Goal: Task Accomplishment & Management: Complete application form

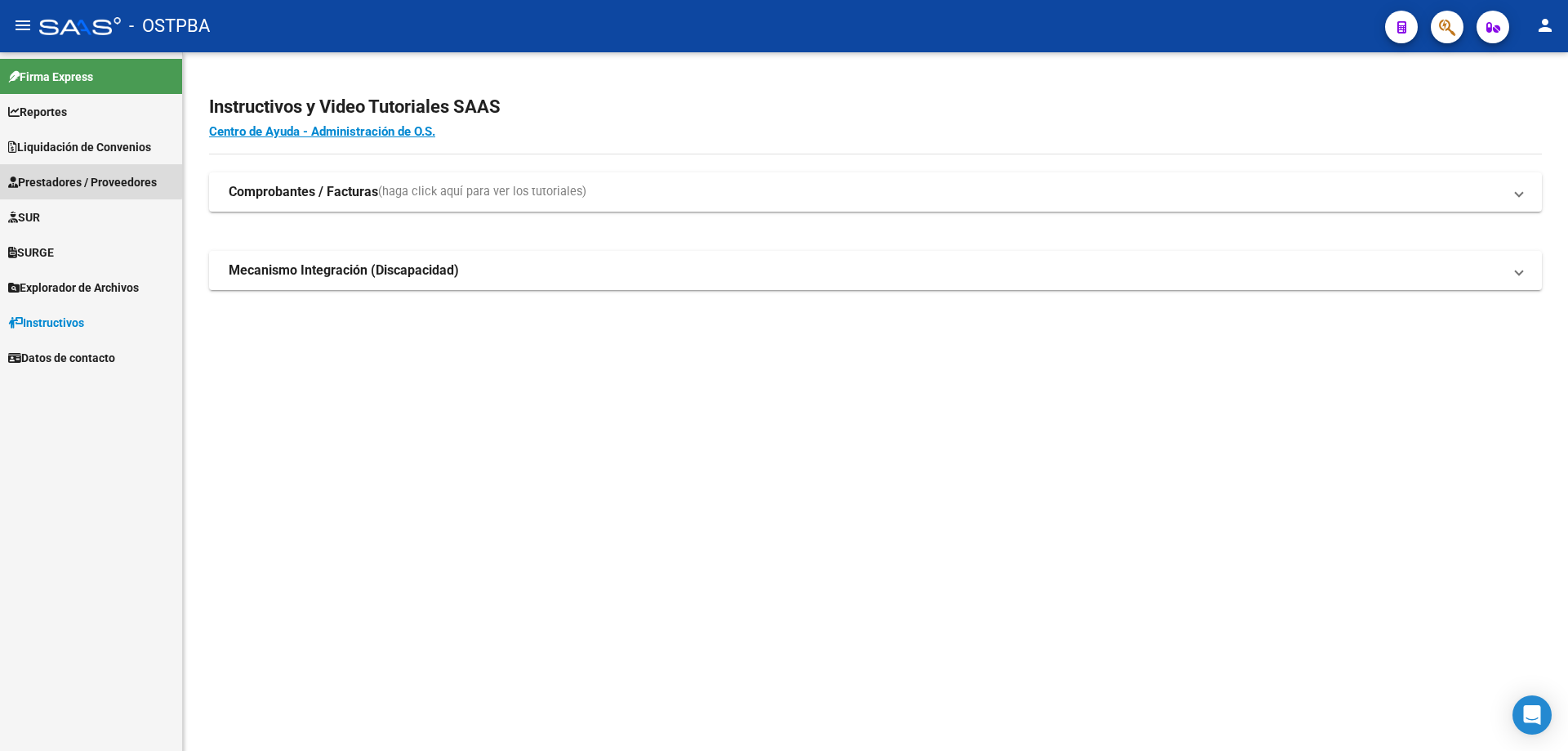
click at [37, 176] on span "Prestadores / Proveedores" at bounding box center [82, 182] width 149 height 18
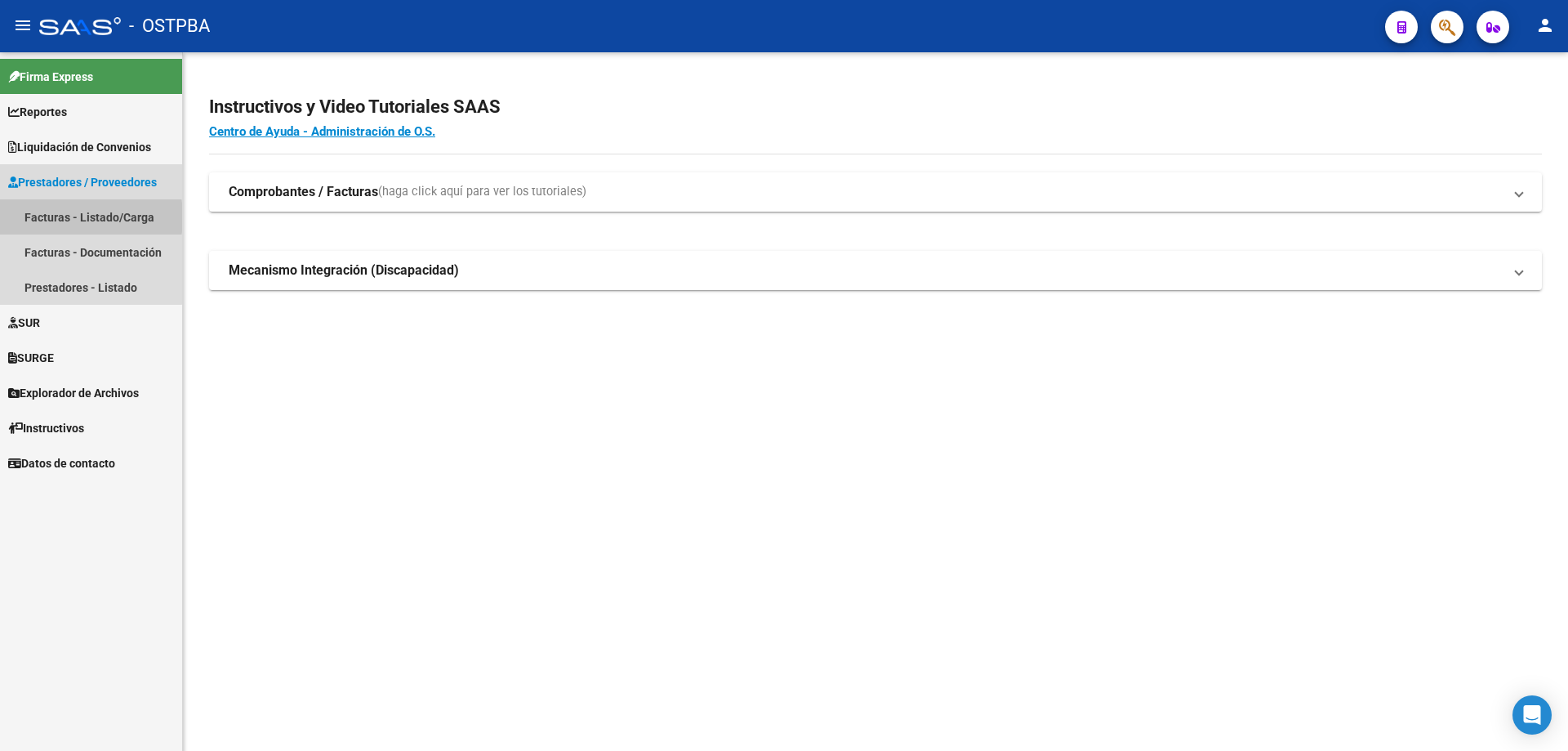
click at [46, 217] on link "Facturas - Listado/Carga" at bounding box center [91, 217] width 182 height 35
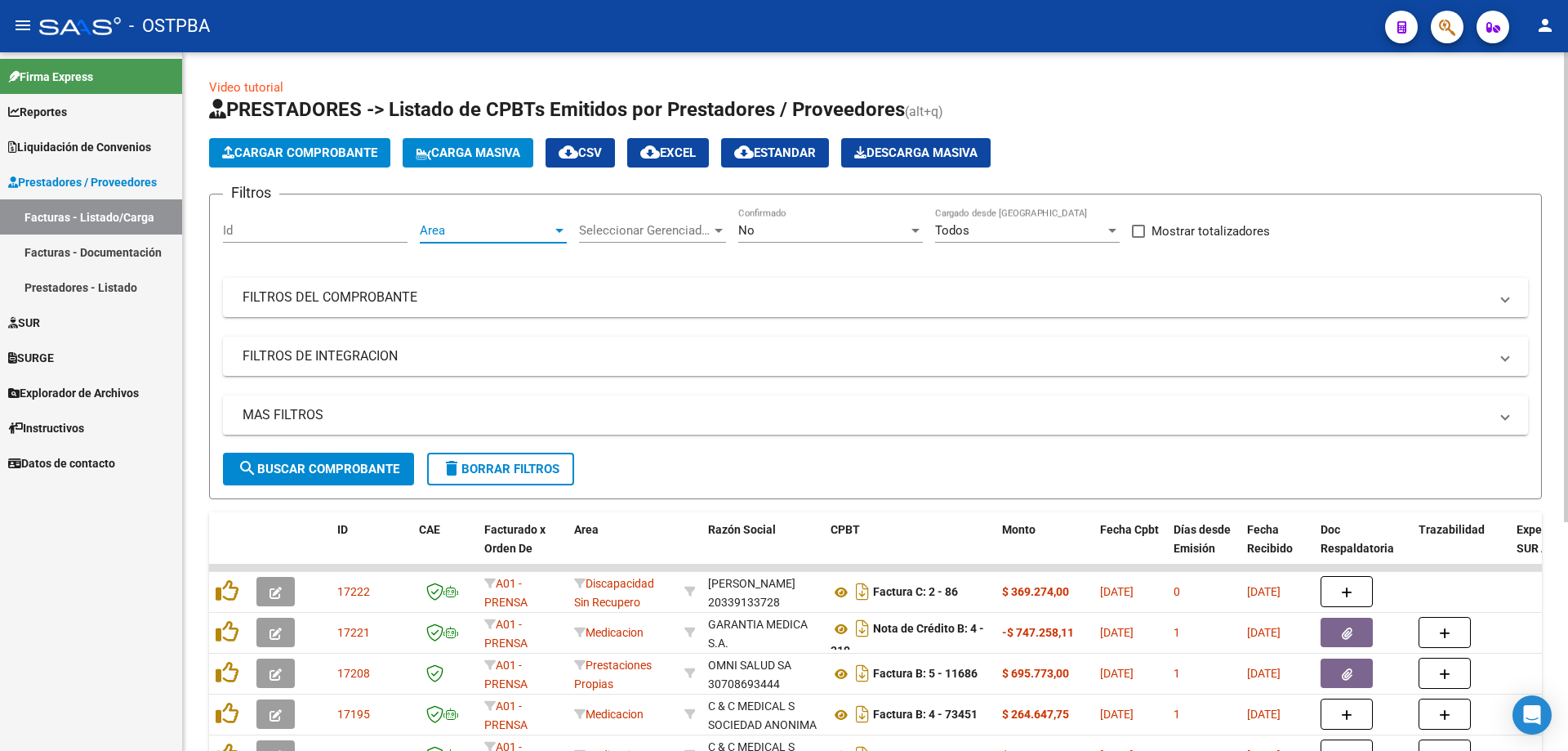
click at [565, 228] on div at bounding box center [559, 230] width 15 height 13
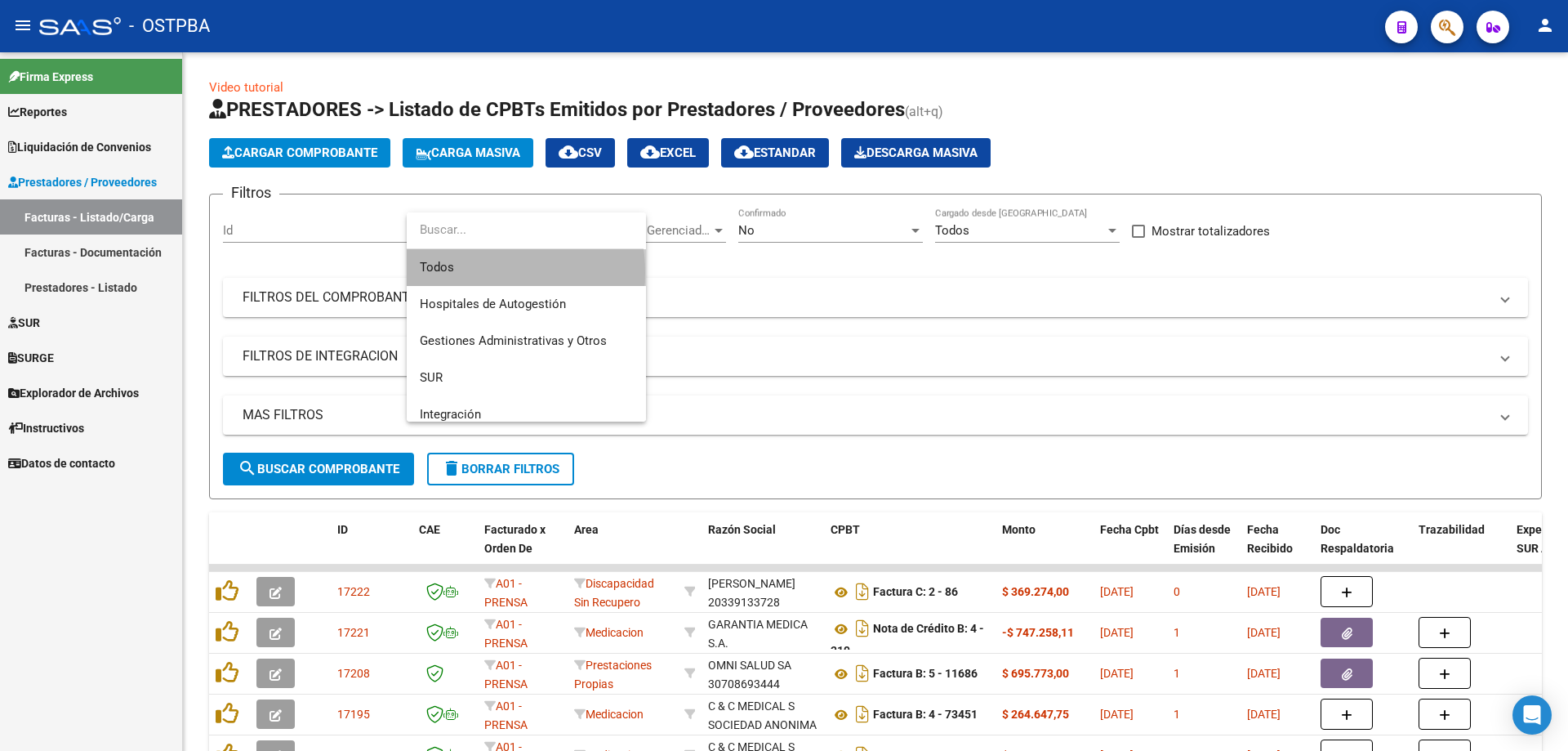
click at [462, 273] on span "Todos" at bounding box center [526, 268] width 213 height 37
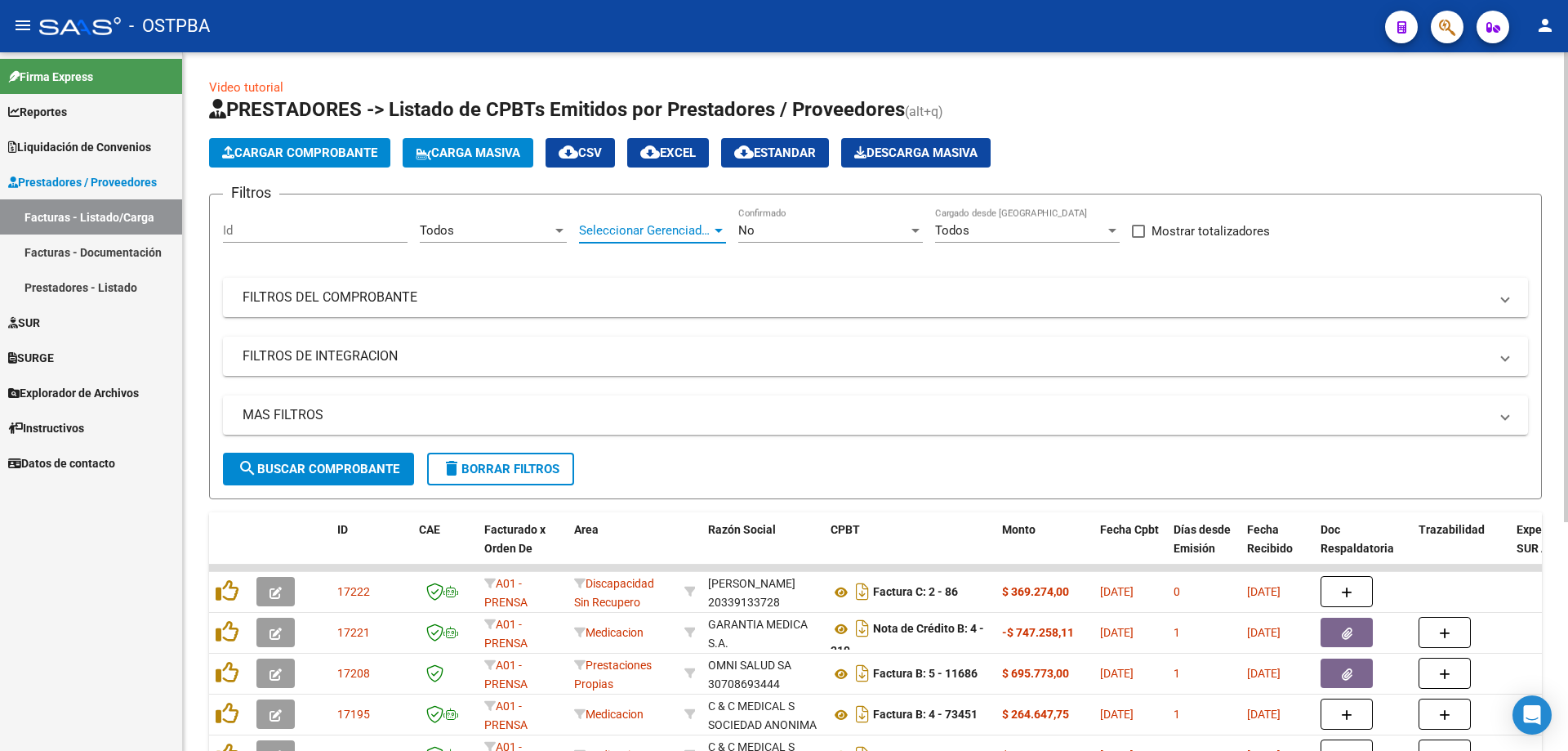
click at [717, 226] on div at bounding box center [719, 230] width 15 height 13
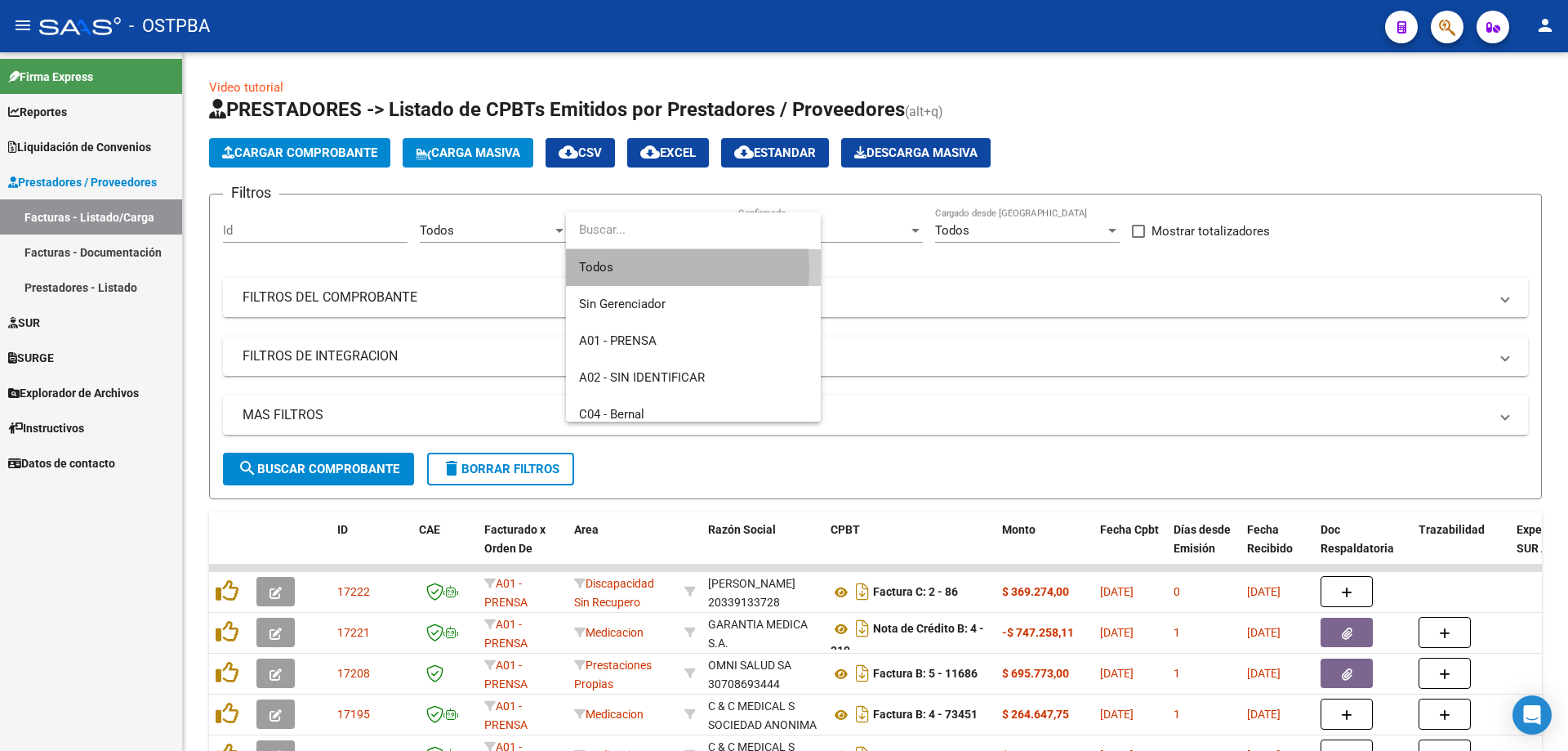
click at [606, 268] on span "Todos" at bounding box center [693, 268] width 229 height 37
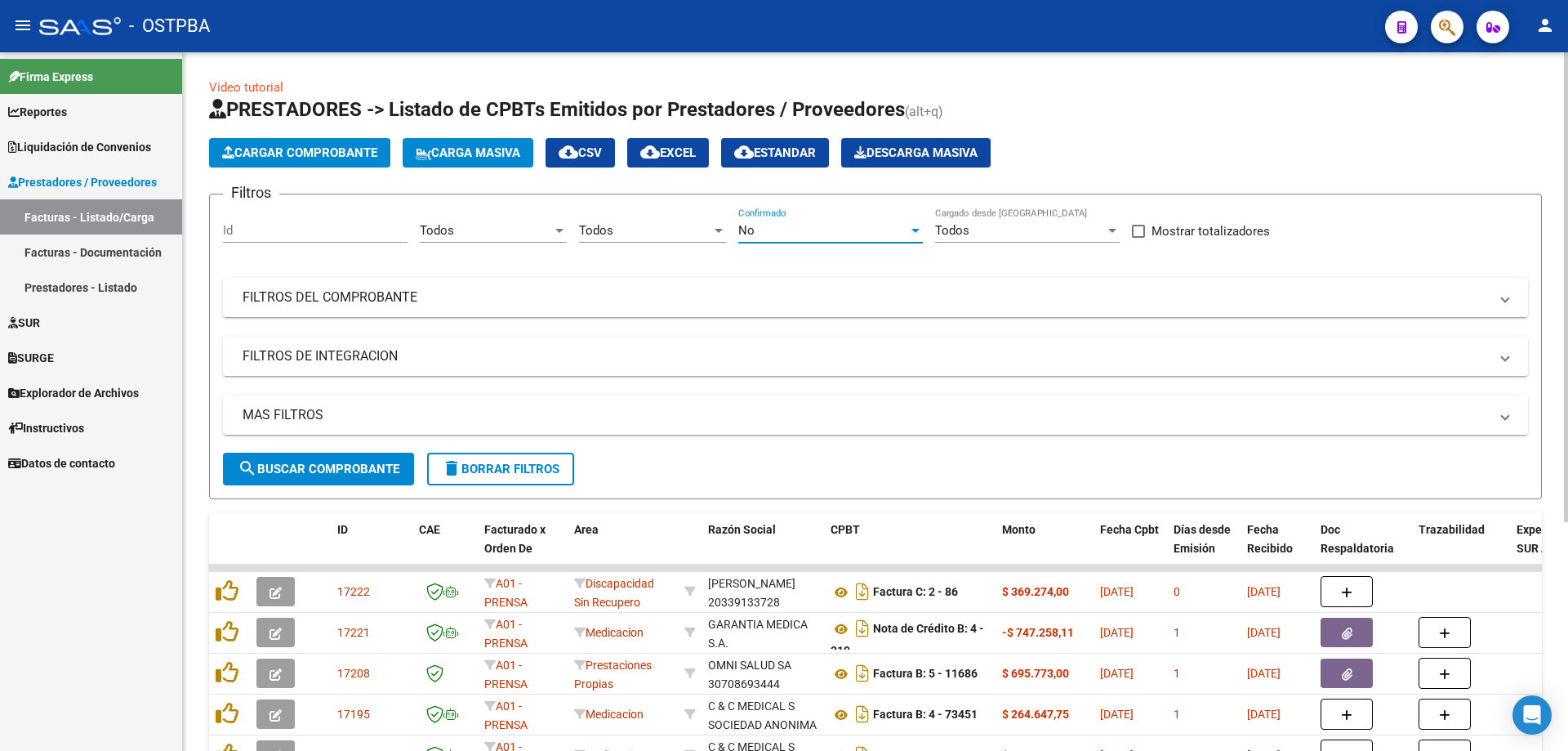
click at [915, 229] on div at bounding box center [915, 231] width 8 height 4
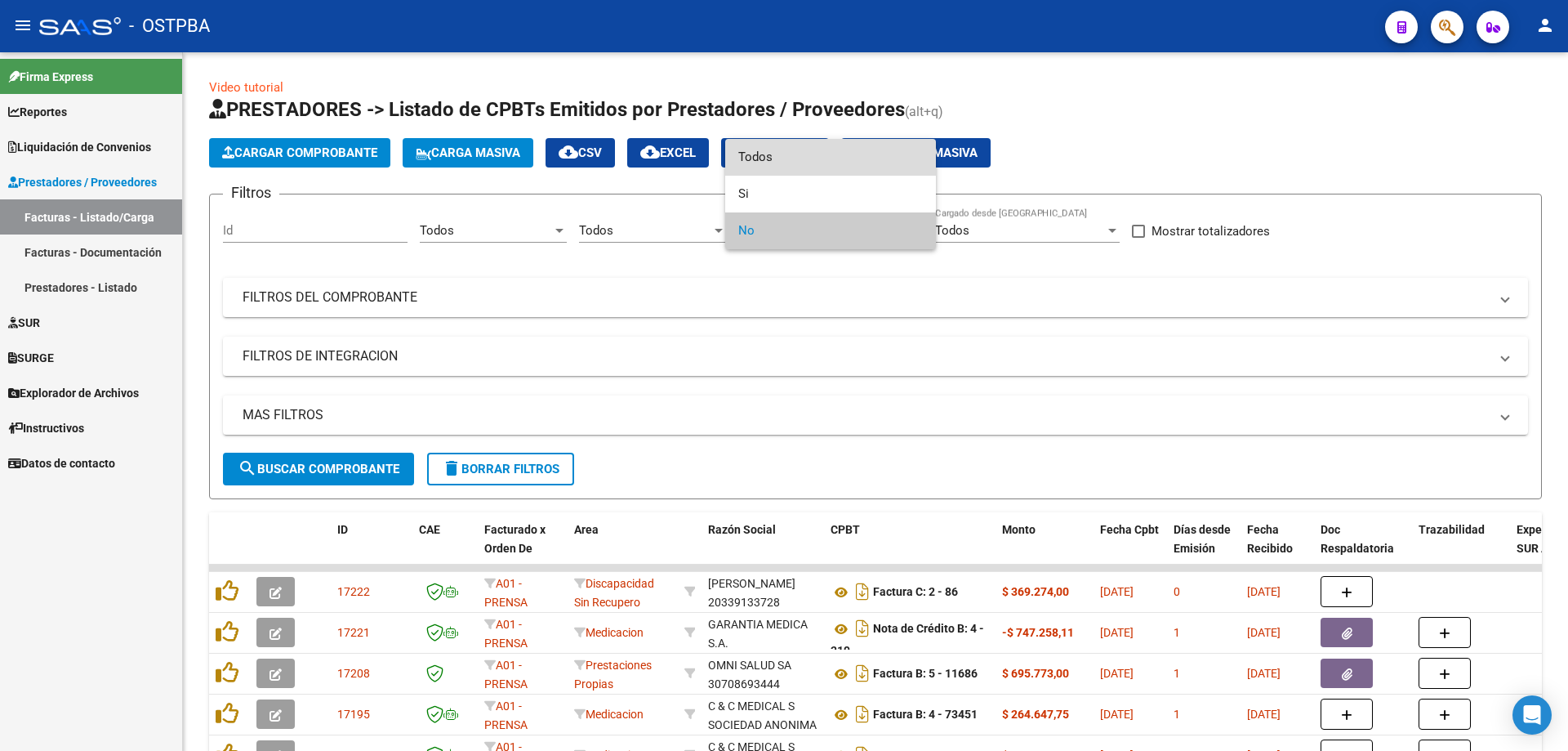
click at [760, 154] on span "Todos" at bounding box center [830, 157] width 185 height 37
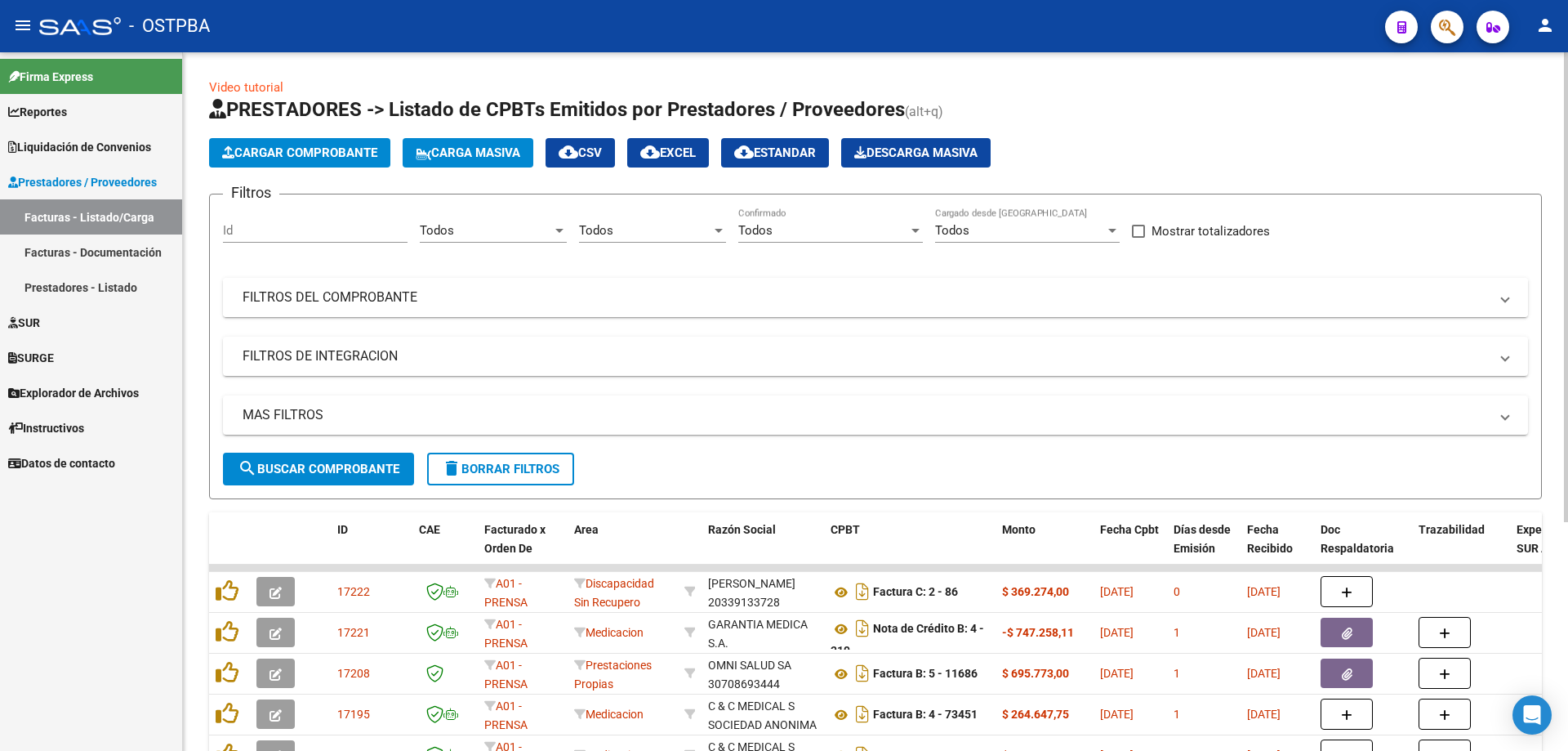
click at [315, 291] on mat-panel-title "FILTROS DEL COMPROBANTE" at bounding box center [865, 297] width 1246 height 18
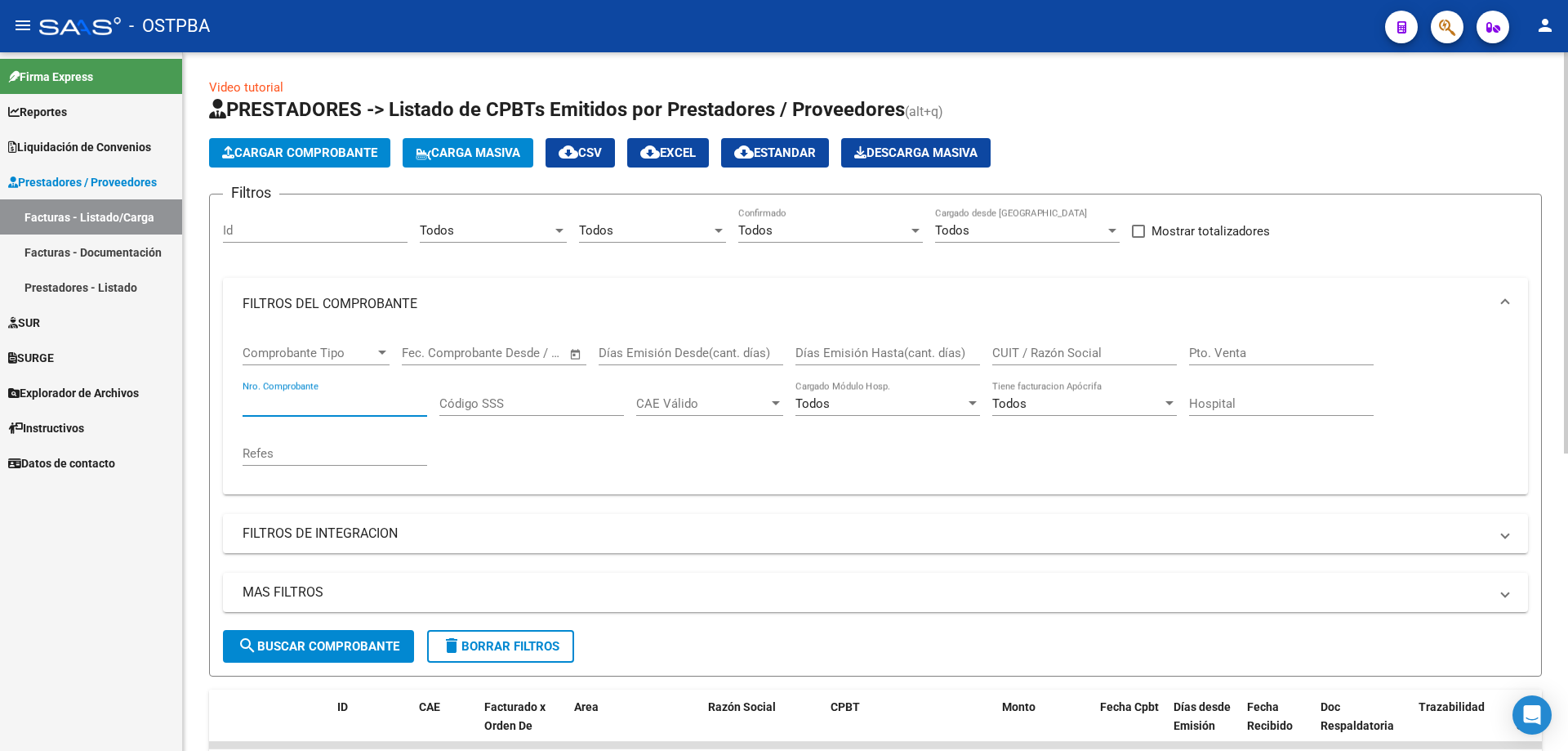
click at [269, 400] on input "Nro. Comprobante" at bounding box center [334, 403] width 185 height 15
type input "72085"
click at [345, 640] on span "search Buscar Comprobante" at bounding box center [318, 645] width 161 height 15
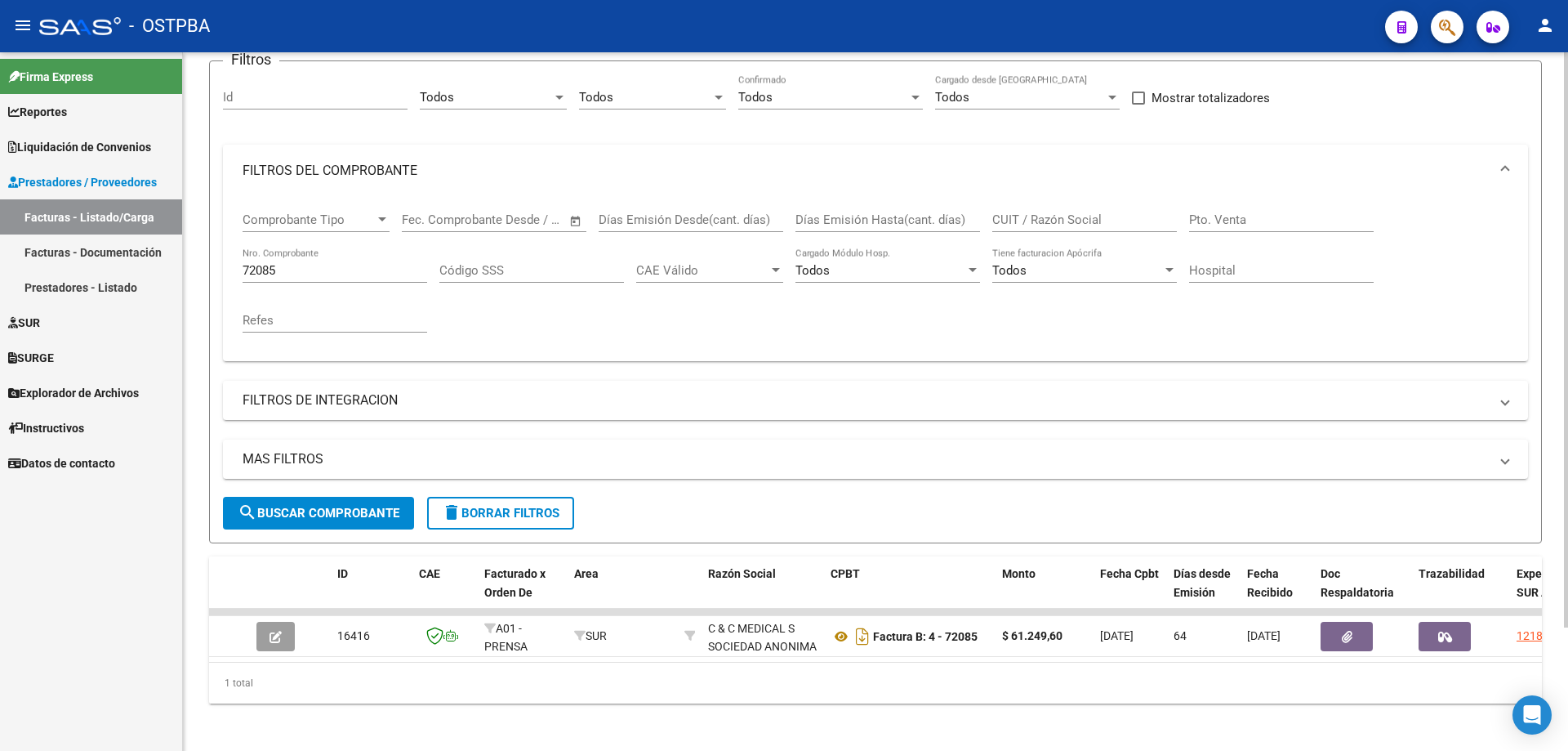
scroll to position [151, 0]
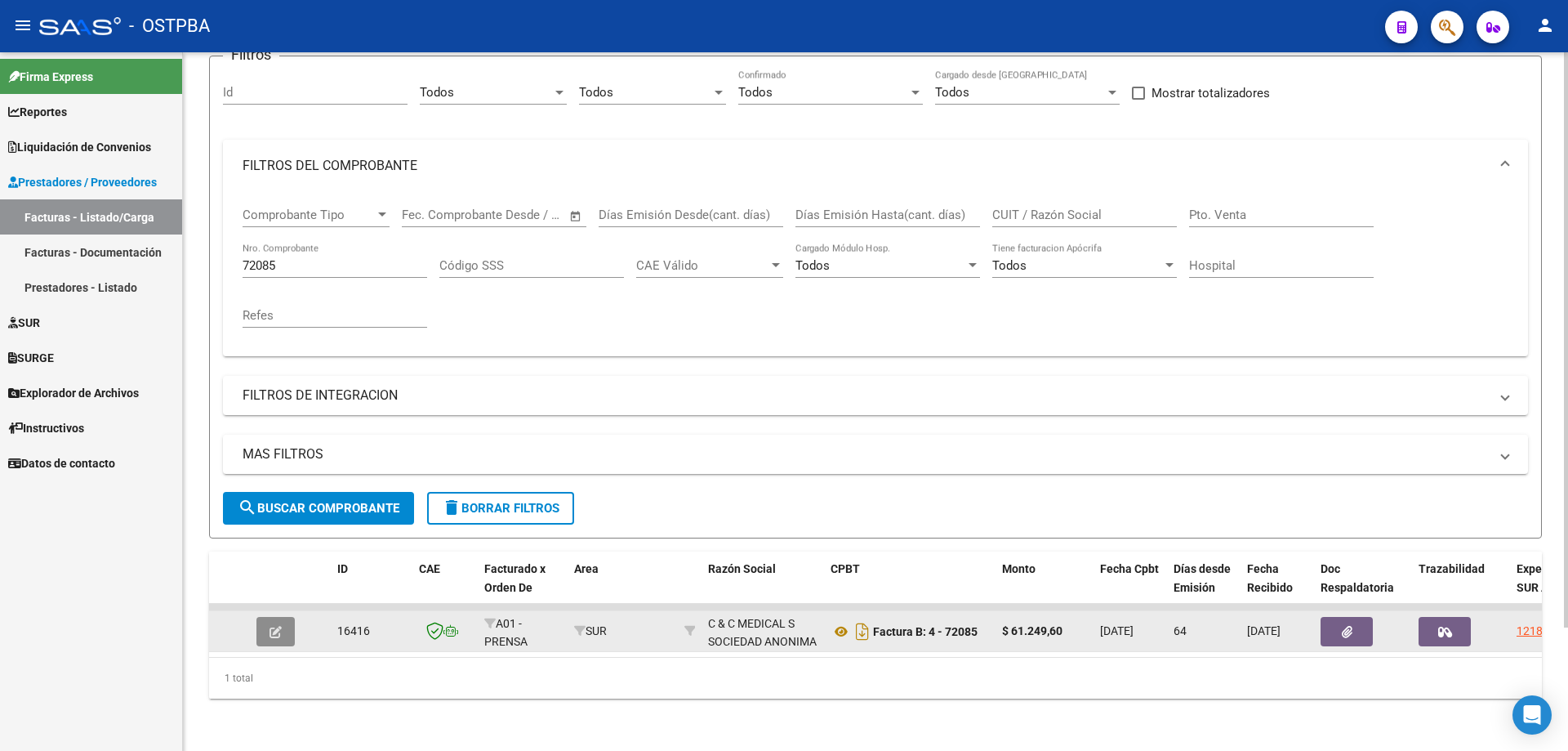
click at [272, 626] on icon "button" at bounding box center [276, 632] width 13 height 13
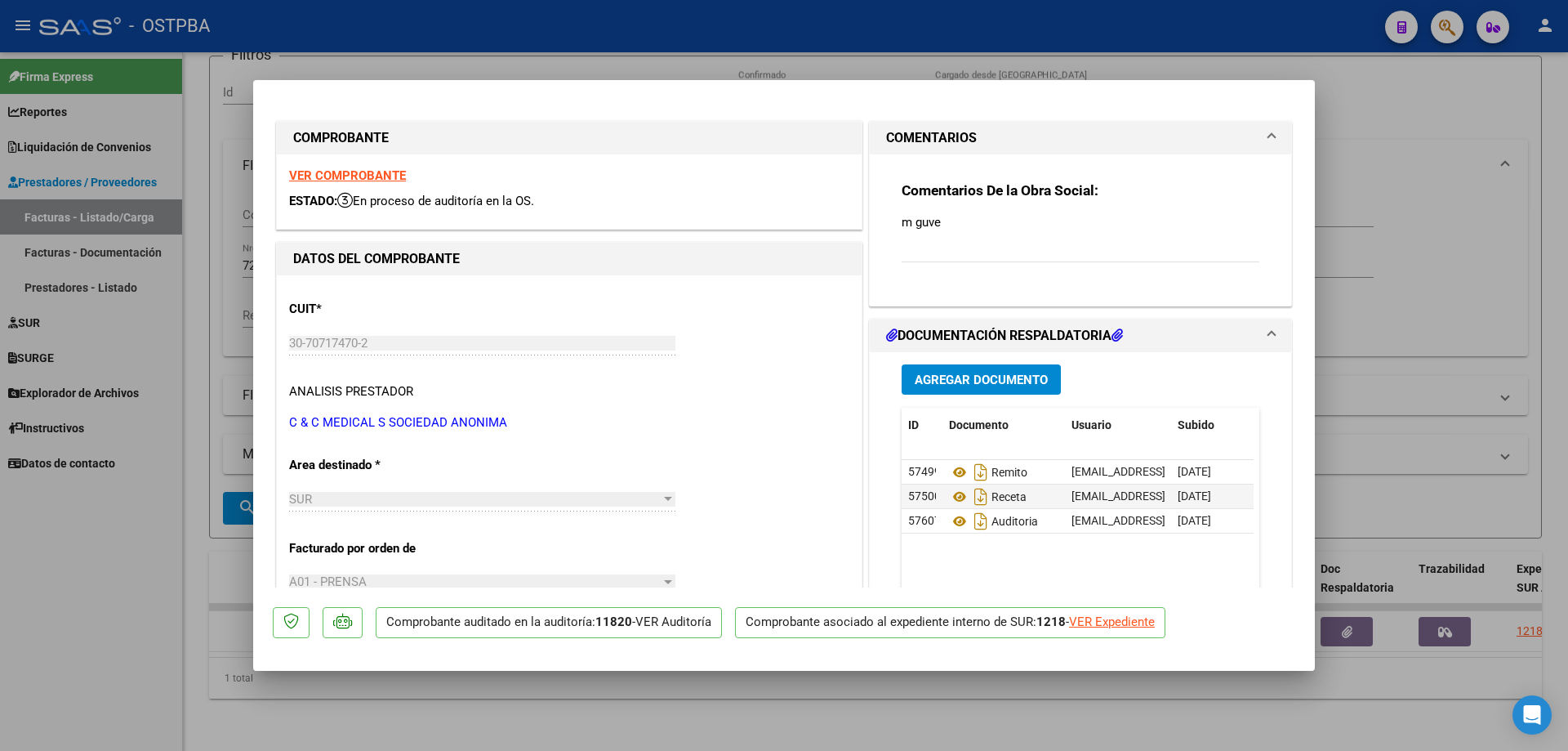
click at [930, 377] on span "Agregar Documento" at bounding box center [981, 379] width 133 height 15
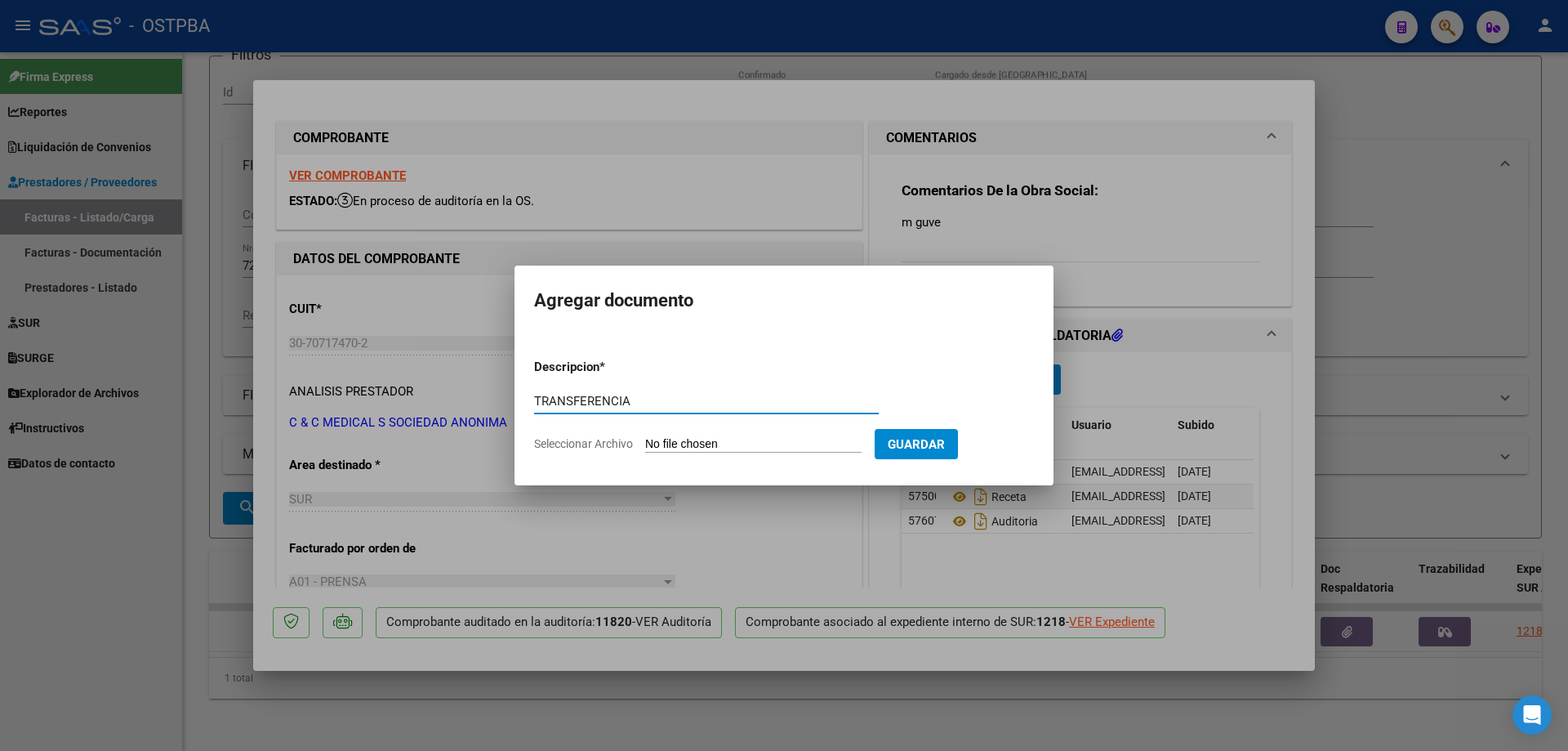
type input "TRANSFERENCIA"
click at [693, 439] on input "Seleccionar Archivo" at bounding box center [753, 445] width 216 height 16
type input "C:\fakepath\IMG_20250812_0002.pdf"
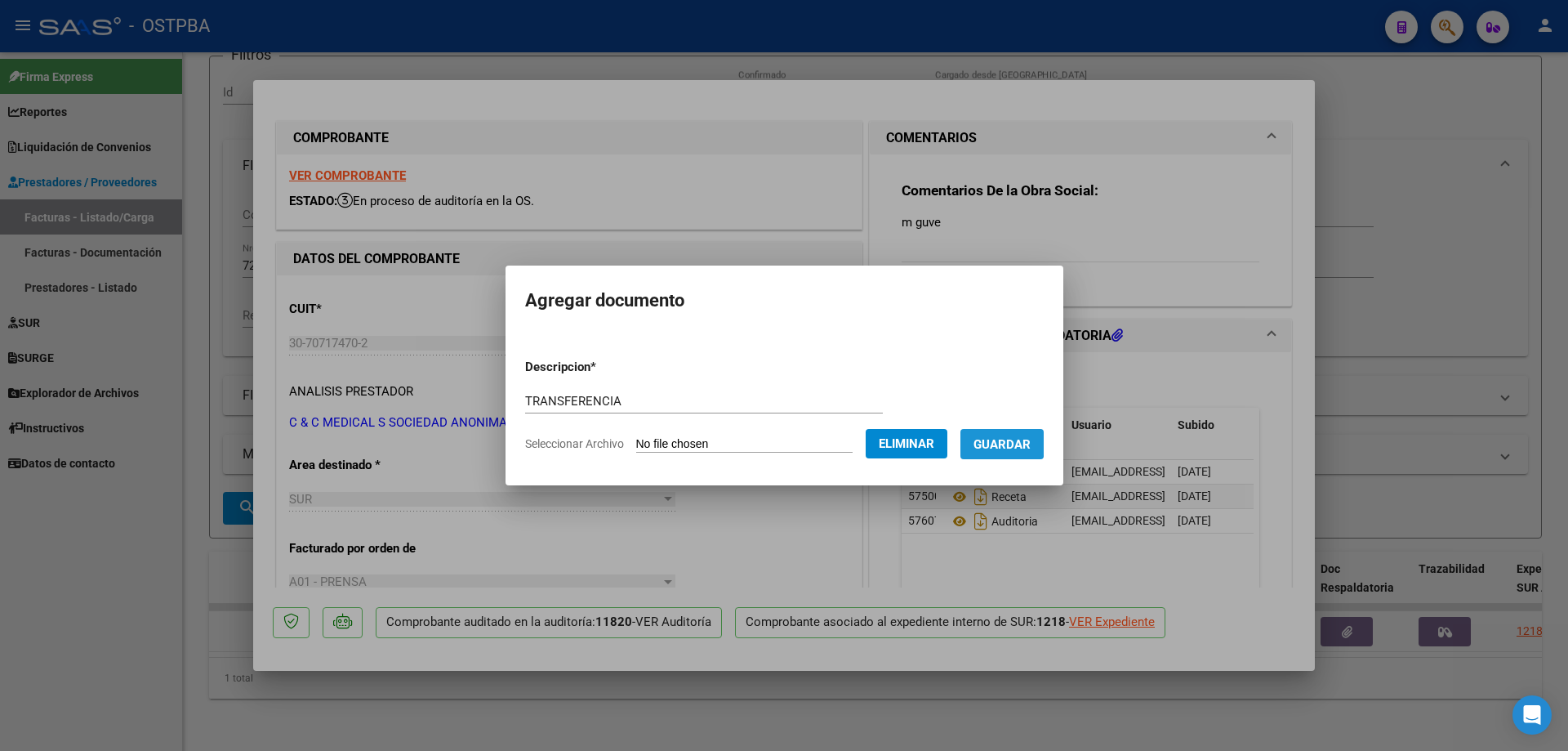
click at [1011, 437] on span "Guardar" at bounding box center [1002, 444] width 57 height 15
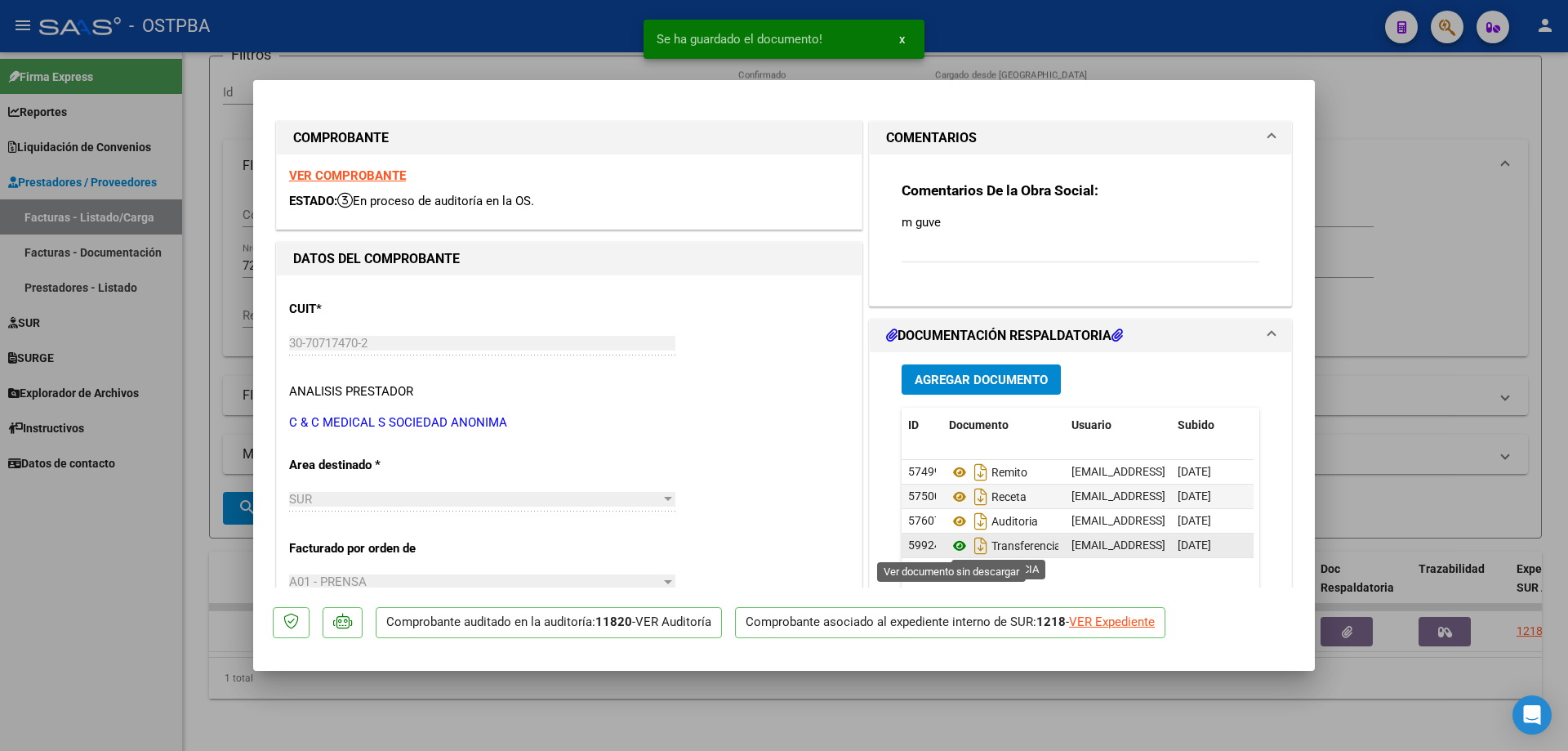
click at [952, 543] on icon at bounding box center [960, 546] width 22 height 20
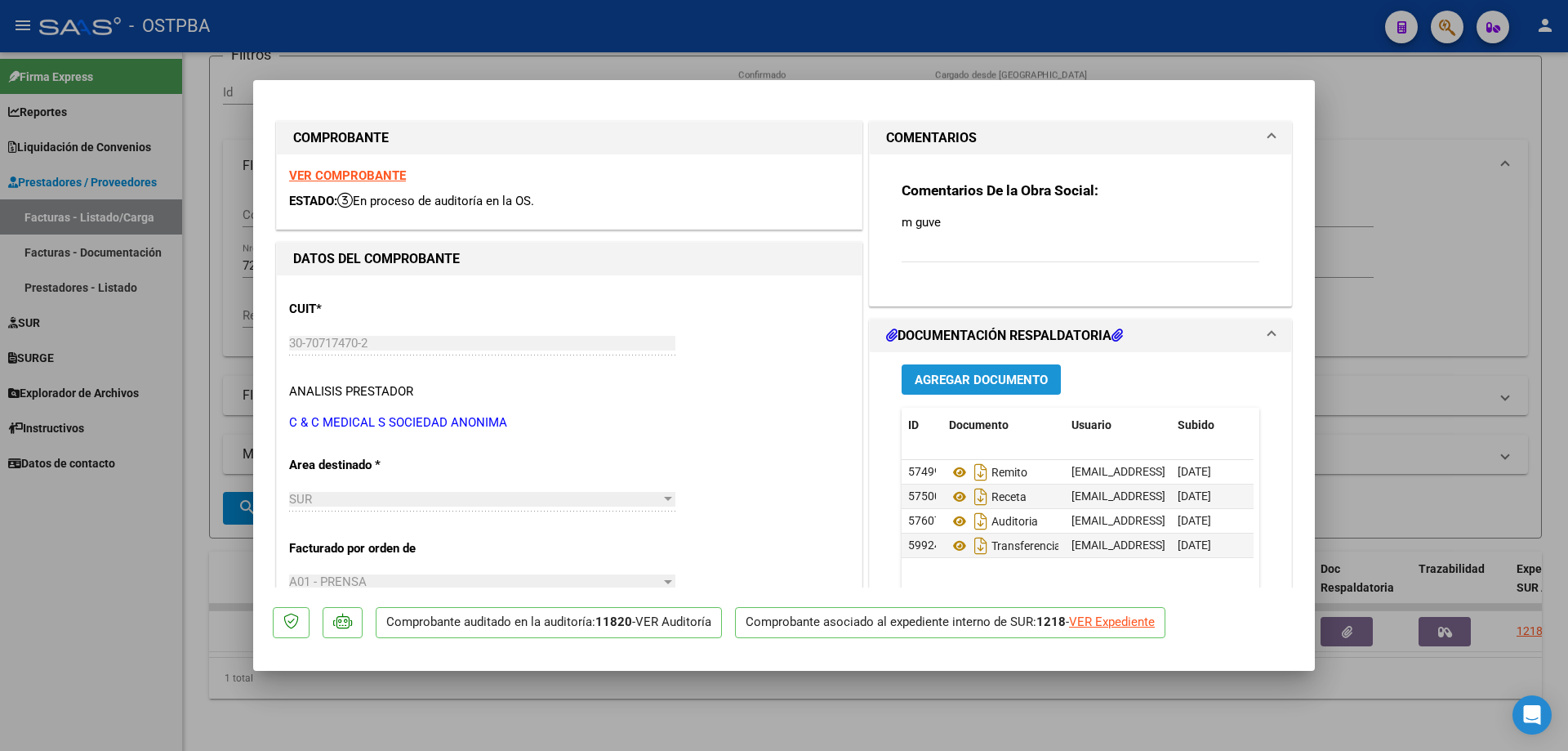
click at [960, 377] on span "Agregar Documento" at bounding box center [981, 379] width 133 height 15
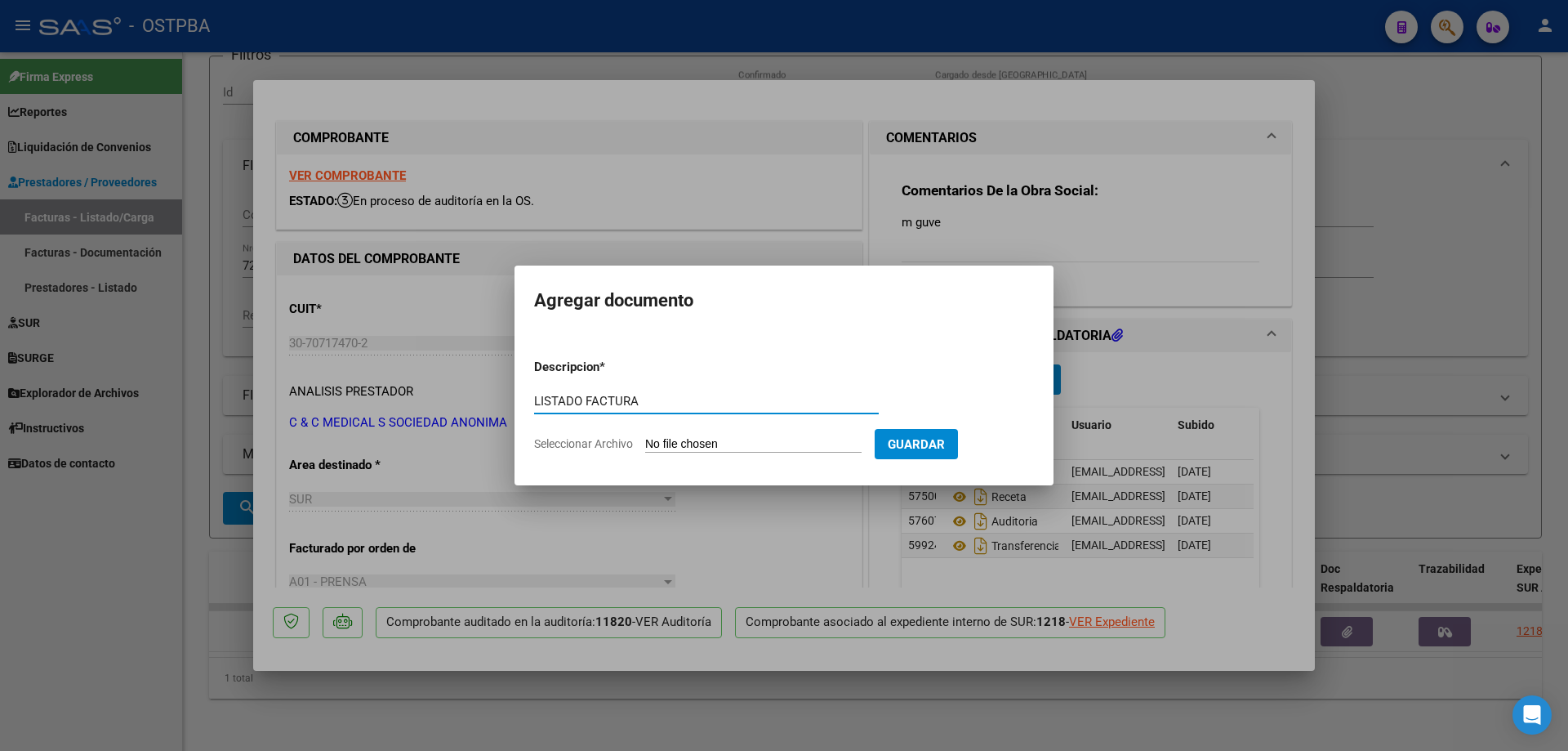
type input "LISTADO FACTURA"
click at [680, 448] on input "Seleccionar Archivo" at bounding box center [753, 445] width 216 height 16
type input "C:\fakepath\IMG_20250812_0003.pdf"
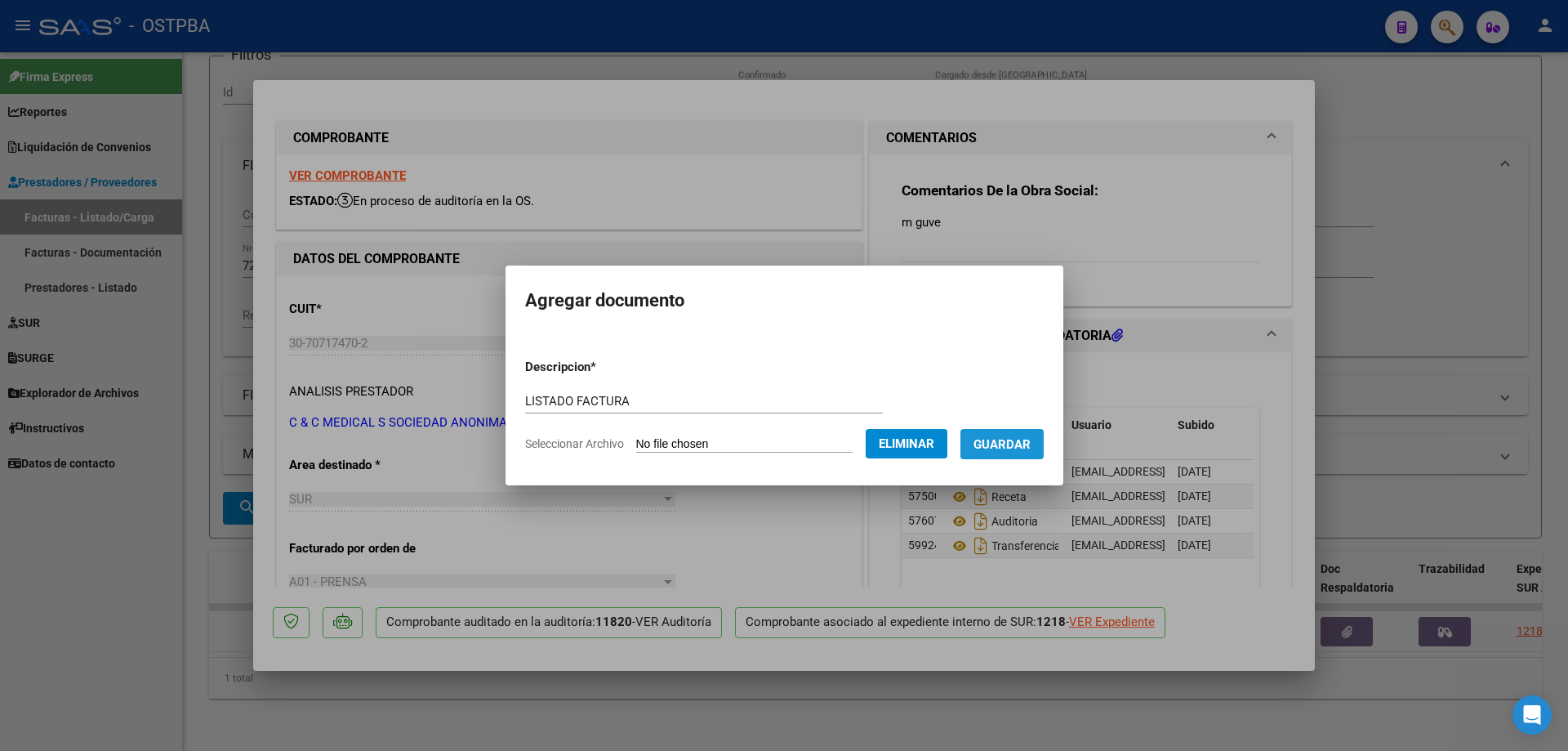
click at [1024, 448] on span "Guardar" at bounding box center [1002, 444] width 57 height 15
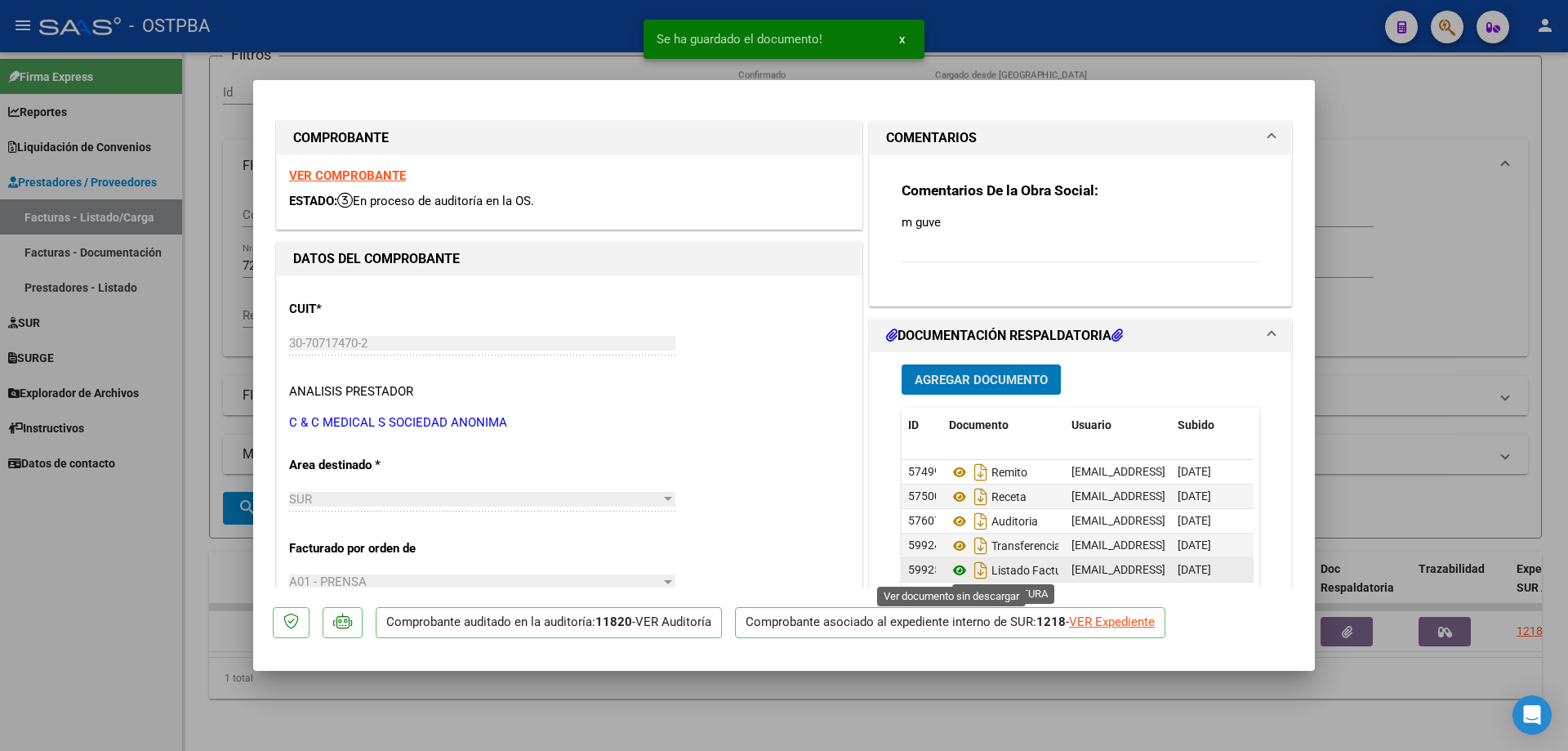
click at [950, 570] on icon at bounding box center [960, 570] width 22 height 20
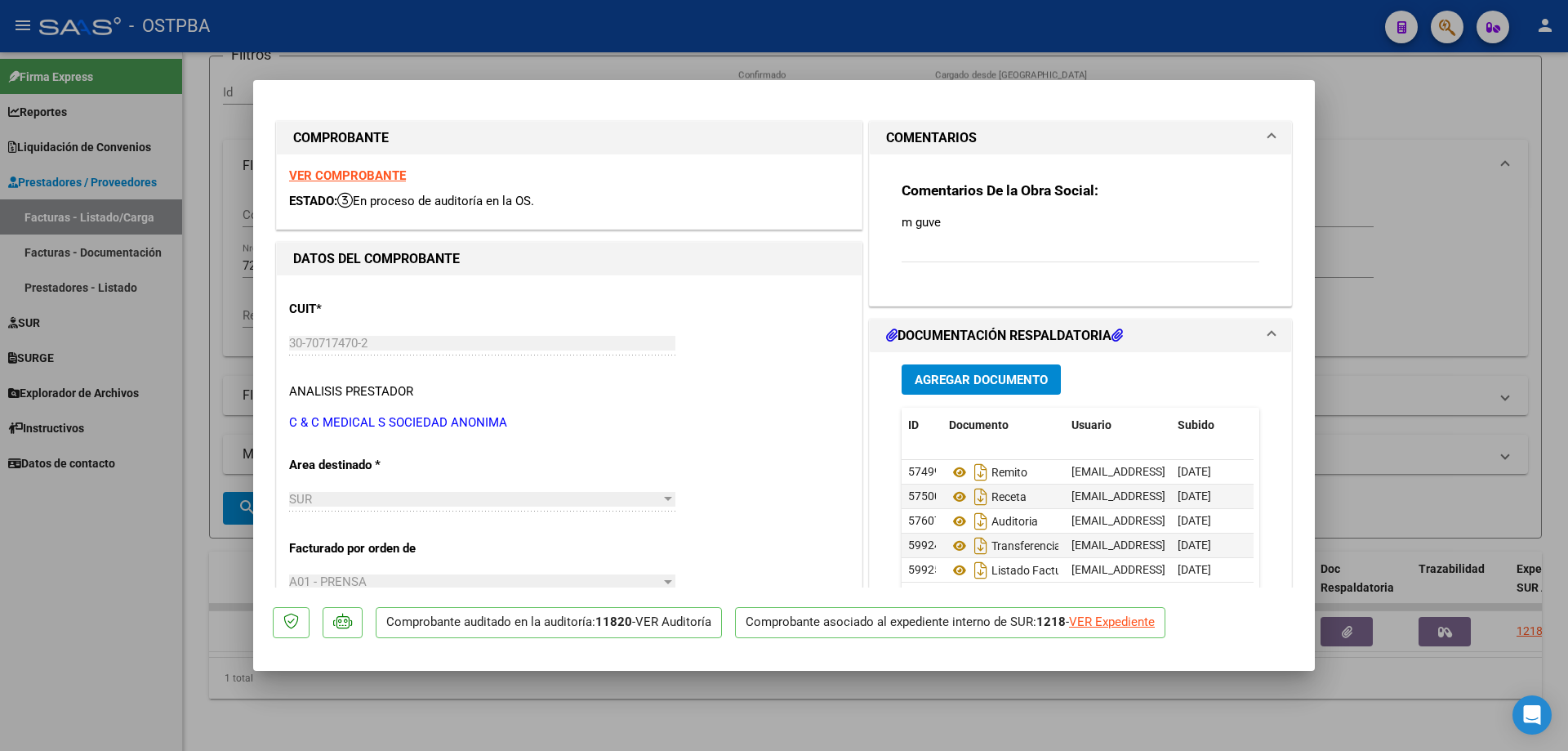
click at [784, 717] on div at bounding box center [784, 376] width 1568 height 751
type input "$ 0,00"
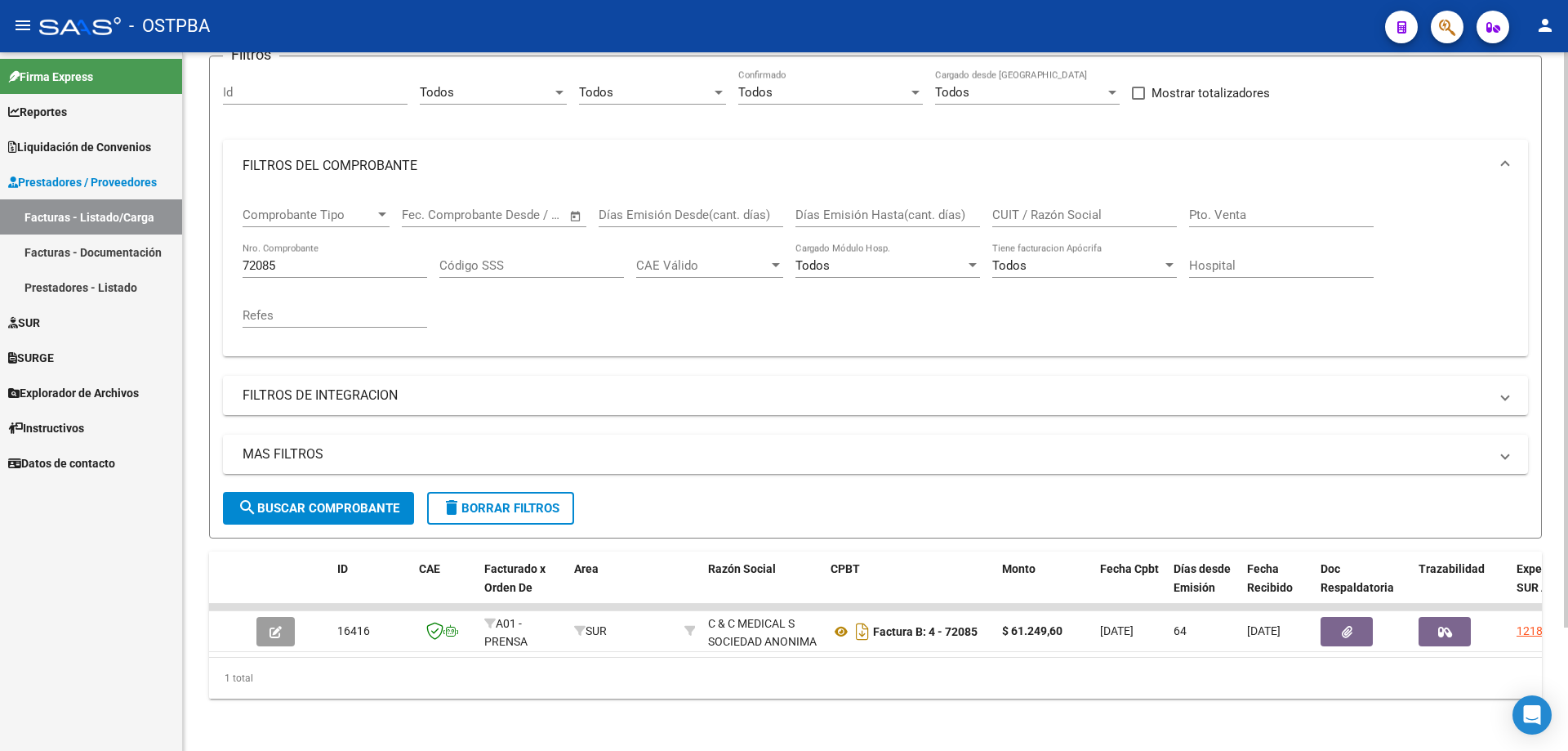
click at [357, 258] on input "72085" at bounding box center [334, 265] width 185 height 15
type input "7"
type input "19977"
click at [355, 501] on span "search Buscar Comprobante" at bounding box center [318, 508] width 161 height 15
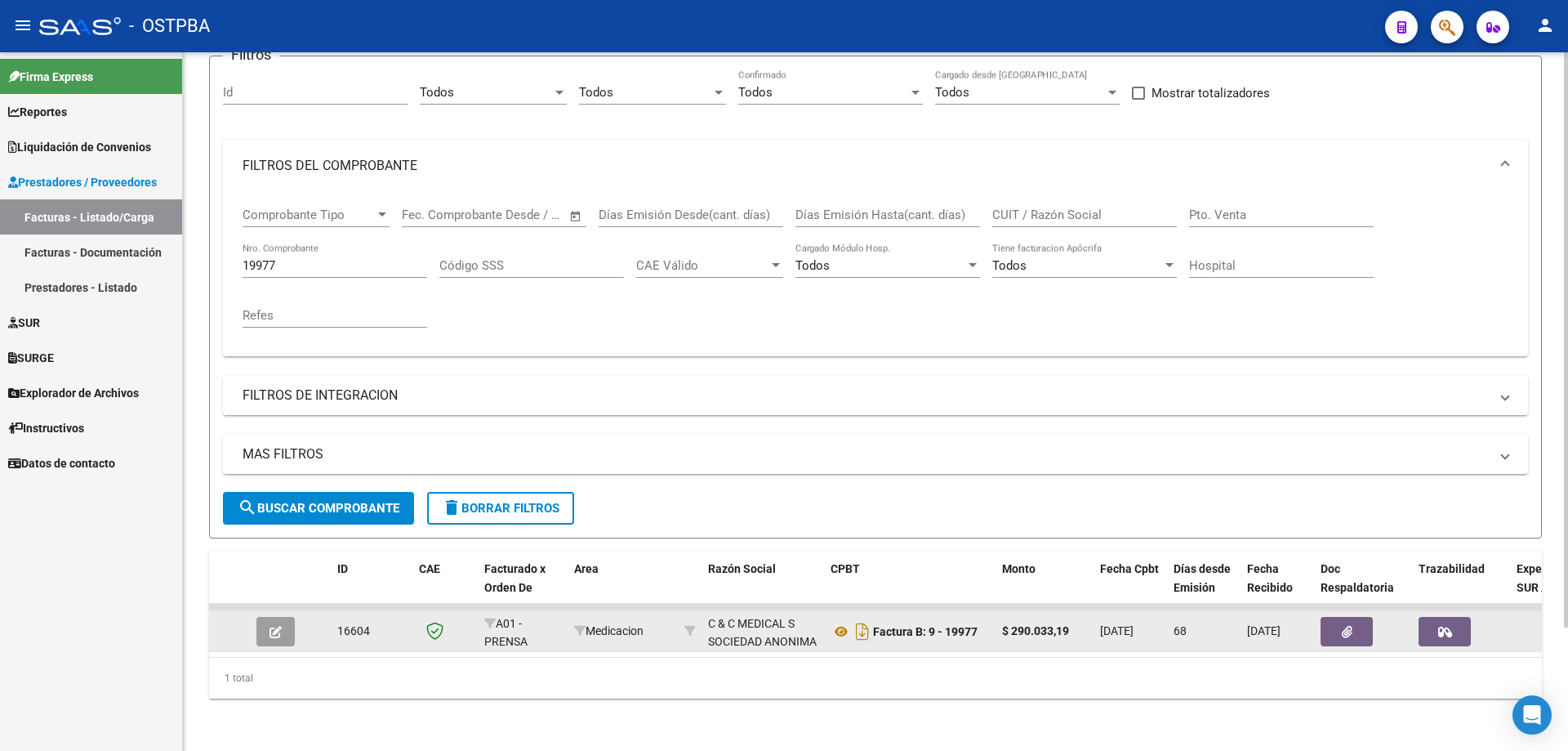
click at [287, 619] on button "button" at bounding box center [275, 632] width 38 height 29
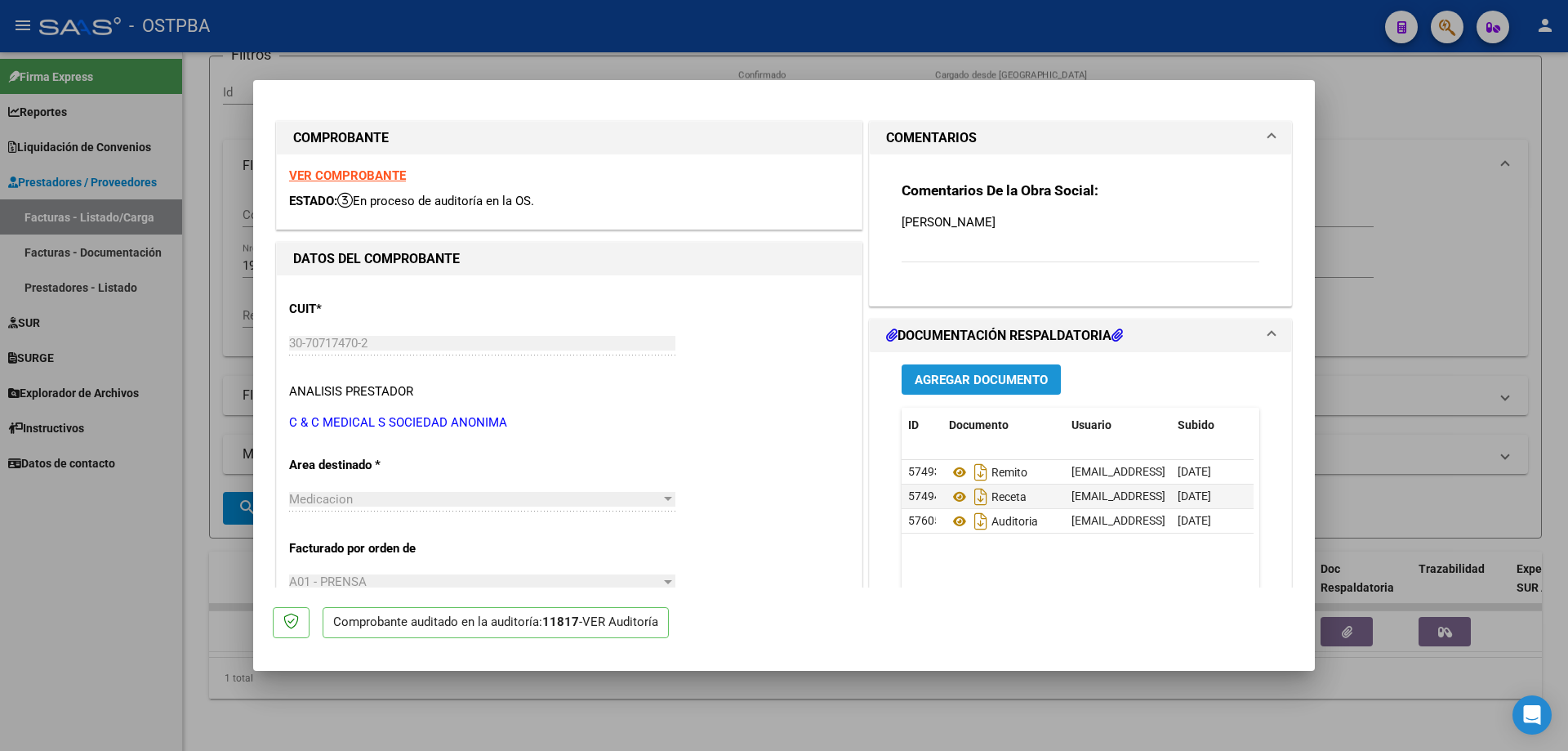
click at [954, 379] on span "Agregar Documento" at bounding box center [981, 379] width 133 height 15
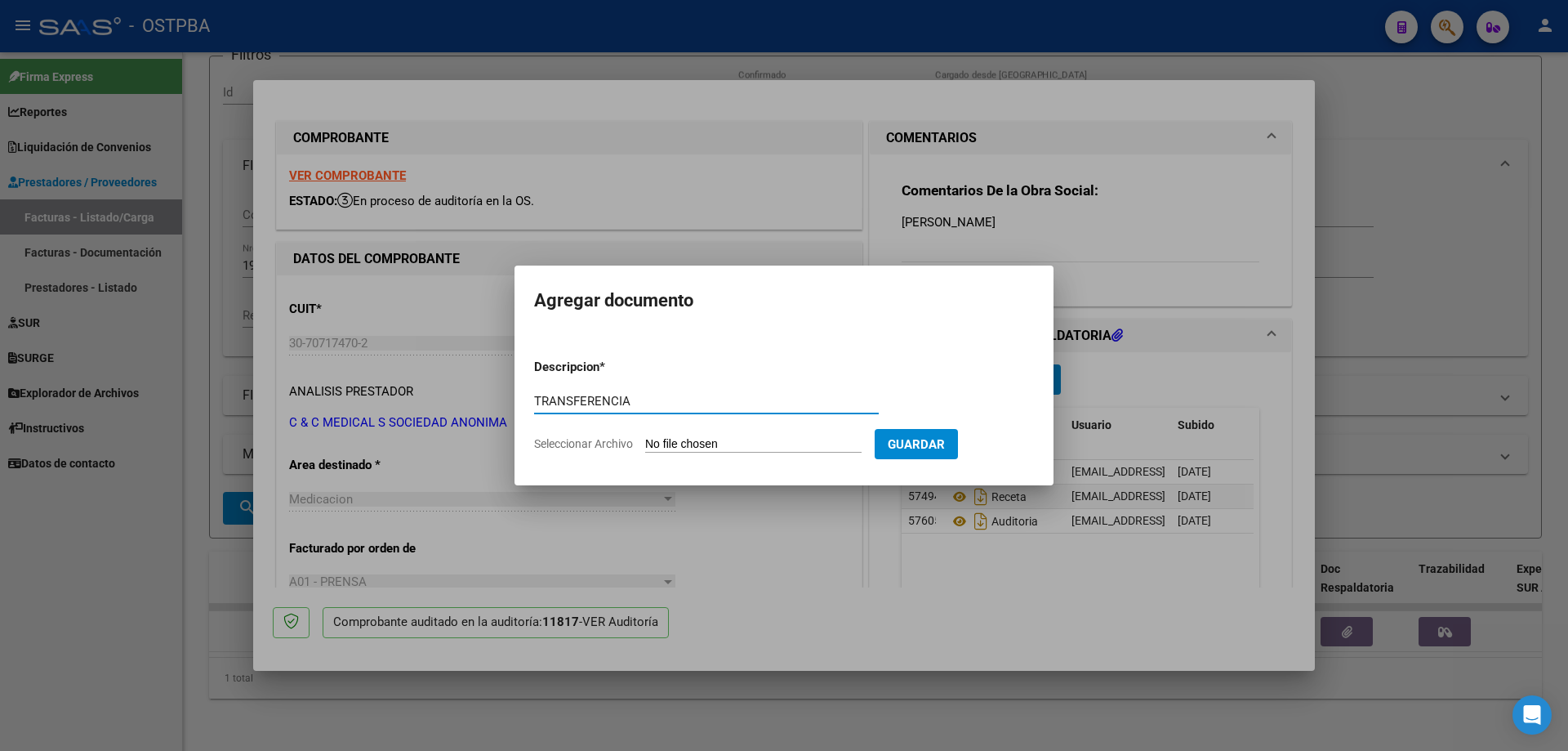
type input "TRANSFERENCIA"
click at [722, 445] on input "Seleccionar Archivo" at bounding box center [753, 445] width 216 height 16
type input "C:\fakepath\IMG_20250812_0002.pdf"
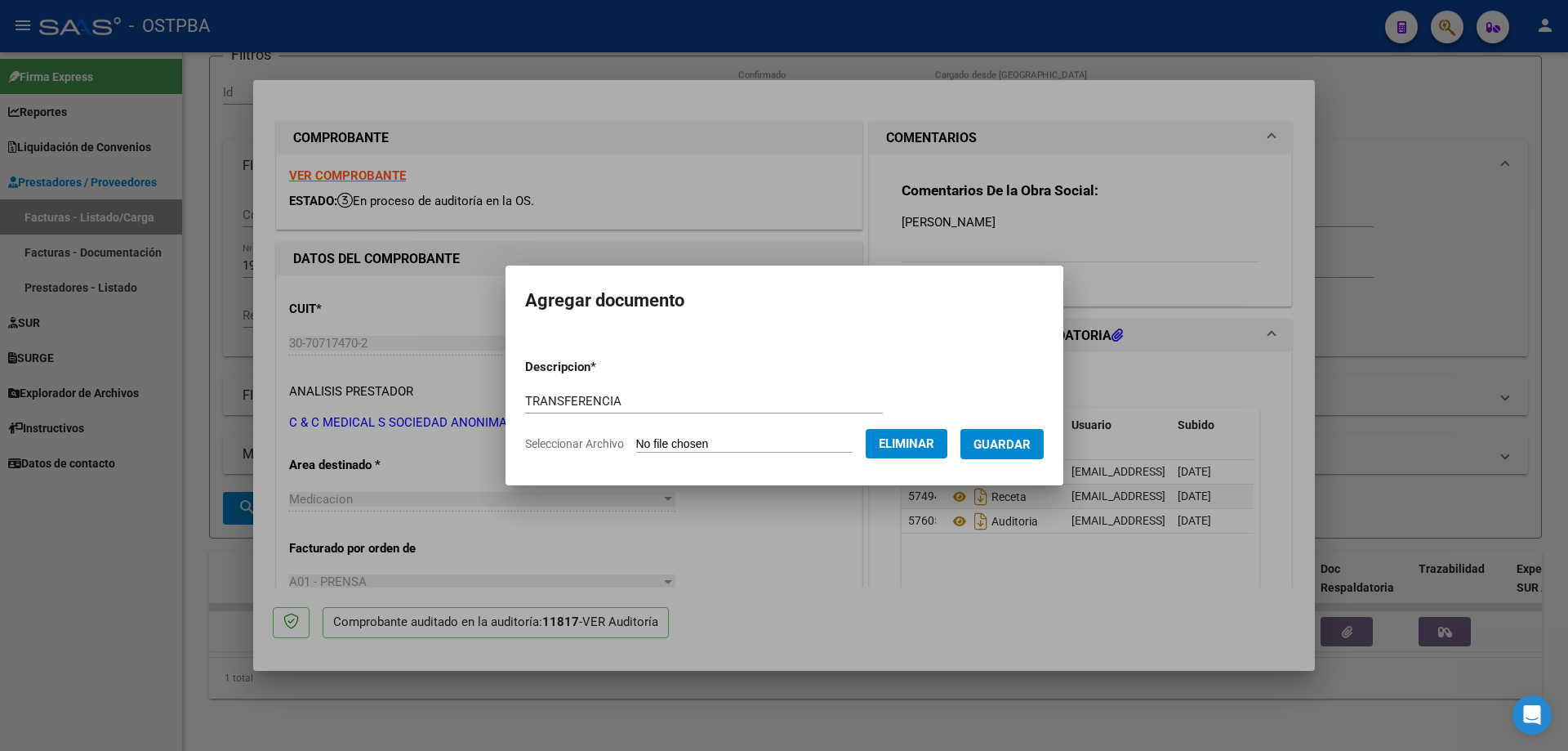
click at [1009, 444] on span "Guardar" at bounding box center [1002, 444] width 57 height 15
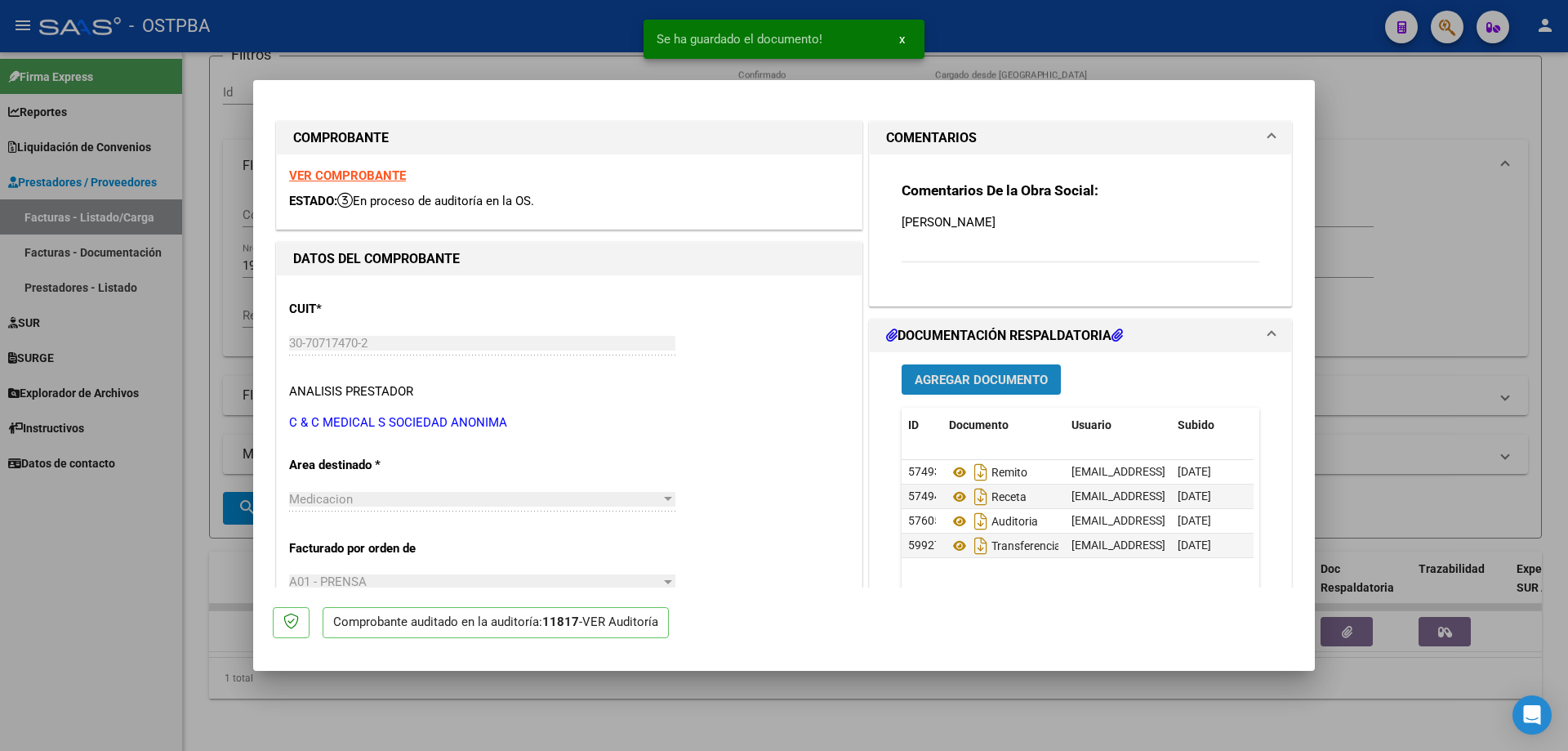
click at [955, 382] on span "Agregar Documento" at bounding box center [981, 379] width 133 height 15
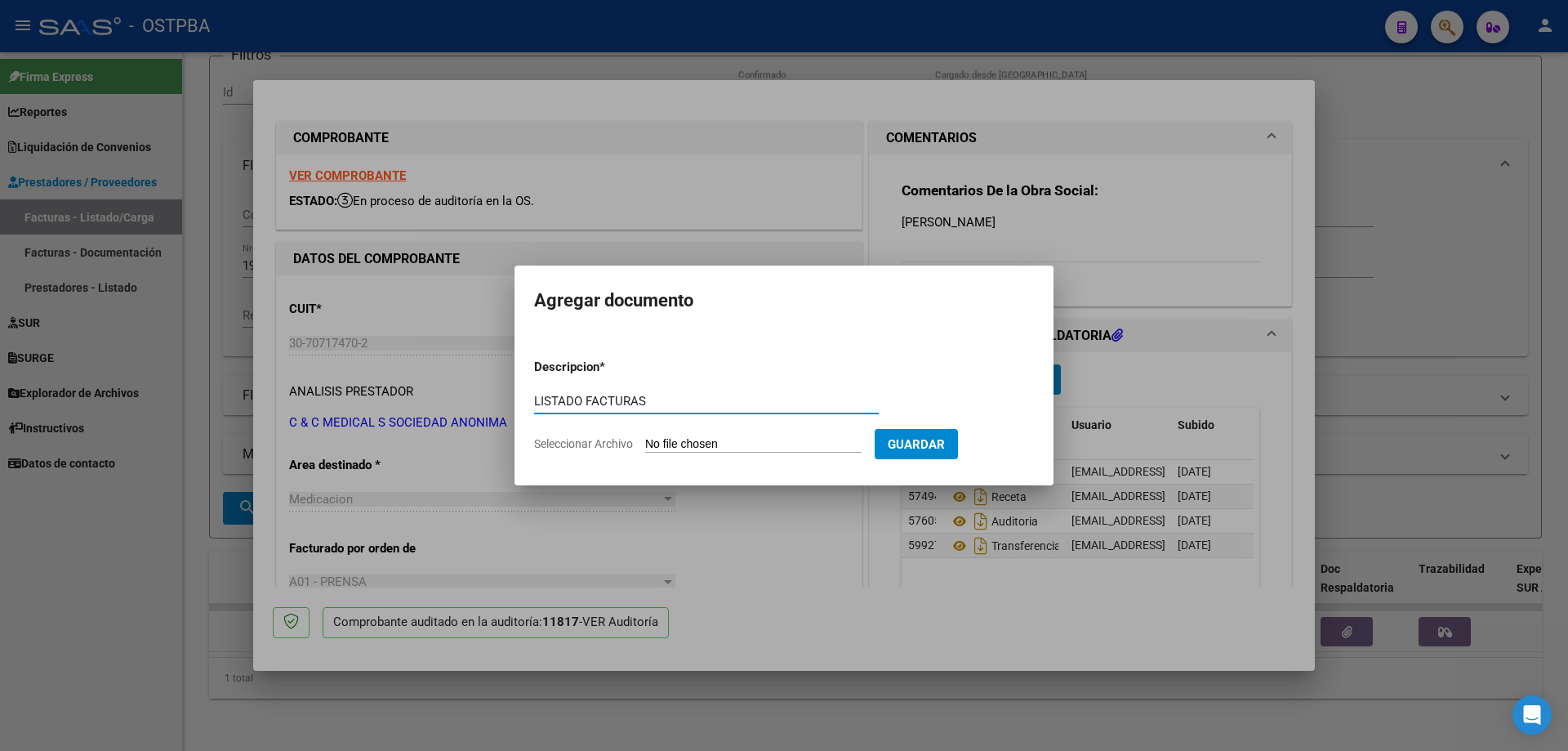
type input "LISTADO FACTURAS"
click at [715, 441] on input "Seleccionar Archivo" at bounding box center [753, 445] width 216 height 16
type input "C:\fakepath\IMG_20250812_0003.pdf"
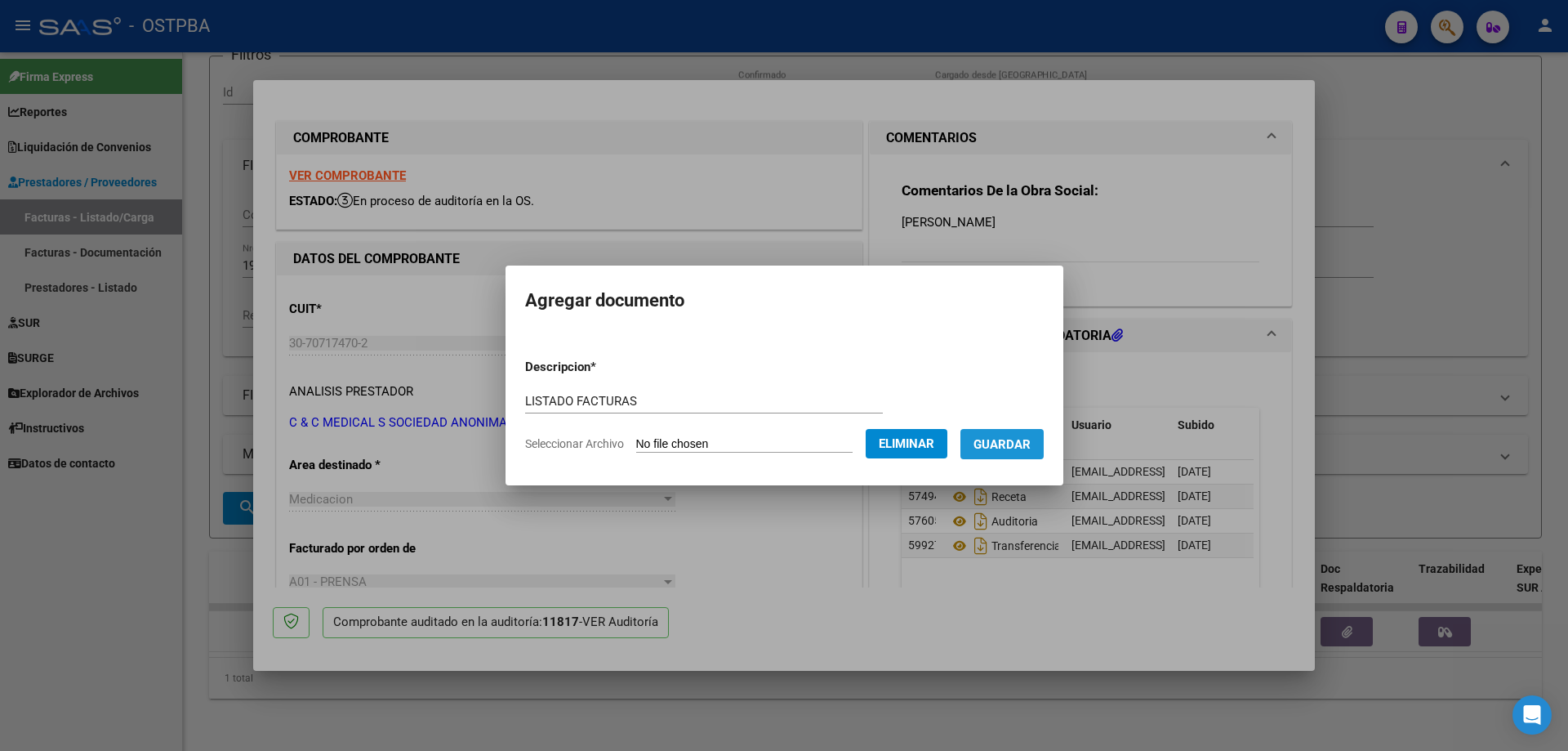
click at [1020, 433] on button "Guardar" at bounding box center [1001, 444] width 83 height 30
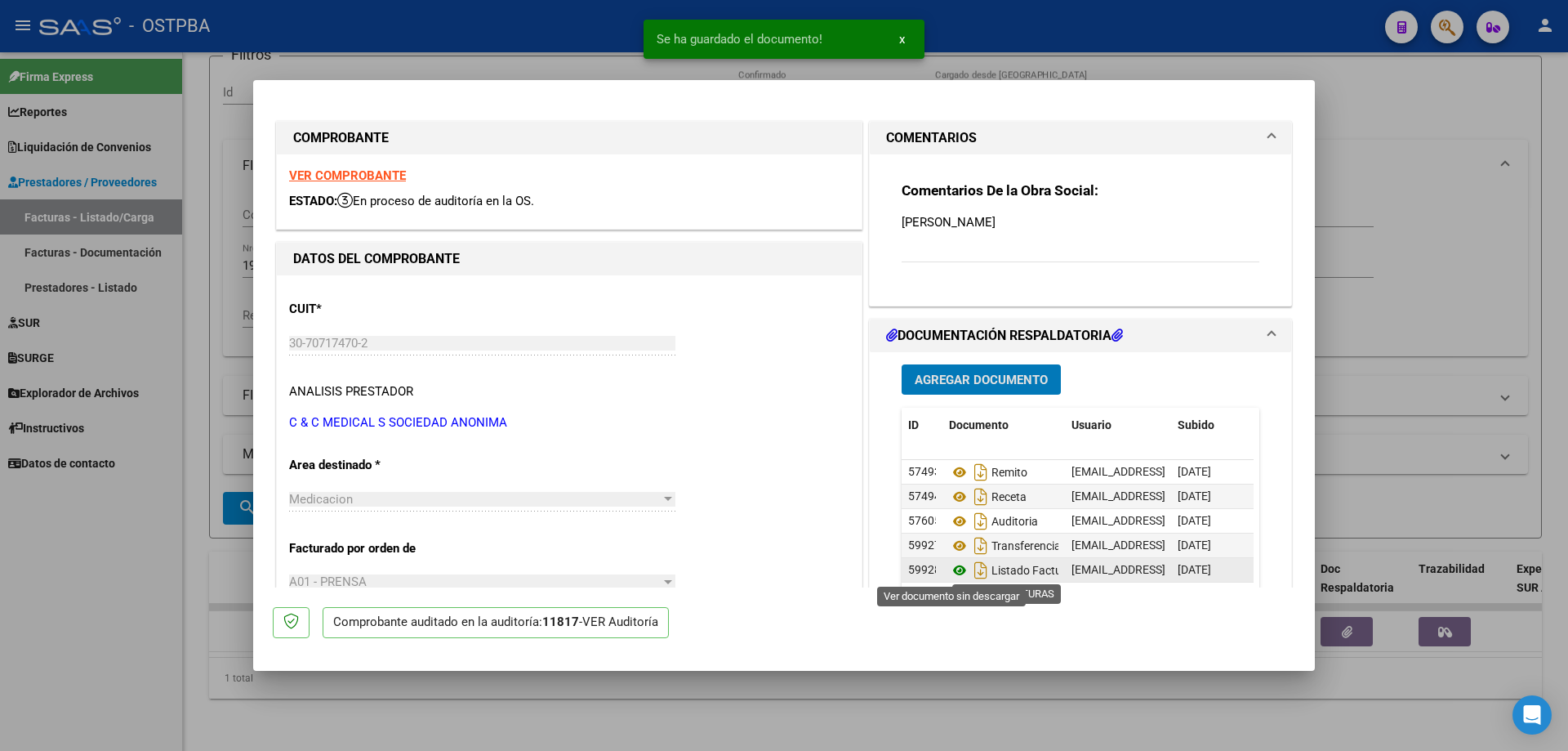
click at [951, 567] on icon at bounding box center [960, 570] width 22 height 20
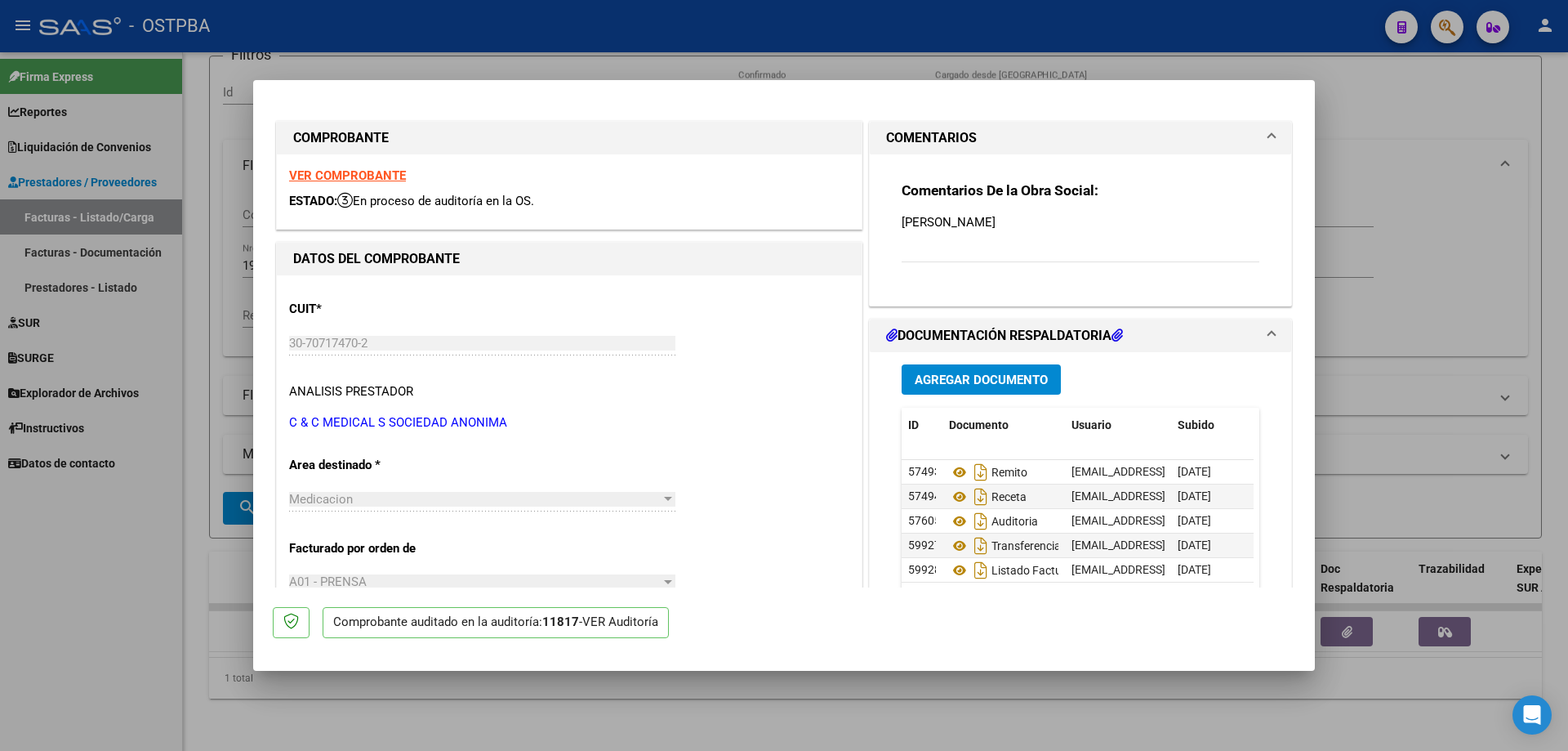
click at [772, 699] on div at bounding box center [784, 376] width 1568 height 751
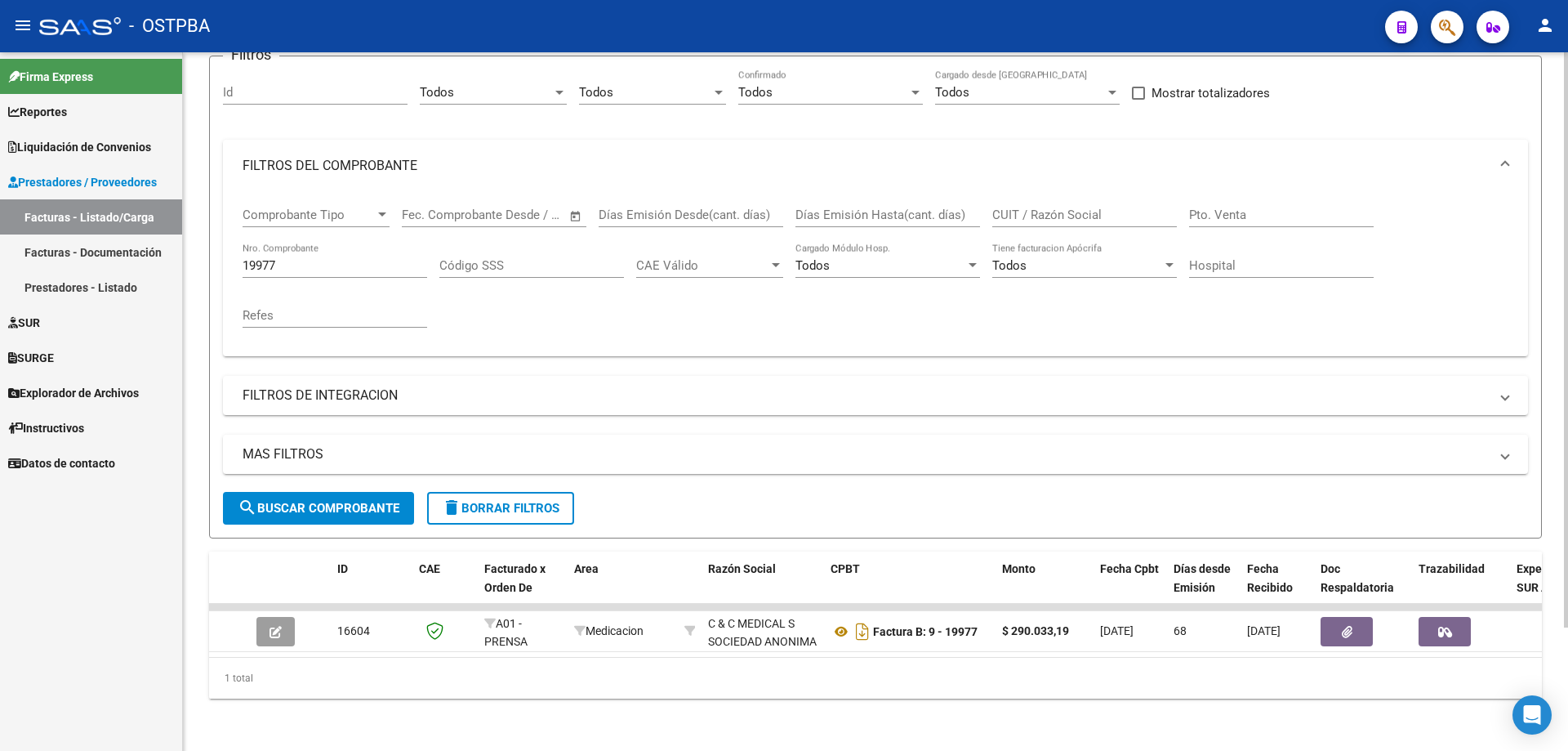
click at [340, 243] on div "19977 Nro. Comprobante" at bounding box center [334, 260] width 185 height 35
type input "1"
type input "20027"
click at [291, 501] on span "search Buscar Comprobante" at bounding box center [318, 508] width 161 height 15
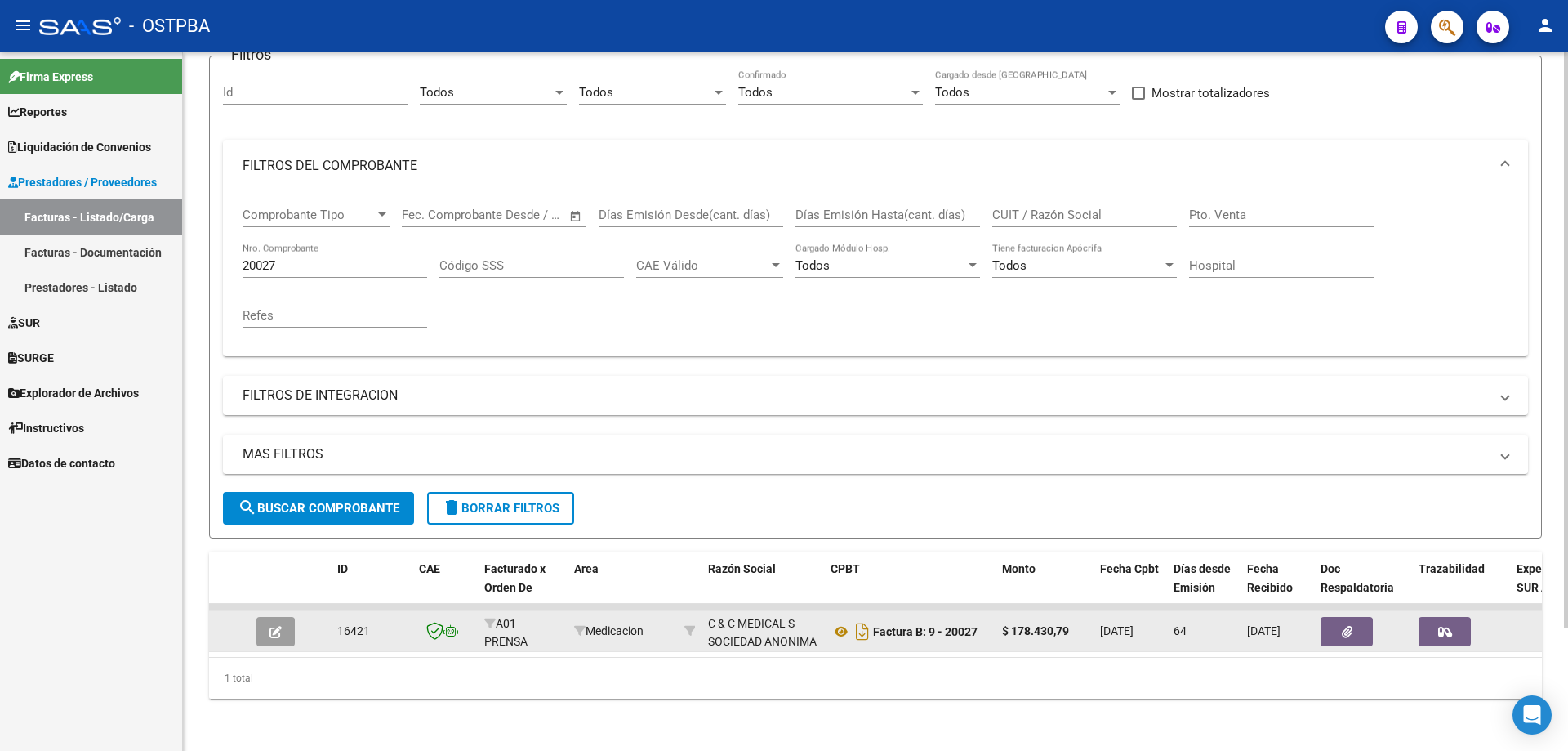
click at [272, 626] on icon "button" at bounding box center [276, 632] width 13 height 13
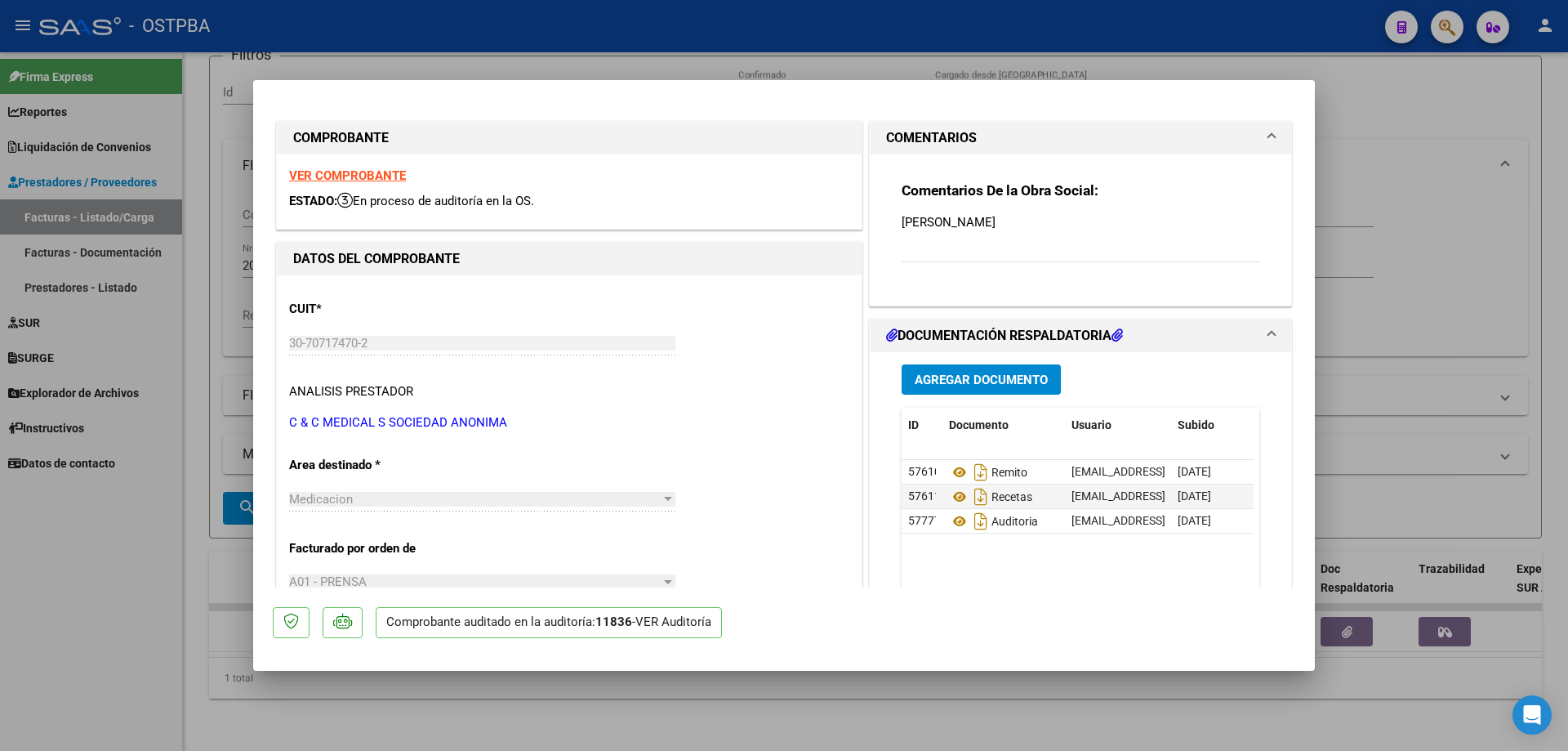
click at [989, 375] on span "Agregar Documento" at bounding box center [981, 379] width 133 height 15
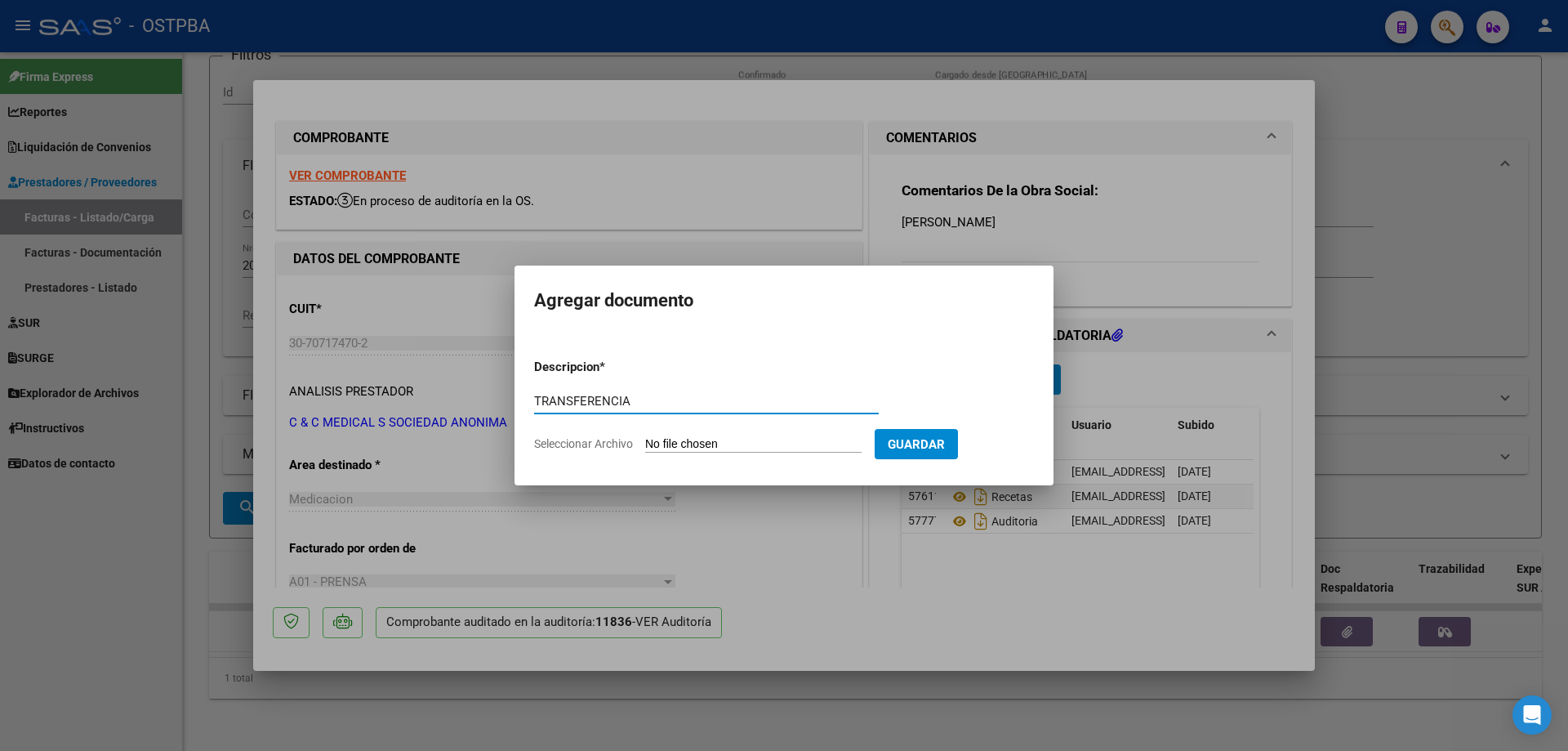
type input "TRANSFERENCIA"
click at [723, 444] on input "Seleccionar Archivo" at bounding box center [753, 445] width 216 height 16
type input "C:\fakepath\IMG_20250812_0002.pdf"
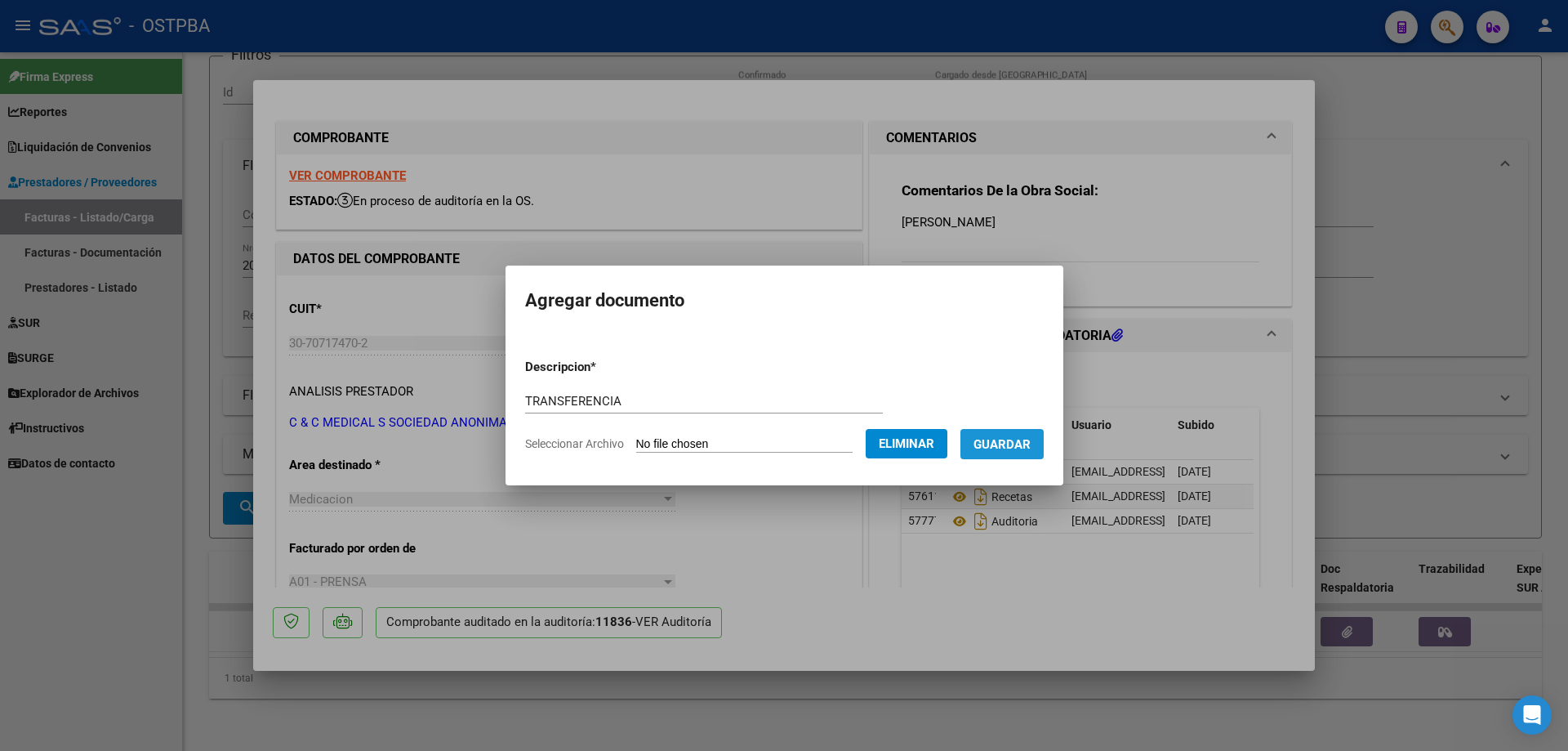
click at [1013, 447] on span "Guardar" at bounding box center [1002, 444] width 57 height 15
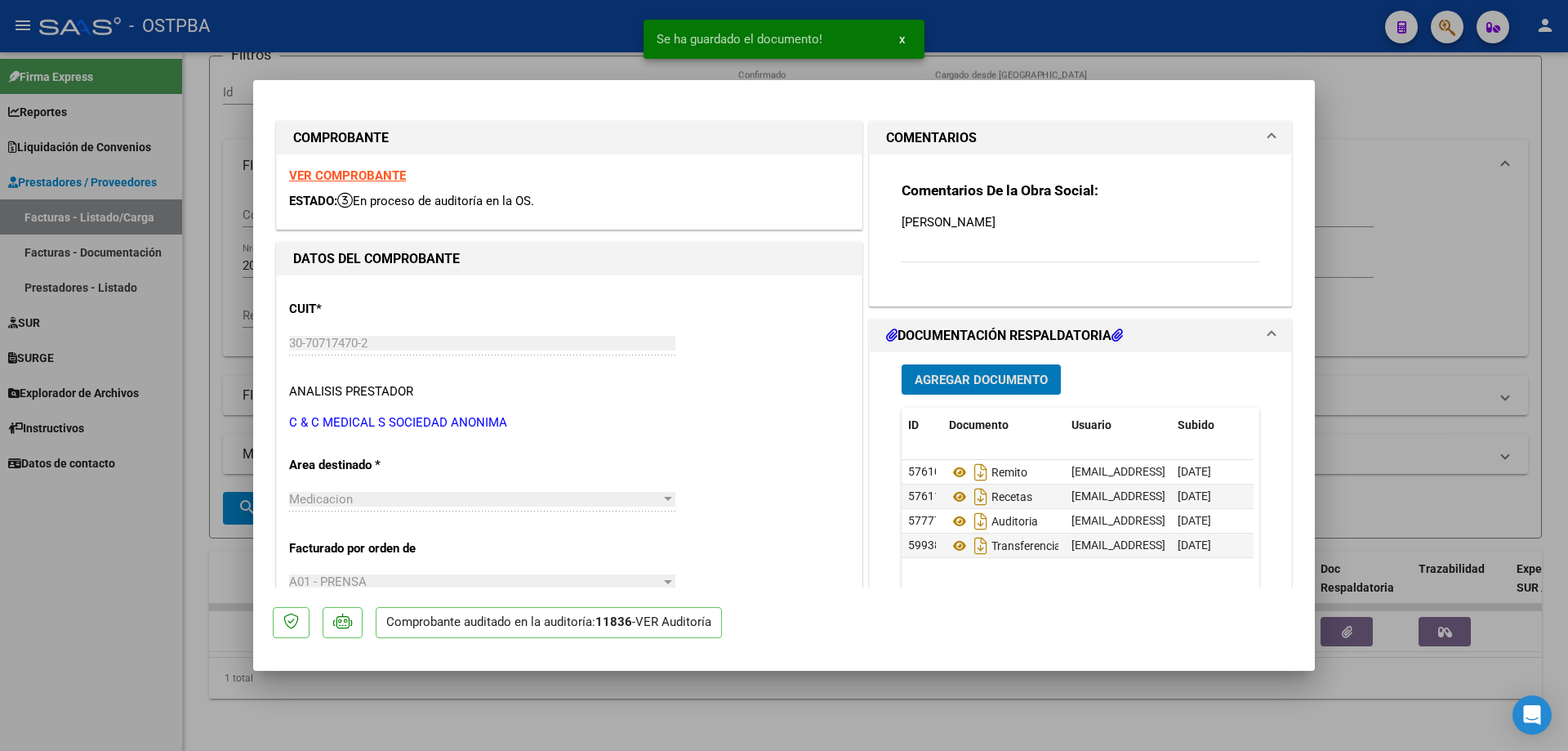
click at [965, 380] on span "Agregar Documento" at bounding box center [981, 379] width 133 height 15
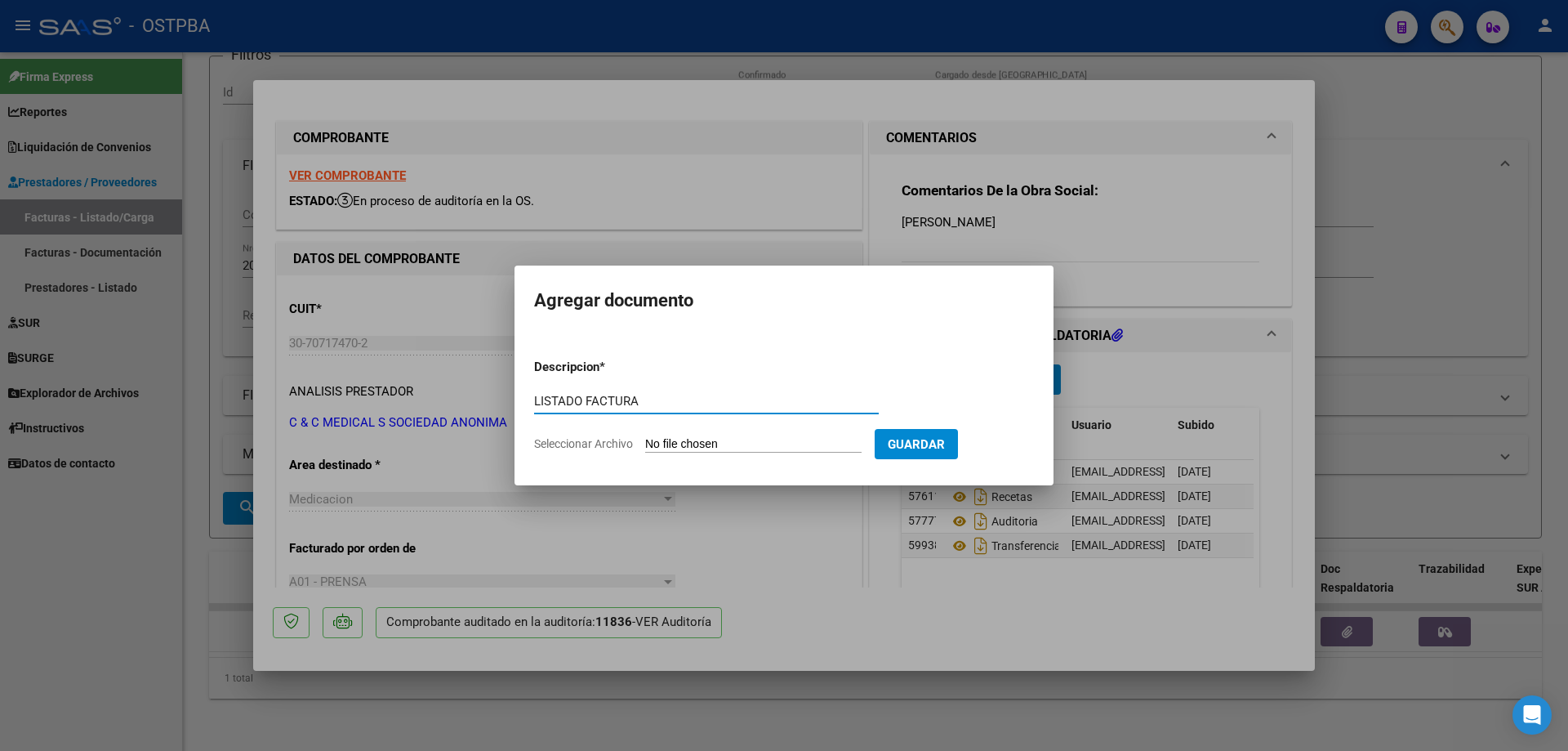
type input "LISTADO FACTURA"
click at [707, 443] on input "Seleccionar Archivo" at bounding box center [753, 445] width 216 height 16
type input "C:\fakepath\IMG_20250812_0003.pdf"
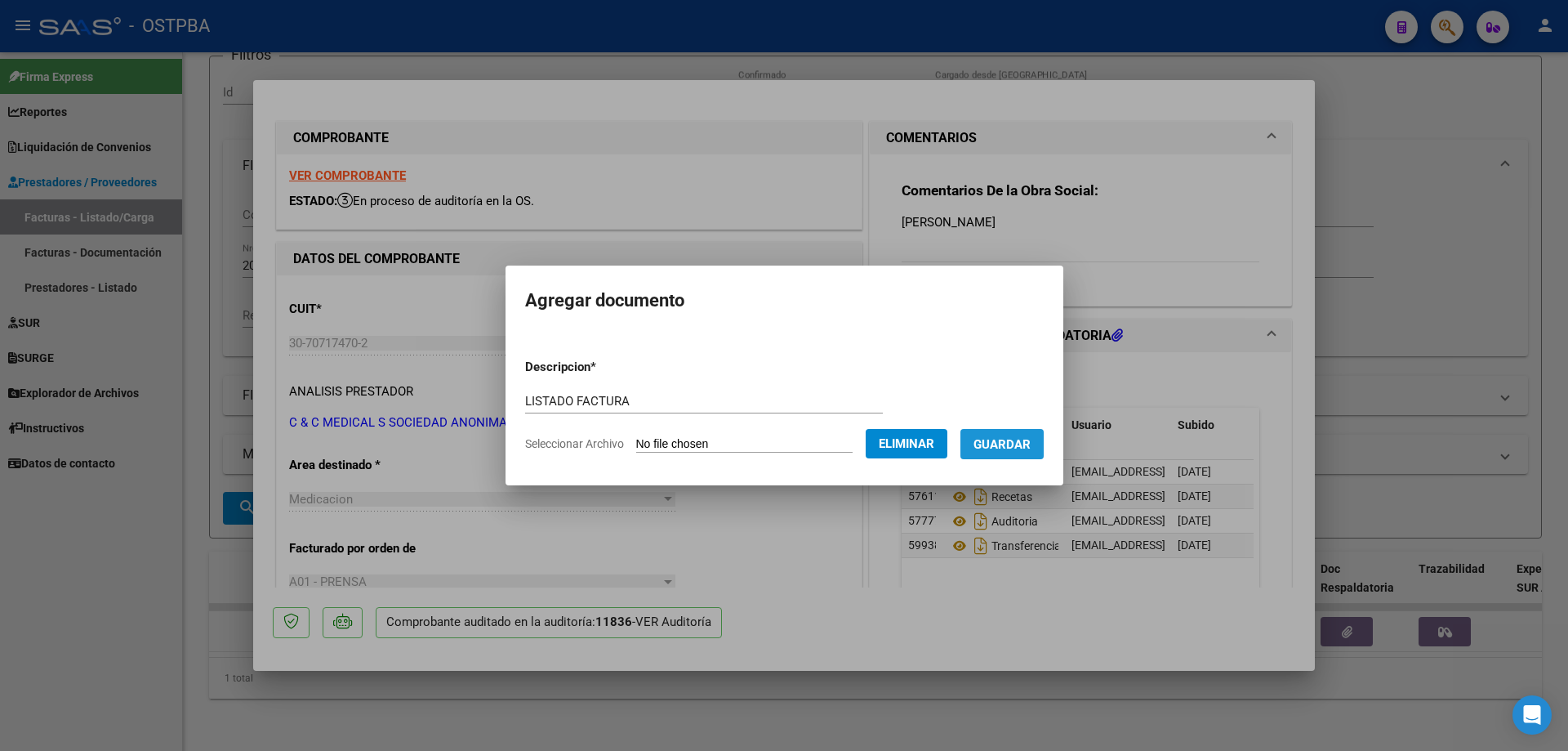
click at [1026, 443] on span "Guardar" at bounding box center [1002, 444] width 57 height 15
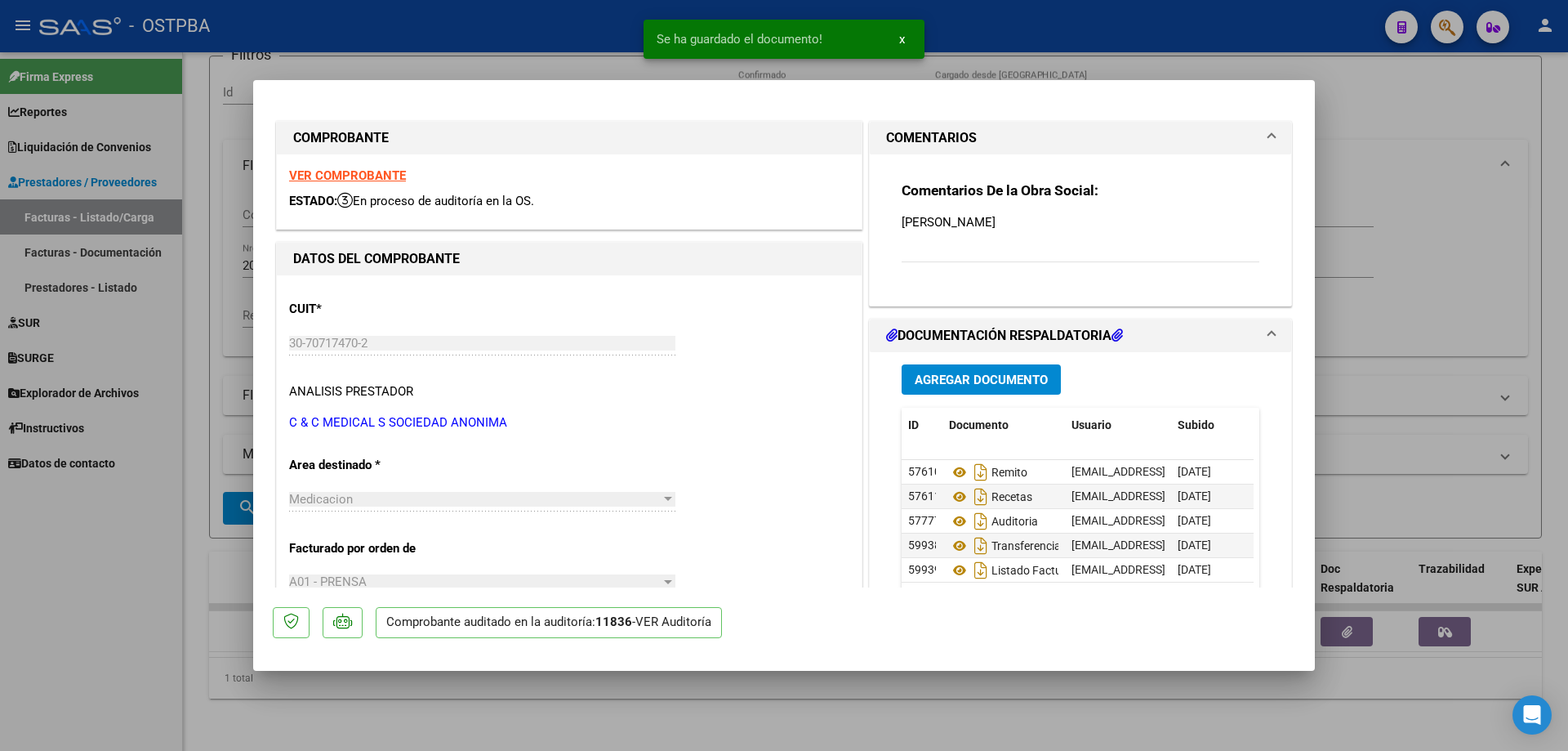
drag, startPoint x: 801, startPoint y: 710, endPoint x: 783, endPoint y: 663, distance: 50.3
click at [799, 697] on div at bounding box center [784, 376] width 1568 height 751
type input "$ 0,00"
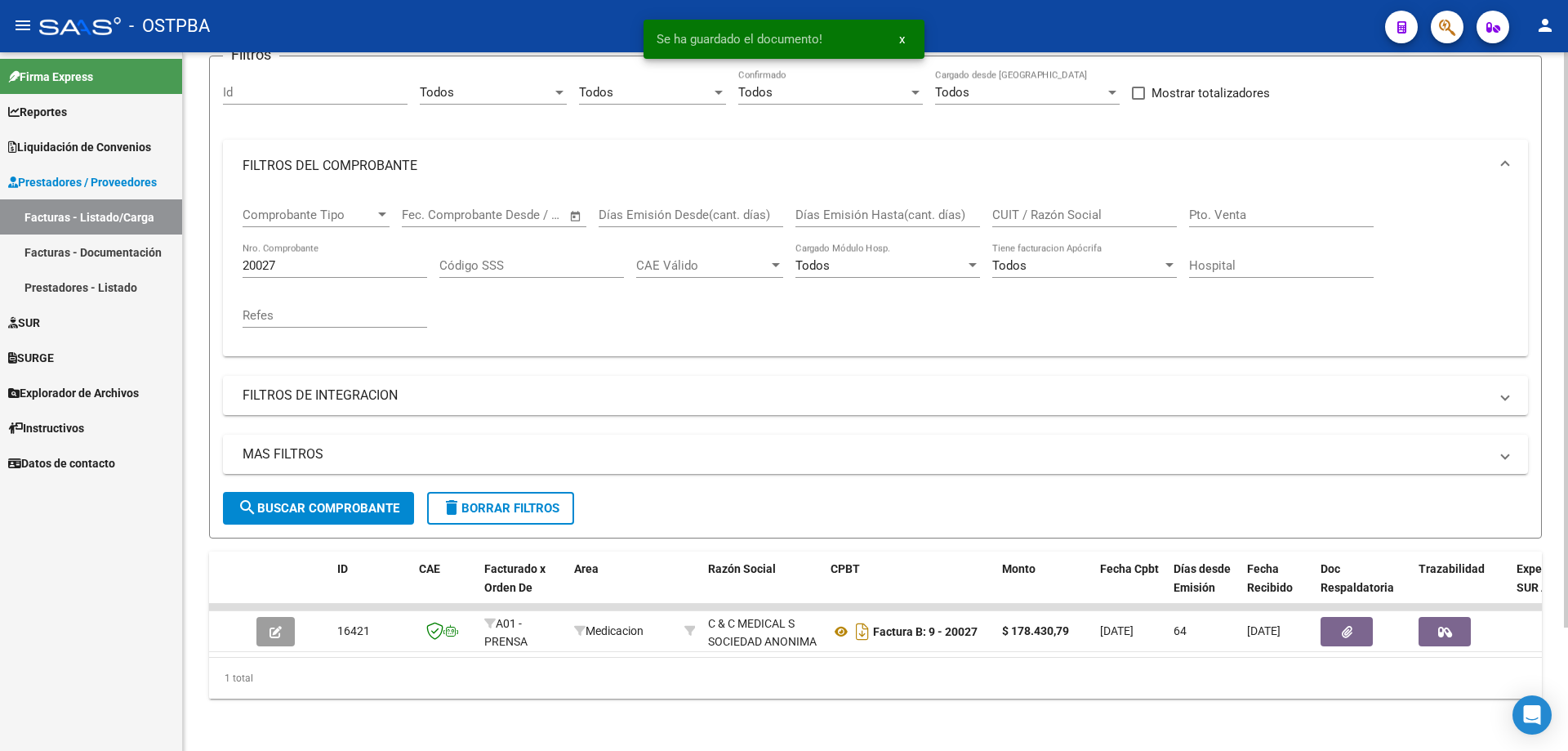
click at [339, 258] on input "20027" at bounding box center [334, 265] width 185 height 15
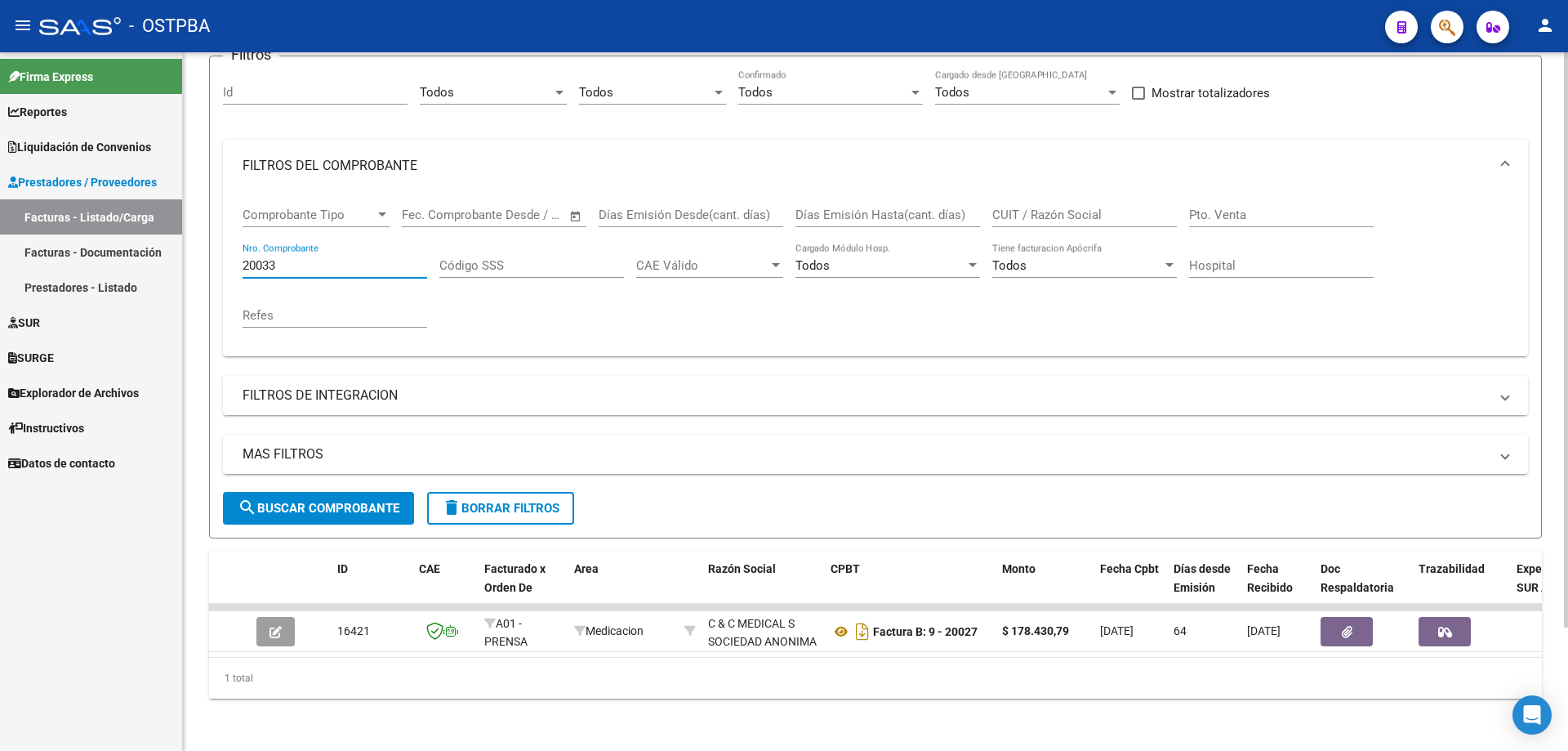
type input "20033"
click at [296, 501] on span "search Buscar Comprobante" at bounding box center [318, 508] width 161 height 15
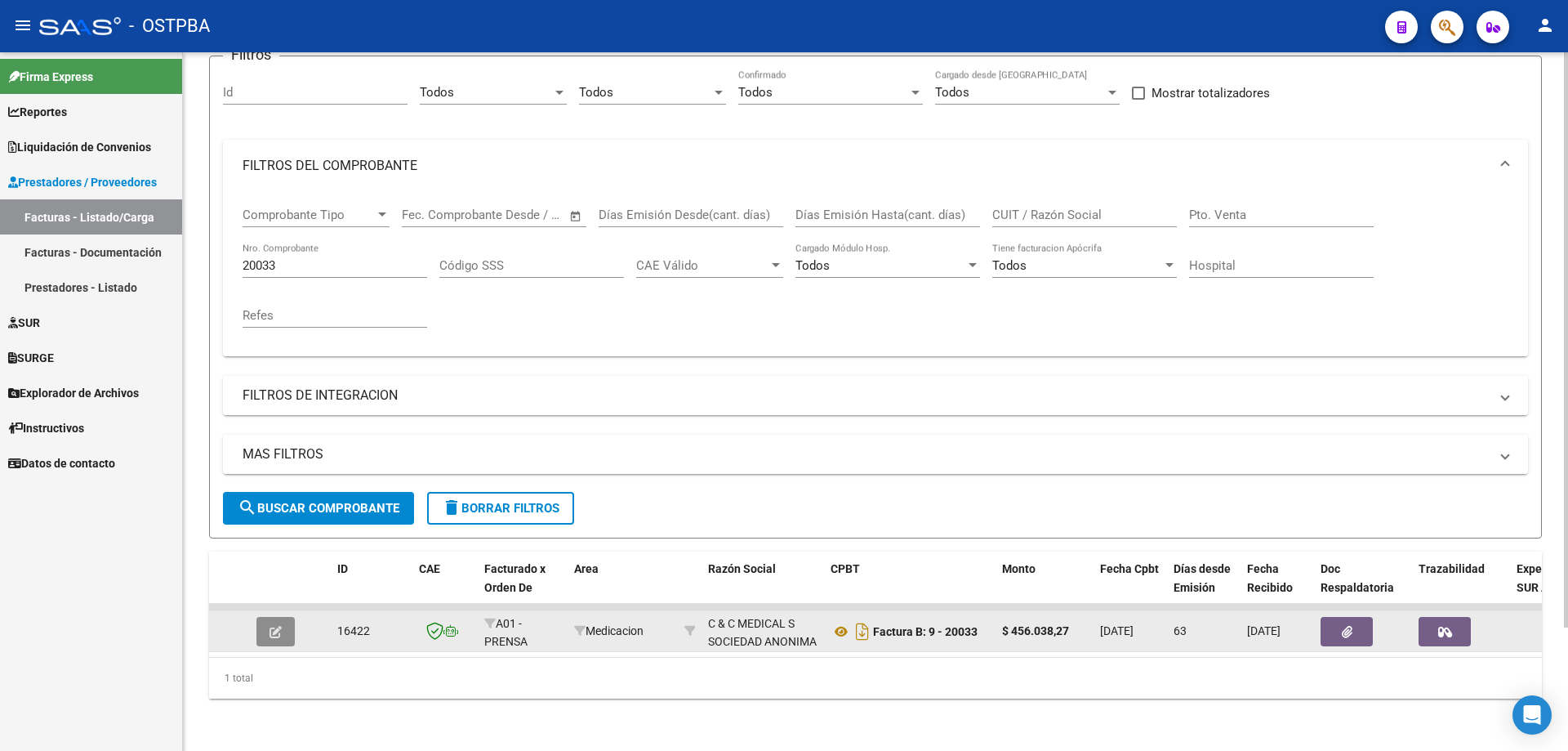
click at [271, 626] on icon "button" at bounding box center [276, 632] width 13 height 13
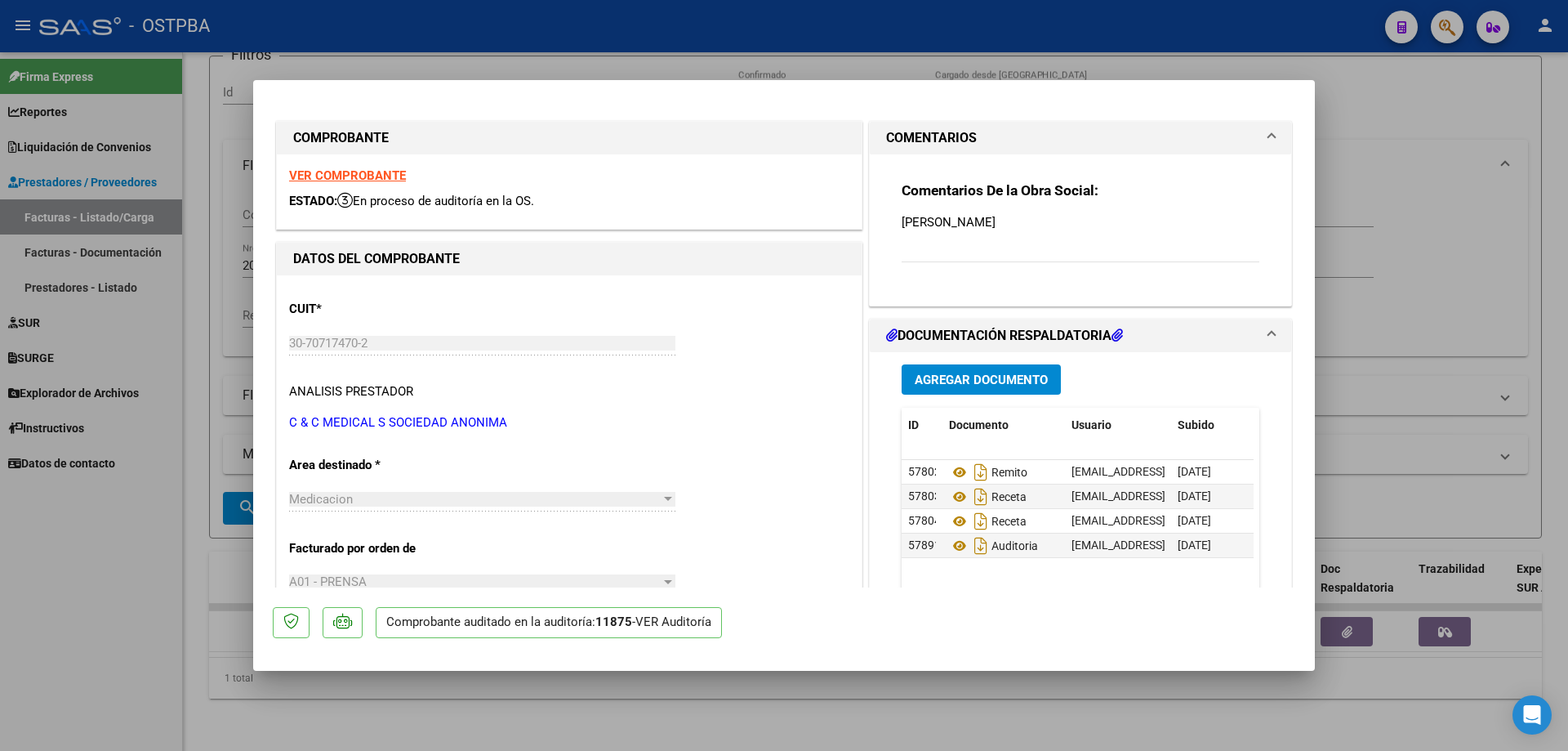
click at [936, 372] on span "Agregar Documento" at bounding box center [981, 378] width 133 height 15
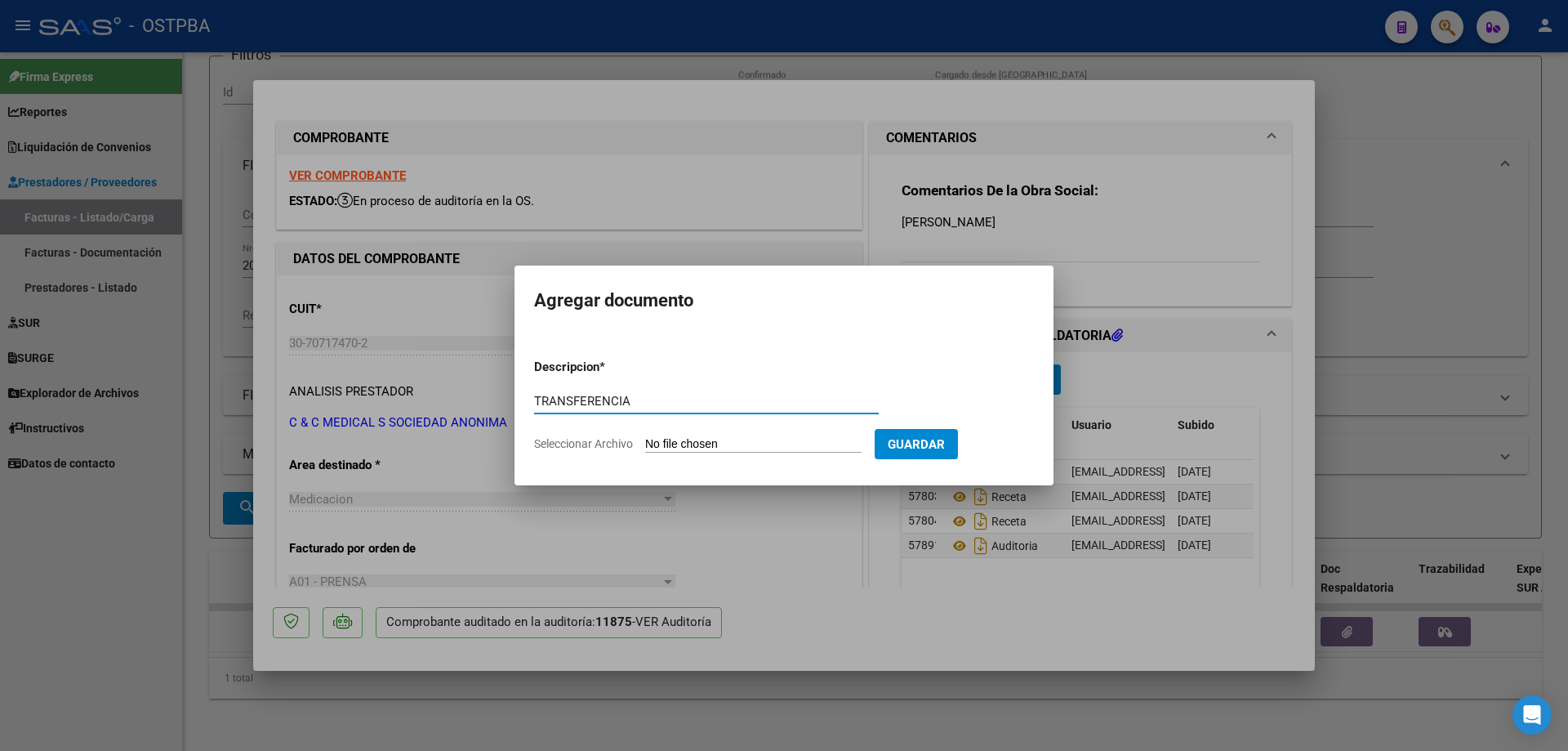
type input "TRANSFERENCIA"
click at [726, 447] on input "Seleccionar Archivo" at bounding box center [753, 445] width 216 height 16
type input "C:\fakepath\IMG_20250812_0002.pdf"
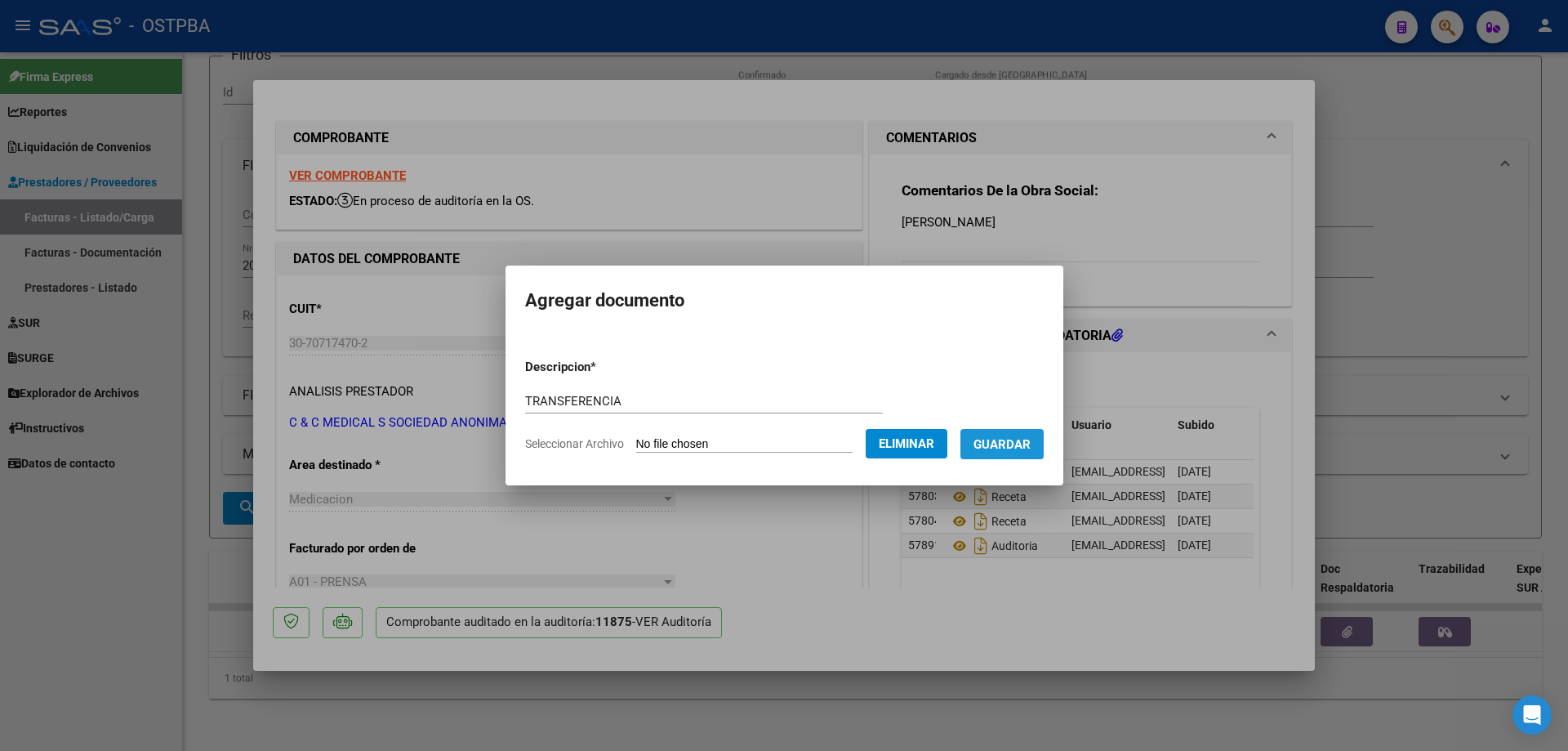
click at [1009, 446] on span "Guardar" at bounding box center [1002, 444] width 57 height 15
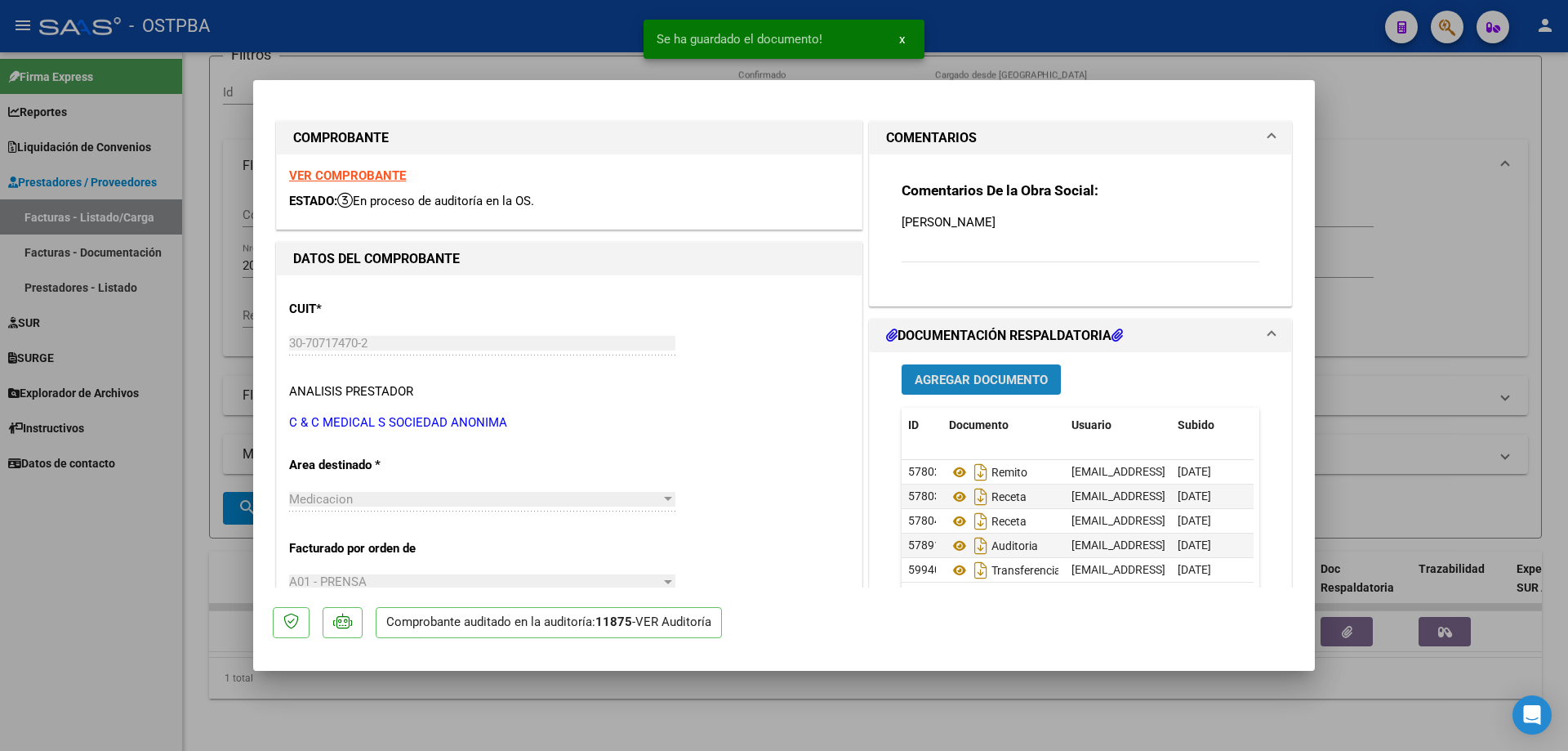
click at [947, 380] on span "Agregar Documento" at bounding box center [981, 379] width 133 height 15
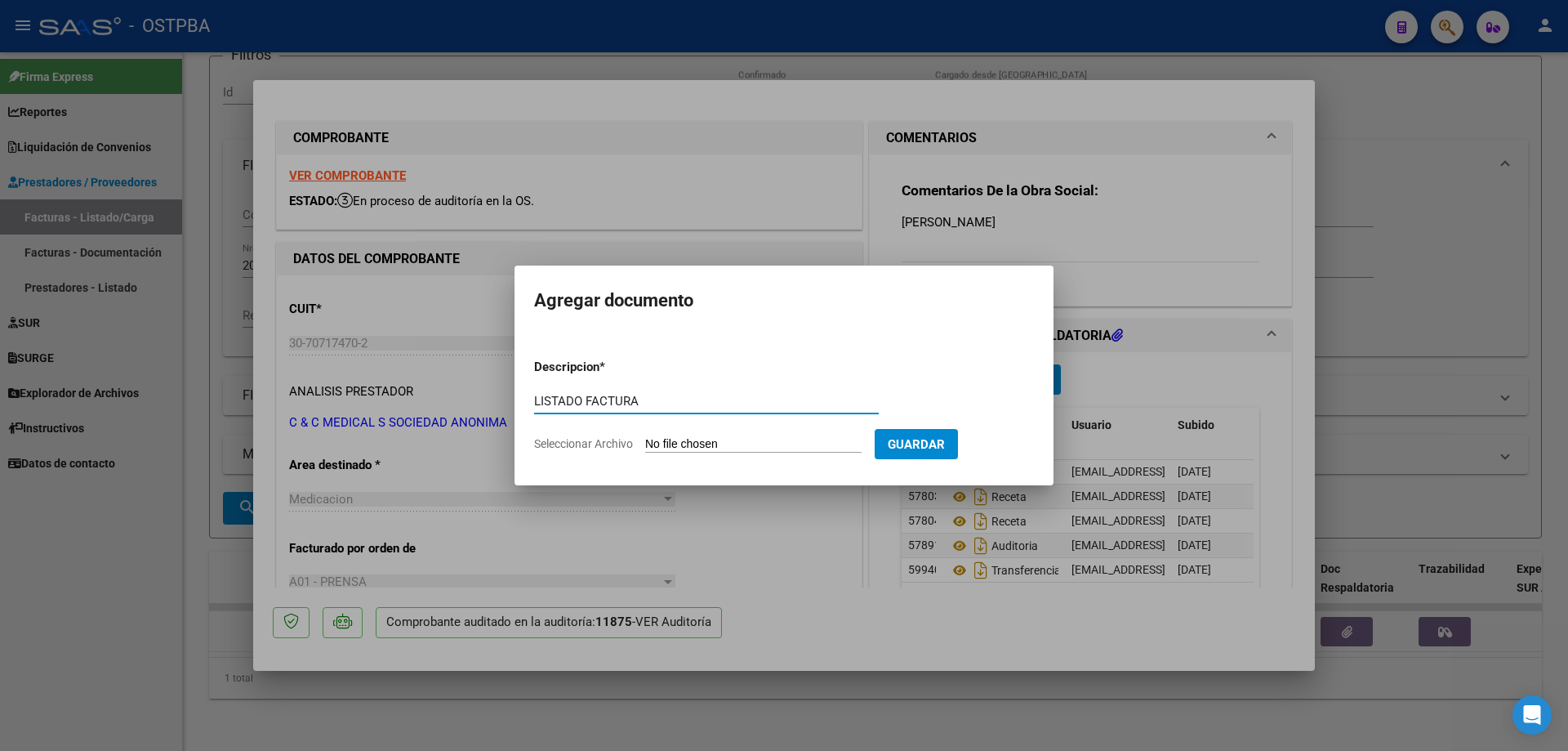
type input "LISTADO FACTURA"
click at [687, 444] on input "Seleccionar Archivo" at bounding box center [753, 445] width 216 height 16
type input "C:\fakepath\IMG_20250812_0003.pdf"
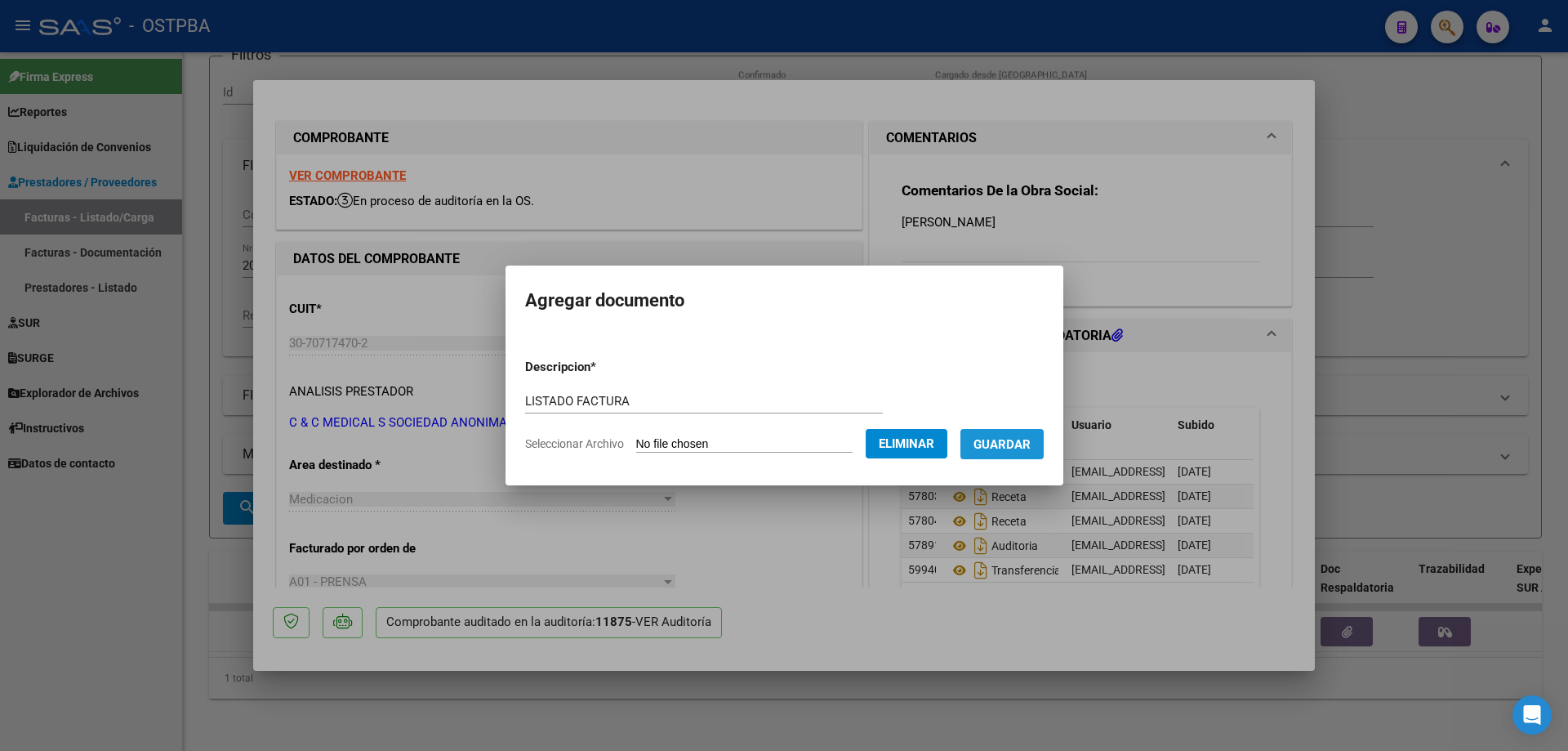
click at [1017, 444] on span "Guardar" at bounding box center [1002, 444] width 57 height 15
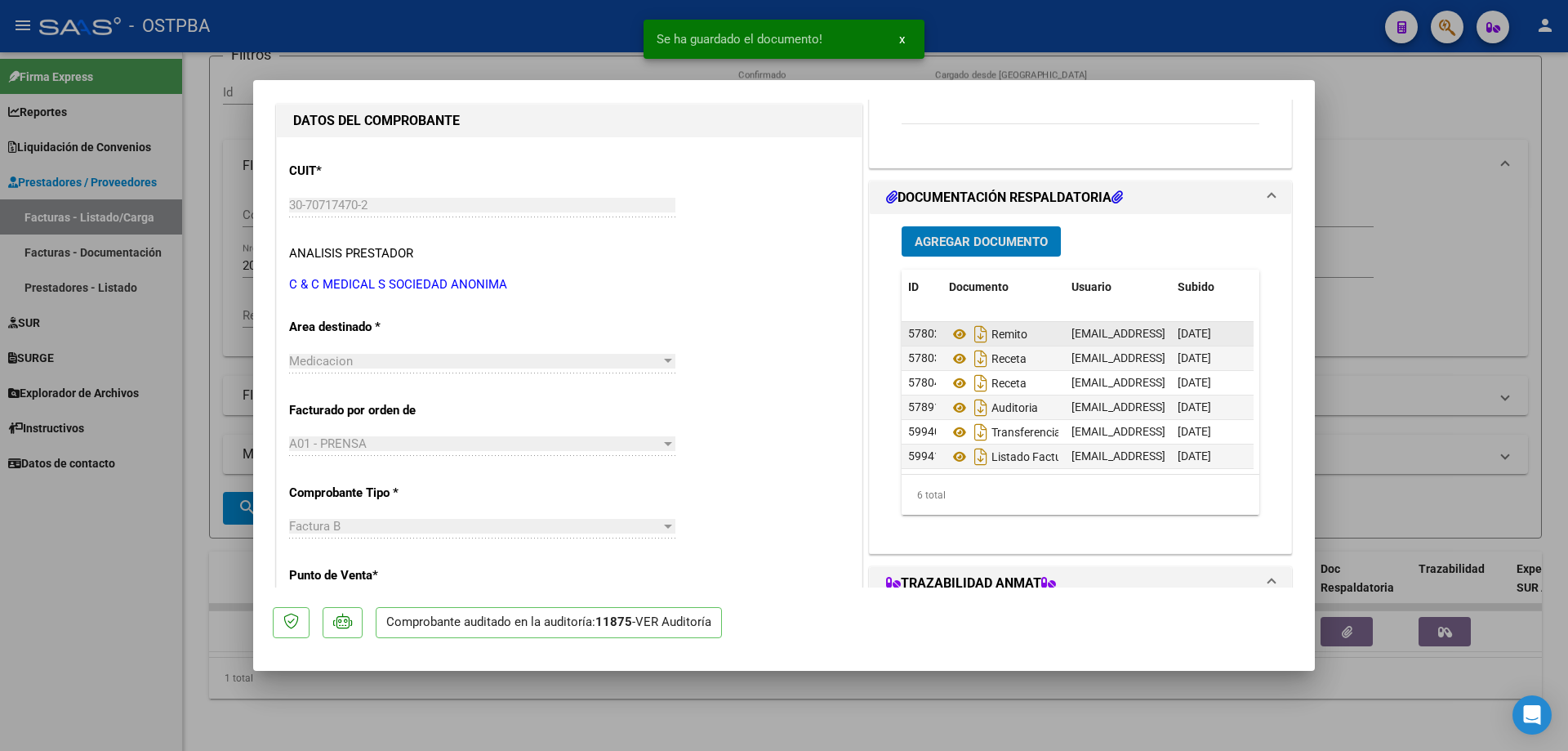
scroll to position [245, 0]
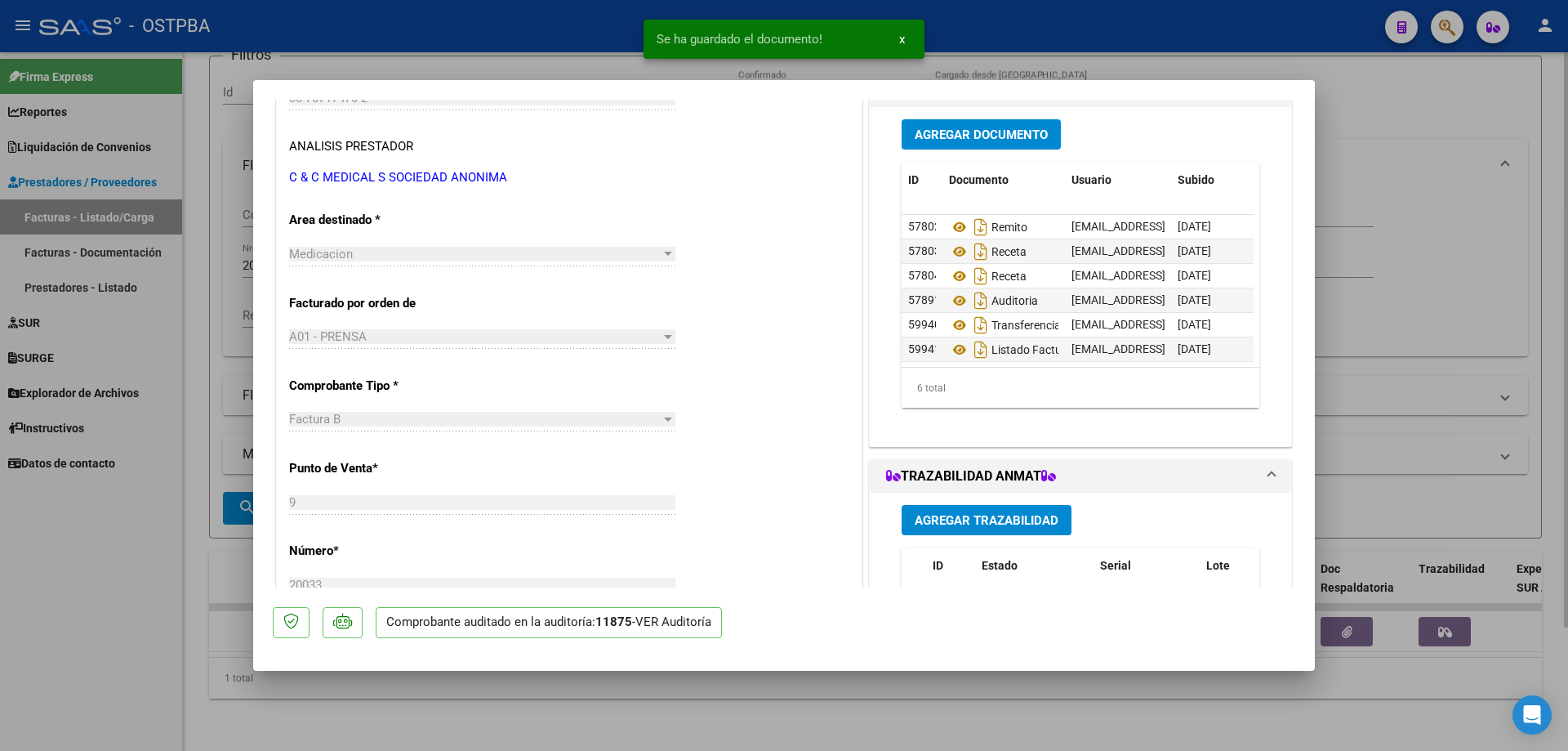
drag, startPoint x: 709, startPoint y: 712, endPoint x: 693, endPoint y: 697, distance: 21.9
click at [707, 707] on div at bounding box center [784, 376] width 1568 height 751
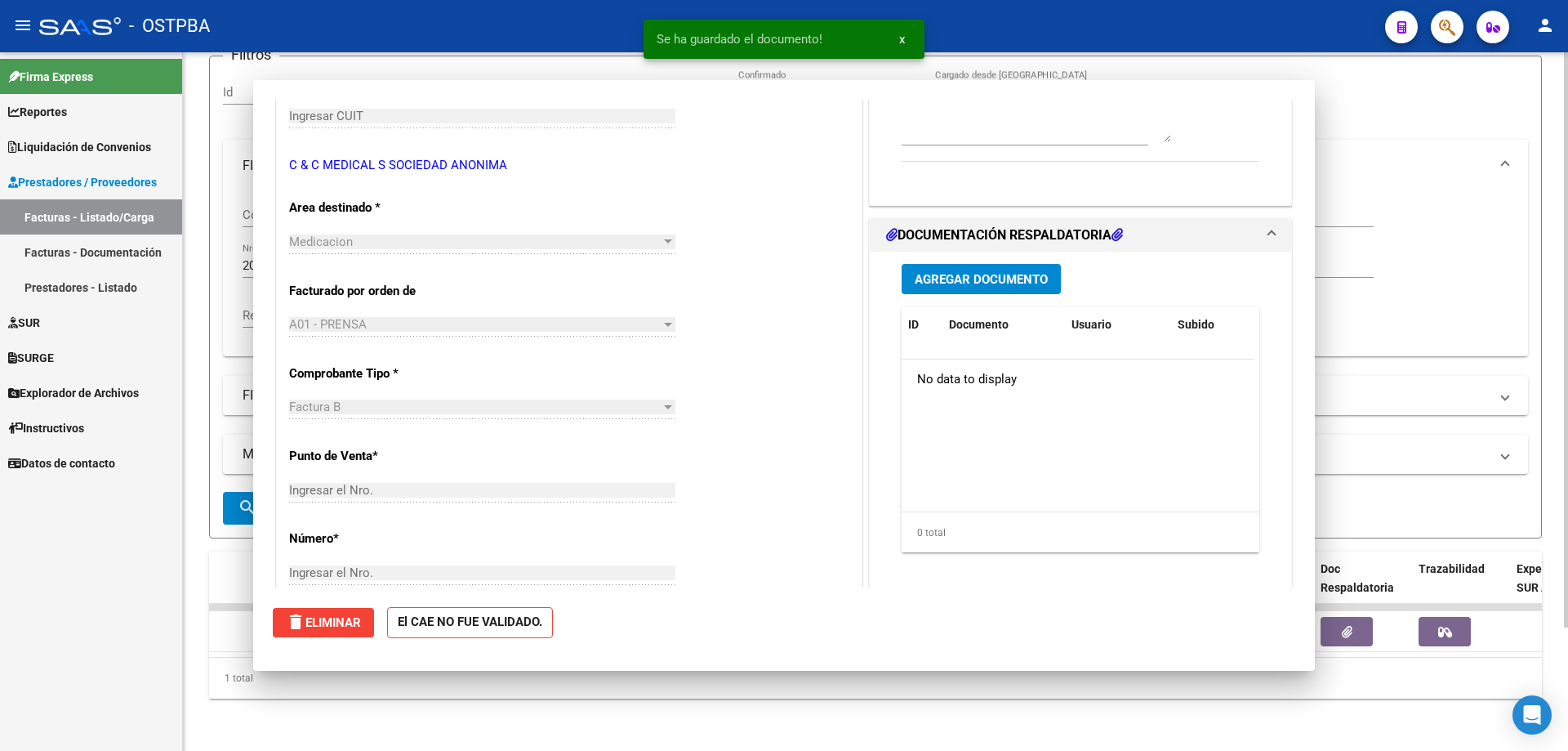
scroll to position [0, 0]
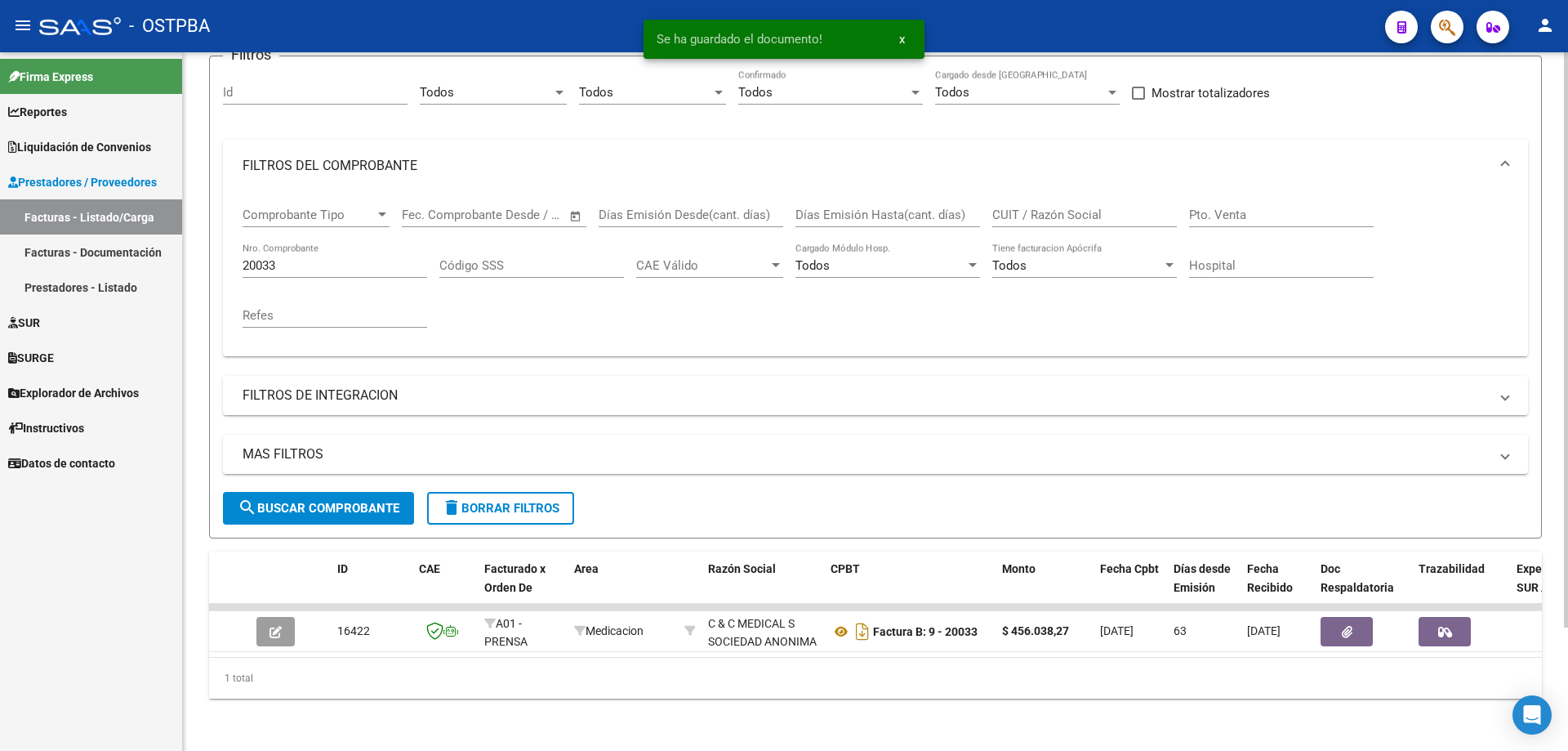
click at [326, 258] on input "20033" at bounding box center [334, 265] width 185 height 15
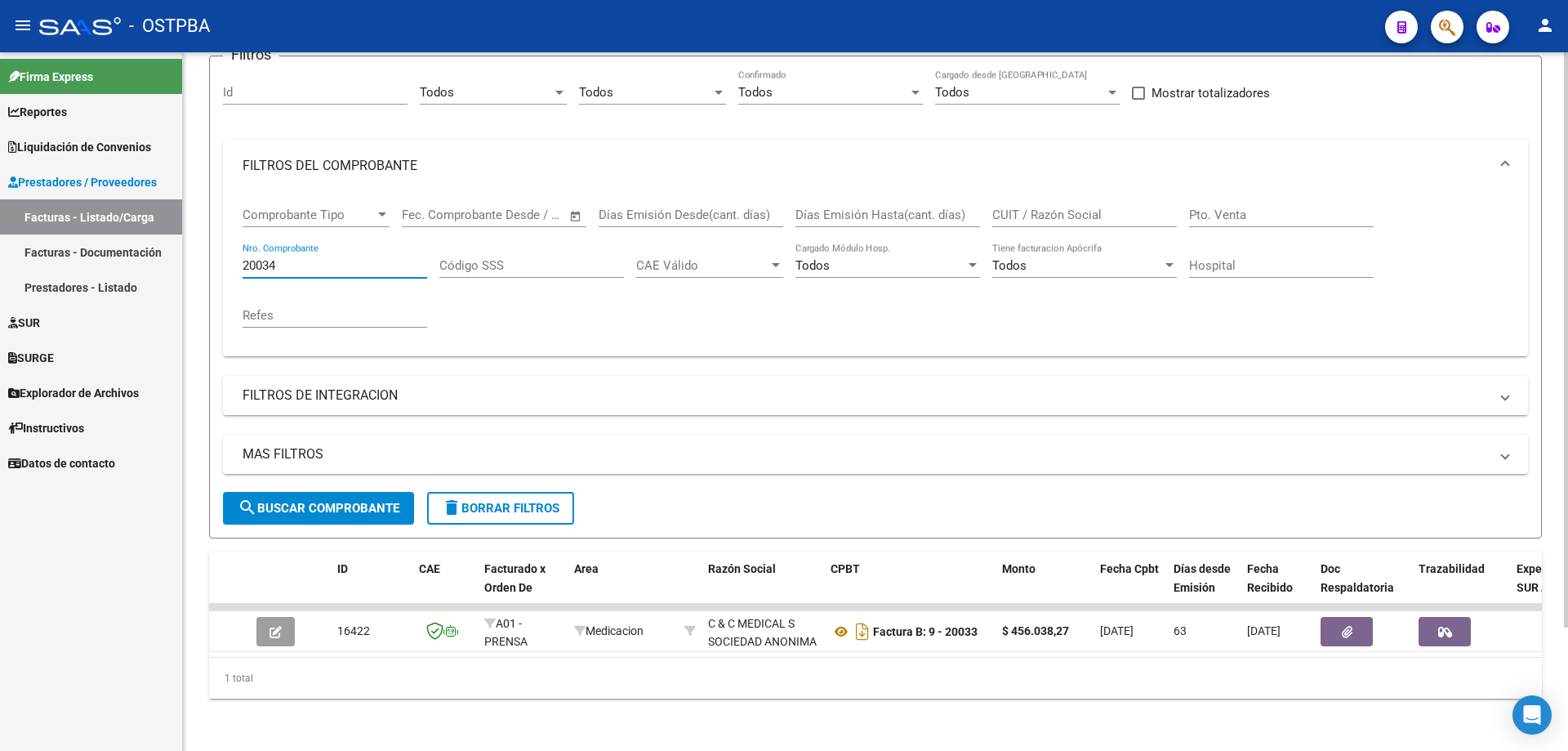
type input "20034"
click at [325, 501] on span "search Buscar Comprobante" at bounding box center [318, 508] width 161 height 15
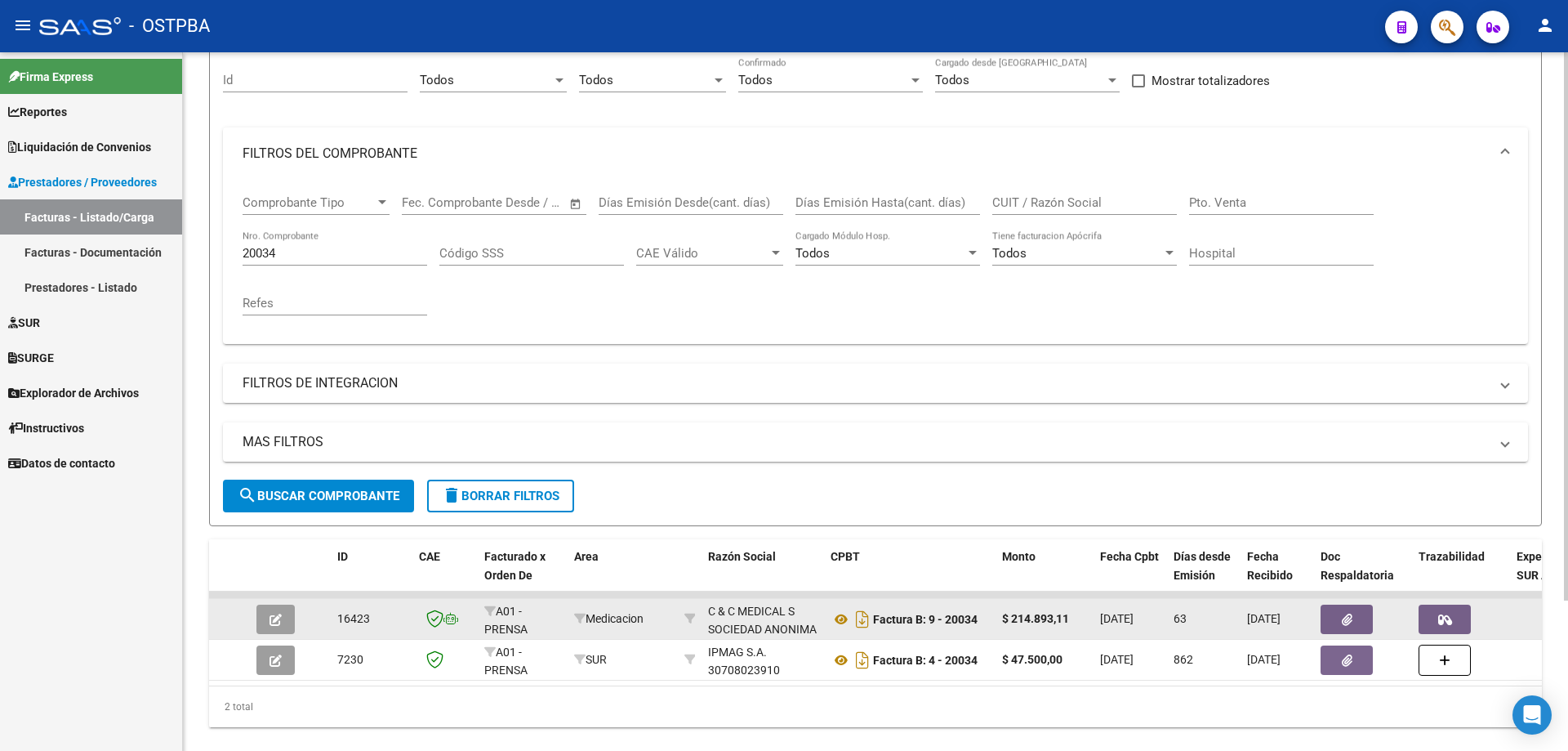
click at [280, 617] on icon "button" at bounding box center [276, 619] width 13 height 13
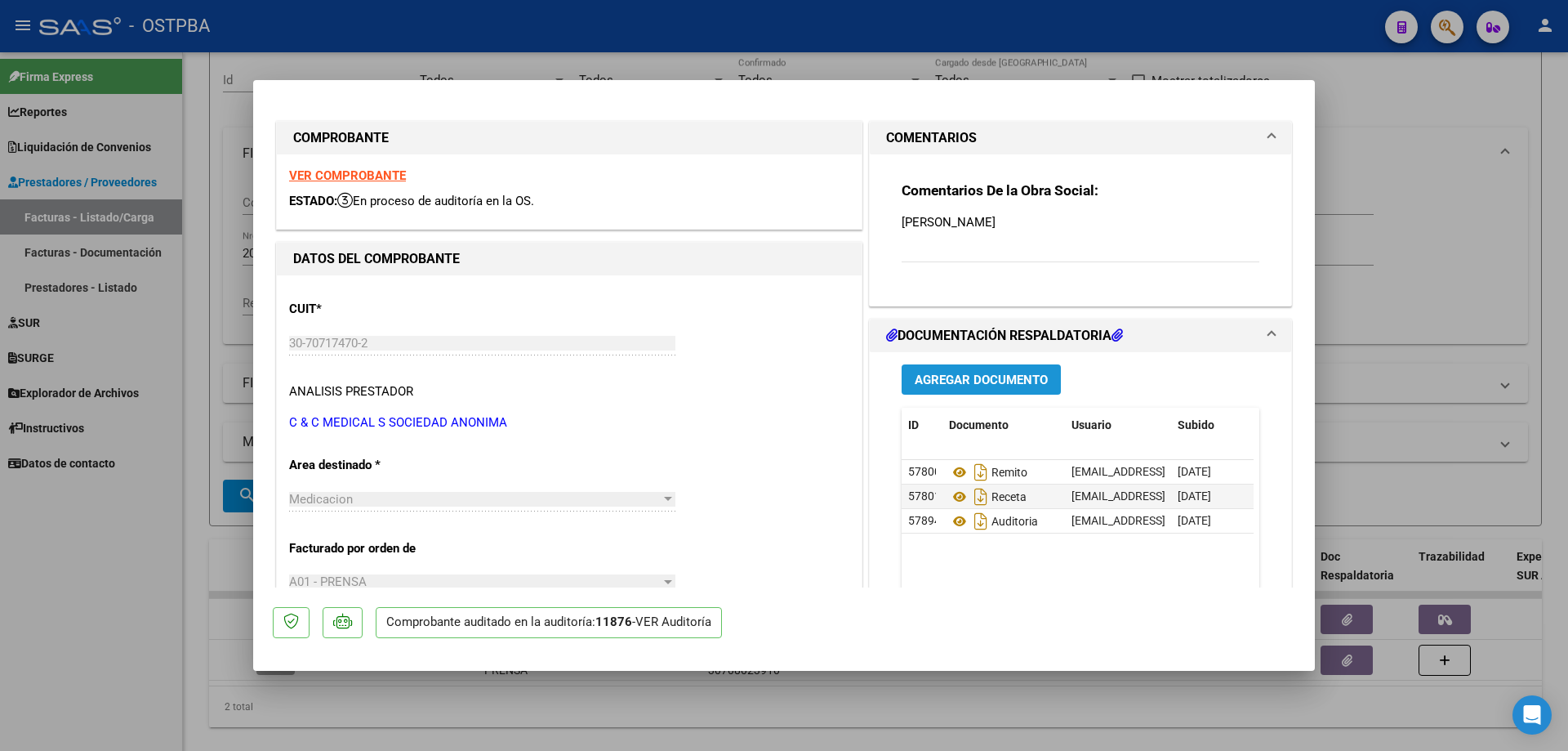
click at [948, 379] on span "Agregar Documento" at bounding box center [981, 379] width 133 height 15
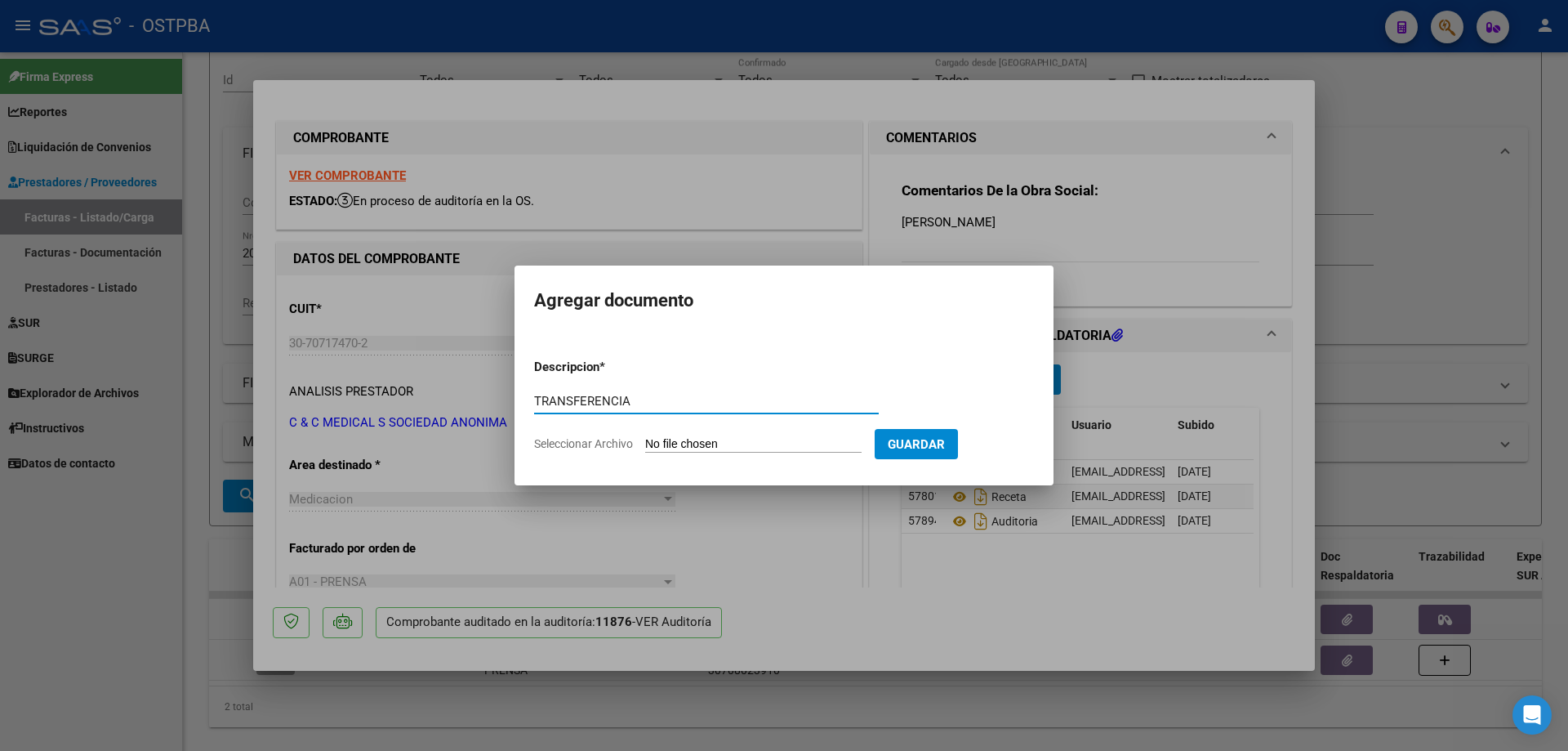
type input "TRANSFERENCIA"
click at [692, 445] on input "Seleccionar Archivo" at bounding box center [753, 445] width 216 height 16
type input "C:\fakepath\IMG_20250812_0002.pdf"
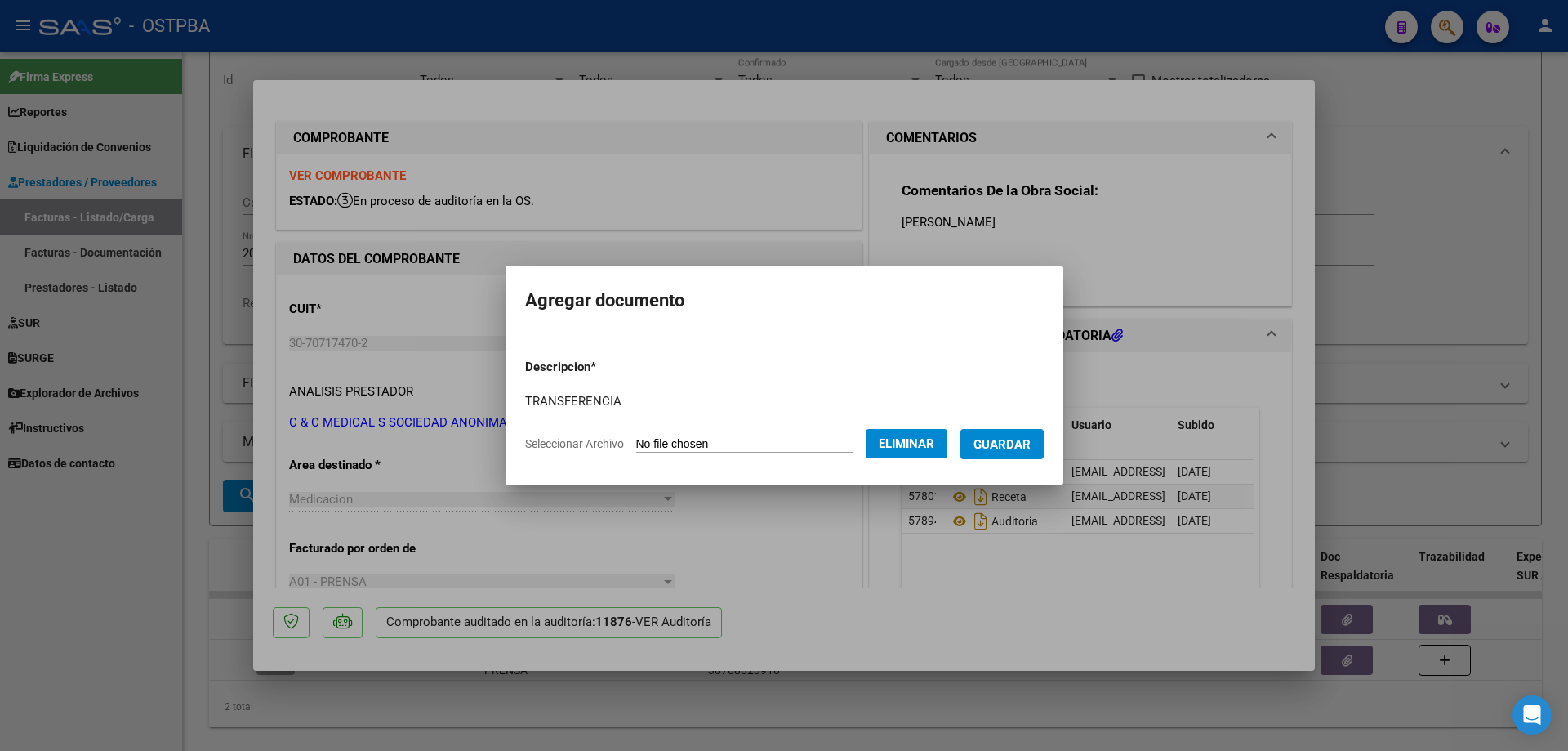
click at [1018, 444] on span "Guardar" at bounding box center [1002, 444] width 57 height 15
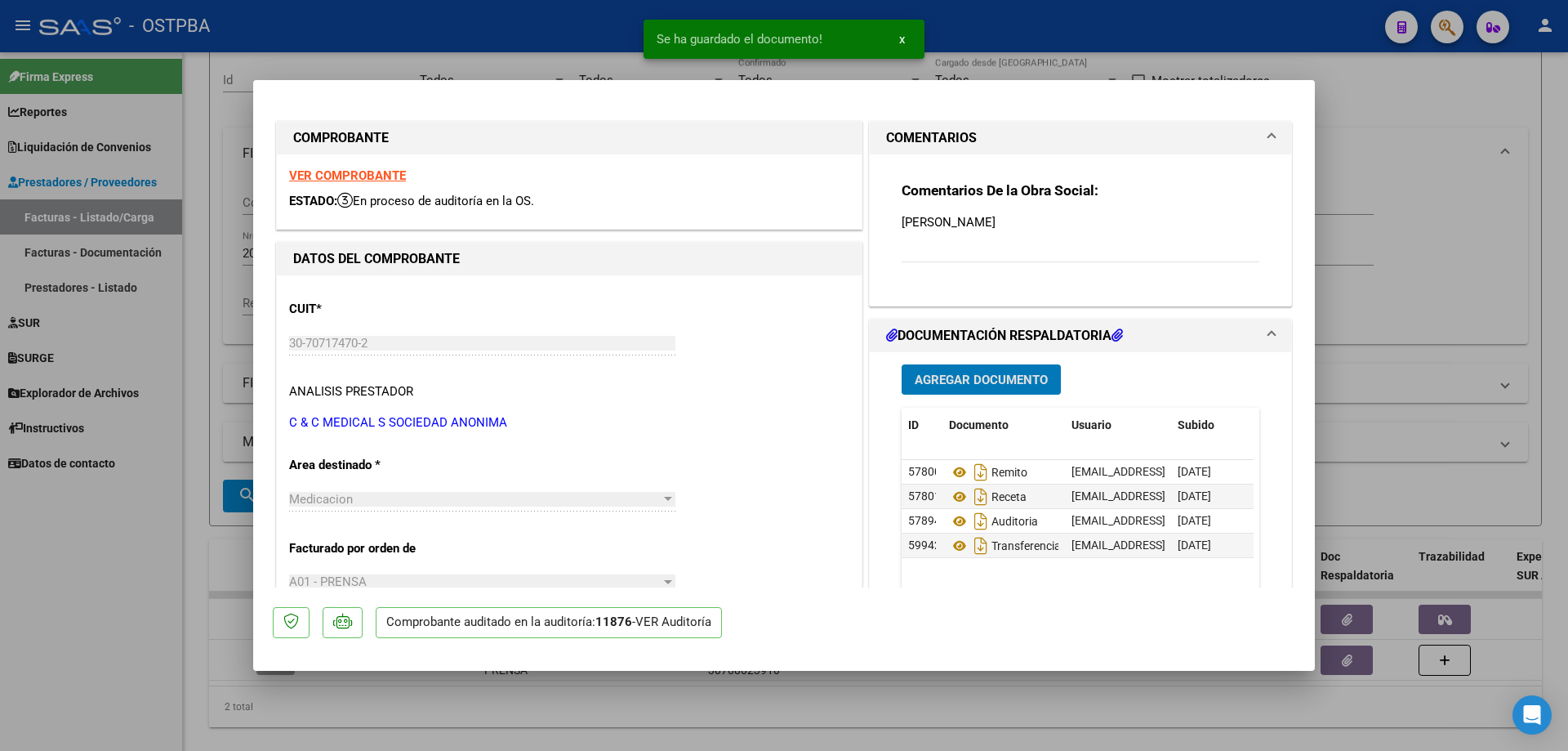
click at [957, 379] on span "Agregar Documento" at bounding box center [981, 379] width 133 height 15
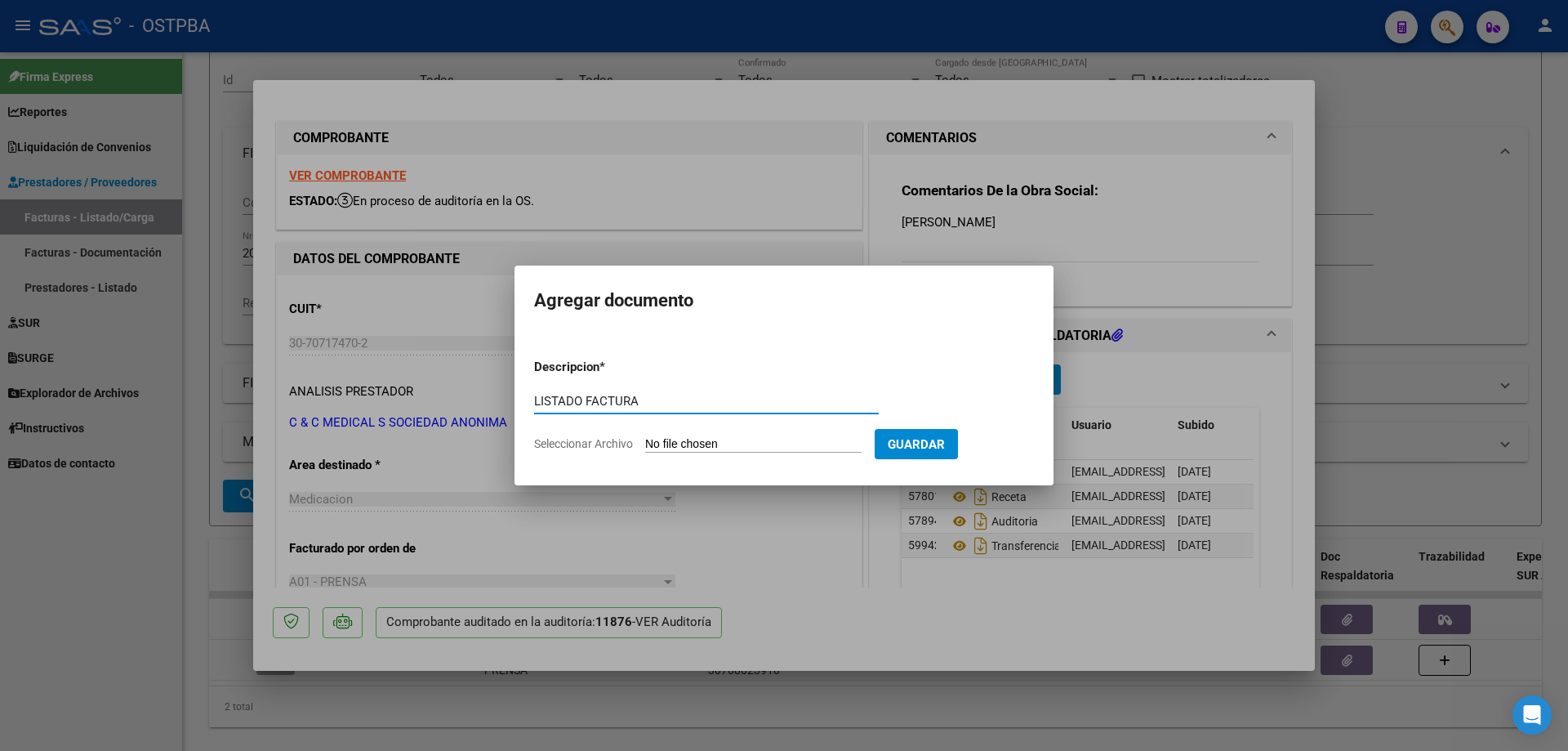
type input "LISTADO FACTURA"
click at [688, 447] on input "Seleccionar Archivo" at bounding box center [753, 445] width 216 height 16
type input "C:\fakepath\IMG_20250812_0003.pdf"
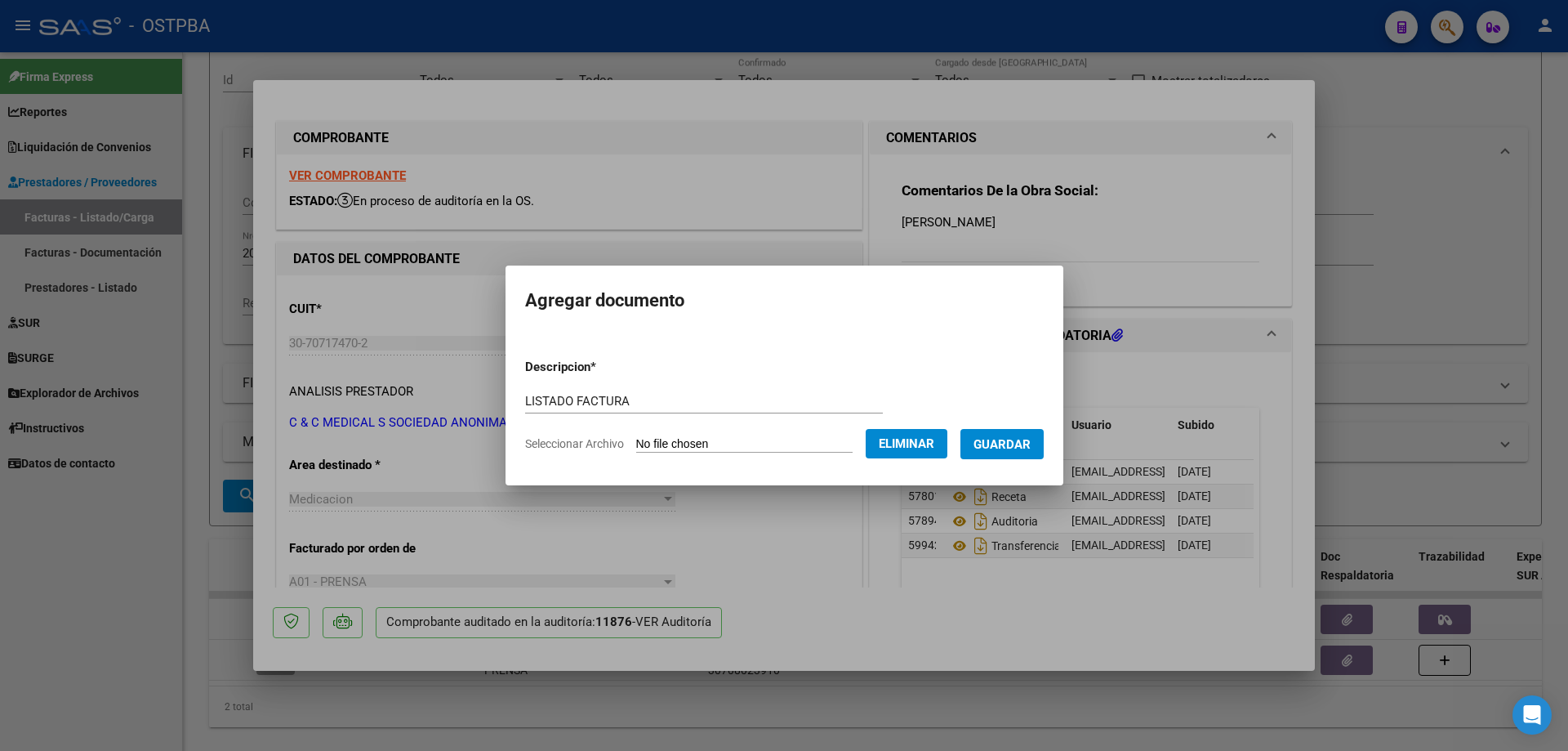
click at [1015, 441] on span "Guardar" at bounding box center [1002, 444] width 57 height 15
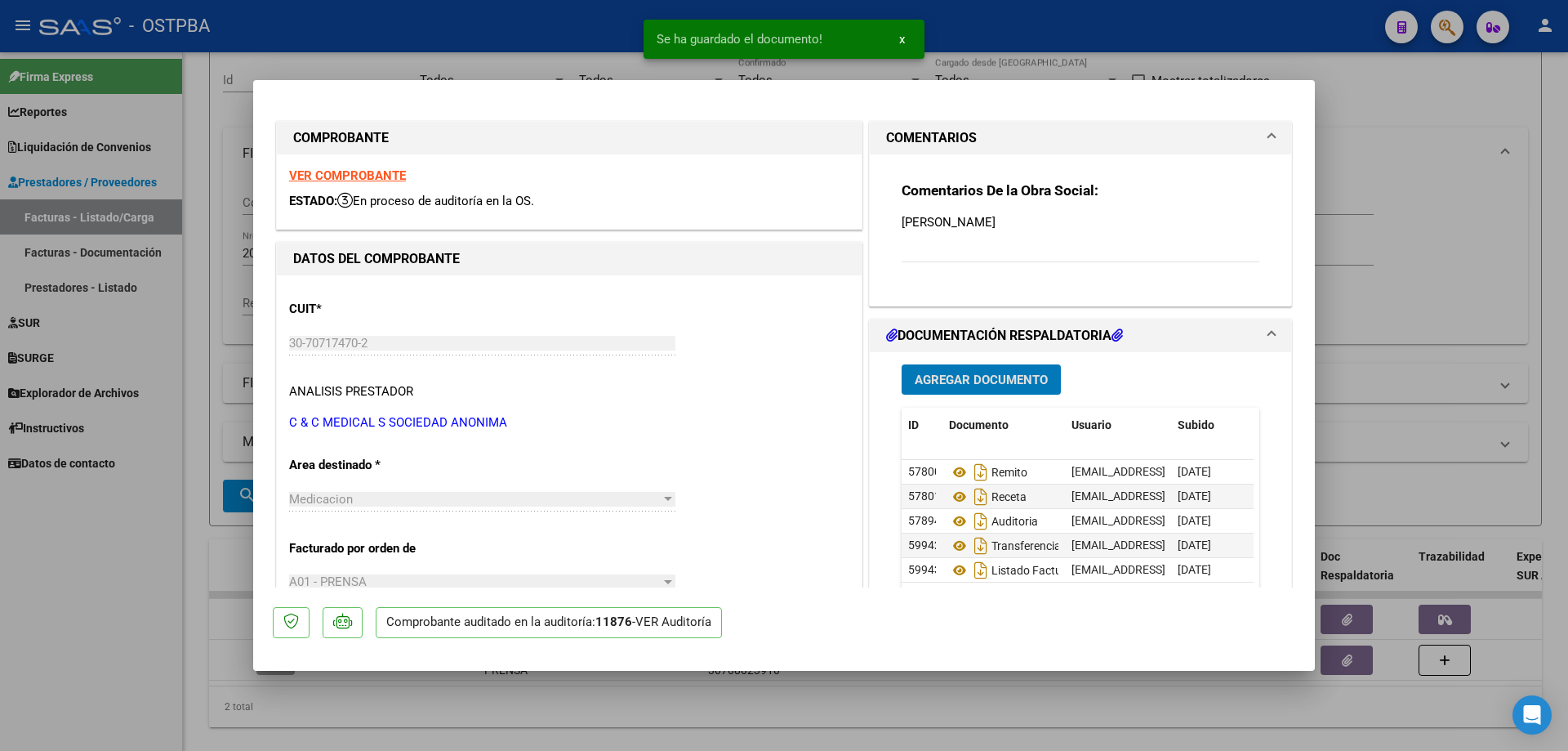
click at [807, 691] on div at bounding box center [784, 376] width 1568 height 751
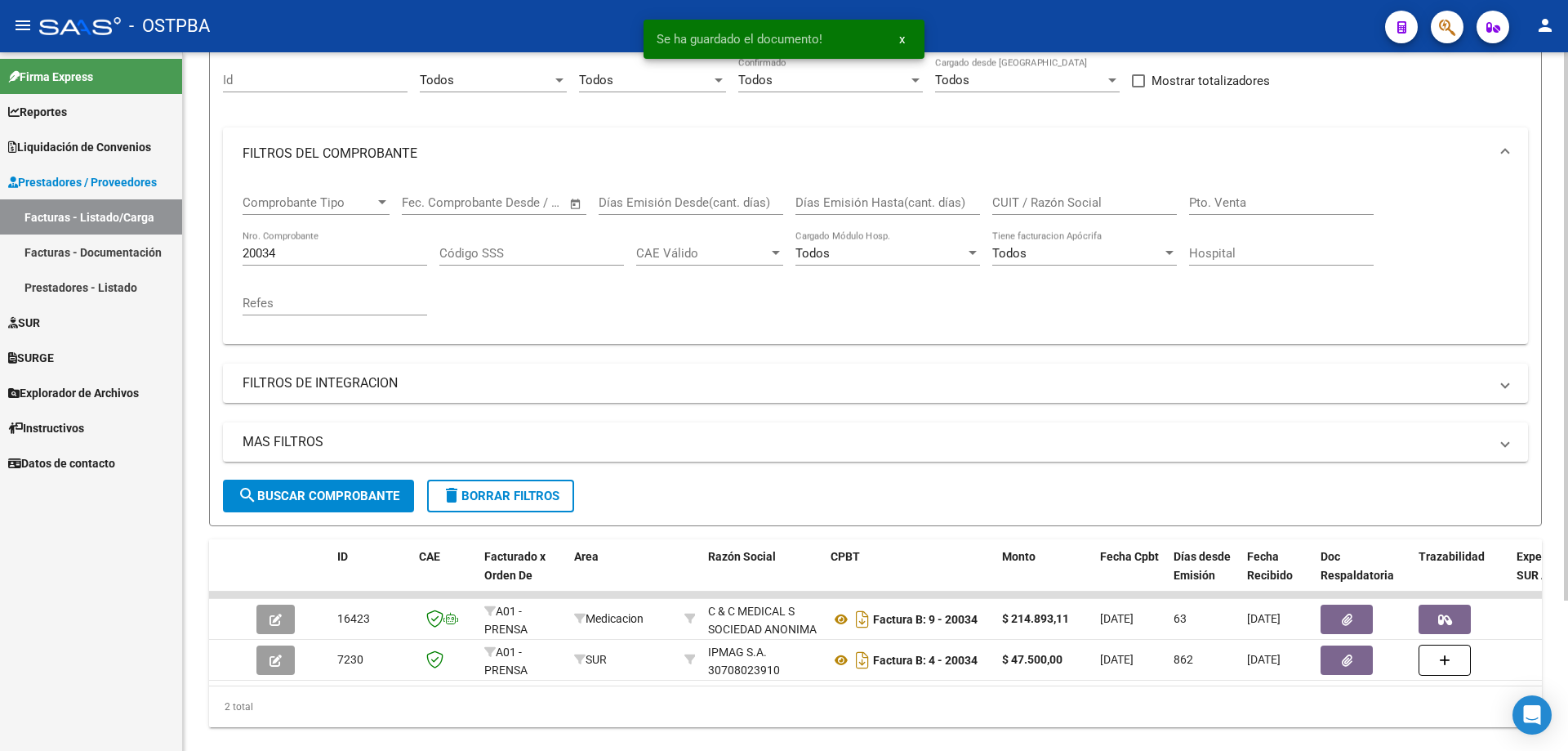
click at [308, 245] on input "20034" at bounding box center [334, 252] width 185 height 15
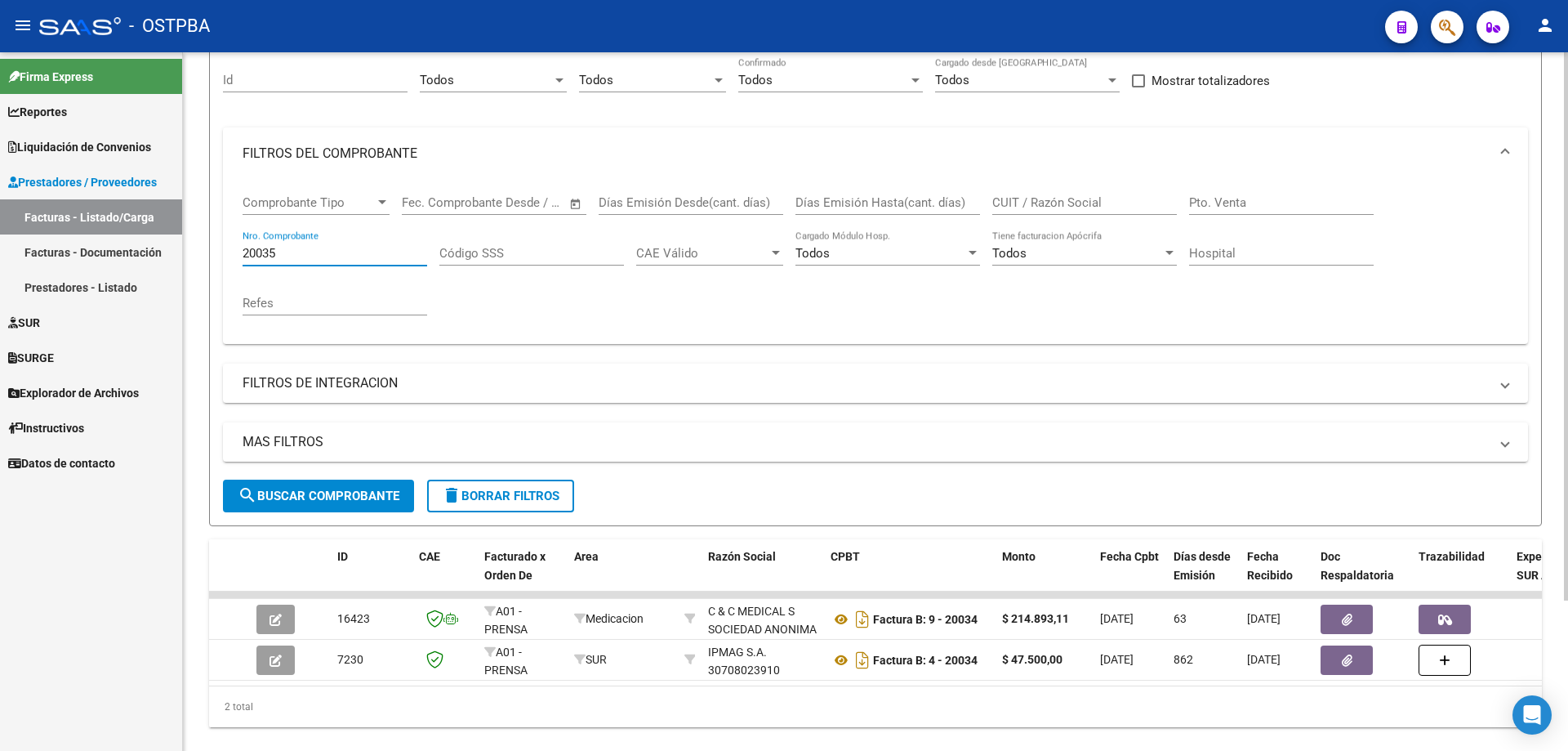
type input "20035"
click at [285, 491] on span "search Buscar Comprobante" at bounding box center [318, 496] width 161 height 15
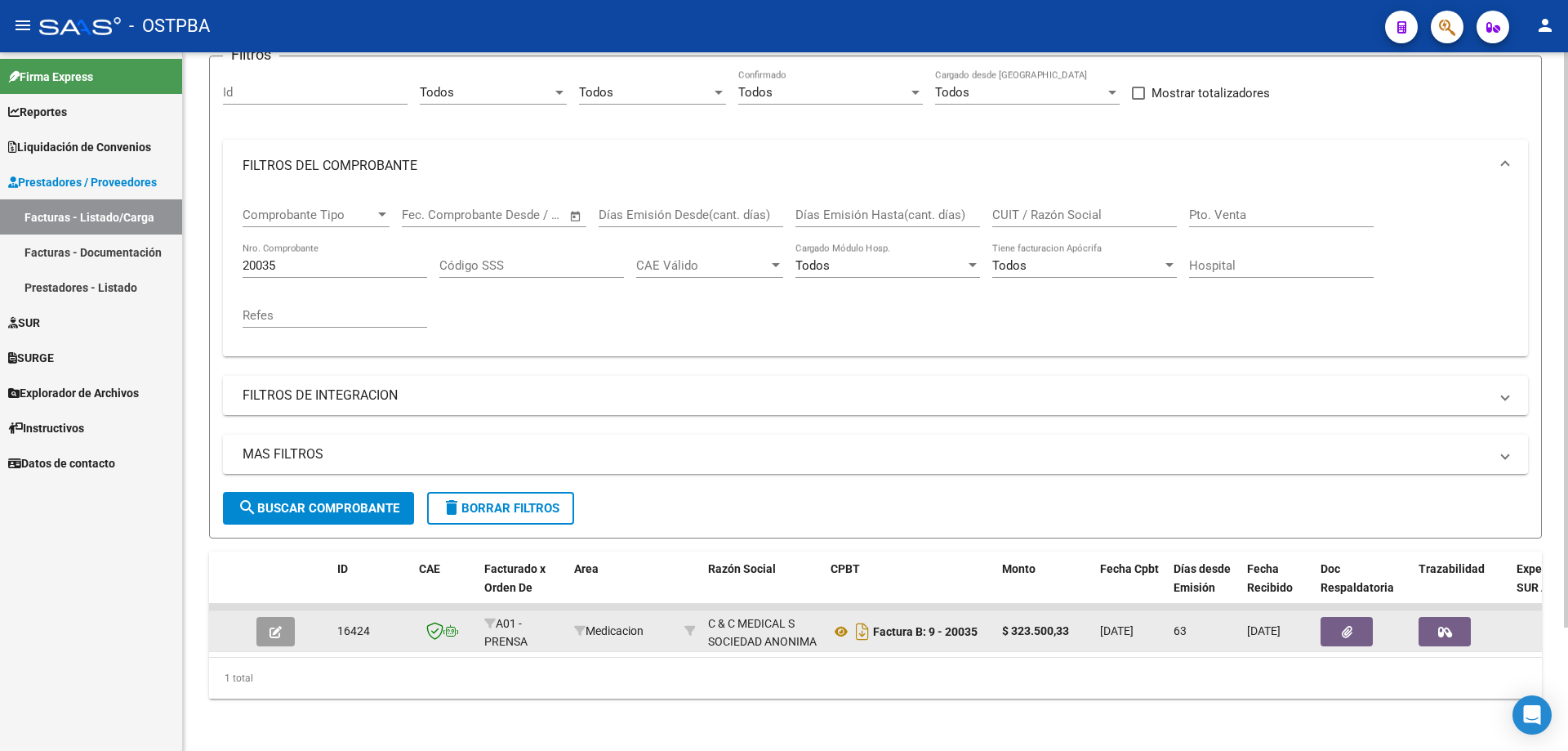
click at [276, 624] on span "button" at bounding box center [276, 631] width 13 height 15
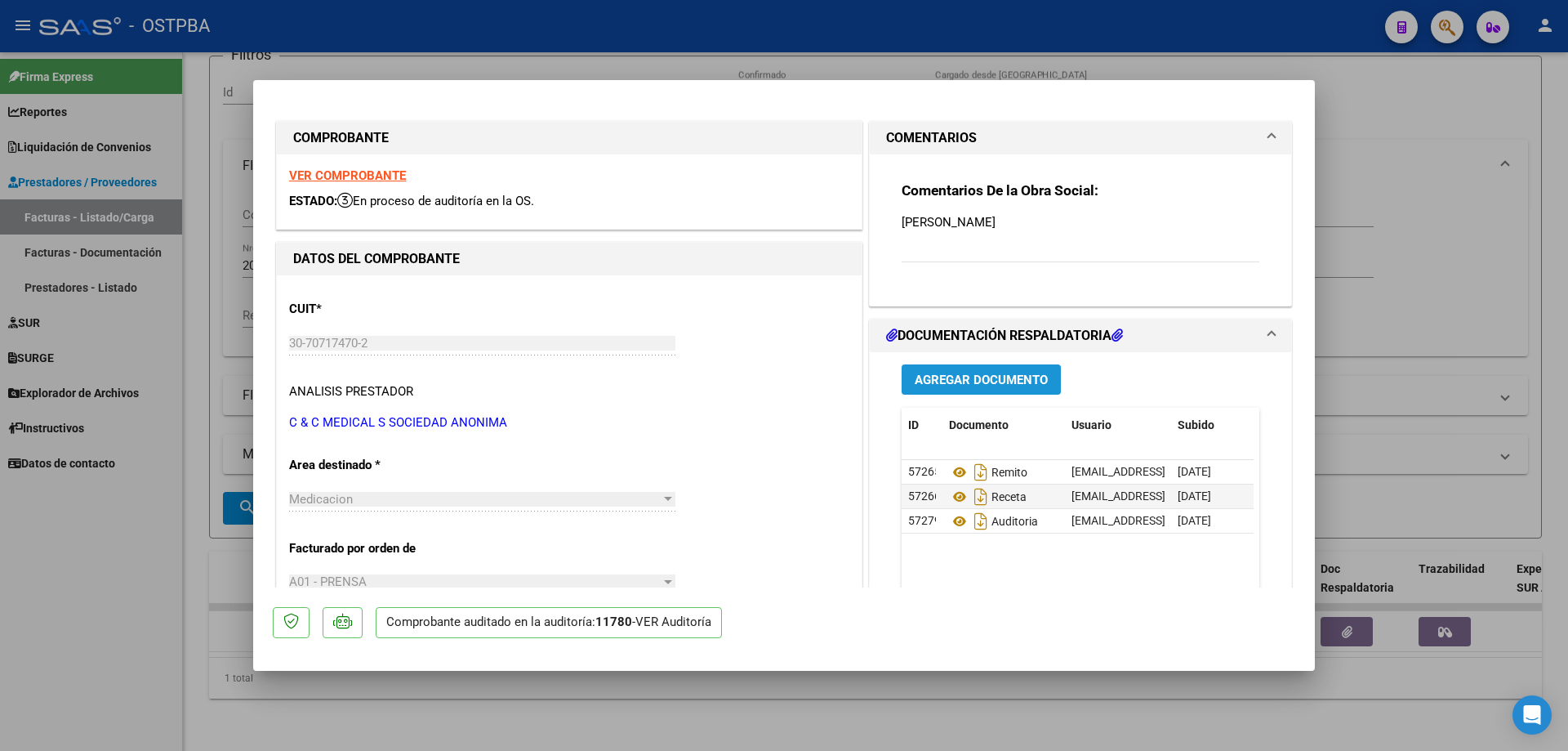
click at [989, 377] on span "Agregar Documento" at bounding box center [981, 379] width 133 height 15
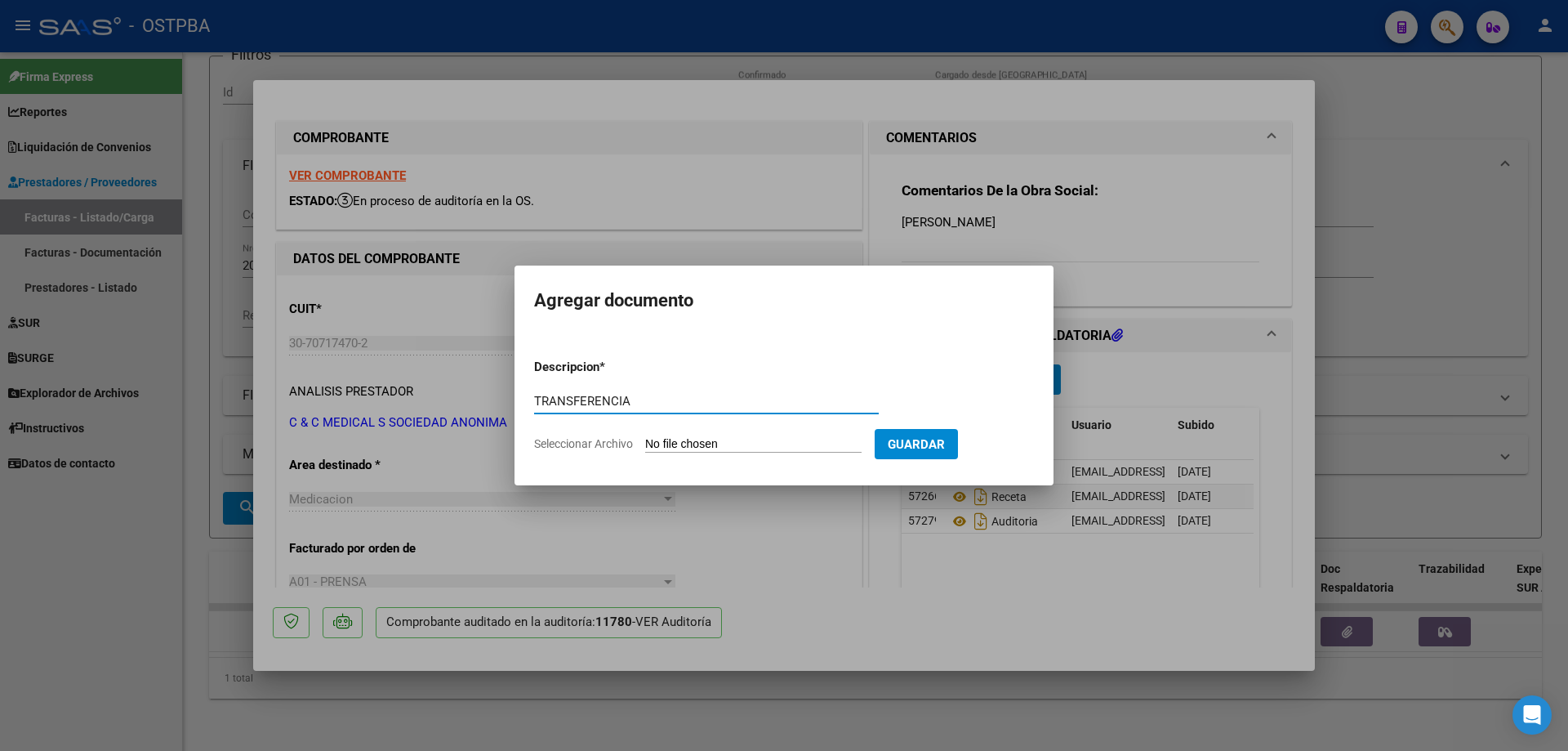
type input "TRANSFERENCIA"
click at [694, 442] on input "Seleccionar Archivo" at bounding box center [753, 445] width 216 height 16
type input "C:\fakepath\IMG_20250812_0002.pdf"
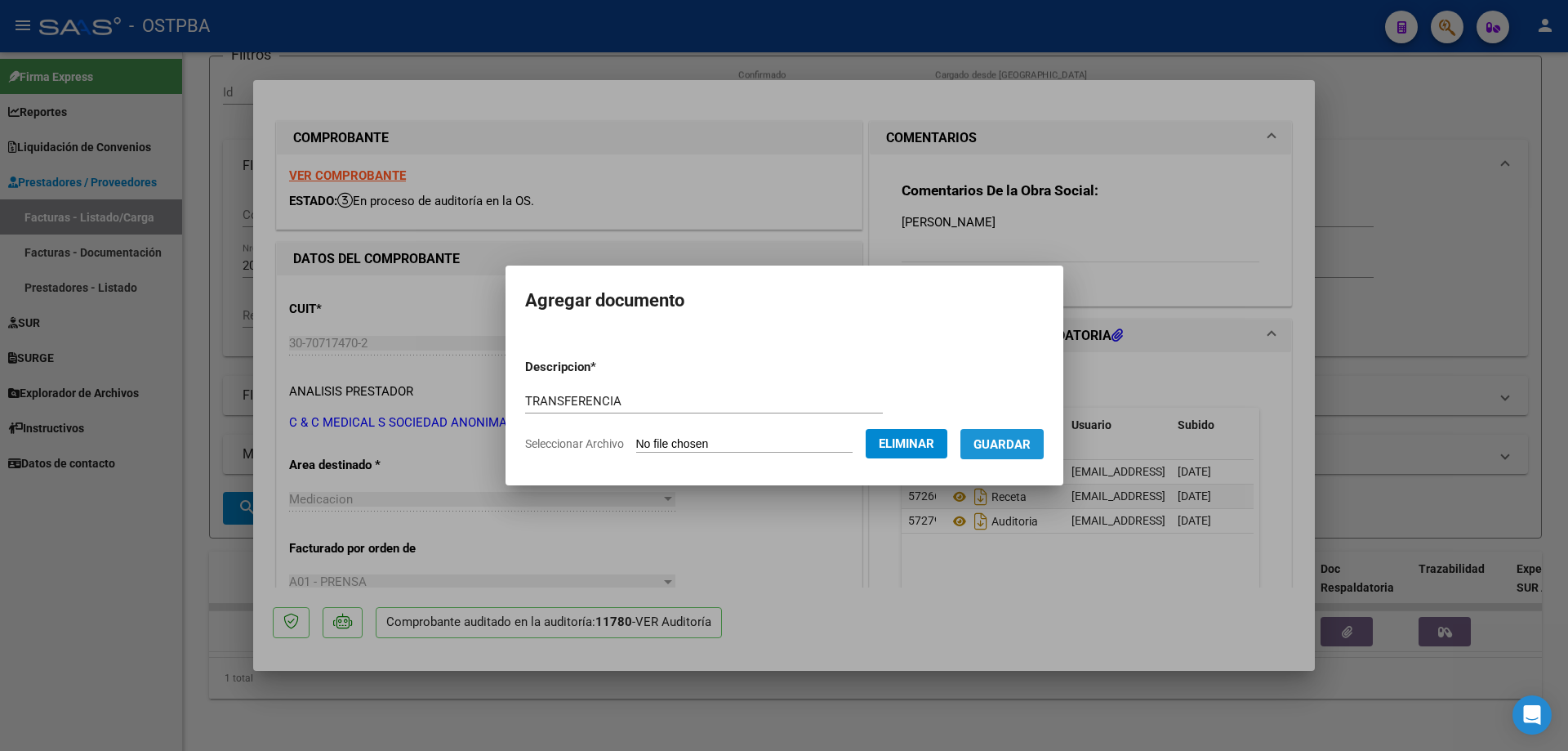
click at [1029, 442] on span "Guardar" at bounding box center [1002, 444] width 57 height 15
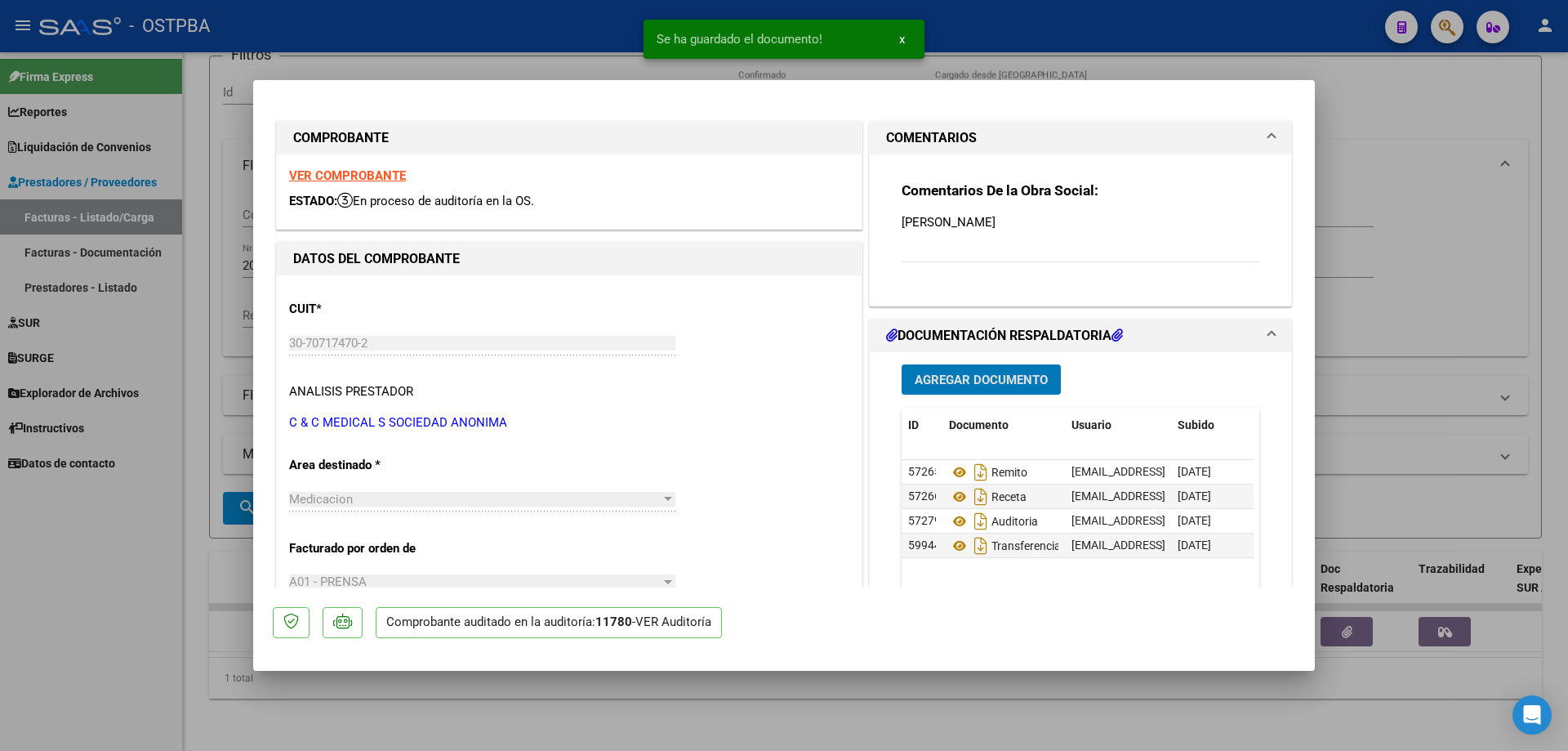
click at [948, 383] on span "Agregar Documento" at bounding box center [981, 379] width 133 height 15
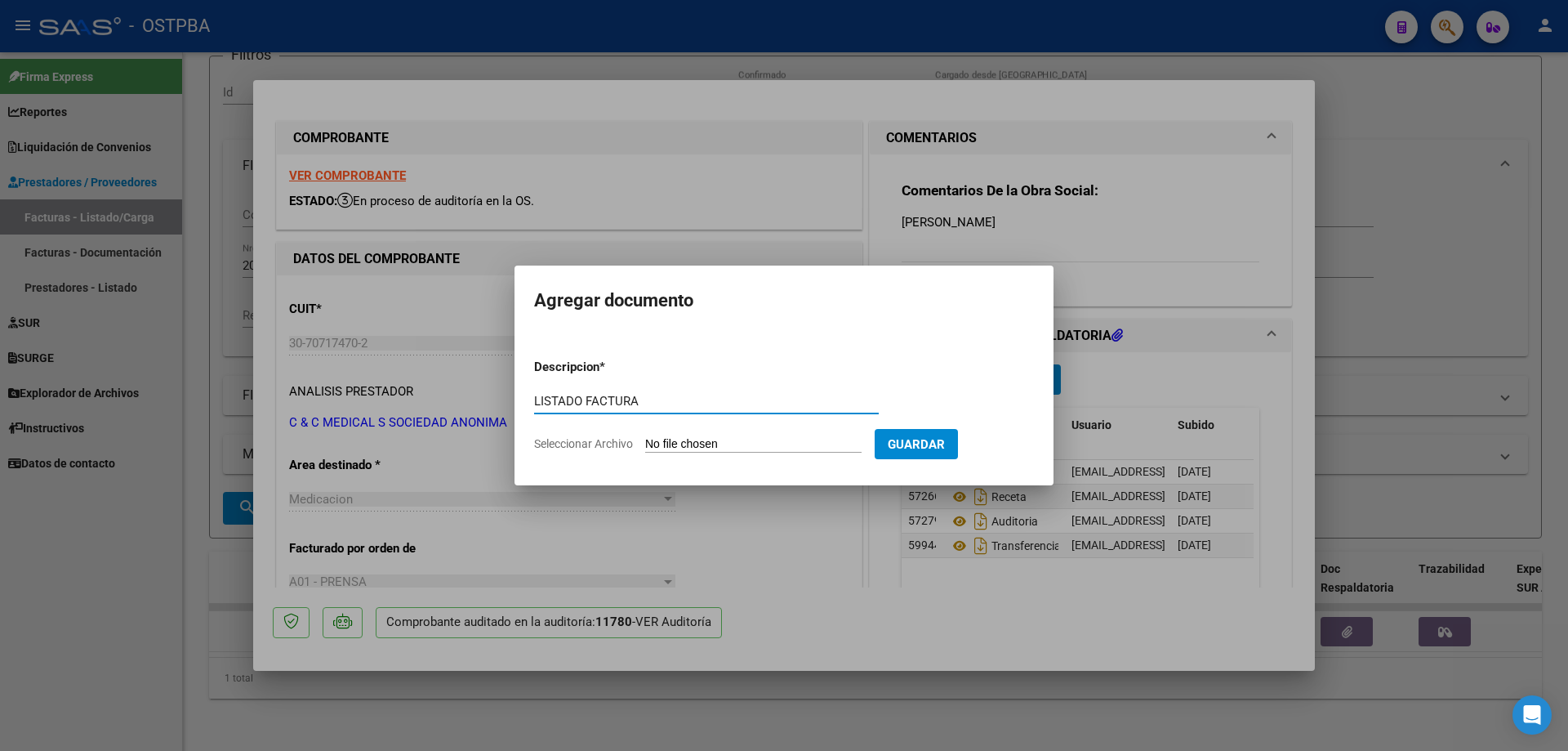
type input "LISTADO FACTURA"
click at [703, 440] on input "Seleccionar Archivo" at bounding box center [753, 445] width 216 height 16
type input "C:\fakepath\IMG_20250812_0003.pdf"
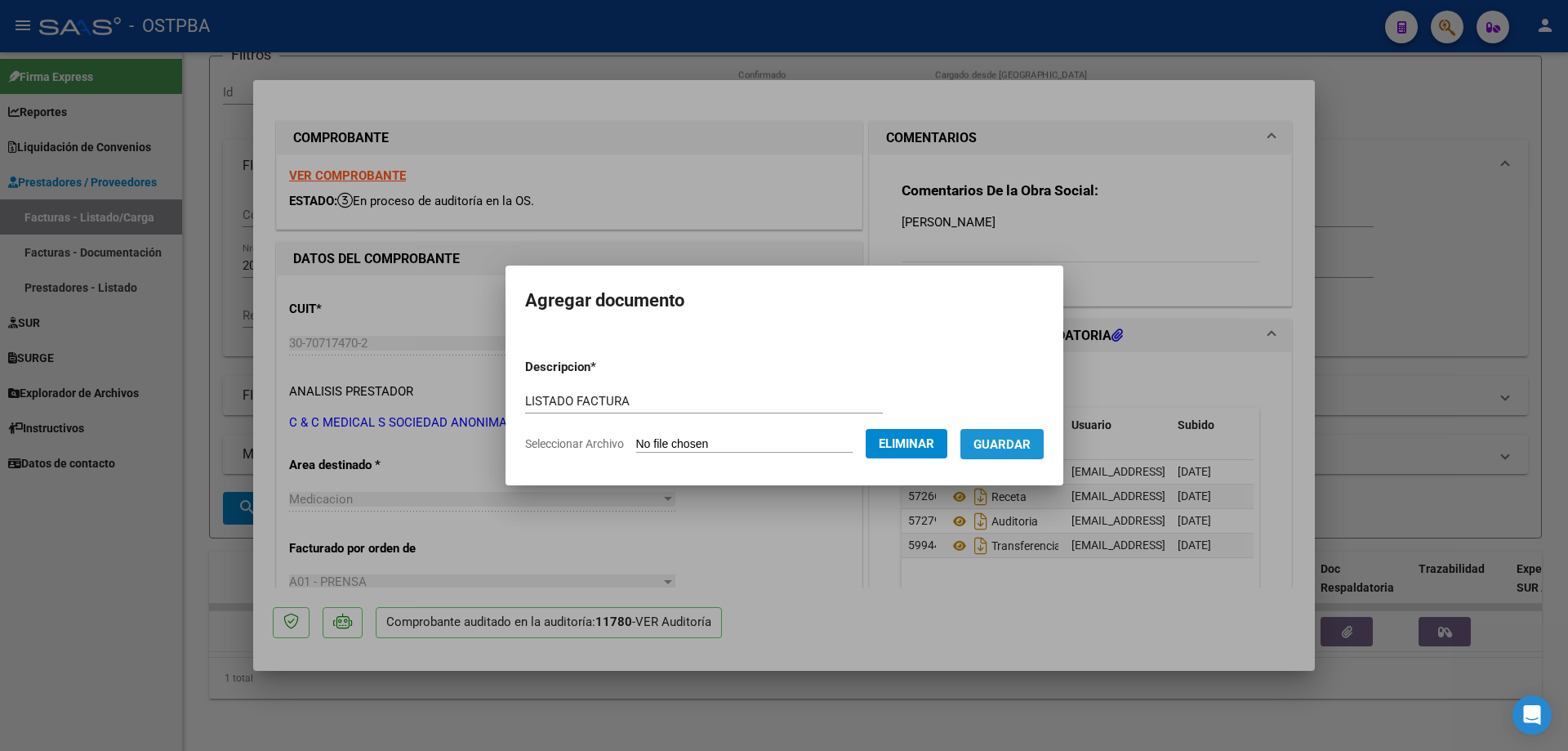
click at [1009, 438] on span "Guardar" at bounding box center [1002, 444] width 57 height 15
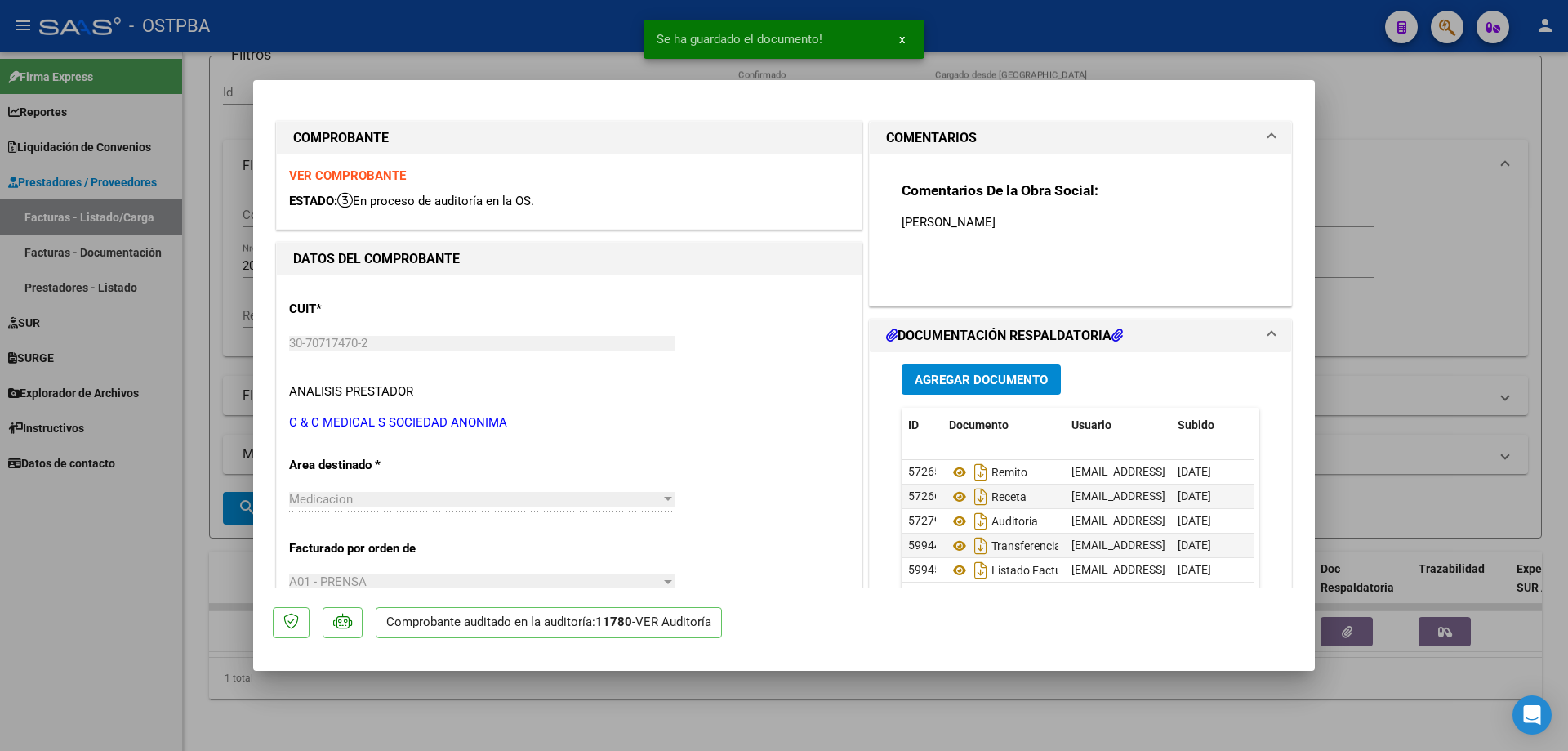
click at [773, 686] on div at bounding box center [784, 376] width 1568 height 751
type input "$ 0,00"
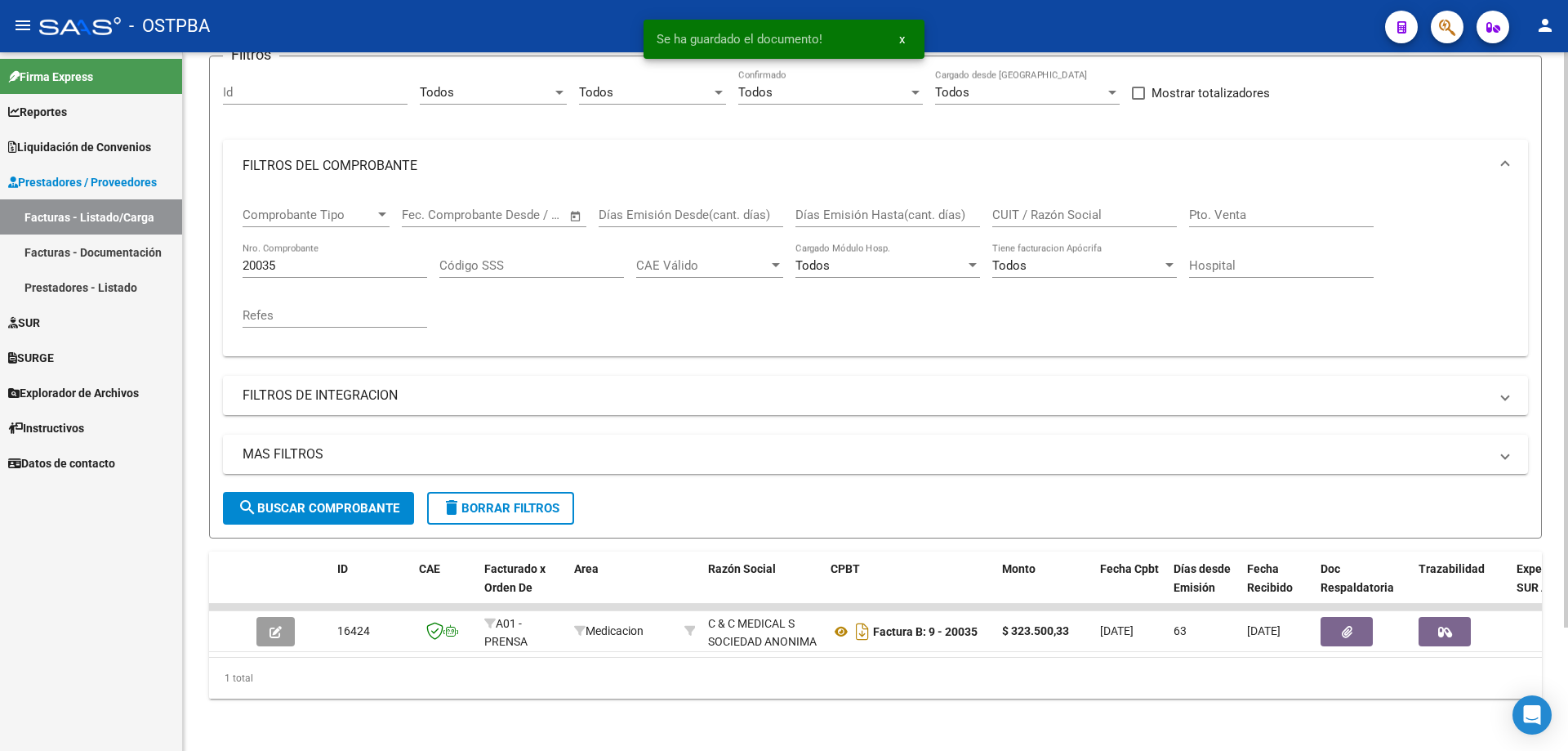
click at [327, 262] on div "20035 Nro. Comprobante" at bounding box center [334, 260] width 185 height 35
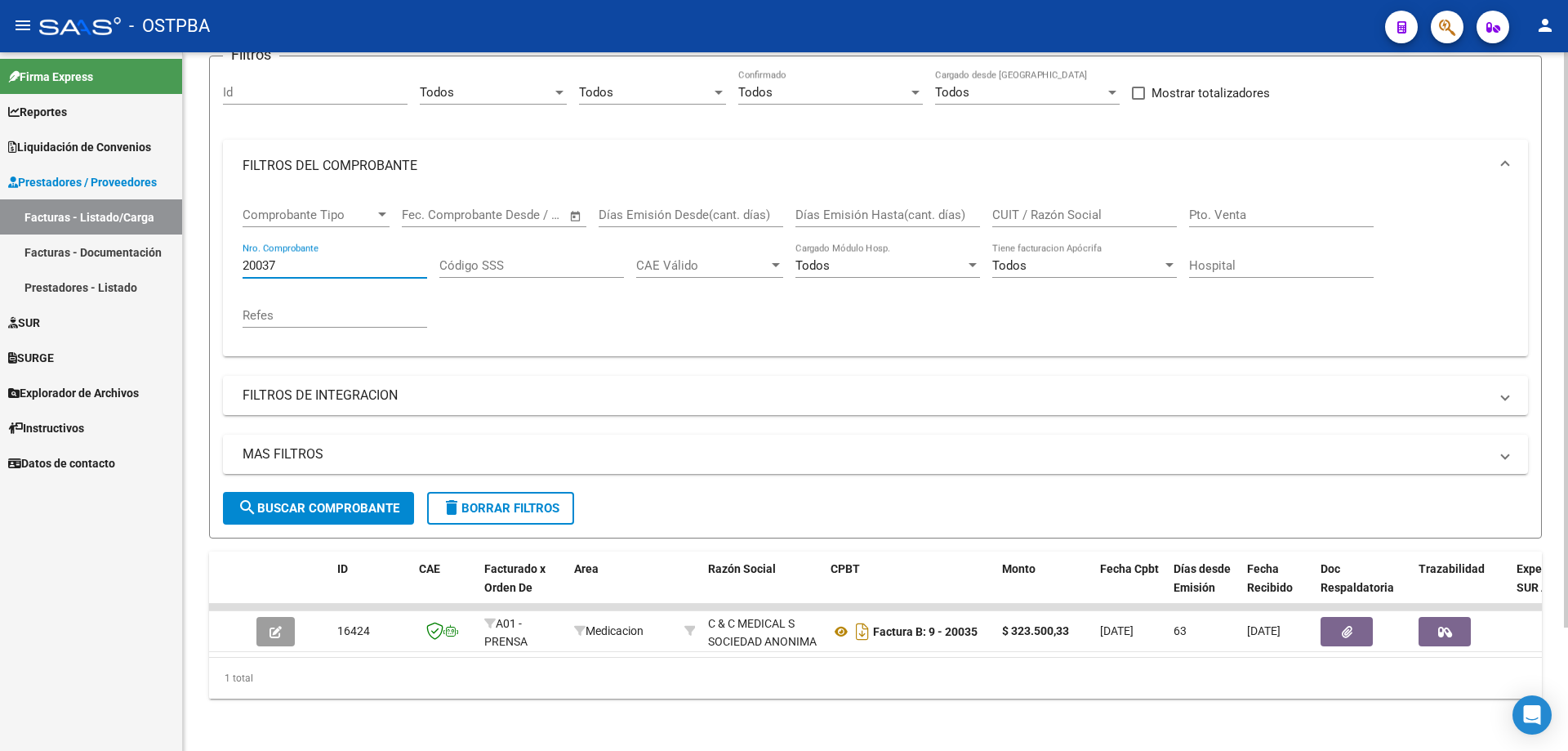
type input "20037"
click at [340, 501] on span "search Buscar Comprobante" at bounding box center [318, 508] width 161 height 15
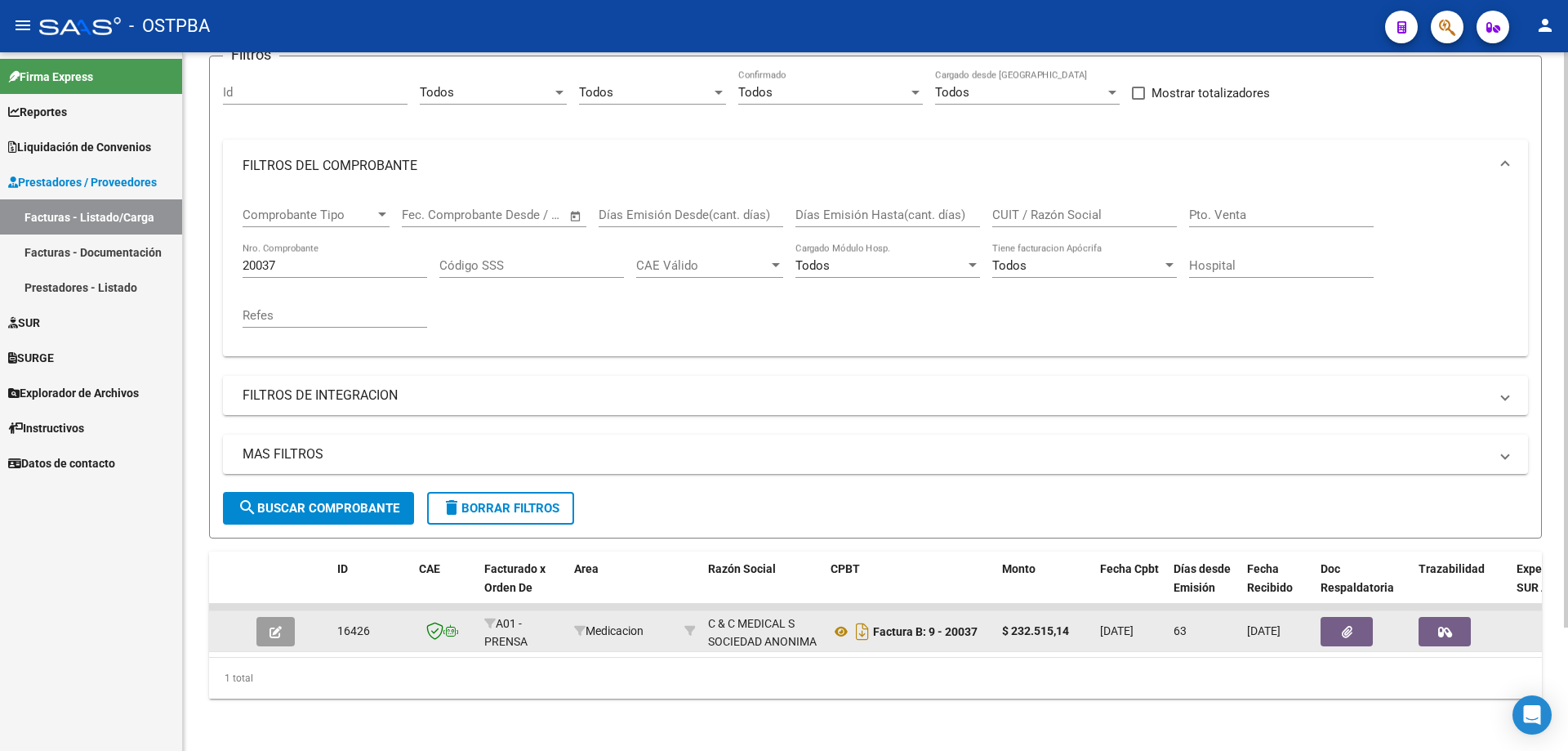
click at [286, 617] on button "button" at bounding box center [275, 632] width 38 height 29
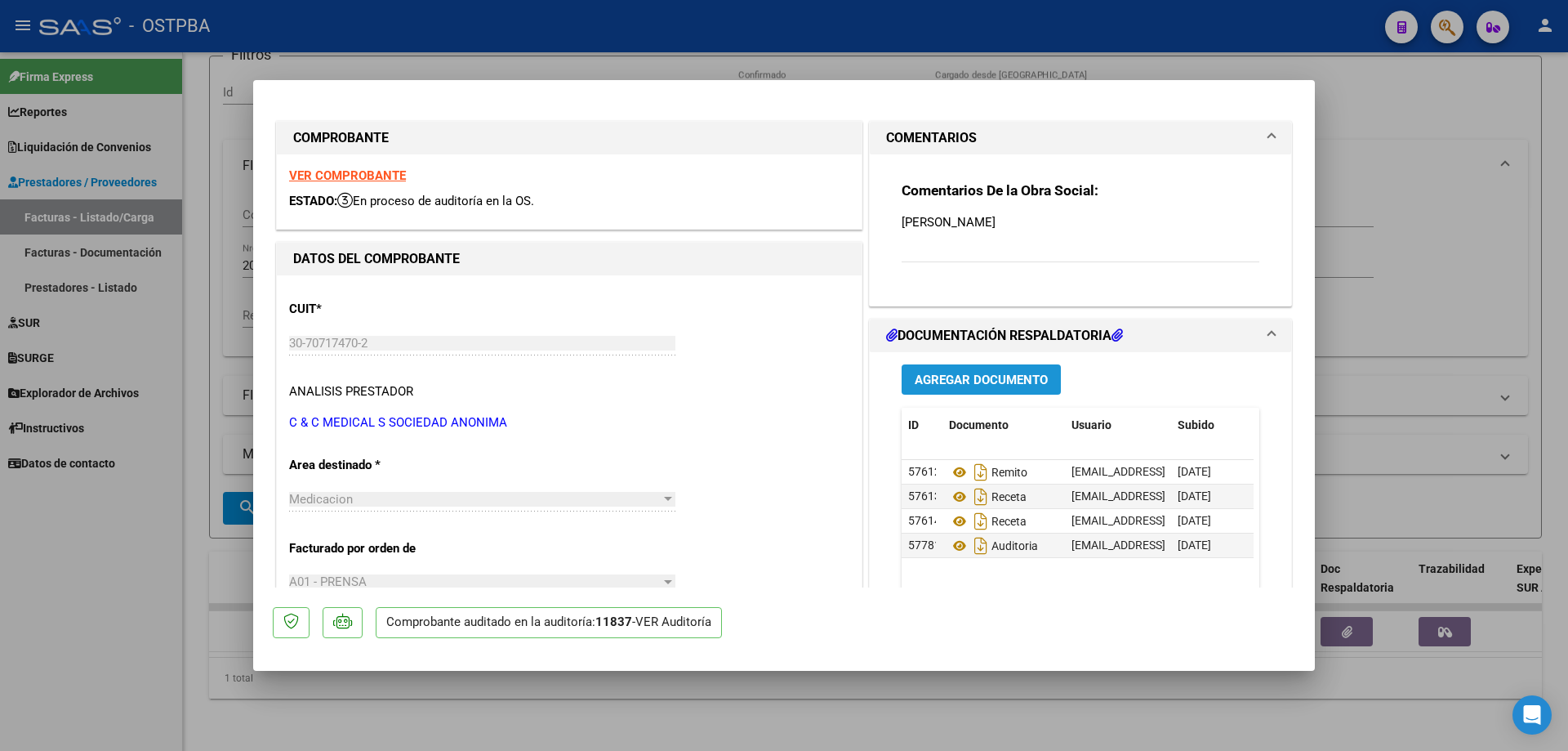
click at [999, 374] on span "Agregar Documento" at bounding box center [981, 379] width 133 height 15
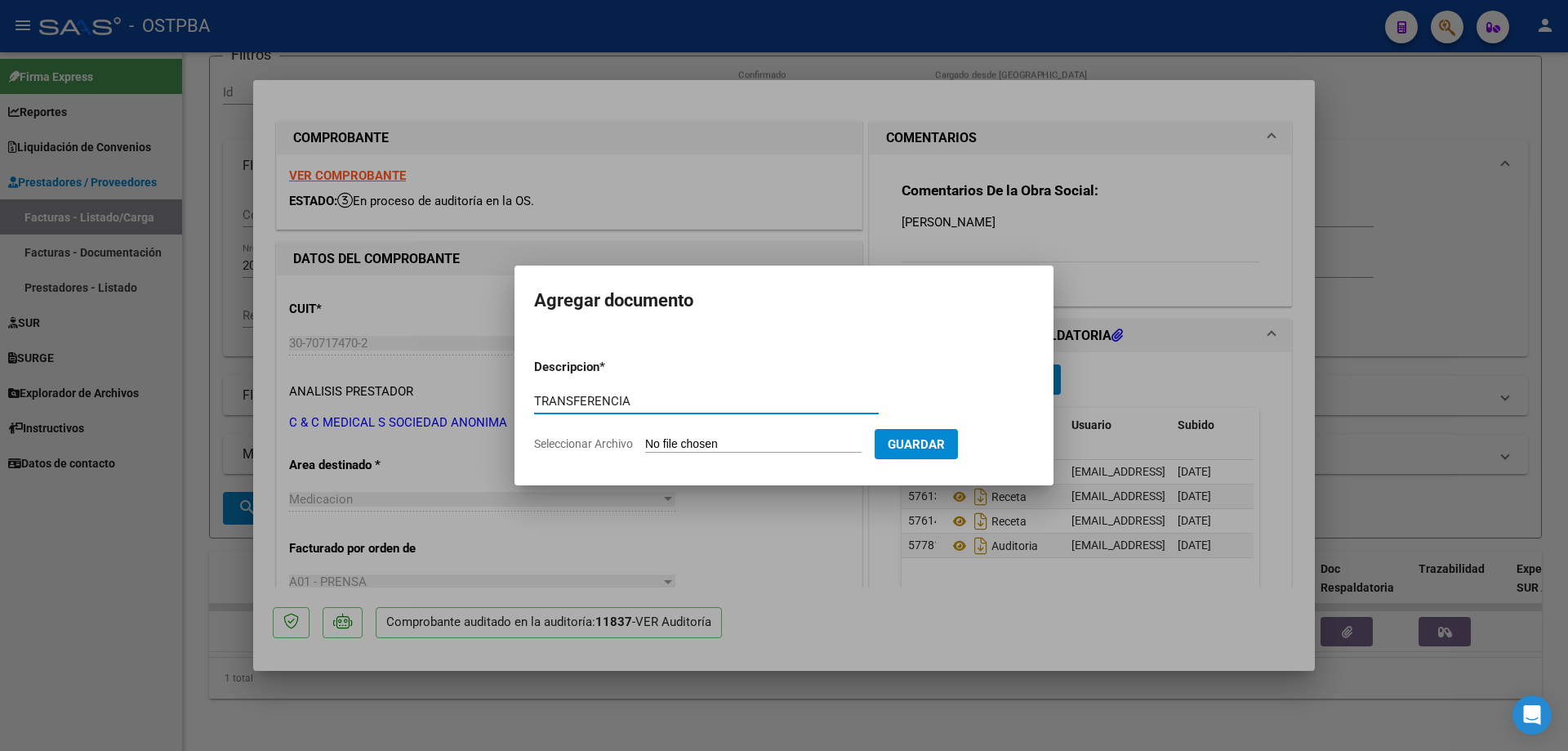
type input "TRANSFERENCIA"
click at [695, 445] on input "Seleccionar Archivo" at bounding box center [753, 445] width 216 height 16
type input "C:\fakepath\IMG_20250812_0002.pdf"
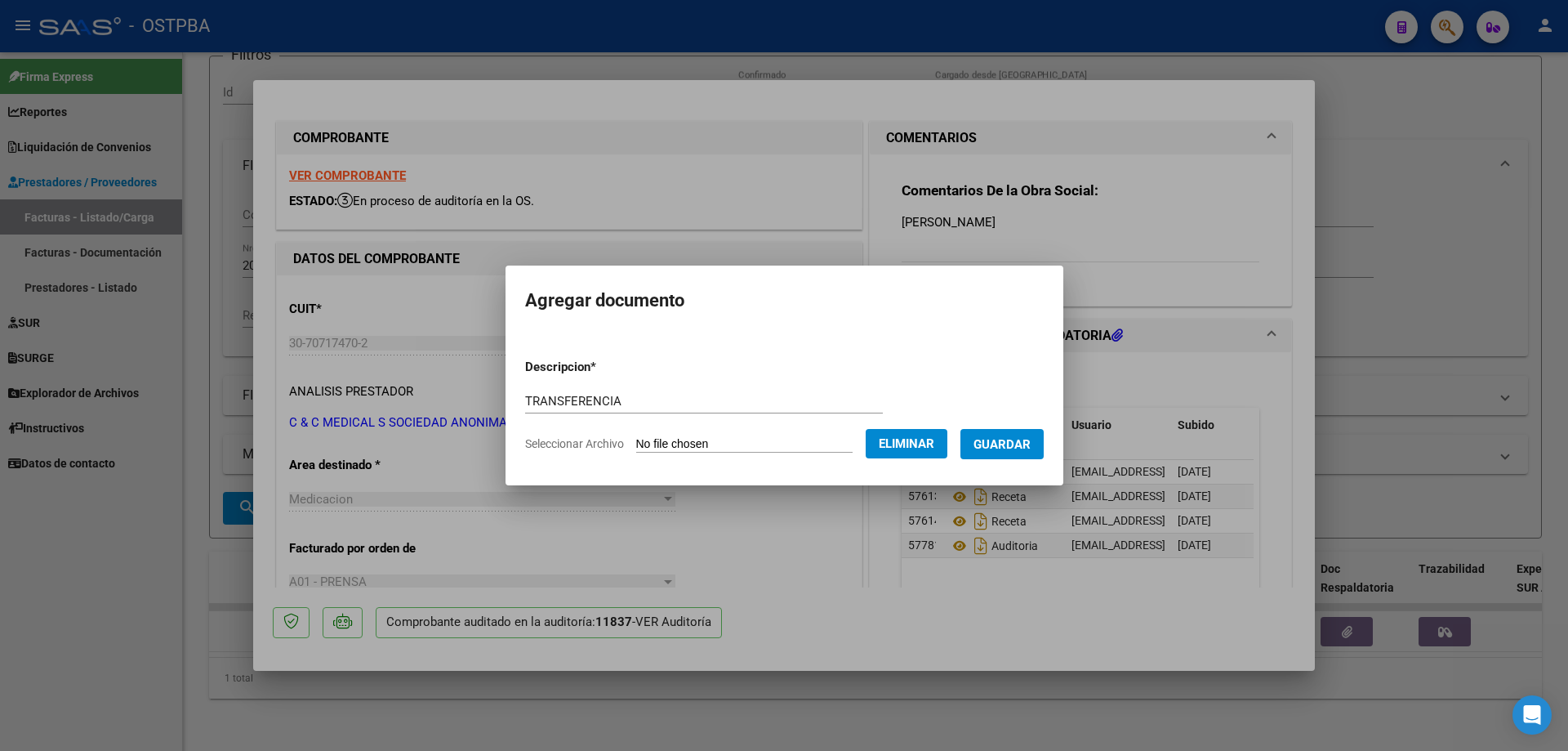
click at [1015, 438] on span "Guardar" at bounding box center [1002, 444] width 57 height 15
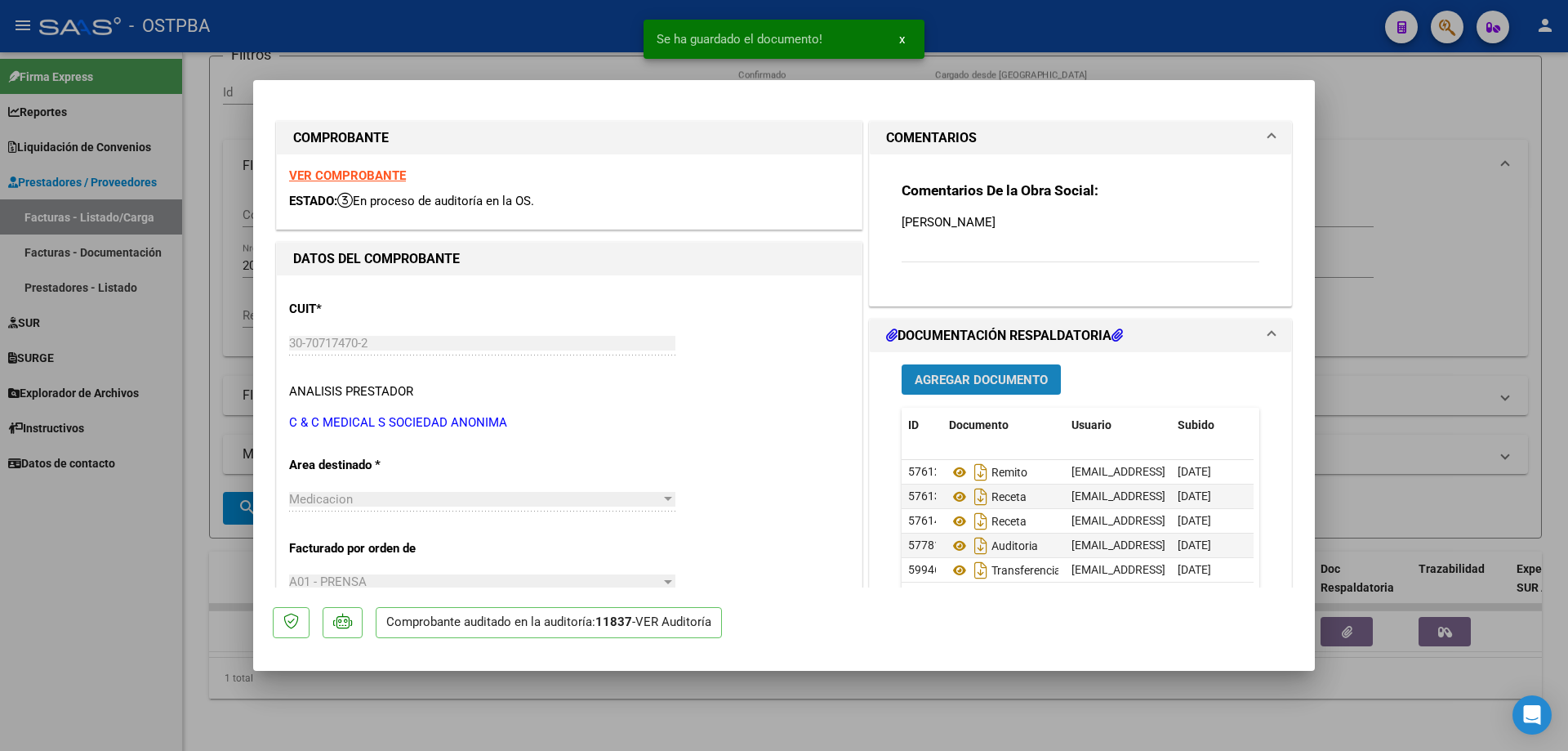
click at [950, 376] on span "Agregar Documento" at bounding box center [981, 379] width 133 height 15
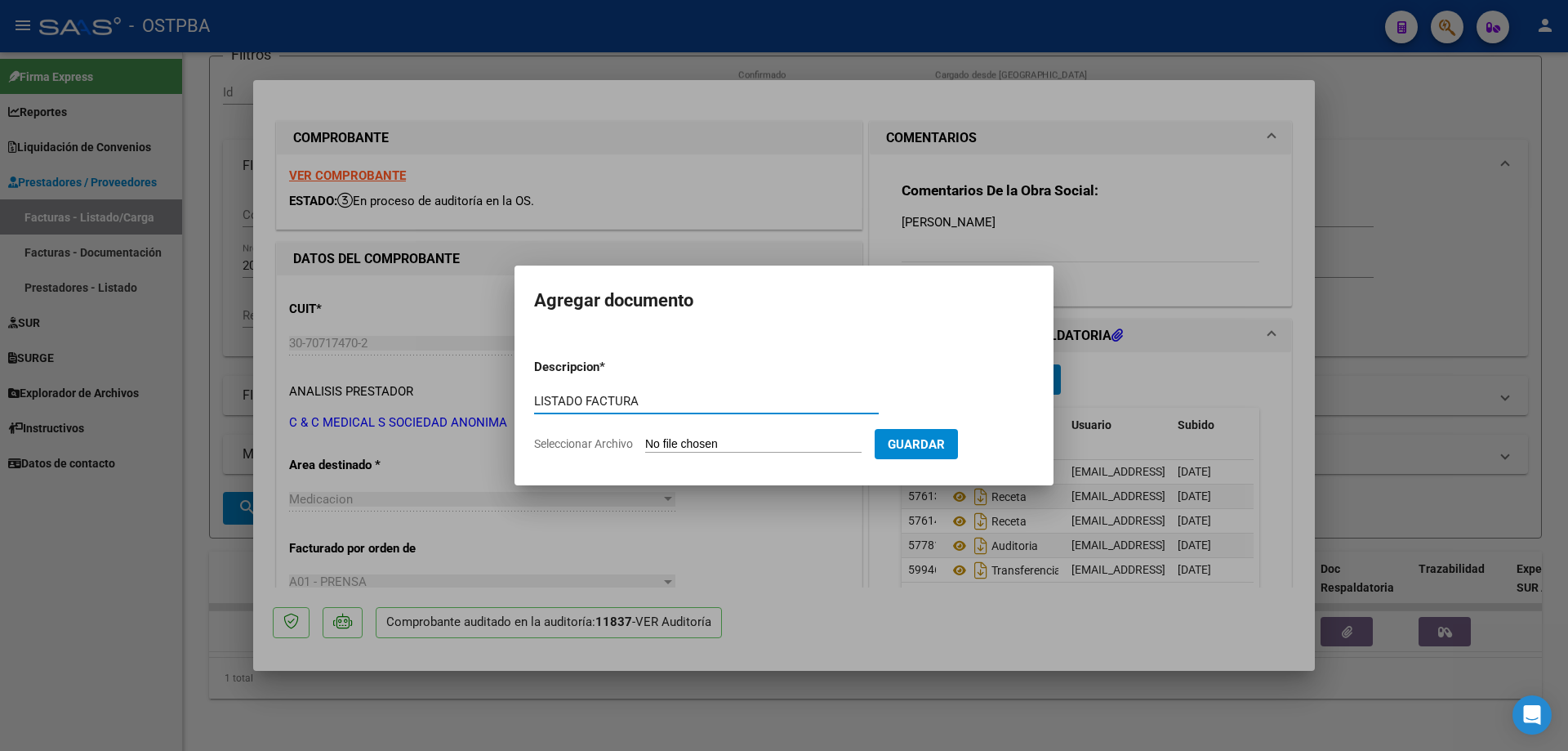
type input "LISTADO FACTURA"
click at [712, 447] on input "Seleccionar Archivo" at bounding box center [753, 445] width 216 height 16
type input "C:\fakepath\IMG_20250812_0003.pdf"
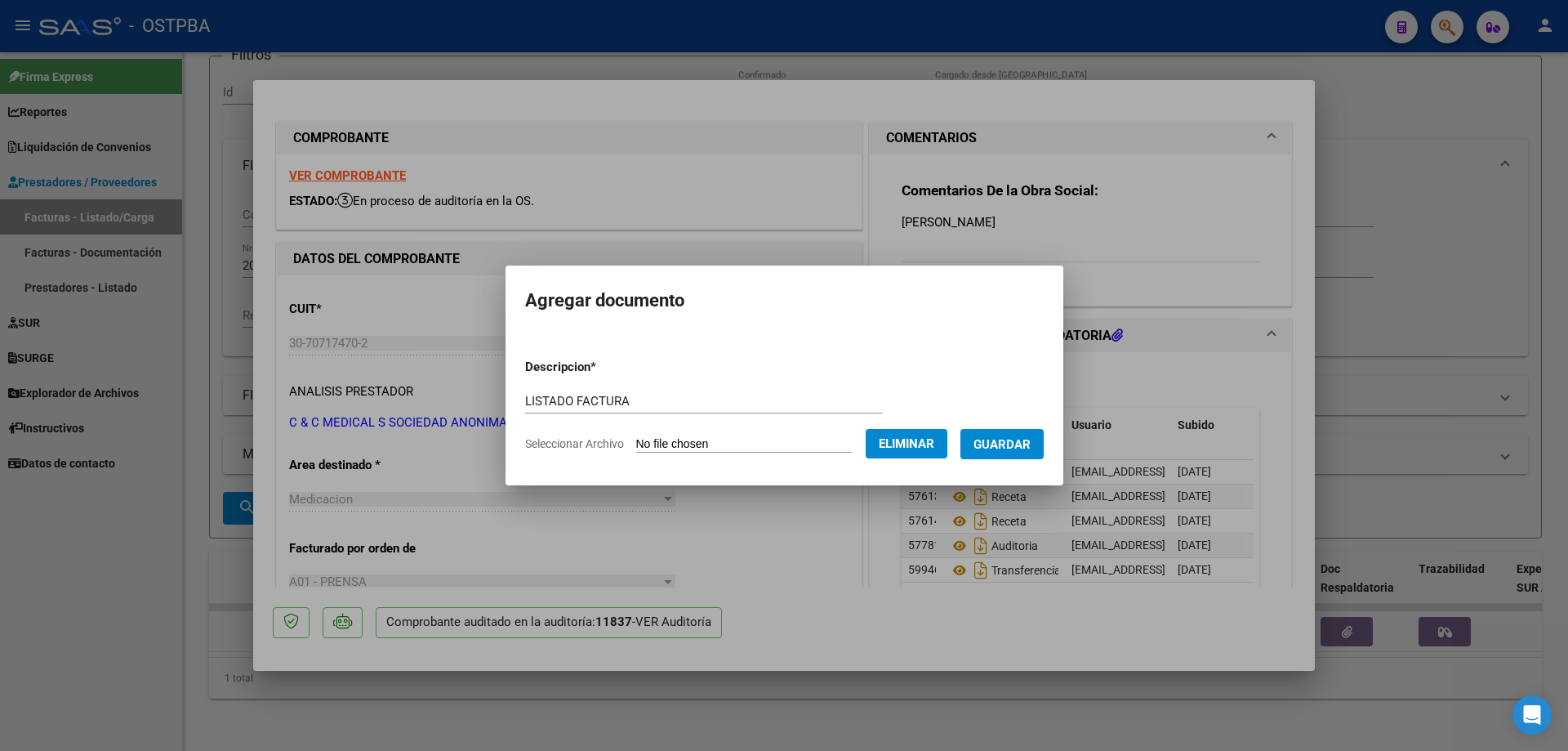
click at [1021, 443] on span "Guardar" at bounding box center [1002, 444] width 57 height 15
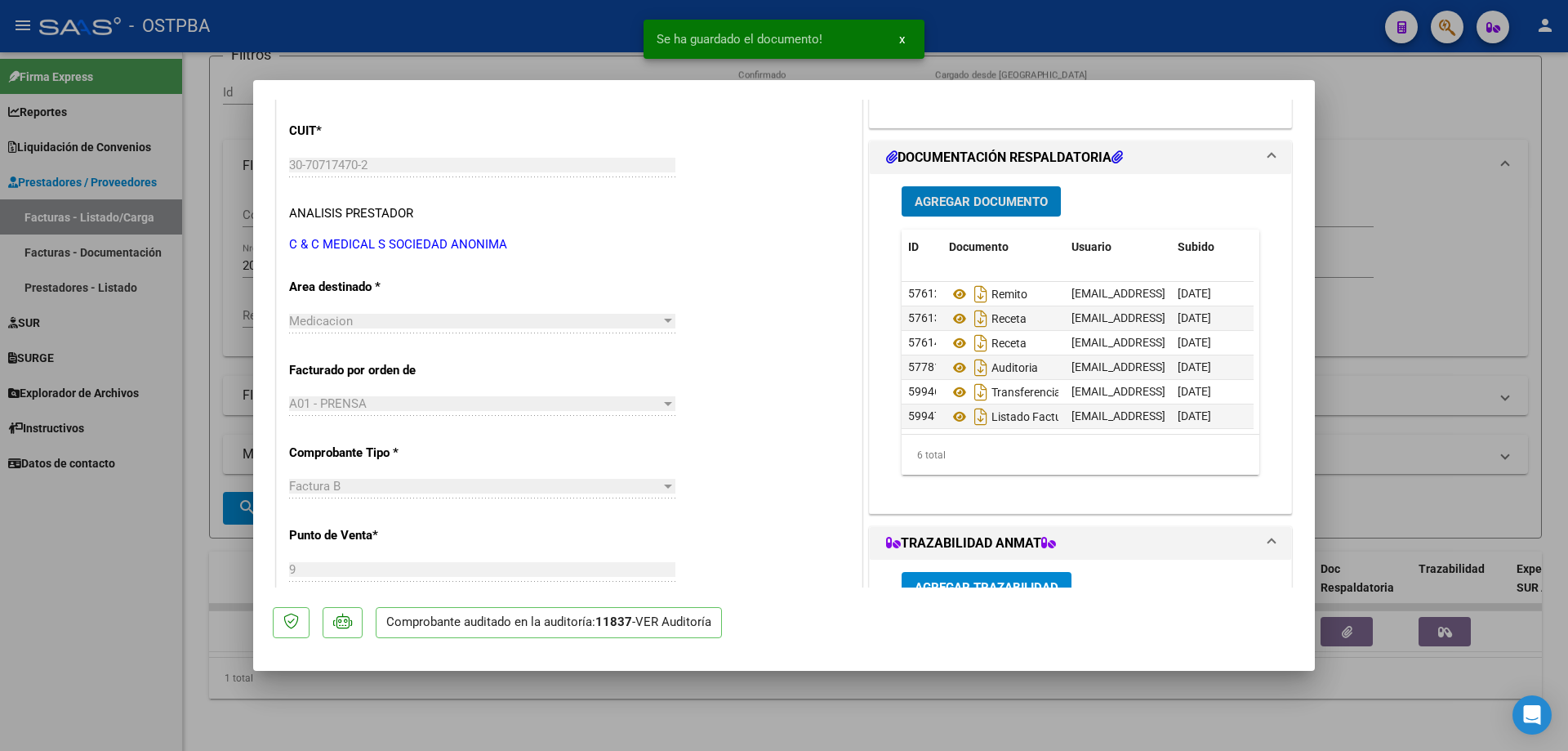
scroll to position [245, 0]
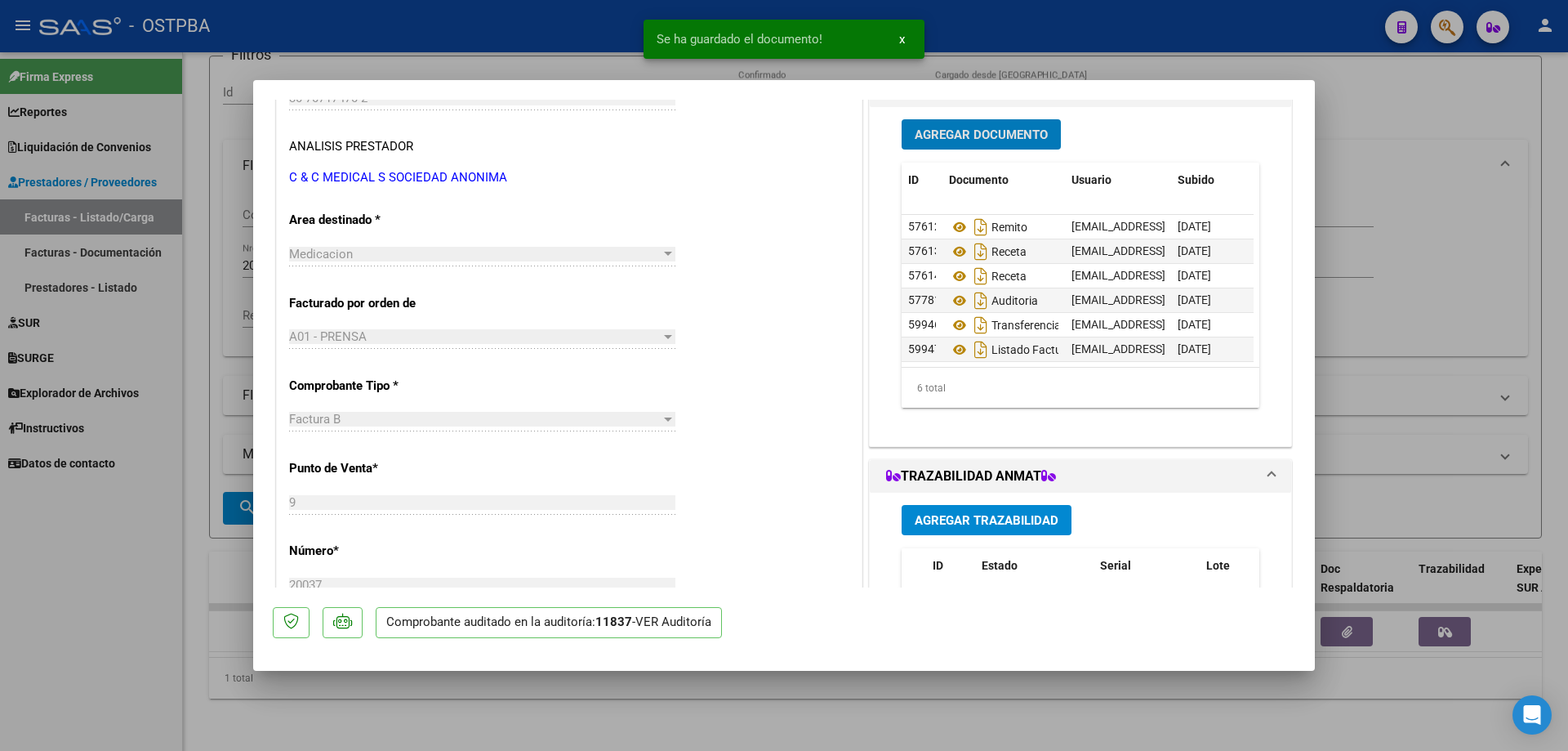
click at [685, 718] on div at bounding box center [784, 376] width 1568 height 751
type input "$ 0,00"
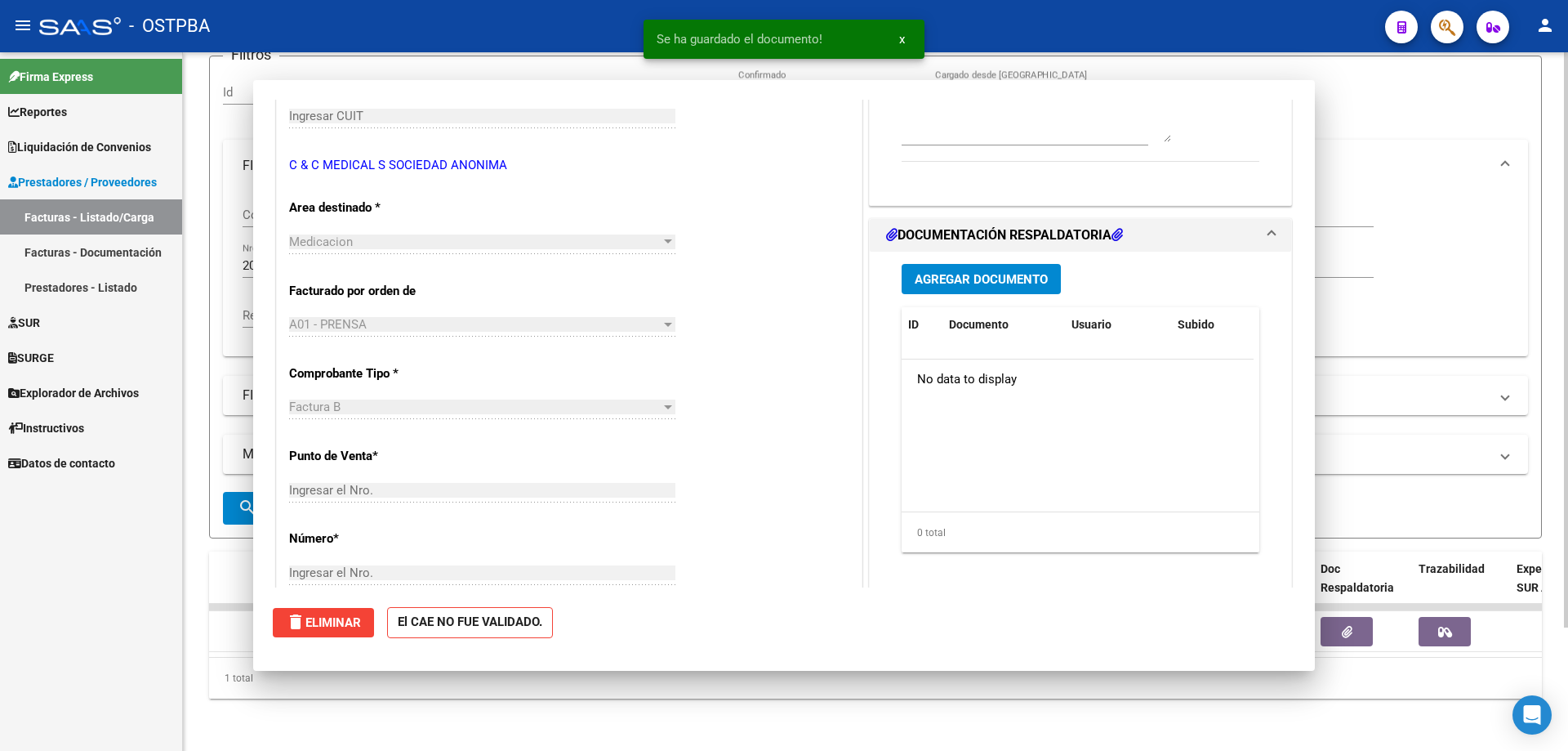
scroll to position [0, 0]
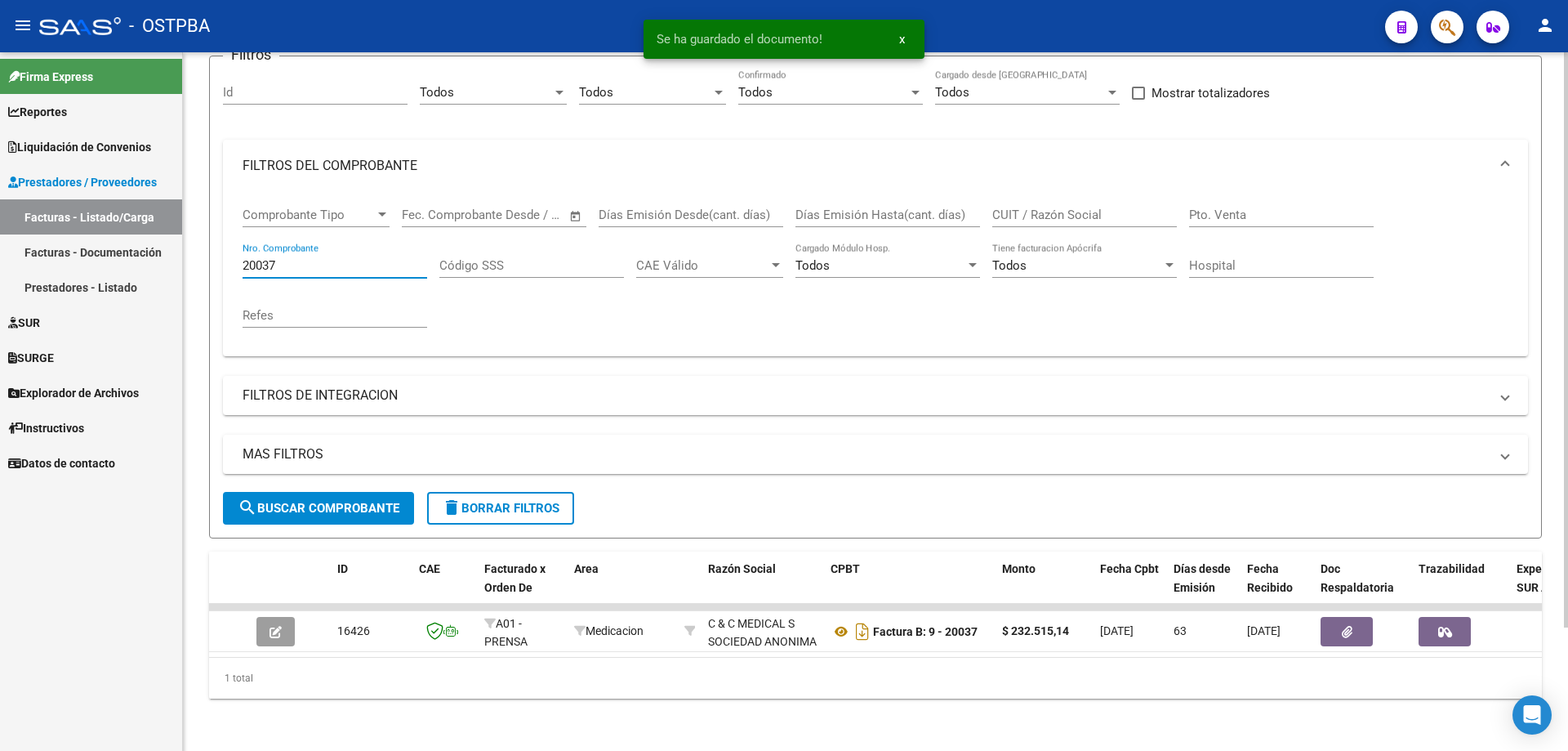
click at [313, 258] on input "20037" at bounding box center [334, 265] width 185 height 15
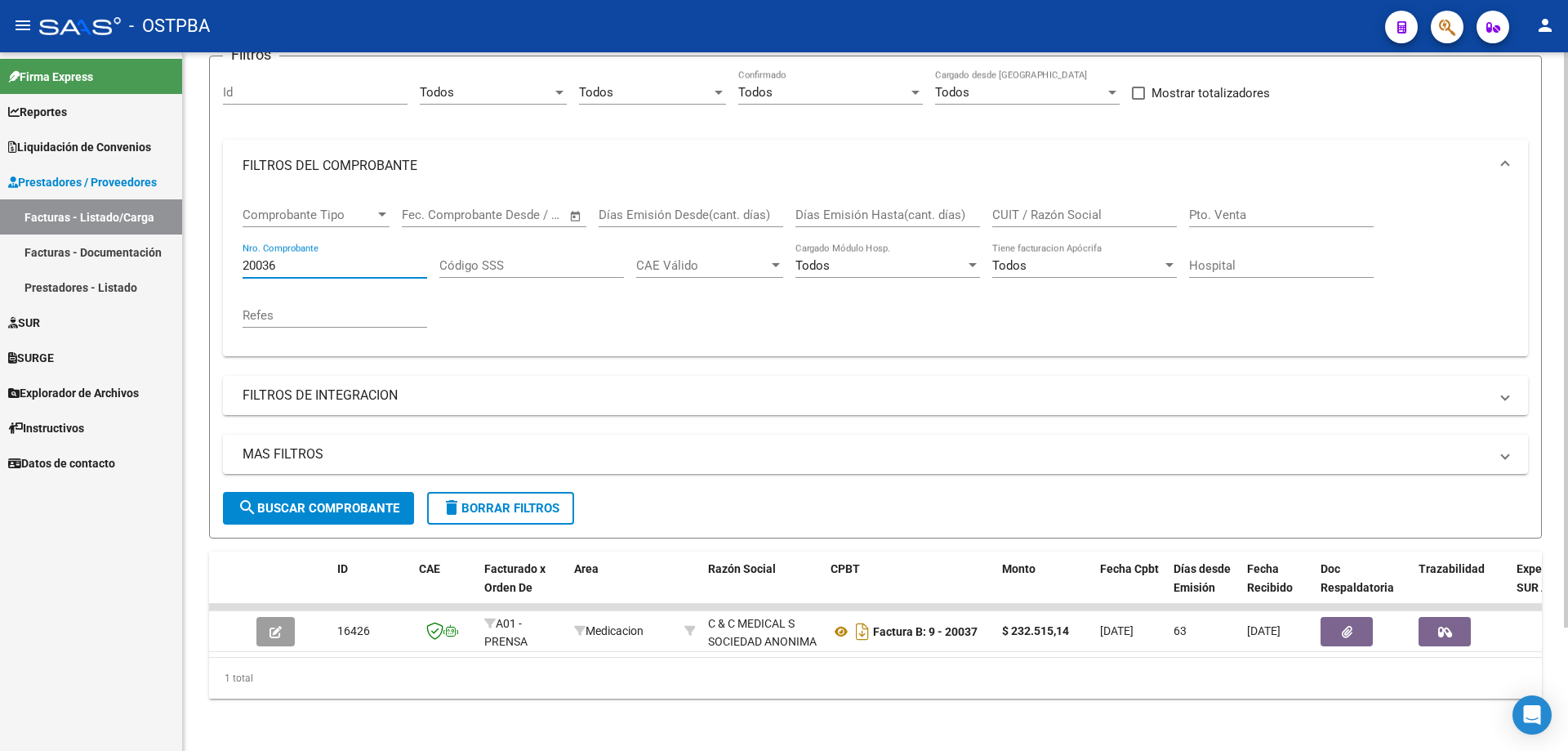
type input "20036"
click at [292, 501] on span "search Buscar Comprobante" at bounding box center [318, 508] width 161 height 15
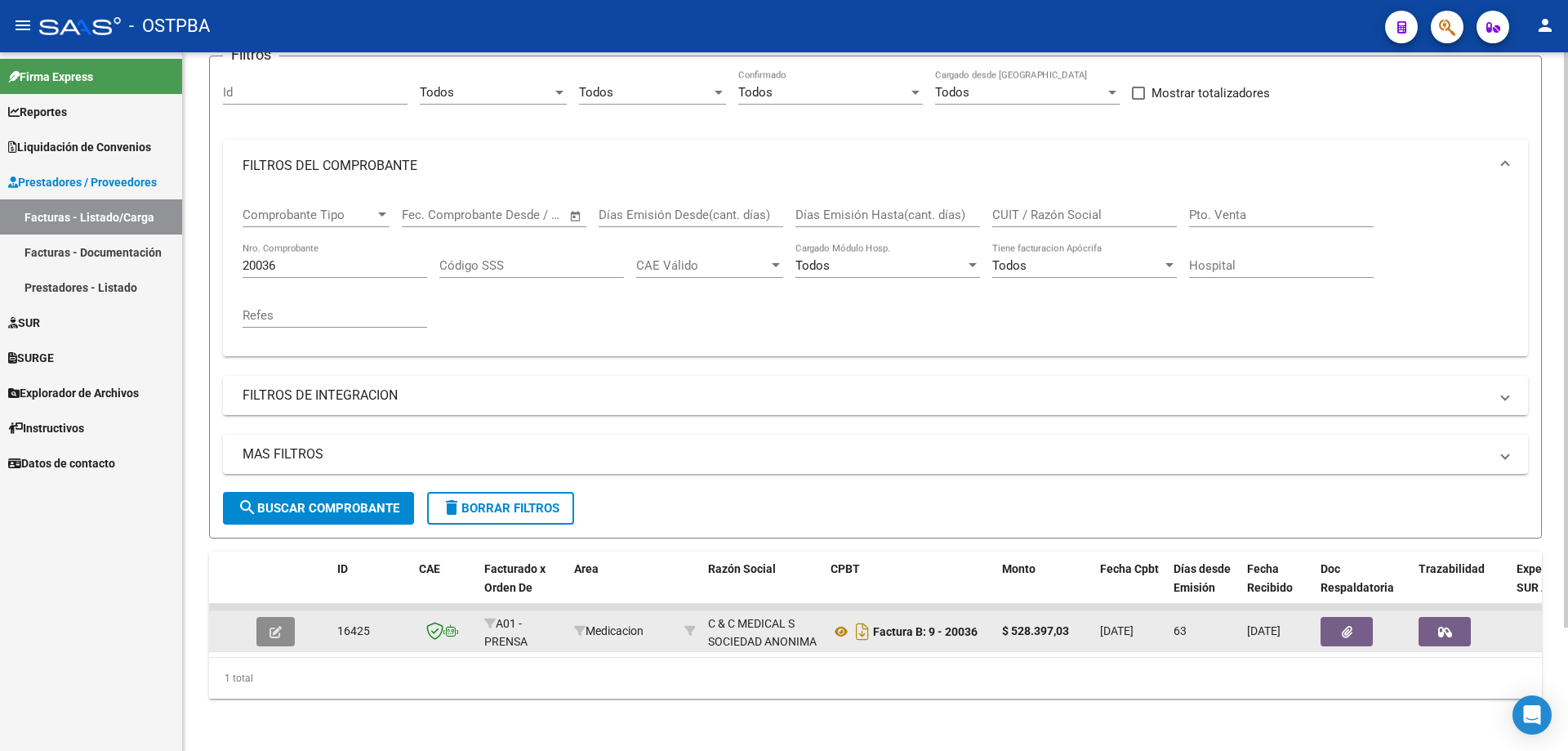
click at [280, 626] on icon "button" at bounding box center [276, 632] width 13 height 13
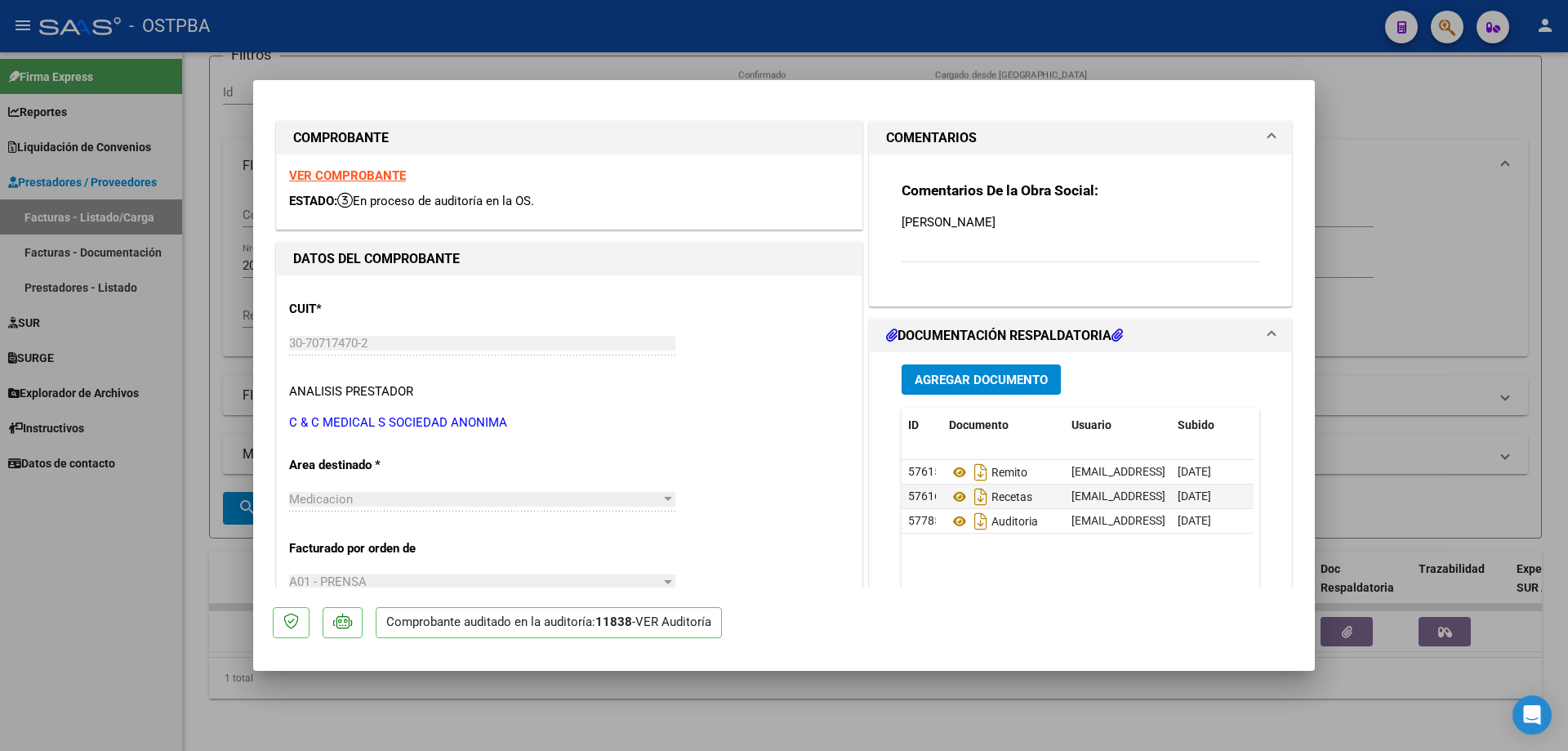
click at [982, 380] on span "Agregar Documento" at bounding box center [981, 379] width 133 height 15
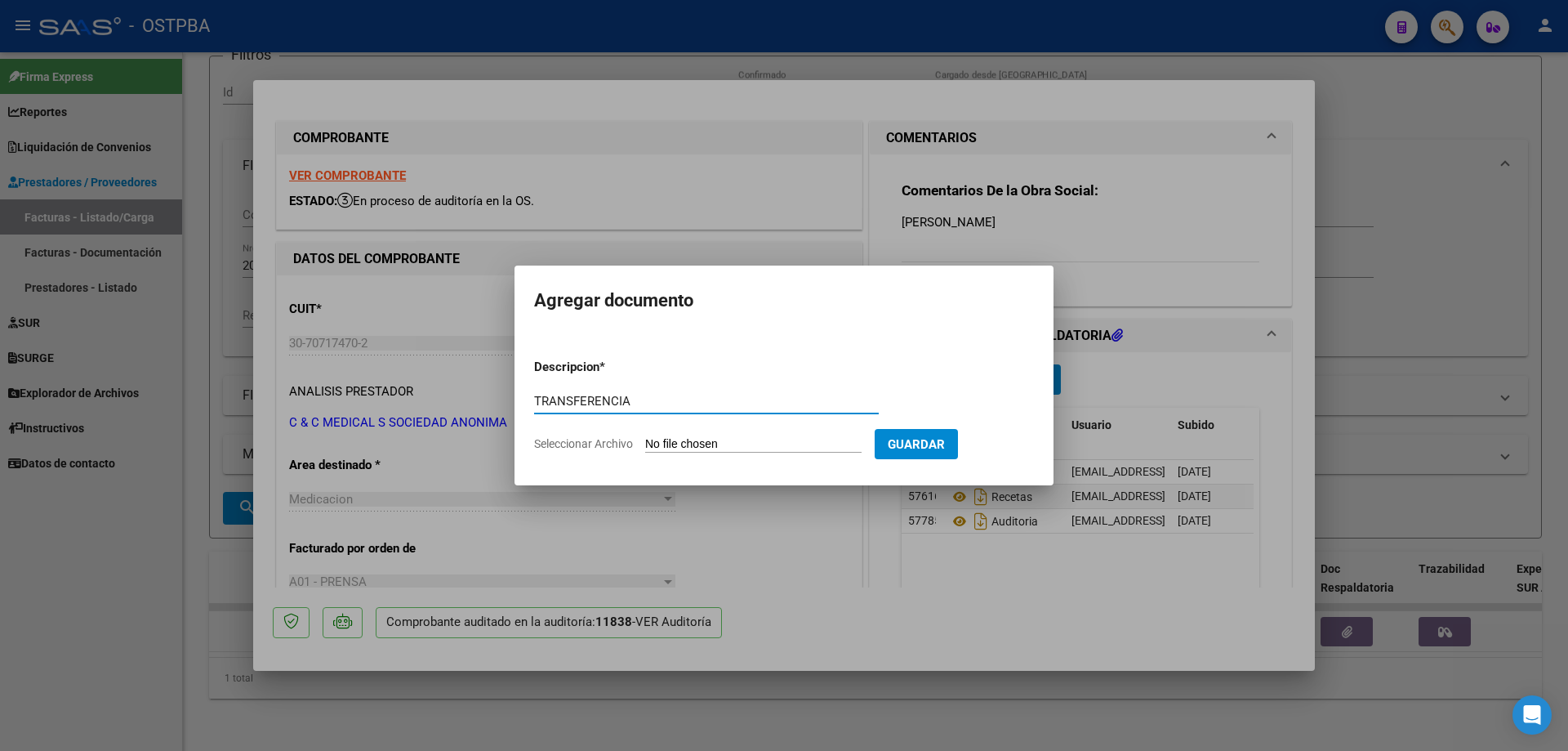
type input "TRANSFERENCIA"
click at [705, 447] on input "Seleccionar Archivo" at bounding box center [753, 445] width 216 height 16
type input "C:\fakepath\IMG_20250812_0002.pdf"
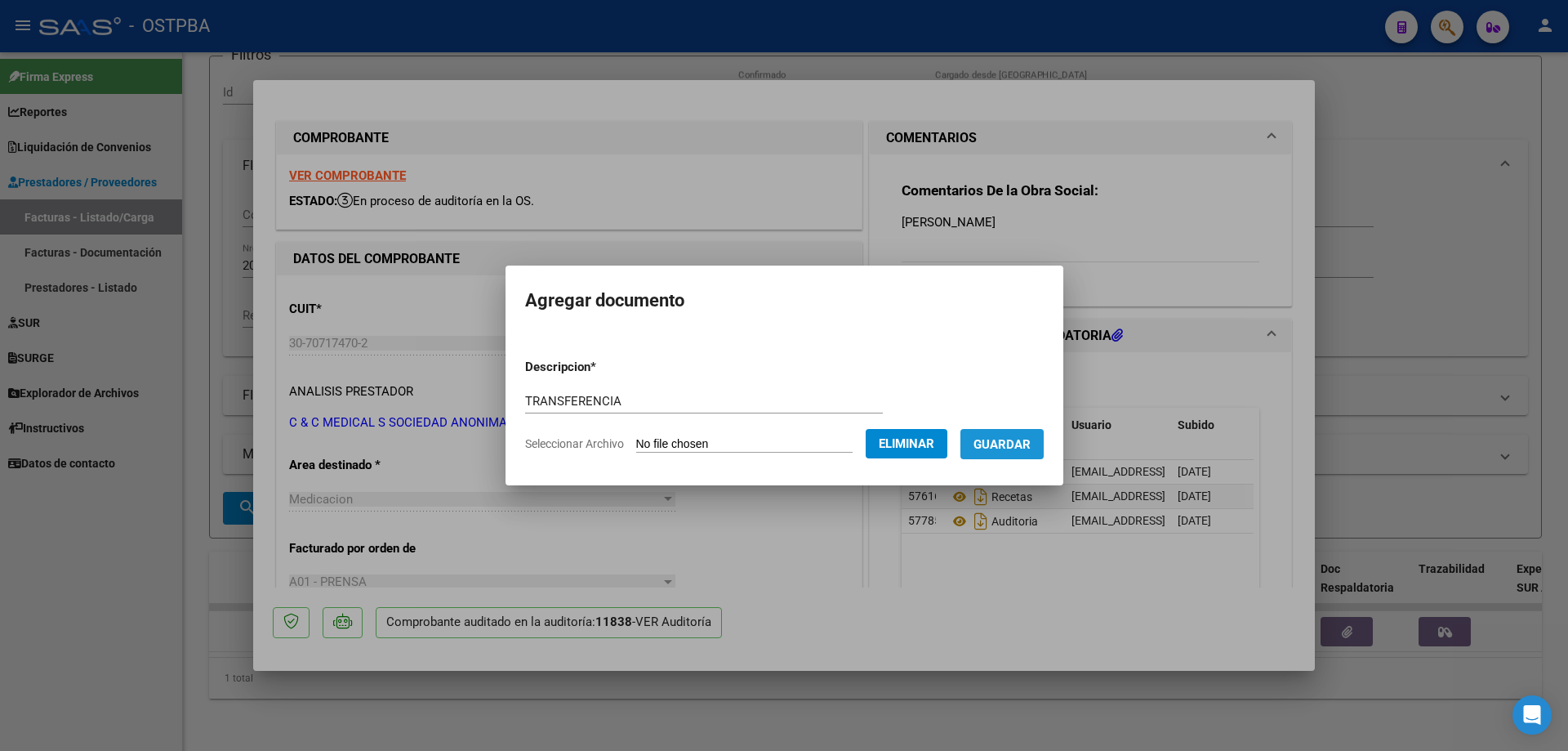
click at [1014, 445] on span "Guardar" at bounding box center [1002, 444] width 57 height 15
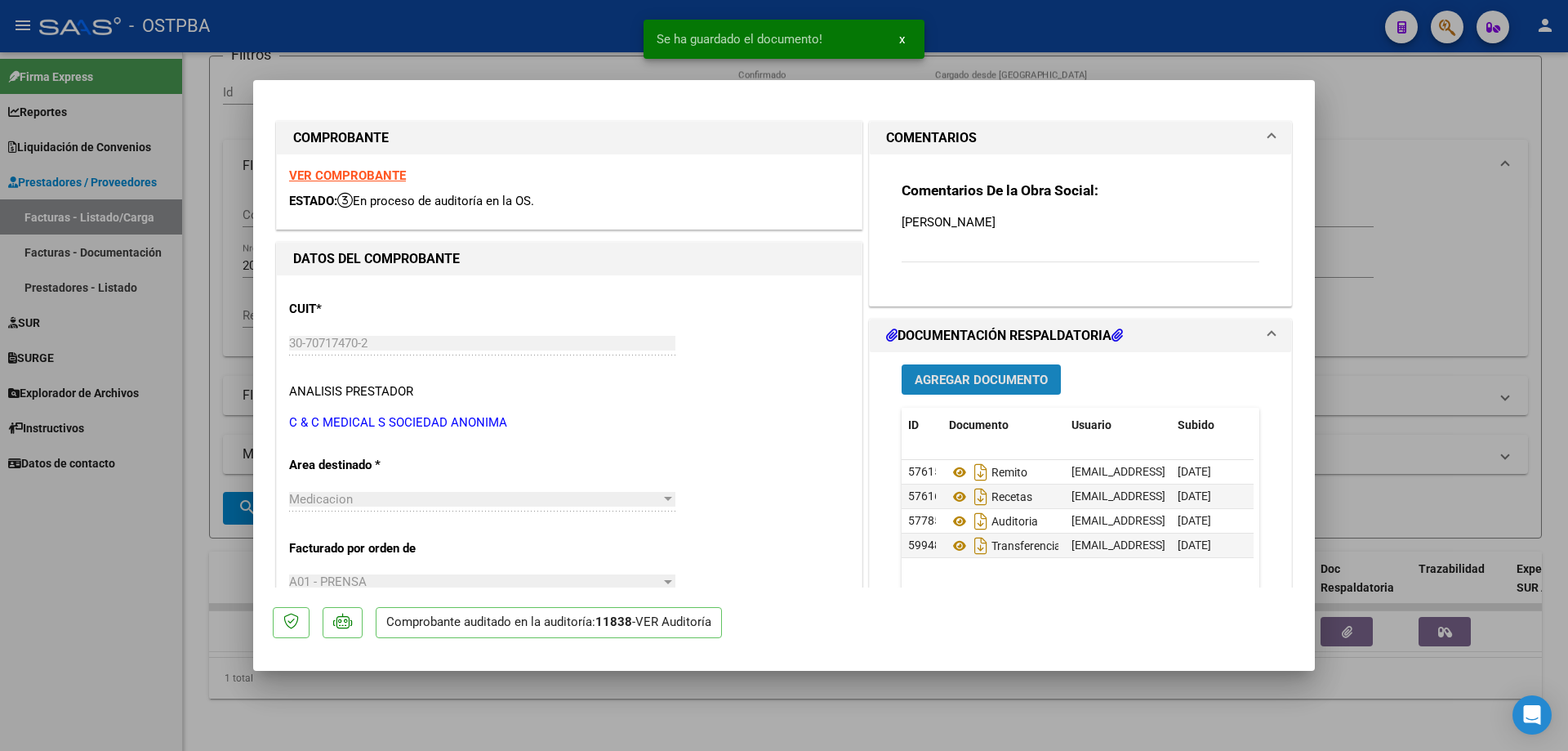
click at [960, 377] on span "Agregar Documento" at bounding box center [981, 379] width 133 height 15
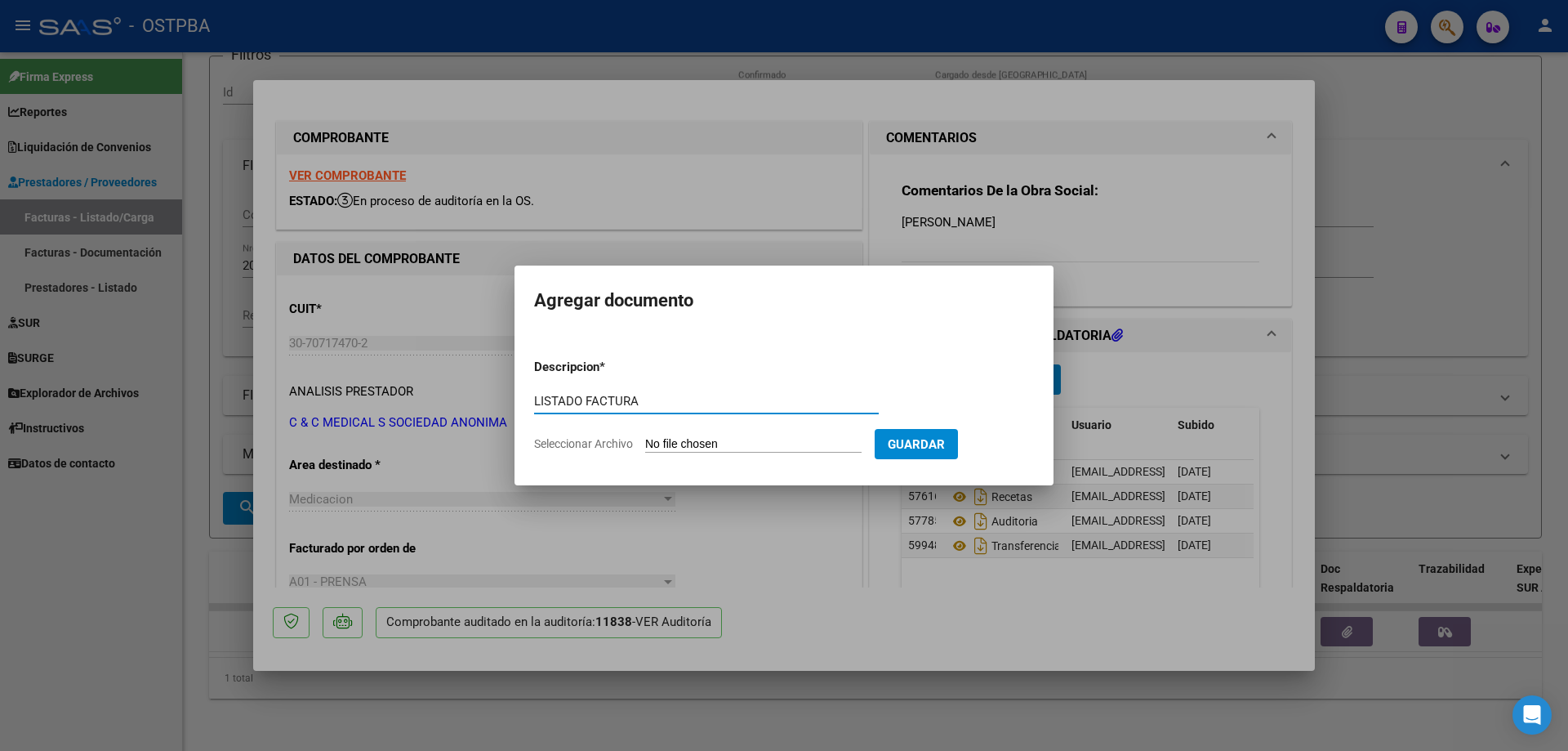
type input "LISTADO FACTURA"
click at [719, 443] on input "Seleccionar Archivo" at bounding box center [753, 445] width 216 height 16
type input "C:\fakepath\IMG_20250812_0003.pdf"
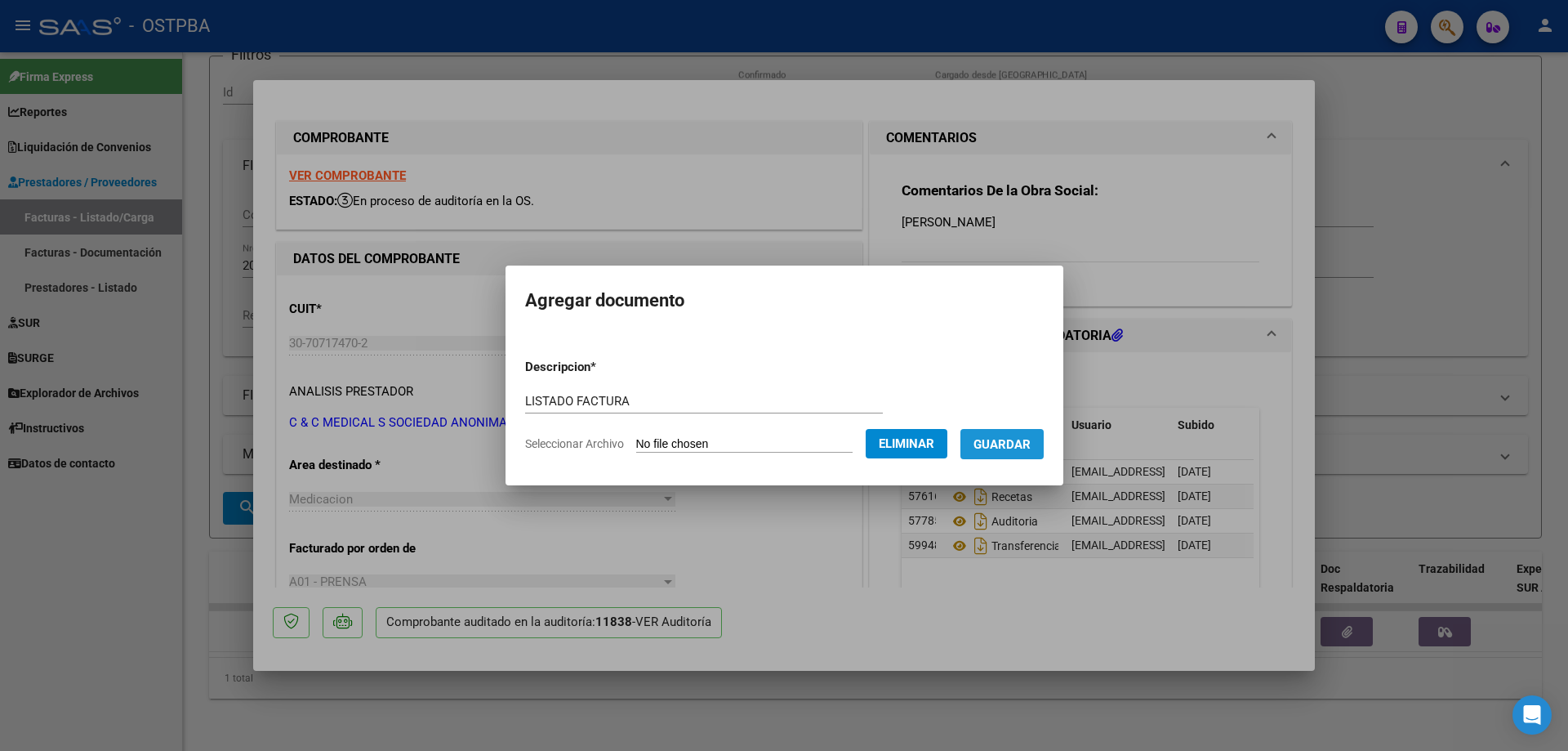
click at [1014, 447] on span "Guardar" at bounding box center [1002, 444] width 57 height 15
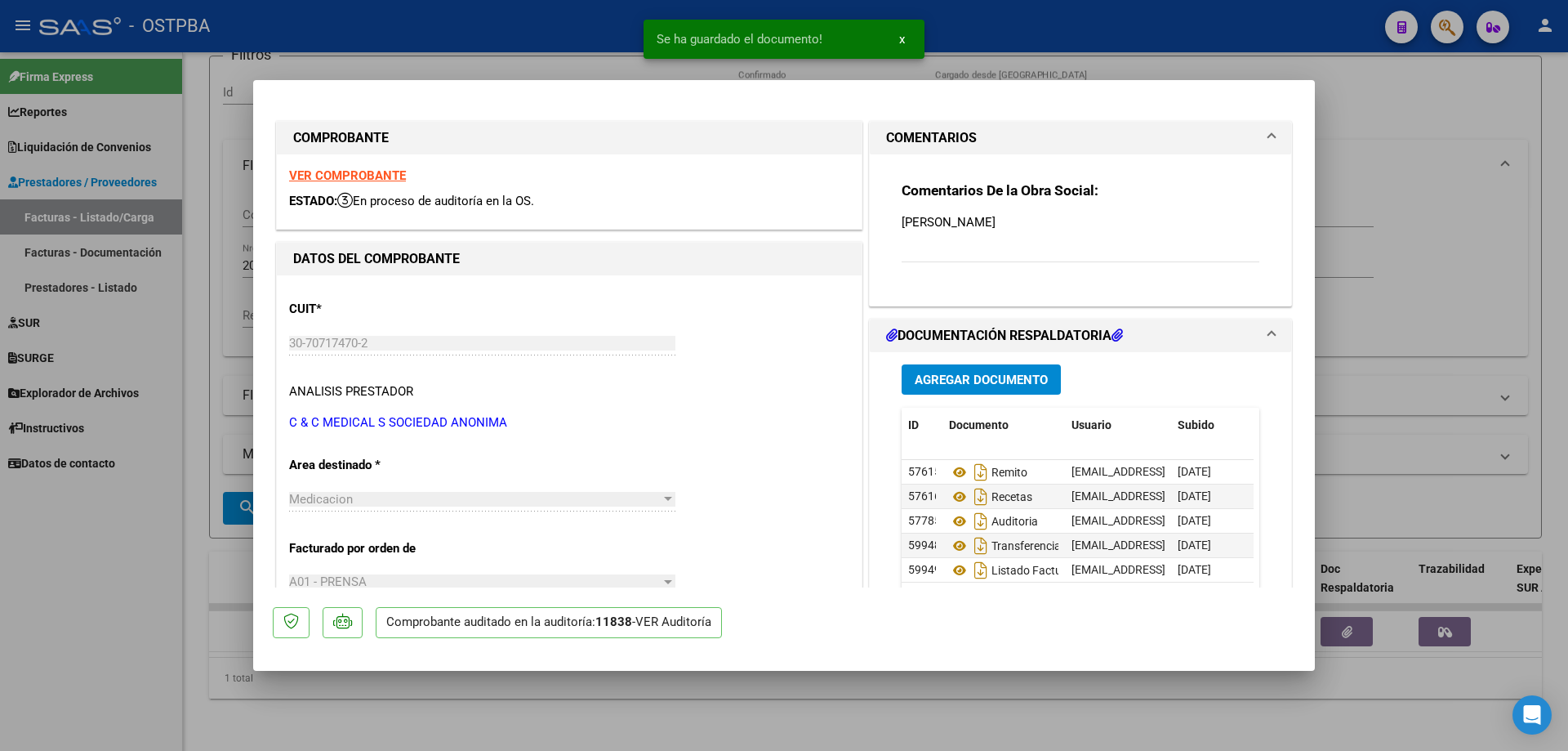
click at [927, 717] on div at bounding box center [784, 376] width 1568 height 751
type input "$ 0,00"
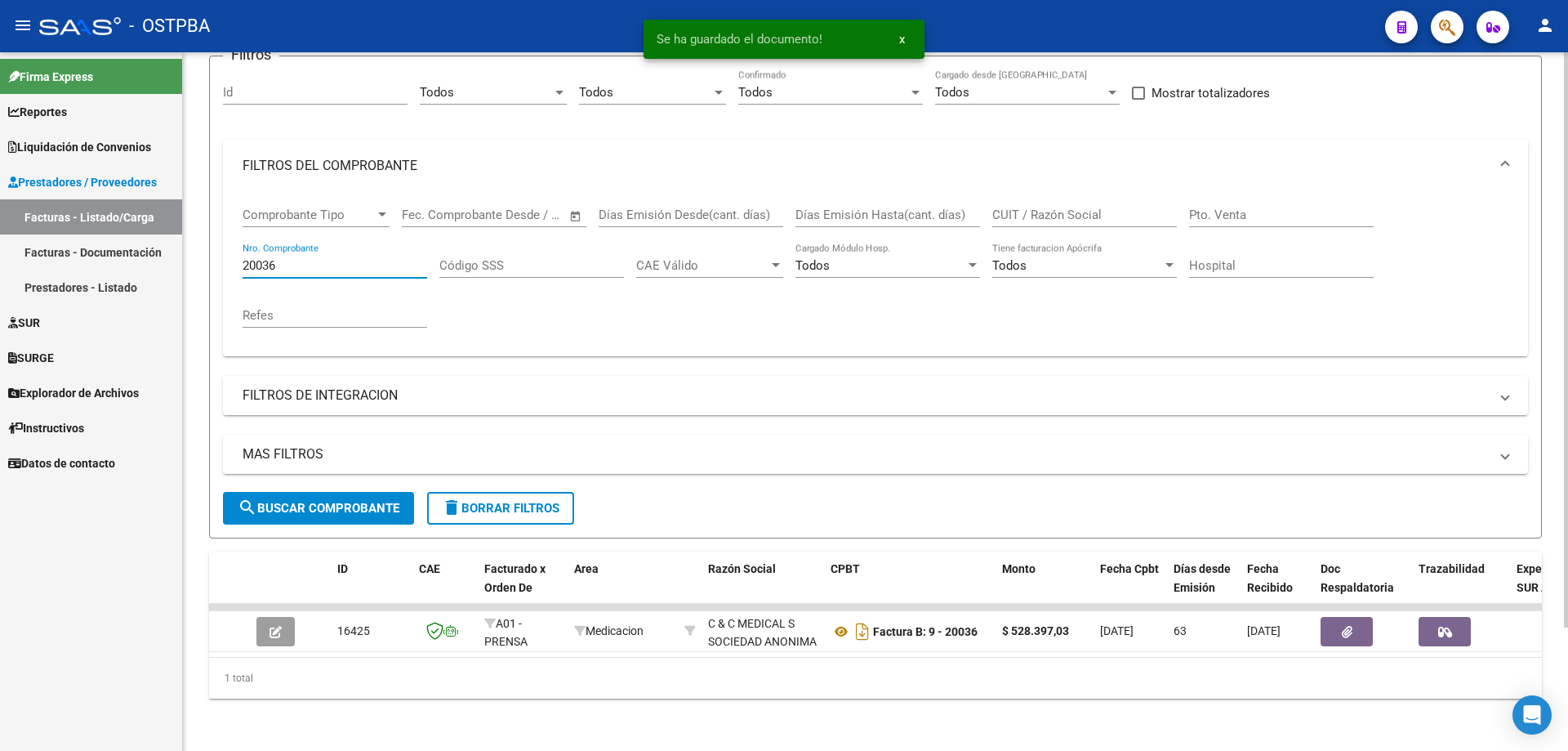
click at [367, 258] on input "20036" at bounding box center [334, 265] width 185 height 15
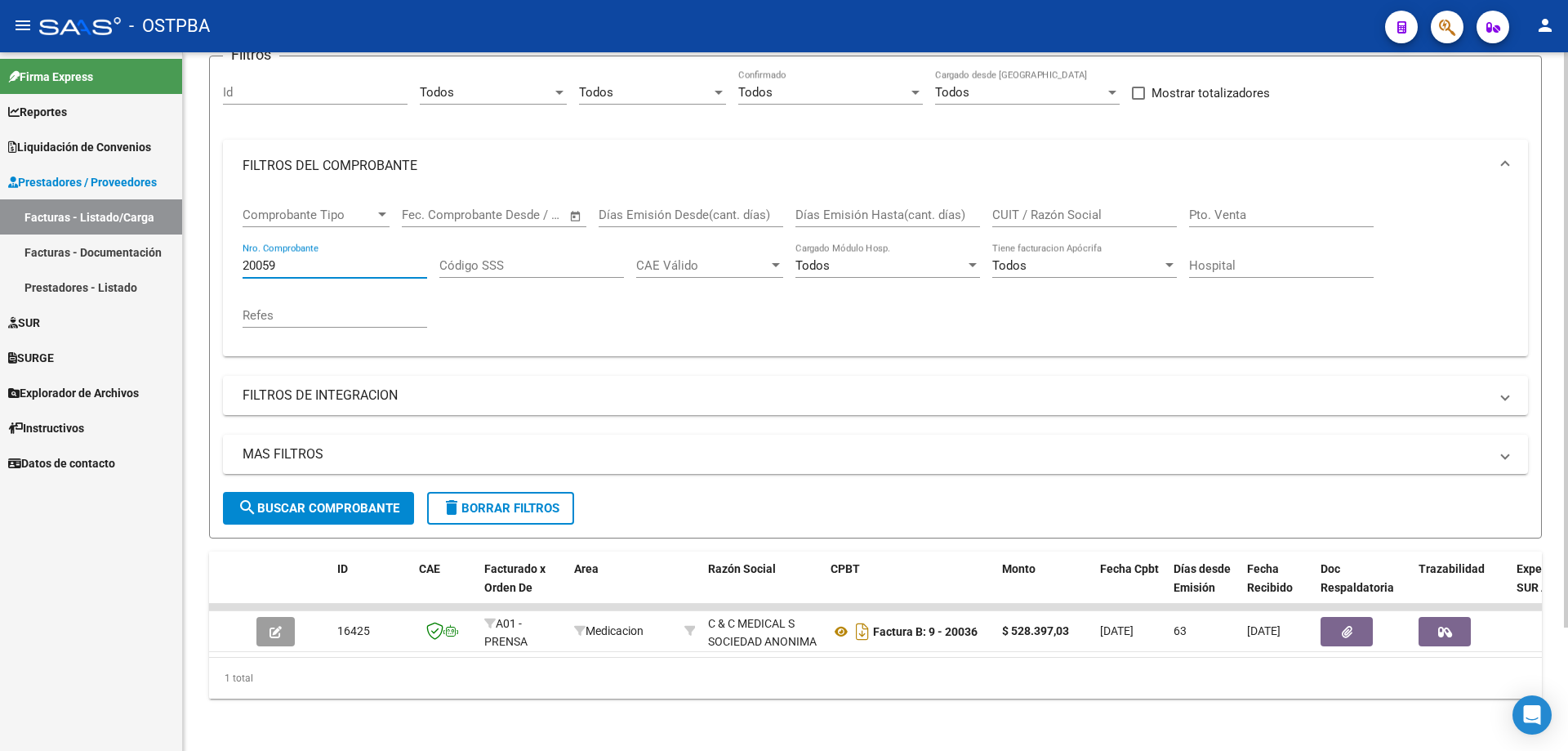
type input "20059"
click at [372, 501] on span "search Buscar Comprobante" at bounding box center [318, 508] width 161 height 15
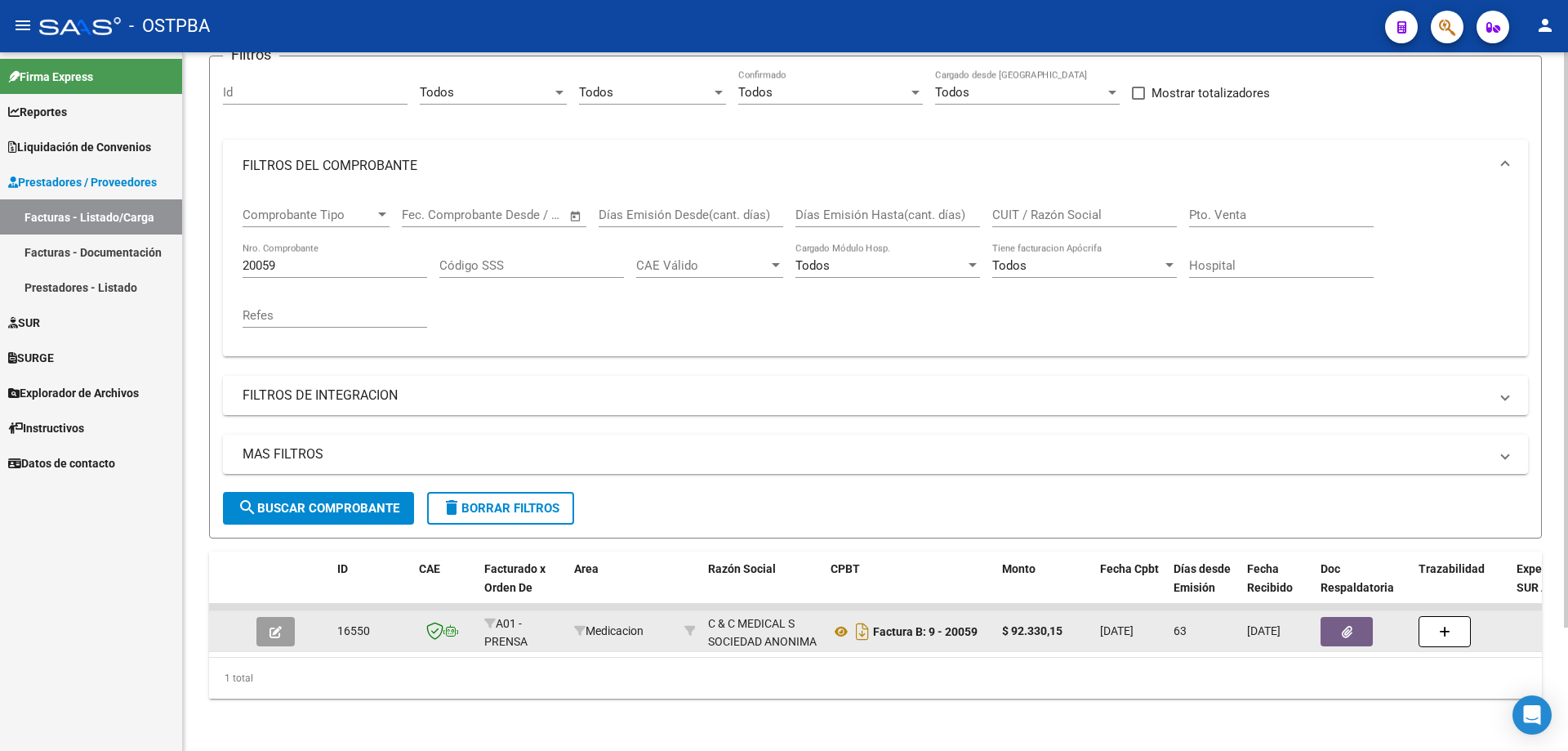
click at [283, 621] on button "button" at bounding box center [275, 632] width 38 height 29
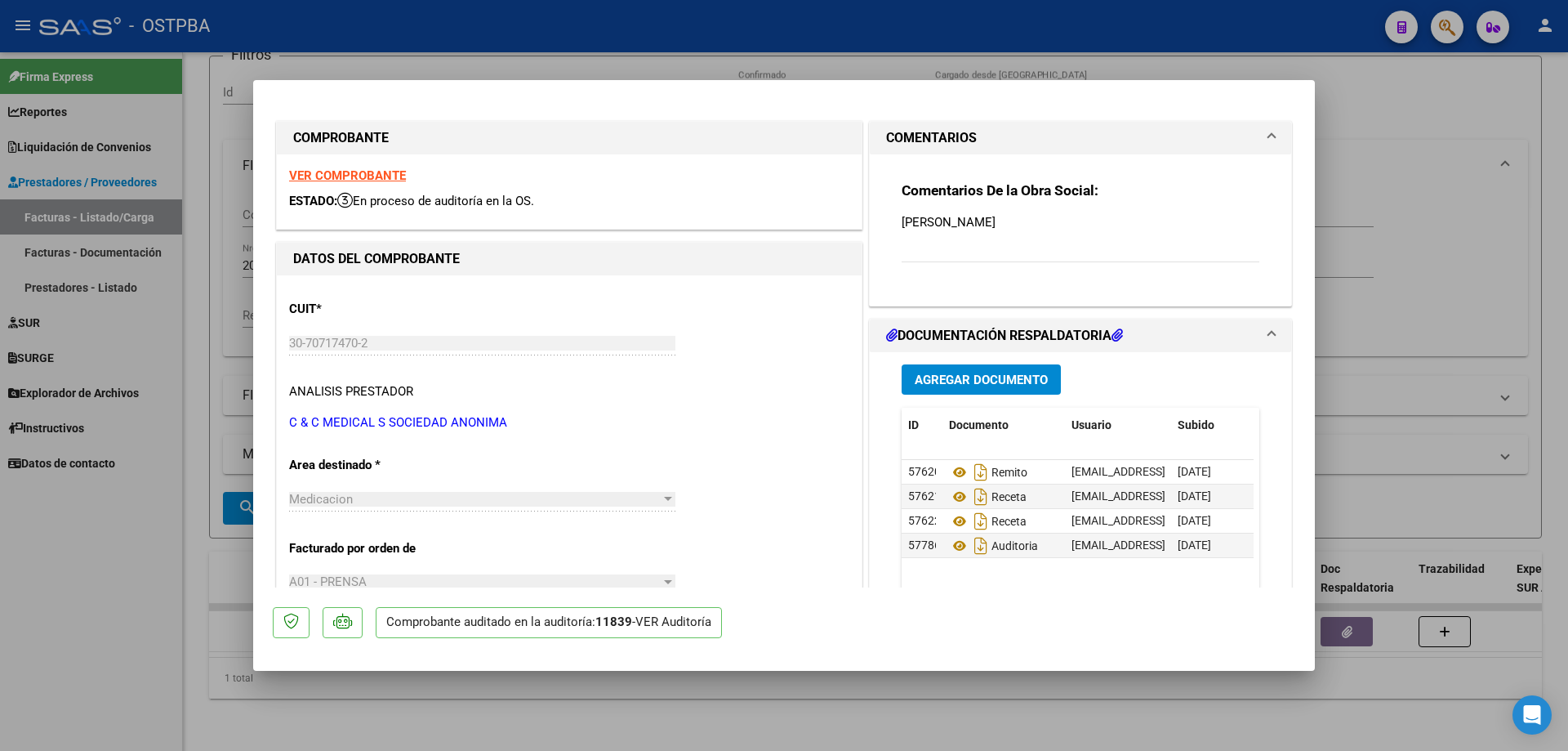
click at [966, 371] on button "Agregar Documento" at bounding box center [980, 379] width 159 height 30
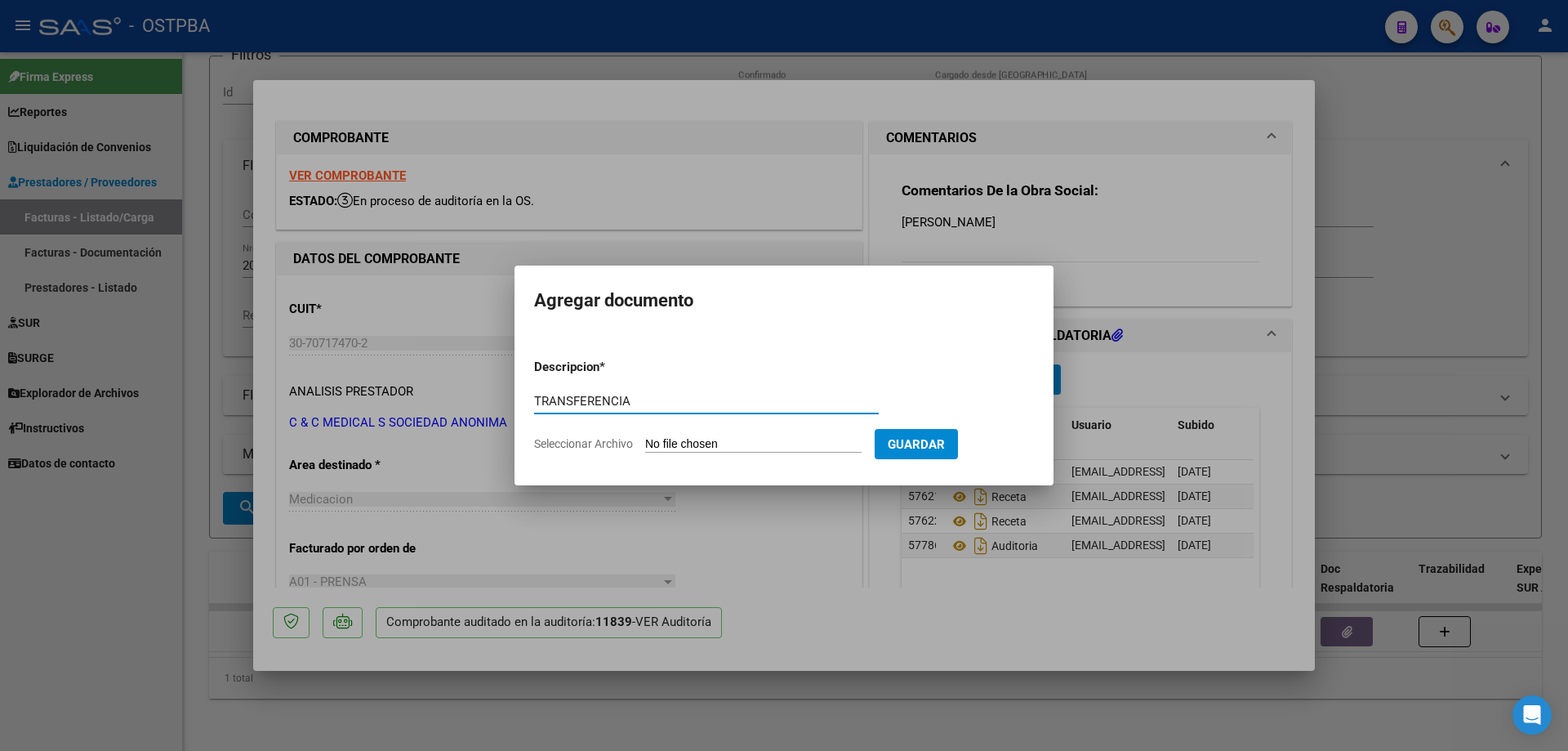
type input "TRANSFERENCIA"
click at [692, 447] on input "Seleccionar Archivo" at bounding box center [753, 445] width 216 height 16
type input "C:\fakepath\IMG_20250812_0002.pdf"
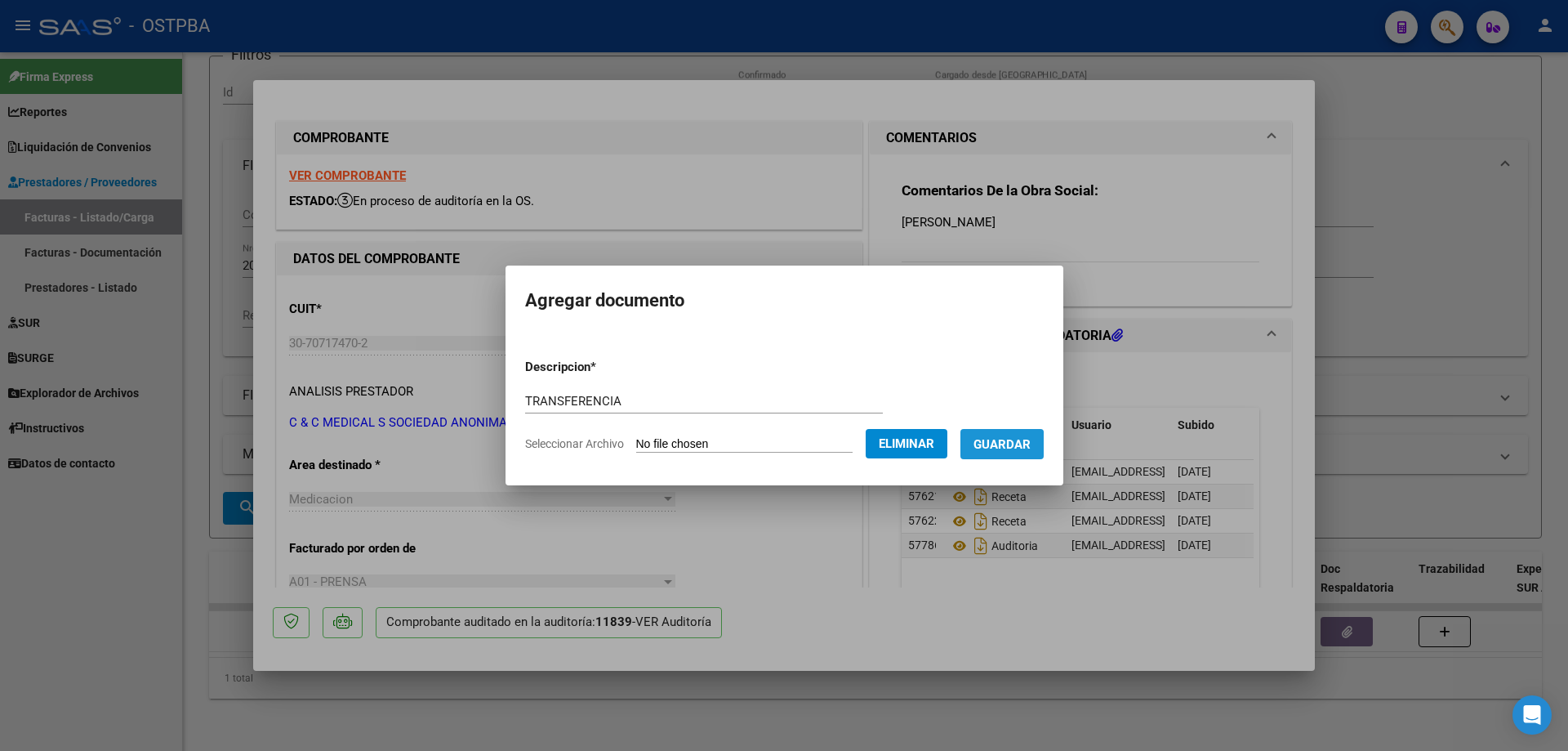
click at [1018, 445] on span "Guardar" at bounding box center [1002, 444] width 57 height 15
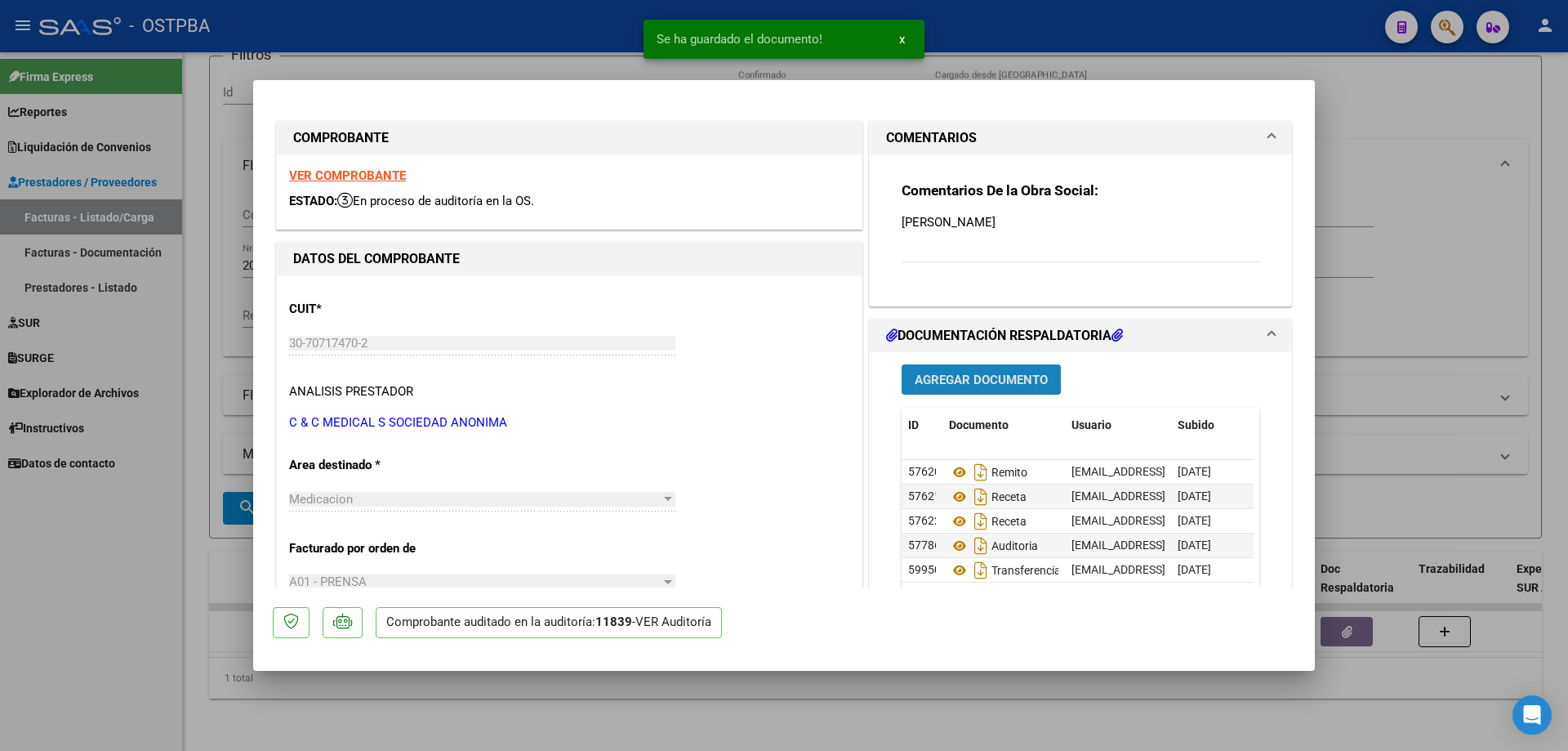
click at [959, 384] on span "Agregar Documento" at bounding box center [981, 379] width 133 height 15
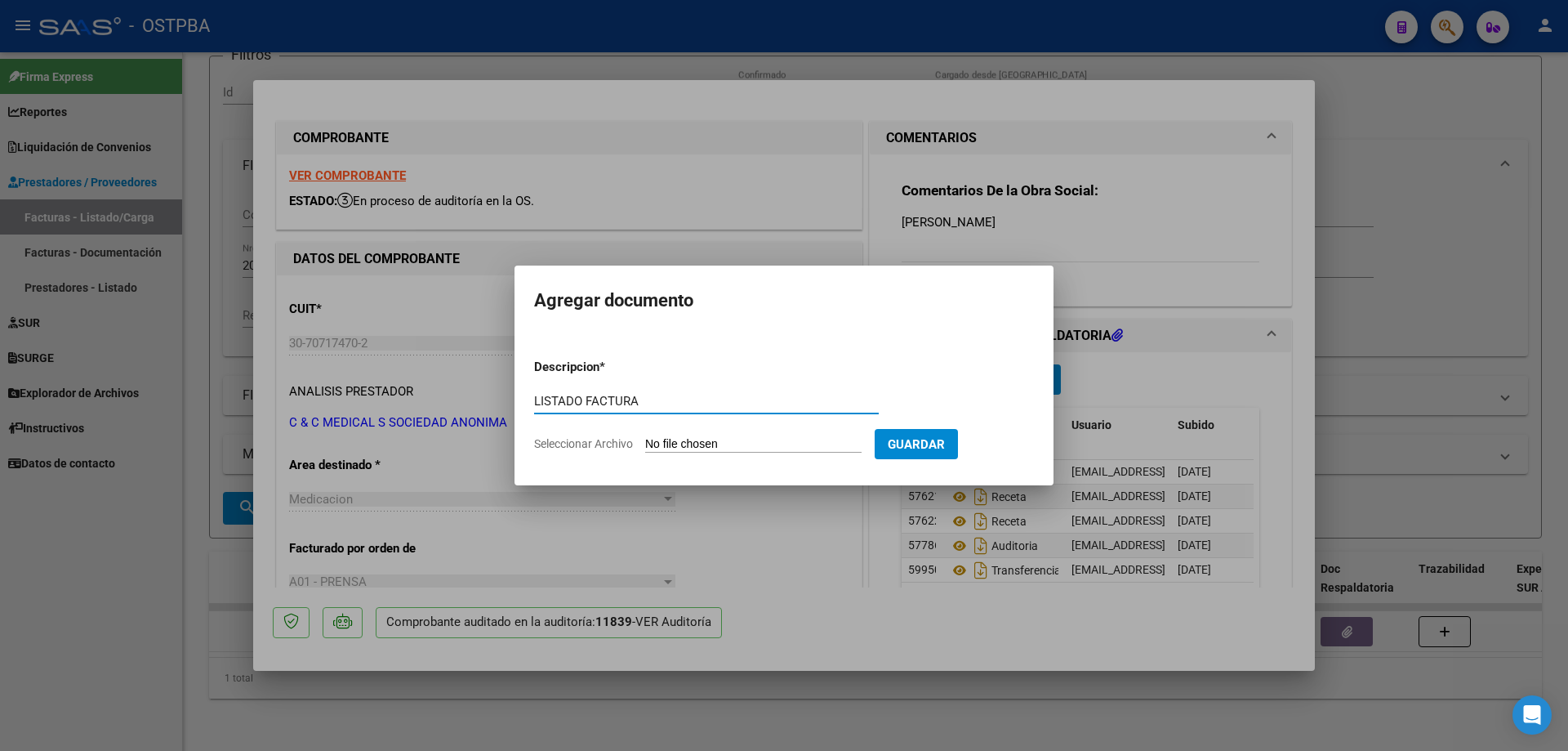
type input "LISTADO FACTURA"
click at [715, 444] on input "Seleccionar Archivo" at bounding box center [753, 445] width 216 height 16
type input "C:\fakepath\IMG_20250812_0003.pdf"
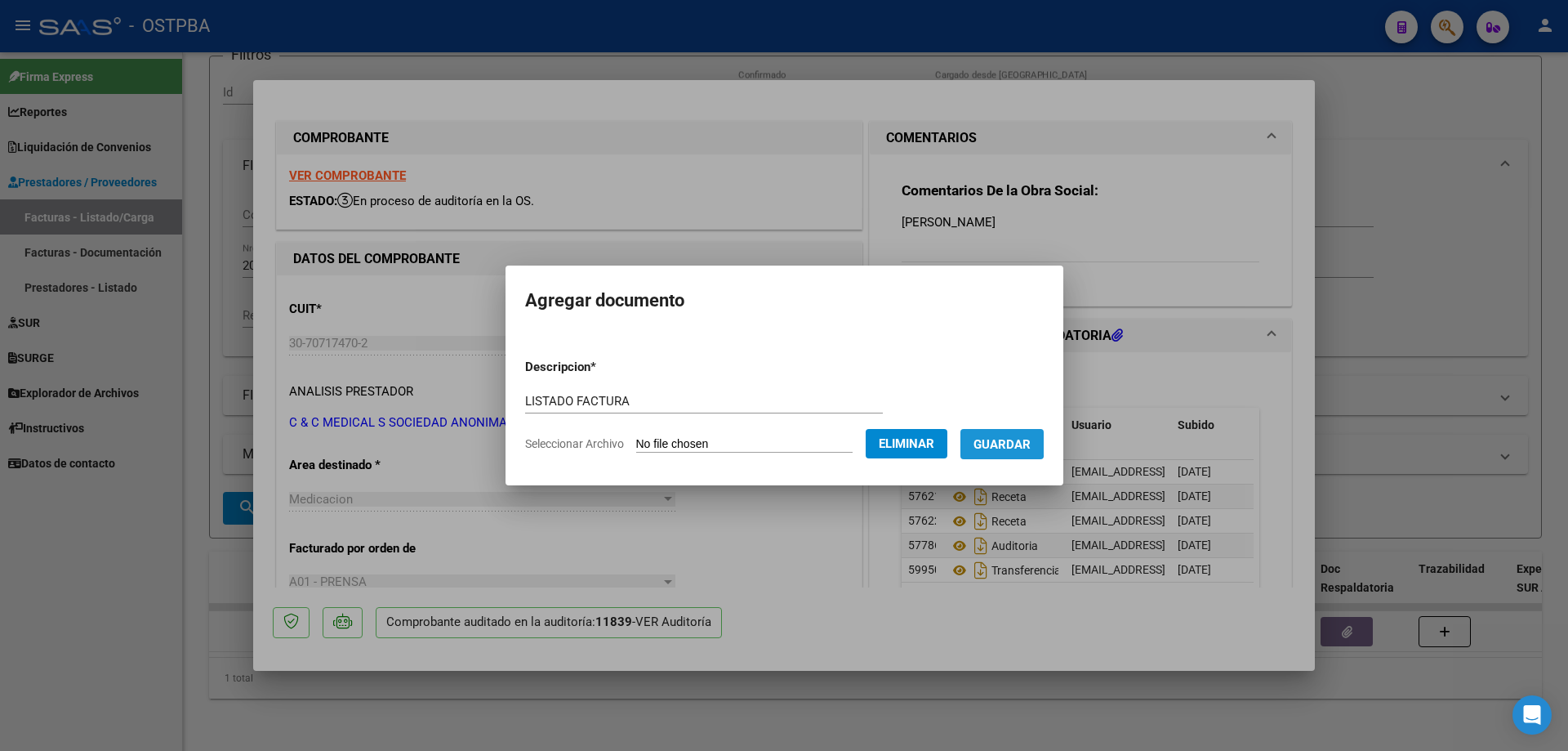
click at [1014, 439] on span "Guardar" at bounding box center [1002, 444] width 57 height 15
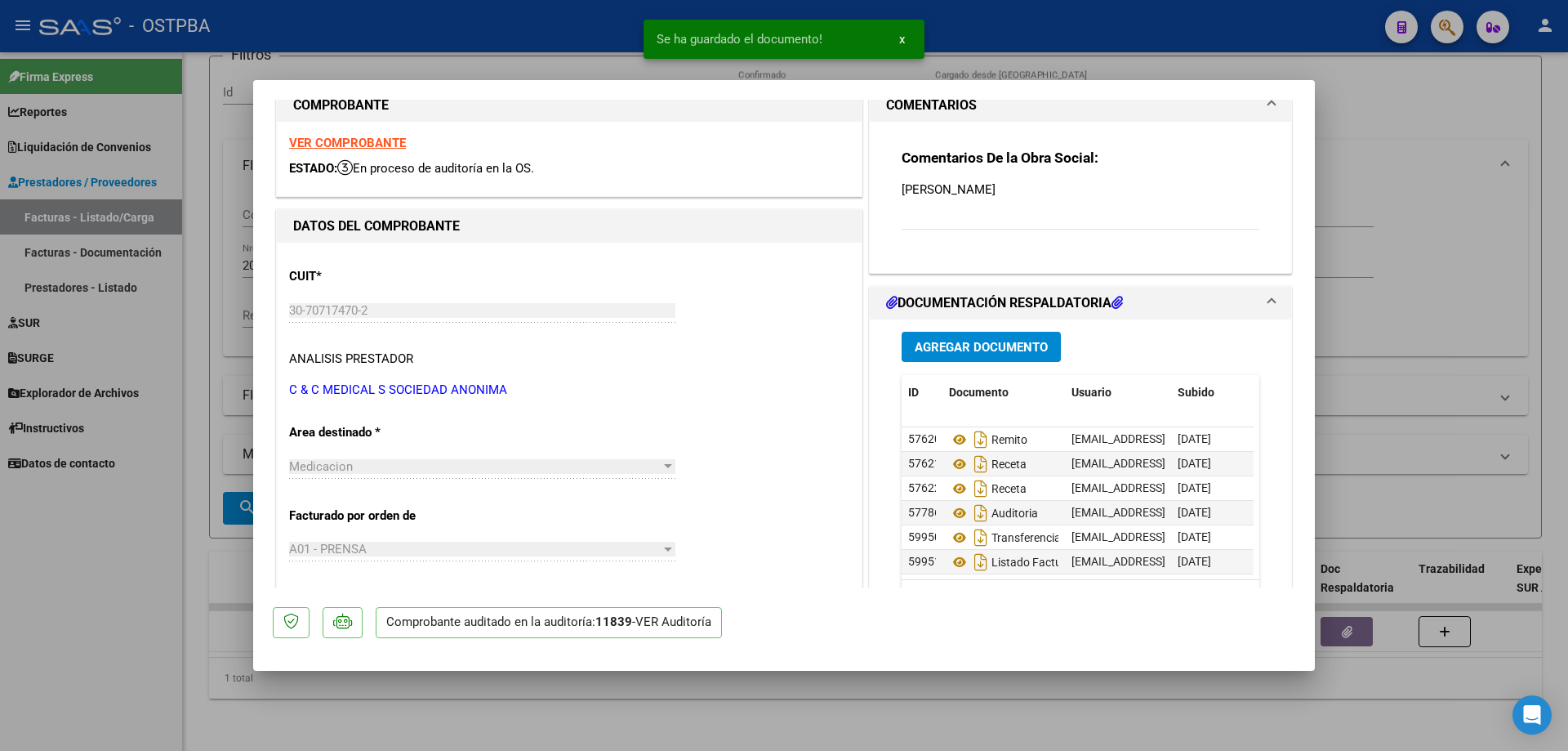
scroll to position [13, 0]
click at [861, 707] on div at bounding box center [784, 376] width 1568 height 751
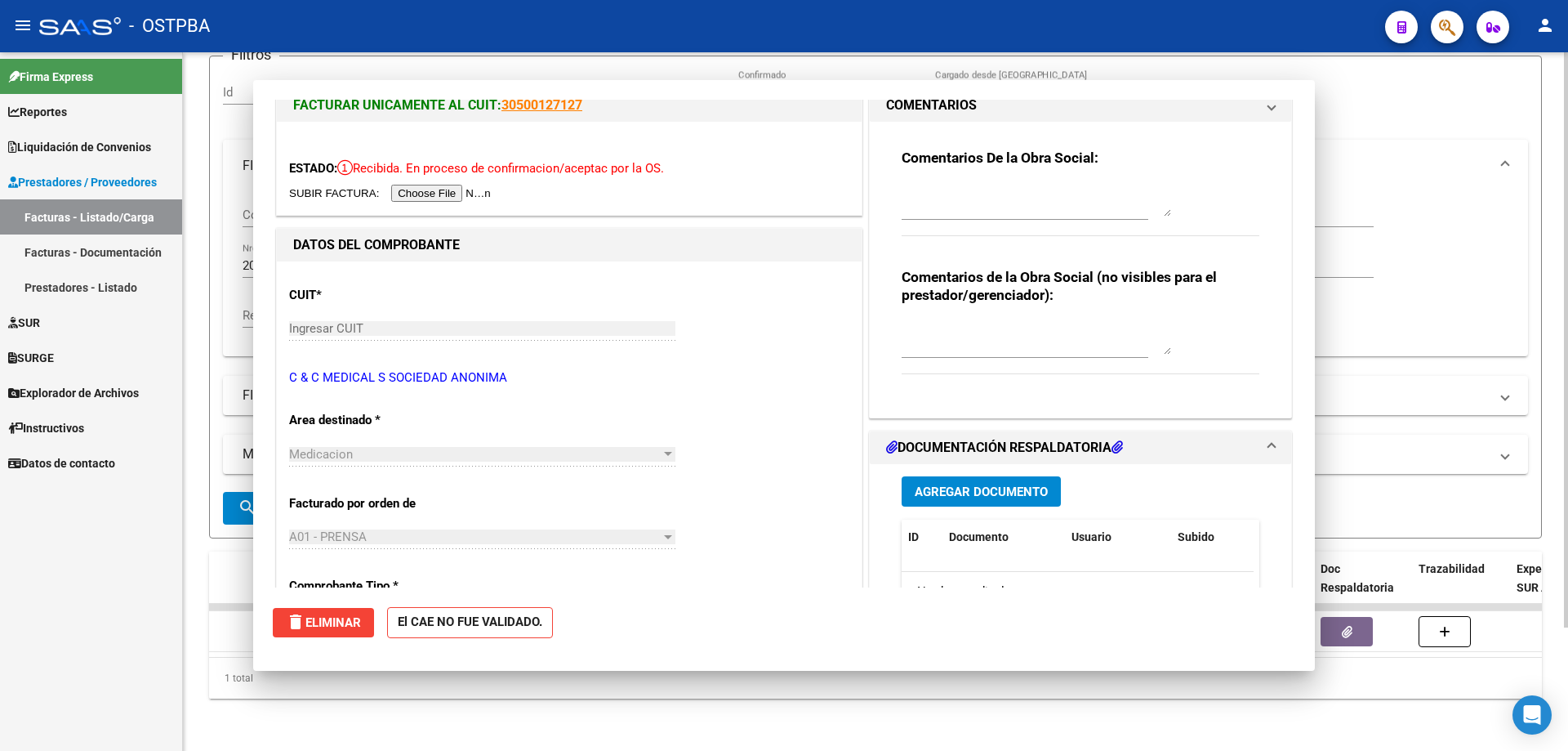
scroll to position [0, 0]
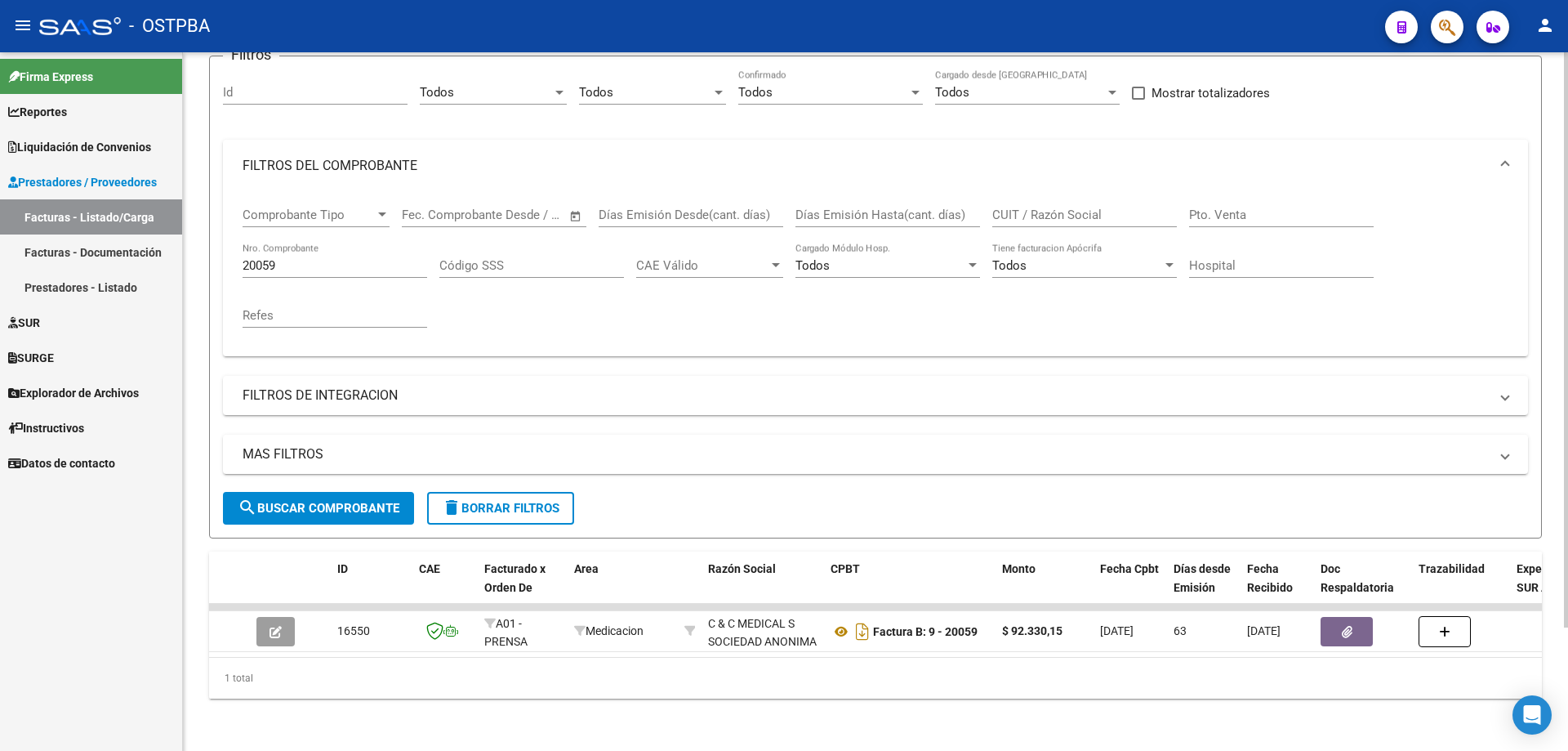
click at [328, 258] on input "20059" at bounding box center [334, 265] width 185 height 15
type input "2"
type input "72083"
click at [305, 501] on span "search Buscar Comprobante" at bounding box center [318, 508] width 161 height 15
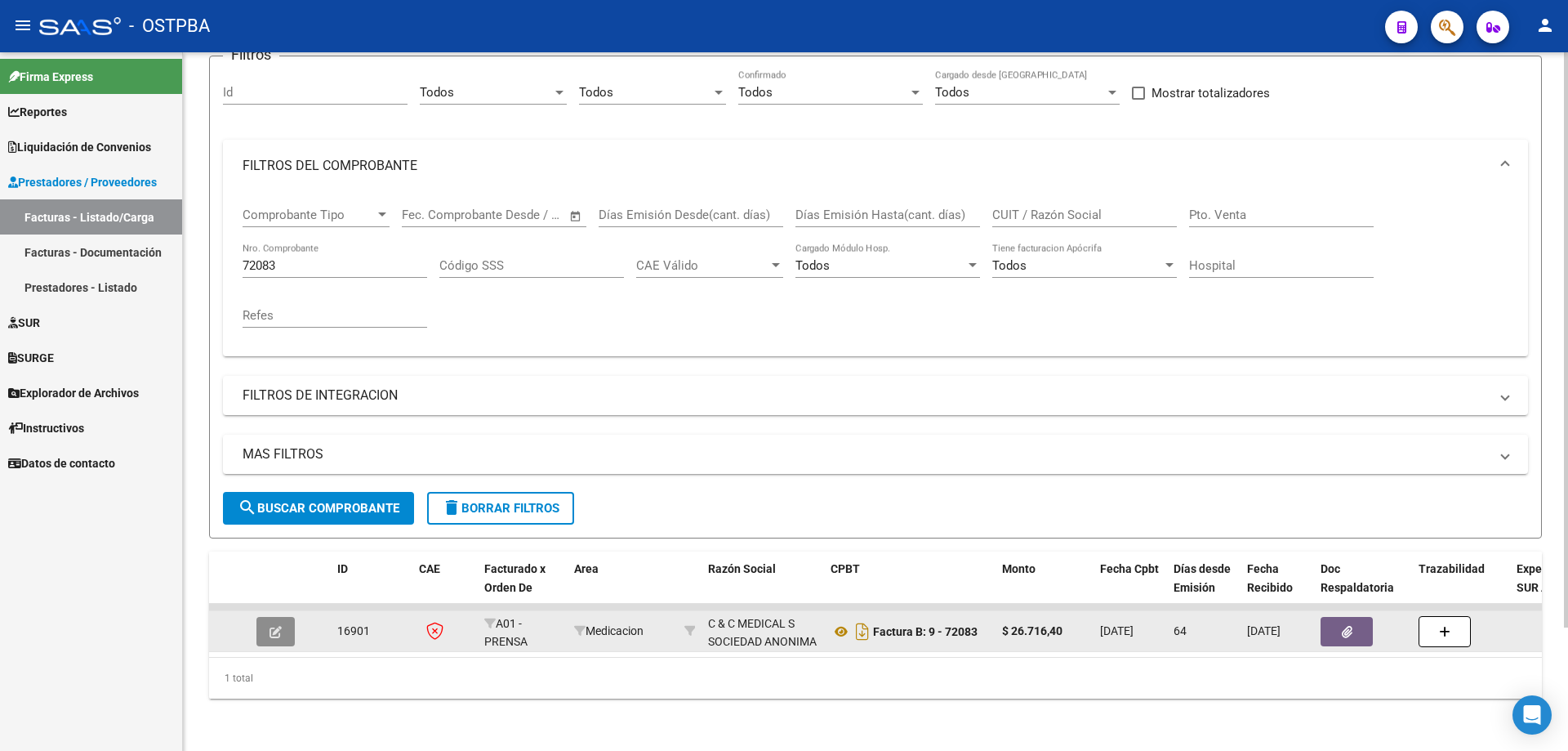
click at [277, 626] on icon "button" at bounding box center [276, 632] width 13 height 13
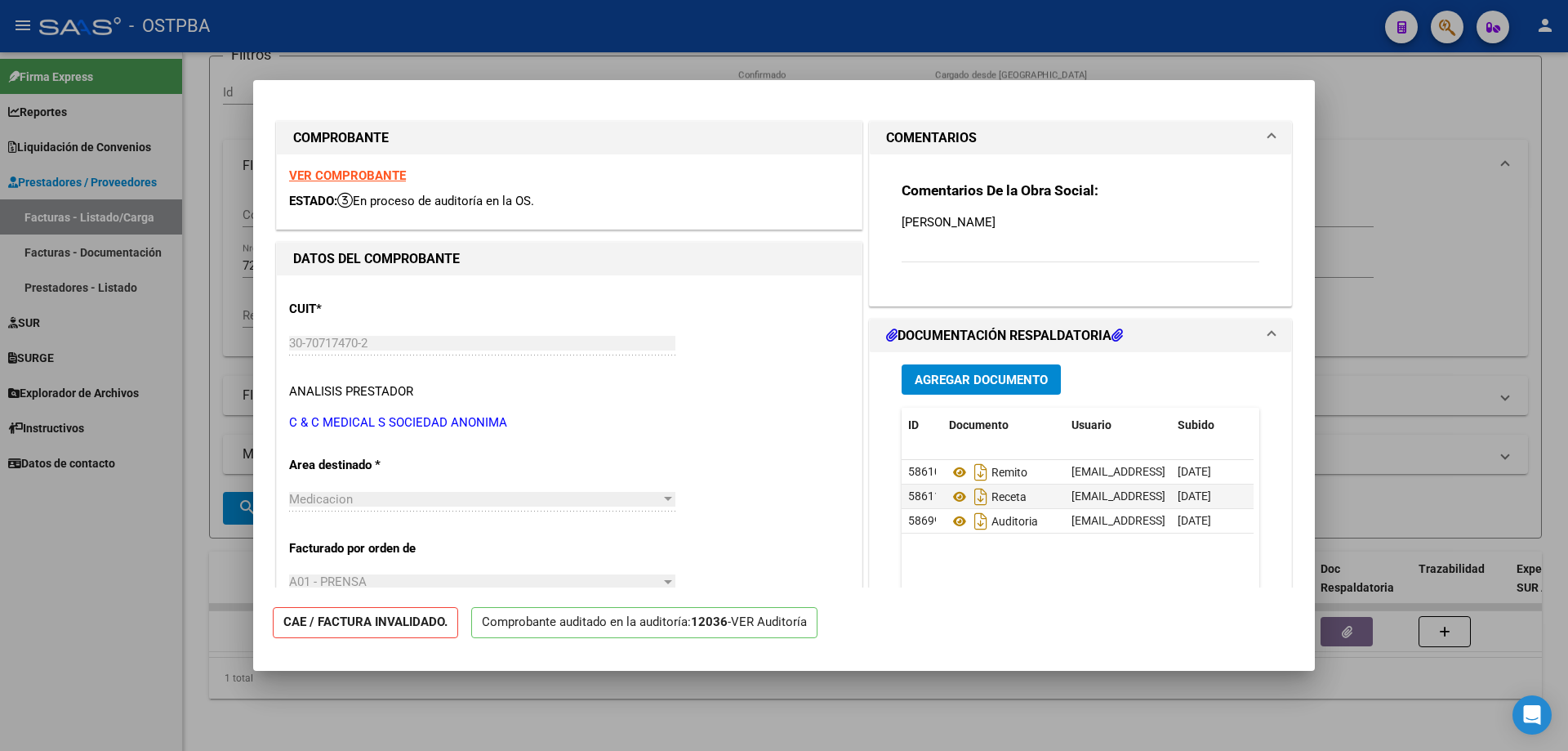
click at [932, 377] on span "Agregar Documento" at bounding box center [981, 379] width 133 height 15
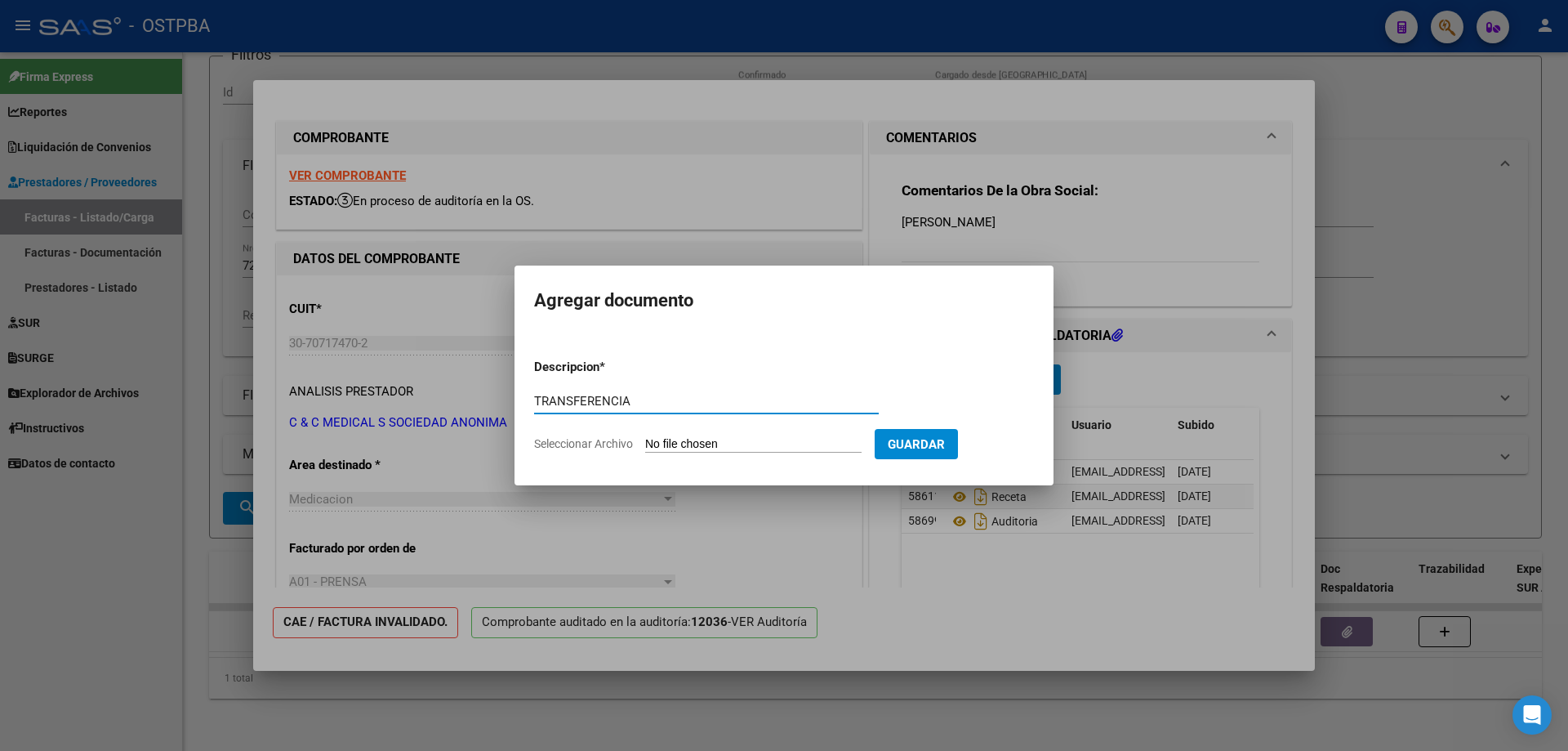
type input "TRANSFERENCIA"
click at [711, 440] on input "Seleccionar Archivo" at bounding box center [753, 445] width 216 height 16
type input "C:\fakepath\IMG_20250812_0002.pdf"
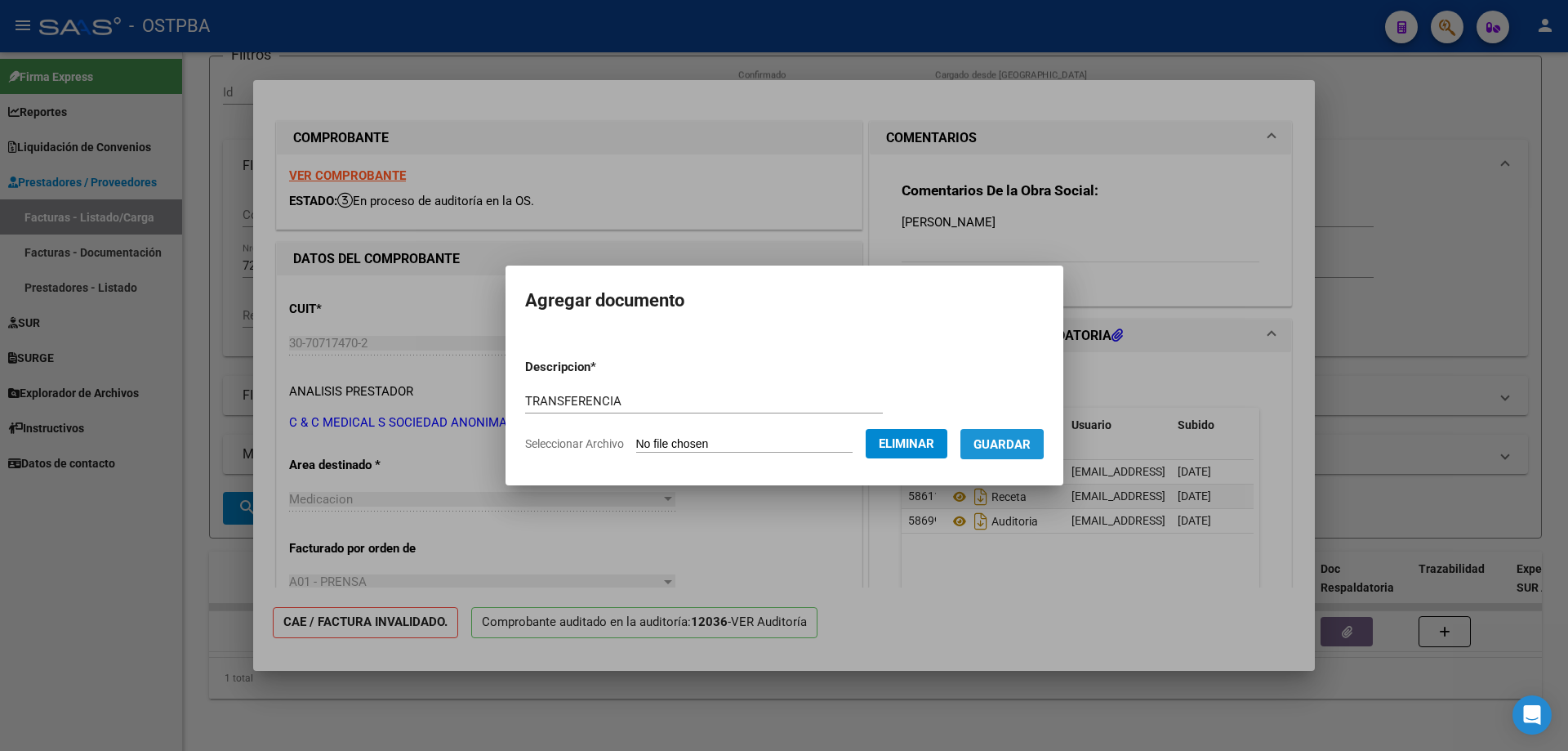
click at [1004, 443] on span "Guardar" at bounding box center [1002, 444] width 57 height 15
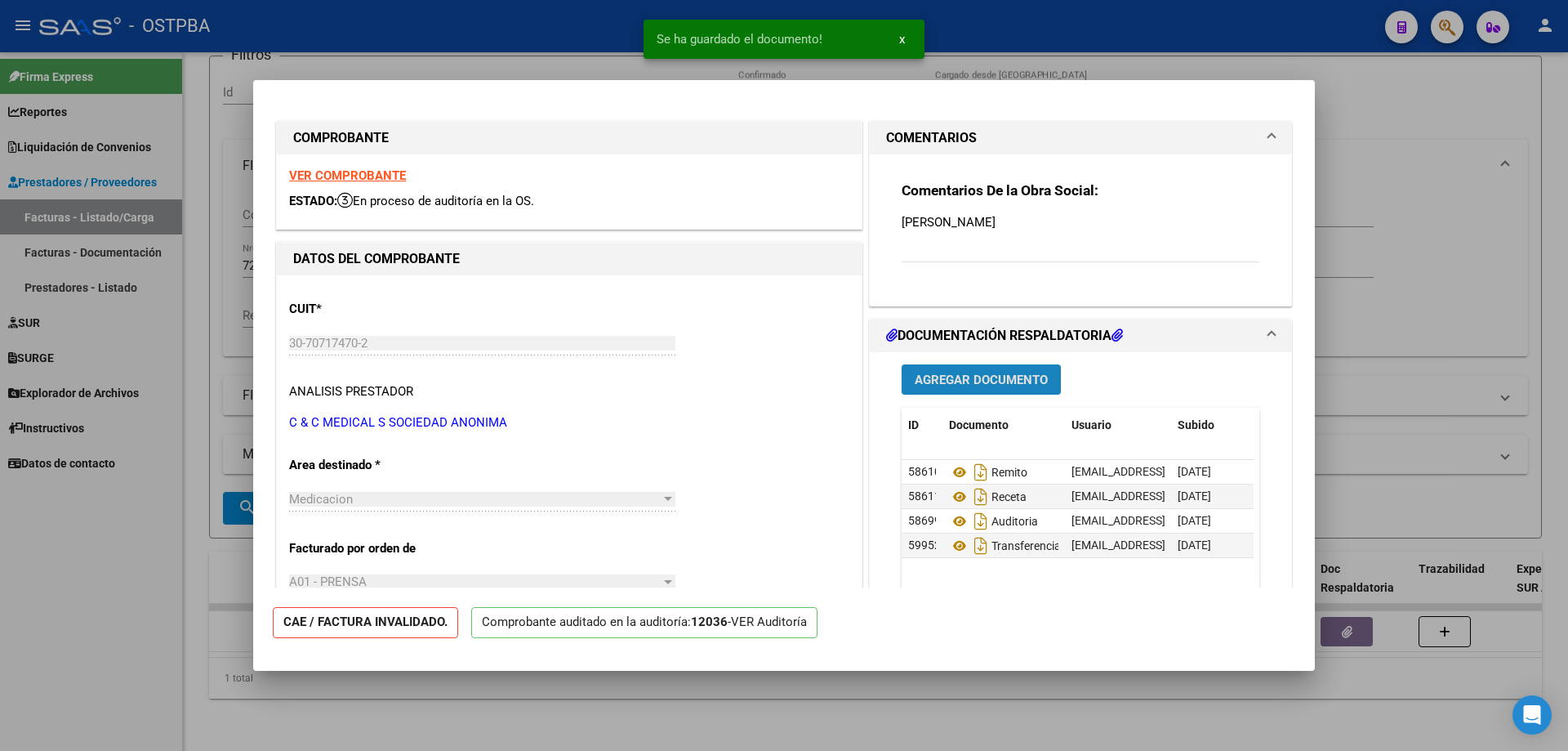
click at [965, 376] on span "Agregar Documento" at bounding box center [981, 379] width 133 height 15
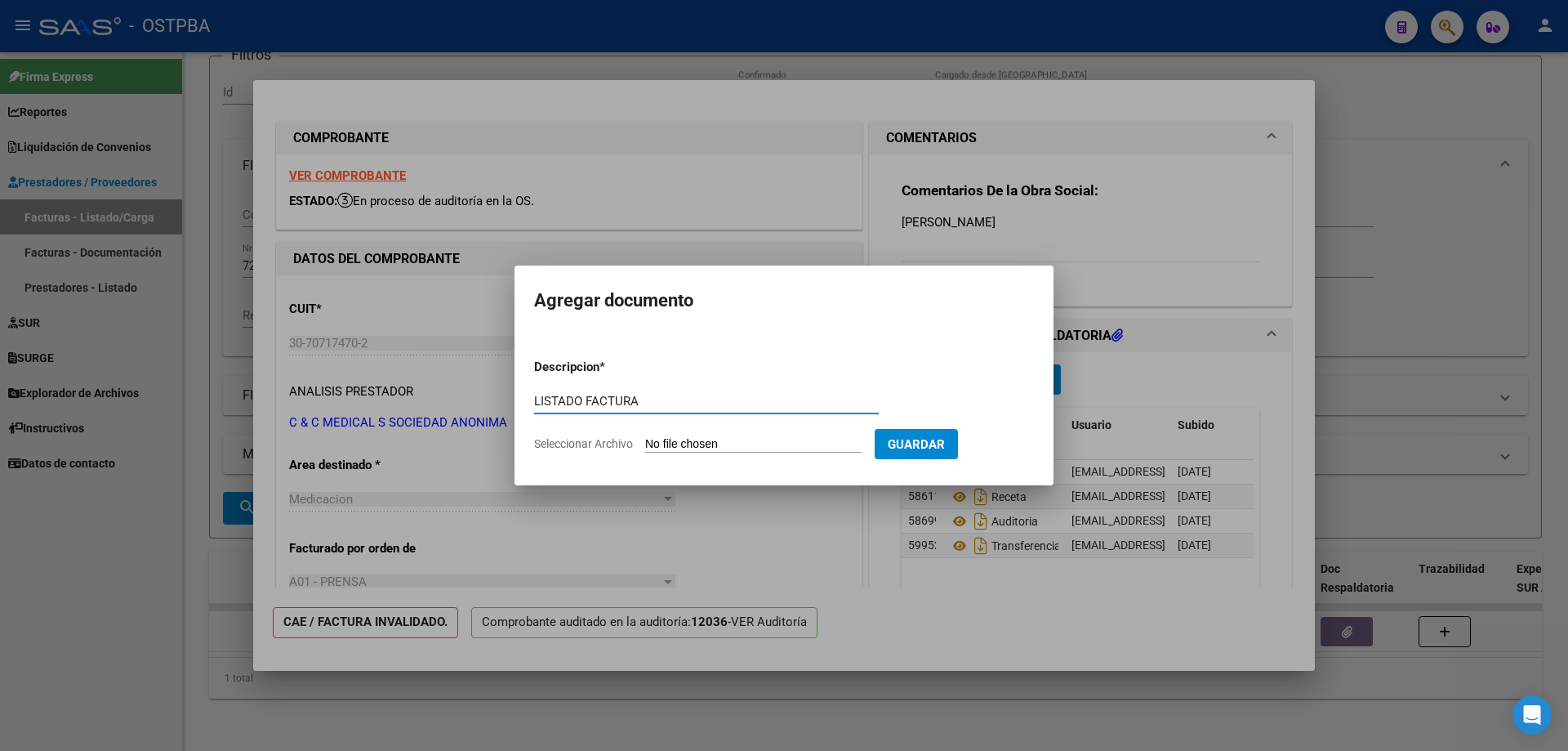
type input "LISTADO FACTURA"
click at [696, 443] on input "Seleccionar Archivo" at bounding box center [753, 445] width 216 height 16
type input "C:\fakepath\IMG_20250812_0003.pdf"
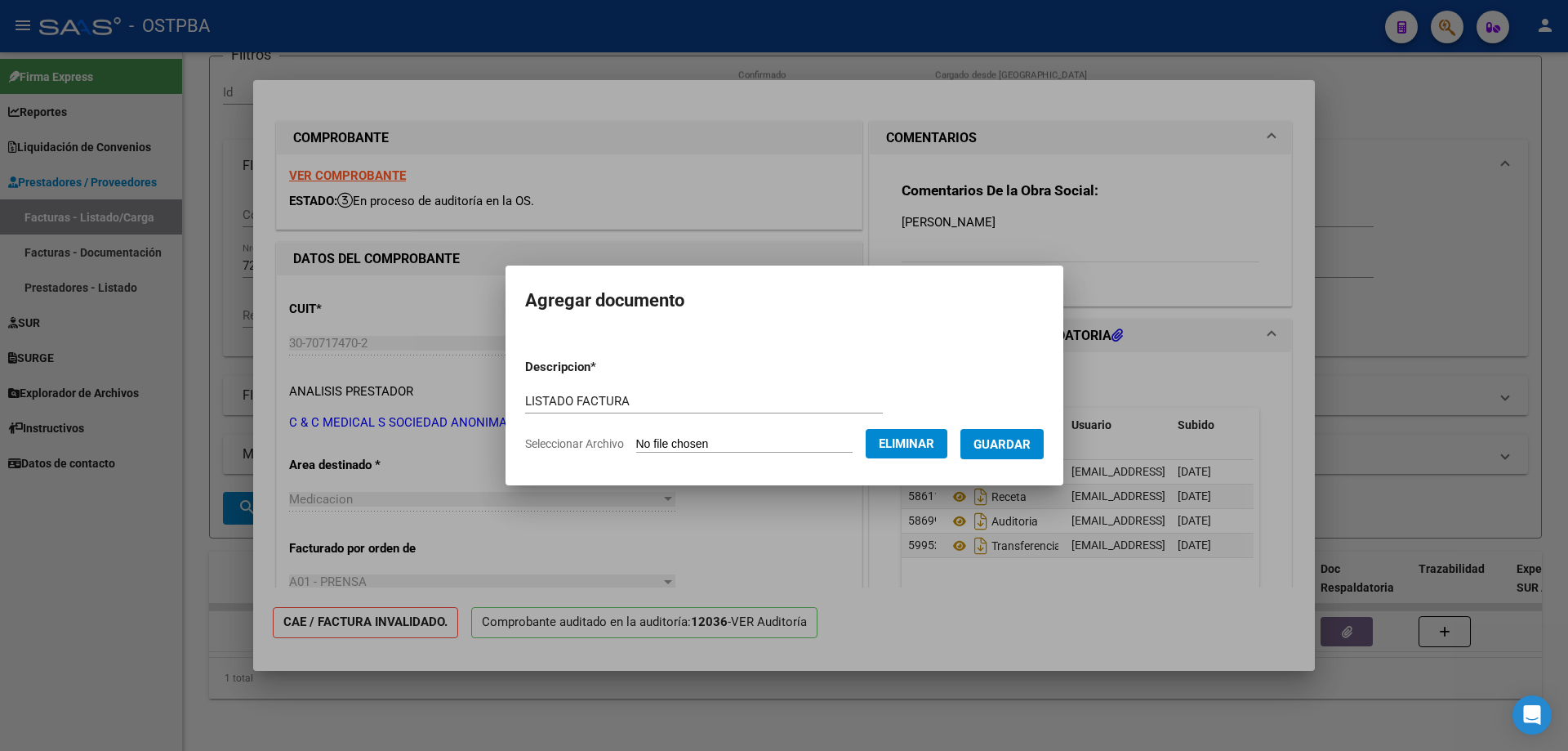
click at [1020, 444] on span "Guardar" at bounding box center [1002, 444] width 57 height 15
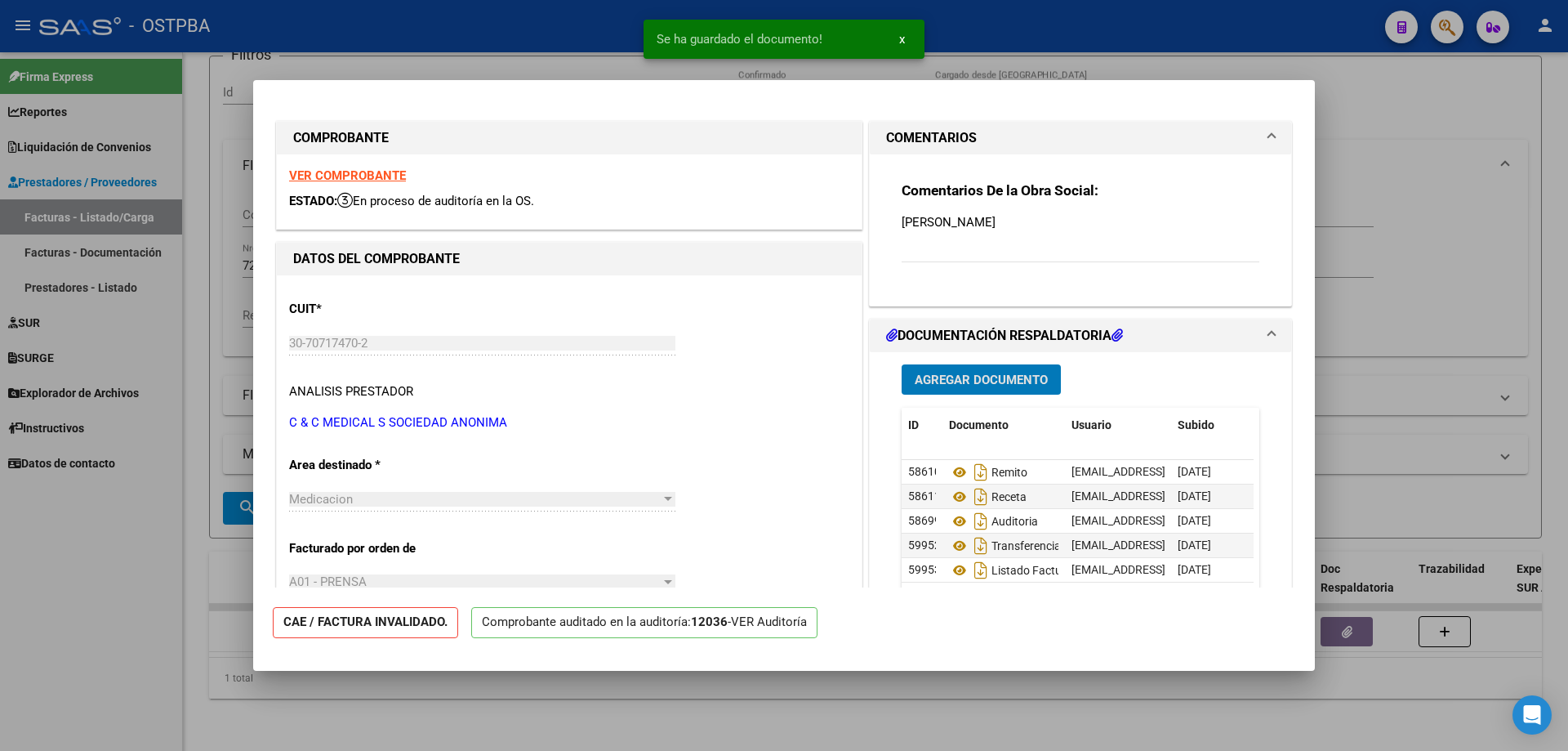
click at [831, 725] on div at bounding box center [784, 376] width 1568 height 751
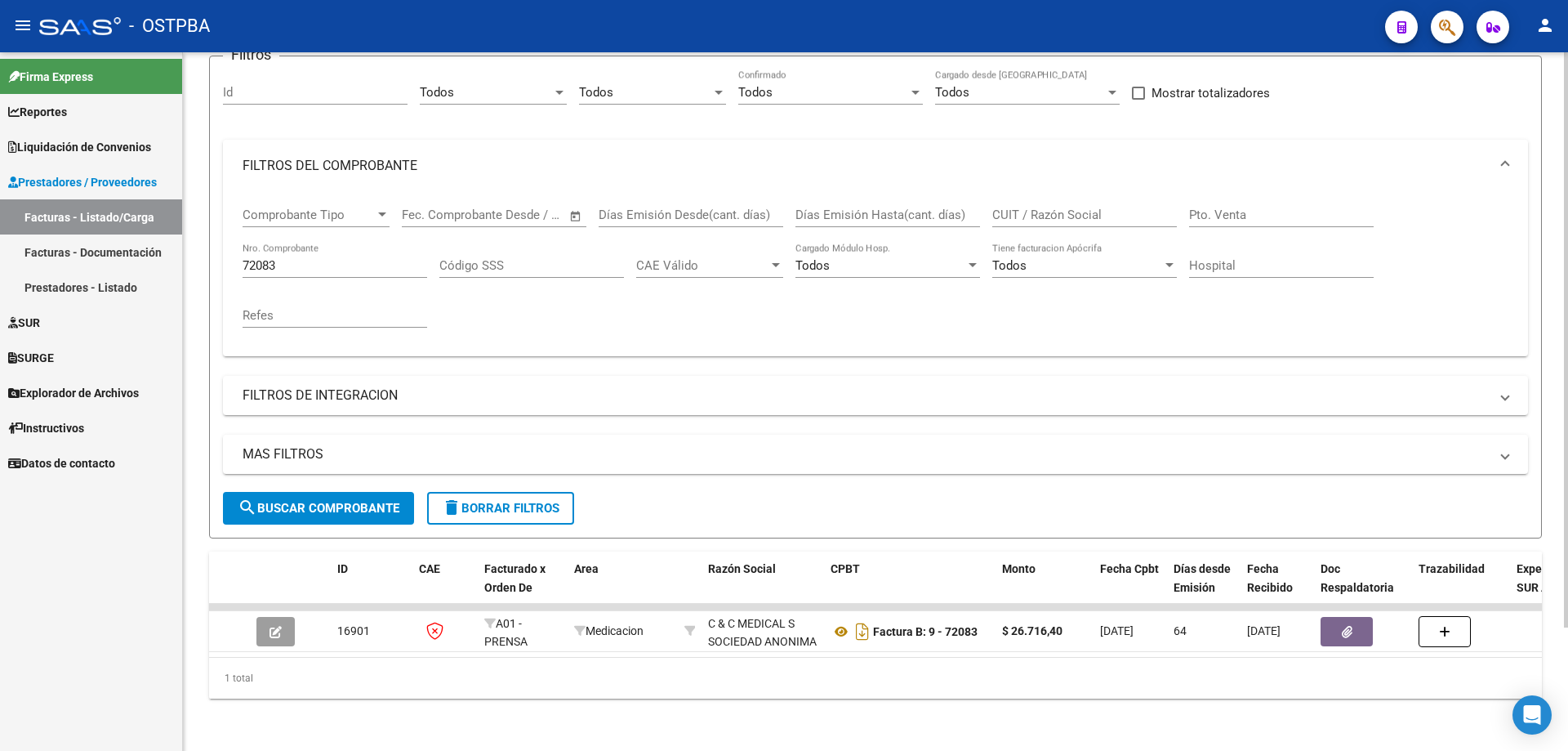
drag, startPoint x: 369, startPoint y: 252, endPoint x: 384, endPoint y: 250, distance: 15.1
click at [369, 258] on input "72083" at bounding box center [334, 265] width 185 height 15
type input "72087"
click at [370, 501] on span "search Buscar Comprobante" at bounding box center [318, 508] width 161 height 15
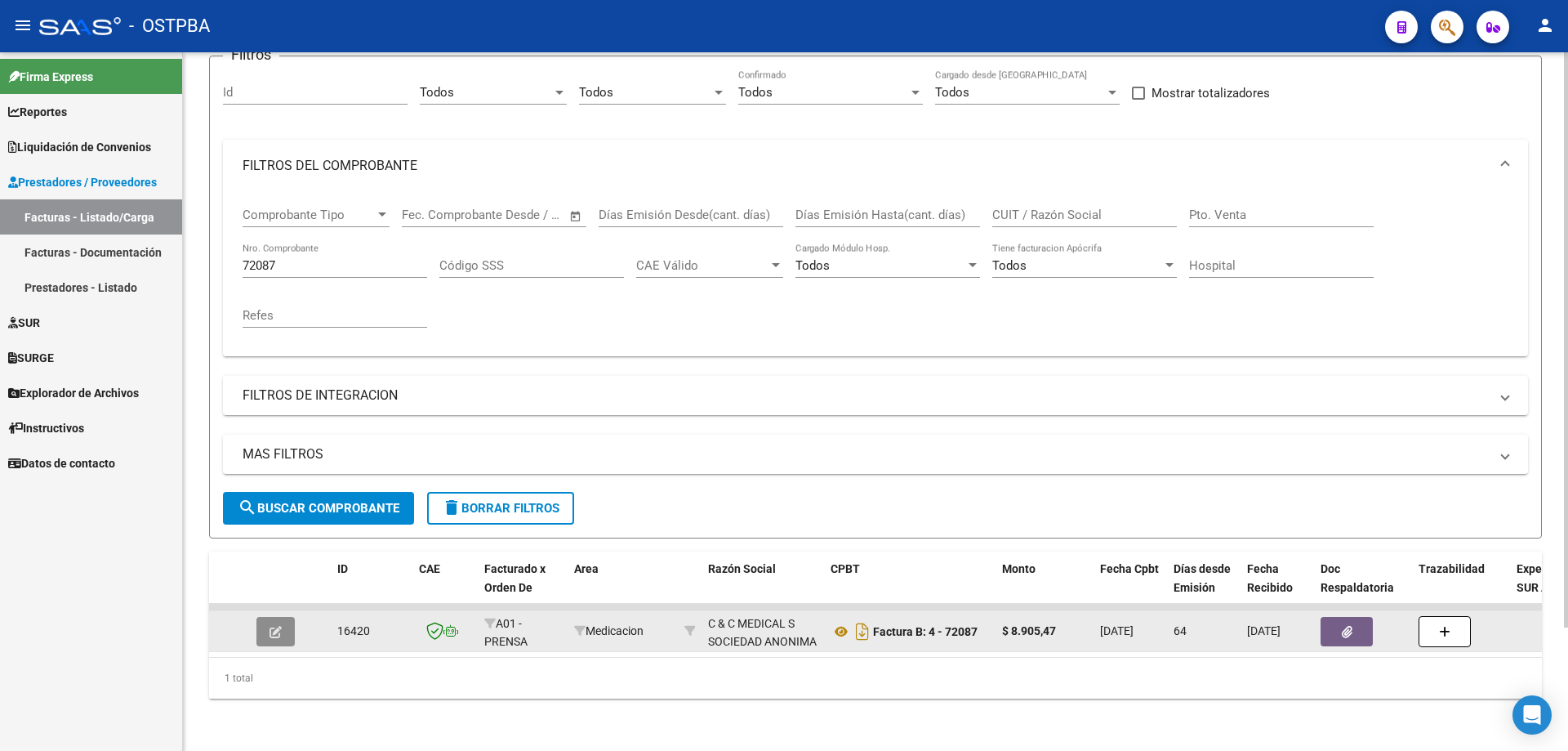
click at [283, 618] on button "button" at bounding box center [275, 632] width 38 height 29
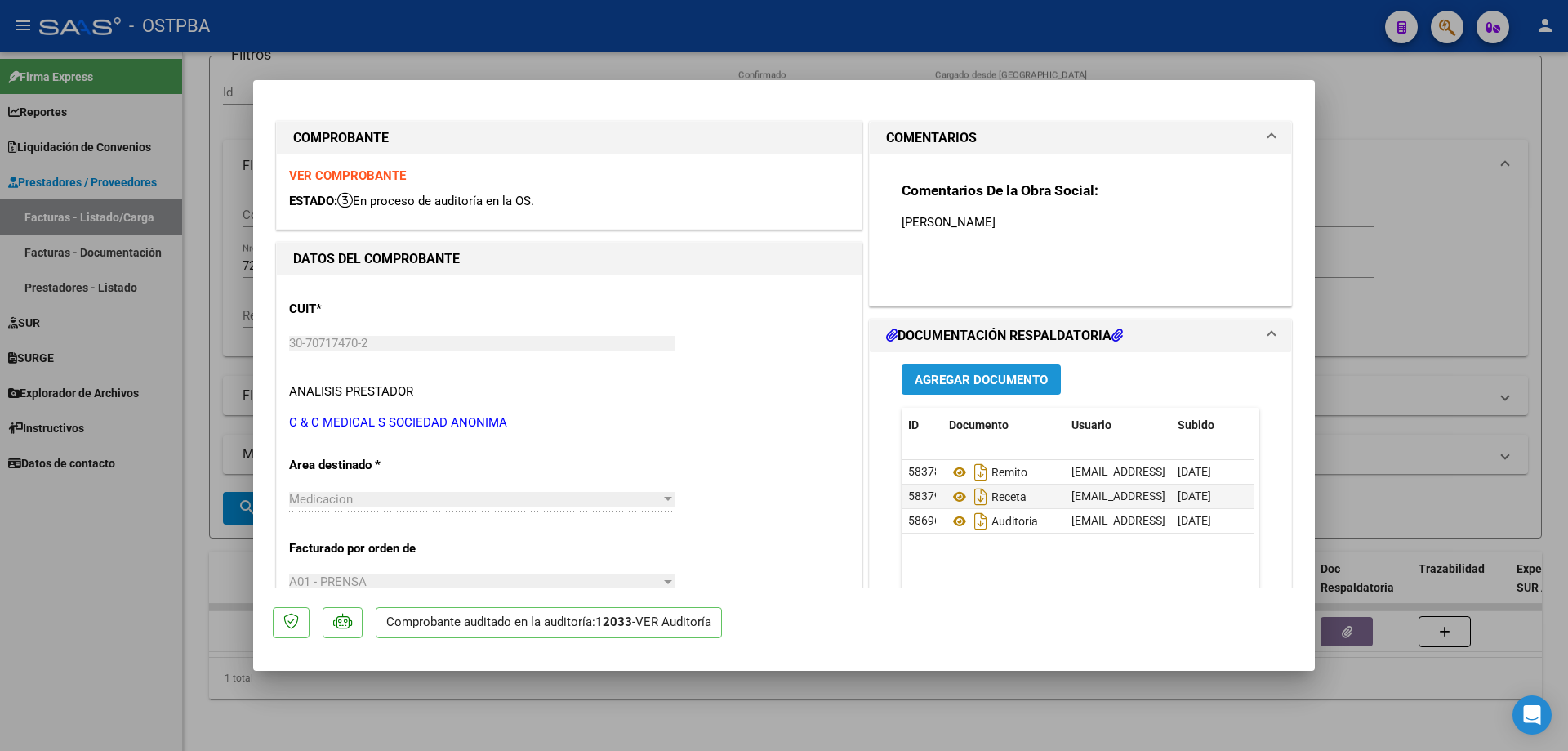
click at [961, 379] on span "Agregar Documento" at bounding box center [981, 379] width 133 height 15
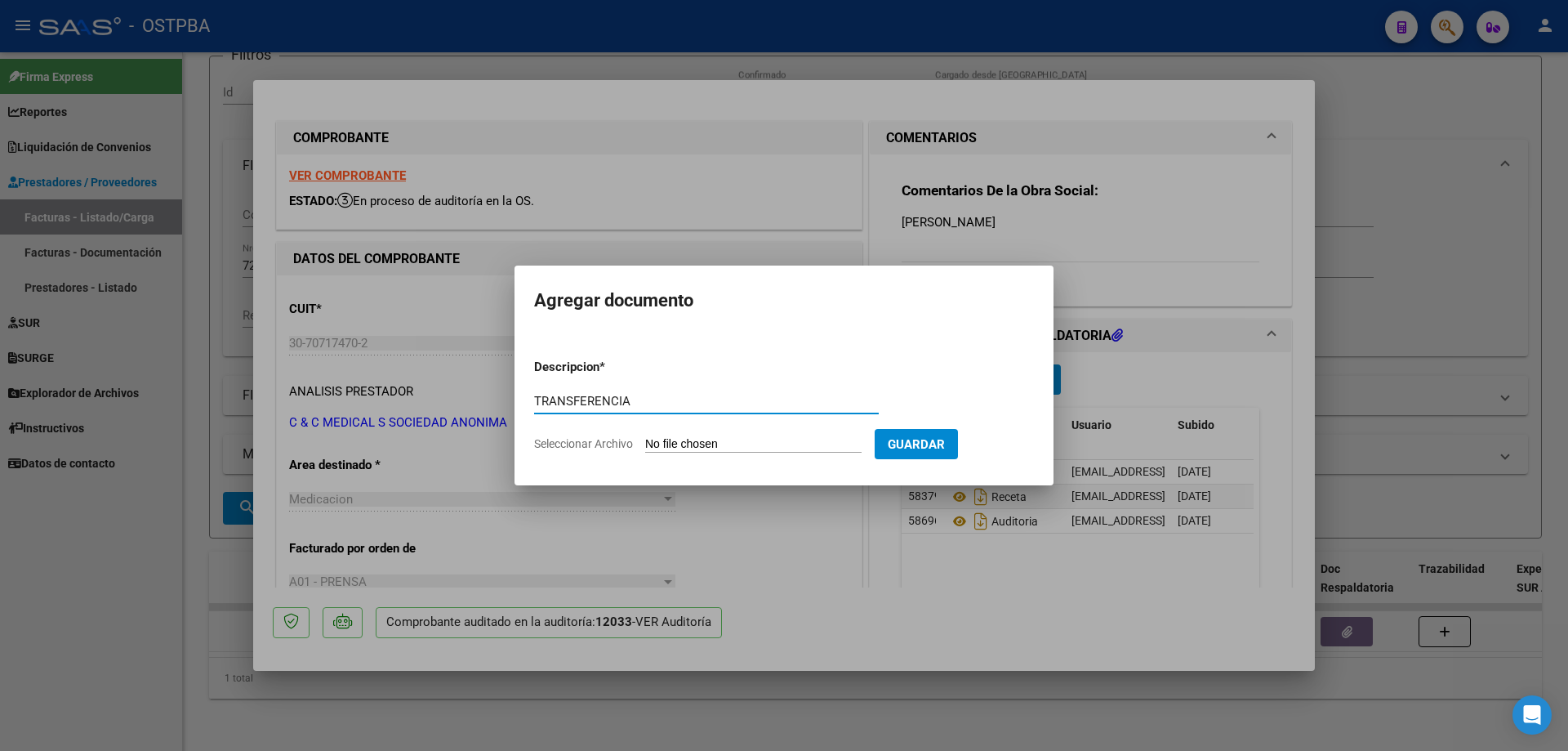
type input "TRANSFERENCIA"
click at [685, 444] on input "Seleccionar Archivo" at bounding box center [753, 445] width 216 height 16
type input "C:\fakepath\IMG_20250812_0002.pdf"
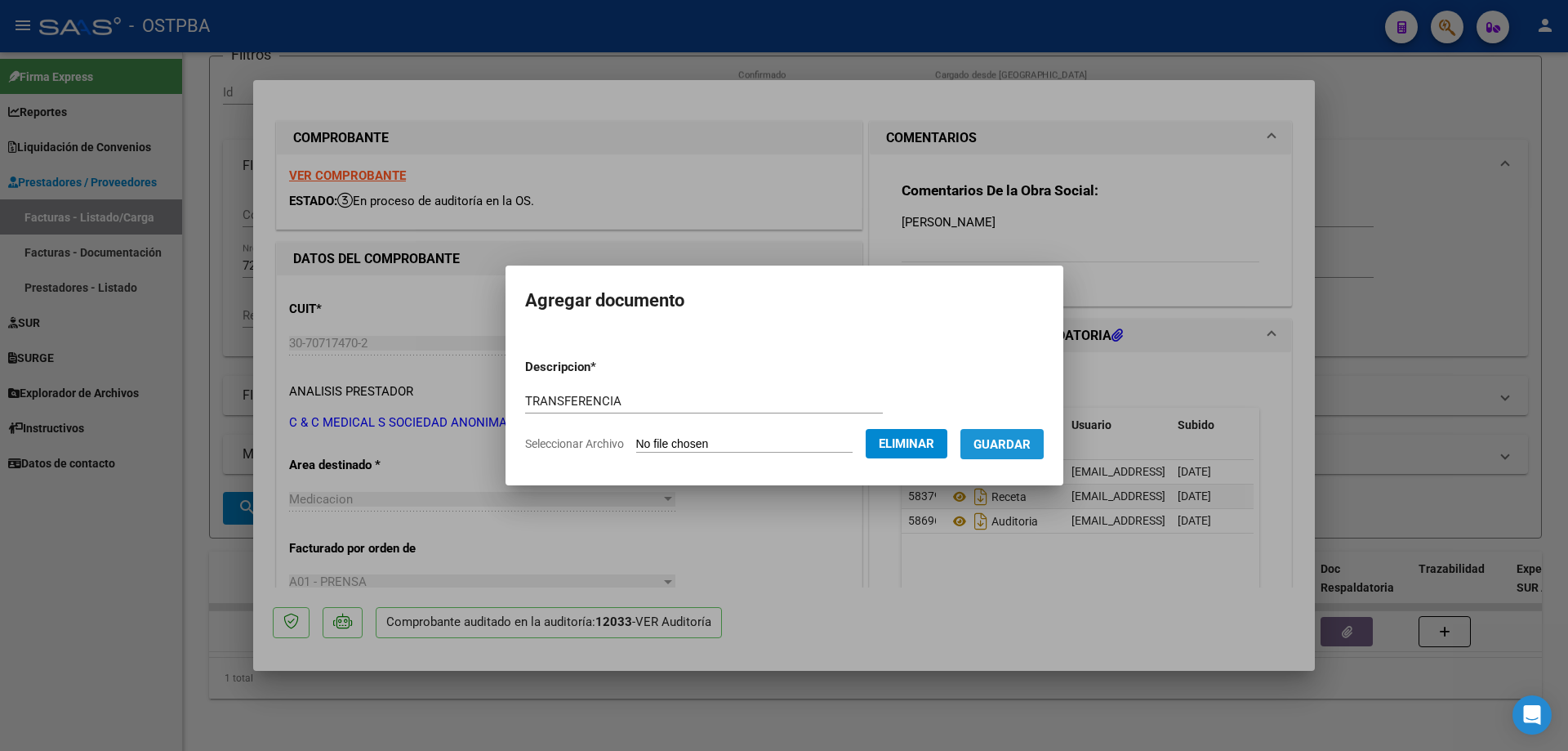
click at [1018, 442] on span "Guardar" at bounding box center [1002, 444] width 57 height 15
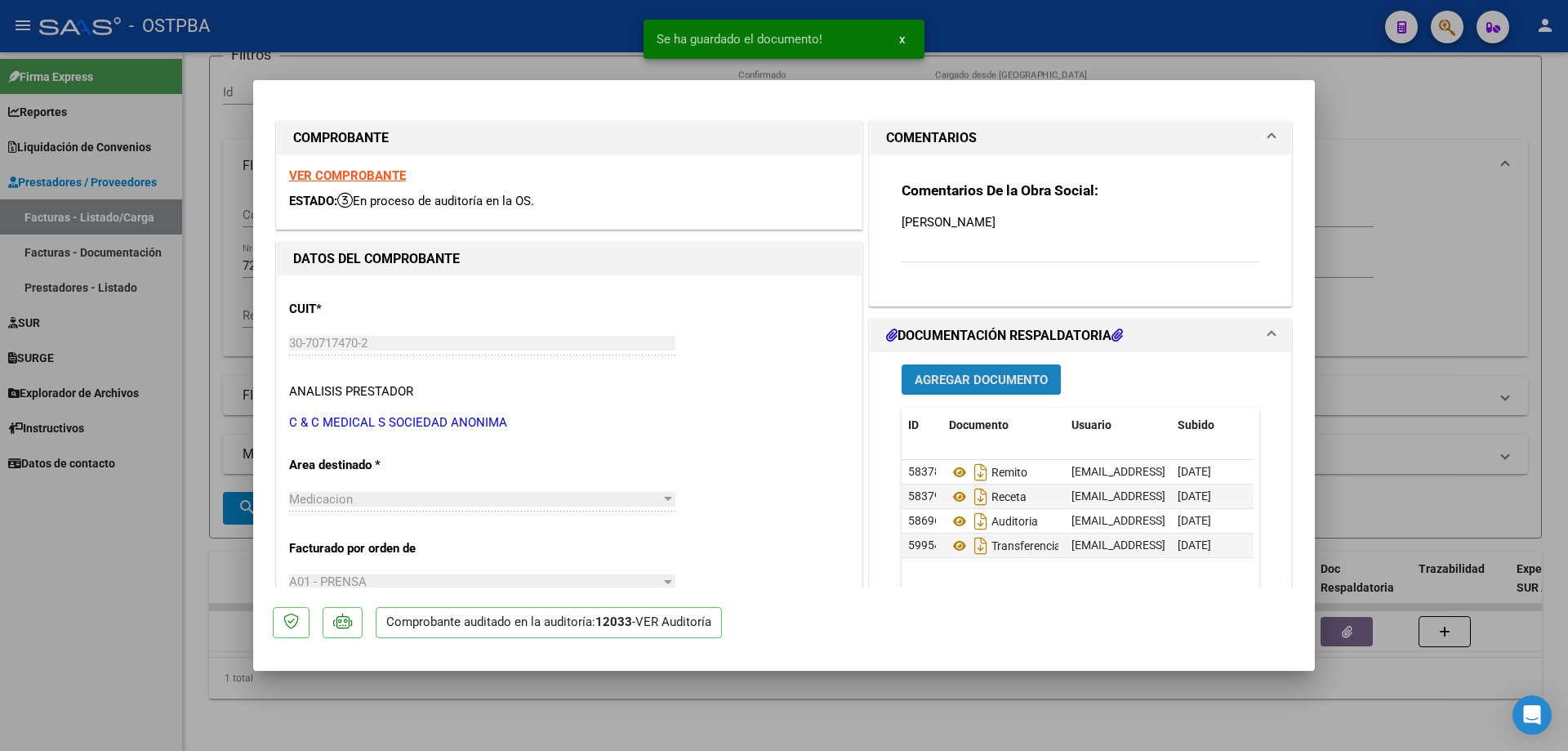
click at [973, 375] on span "Agregar Documento" at bounding box center [981, 379] width 133 height 15
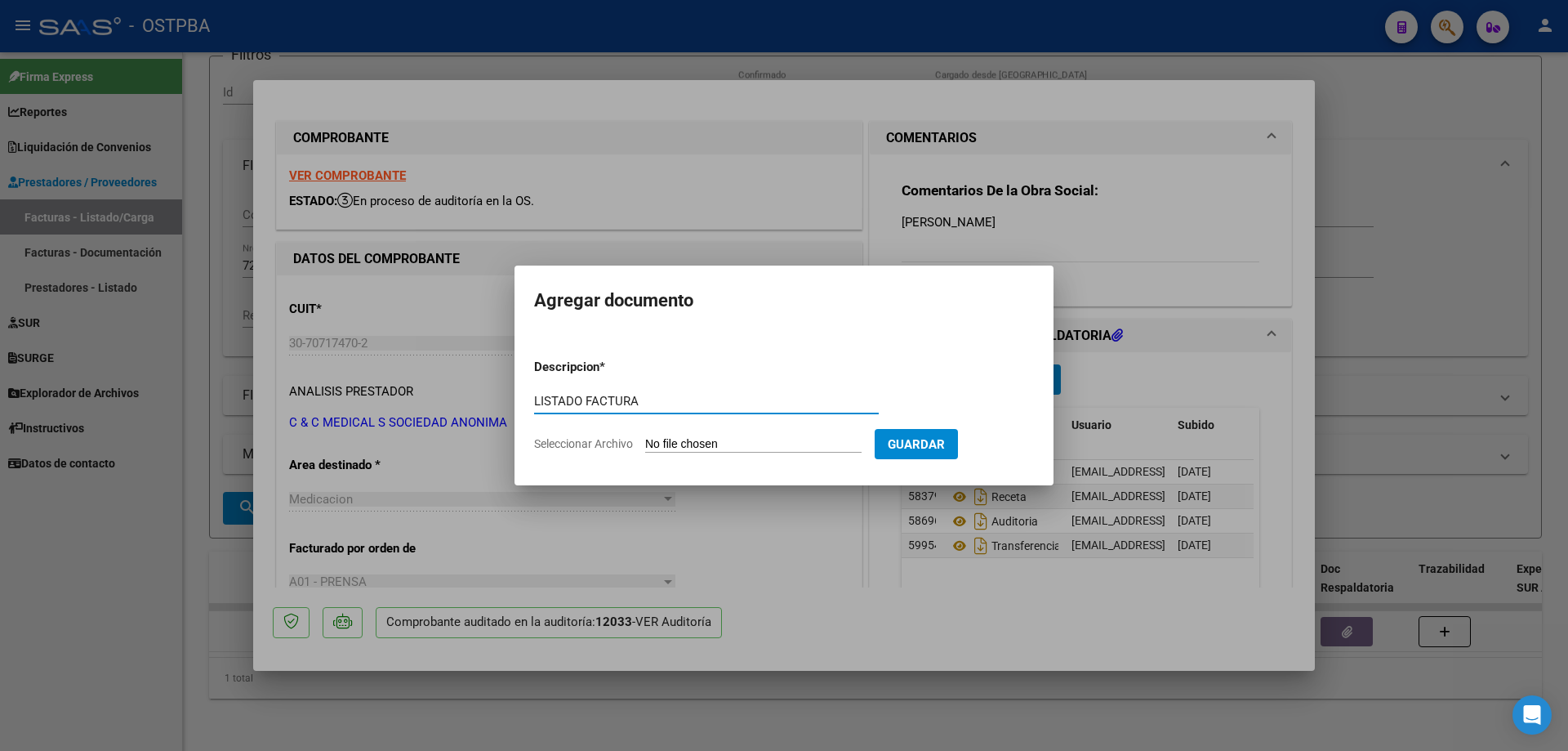
type input "LISTADO FACTURA"
click at [718, 446] on input "Seleccionar Archivo" at bounding box center [753, 445] width 216 height 16
type input "C:\fakepath\IMG_20250812_0003.pdf"
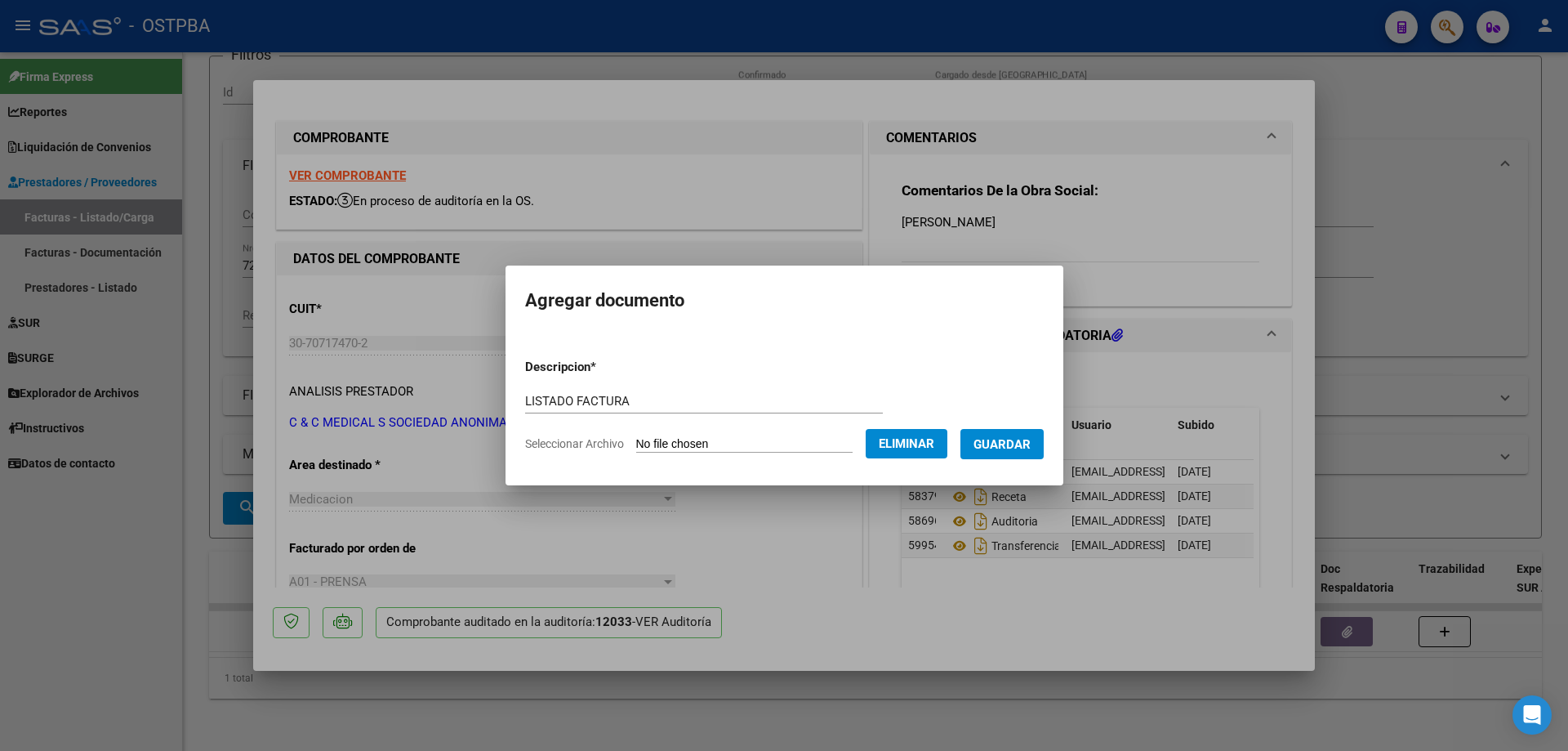
click at [1008, 445] on span "Guardar" at bounding box center [1002, 444] width 57 height 15
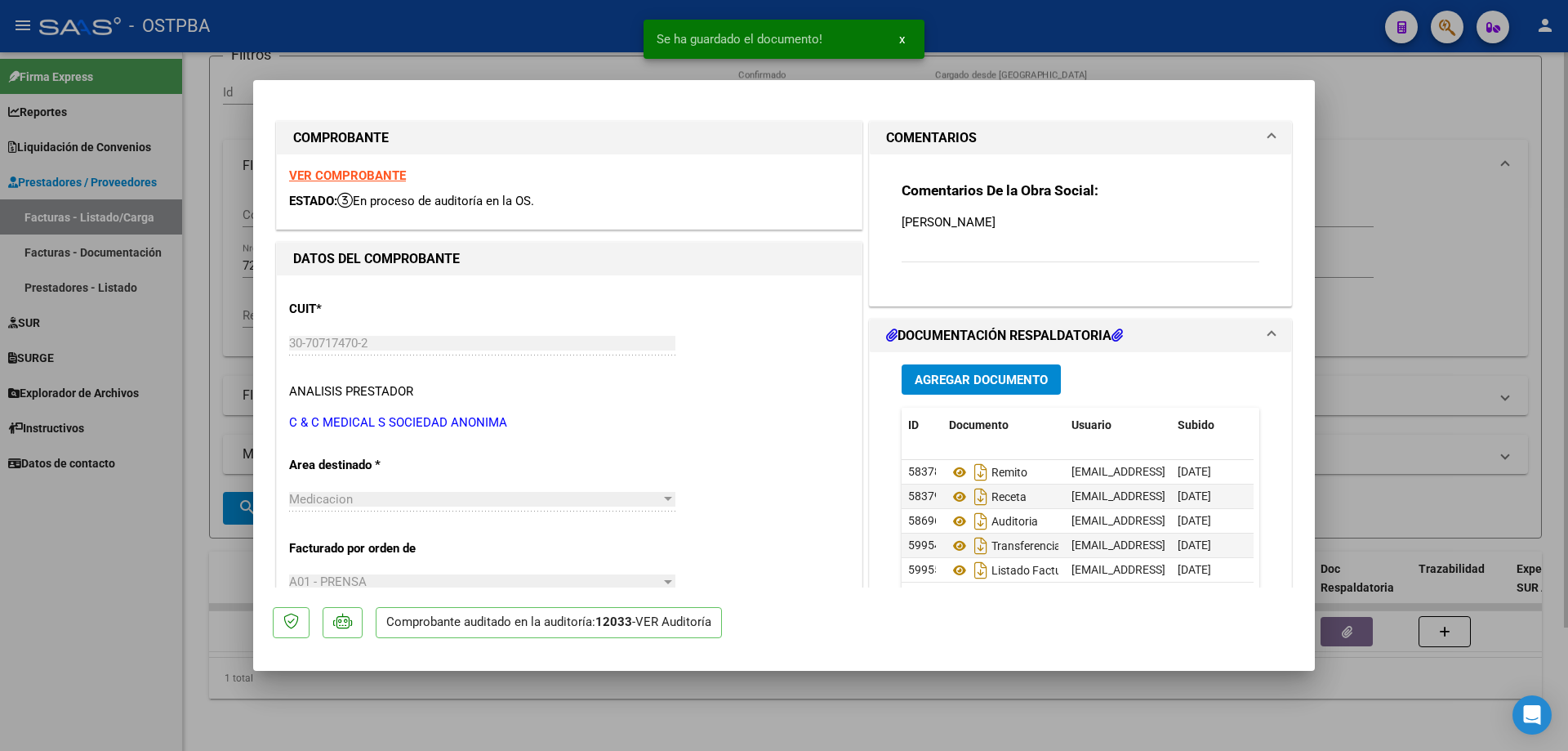
drag, startPoint x: 970, startPoint y: 711, endPoint x: 970, endPoint y: 698, distance: 13.0
click at [971, 709] on div at bounding box center [784, 376] width 1568 height 751
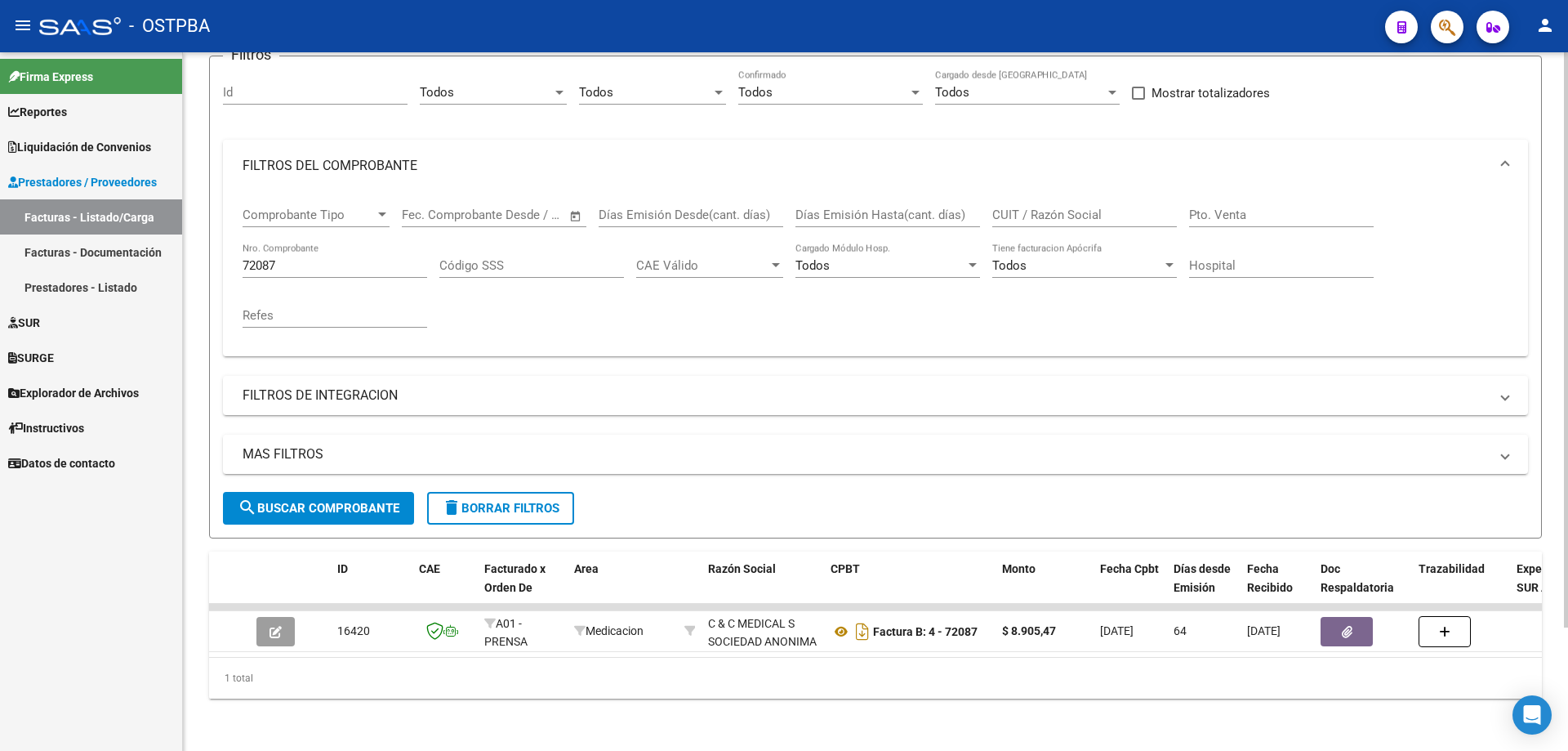
click at [322, 243] on div "72087 Nro. Comprobante" at bounding box center [334, 260] width 185 height 35
type input "7"
type input "1053682"
click at [326, 492] on button "search Buscar Comprobante" at bounding box center [318, 508] width 191 height 32
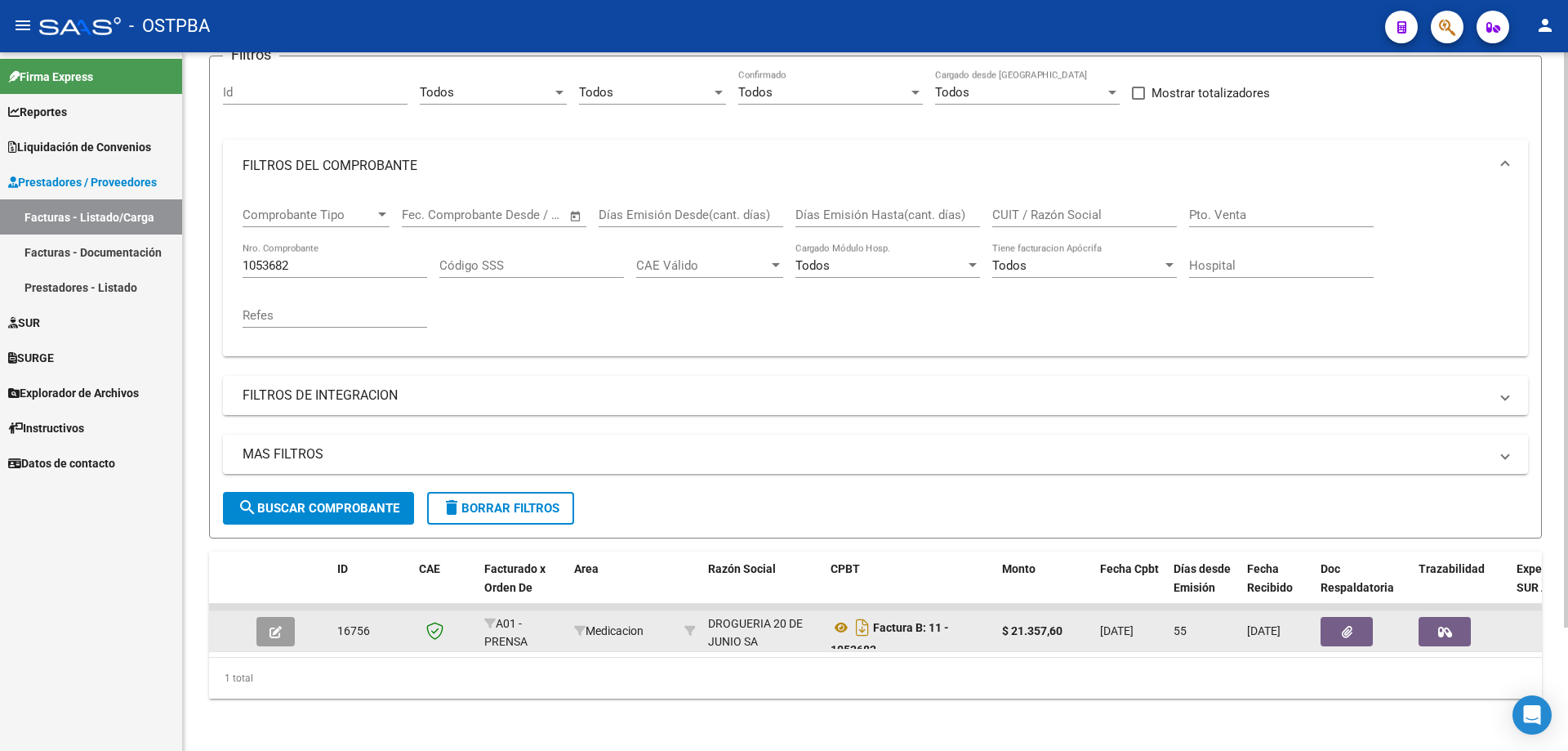
click at [281, 624] on span "button" at bounding box center [276, 631] width 13 height 15
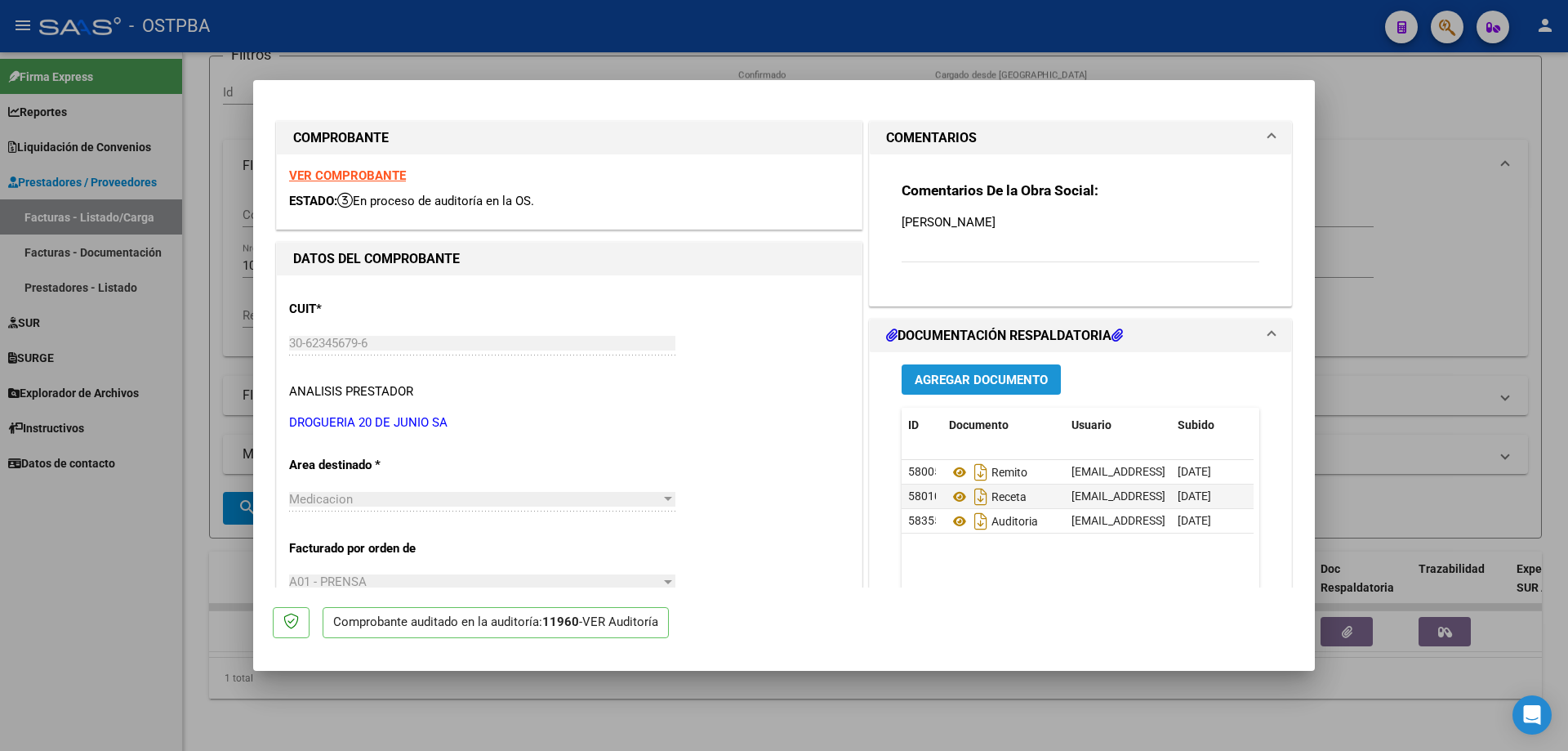
click at [946, 376] on span "Agregar Documento" at bounding box center [981, 379] width 133 height 15
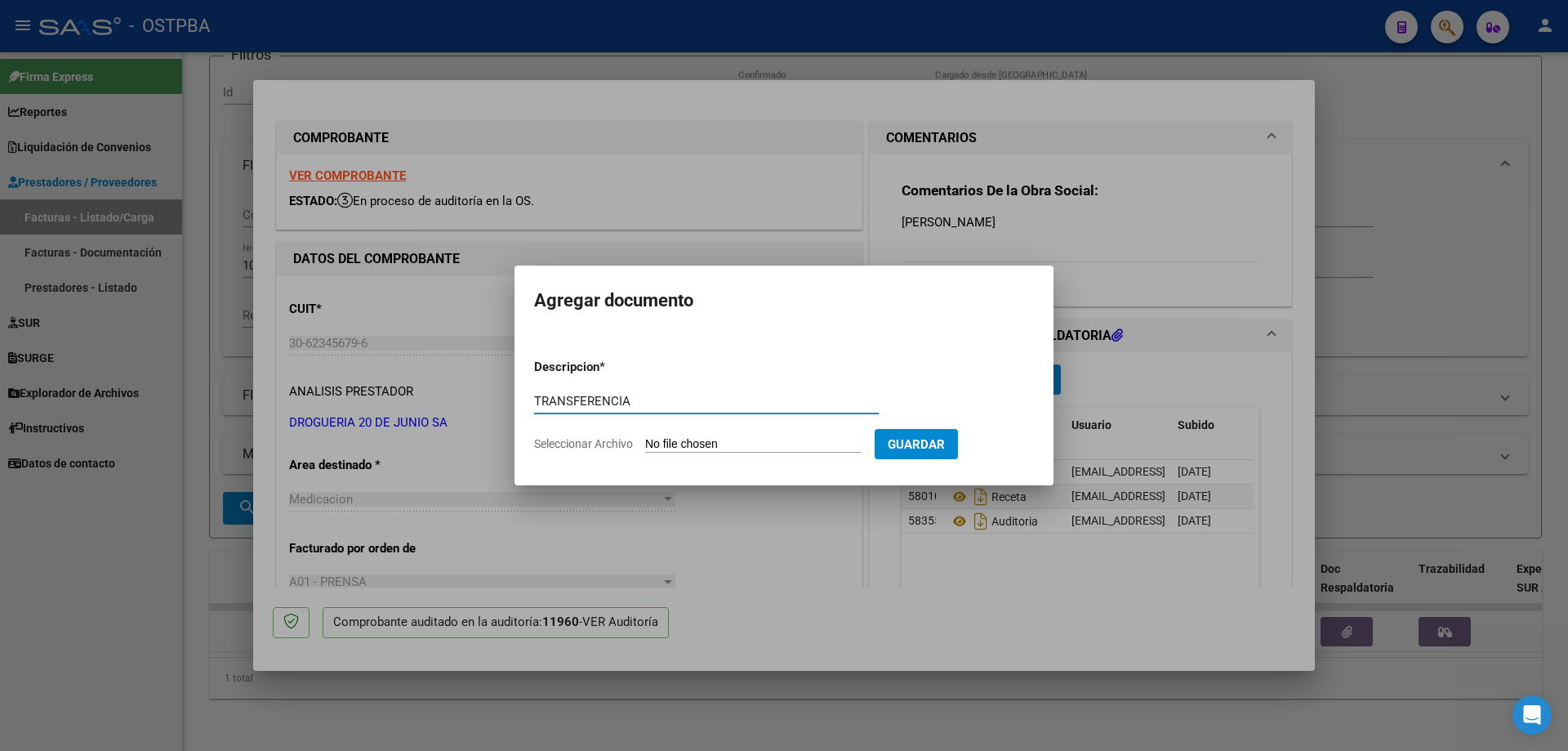
type input "TRANSFERENCIA"
click at [718, 441] on input "Seleccionar Archivo" at bounding box center [753, 445] width 216 height 16
type input "C:\fakepath\IMG_20250811_0001.pdf"
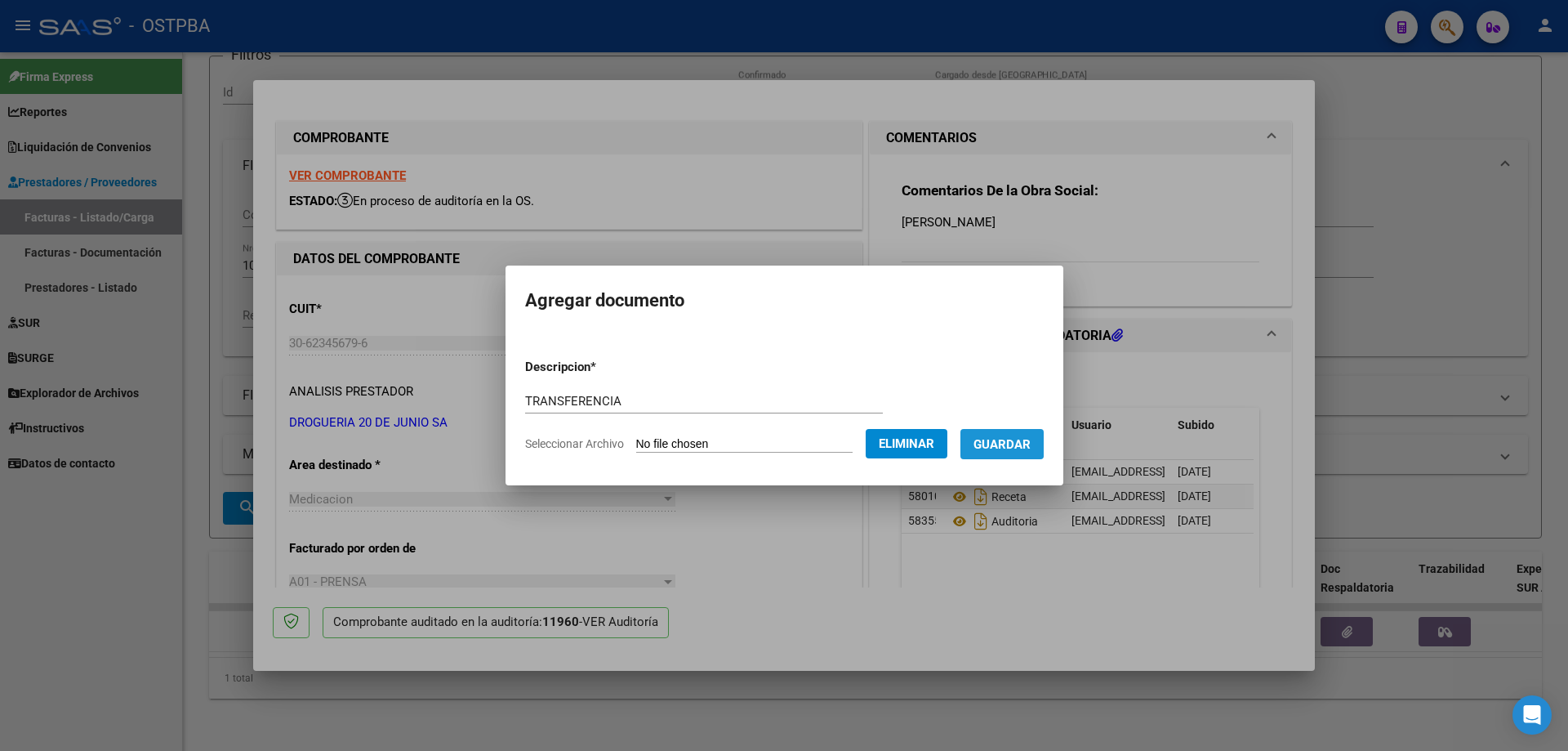
click at [1012, 442] on span "Guardar" at bounding box center [1002, 444] width 57 height 15
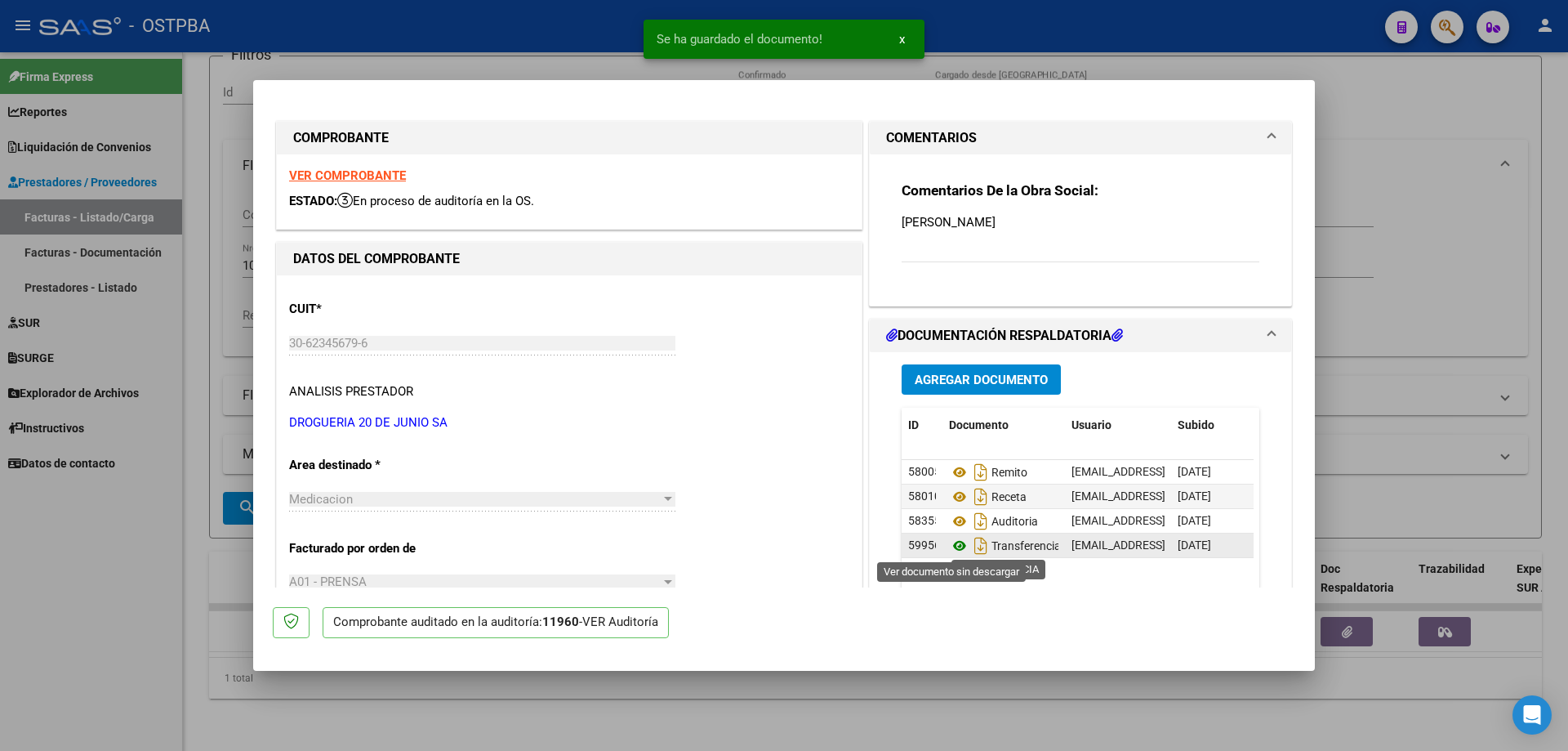
click at [954, 539] on icon at bounding box center [960, 546] width 22 height 20
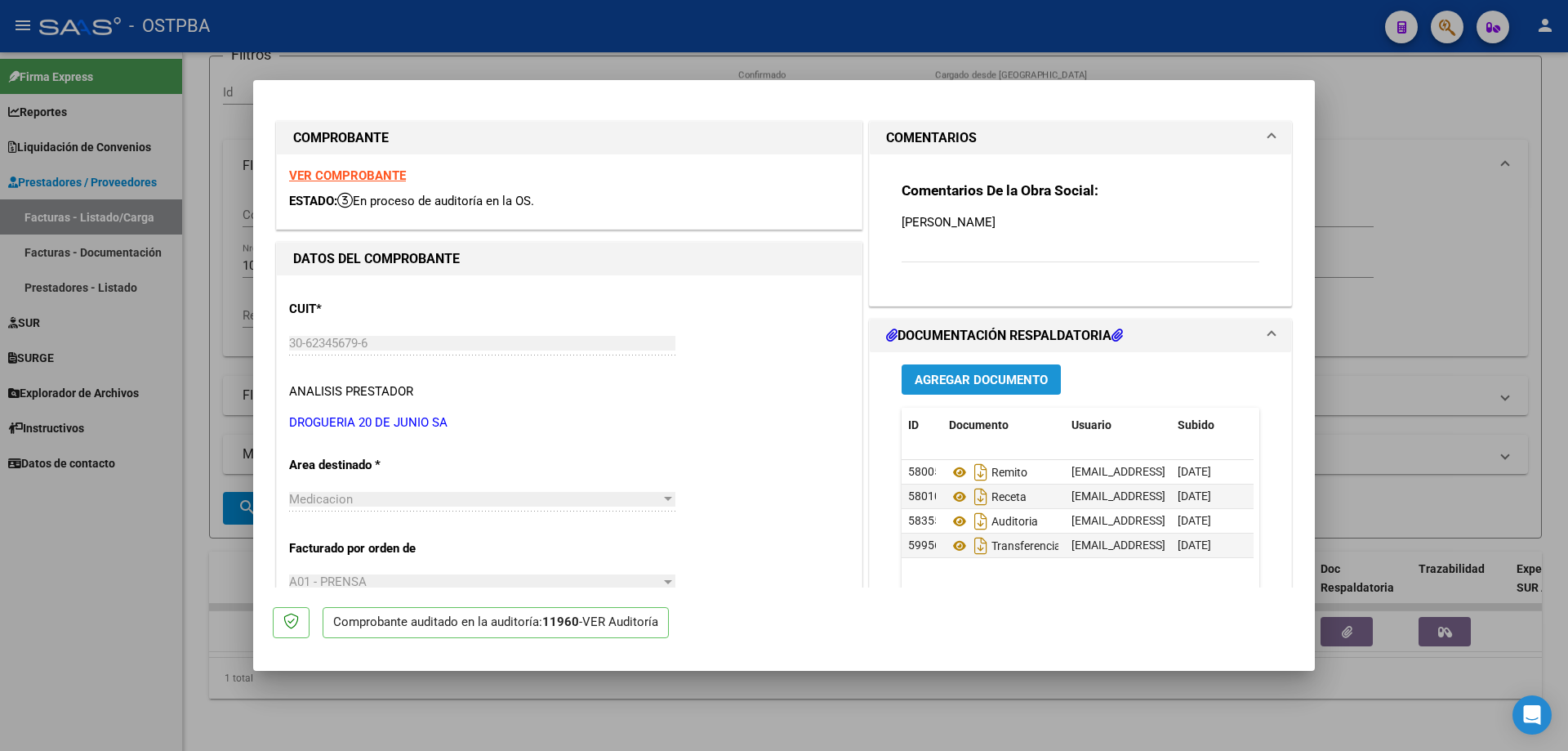
click at [968, 380] on span "Agregar Documento" at bounding box center [981, 379] width 133 height 15
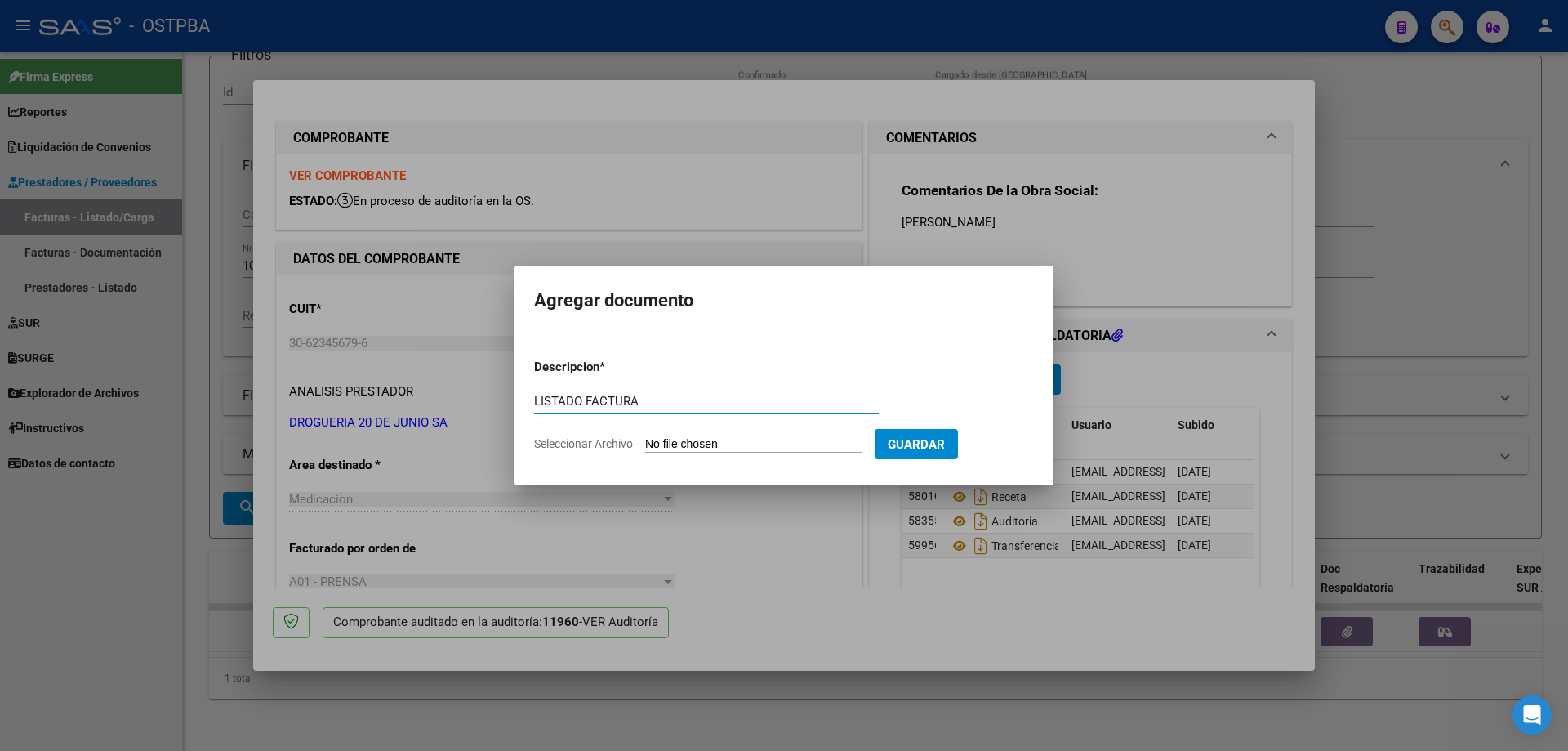
type input "LISTADO FACTURA"
click at [686, 446] on input "Seleccionar Archivo" at bounding box center [753, 445] width 216 height 16
type input "C:\fakepath\IMG_20250811_0002.pdf"
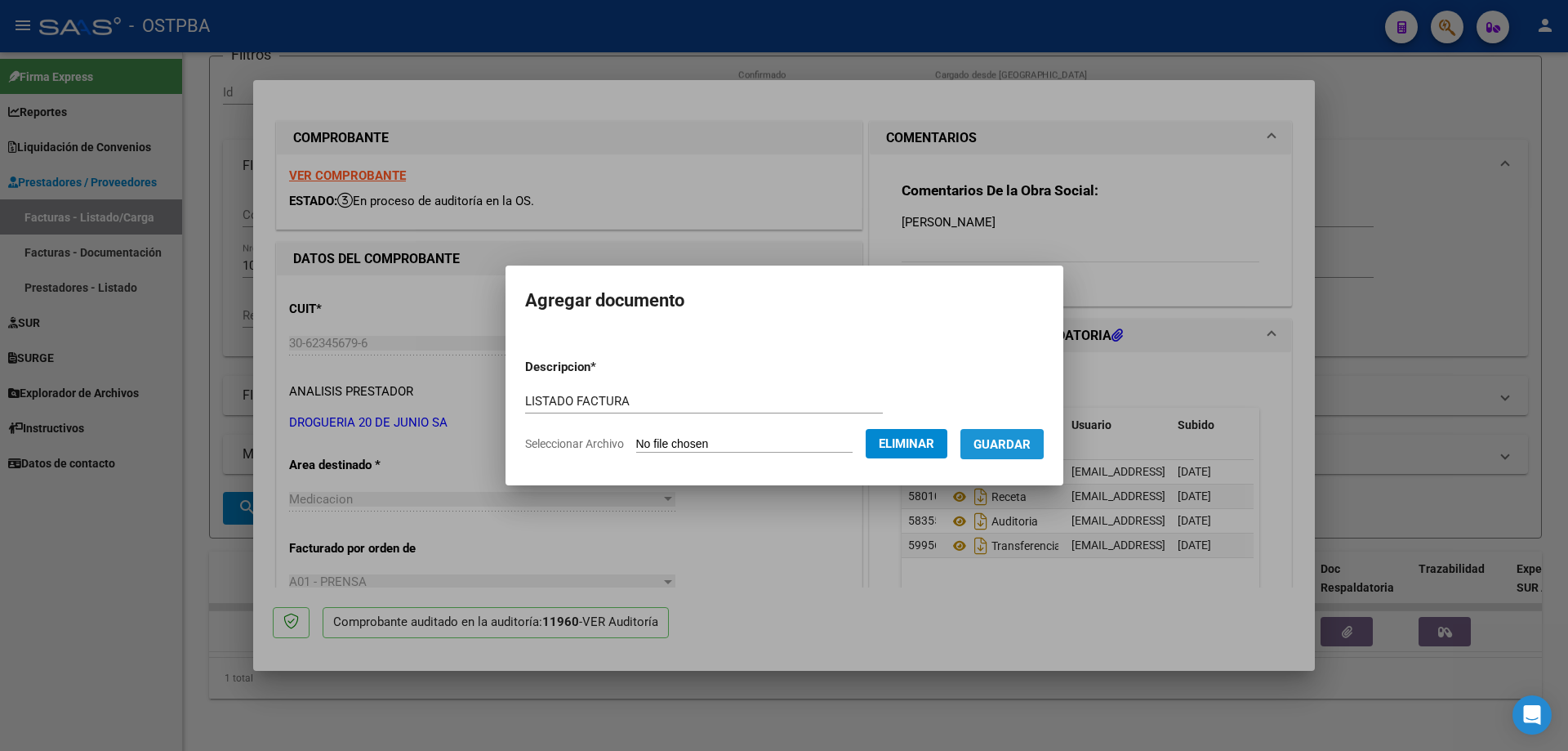
click at [1007, 444] on span "Guardar" at bounding box center [1002, 444] width 57 height 15
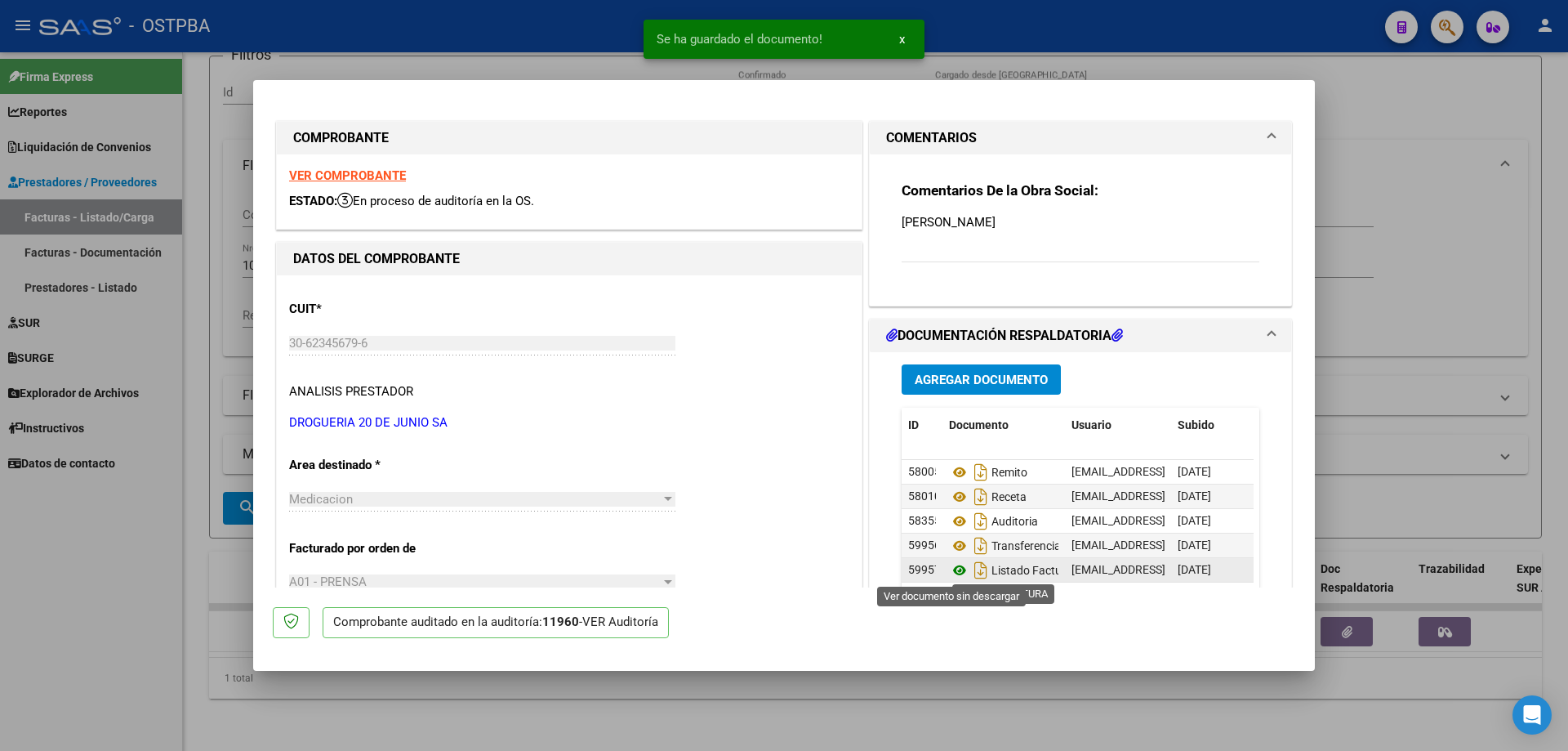
click at [953, 565] on icon at bounding box center [960, 570] width 22 height 20
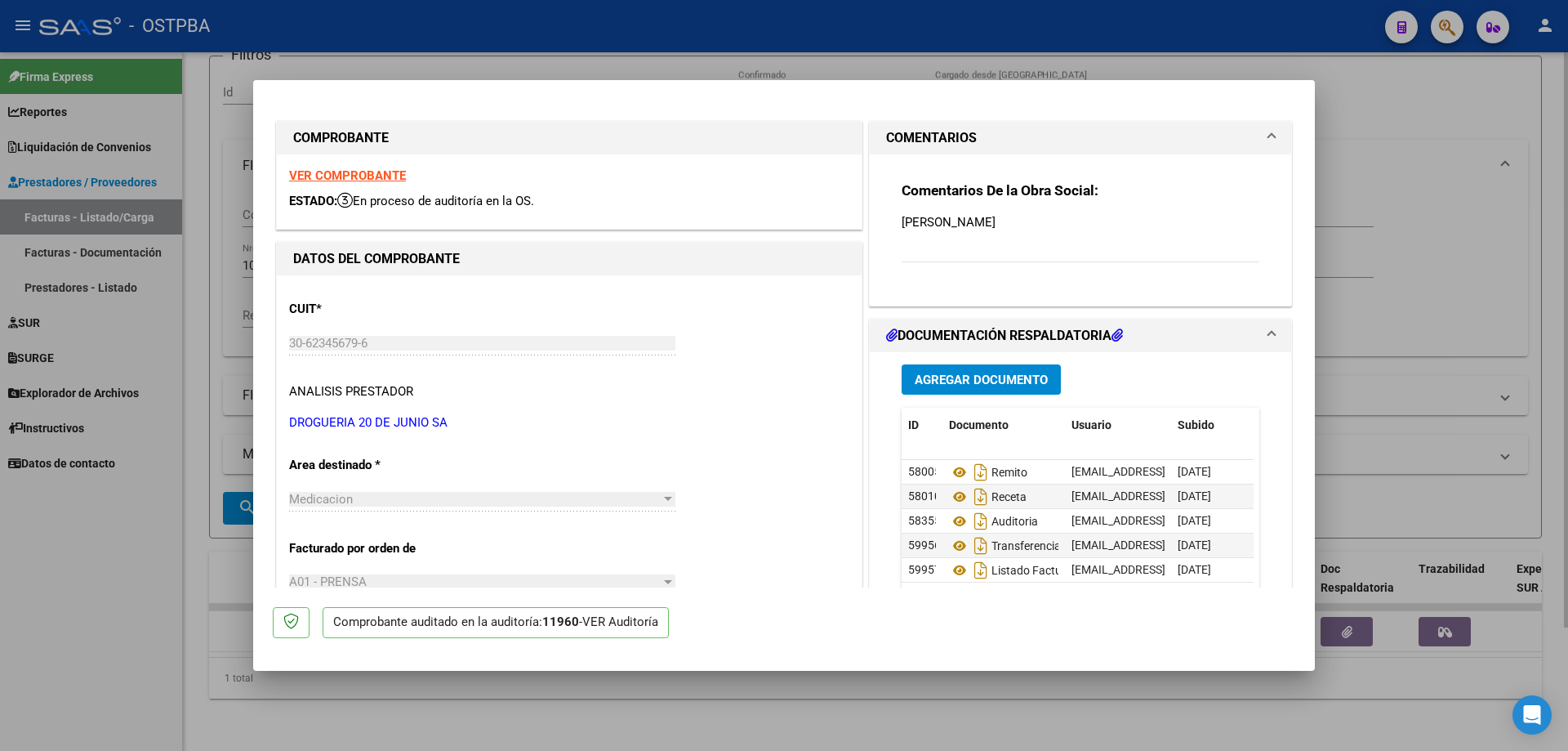
click at [789, 723] on div at bounding box center [784, 376] width 1568 height 751
type input "$ 0,00"
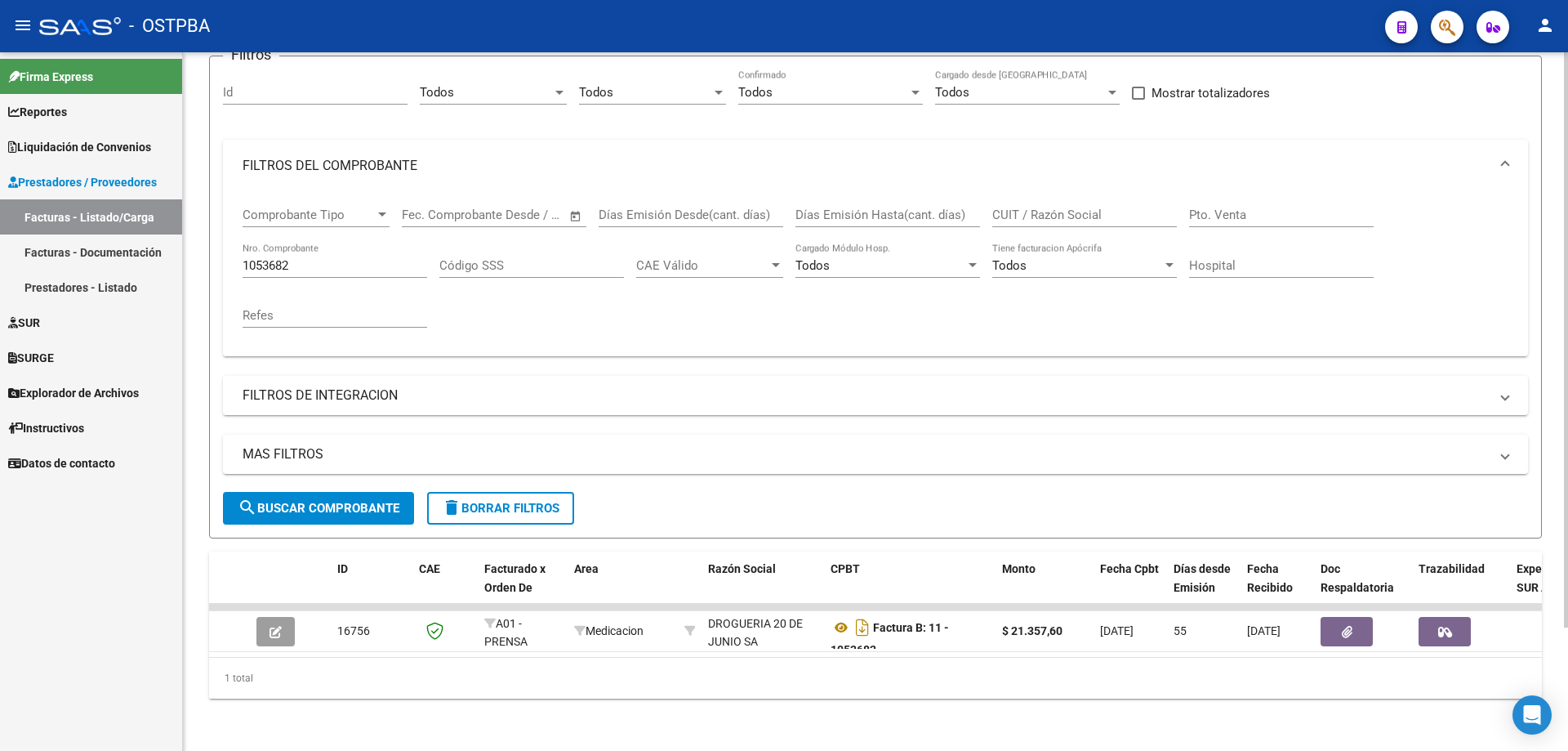
click at [348, 243] on div "1053682 Nro. Comprobante" at bounding box center [334, 260] width 185 height 35
type input "1053684"
click at [333, 501] on span "search Buscar Comprobante" at bounding box center [318, 508] width 161 height 15
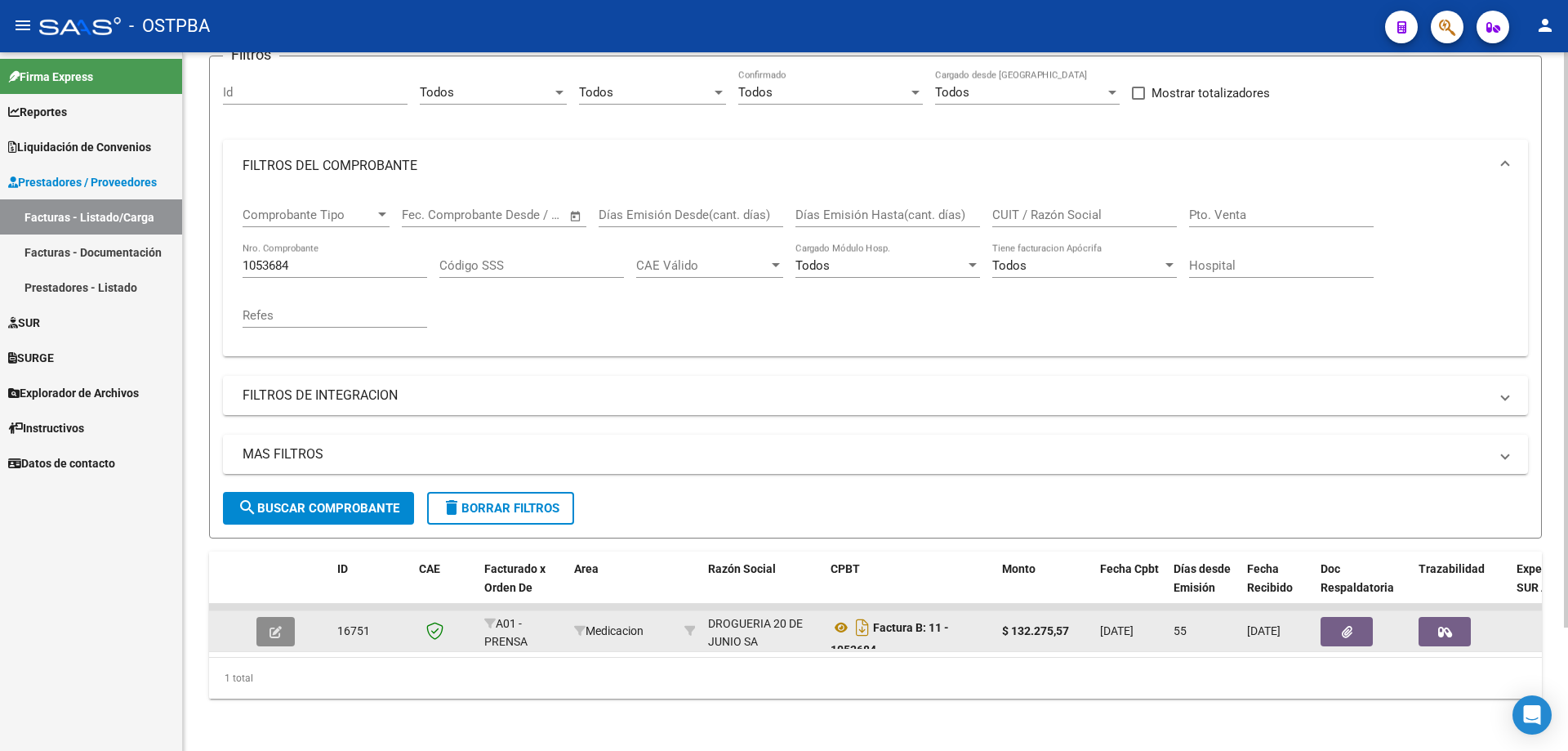
click at [282, 617] on button "button" at bounding box center [275, 632] width 38 height 29
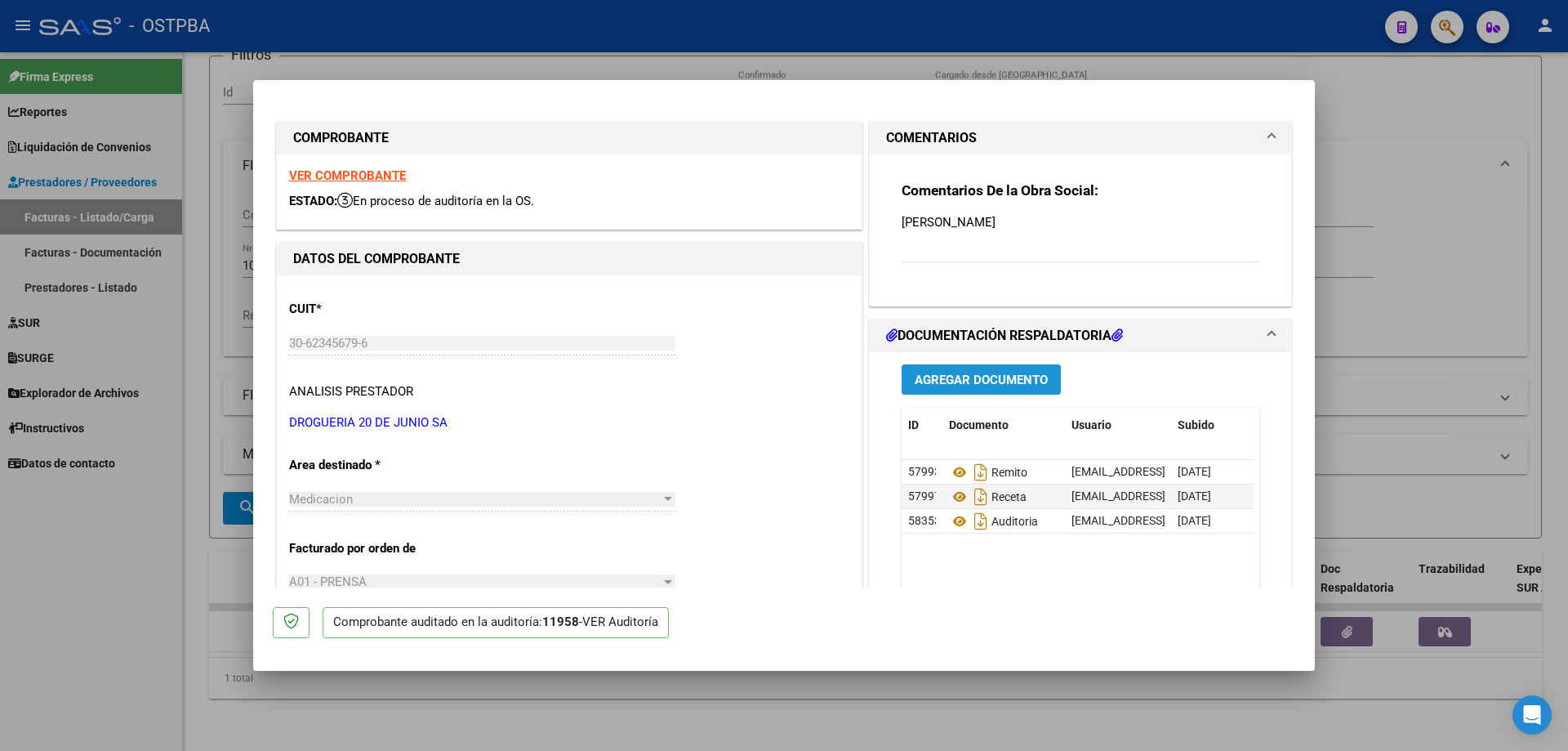
click at [1012, 373] on span "Agregar Documento" at bounding box center [981, 379] width 133 height 15
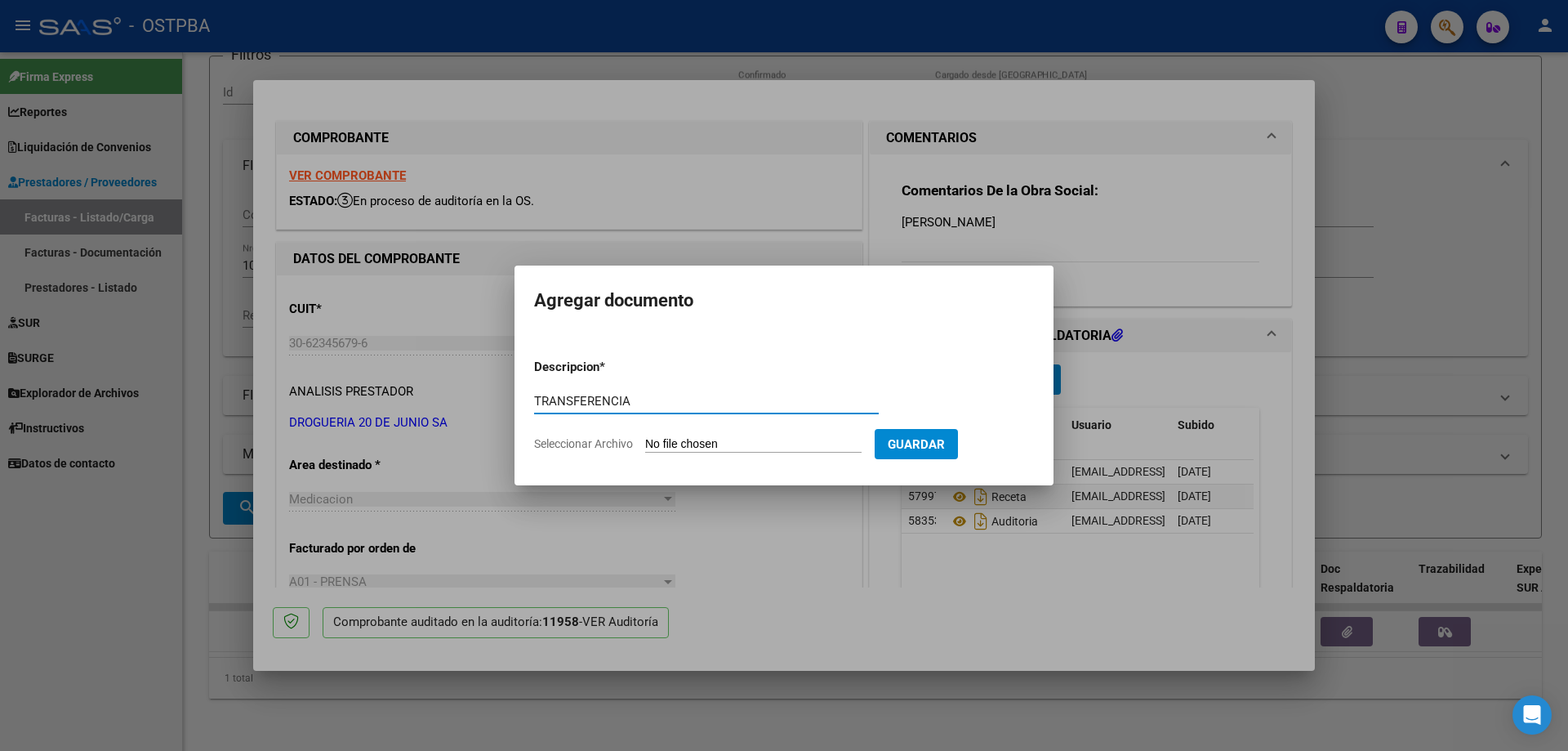
type input "TRANSFERENCIA"
click at [701, 447] on input "Seleccionar Archivo" at bounding box center [753, 445] width 216 height 16
type input "C:\fakepath\IMG_20250811_0001.pdf"
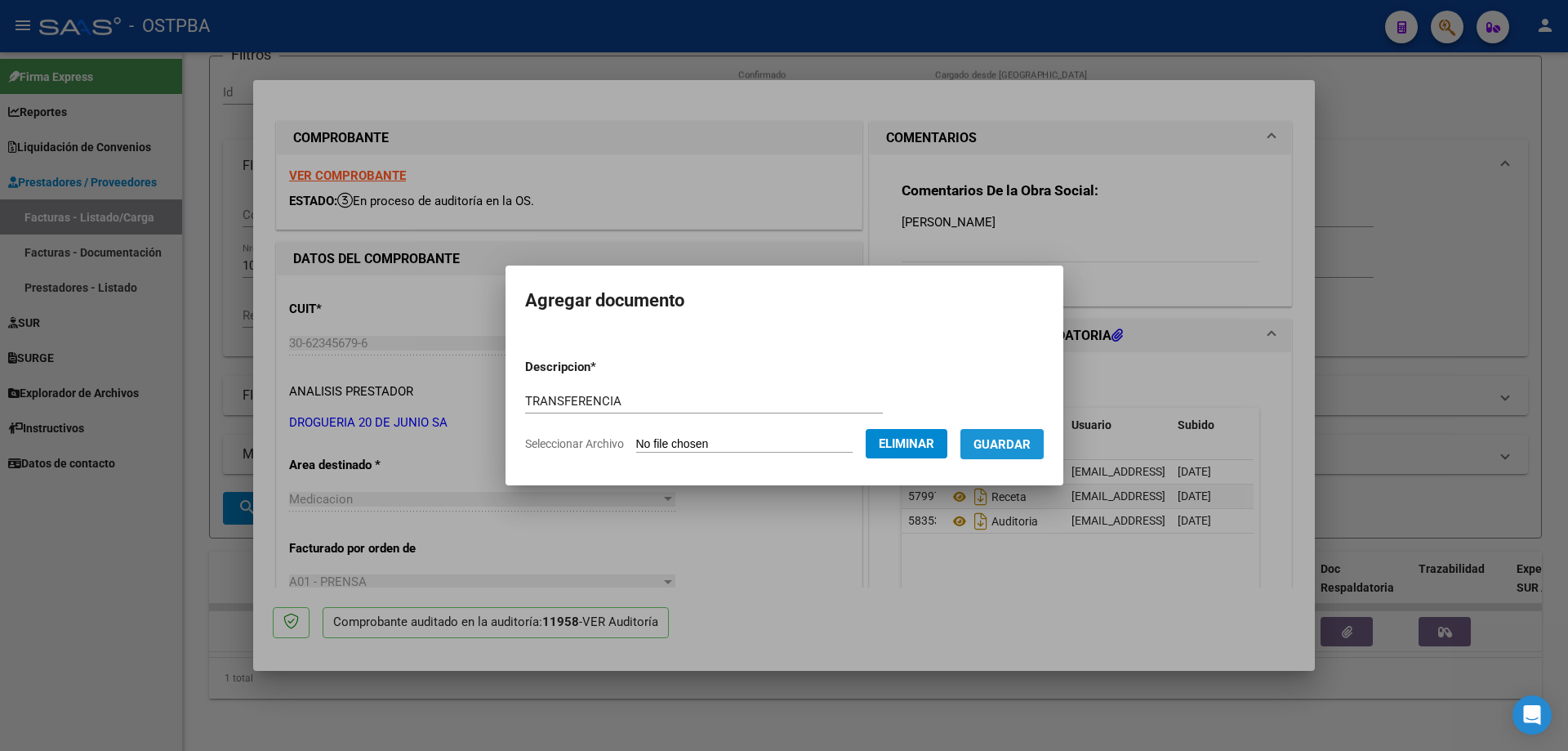
click at [1009, 444] on span "Guardar" at bounding box center [1002, 444] width 57 height 15
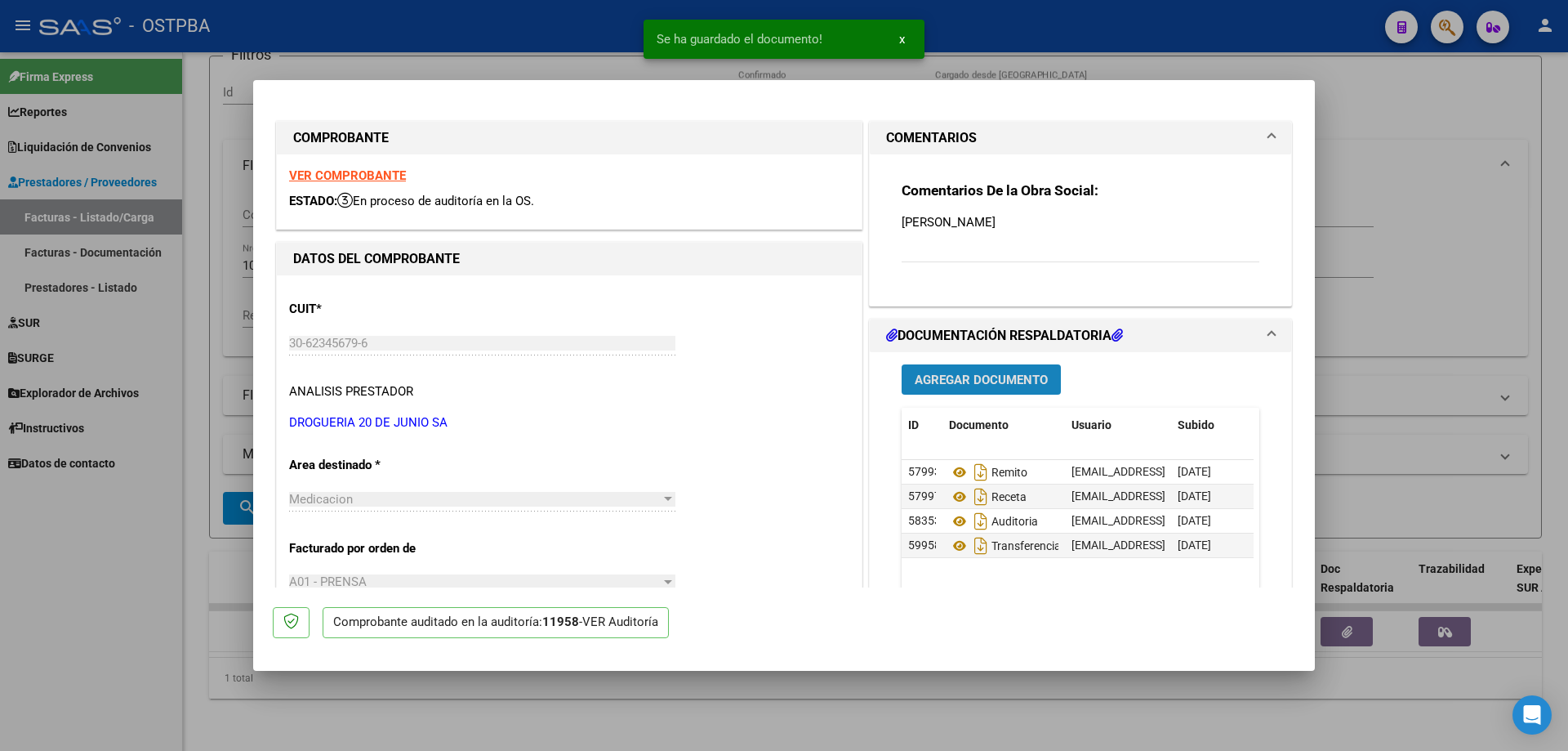
click at [960, 379] on span "Agregar Documento" at bounding box center [981, 379] width 133 height 15
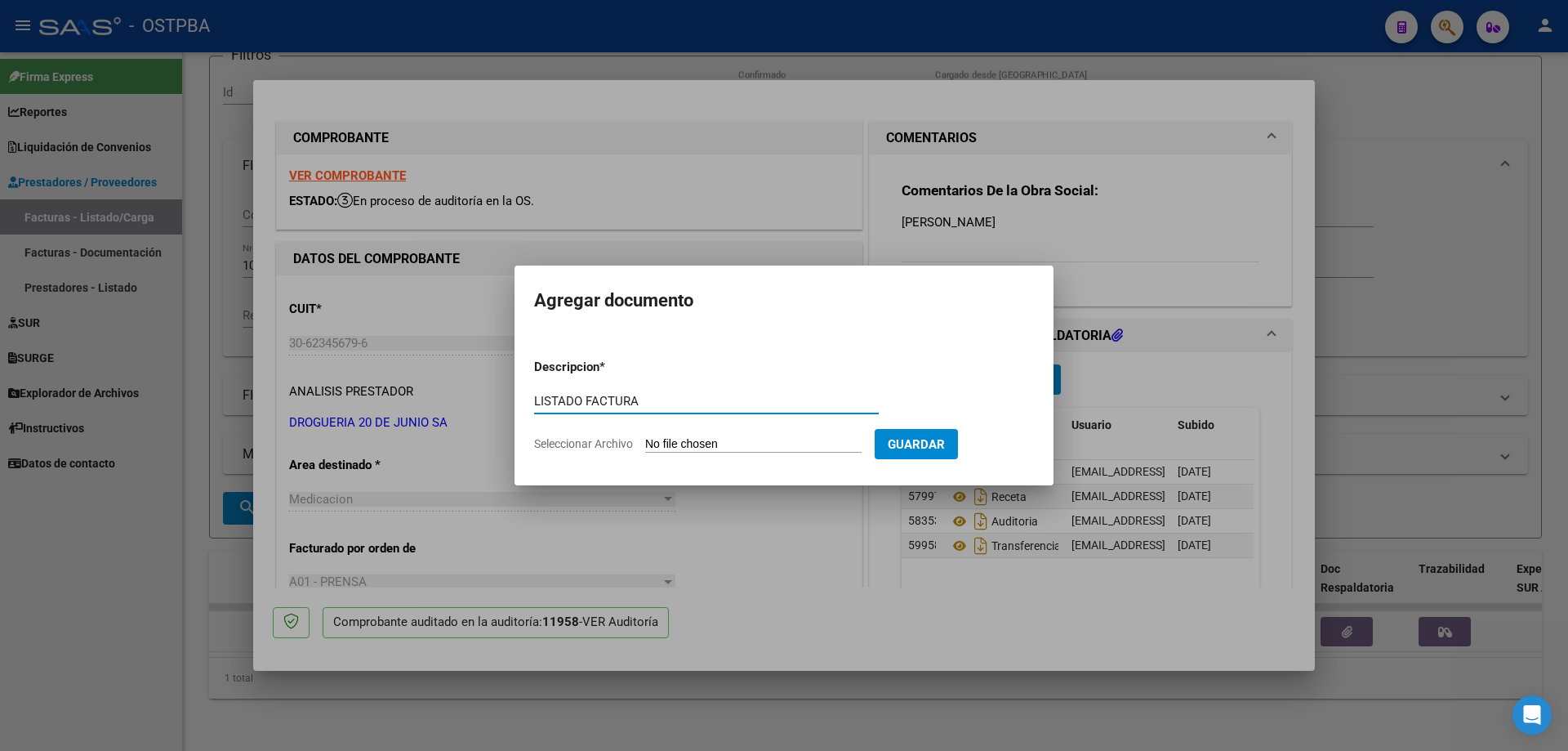
type input "LISTADO FACTURA"
click at [697, 444] on input "Seleccionar Archivo" at bounding box center [753, 445] width 216 height 16
type input "C:\fakepath\IMG_20250811_0002.pdf"
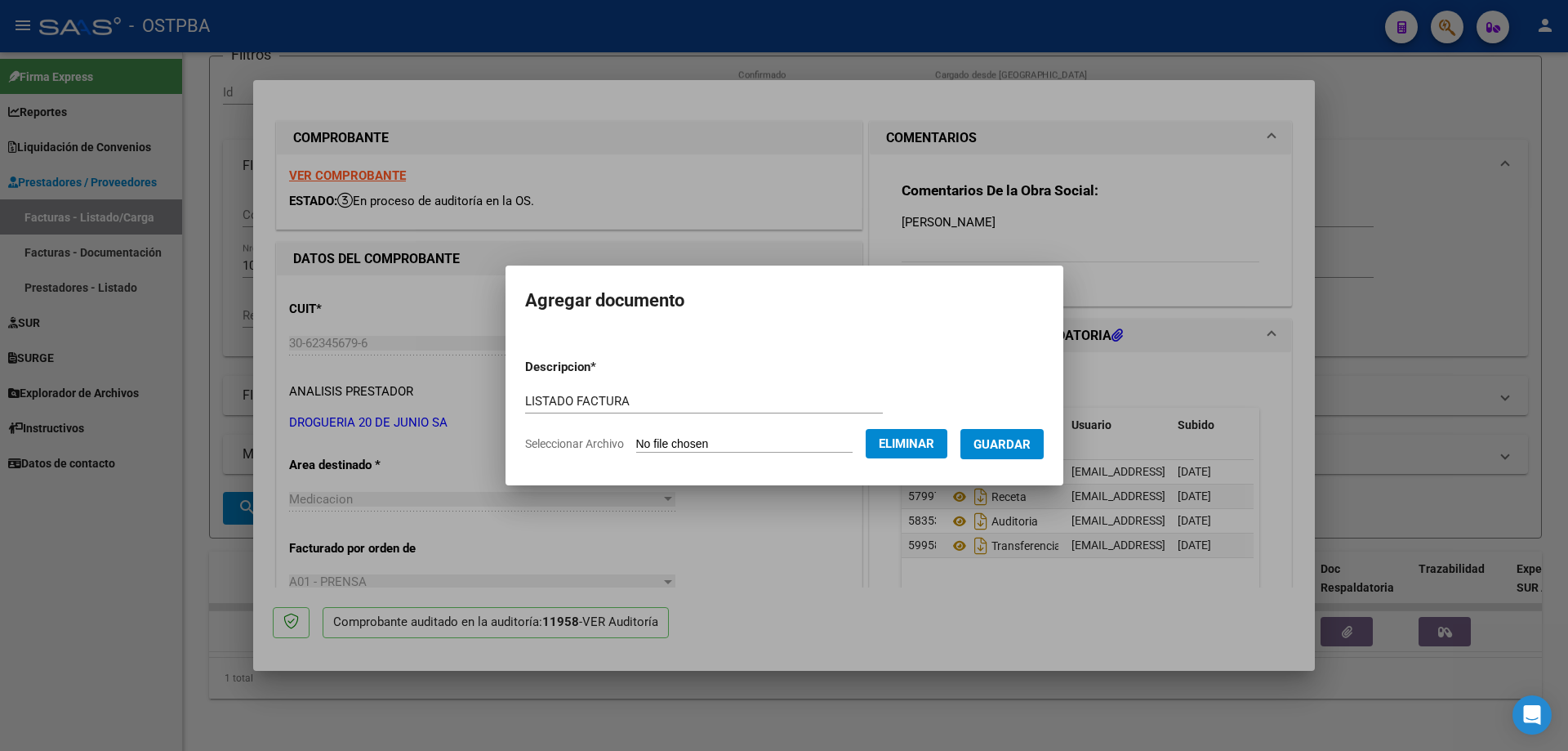
click at [1016, 439] on span "Guardar" at bounding box center [1002, 444] width 57 height 15
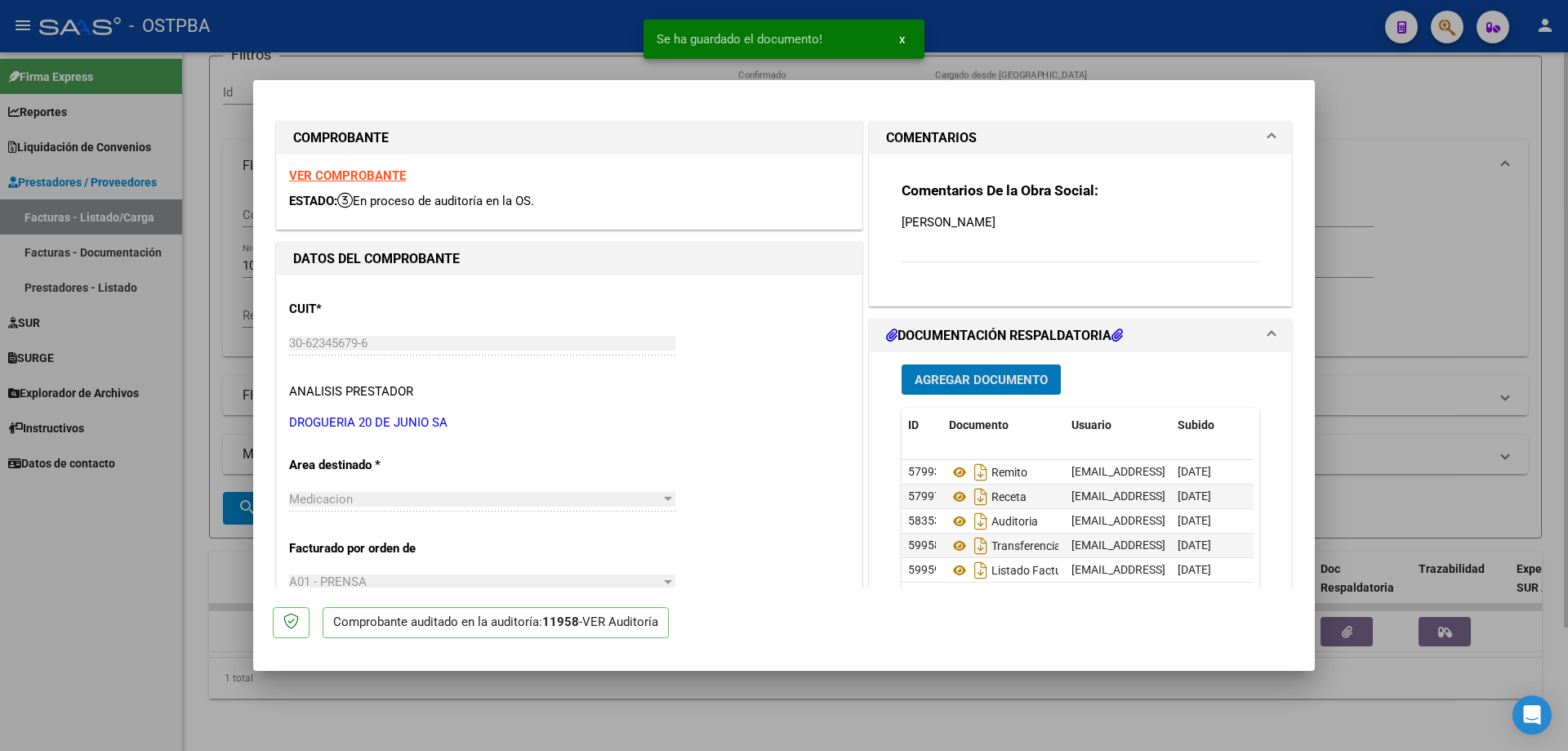
click at [885, 719] on div at bounding box center [784, 376] width 1568 height 751
type input "$ 0,00"
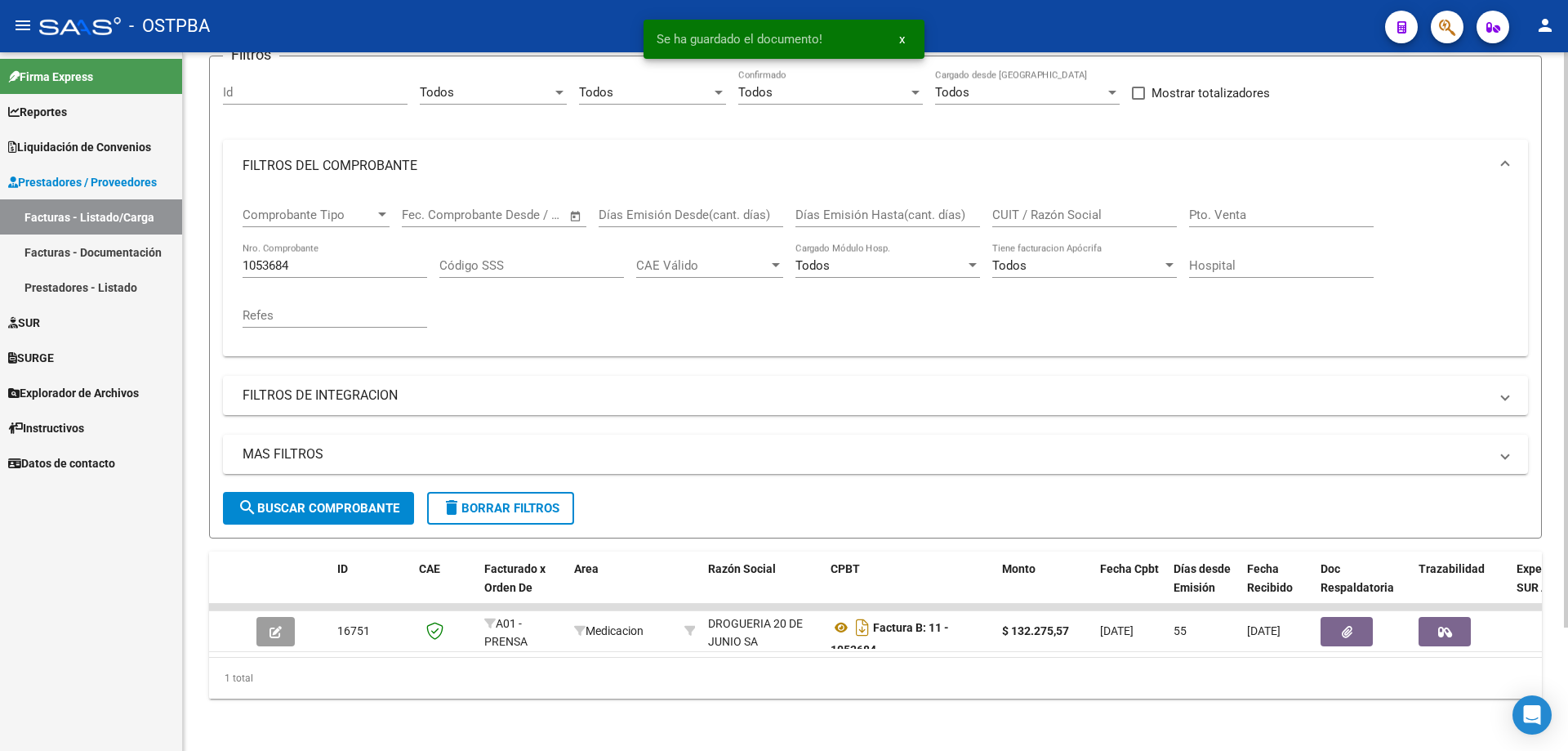
click at [412, 265] on div "1053684 Nro. Comprobante" at bounding box center [334, 268] width 185 height 51
click at [370, 258] on input "1053684" at bounding box center [334, 265] width 185 height 15
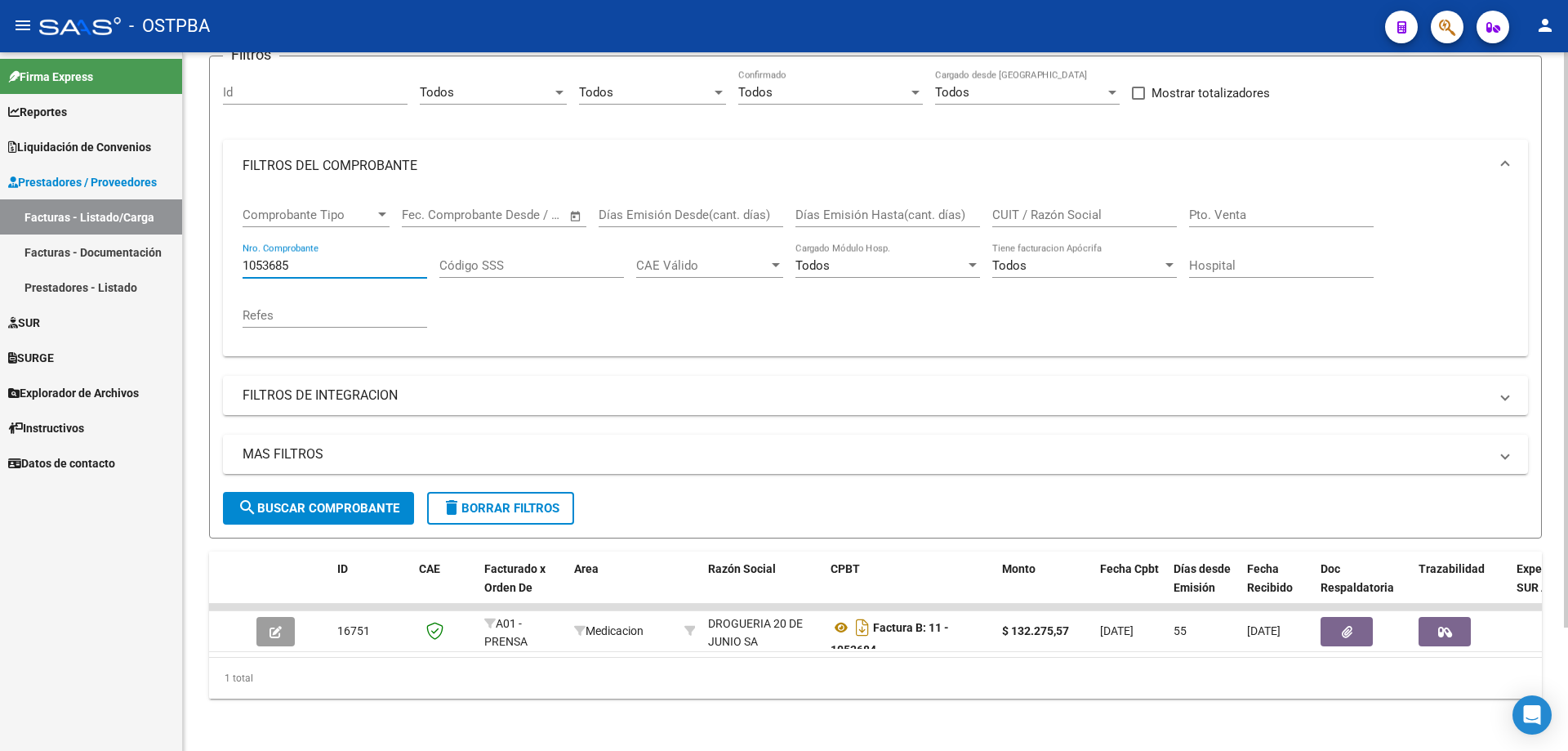
type input "1053685"
click at [322, 501] on span "search Buscar Comprobante" at bounding box center [318, 508] width 161 height 15
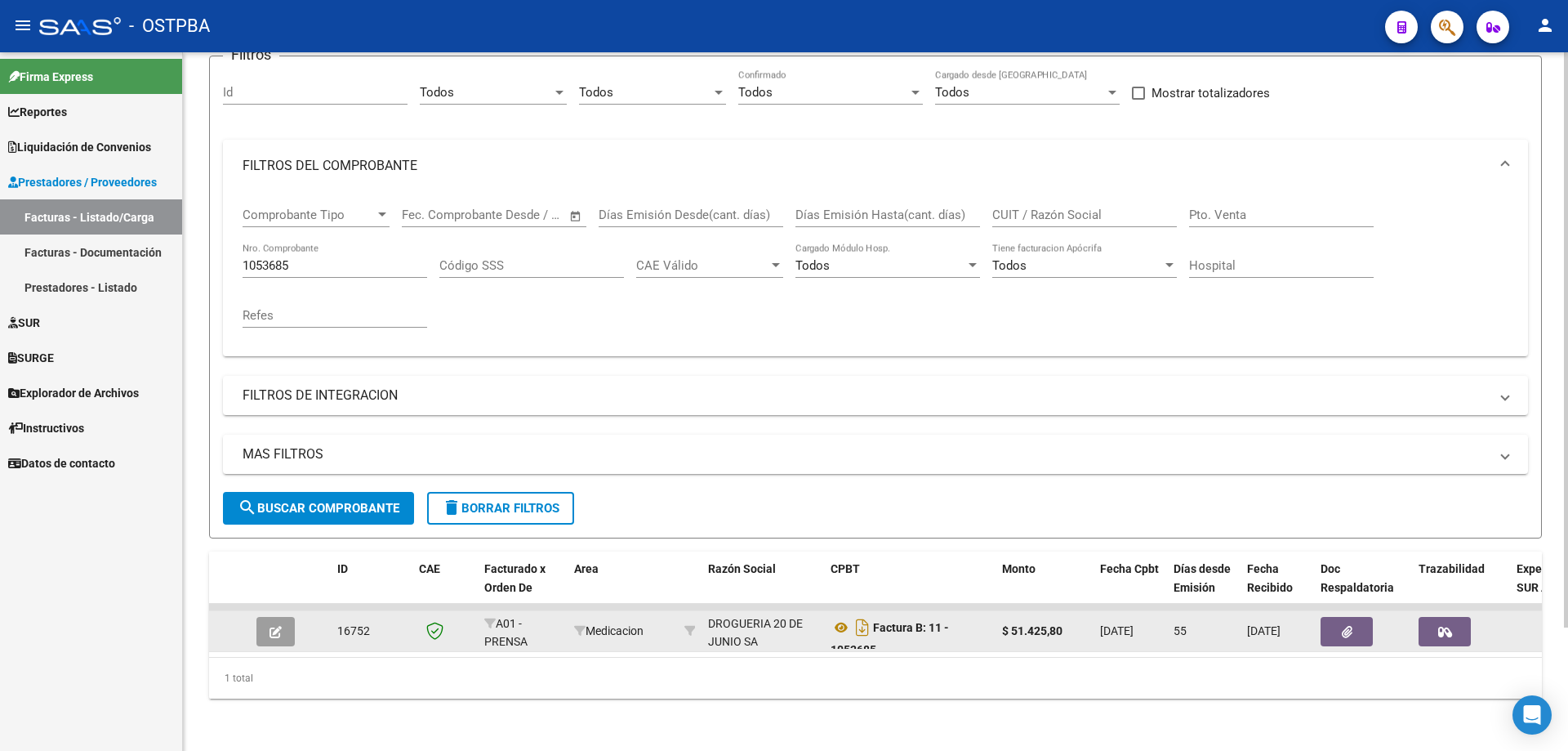
click at [279, 626] on icon "button" at bounding box center [276, 632] width 13 height 13
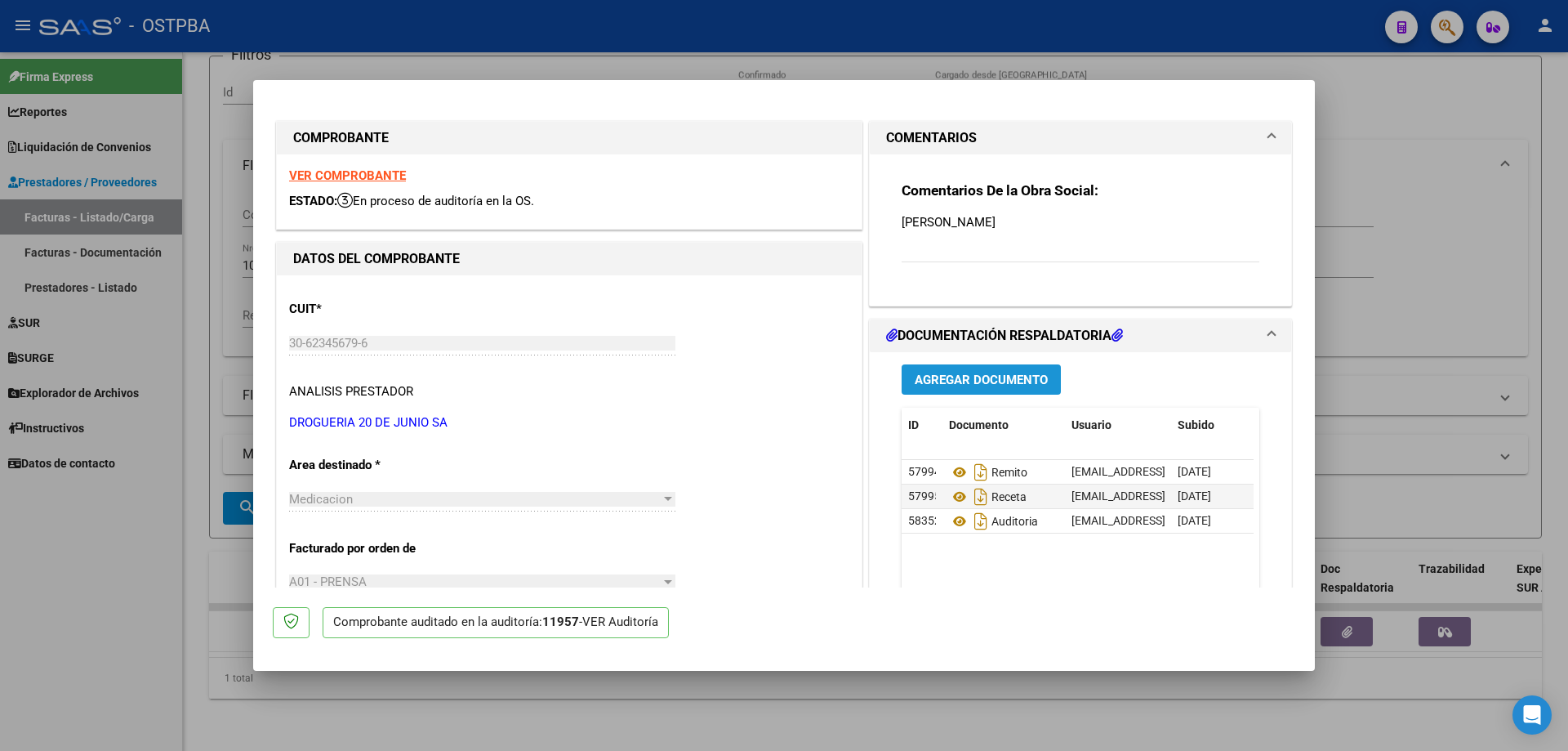
click at [1006, 379] on span "Agregar Documento" at bounding box center [981, 379] width 133 height 15
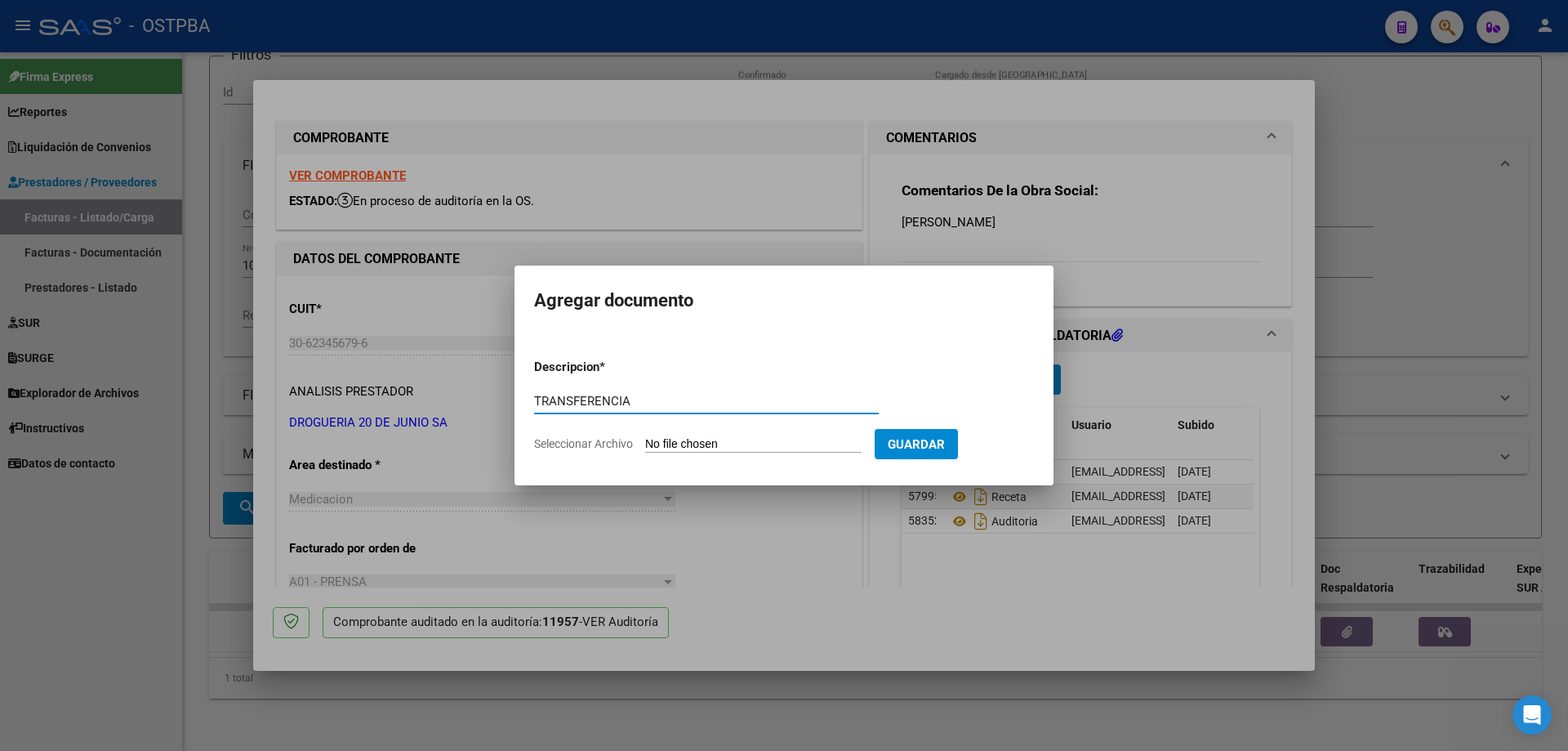
type input "TRANSFERENCIA"
click at [723, 444] on input "Seleccionar Archivo" at bounding box center [753, 445] width 216 height 16
type input "C:\fakepath\IMG_20250811_0001.pdf"
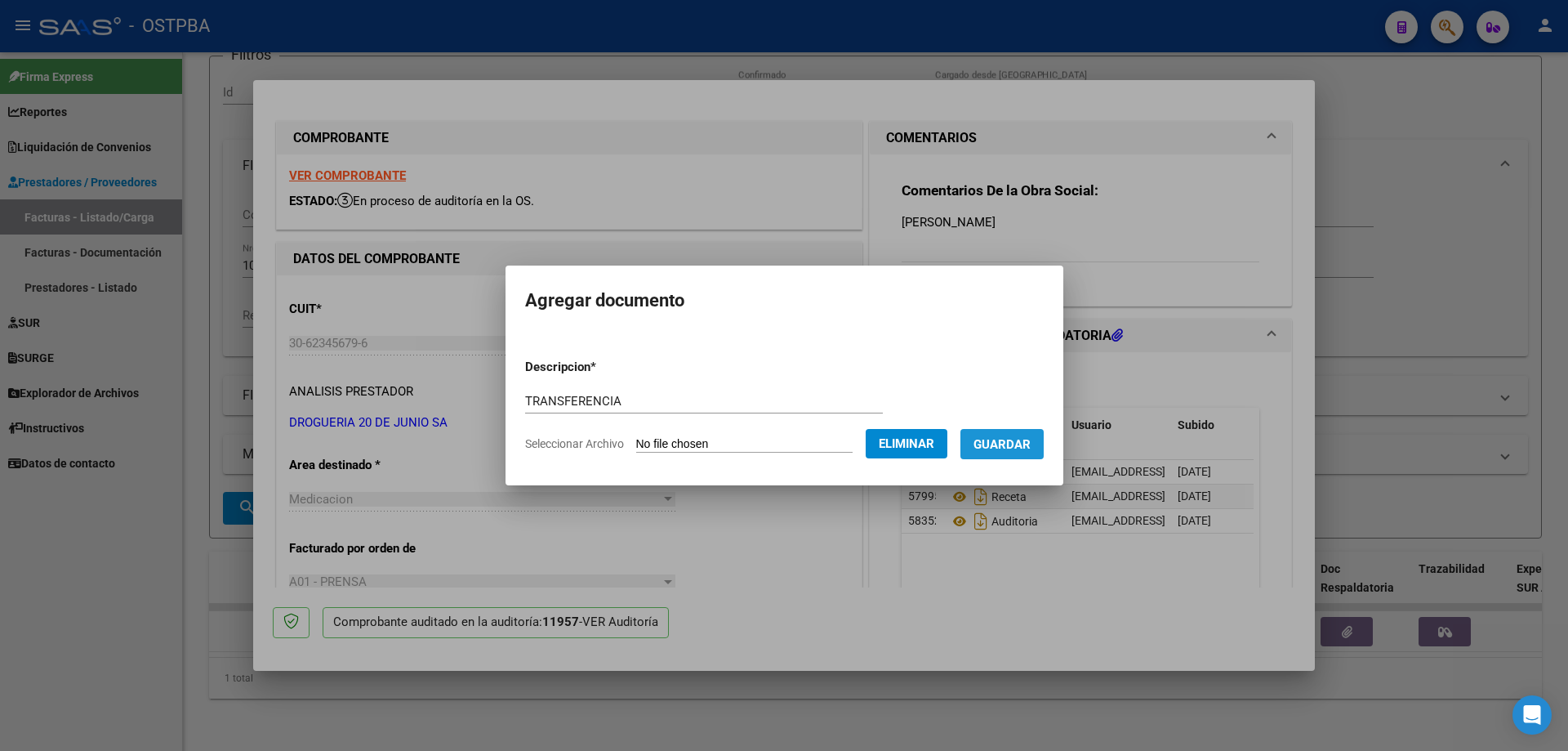
click at [1030, 443] on span "Guardar" at bounding box center [1002, 444] width 57 height 15
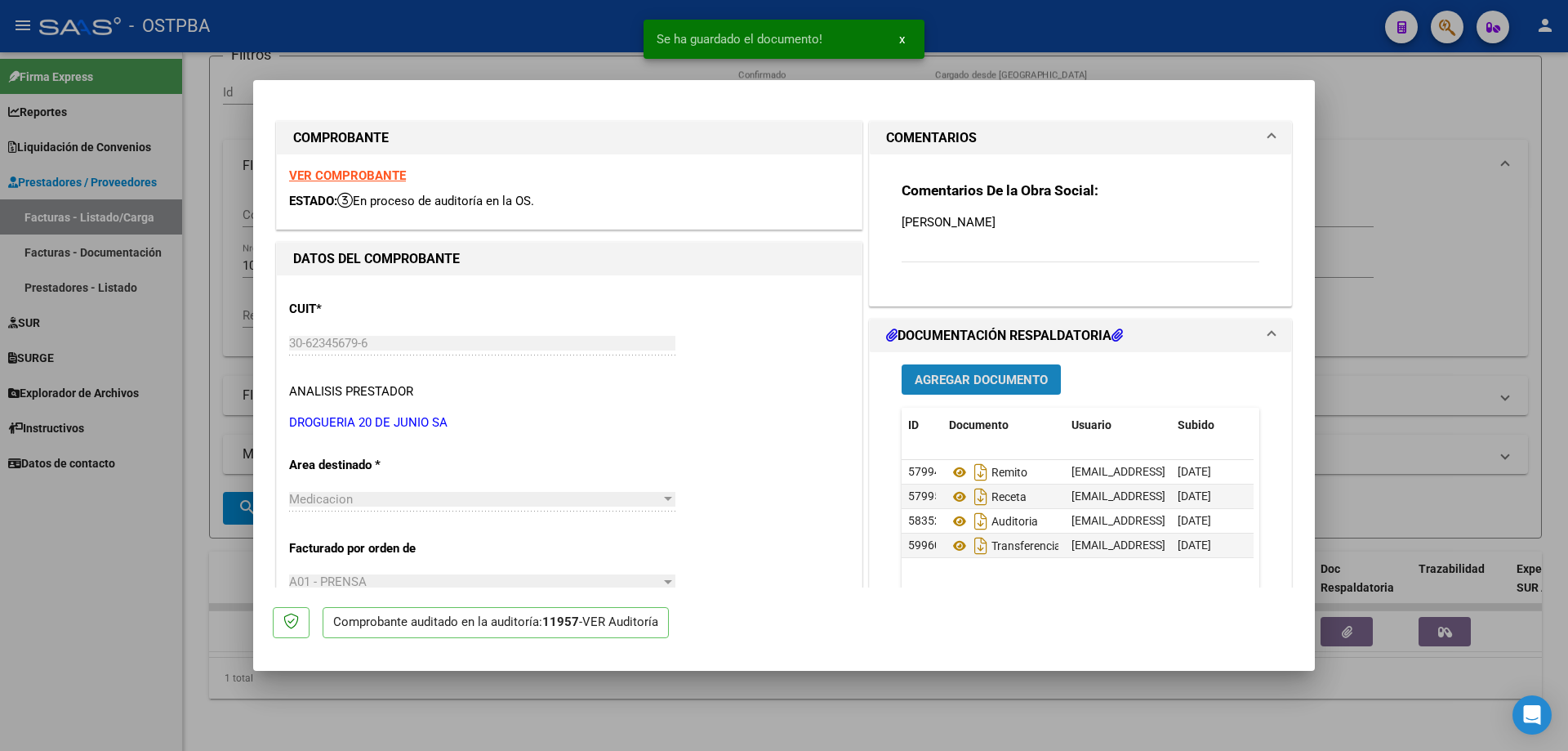
click at [958, 380] on span "Agregar Documento" at bounding box center [981, 379] width 133 height 15
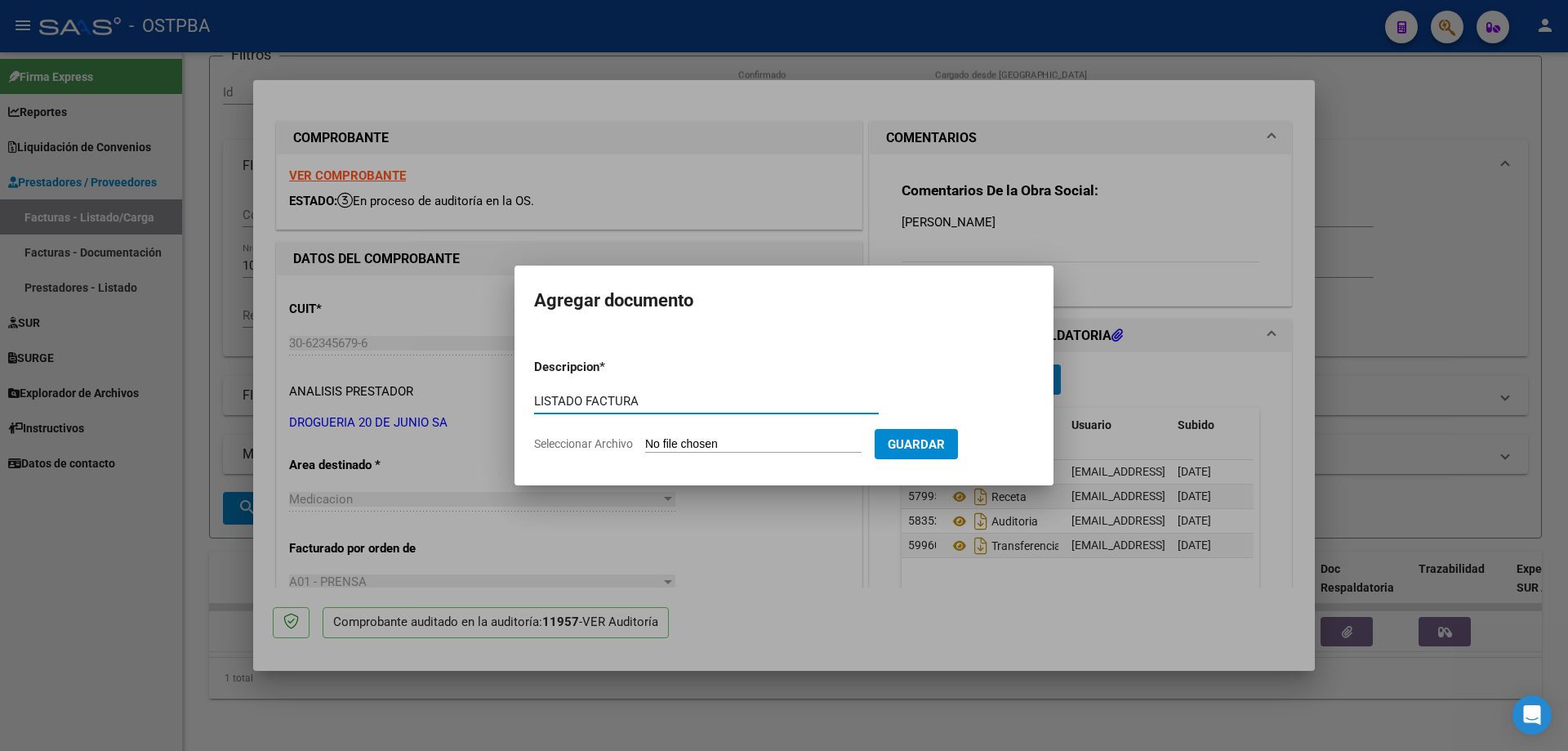
type input "LISTADO FACTURA"
click at [693, 442] on input "Seleccionar Archivo" at bounding box center [753, 445] width 216 height 16
type input "C:\fakepath\IMG_20250811_0002.pdf"
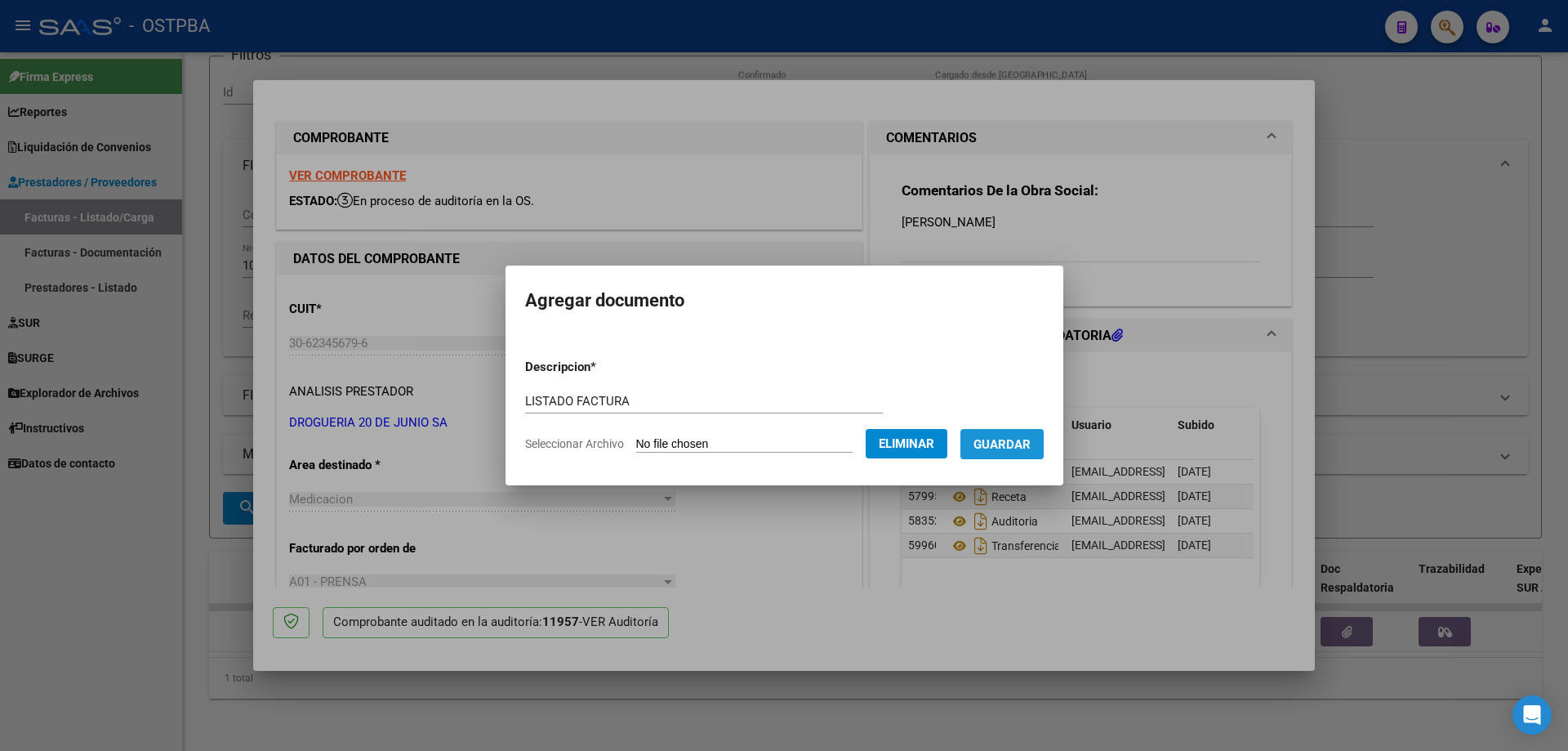
click at [1024, 446] on span "Guardar" at bounding box center [1002, 444] width 57 height 15
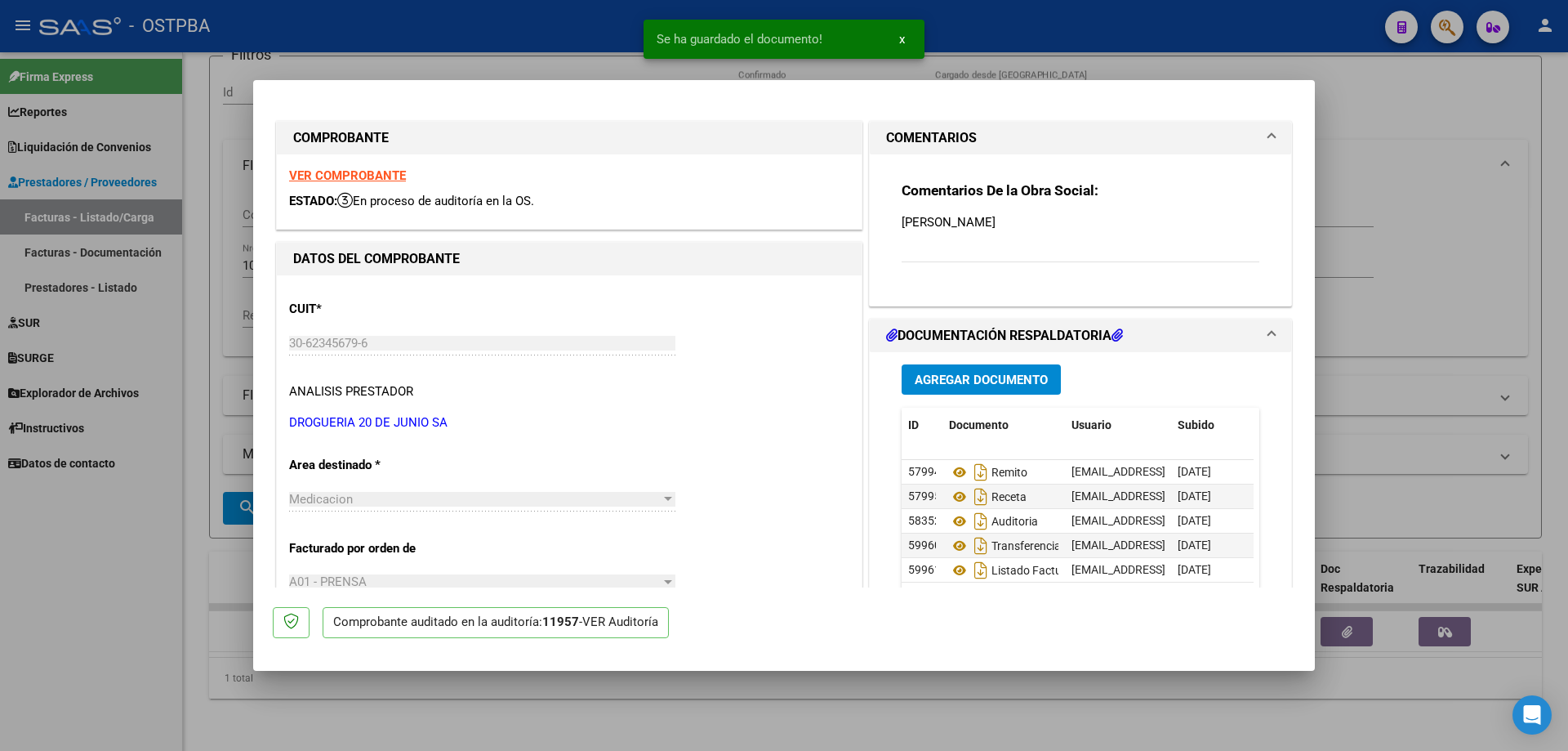
click at [890, 702] on div at bounding box center [784, 376] width 1568 height 751
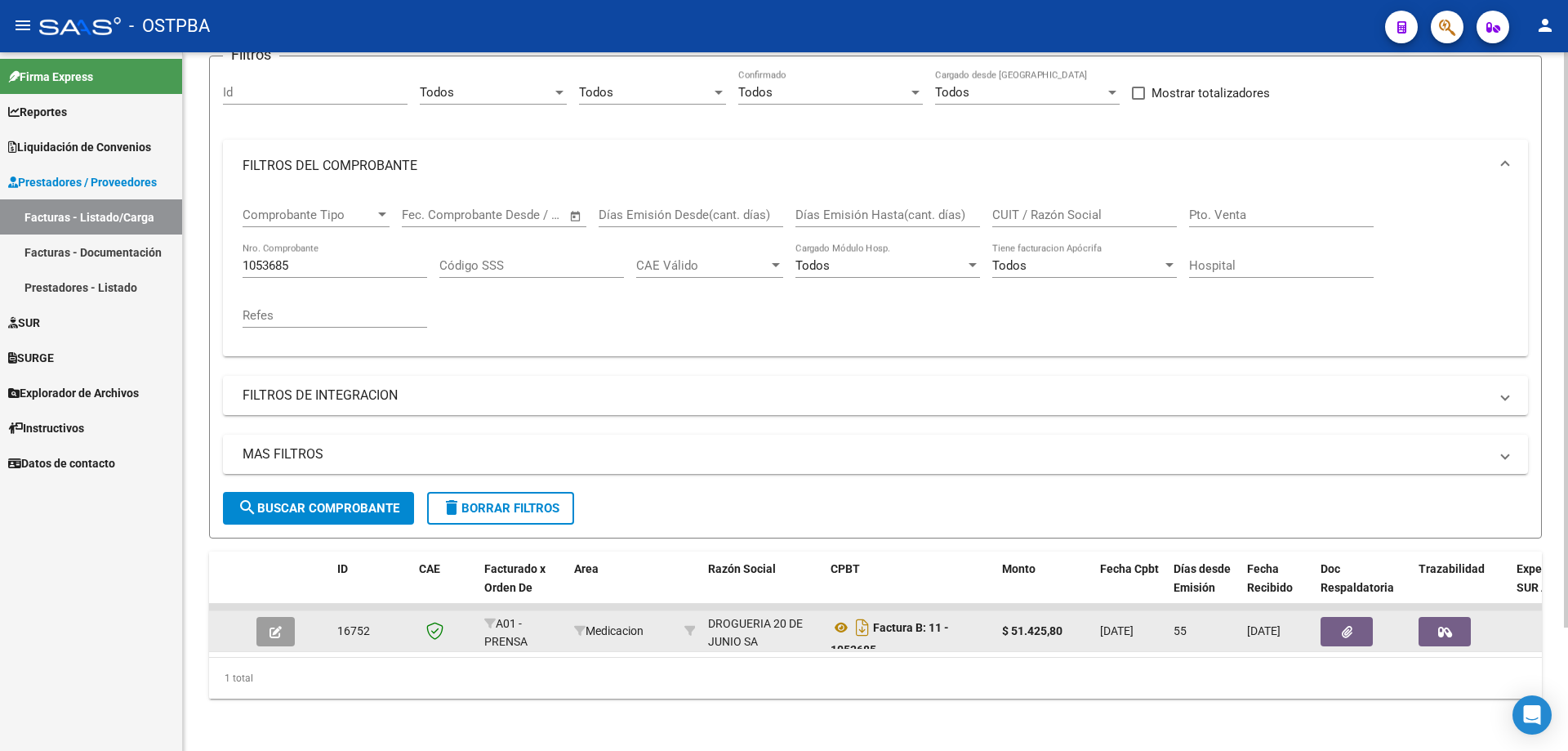
click at [282, 623] on button "button" at bounding box center [275, 632] width 38 height 29
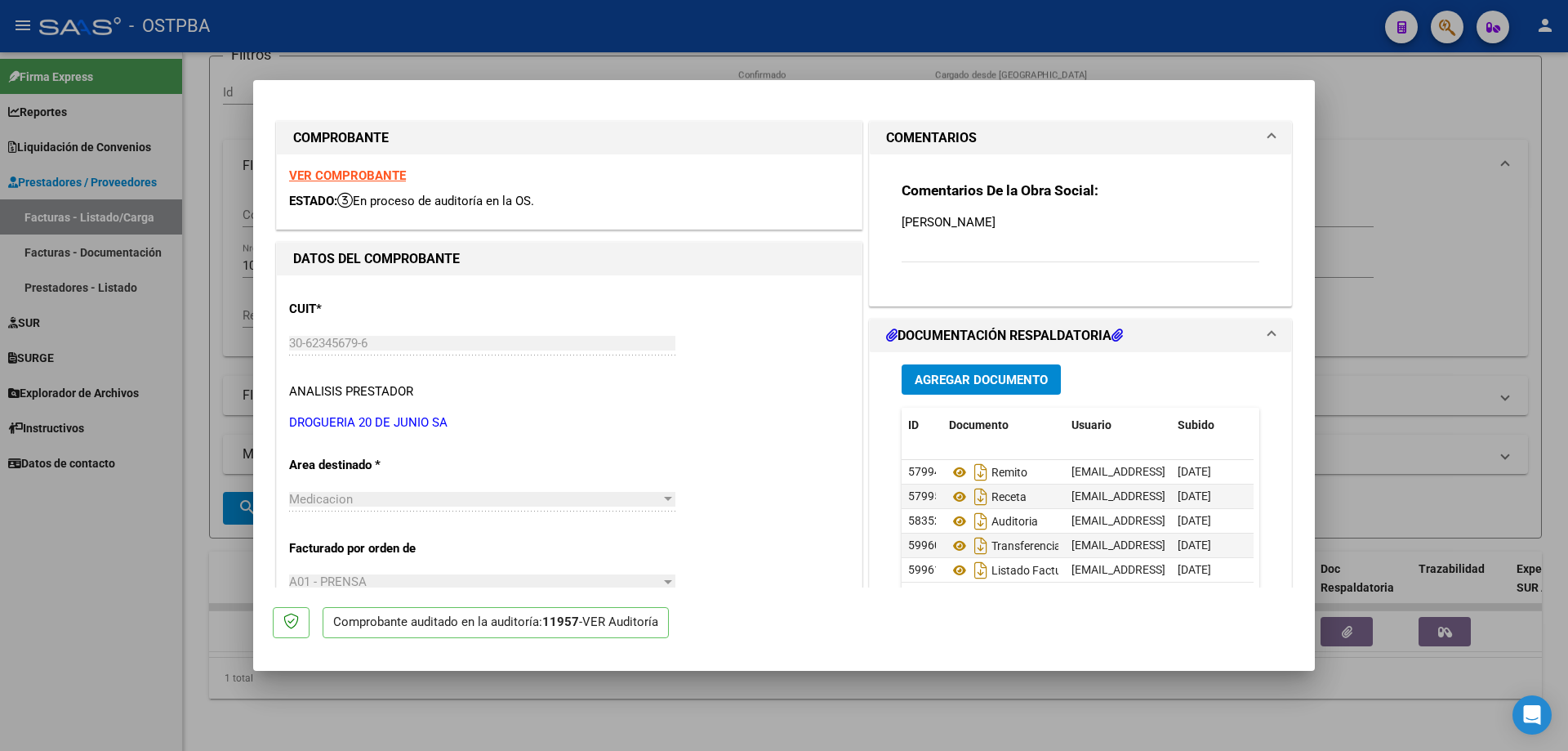
click at [417, 724] on div at bounding box center [784, 376] width 1568 height 751
type input "$ 0,00"
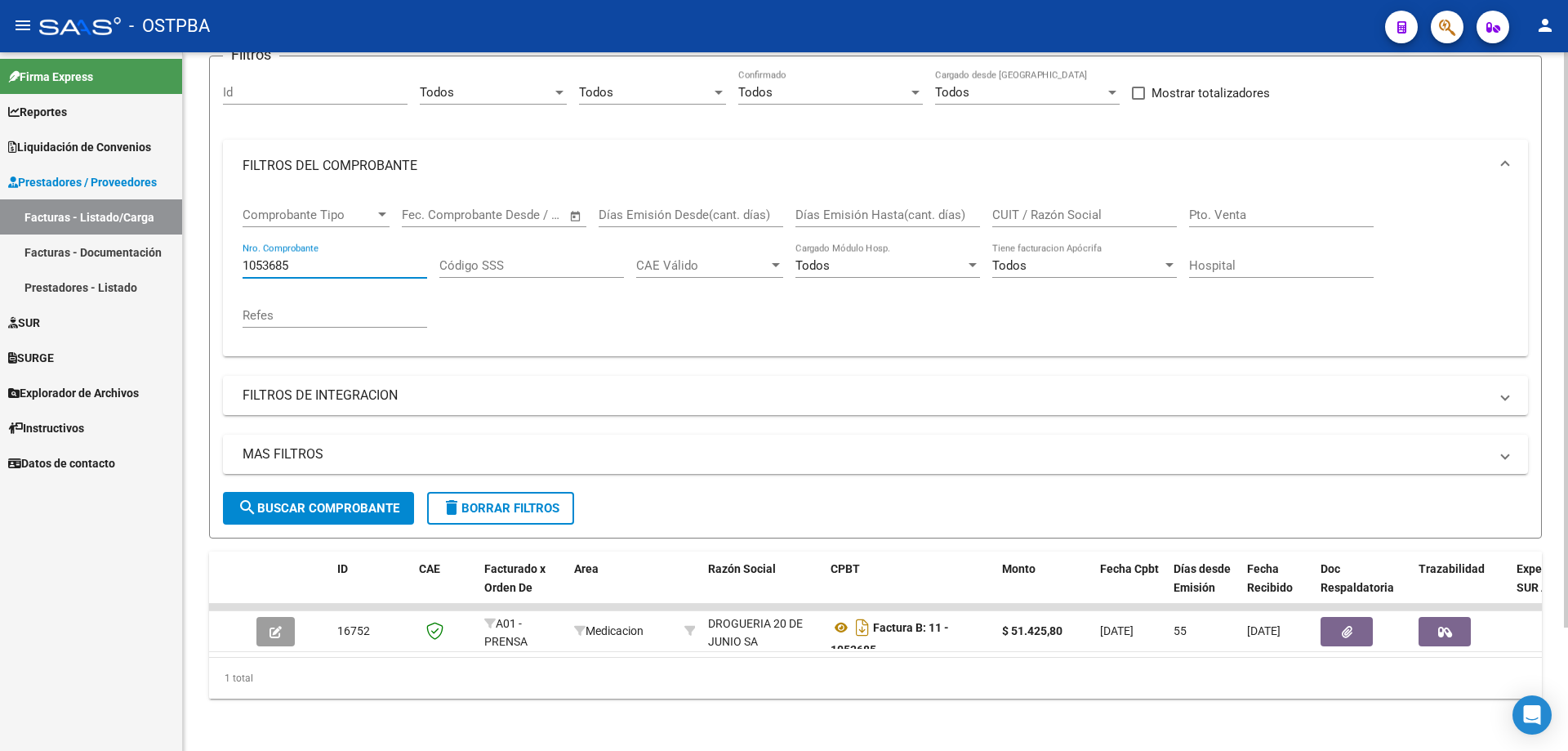
click at [351, 258] on input "1053685" at bounding box center [334, 265] width 185 height 15
type input "1053053"
click at [315, 503] on button "search Buscar Comprobante" at bounding box center [318, 508] width 191 height 32
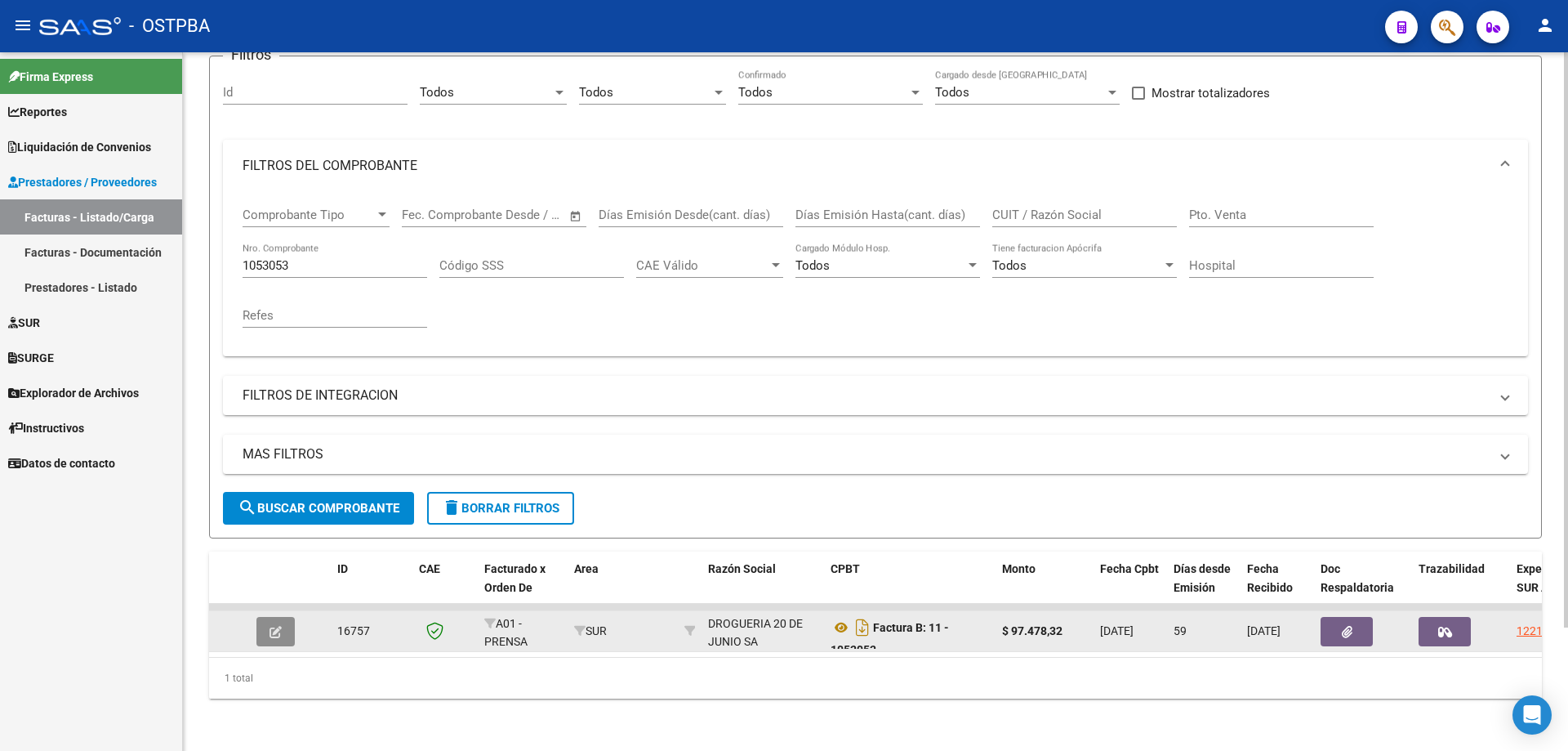
click at [279, 626] on icon "button" at bounding box center [276, 632] width 13 height 13
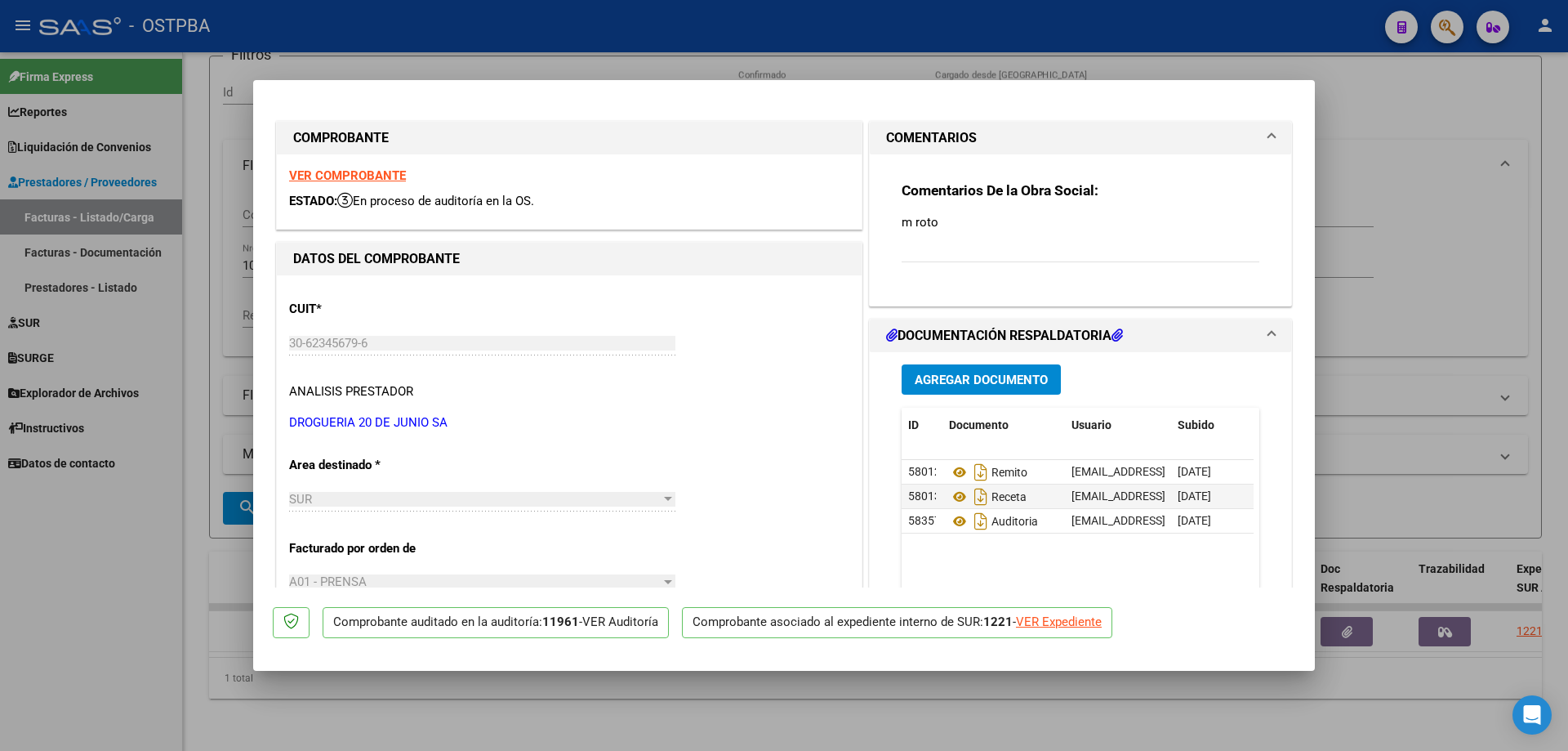
click at [961, 377] on span "Agregar Documento" at bounding box center [981, 379] width 133 height 15
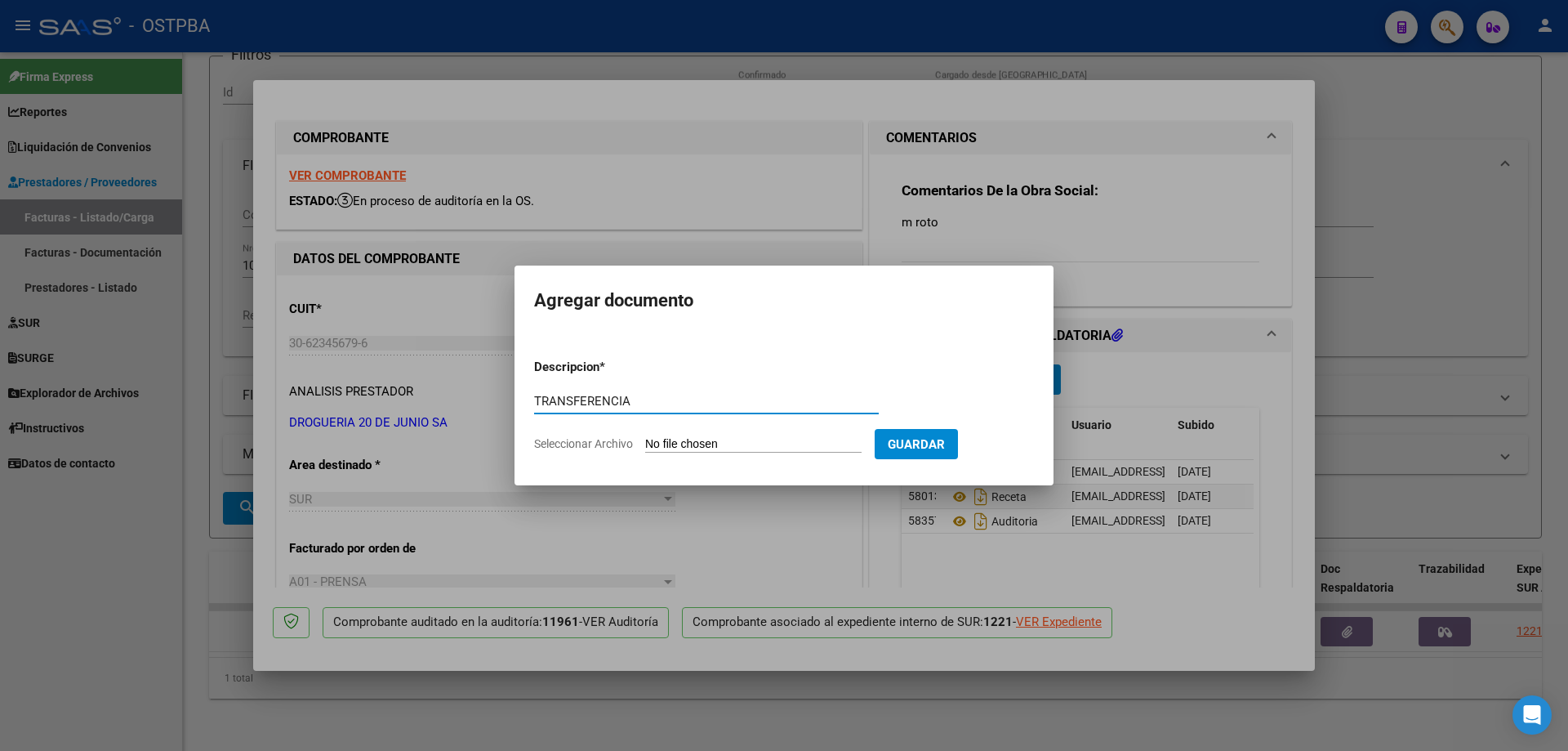
type input "TRANSFERENCIA"
click at [737, 443] on input "Seleccionar Archivo" at bounding box center [753, 445] width 216 height 16
type input "C:\fakepath\IMG_20250811_0001.pdf"
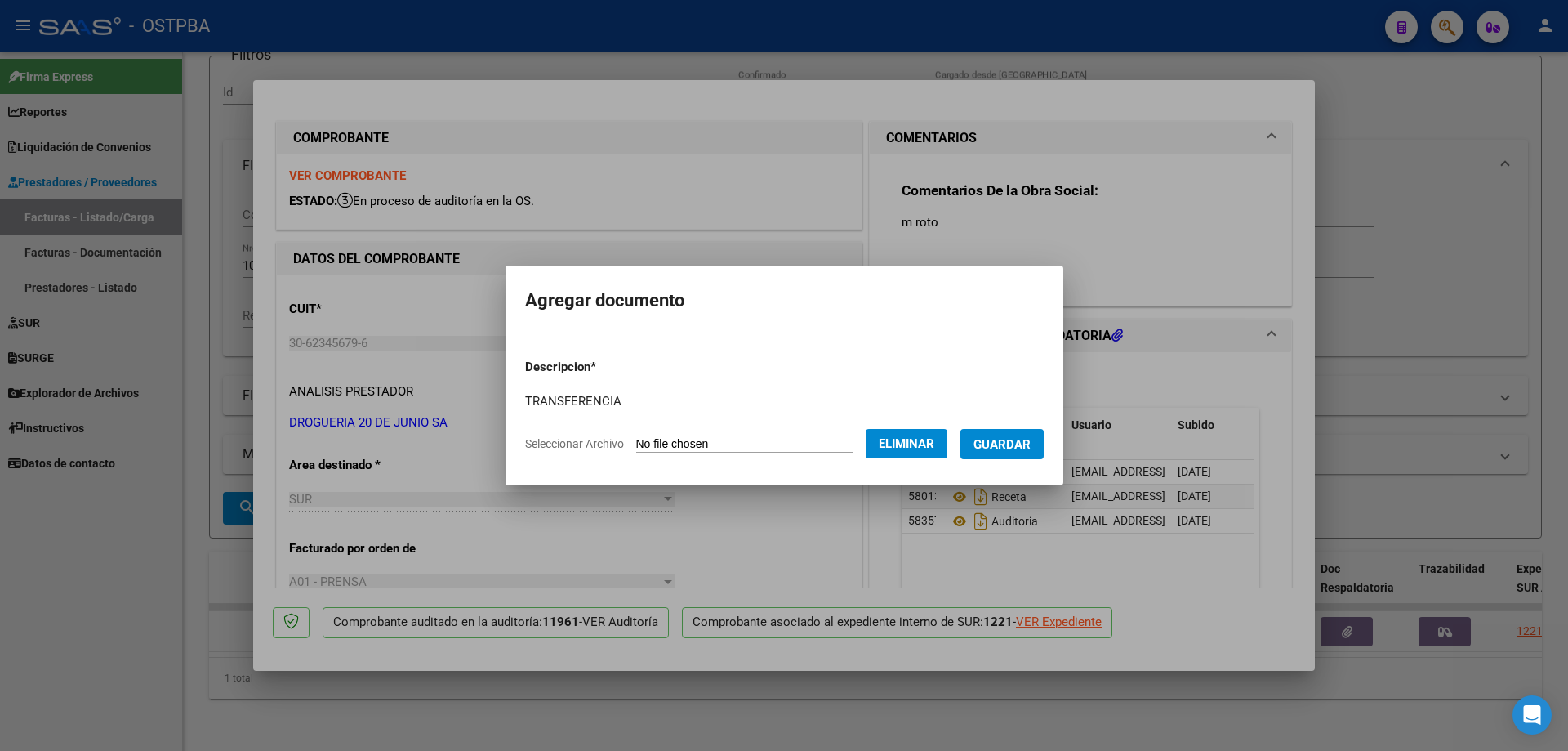
click at [1020, 446] on span "Guardar" at bounding box center [1002, 444] width 57 height 15
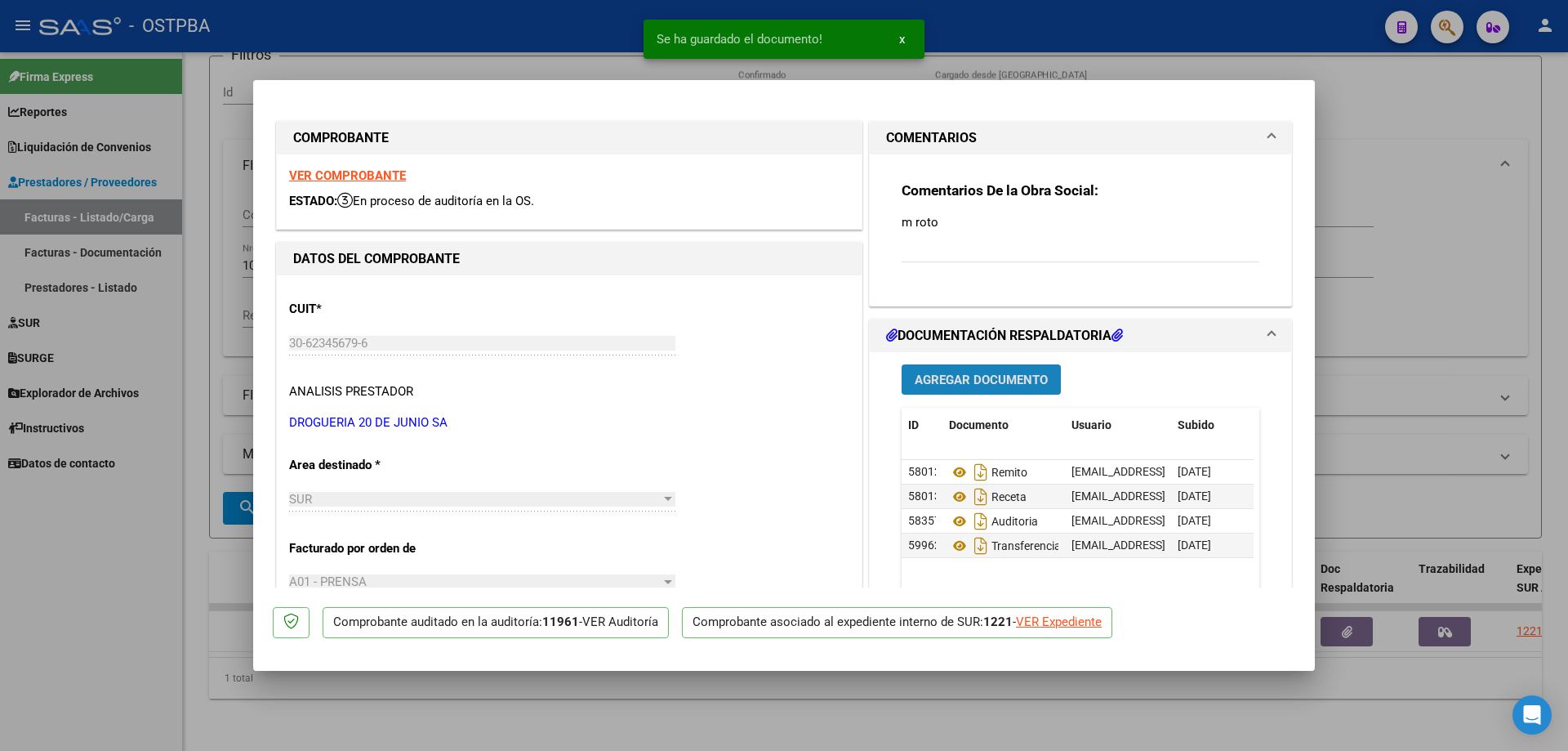
click at [949, 377] on span "Agregar Documento" at bounding box center [981, 379] width 133 height 15
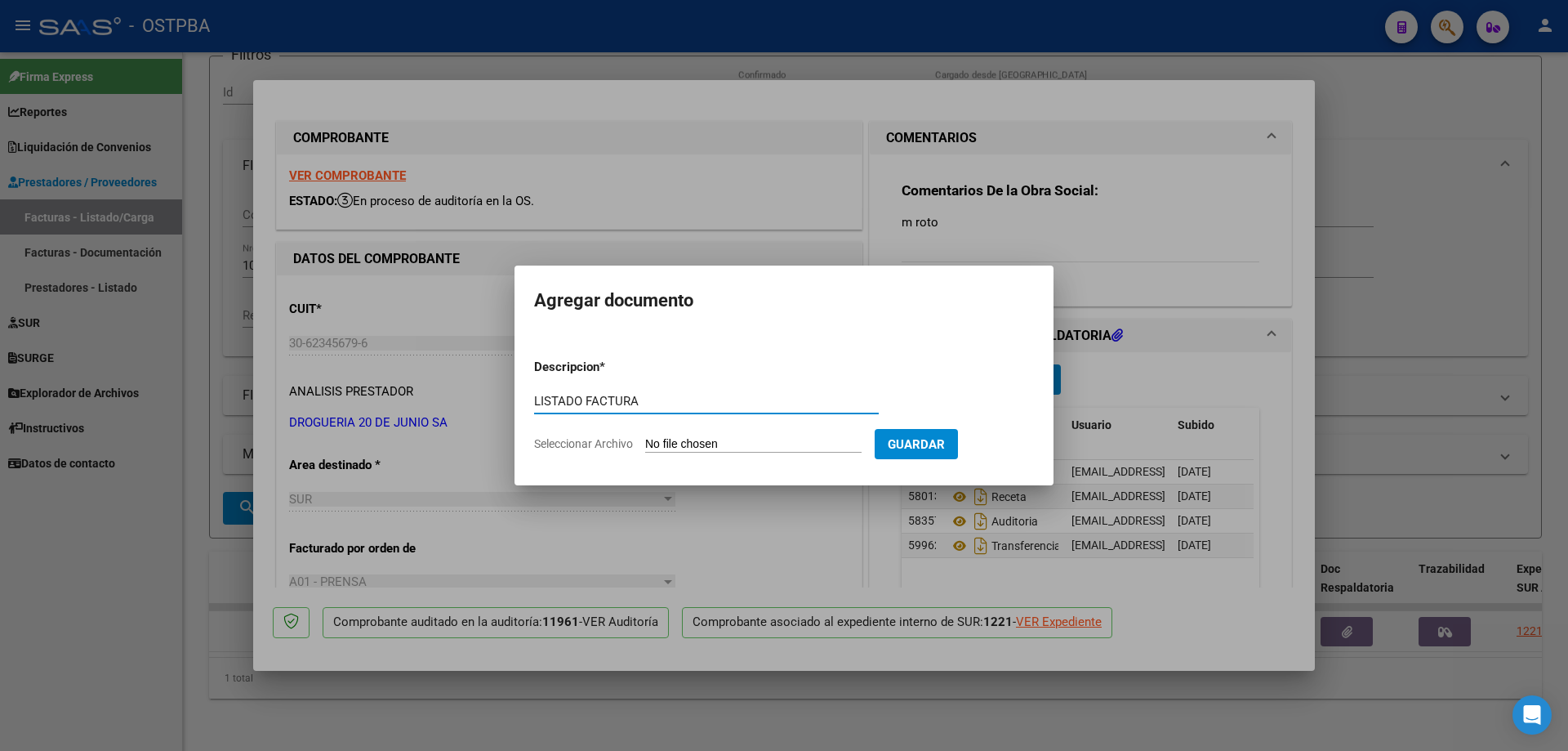
type input "LISTADO FACTURA"
click at [704, 449] on input "Seleccionar Archivo" at bounding box center [753, 445] width 216 height 16
type input "C:\fakepath\IMG_20250811_0002.pdf"
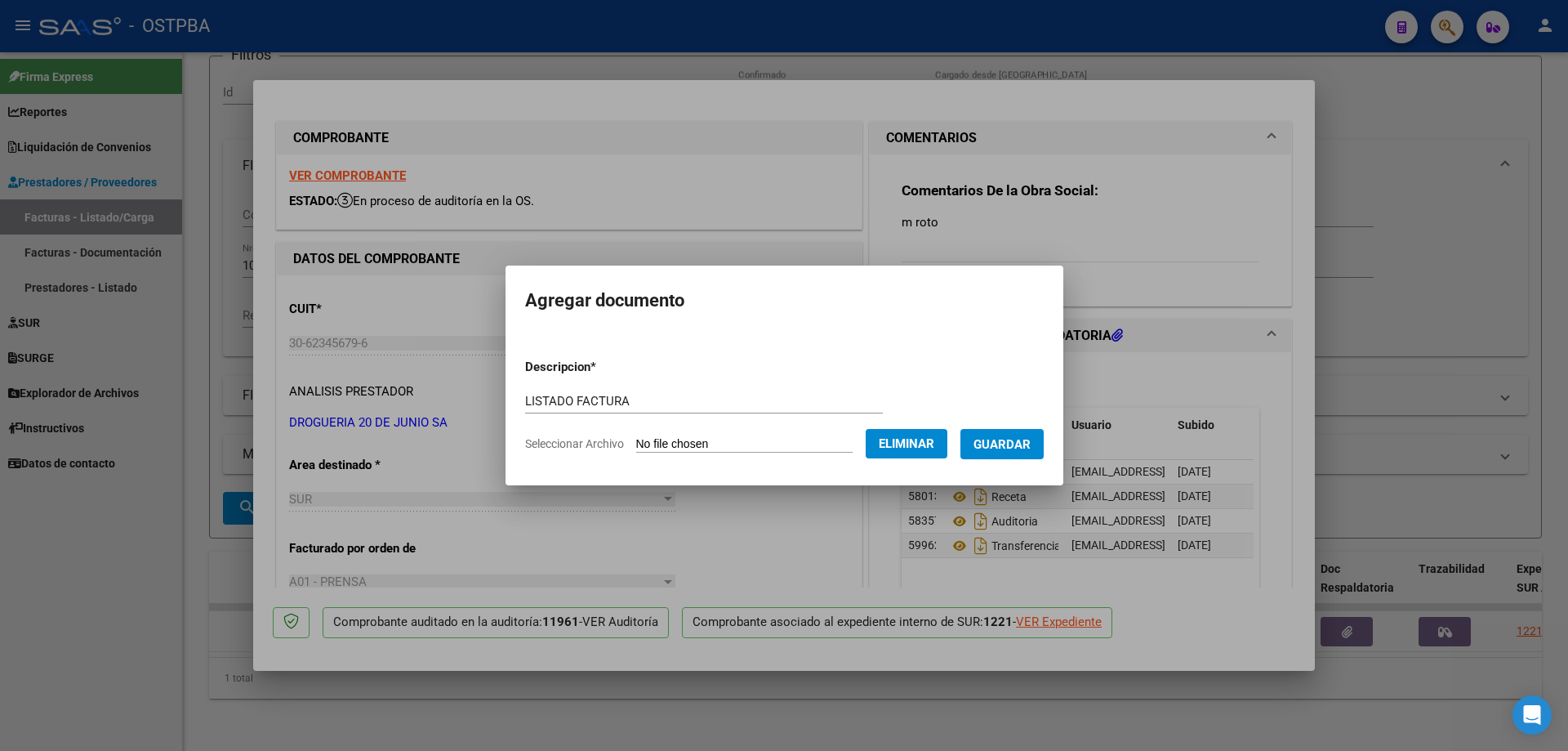
click at [1006, 444] on span "Guardar" at bounding box center [1002, 444] width 57 height 15
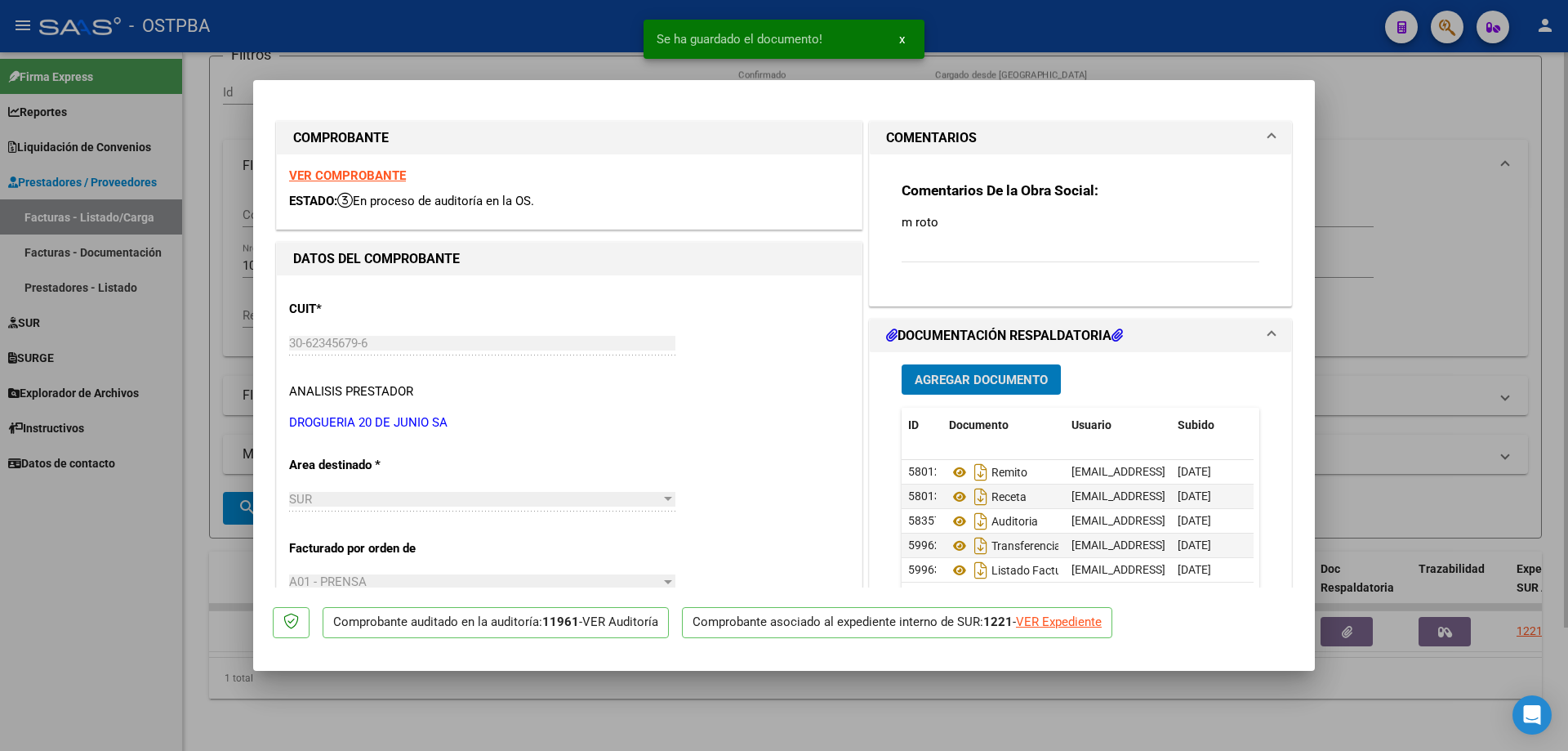
click at [863, 690] on div at bounding box center [784, 376] width 1568 height 751
type input "$ 0,00"
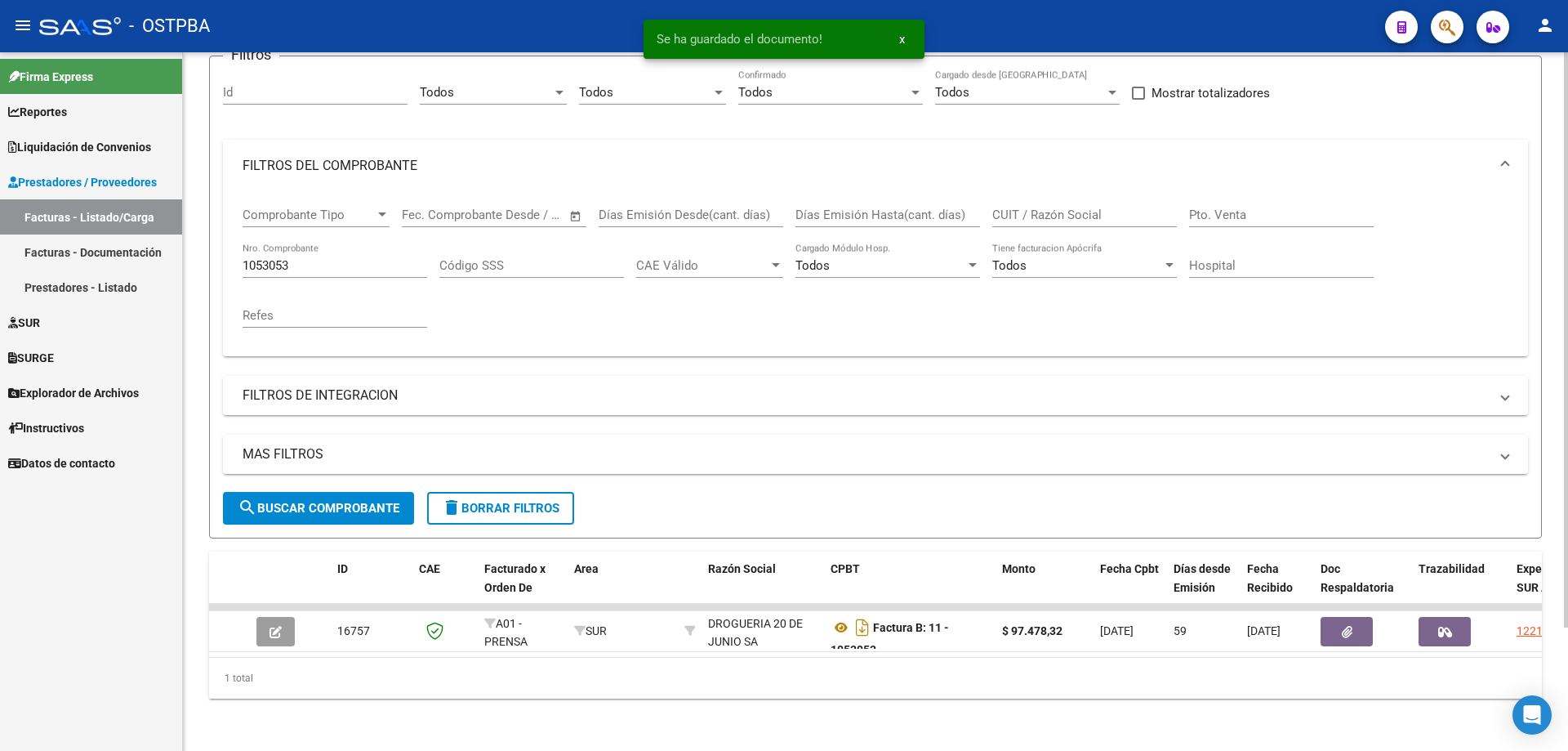
click at [361, 258] on input "1053053" at bounding box center [334, 265] width 185 height 15
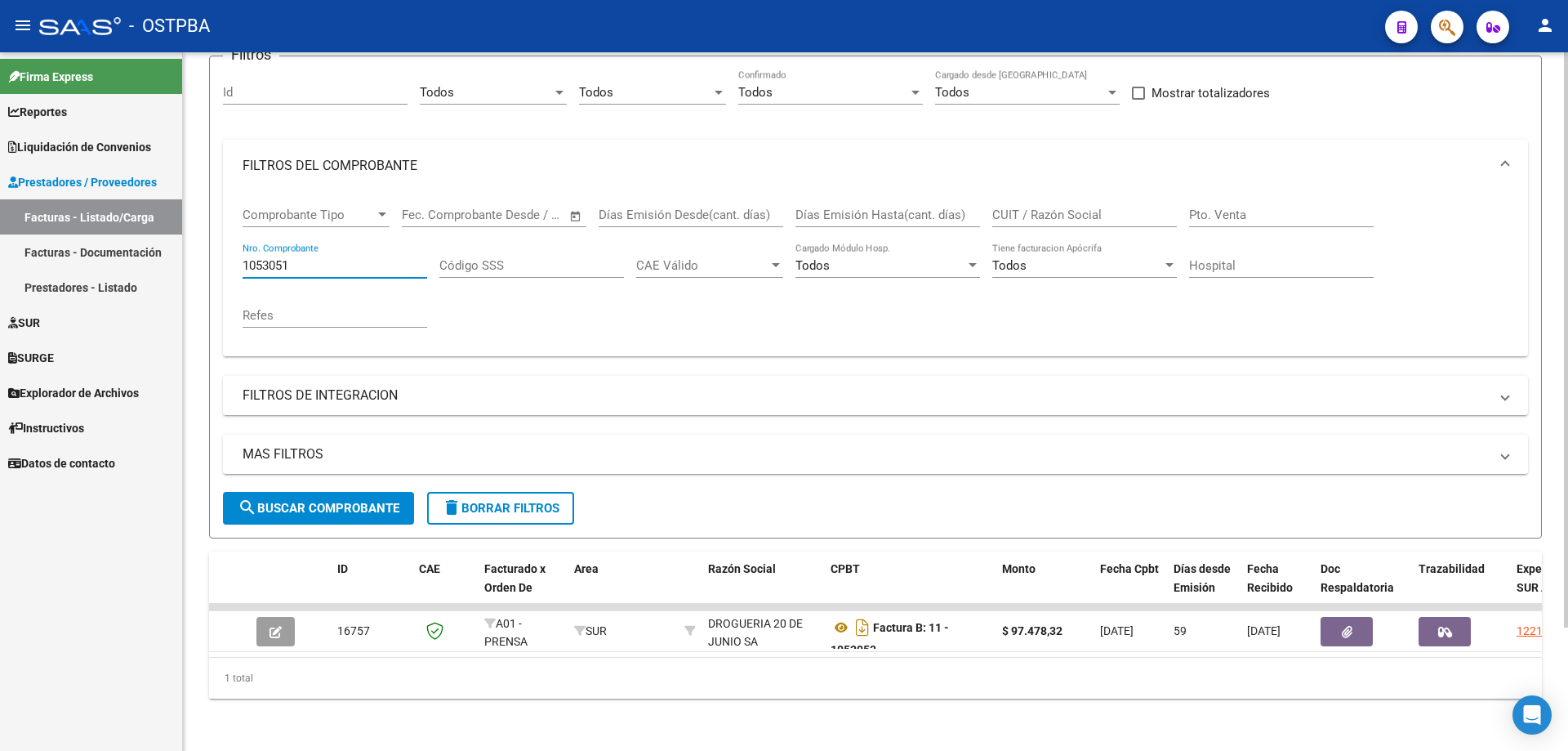
type input "1053051"
click at [307, 501] on span "search Buscar Comprobante" at bounding box center [318, 508] width 161 height 15
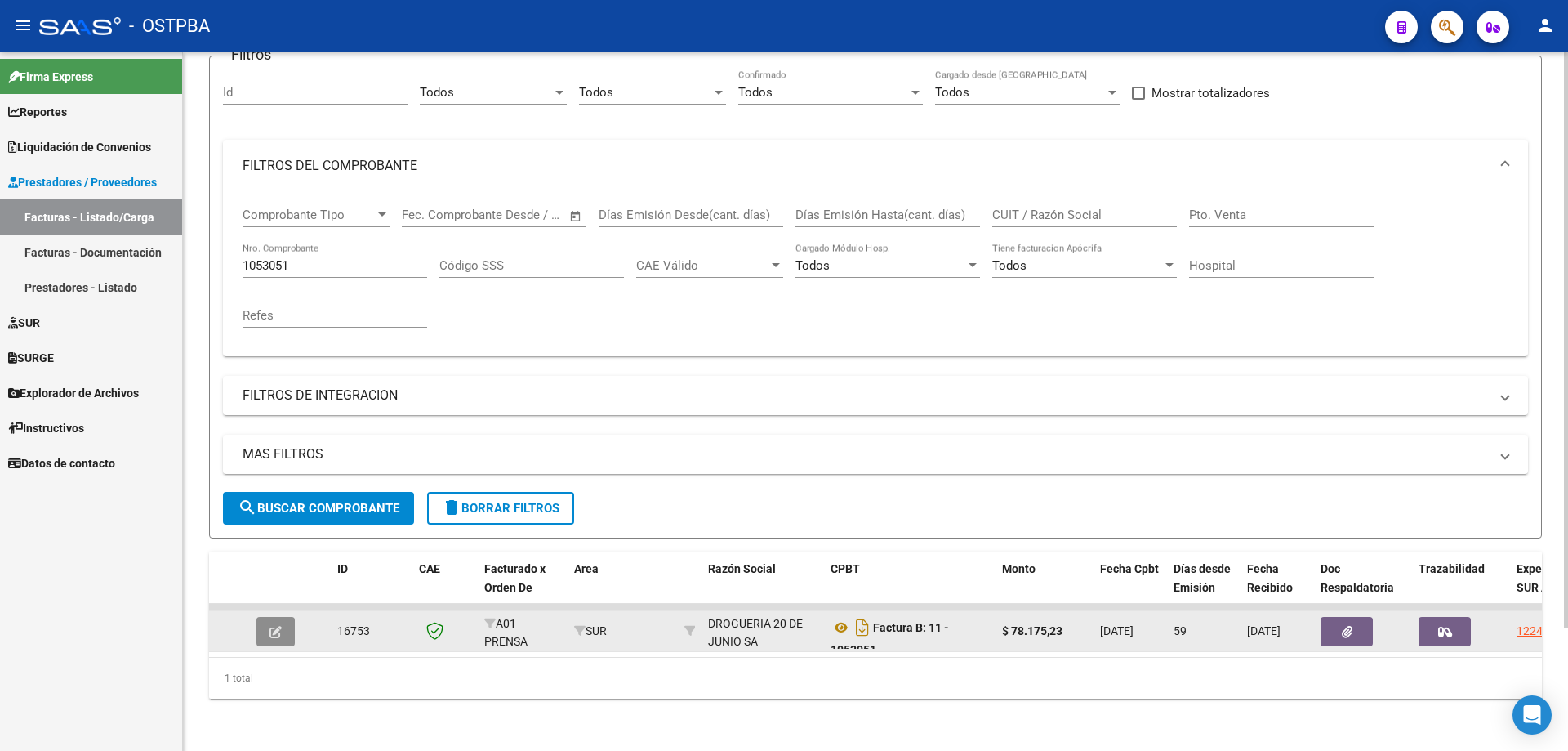
click at [276, 626] on icon "button" at bounding box center [276, 632] width 13 height 13
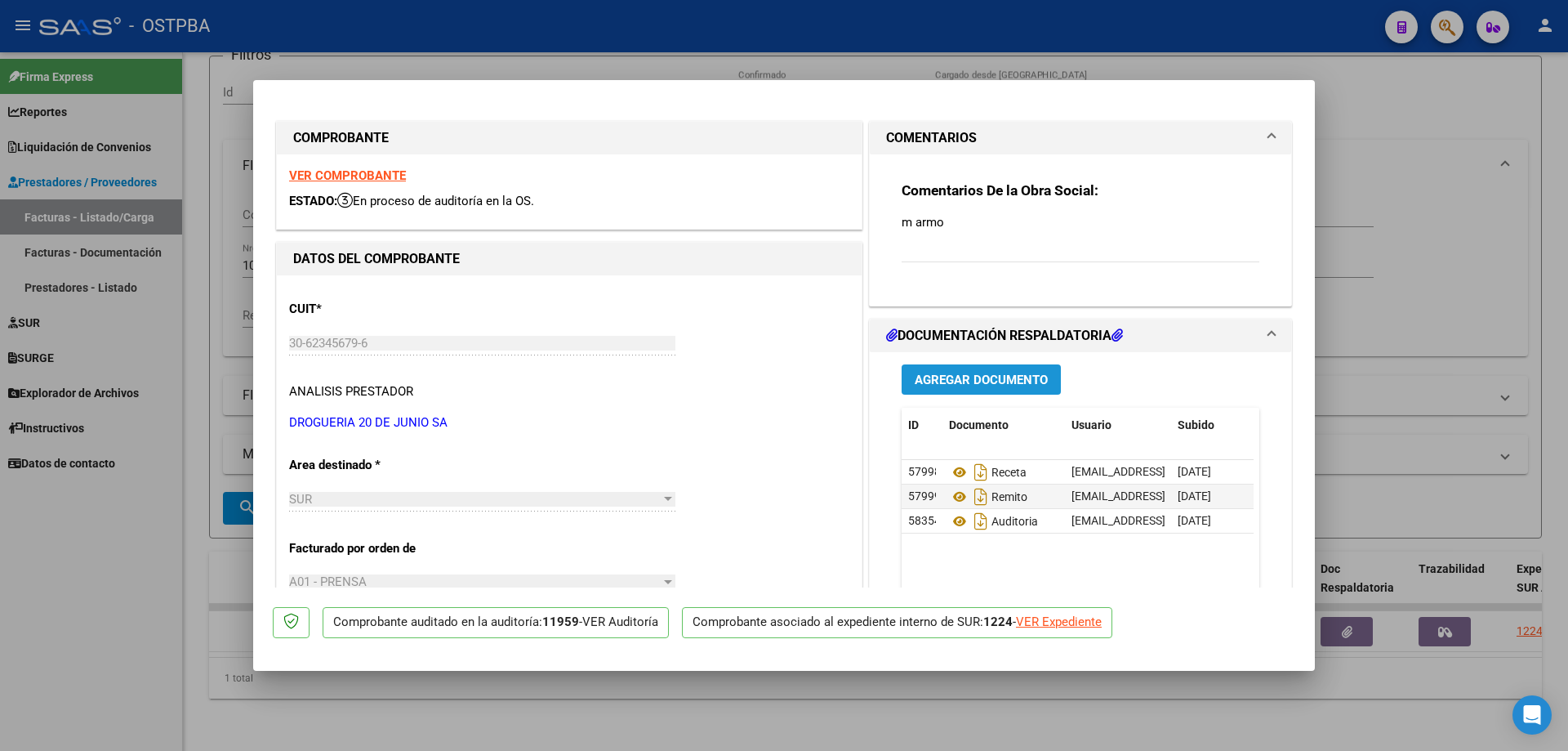
click at [957, 375] on span "Agregar Documento" at bounding box center [981, 379] width 133 height 15
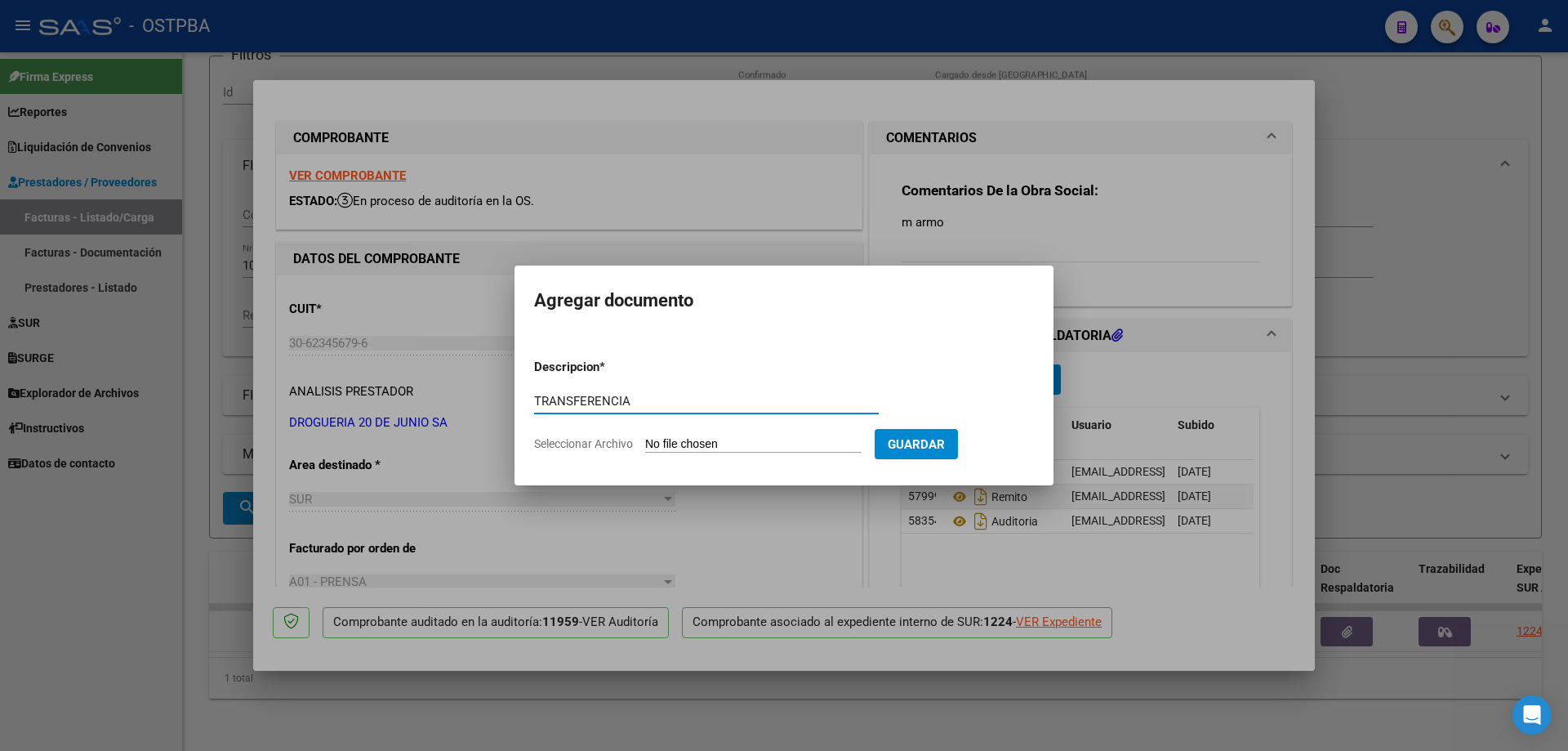
type input "TRANSFERENCIA"
click at [720, 447] on input "Seleccionar Archivo" at bounding box center [753, 445] width 216 height 16
type input "C:\fakepath\IMG_20250811_0001.pdf"
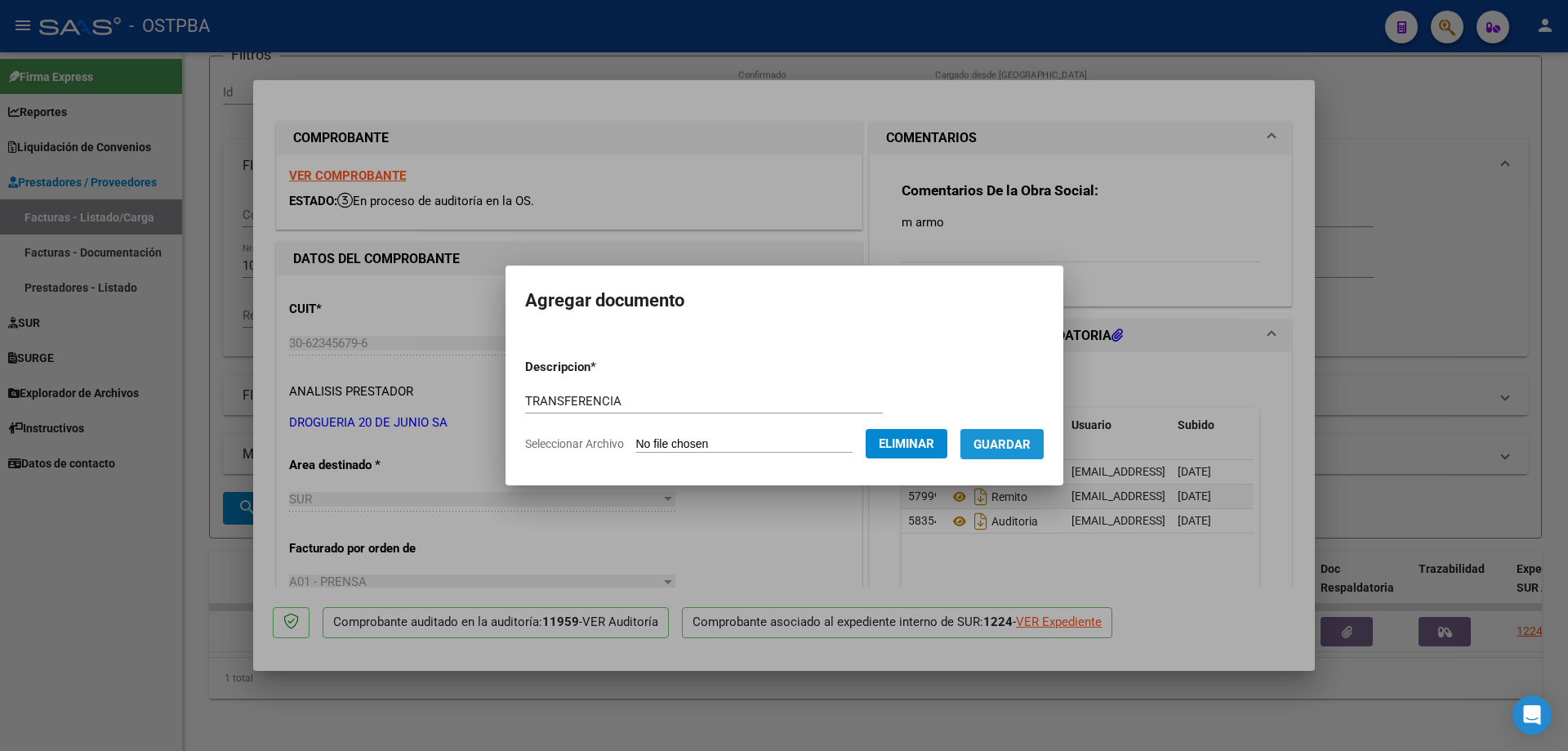
click at [1016, 442] on span "Guardar" at bounding box center [1002, 444] width 57 height 15
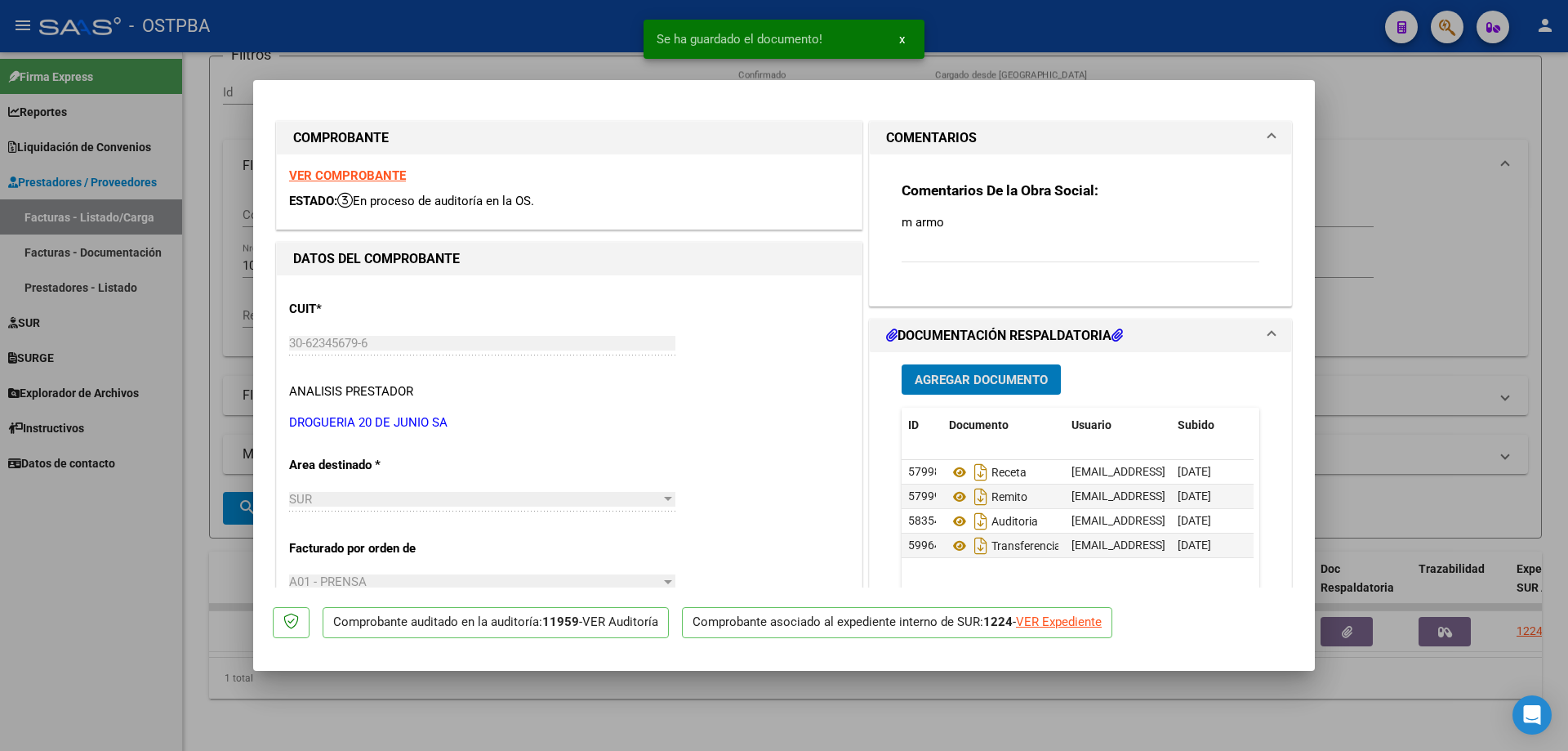
click at [959, 375] on span "Agregar Documento" at bounding box center [981, 379] width 133 height 15
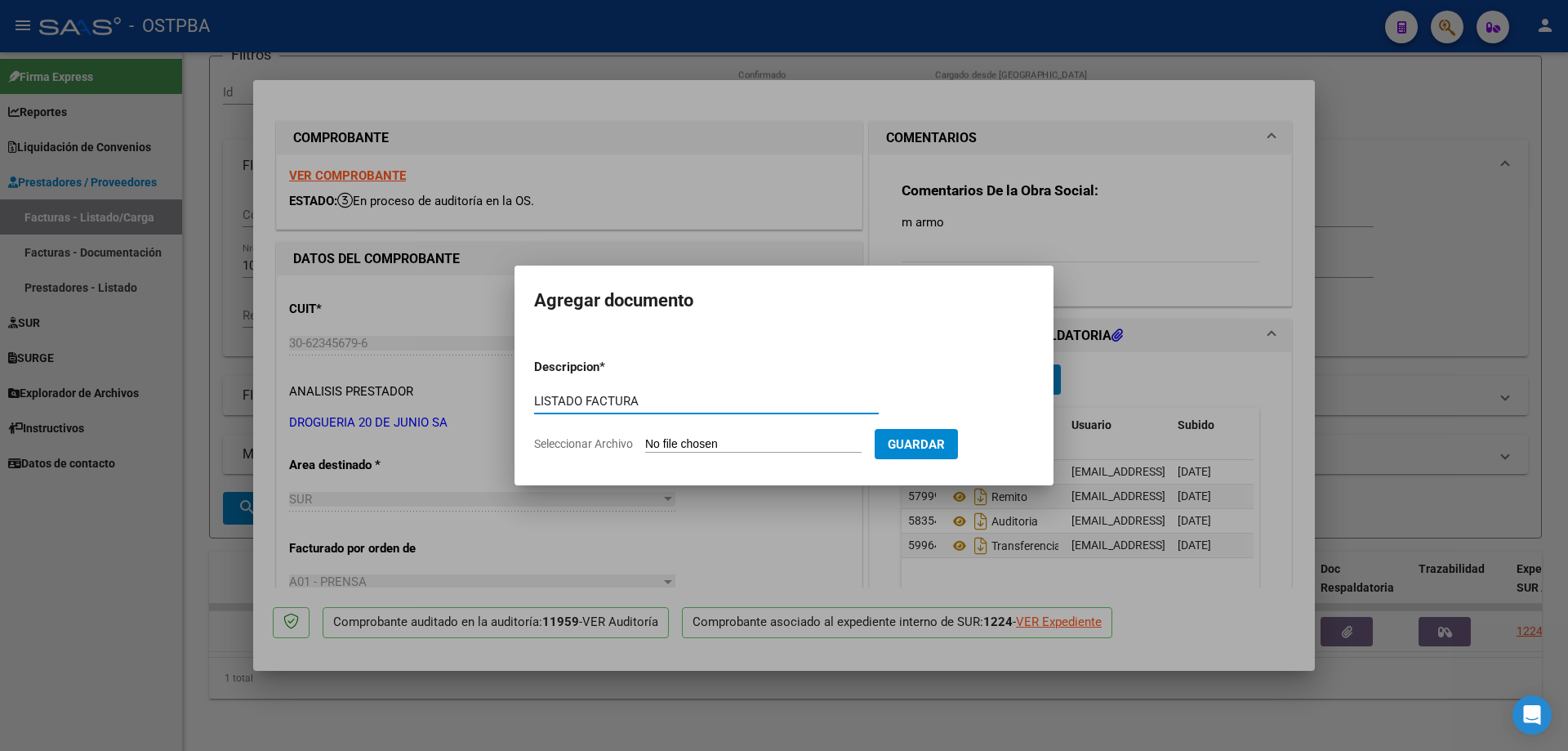
type input "LISTADO FACTURA"
click at [723, 448] on input "Seleccionar Archivo" at bounding box center [753, 445] width 216 height 16
type input "C:\fakepath\IMG_20250811_0002.pdf"
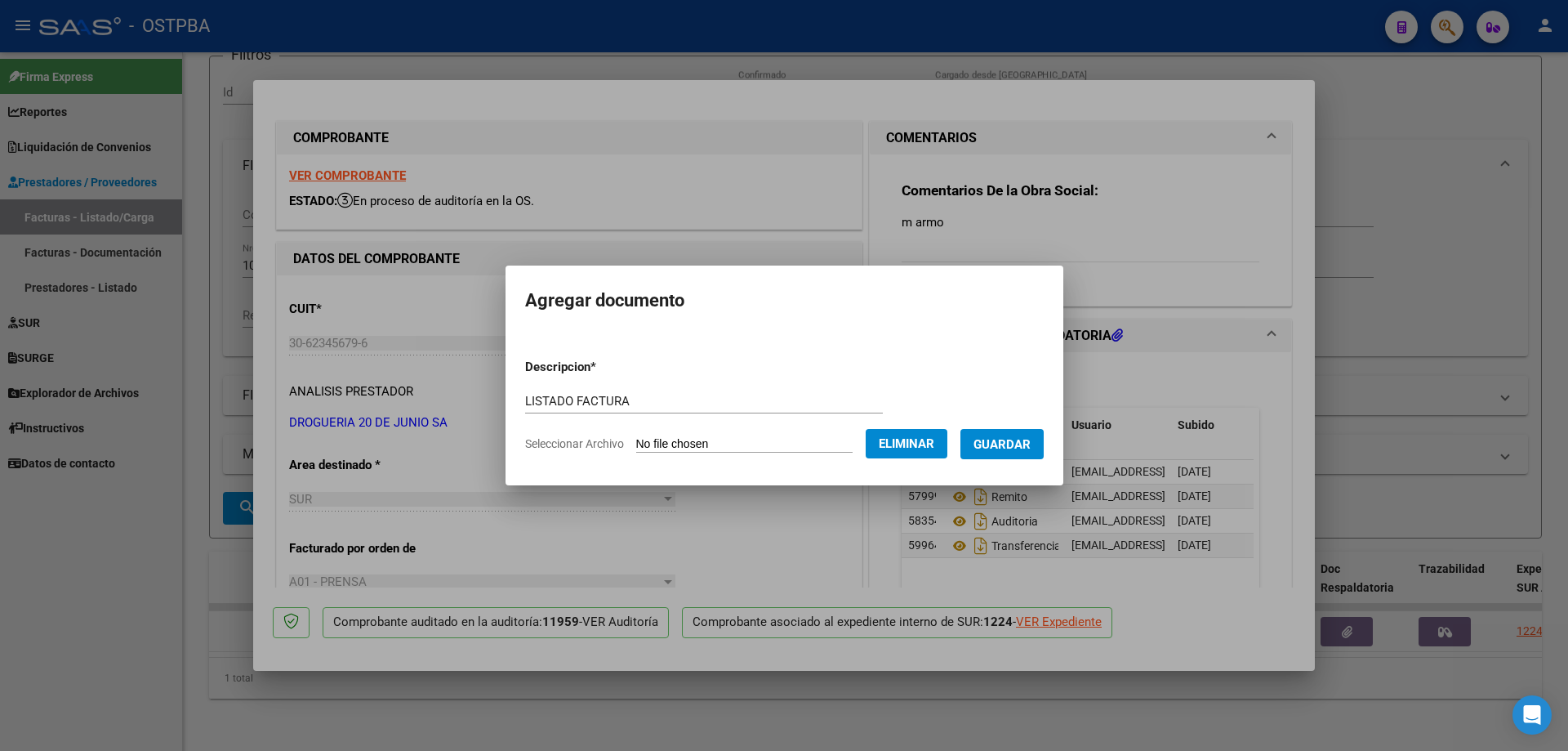
click at [1006, 444] on span "Guardar" at bounding box center [1002, 444] width 57 height 15
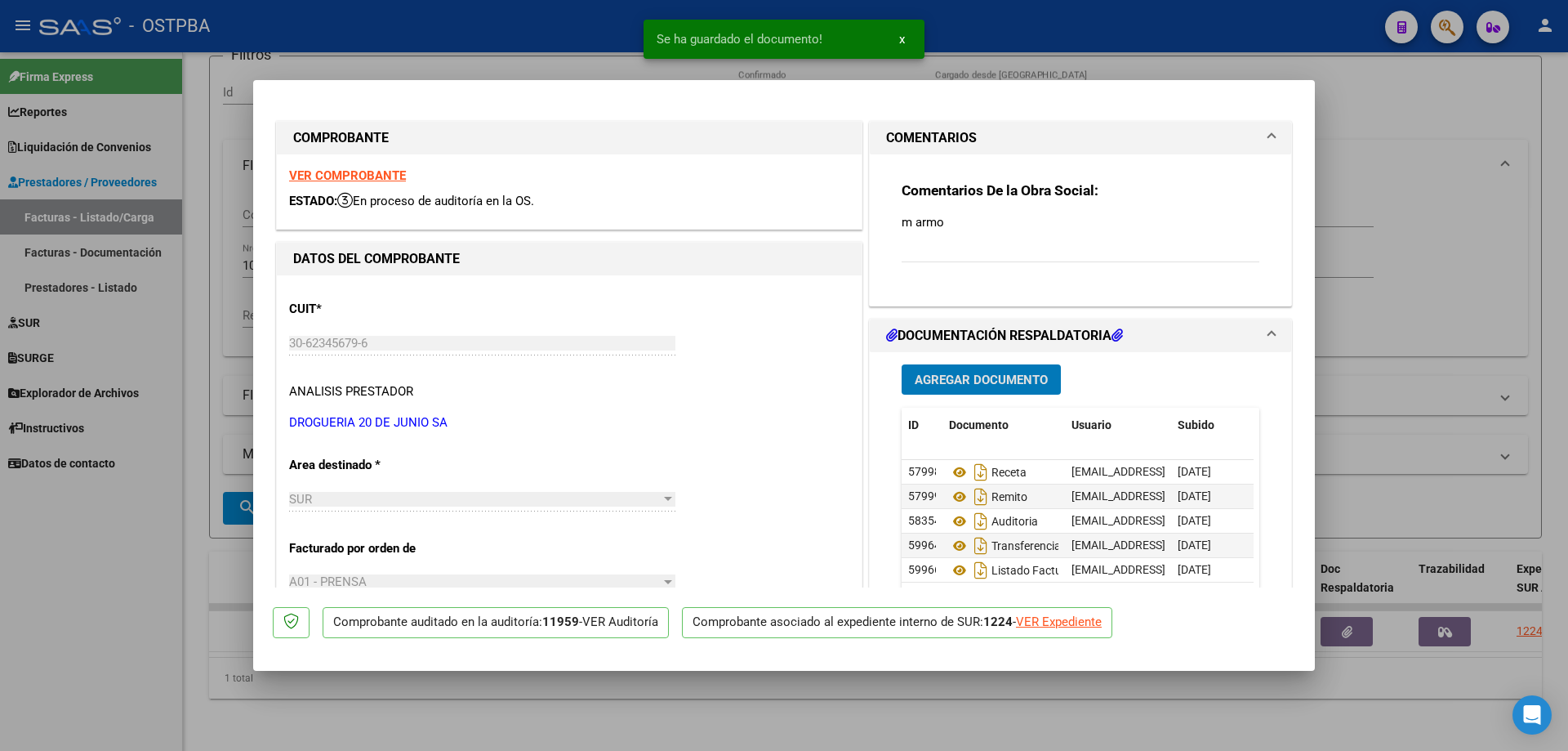
click at [842, 701] on div at bounding box center [784, 376] width 1568 height 751
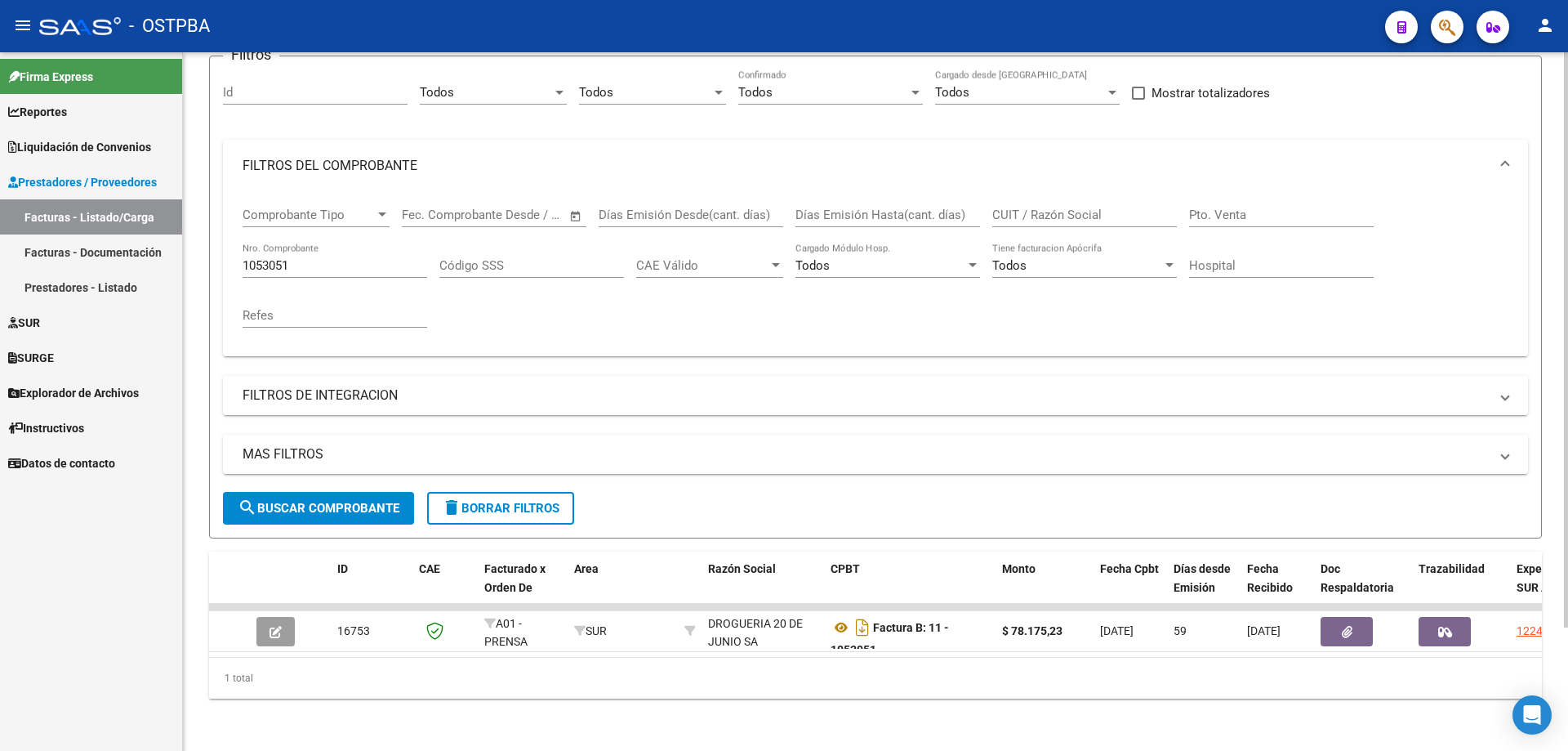
click at [327, 243] on div "1053051 Nro. Comprobante" at bounding box center [334, 260] width 185 height 35
type input "1053048"
click at [333, 501] on span "search Buscar Comprobante" at bounding box center [318, 508] width 161 height 15
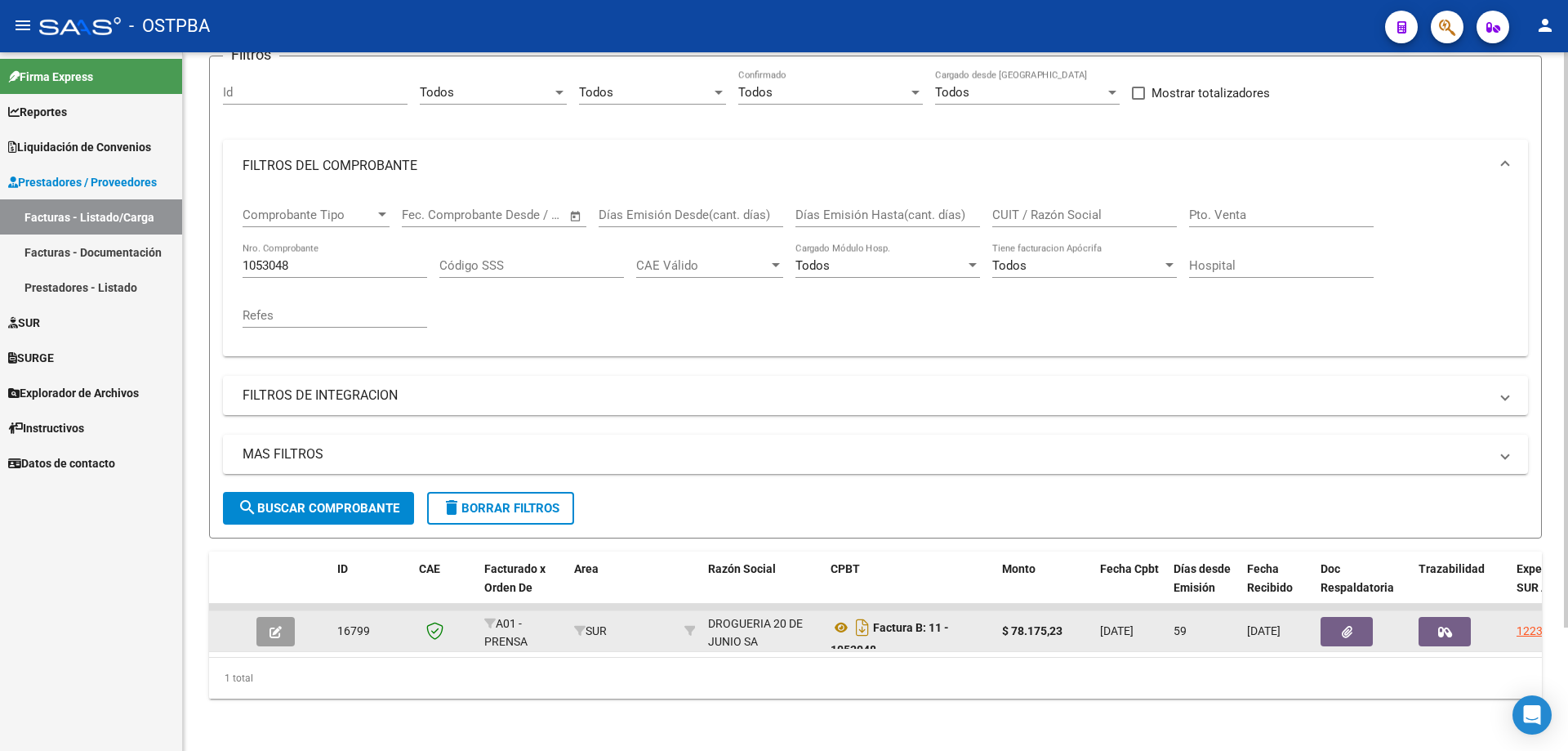
click at [284, 617] on button "button" at bounding box center [275, 632] width 38 height 29
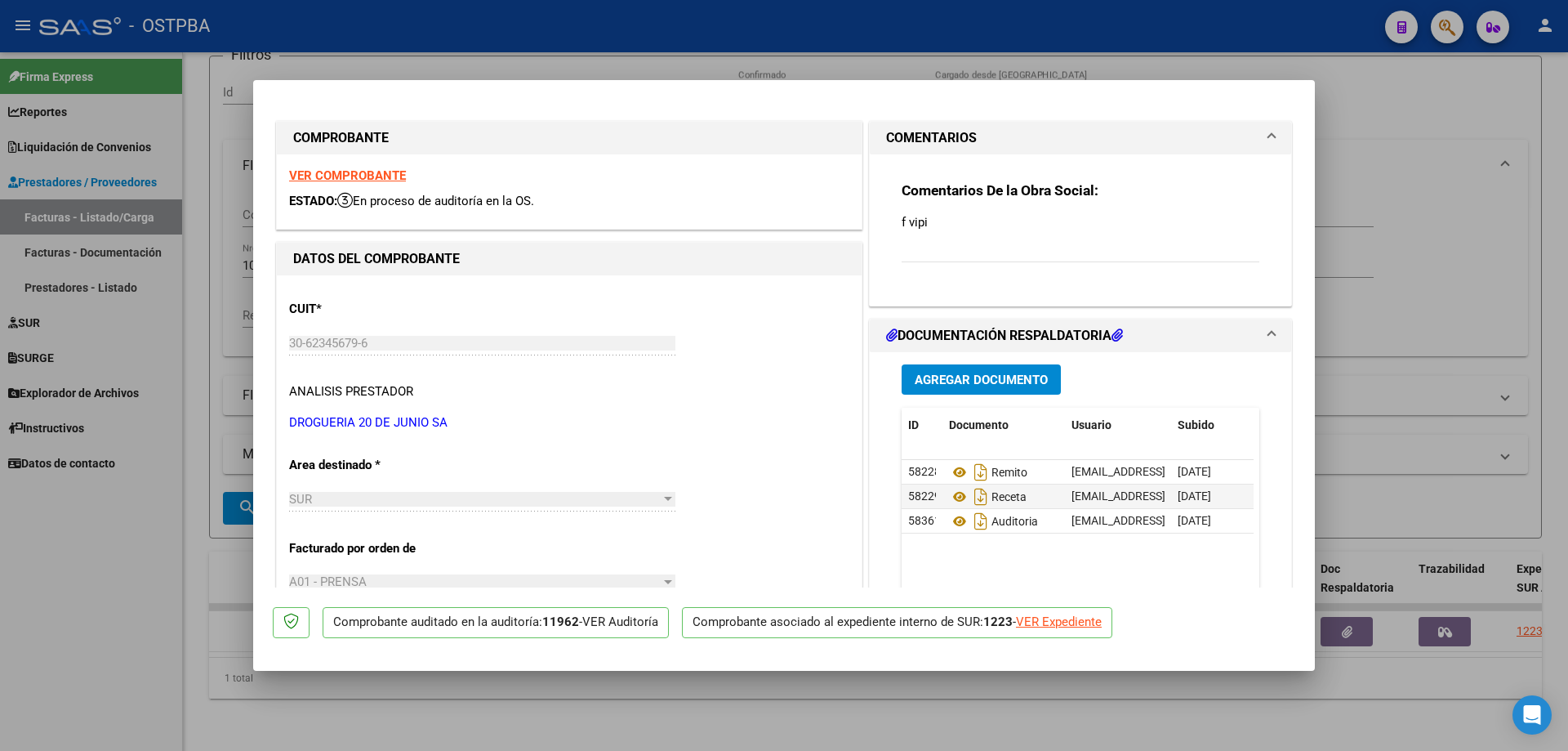
click at [961, 376] on span "Agregar Documento" at bounding box center [981, 379] width 133 height 15
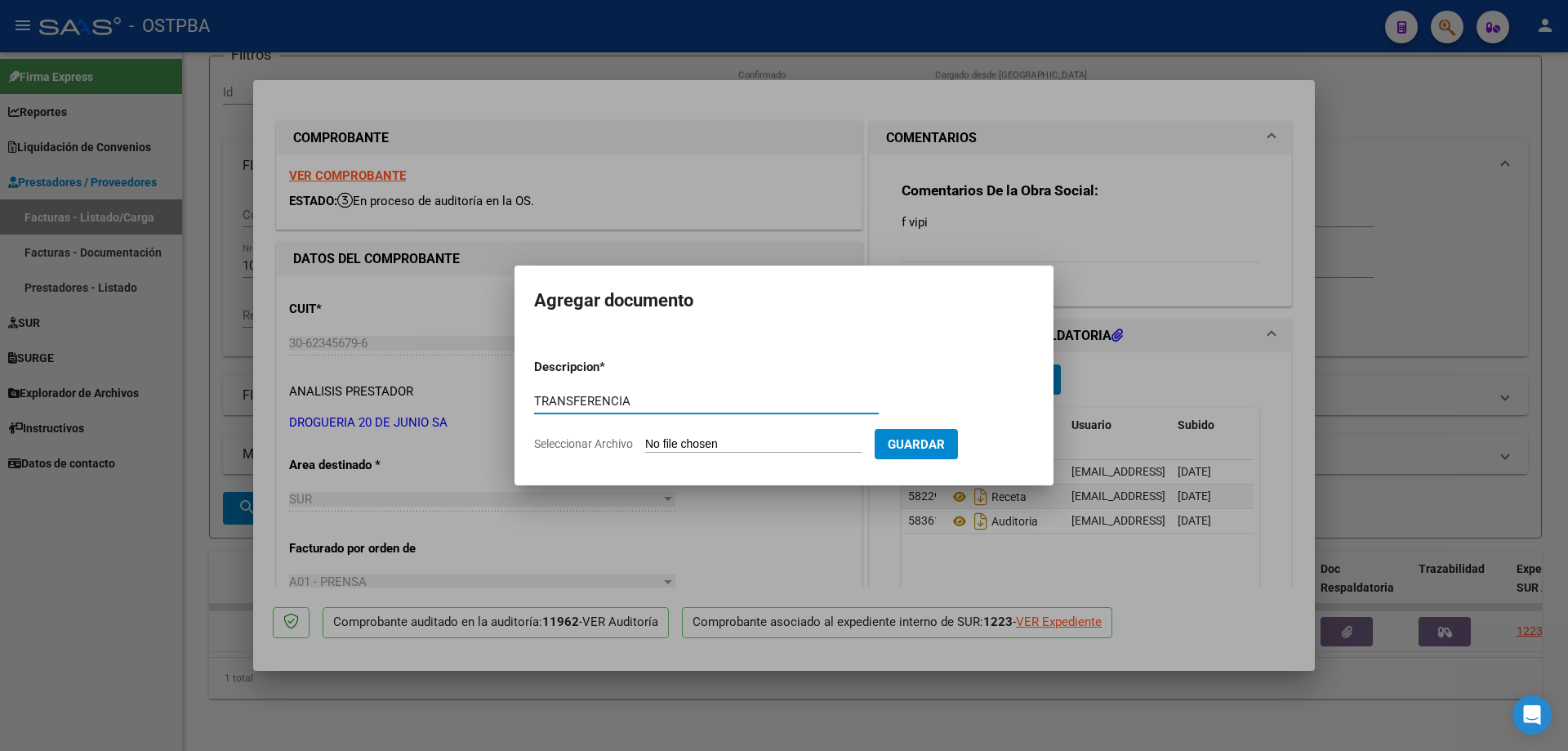
type input "TRANSFERENCIA"
click at [679, 439] on input "Seleccionar Archivo" at bounding box center [753, 445] width 216 height 16
type input "C:\fakepath\IMG_20250811_0001.pdf"
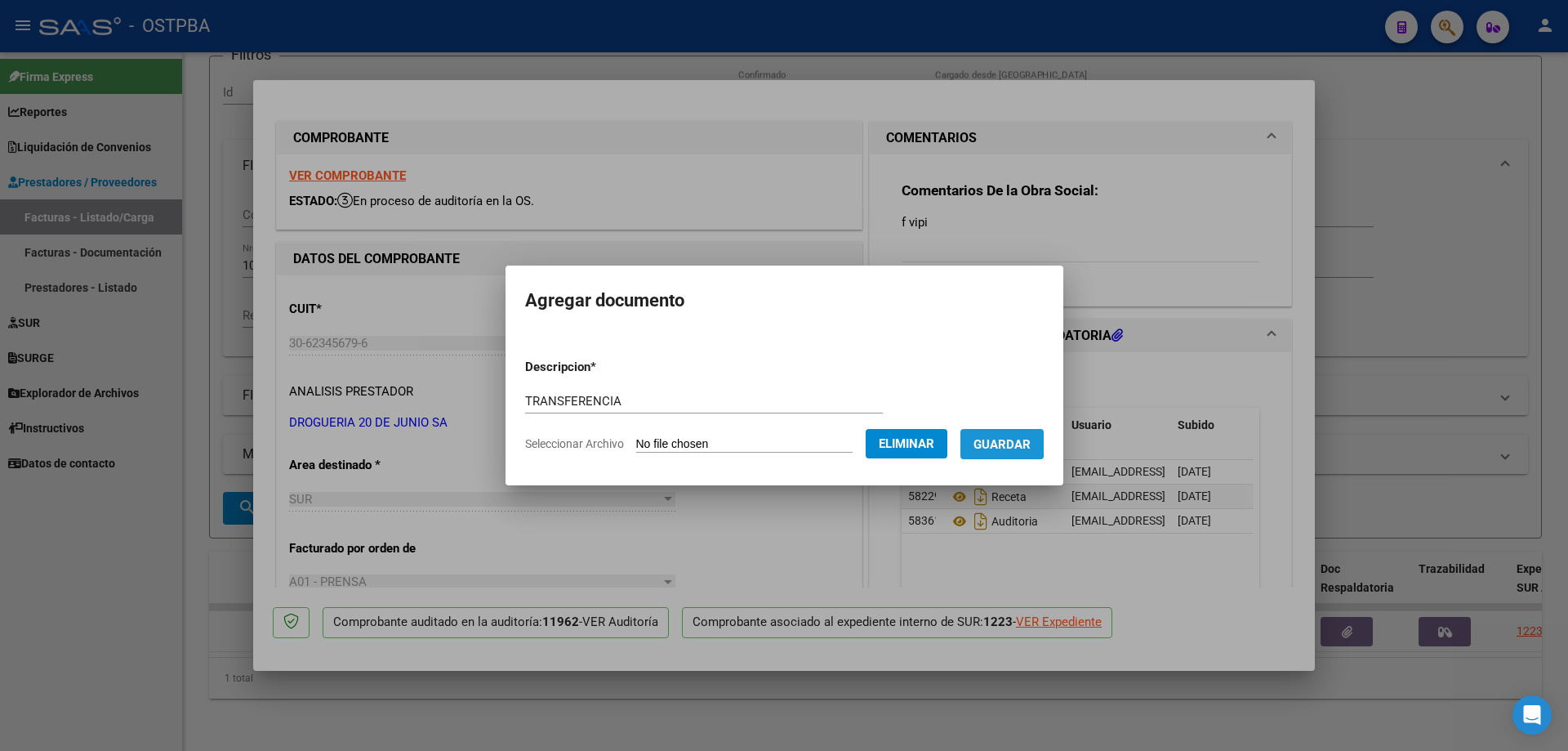
click at [1013, 441] on span "Guardar" at bounding box center [1002, 444] width 57 height 15
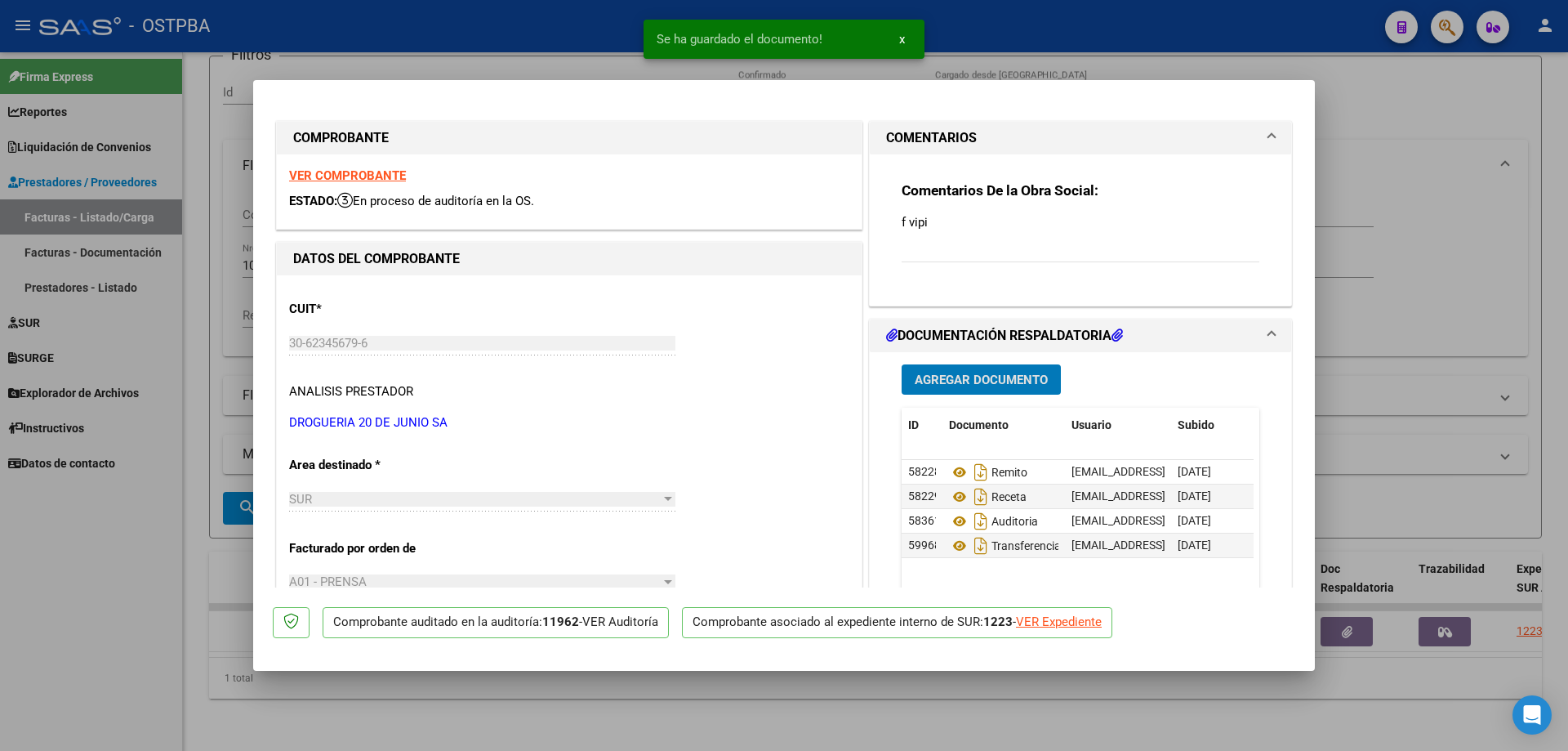
click at [980, 375] on span "Agregar Documento" at bounding box center [981, 379] width 133 height 15
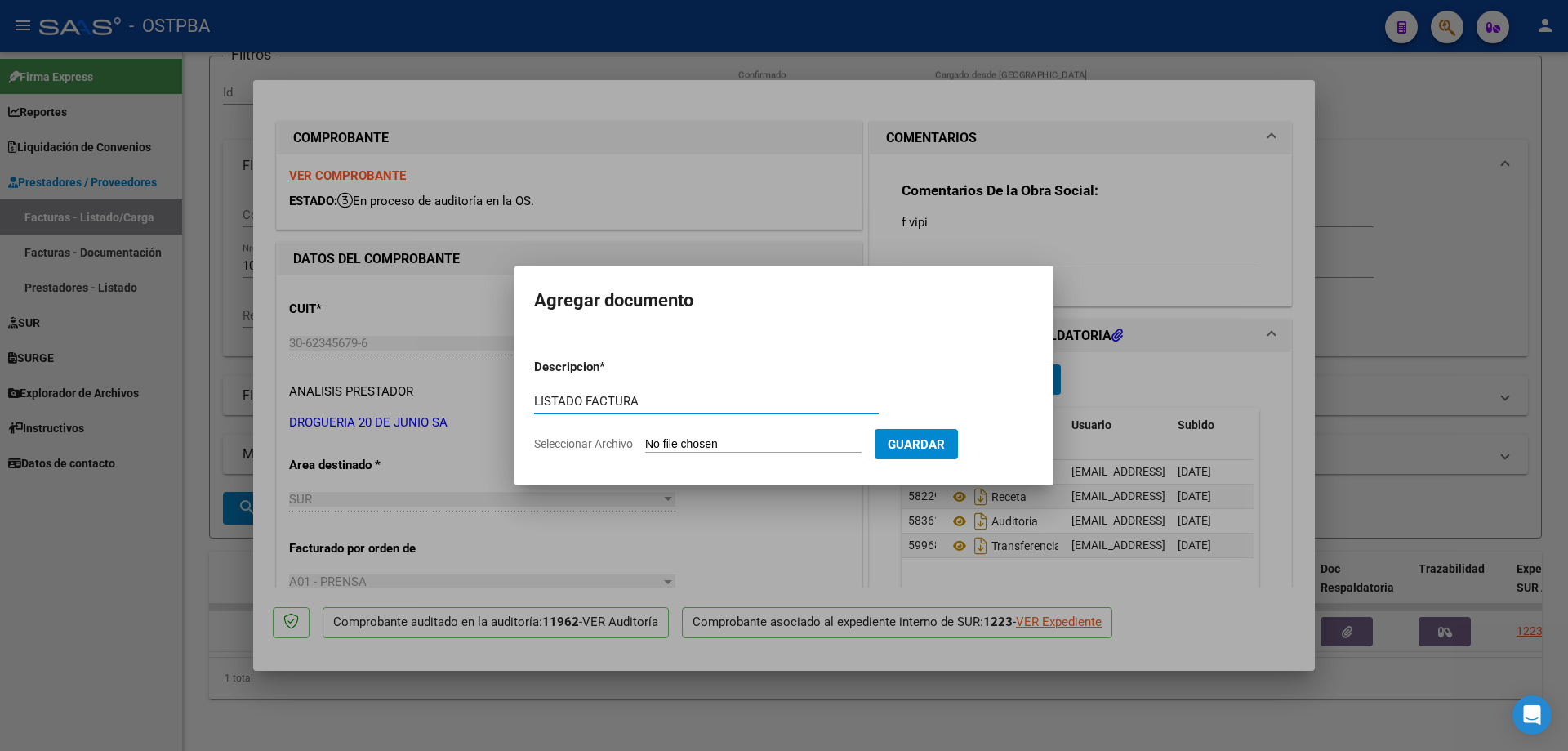
type input "LISTADO FACTURA"
click at [715, 447] on input "Seleccionar Archivo" at bounding box center [753, 445] width 216 height 16
type input "C:\fakepath\IMG_20250811_0002.pdf"
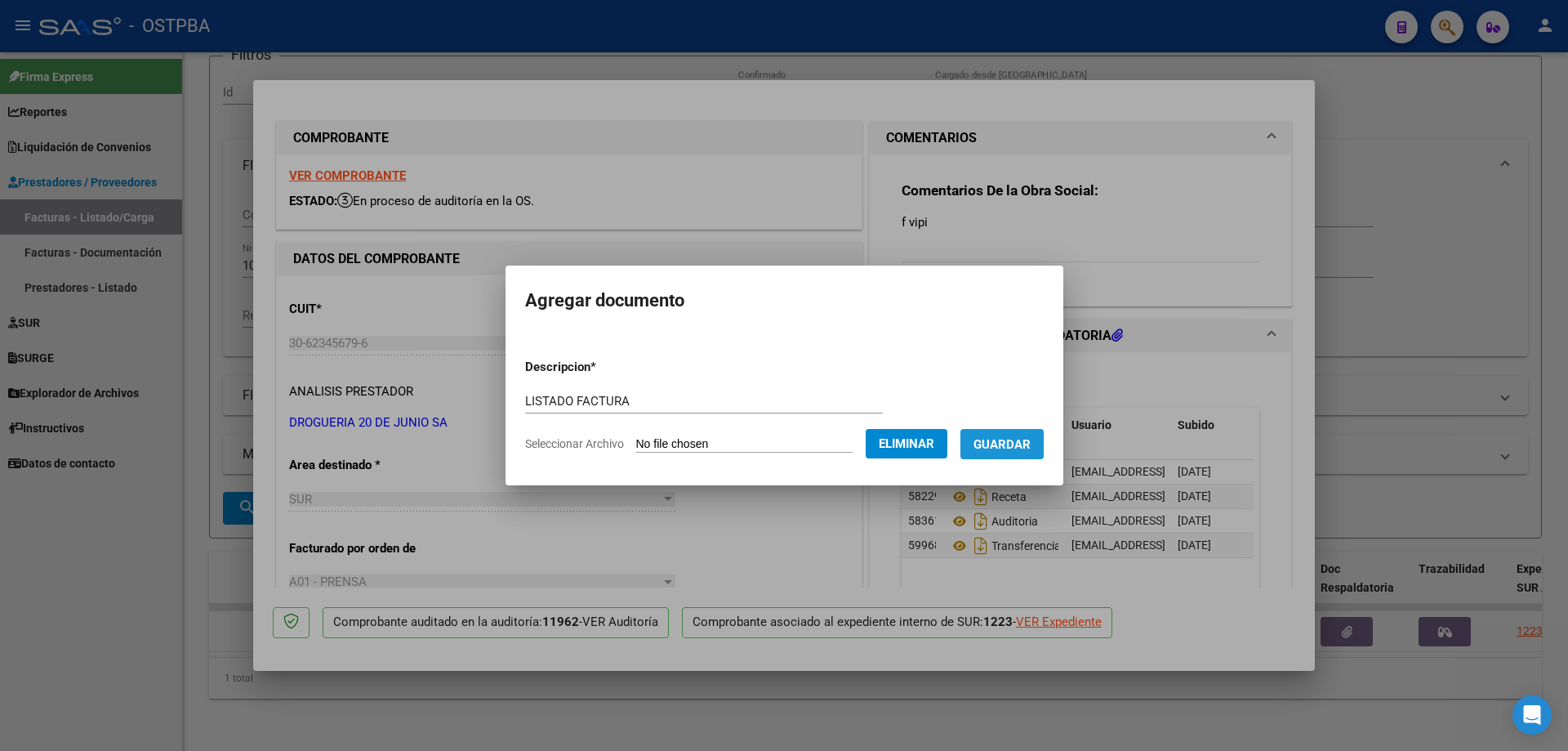
click at [1011, 444] on span "Guardar" at bounding box center [1002, 444] width 57 height 15
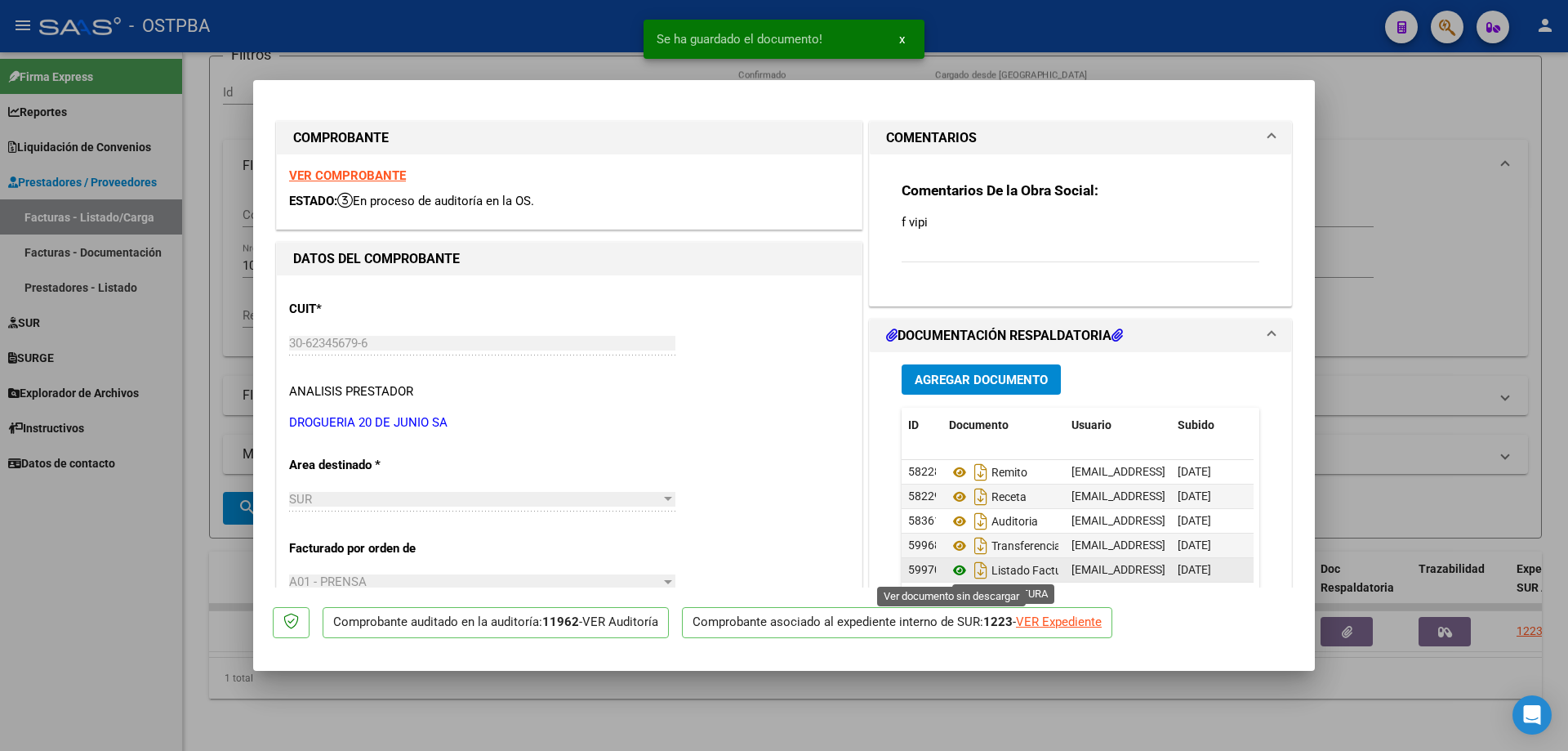
click at [956, 568] on icon at bounding box center [960, 570] width 22 height 20
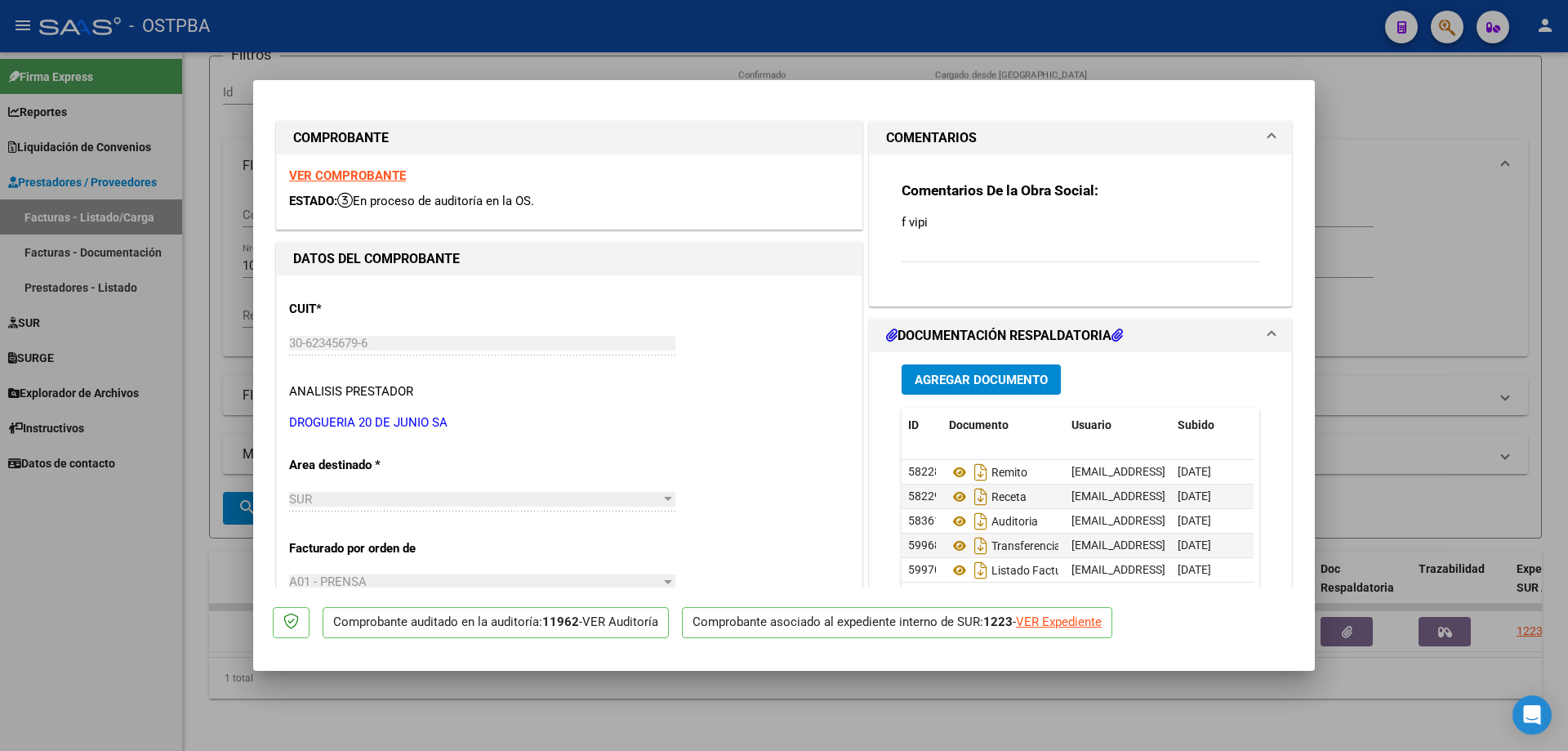
click at [548, 712] on div at bounding box center [784, 376] width 1568 height 751
type input "$ 0,00"
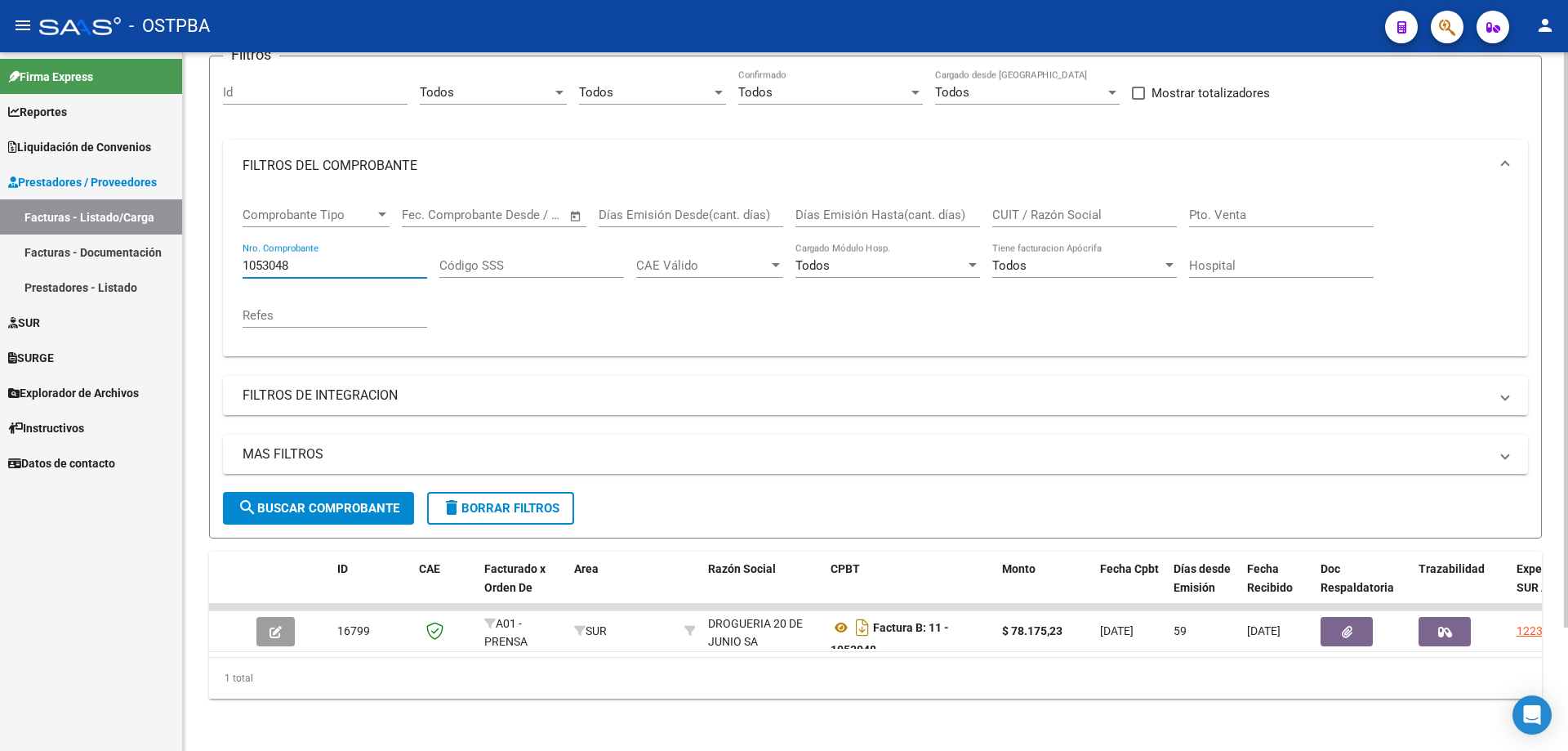
drag, startPoint x: 336, startPoint y: 255, endPoint x: 344, endPoint y: 267, distance: 14.4
click at [334, 258] on input "1053048" at bounding box center [334, 265] width 185 height 15
type input "1051056"
click at [284, 502] on span "search Buscar Comprobante" at bounding box center [318, 508] width 161 height 15
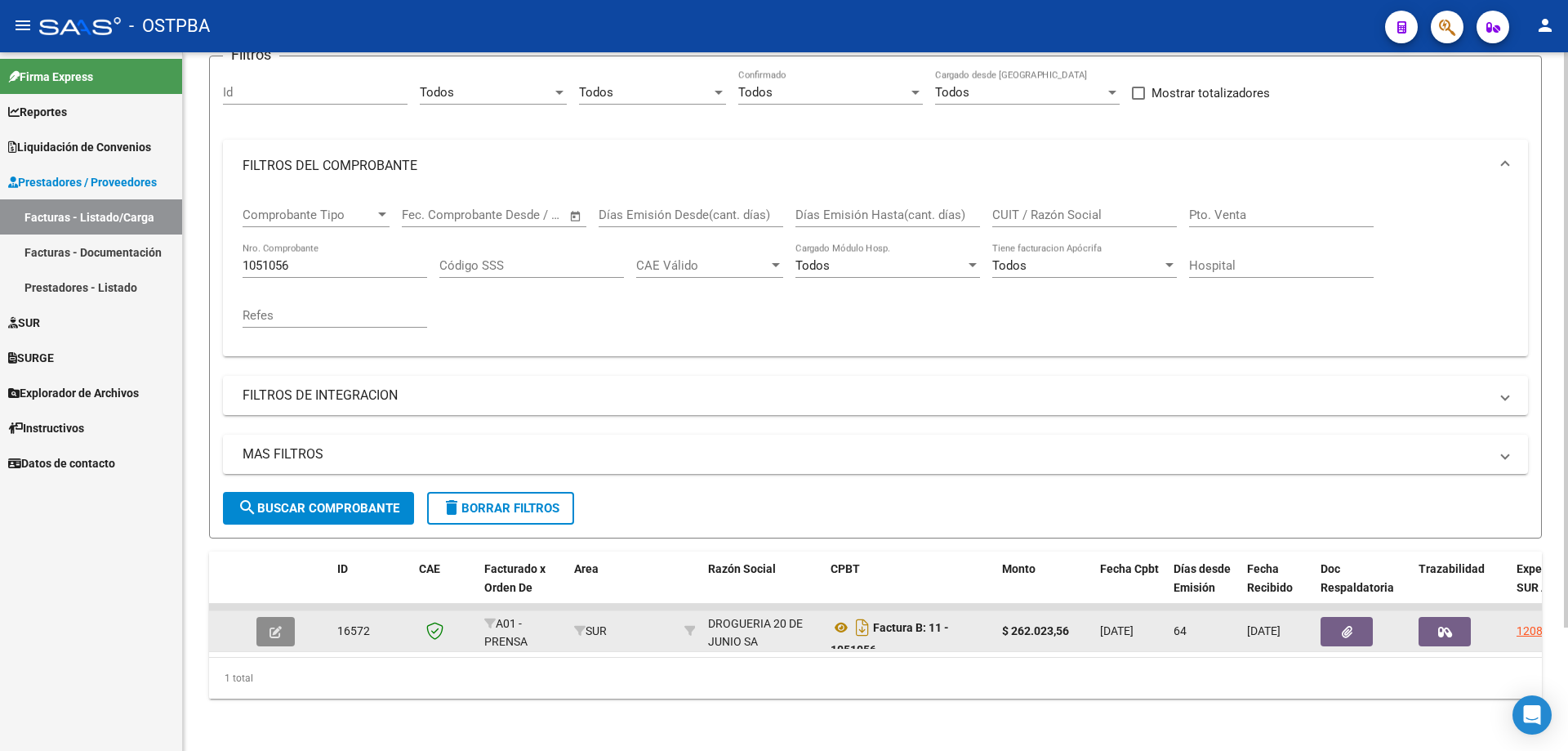
click at [277, 626] on icon "button" at bounding box center [276, 632] width 13 height 13
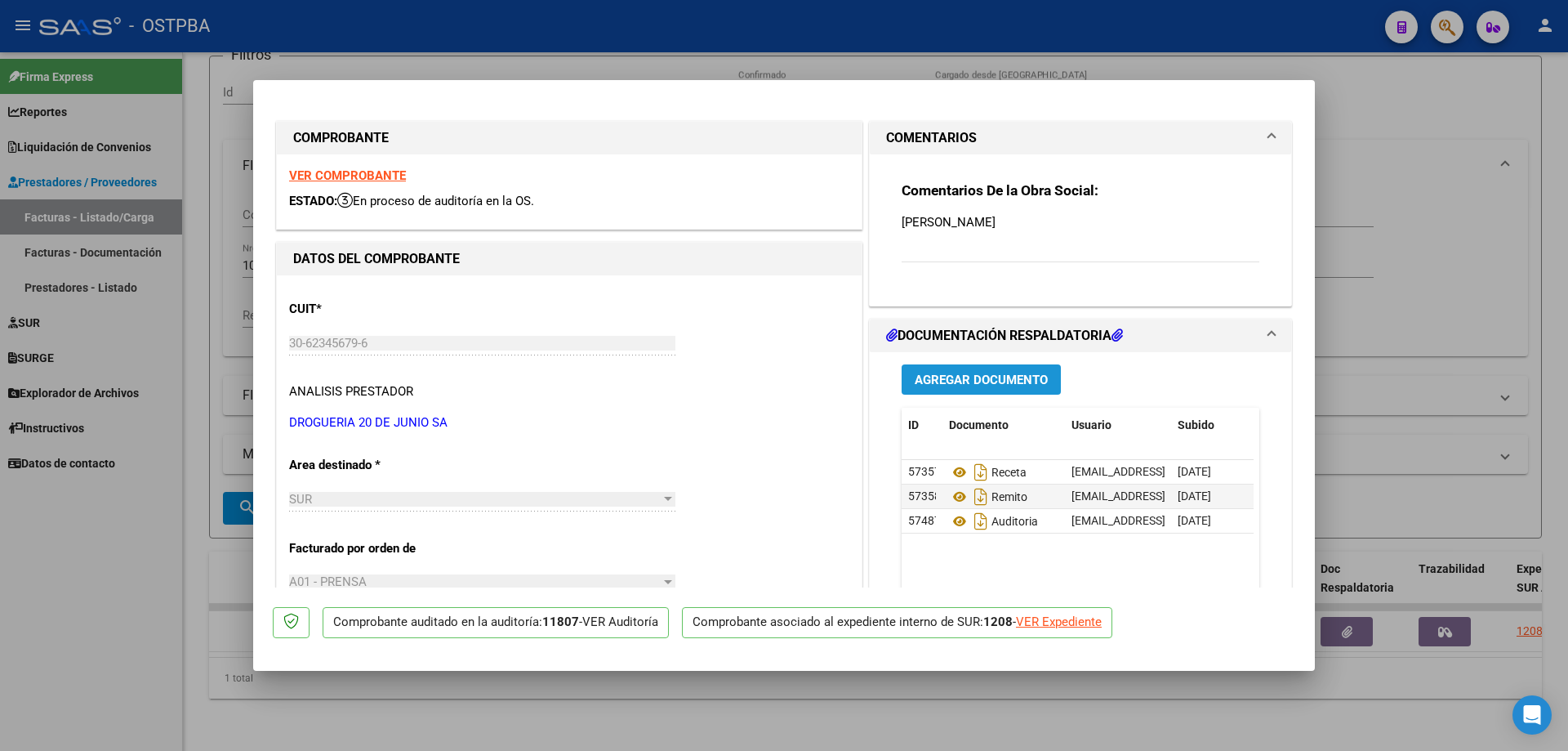
click at [962, 375] on span "Agregar Documento" at bounding box center [981, 379] width 133 height 15
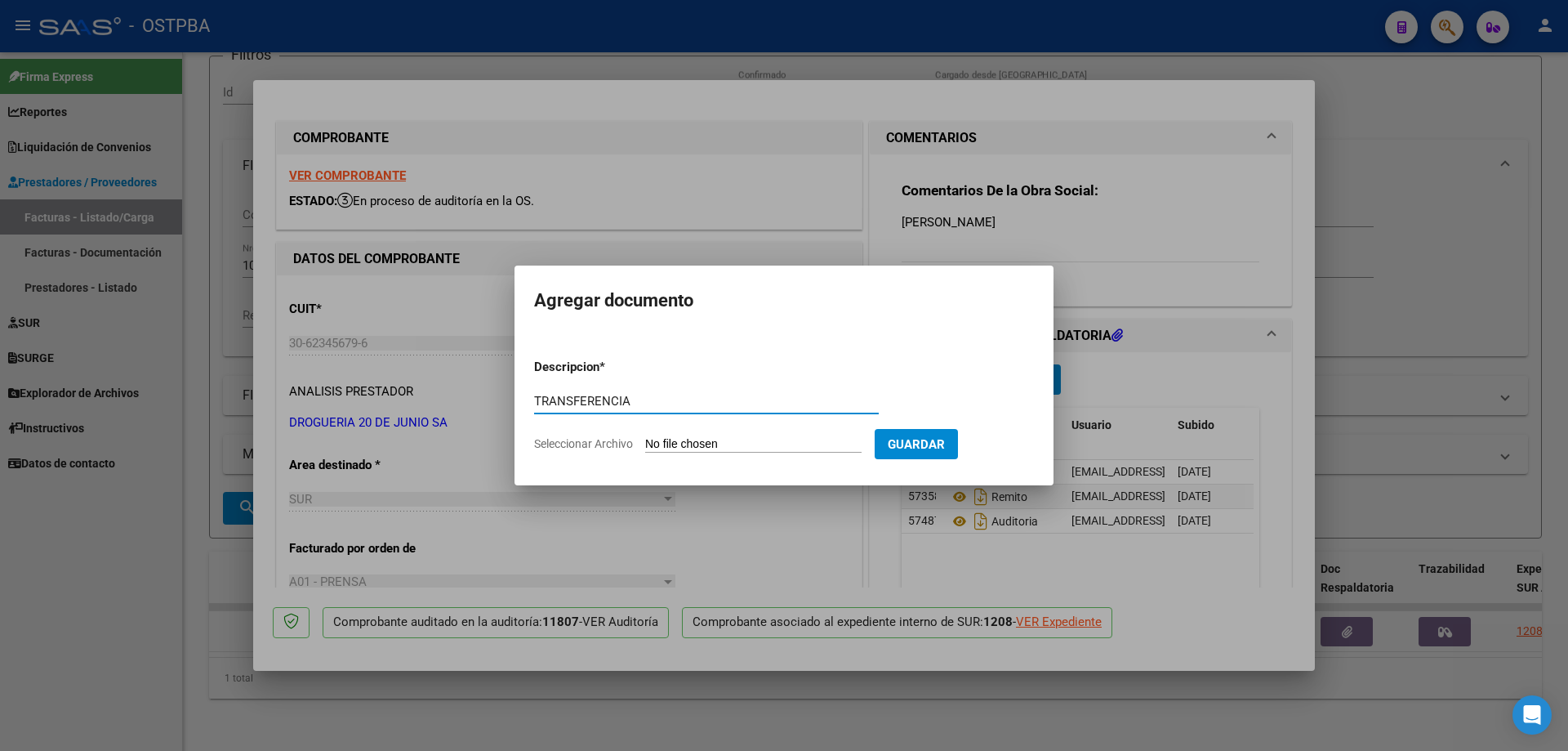
type input "TRANSFERENCIA"
click at [747, 444] on input "Seleccionar Archivo" at bounding box center [753, 445] width 216 height 16
type input "C:\fakepath\IMG_20250811_0001.pdf"
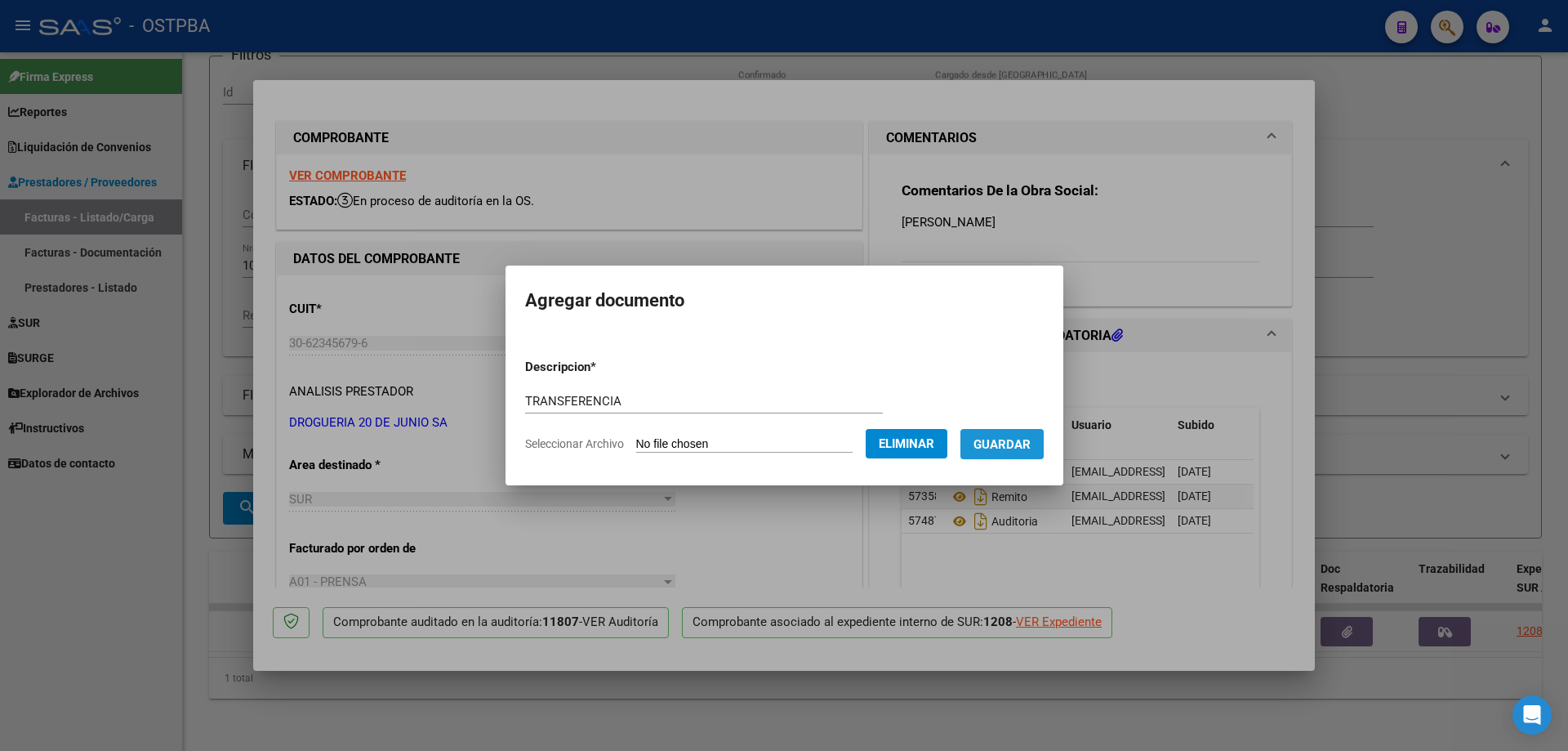
click at [1006, 444] on span "Guardar" at bounding box center [1002, 444] width 57 height 15
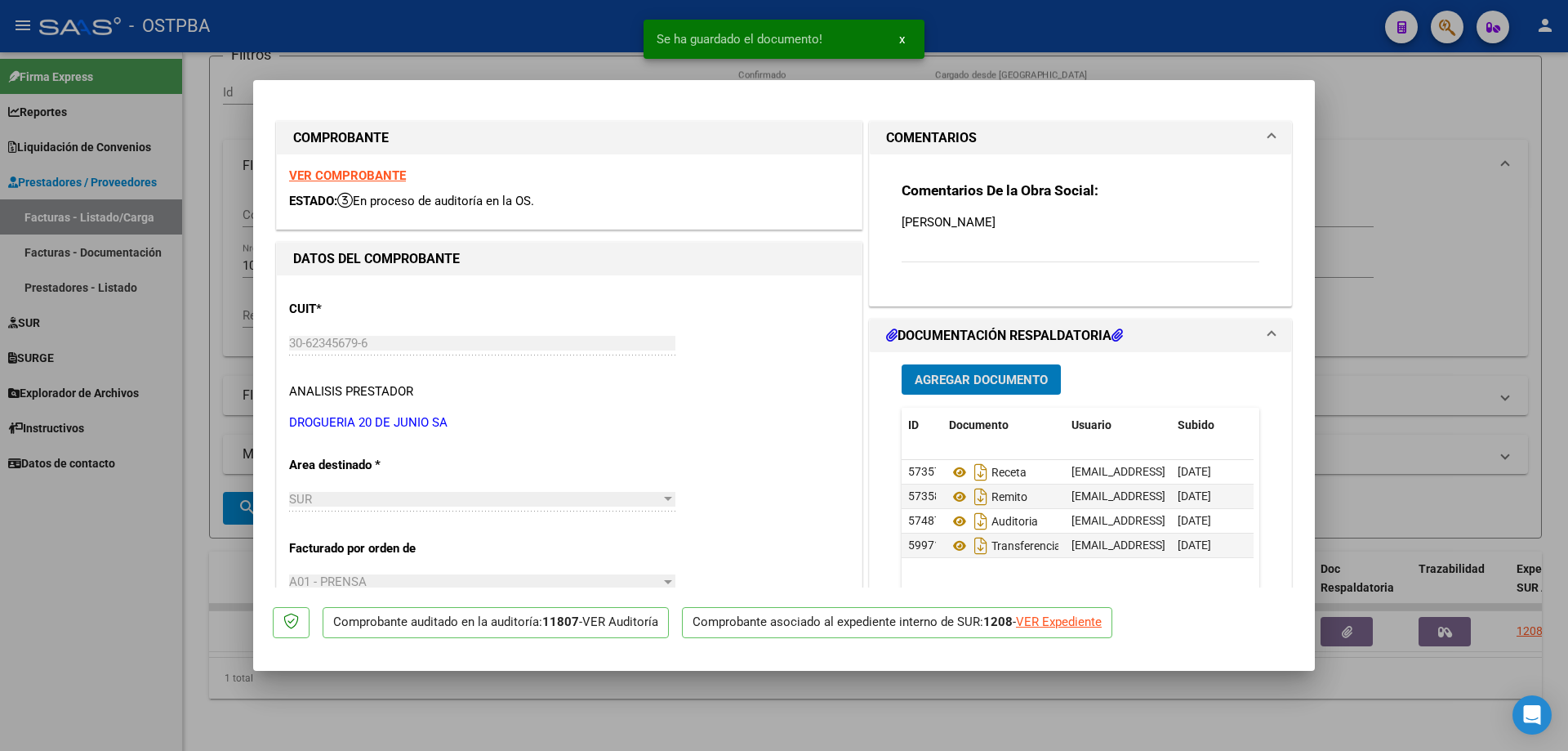
click at [945, 381] on span "Agregar Documento" at bounding box center [981, 379] width 133 height 15
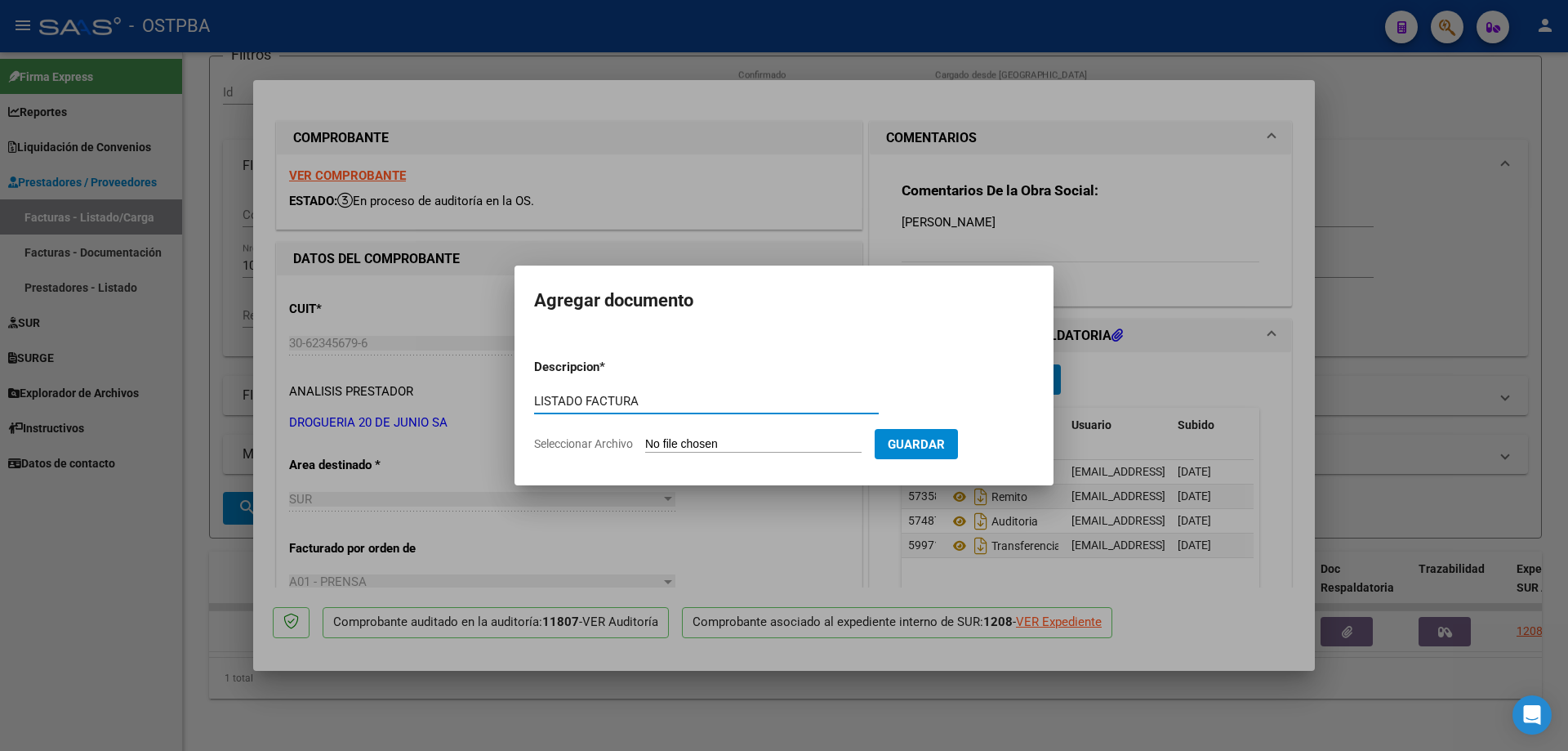
type input "LISTADO FACTURA"
click at [709, 440] on input "Seleccionar Archivo" at bounding box center [753, 445] width 216 height 16
type input "C:\fakepath\IMG_20250811_0002.pdf"
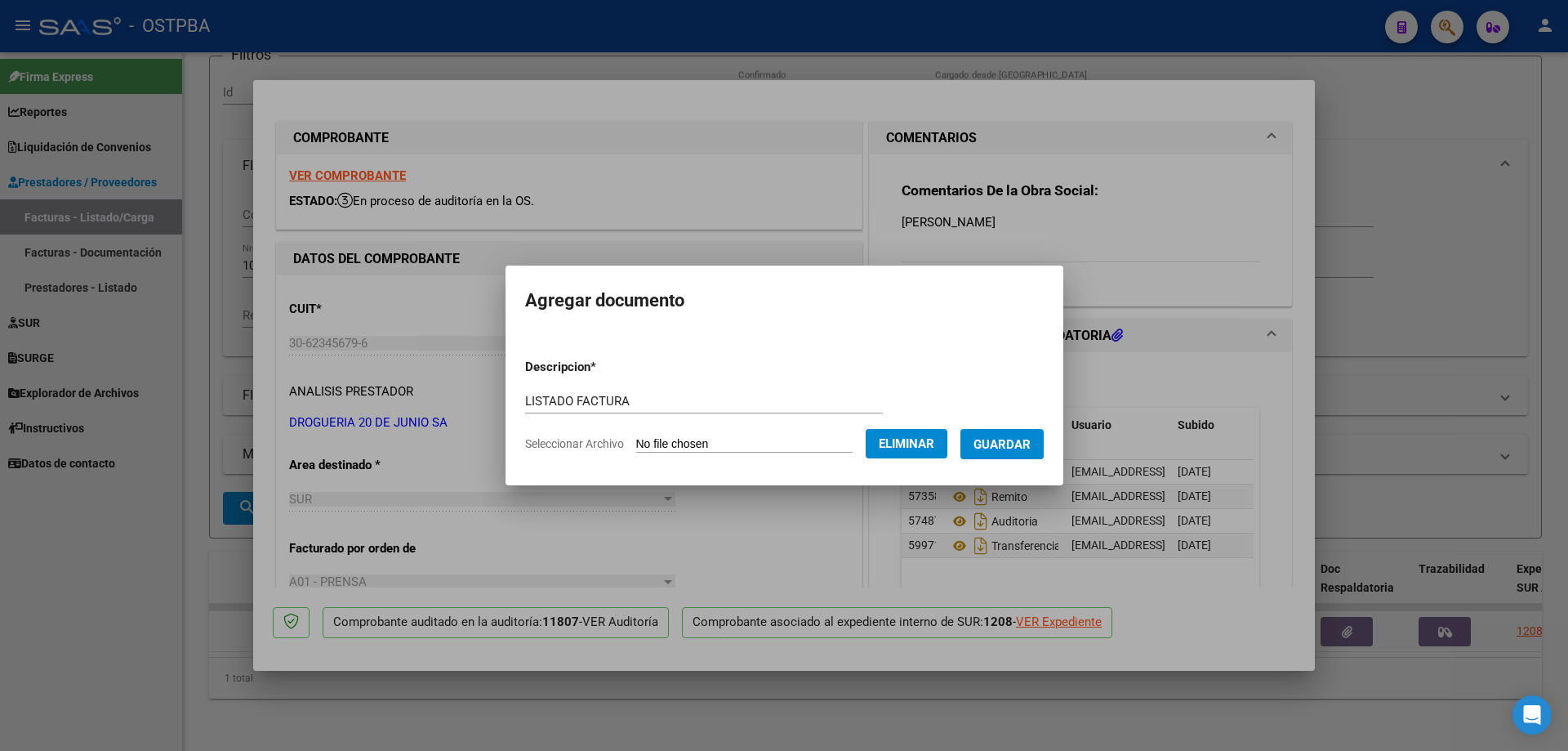
click at [1002, 440] on span "Guardar" at bounding box center [1002, 444] width 57 height 15
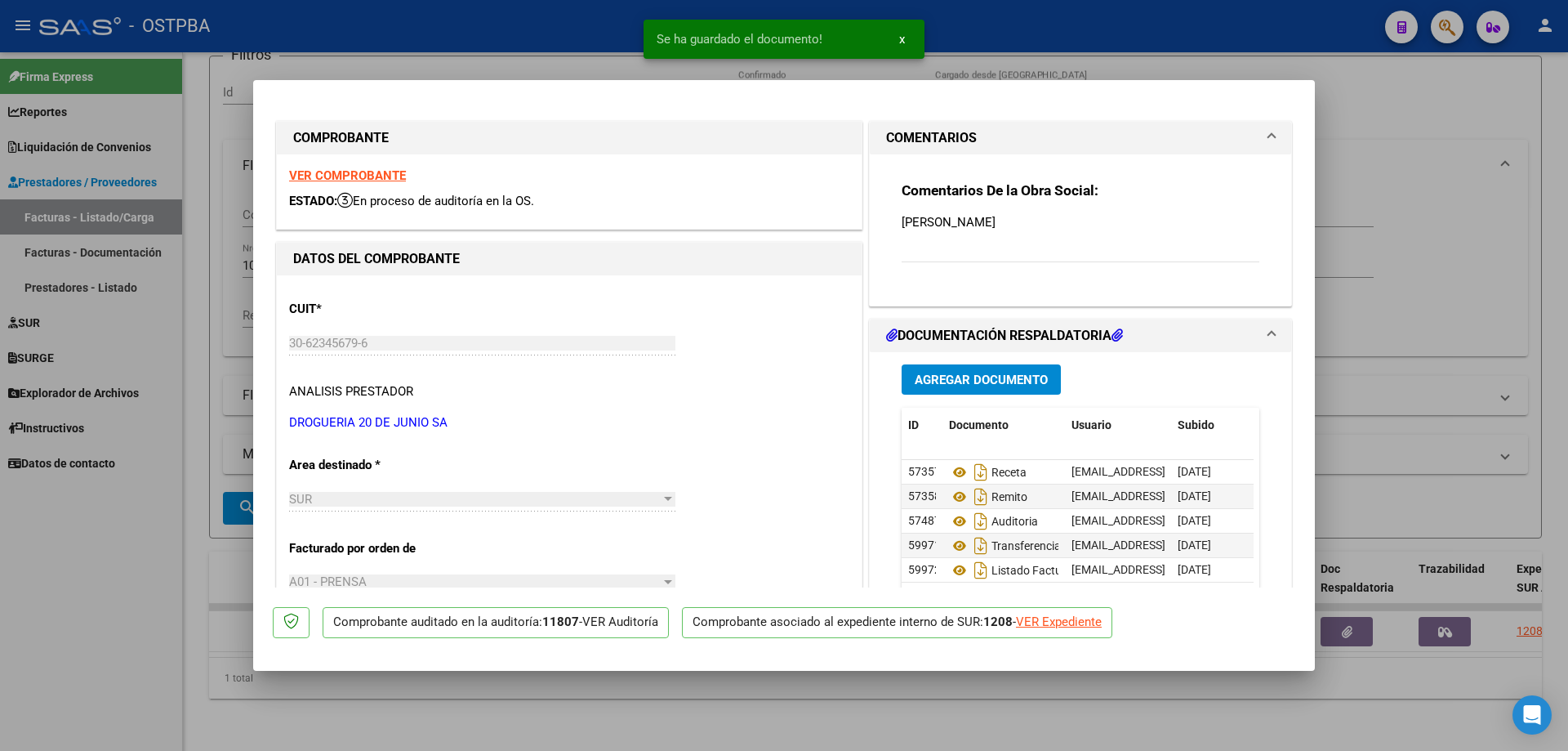
click at [762, 724] on div at bounding box center [784, 376] width 1568 height 751
type input "$ 0,00"
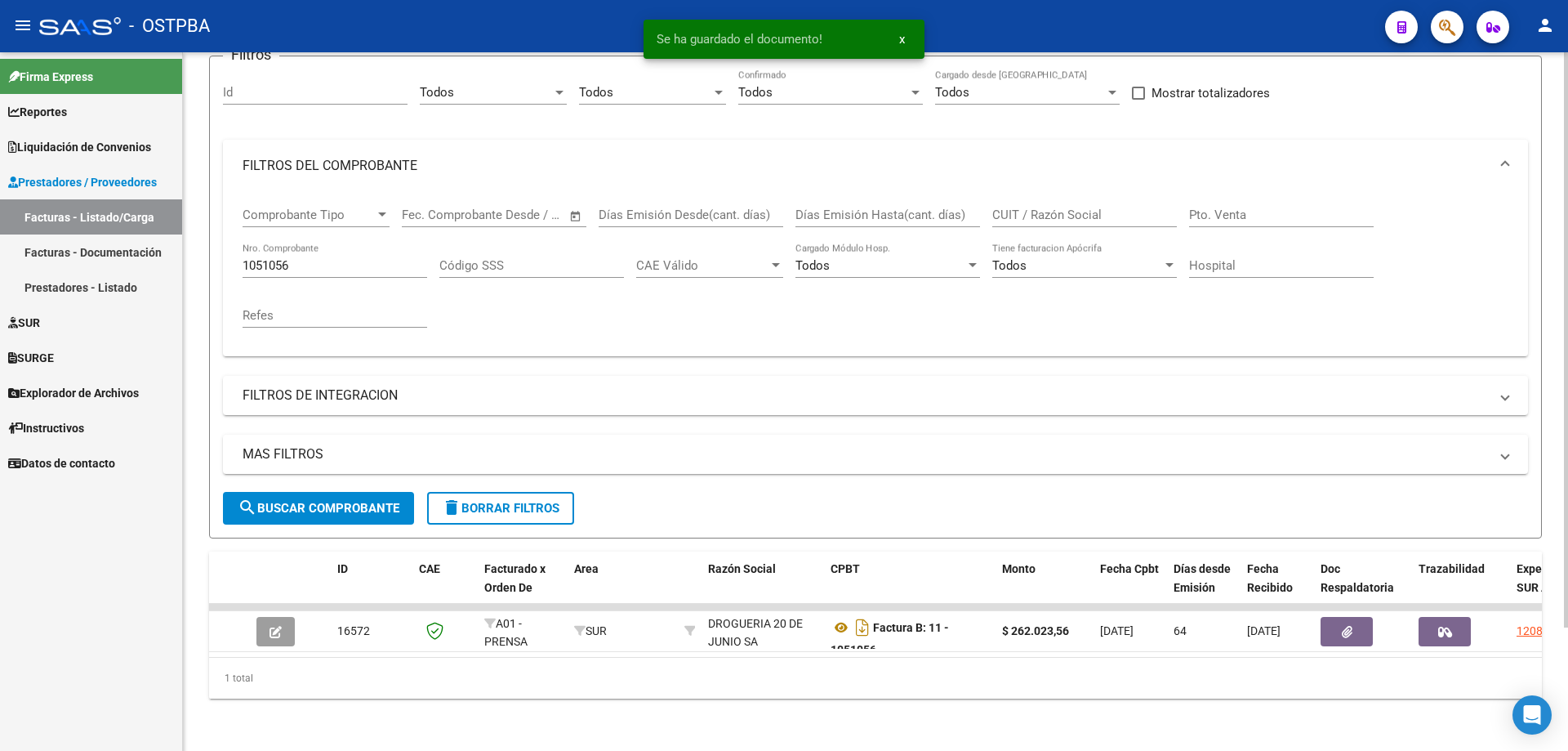
click at [360, 258] on input "1051056" at bounding box center [334, 265] width 185 height 15
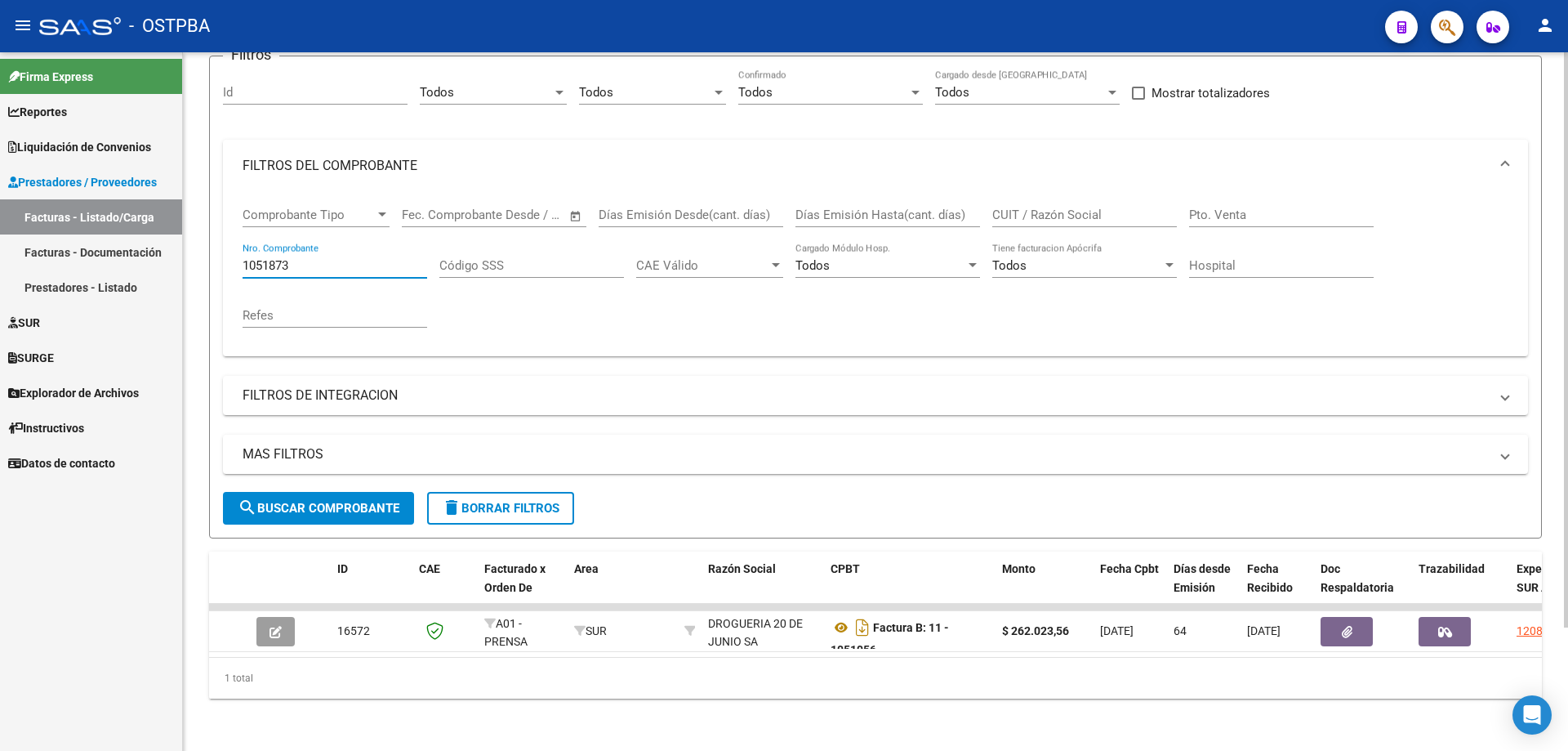
type input "1051873"
click at [314, 501] on span "search Buscar Comprobante" at bounding box center [318, 508] width 161 height 15
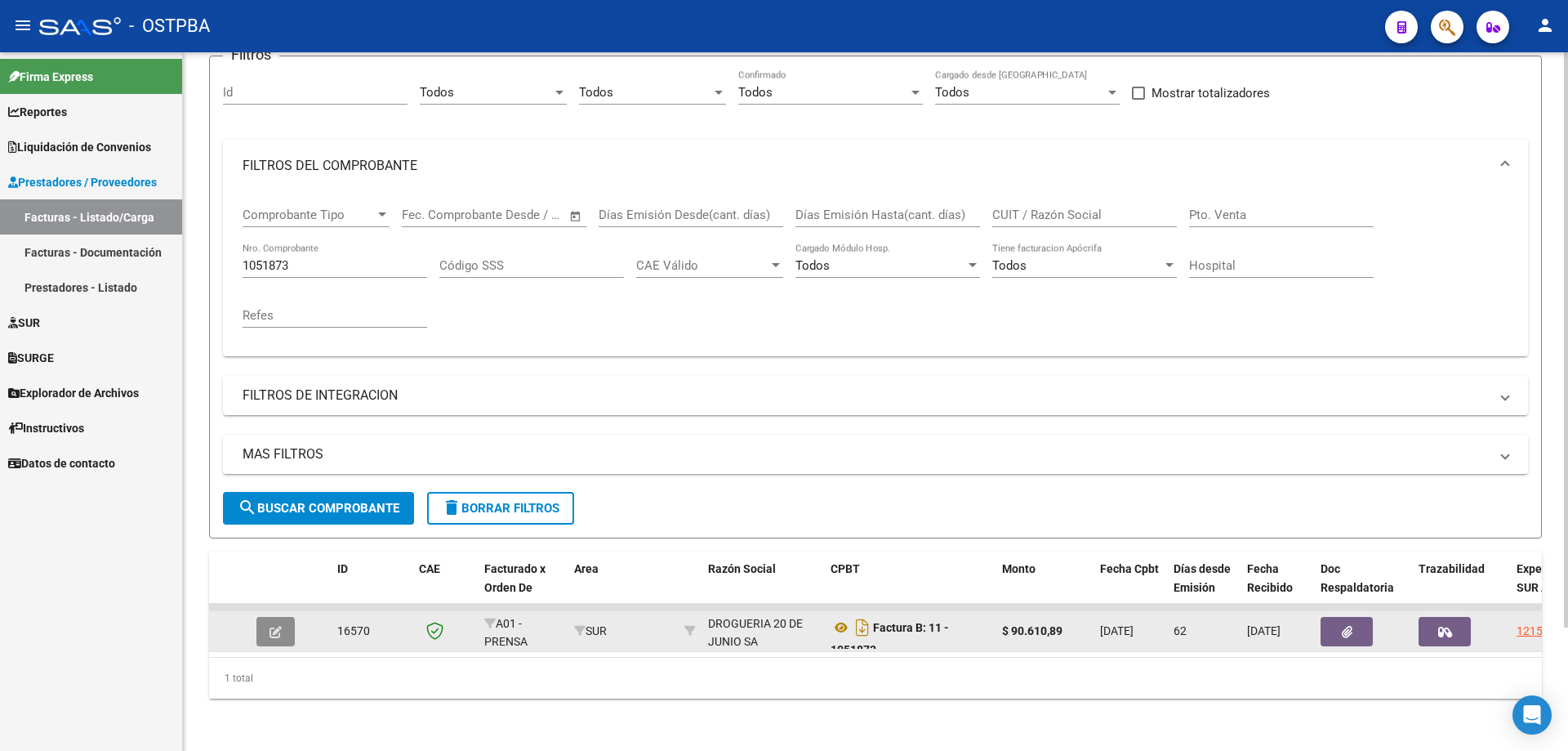
click at [267, 620] on button "button" at bounding box center [275, 632] width 38 height 29
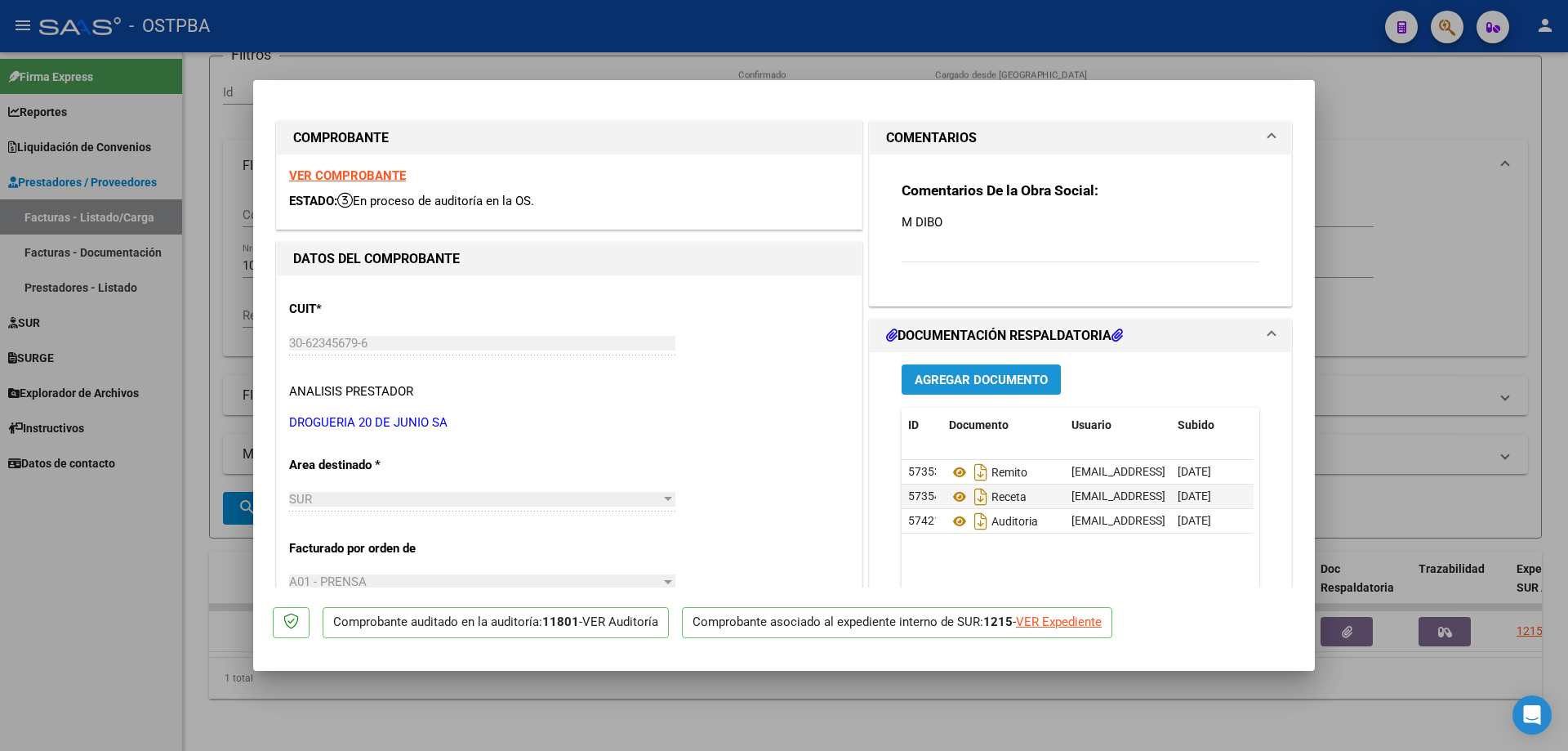
click at [955, 377] on span "Agregar Documento" at bounding box center [981, 379] width 133 height 15
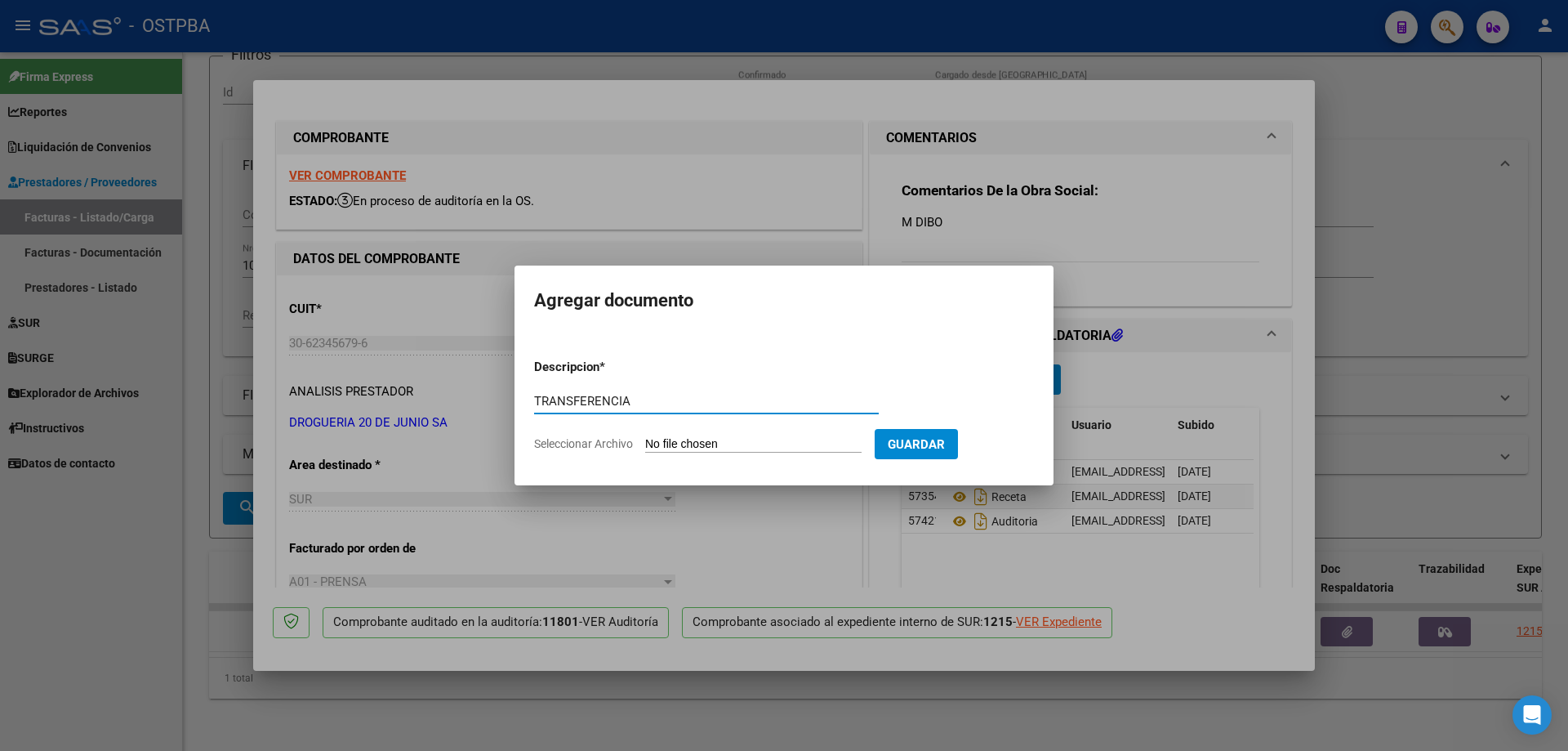
type input "TRANSFERENCIA"
click at [749, 443] on input "Seleccionar Archivo" at bounding box center [753, 445] width 216 height 16
type input "C:\fakepath\IMG_20250811_0001.pdf"
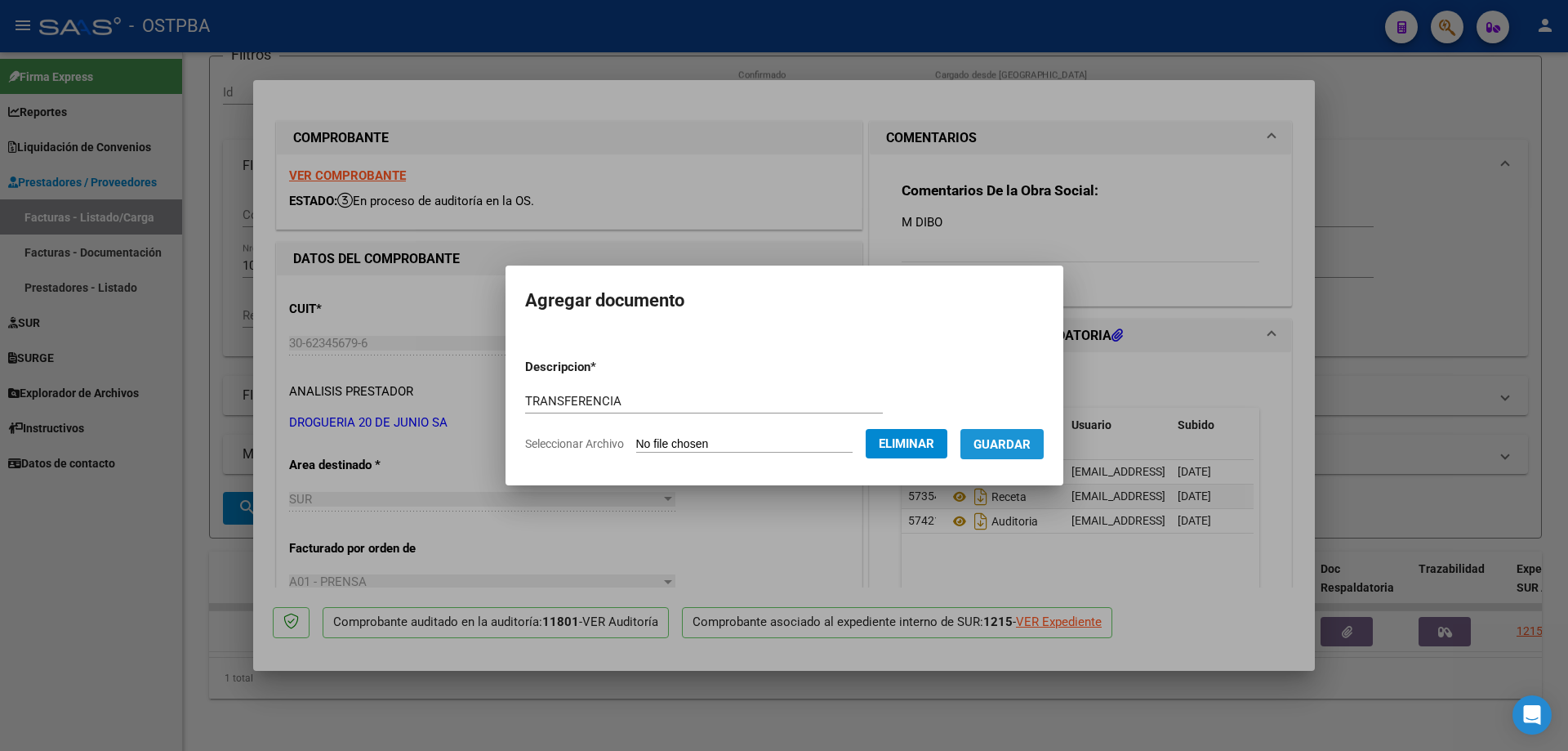
click at [1030, 438] on span "Guardar" at bounding box center [1002, 444] width 57 height 15
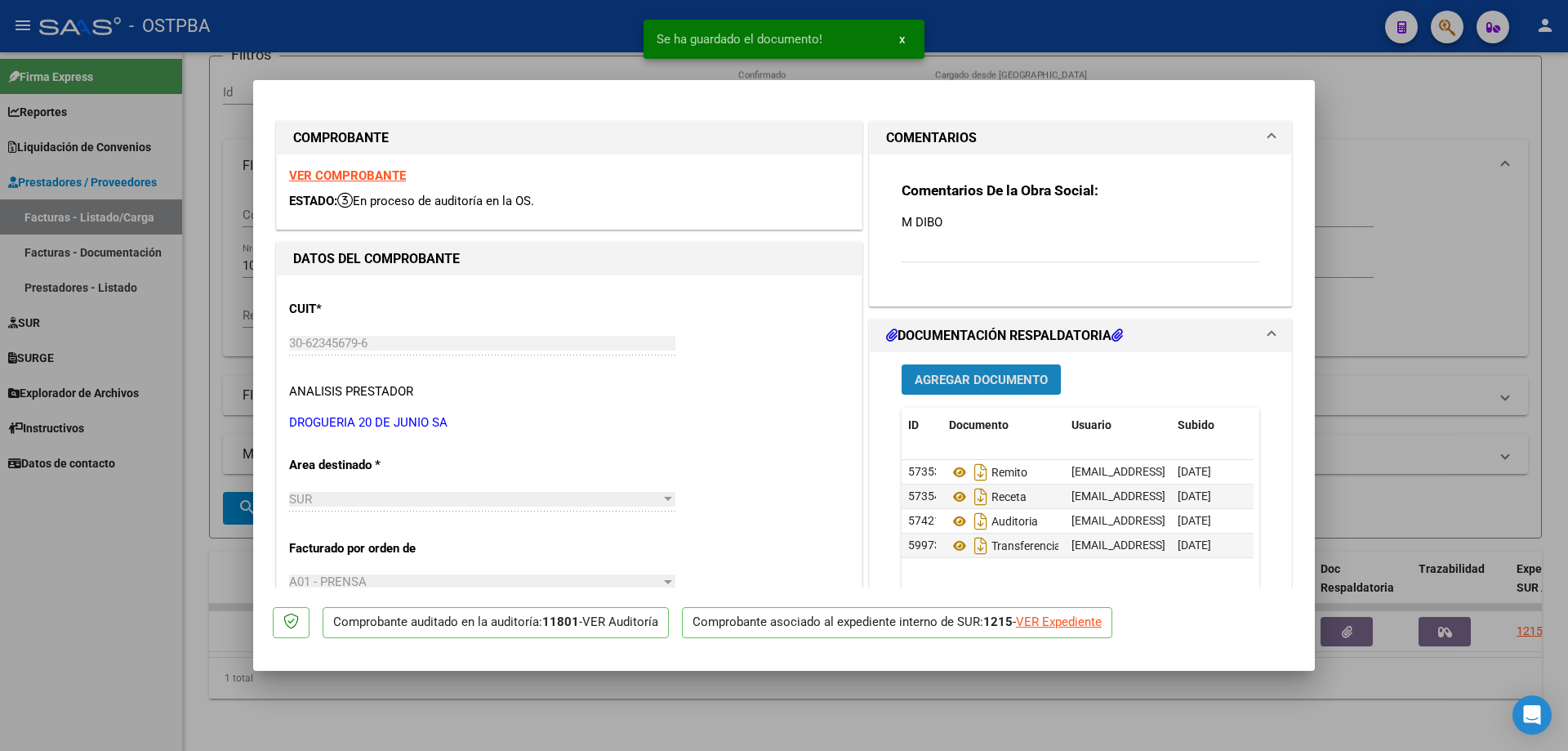
click at [937, 376] on span "Agregar Documento" at bounding box center [981, 379] width 133 height 15
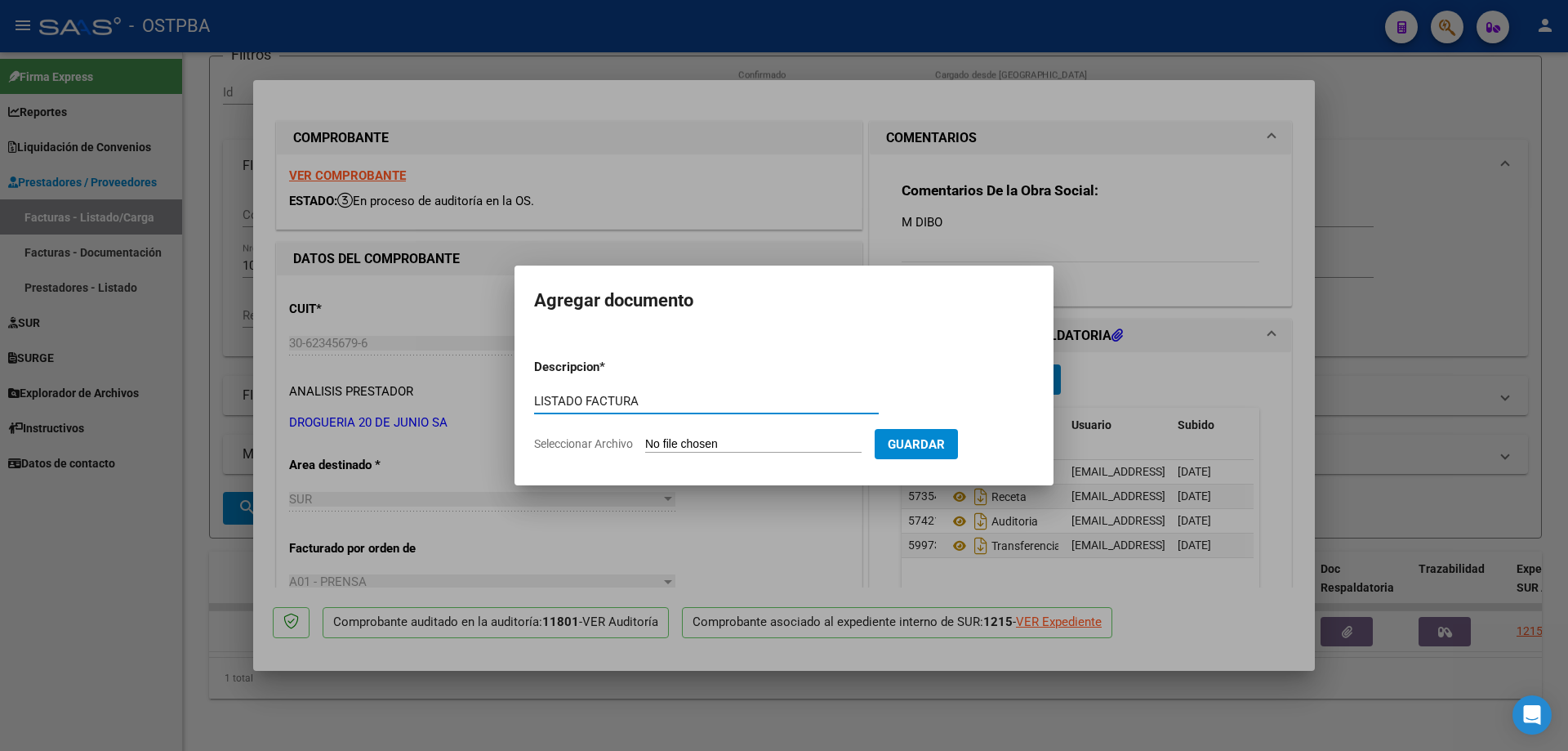
type input "LISTADO FACTURA"
click at [727, 441] on input "Seleccionar Archivo" at bounding box center [753, 445] width 216 height 16
type input "C:\fakepath\IMG_20250811_0002.pdf"
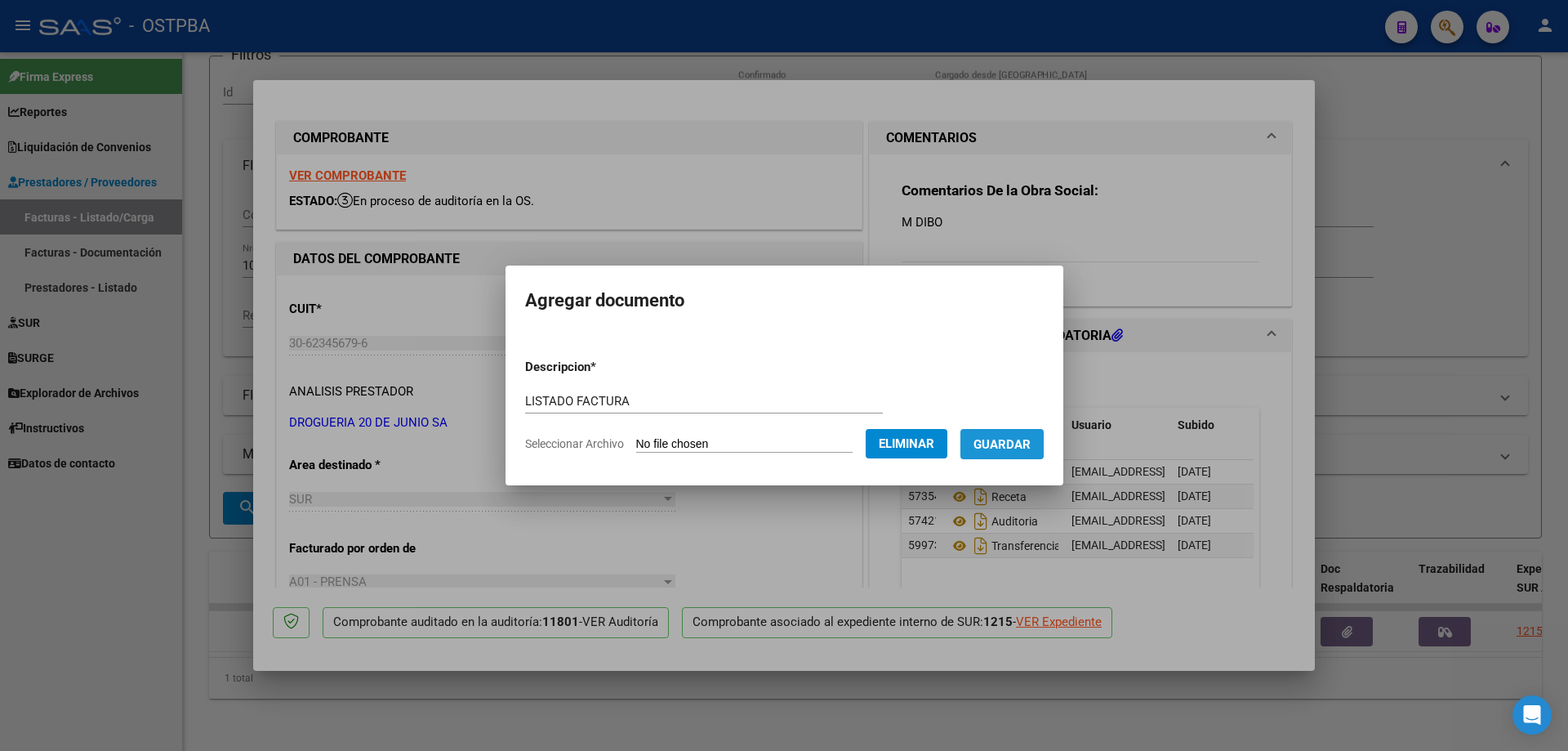
click at [995, 444] on span "Guardar" at bounding box center [1002, 444] width 57 height 15
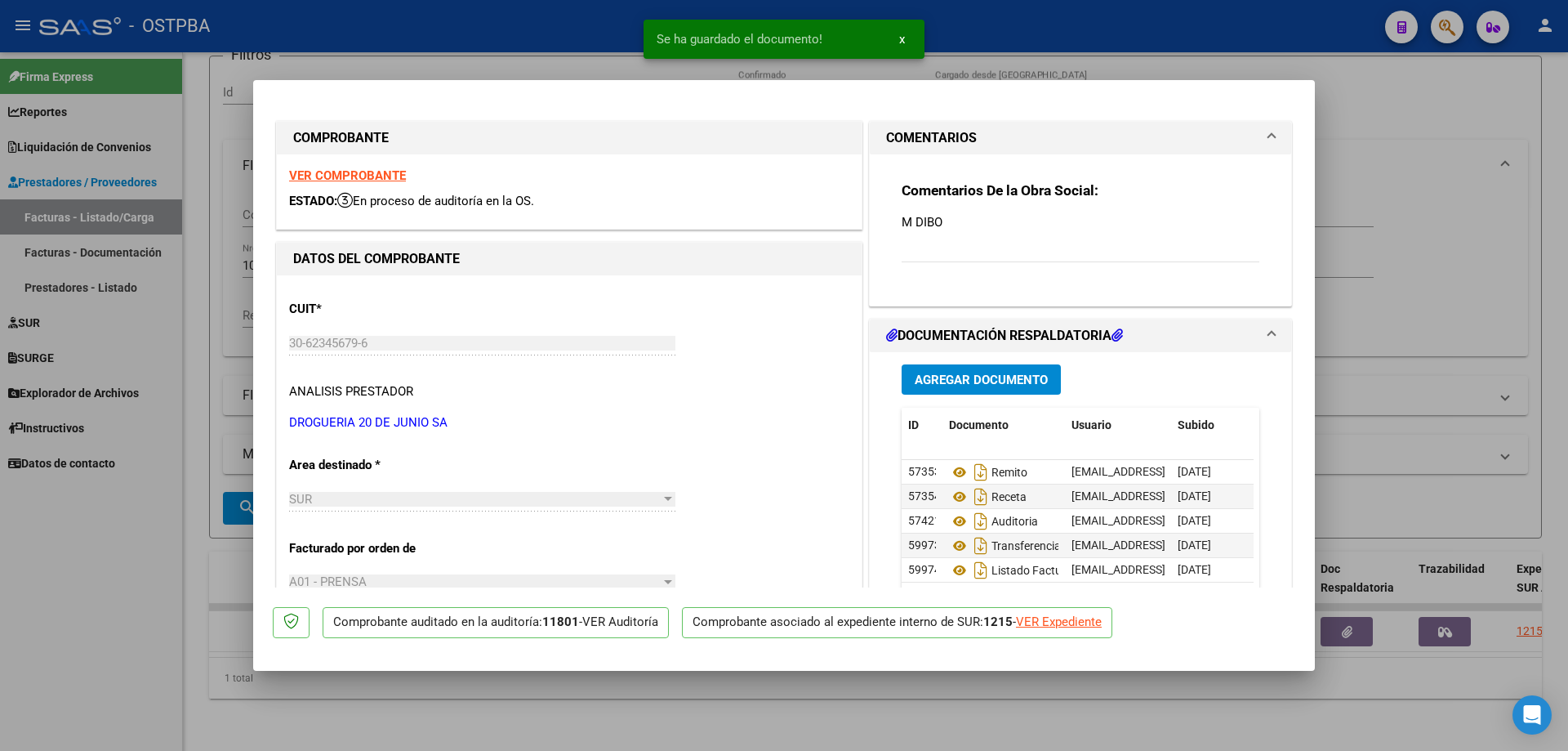
click at [858, 715] on div at bounding box center [784, 376] width 1568 height 751
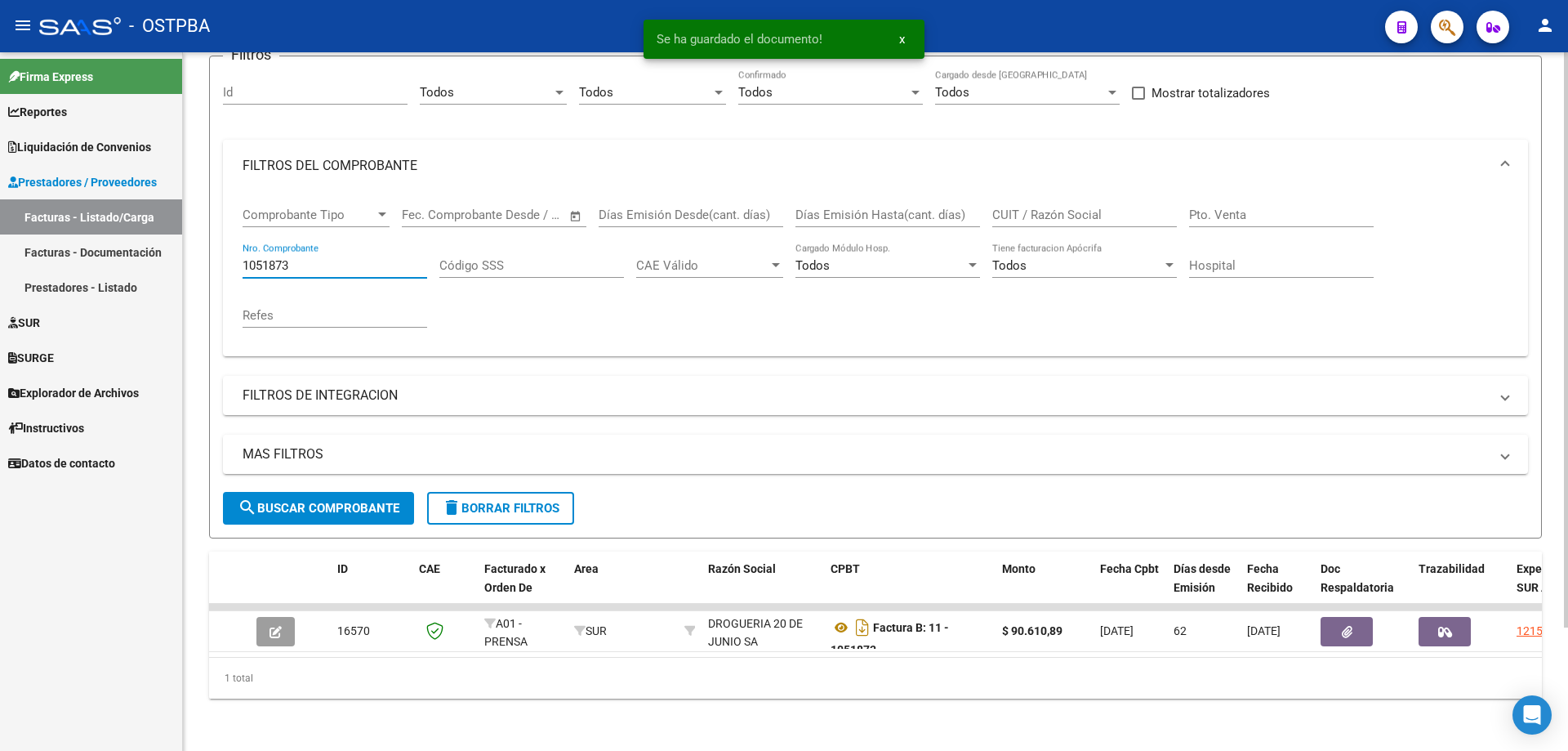
click at [347, 258] on input "1051873" at bounding box center [334, 265] width 185 height 15
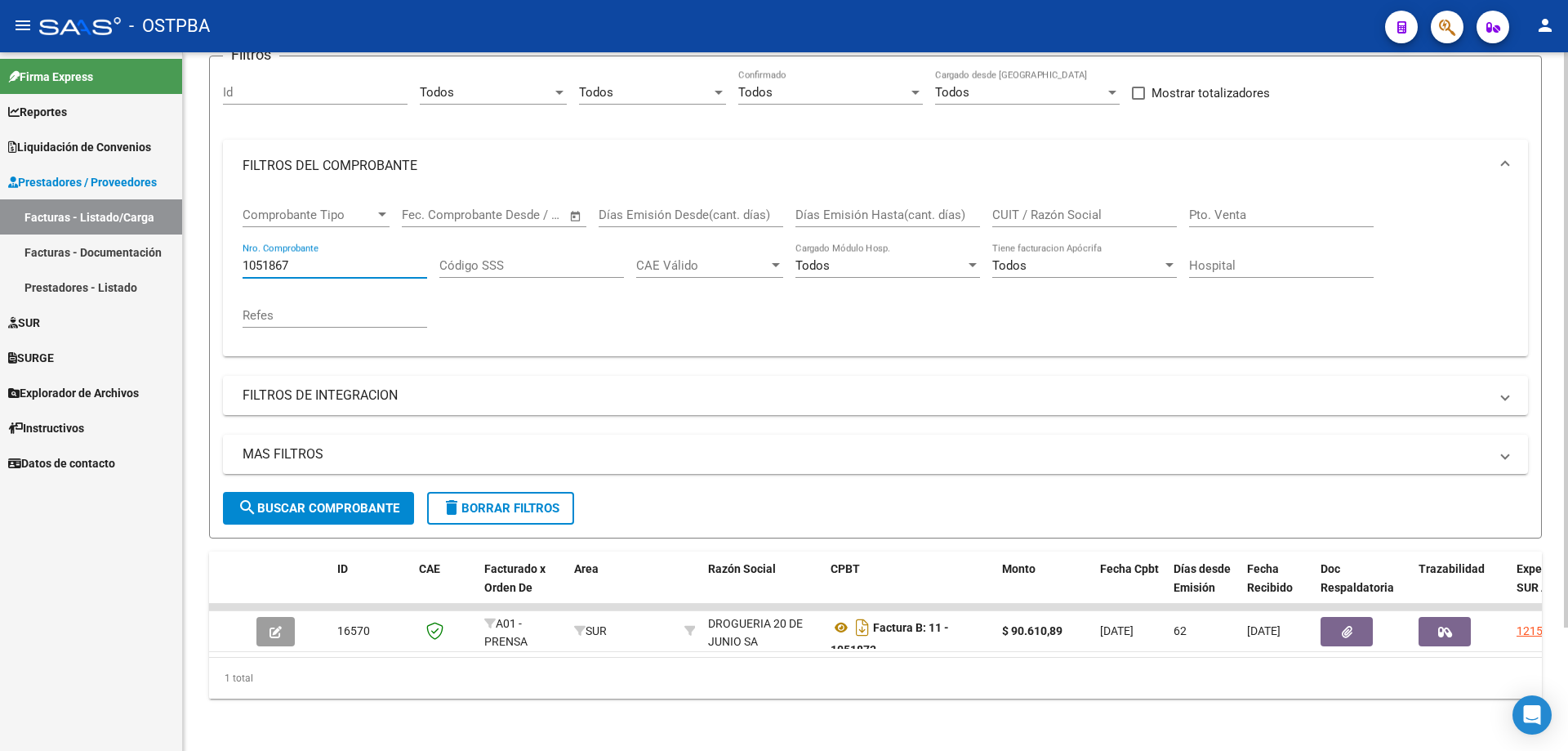
type input "1051867"
click at [342, 501] on span "search Buscar Comprobante" at bounding box center [318, 508] width 161 height 15
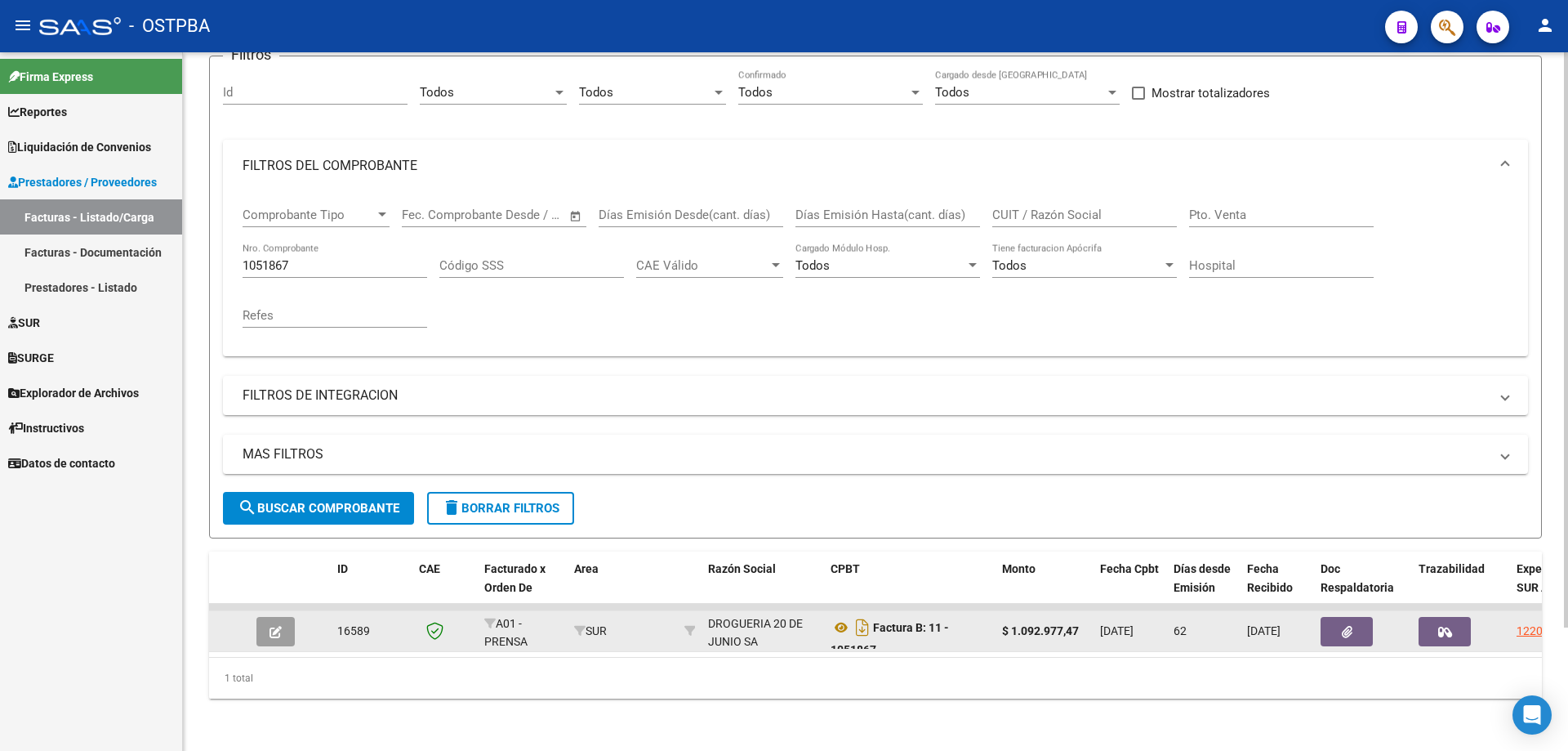
click at [273, 626] on icon "button" at bounding box center [276, 632] width 13 height 13
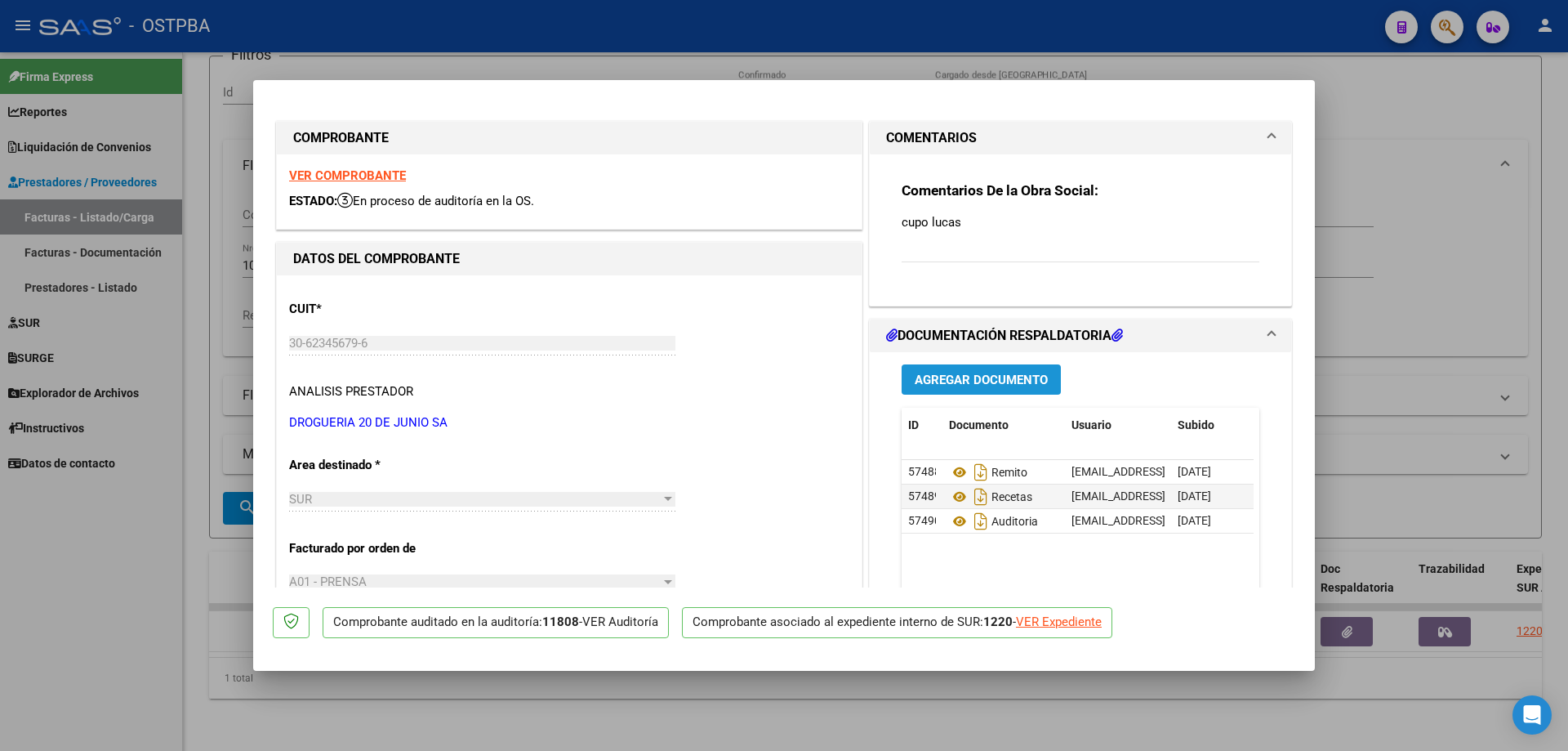
click at [922, 379] on span "Agregar Documento" at bounding box center [981, 379] width 133 height 15
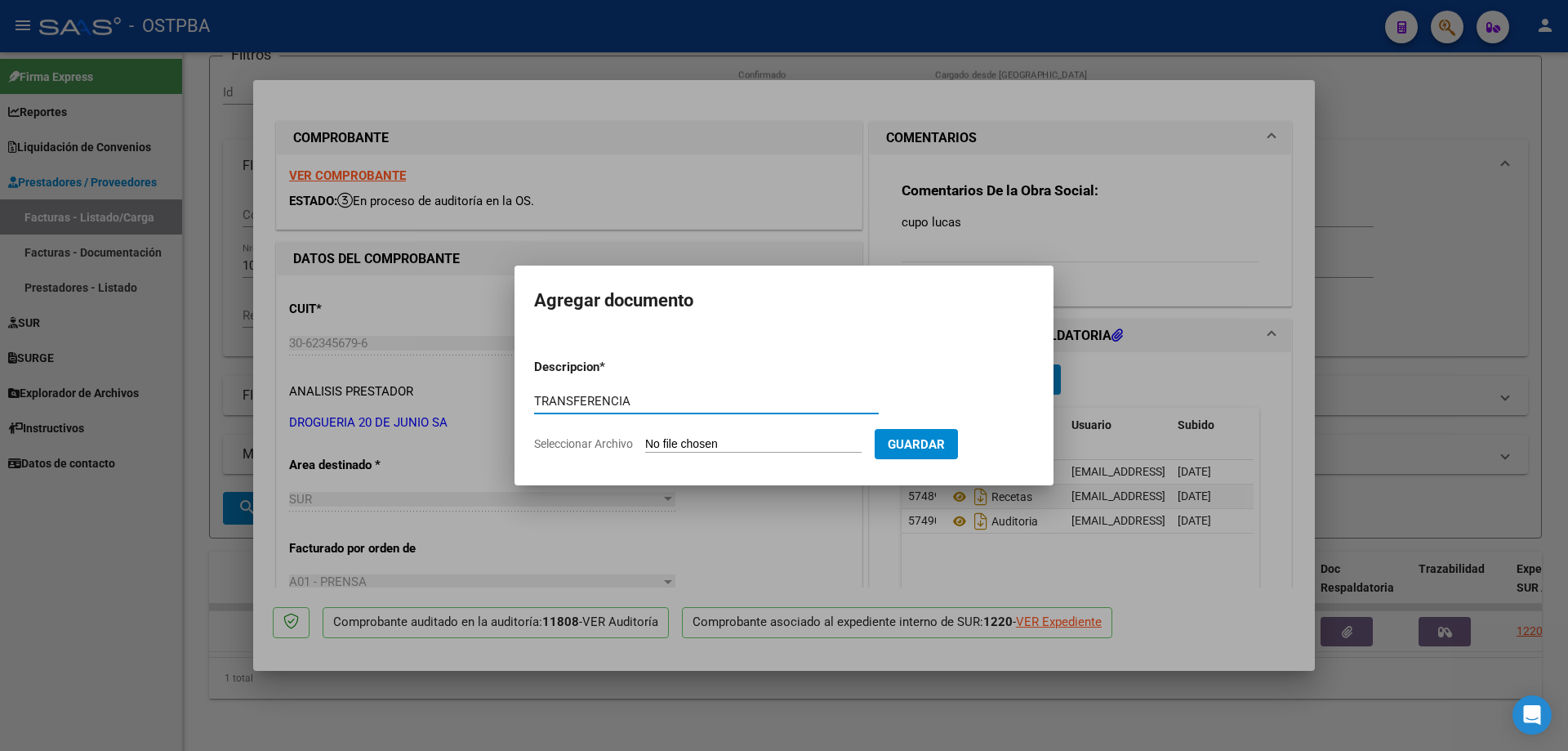
type input "TRANSFERENCIA"
click at [945, 447] on span "Guardar" at bounding box center [916, 444] width 57 height 15
click at [735, 445] on input "Seleccionar Archivo" at bounding box center [753, 445] width 216 height 16
type input "C:\fakepath\IMG_20250811_0001.pdf"
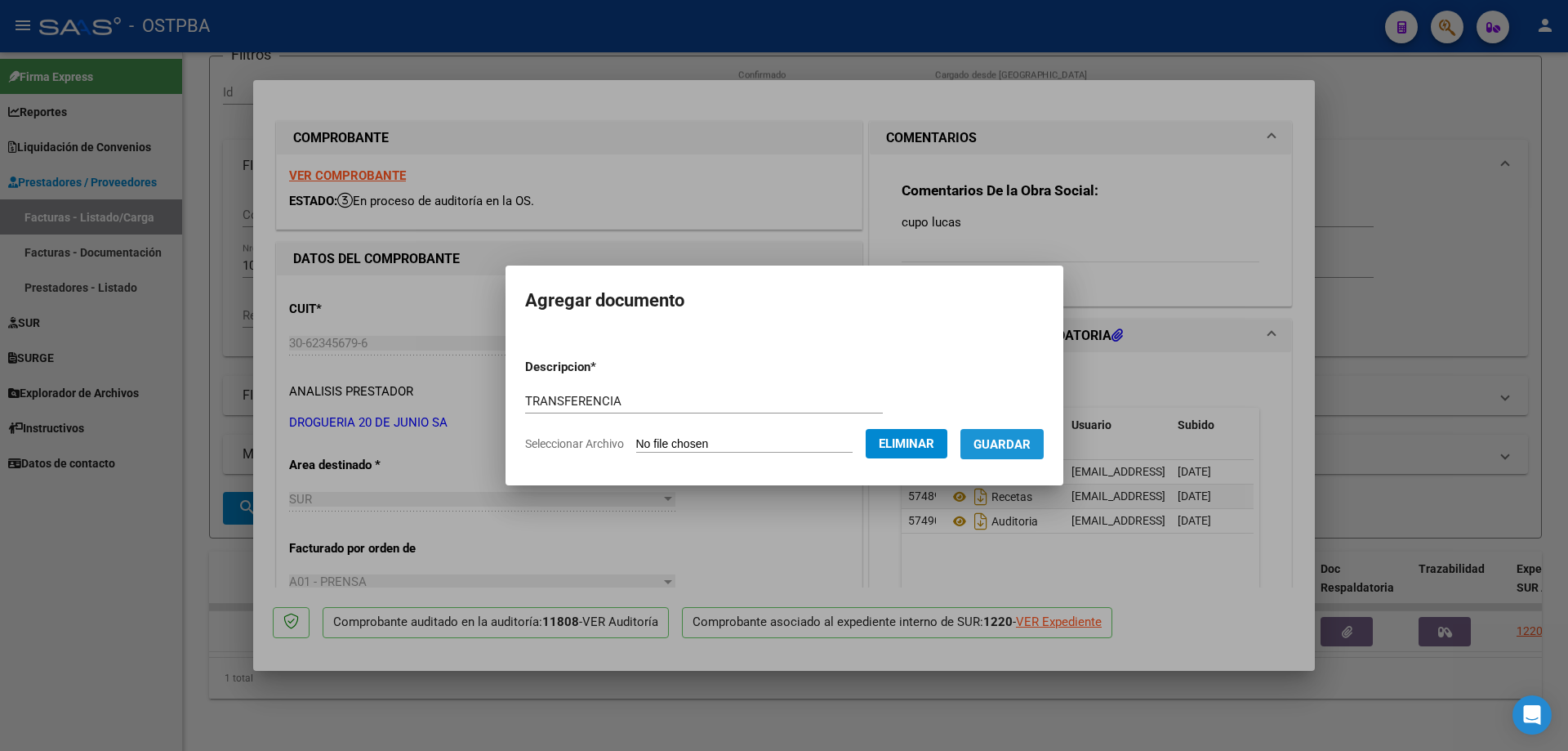
click at [1024, 444] on span "Guardar" at bounding box center [1002, 444] width 57 height 15
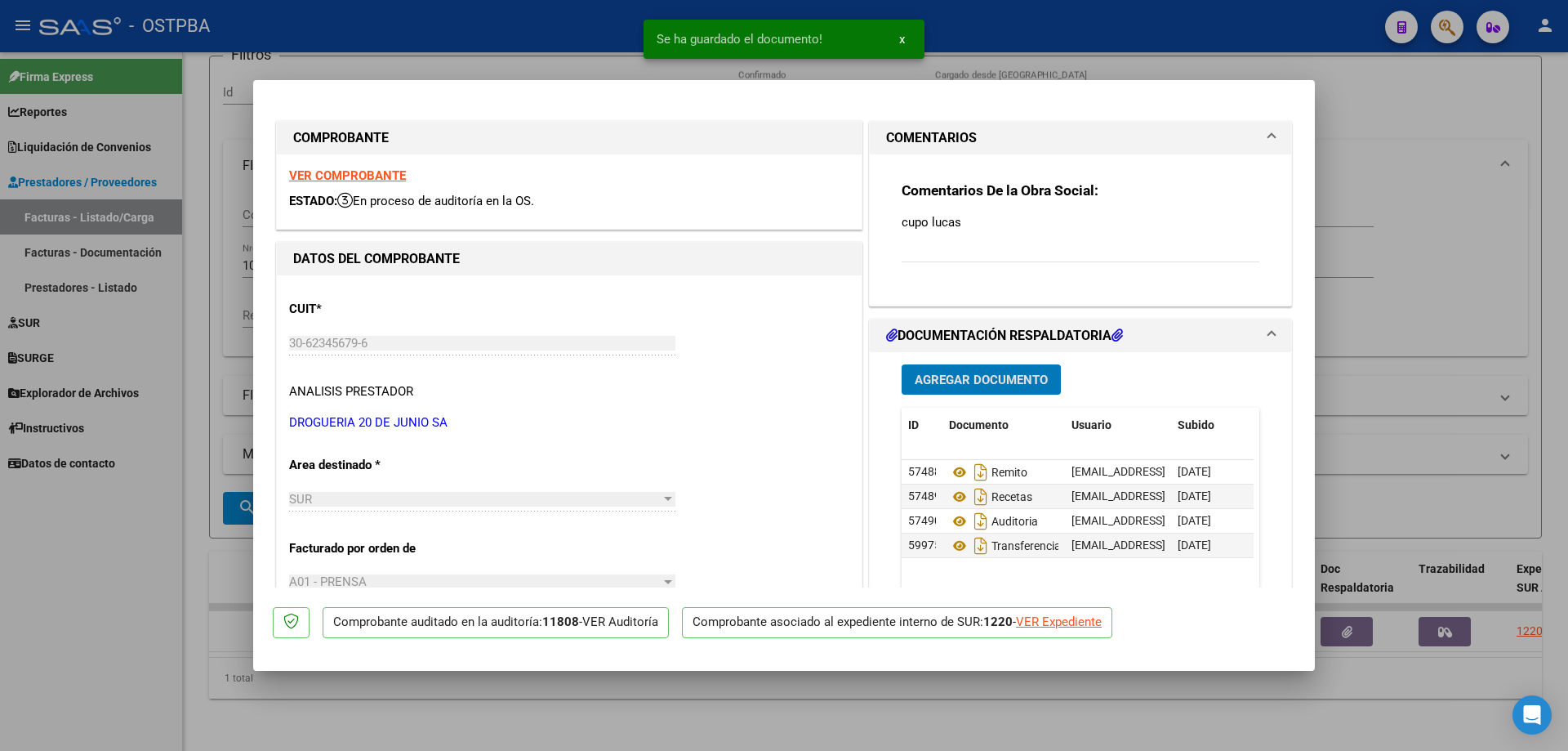
click at [949, 378] on span "Agregar Documento" at bounding box center [981, 379] width 133 height 15
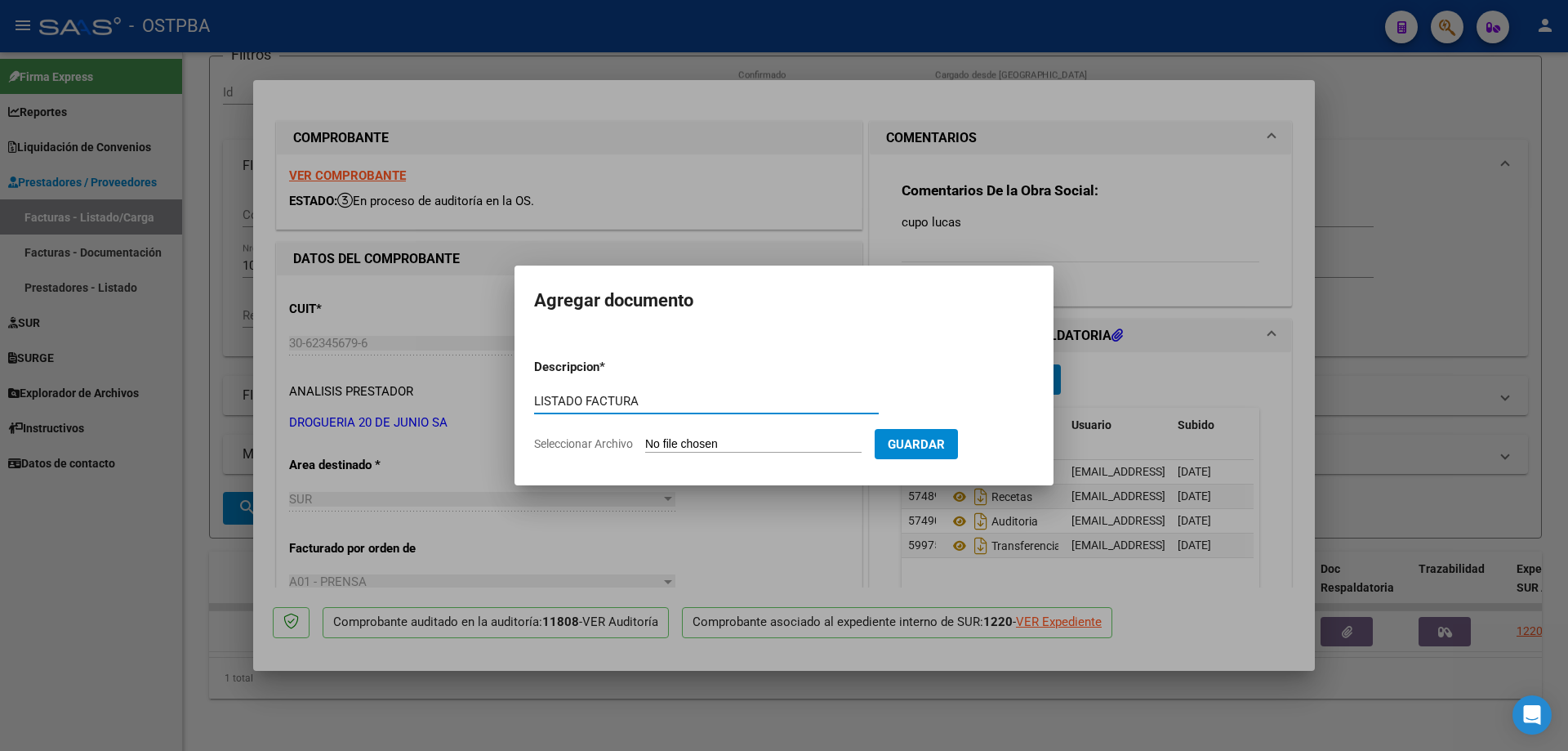
type input "LISTADO FACTURA"
click at [720, 444] on input "Seleccionar Archivo" at bounding box center [753, 445] width 216 height 16
type input "C:\fakepath\IMG_20250811_0002.pdf"
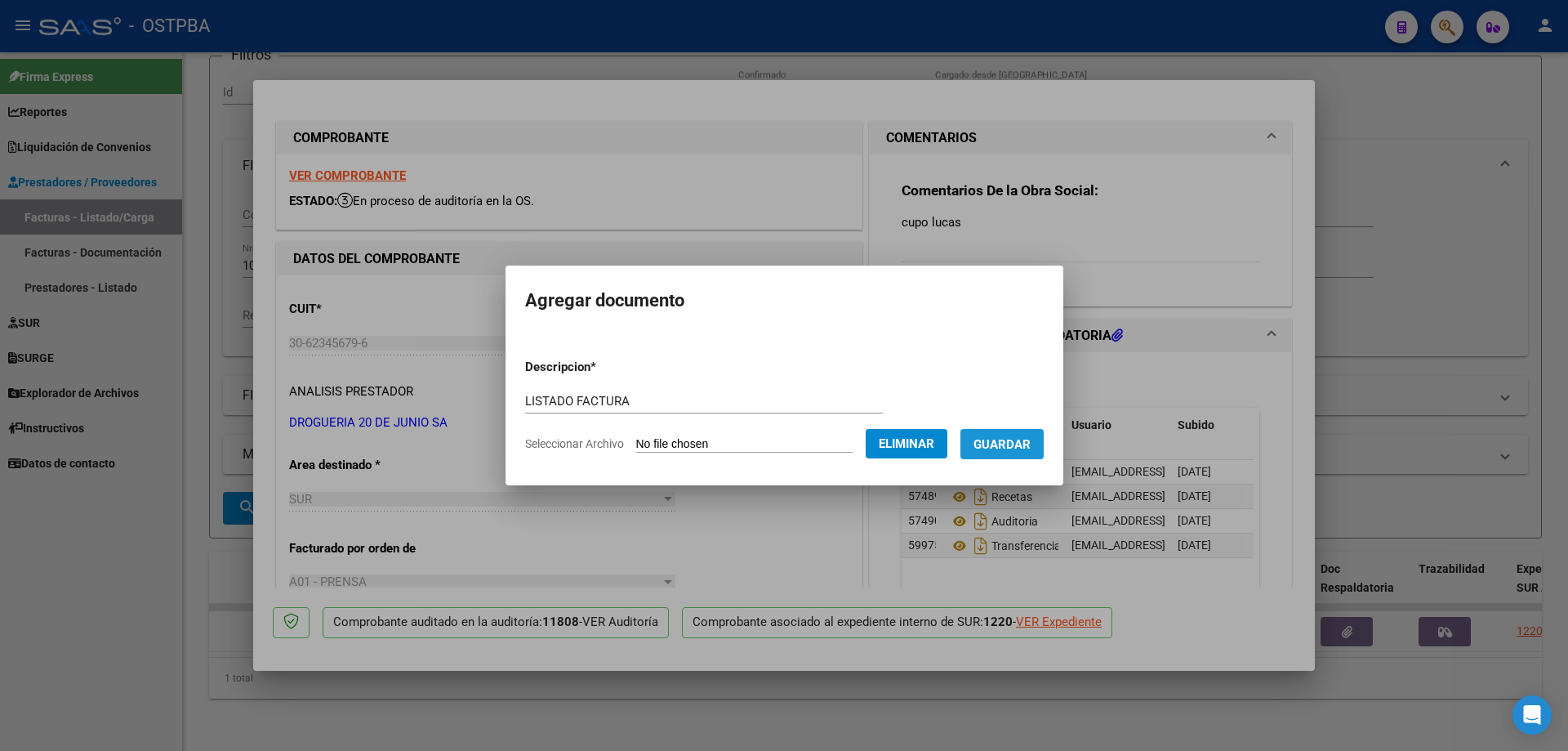
click at [1005, 446] on span "Guardar" at bounding box center [1002, 444] width 57 height 15
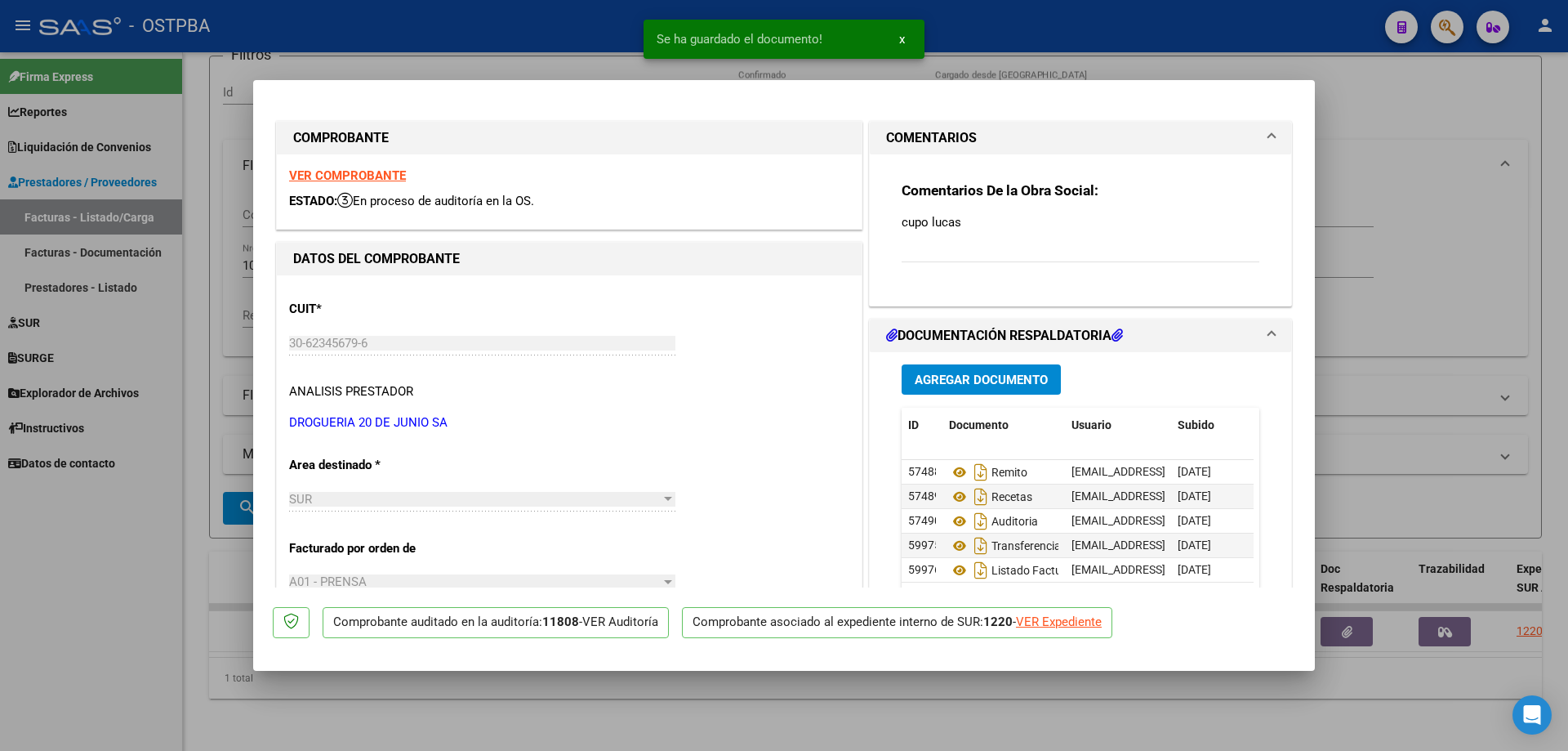
click at [849, 700] on div at bounding box center [784, 376] width 1568 height 751
type input "$ 0,00"
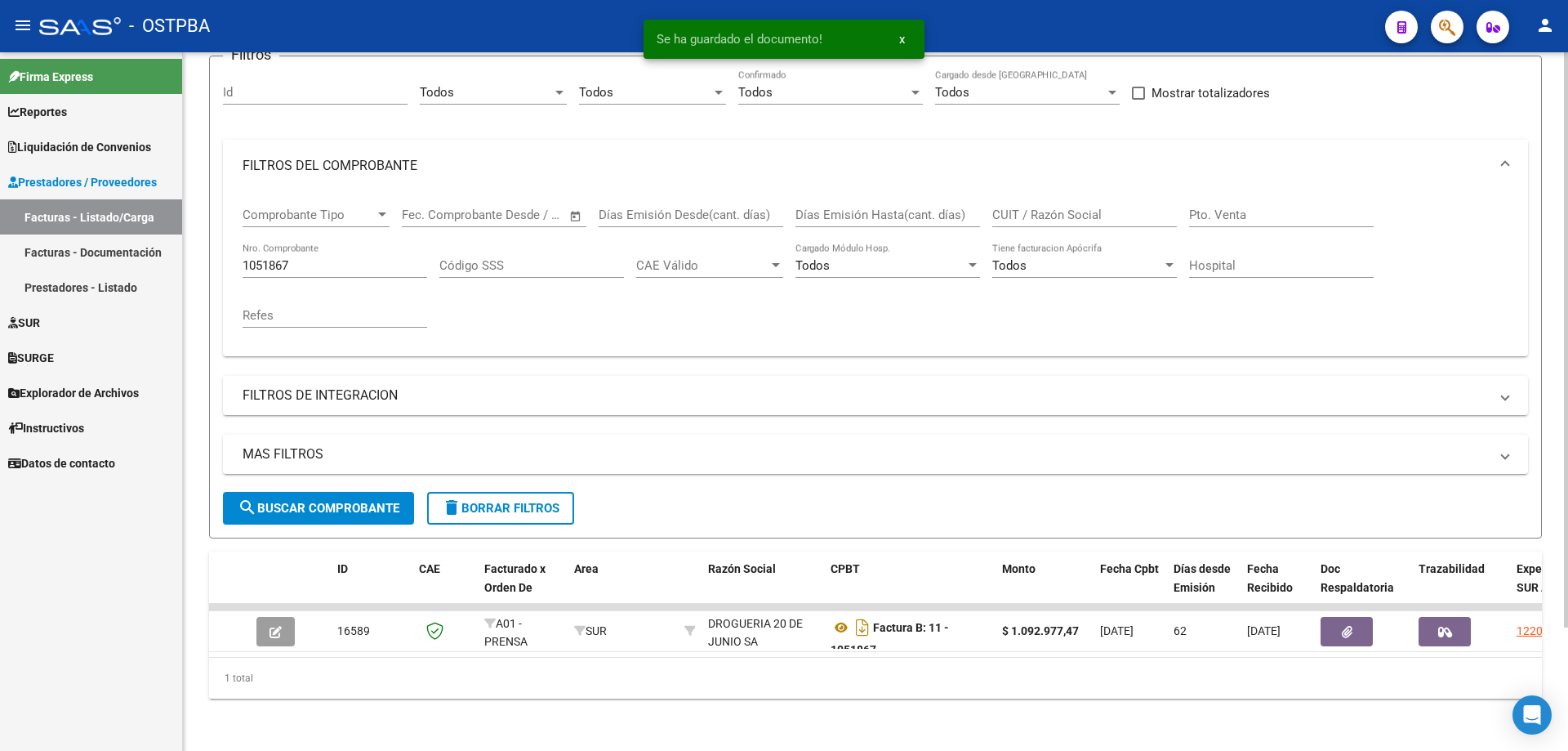
click at [376, 258] on input "1051867" at bounding box center [334, 265] width 185 height 15
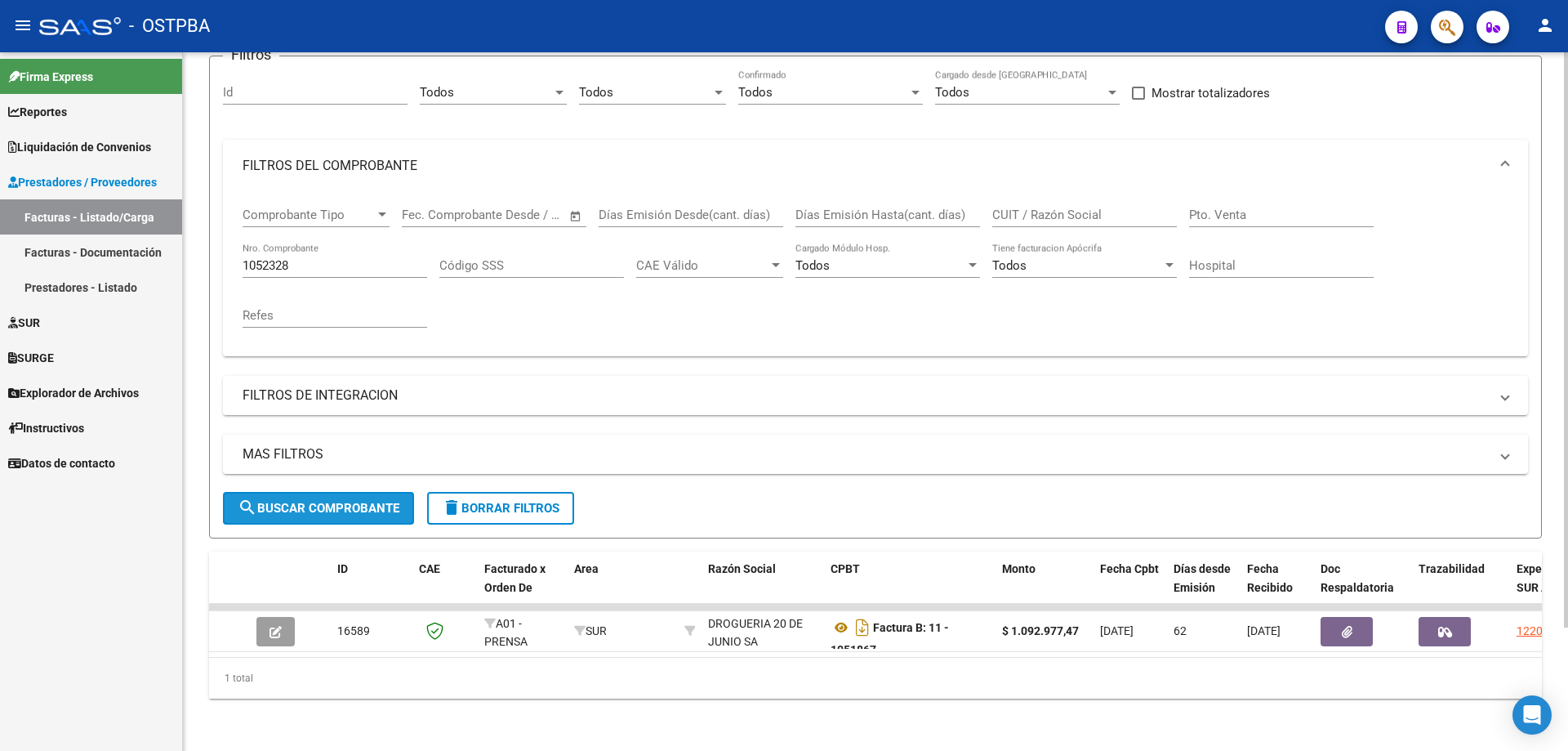
click at [320, 501] on span "search Buscar Comprobante" at bounding box center [318, 508] width 161 height 15
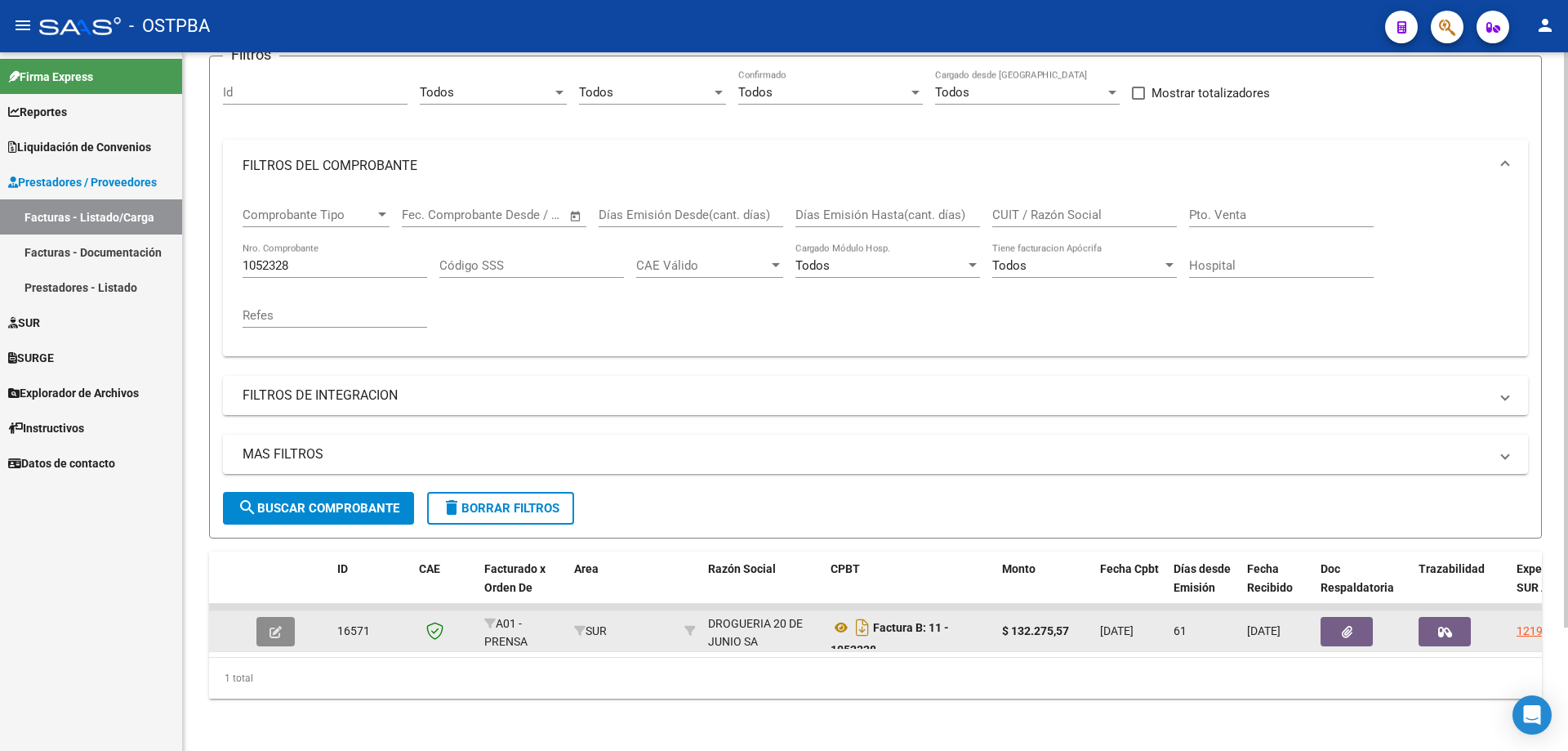
click at [284, 617] on button "button" at bounding box center [275, 632] width 38 height 29
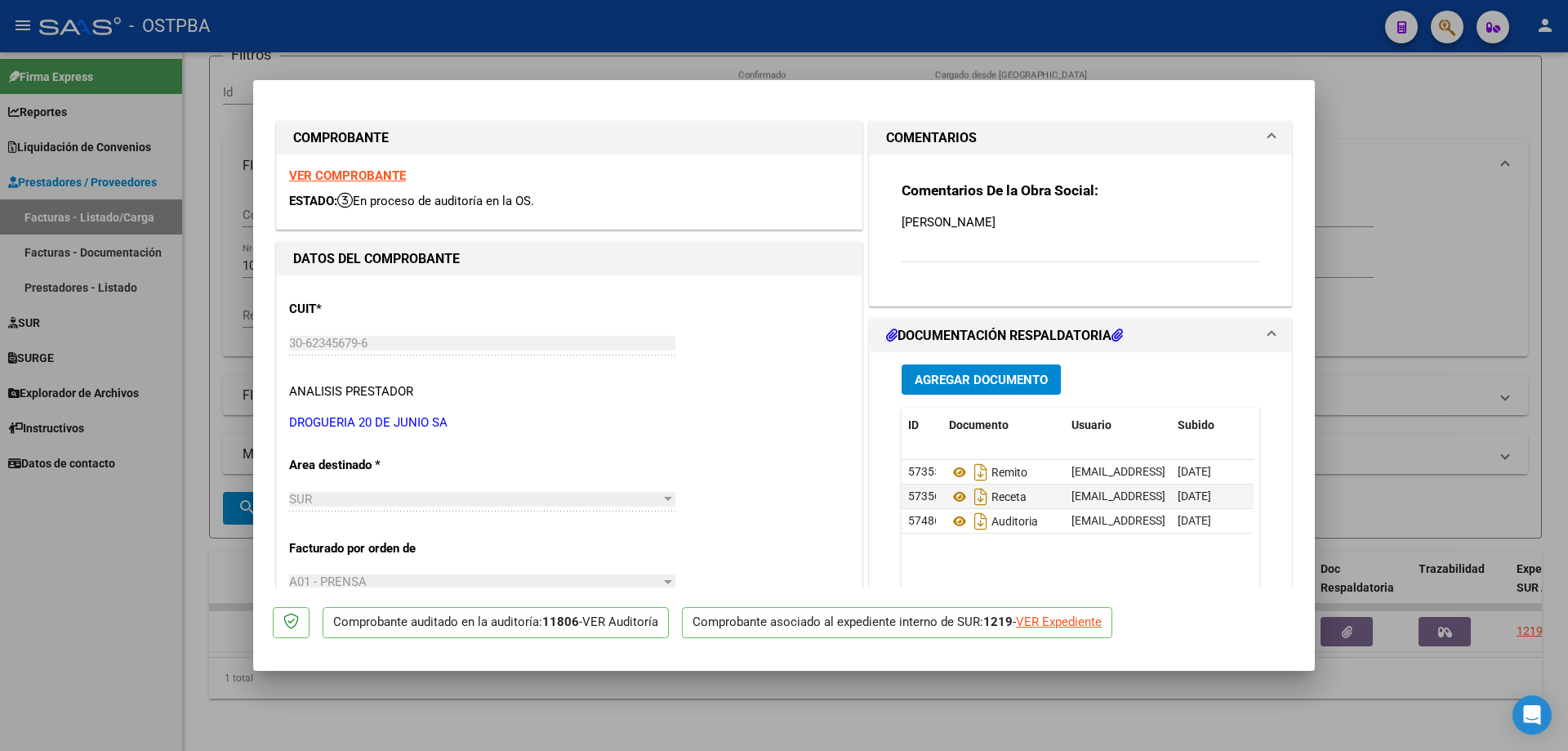
click at [1006, 381] on span "Agregar Documento" at bounding box center [981, 379] width 133 height 15
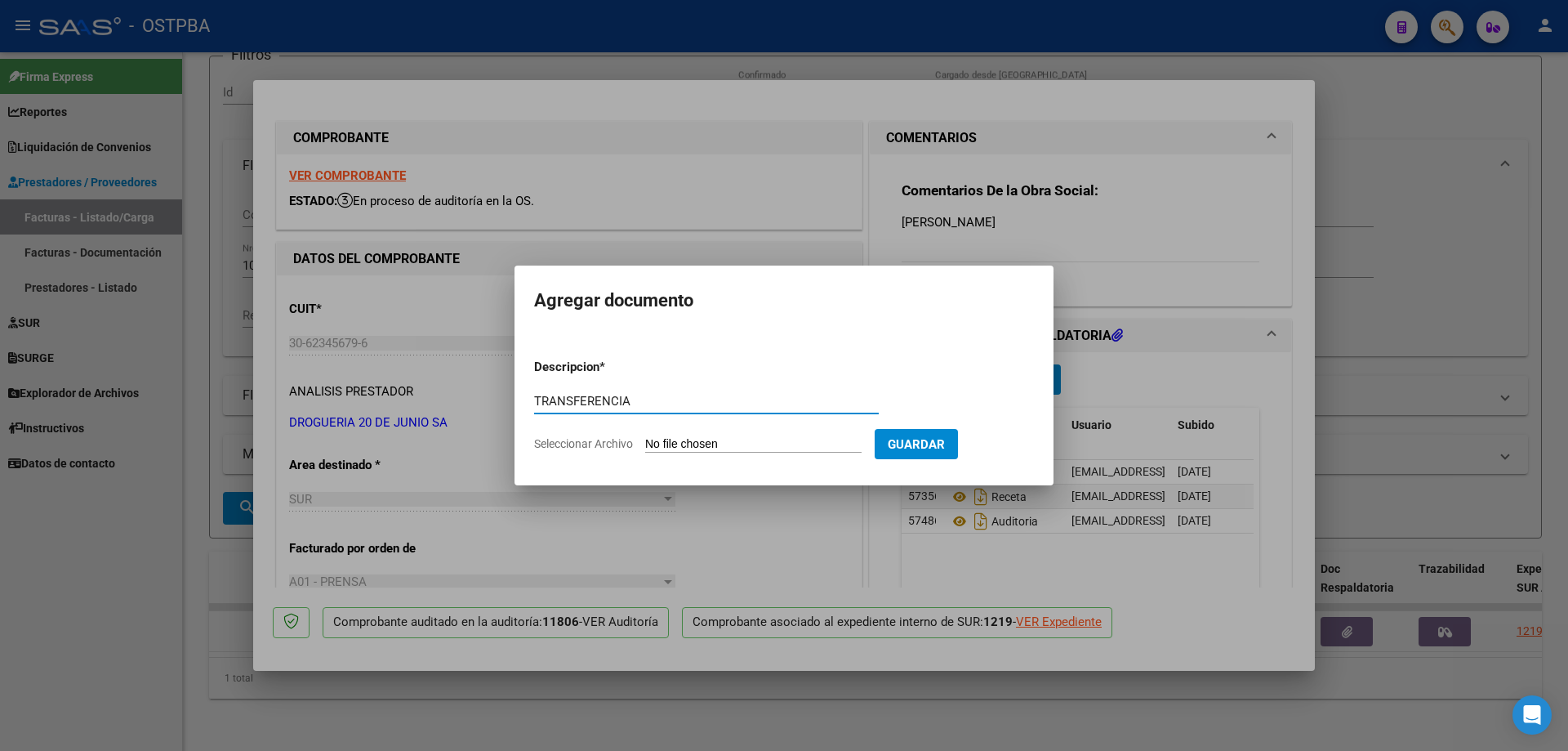
click at [1074, 402] on div at bounding box center [784, 376] width 1568 height 751
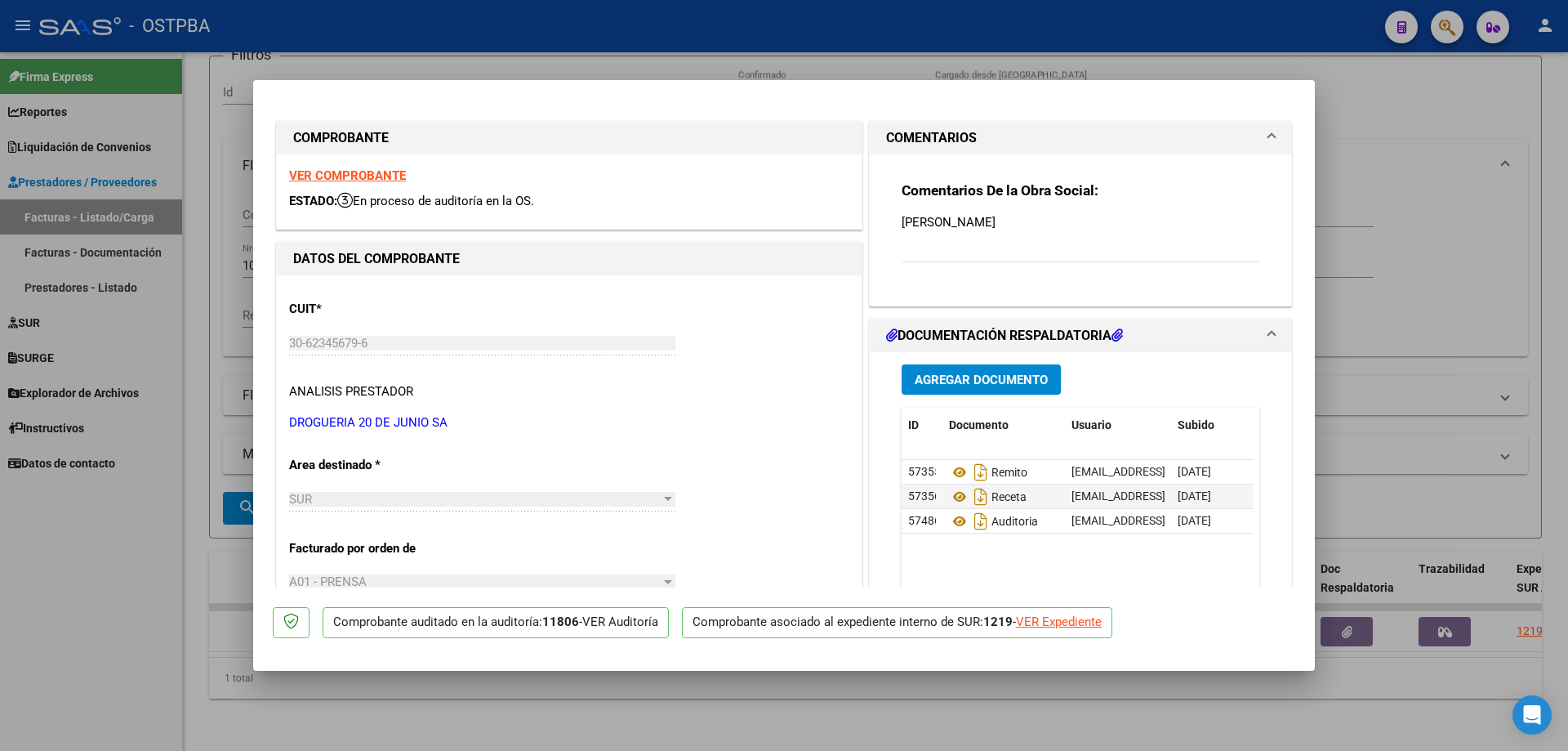
click at [946, 384] on span "Agregar Documento" at bounding box center [981, 379] width 133 height 15
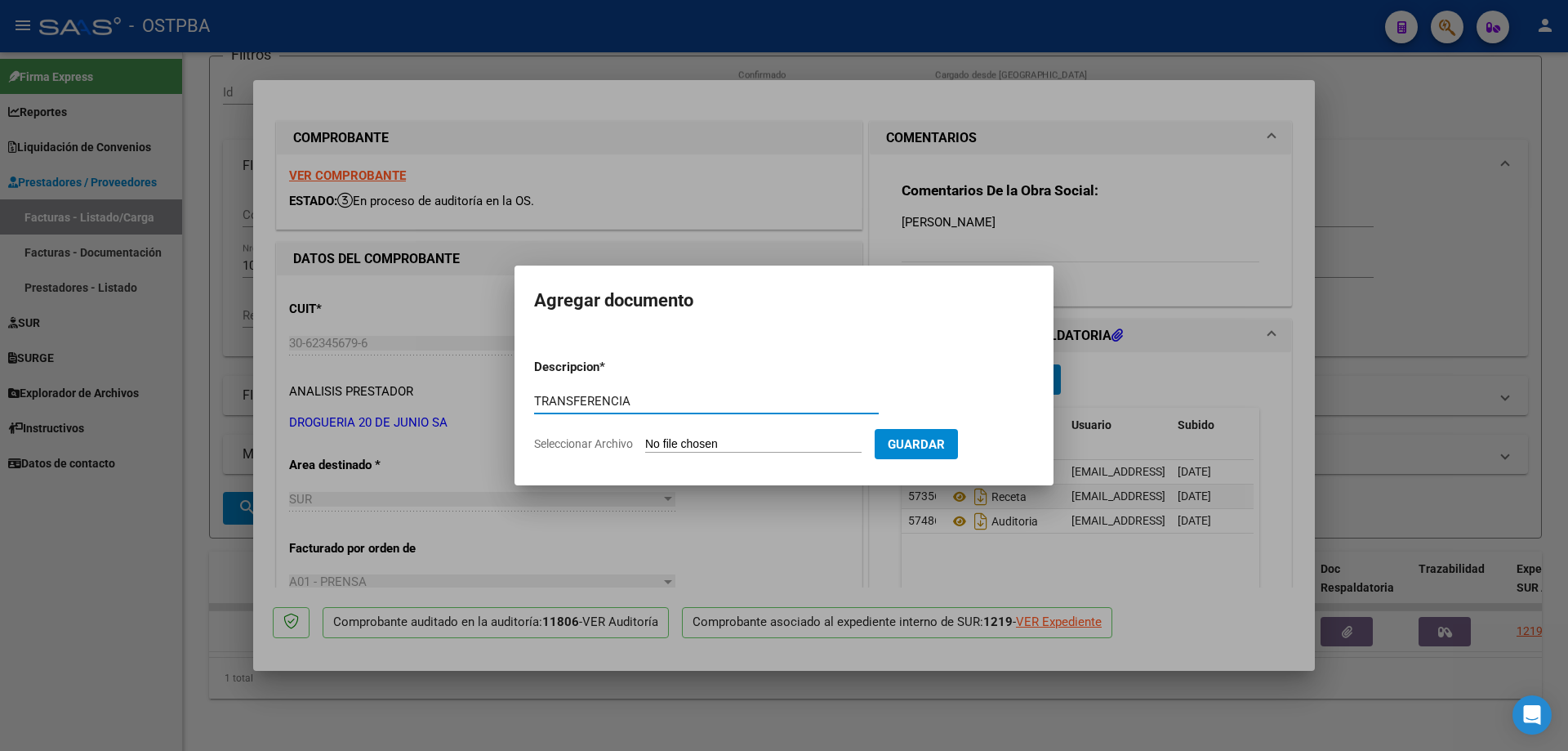
click at [757, 445] on input "Seleccionar Archivo" at bounding box center [753, 445] width 216 height 16
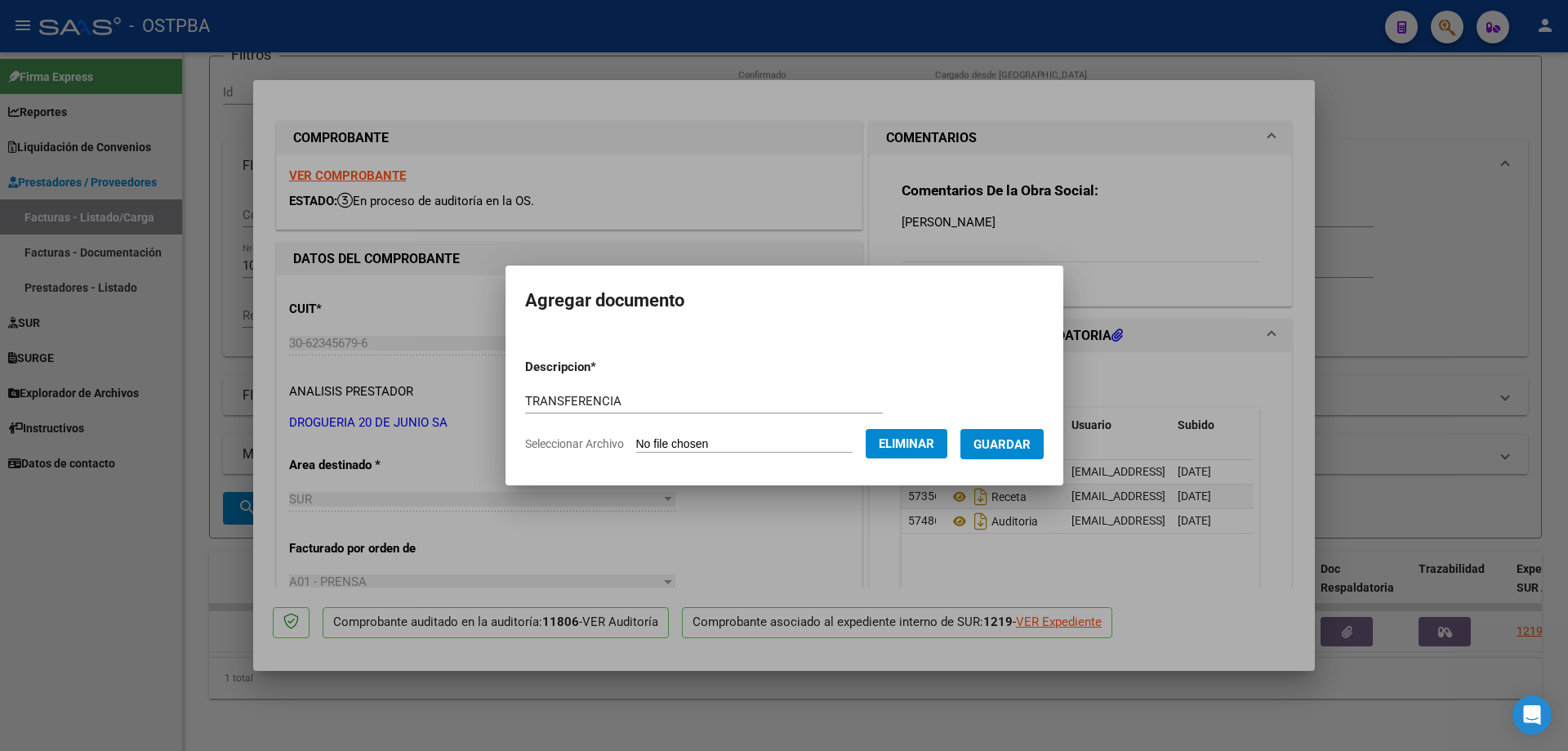
click at [1017, 444] on span "Guardar" at bounding box center [1002, 444] width 57 height 15
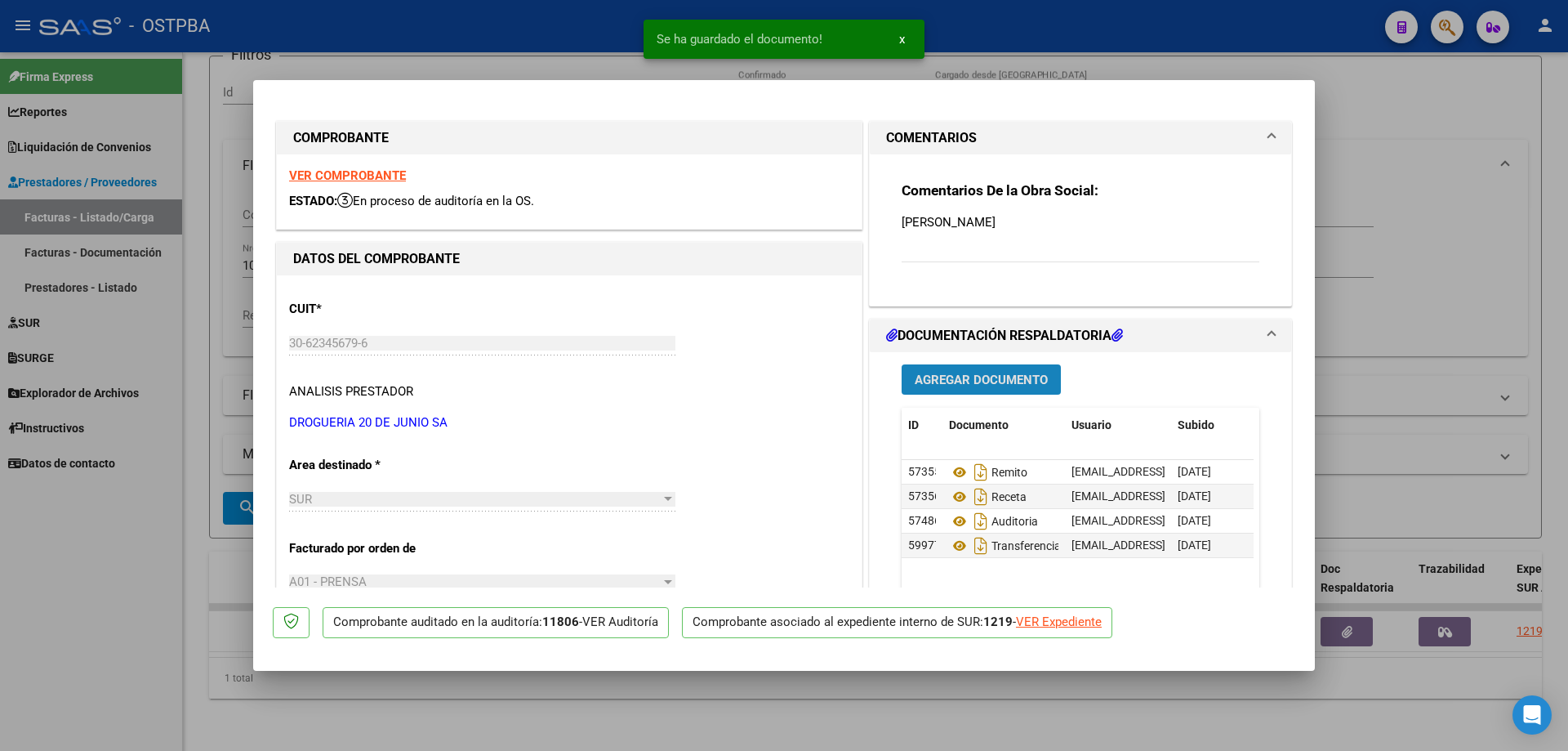
click at [968, 383] on span "Agregar Documento" at bounding box center [981, 379] width 133 height 15
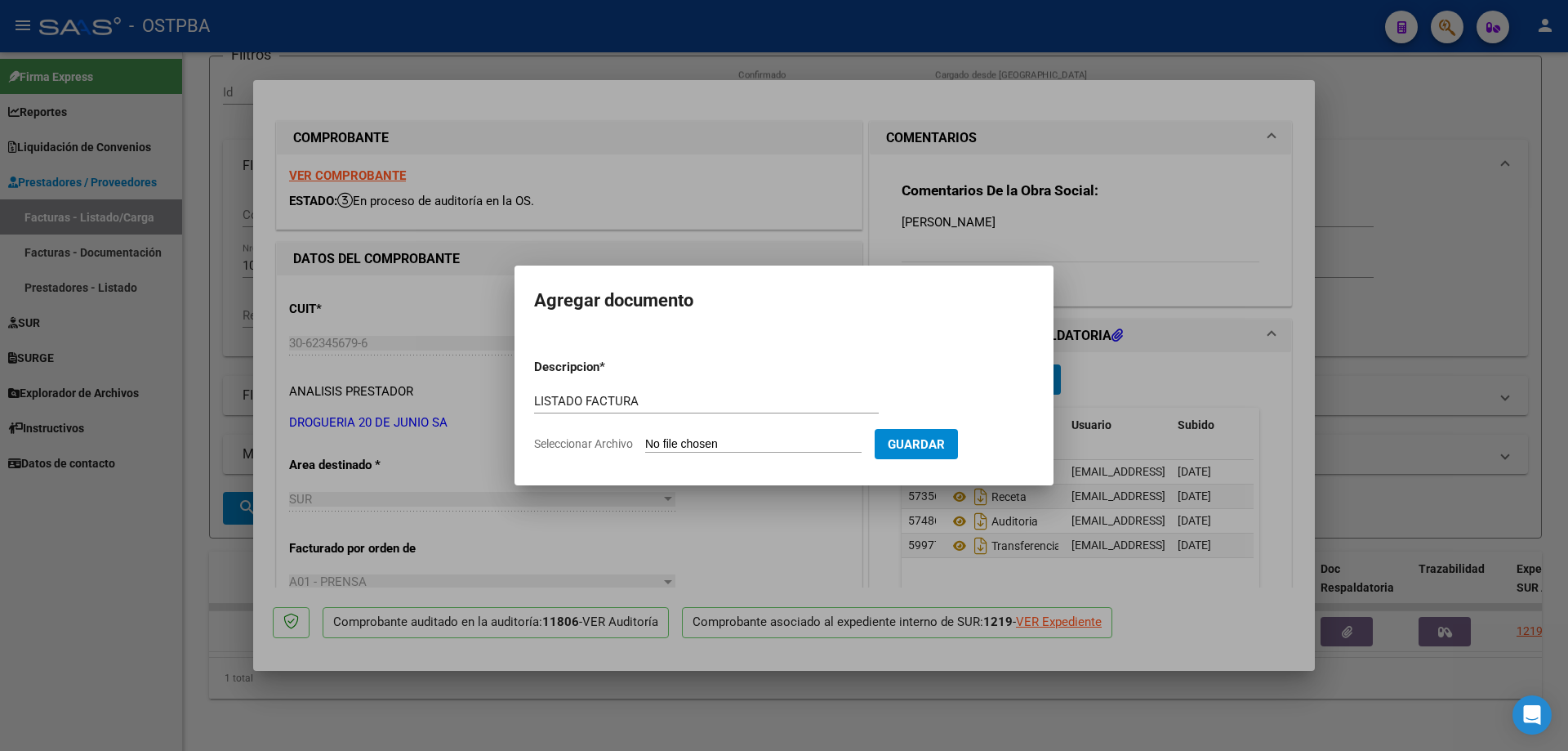
click at [719, 444] on input "Seleccionar Archivo" at bounding box center [753, 445] width 216 height 16
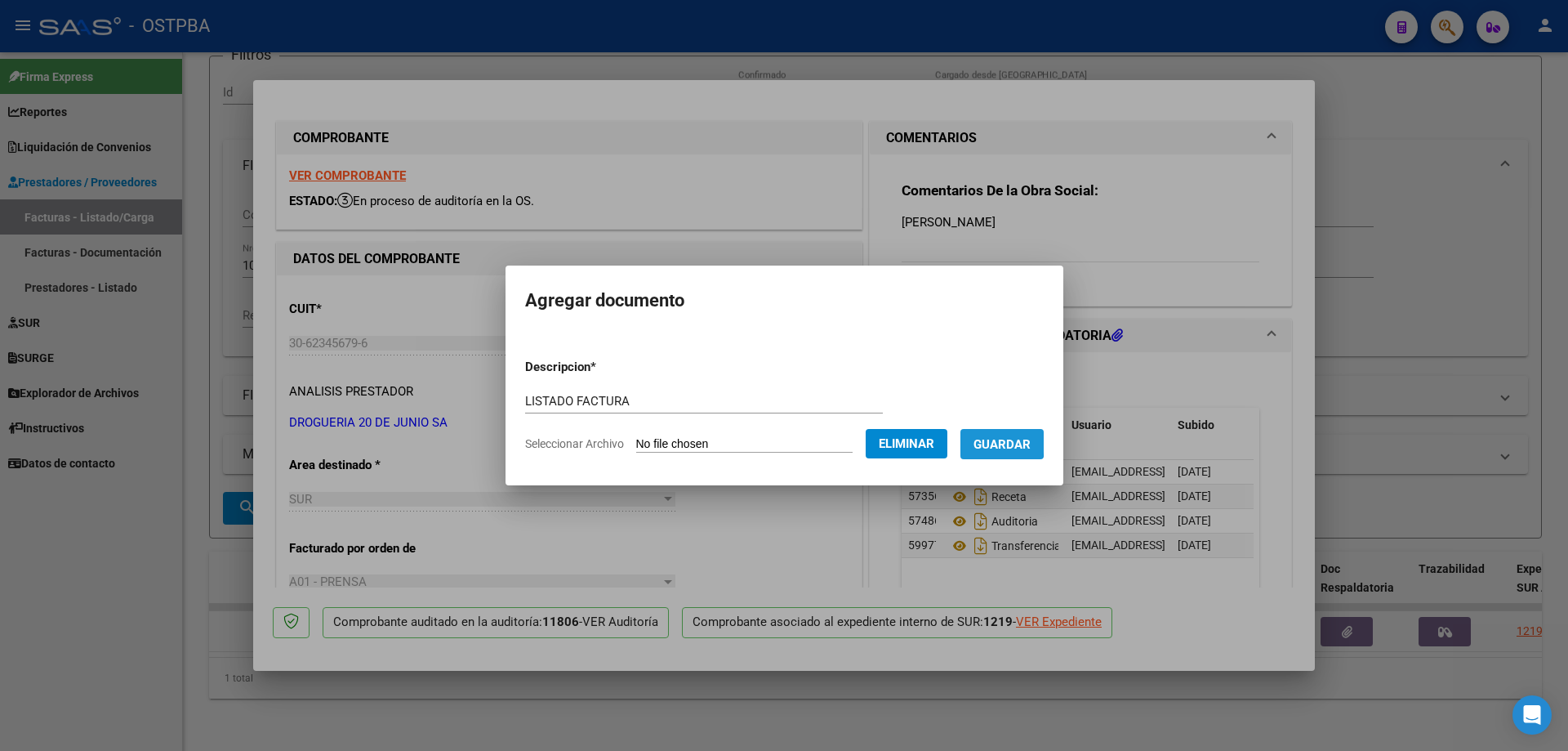
click at [993, 442] on span "Guardar" at bounding box center [1002, 444] width 57 height 15
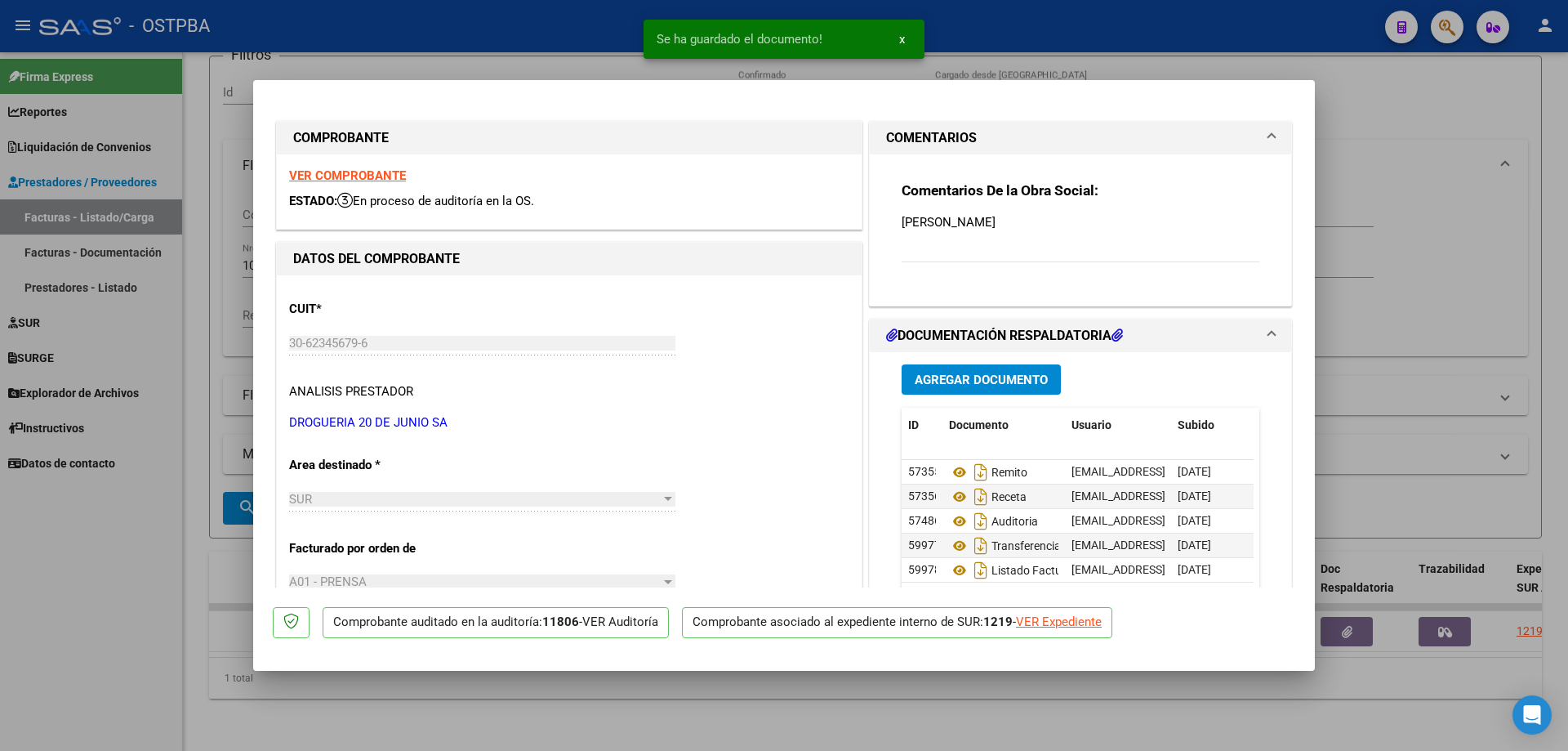
click at [797, 691] on div at bounding box center [784, 376] width 1568 height 751
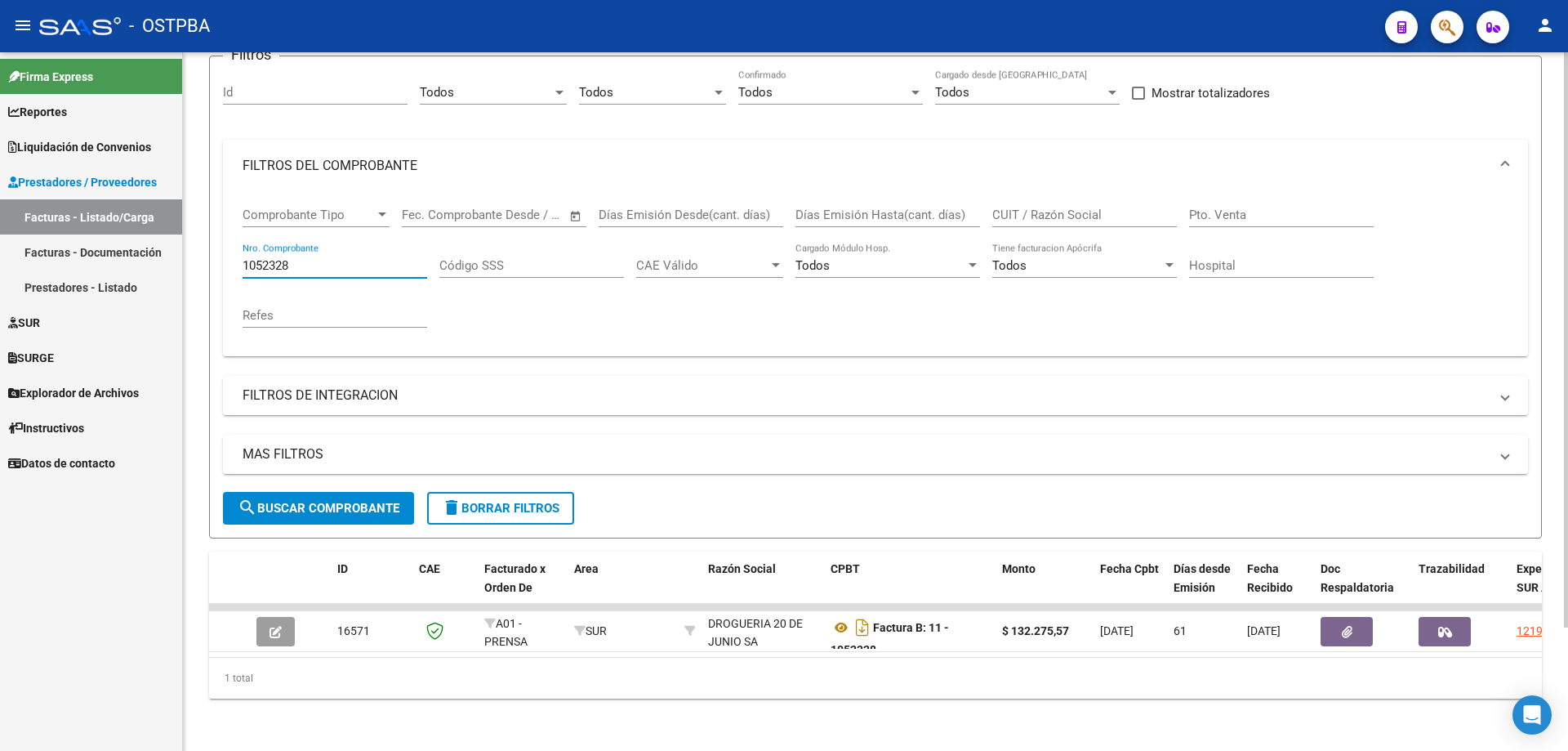
click at [313, 258] on input "1052328" at bounding box center [334, 265] width 185 height 15
click at [325, 501] on span "search Buscar Comprobante" at bounding box center [318, 508] width 161 height 15
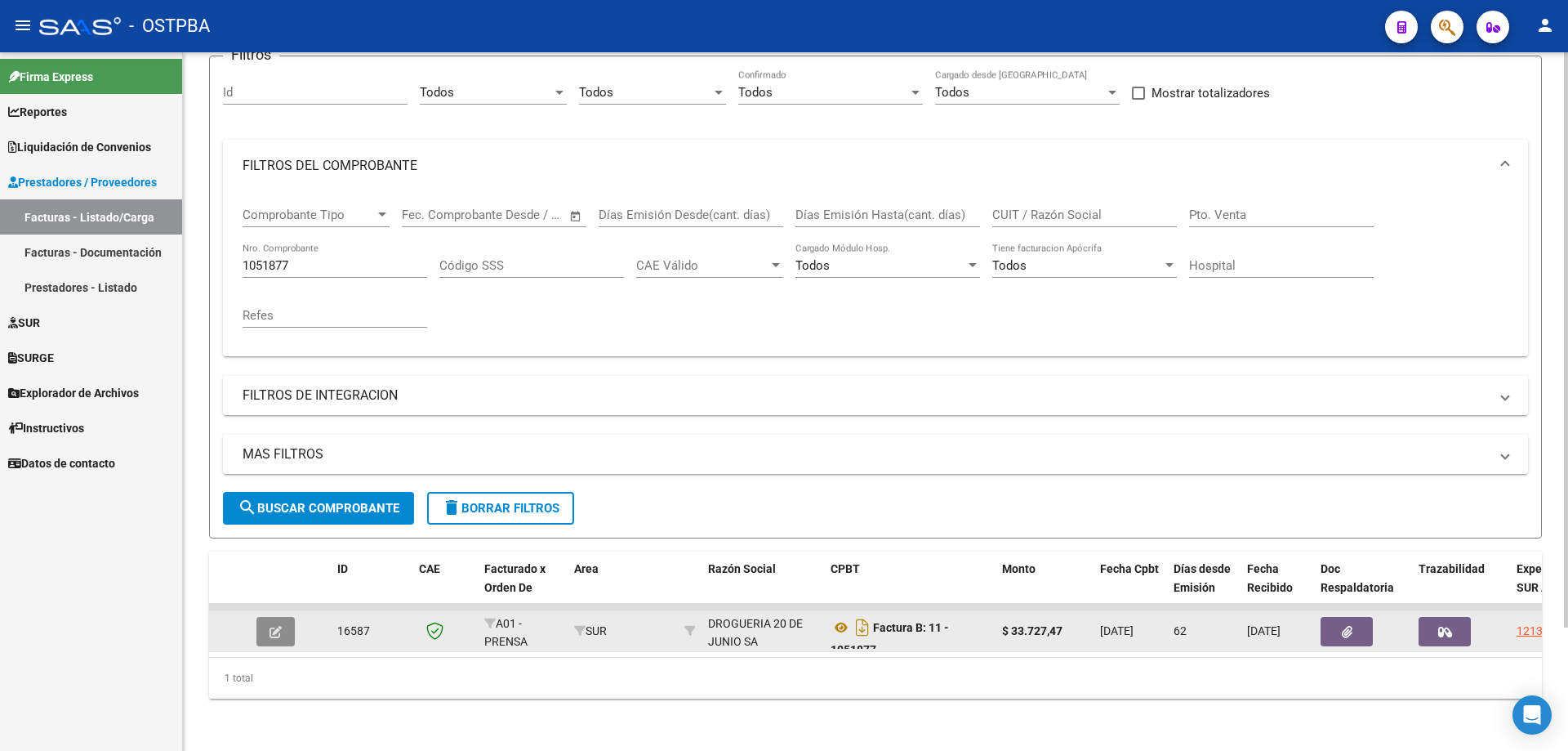
click at [276, 626] on icon "button" at bounding box center [276, 632] width 13 height 13
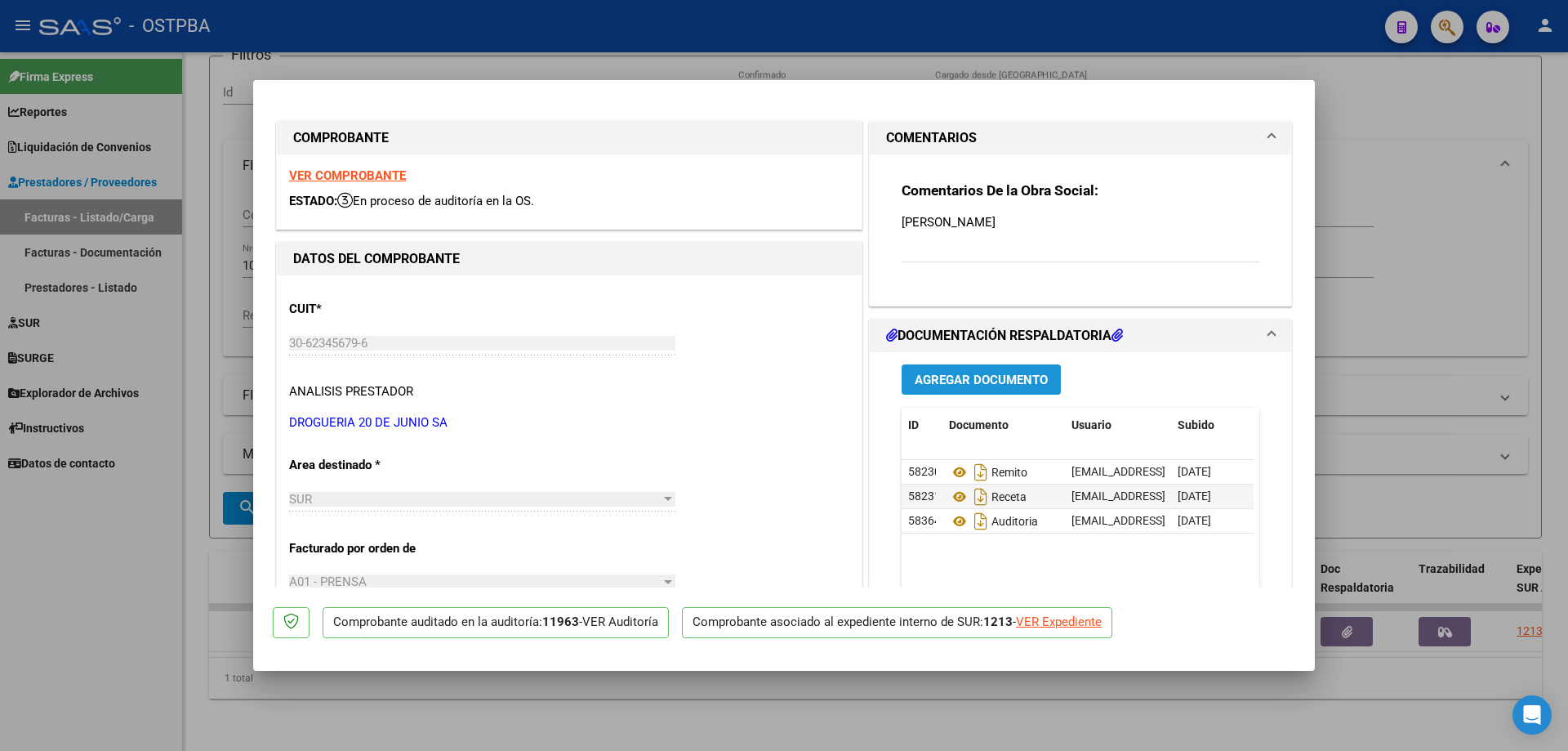
click at [949, 376] on span "Agregar Documento" at bounding box center [981, 379] width 133 height 15
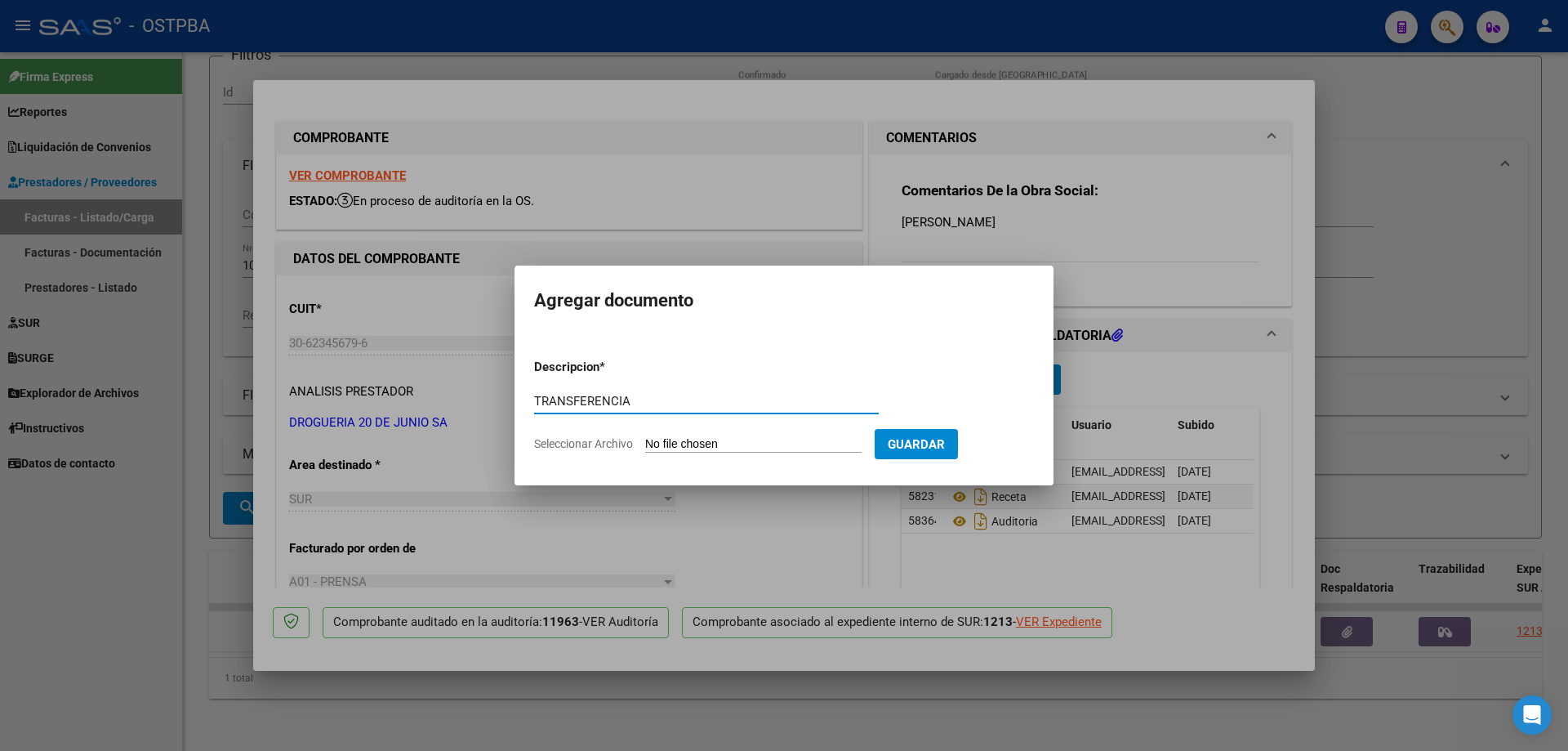
click at [715, 445] on input "Seleccionar Archivo" at bounding box center [753, 445] width 216 height 16
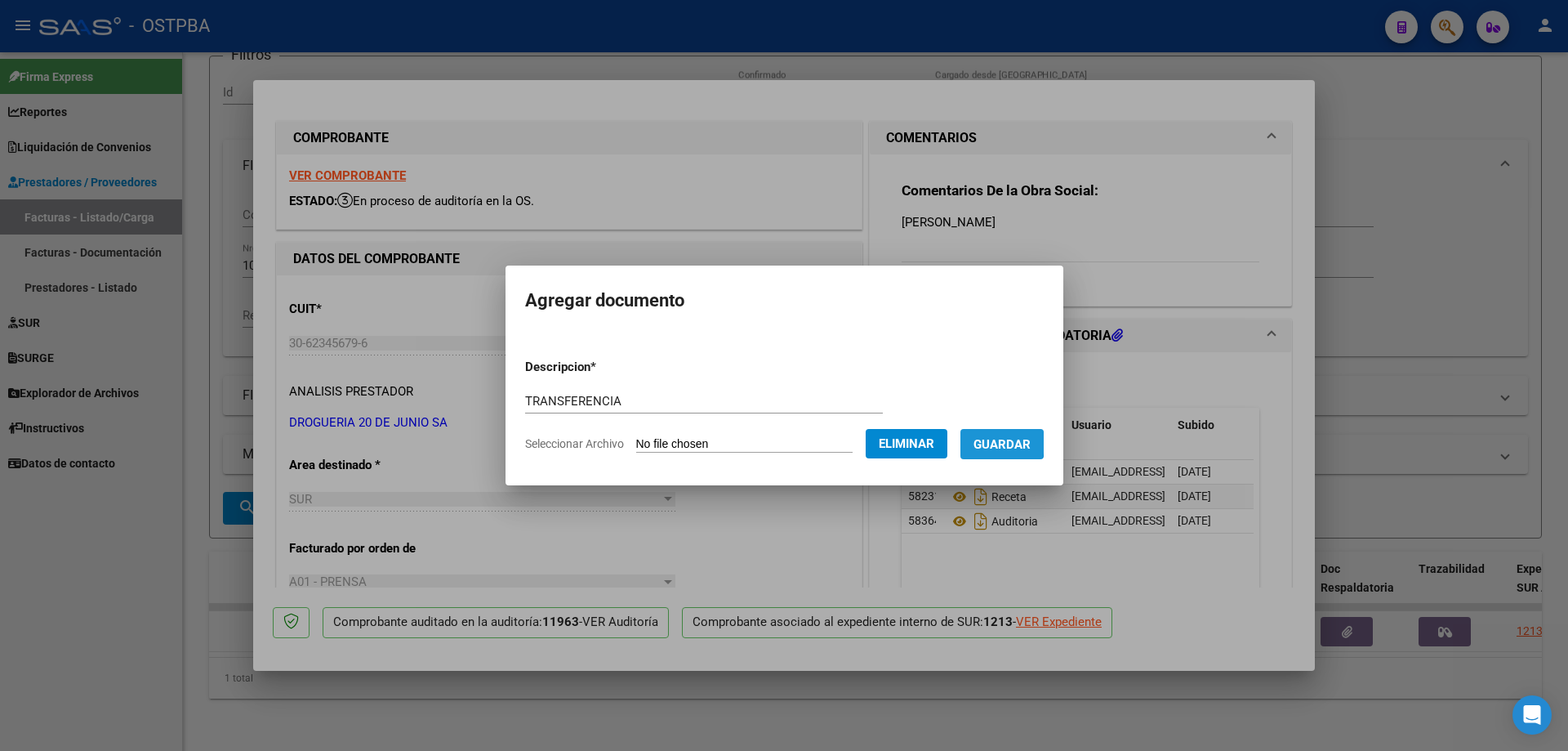
click at [1009, 443] on span "Guardar" at bounding box center [1002, 444] width 57 height 15
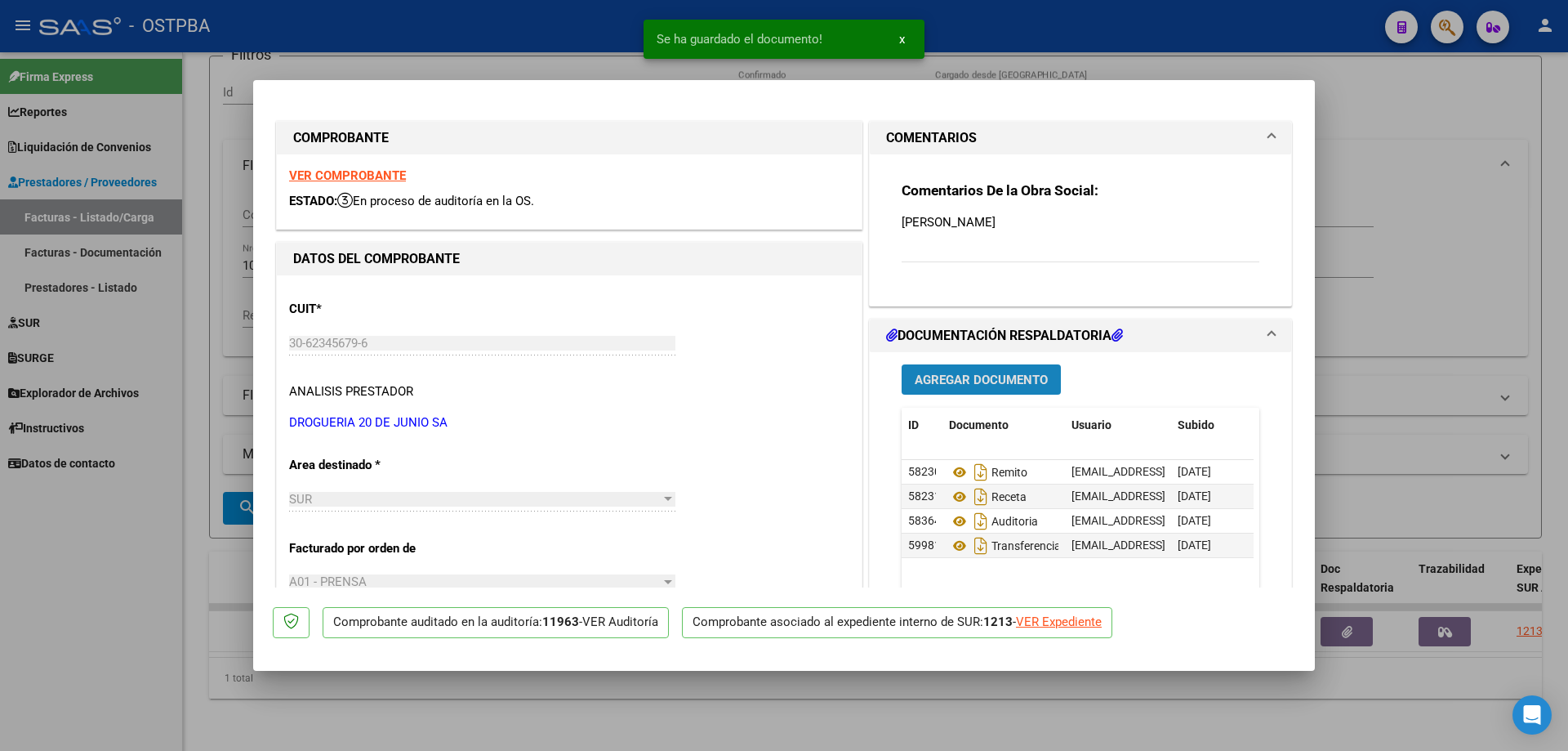
click at [954, 371] on button "Agregar Documento" at bounding box center [980, 379] width 159 height 30
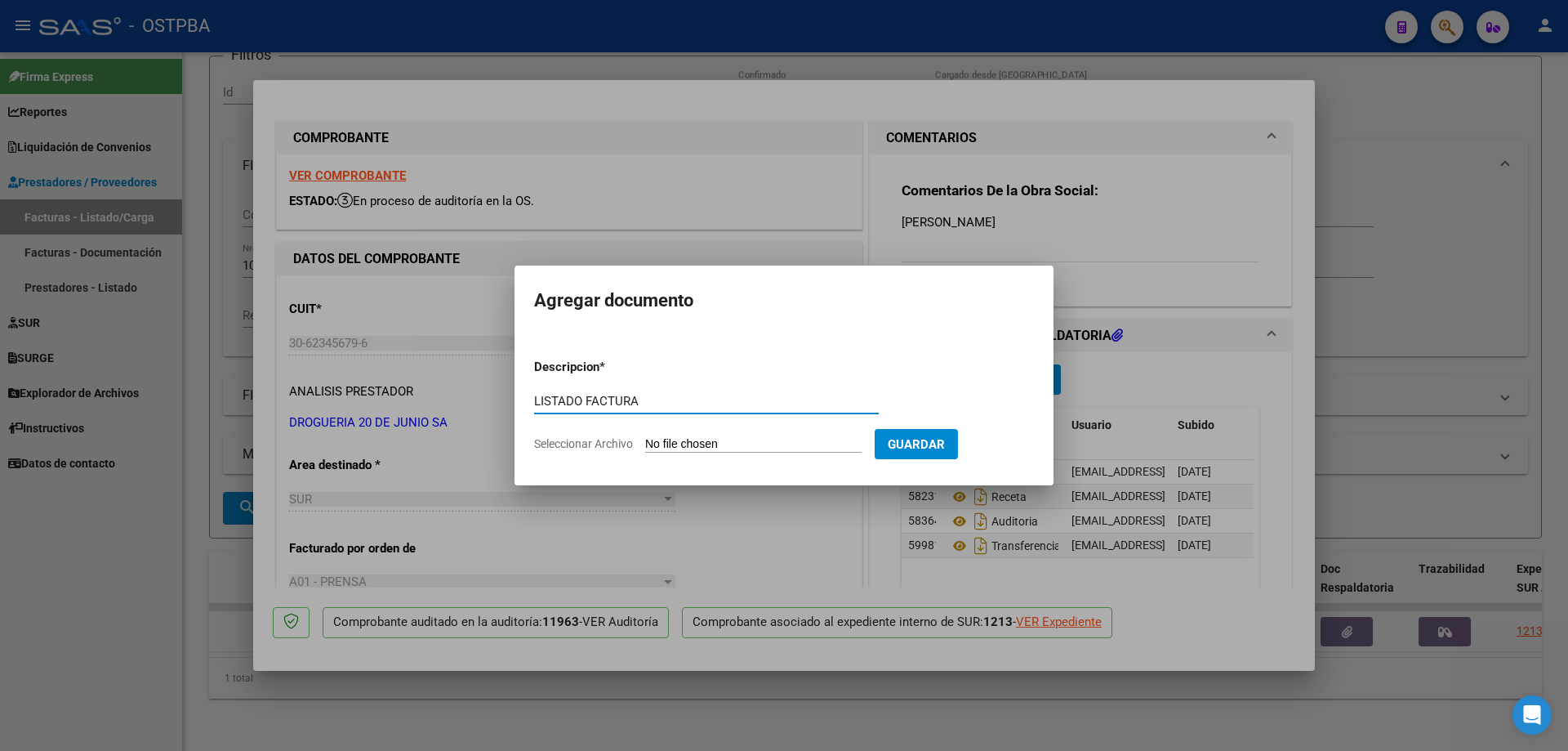
click at [718, 445] on input "Seleccionar Archivo" at bounding box center [753, 445] width 216 height 16
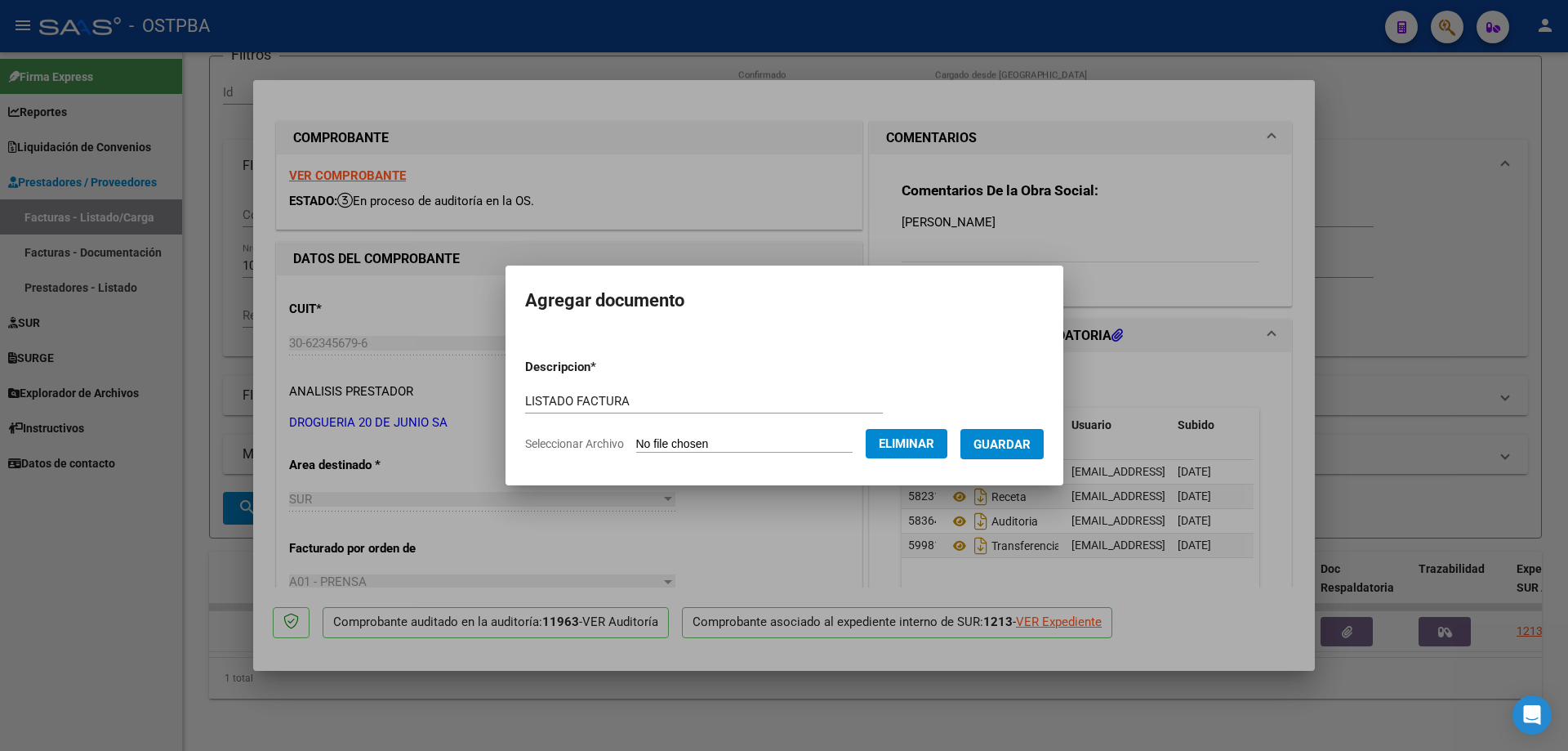
click at [1005, 440] on span "Guardar" at bounding box center [1002, 444] width 57 height 15
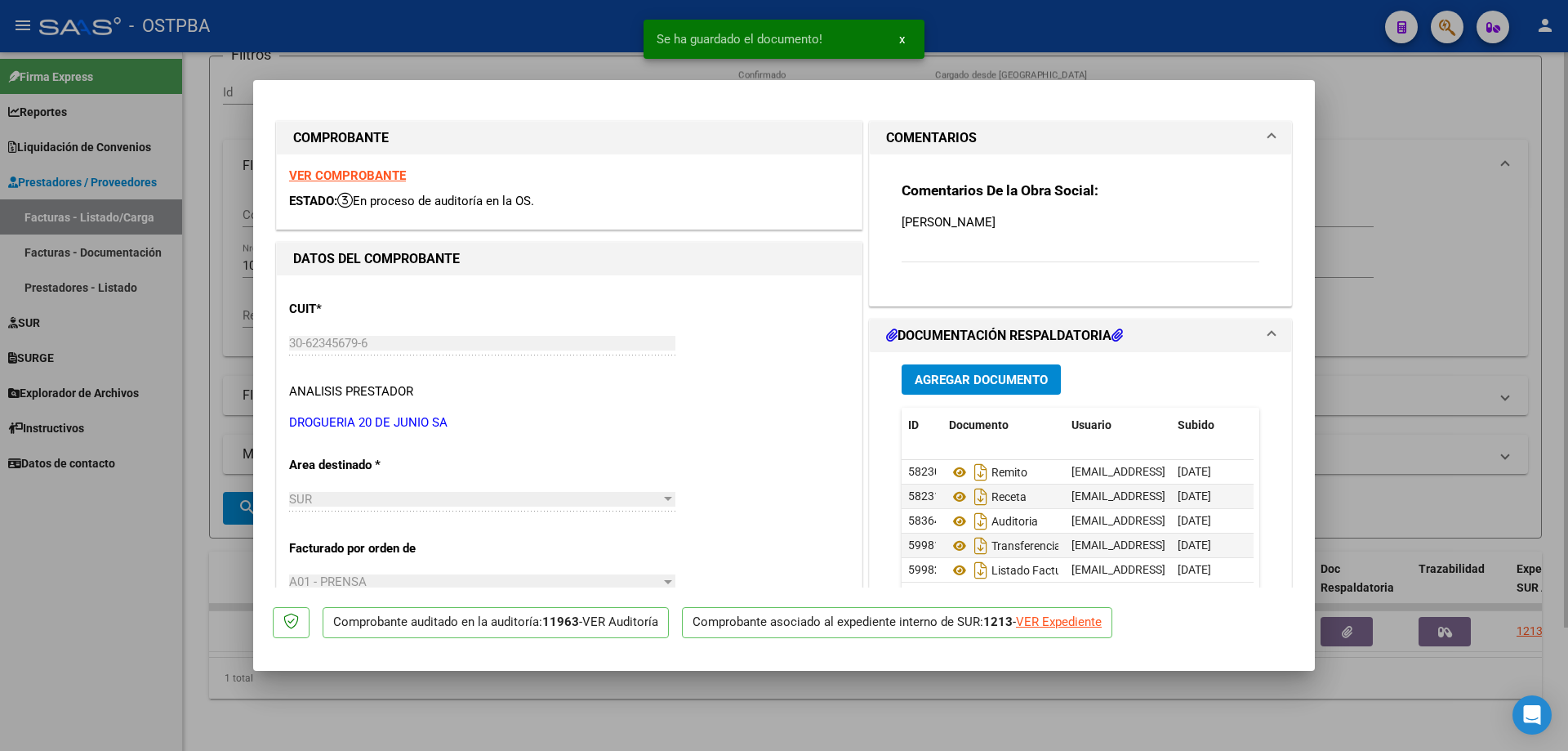
drag, startPoint x: 862, startPoint y: 708, endPoint x: 861, endPoint y: 697, distance: 11.0
click at [862, 702] on div at bounding box center [784, 376] width 1568 height 751
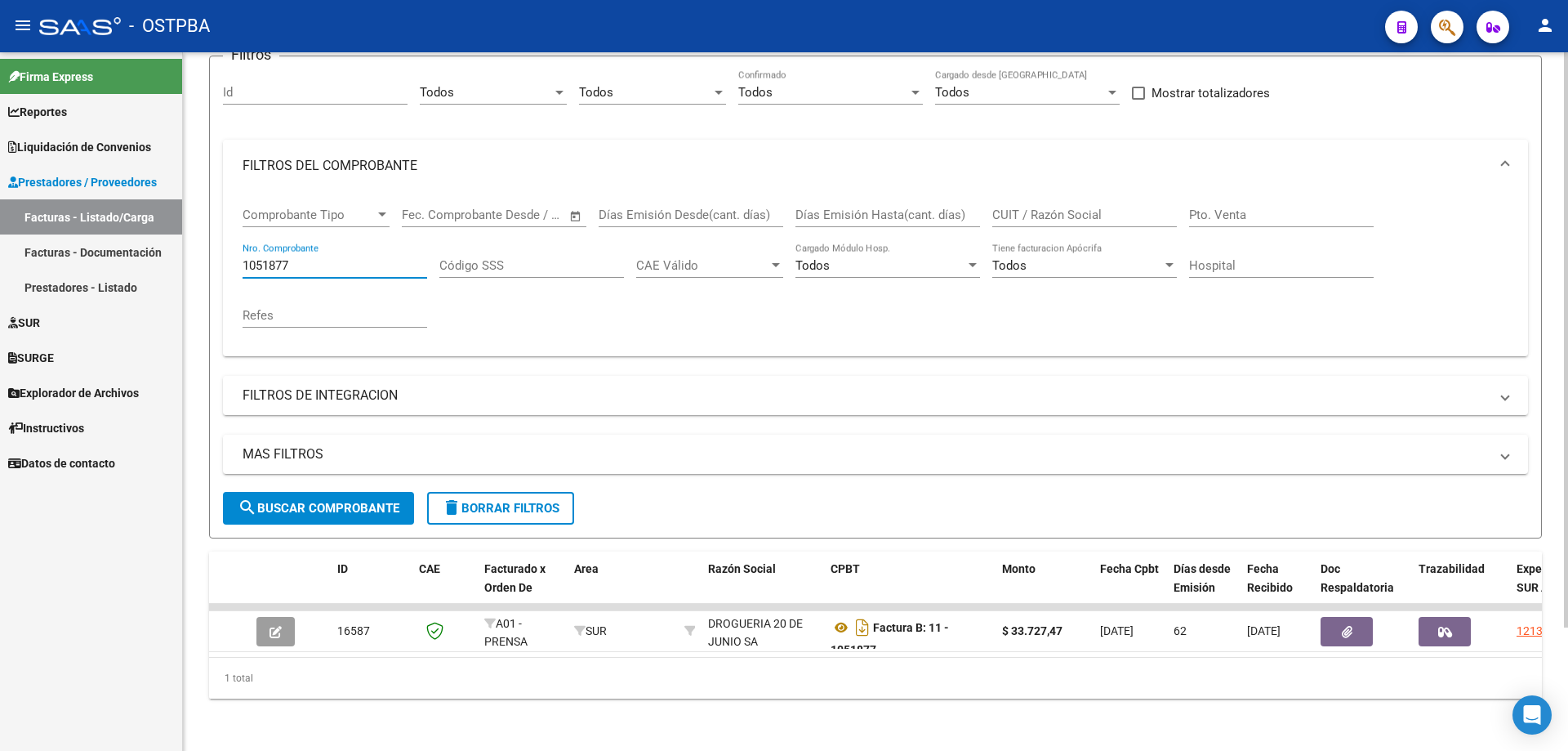
click at [331, 258] on input "1051877" at bounding box center [334, 265] width 185 height 15
click at [361, 501] on span "search Buscar Comprobante" at bounding box center [318, 508] width 161 height 15
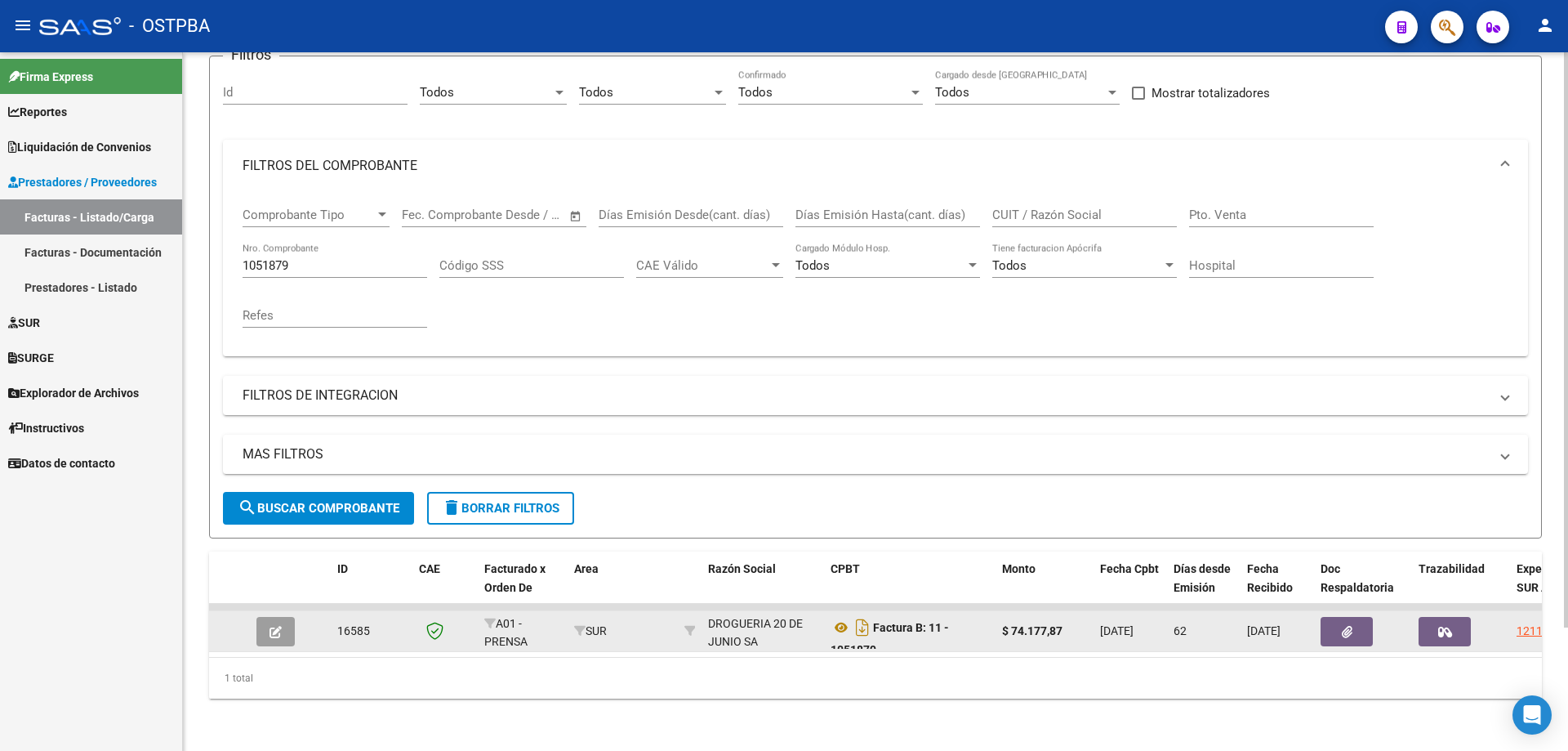
click at [280, 626] on icon "button" at bounding box center [276, 632] width 13 height 13
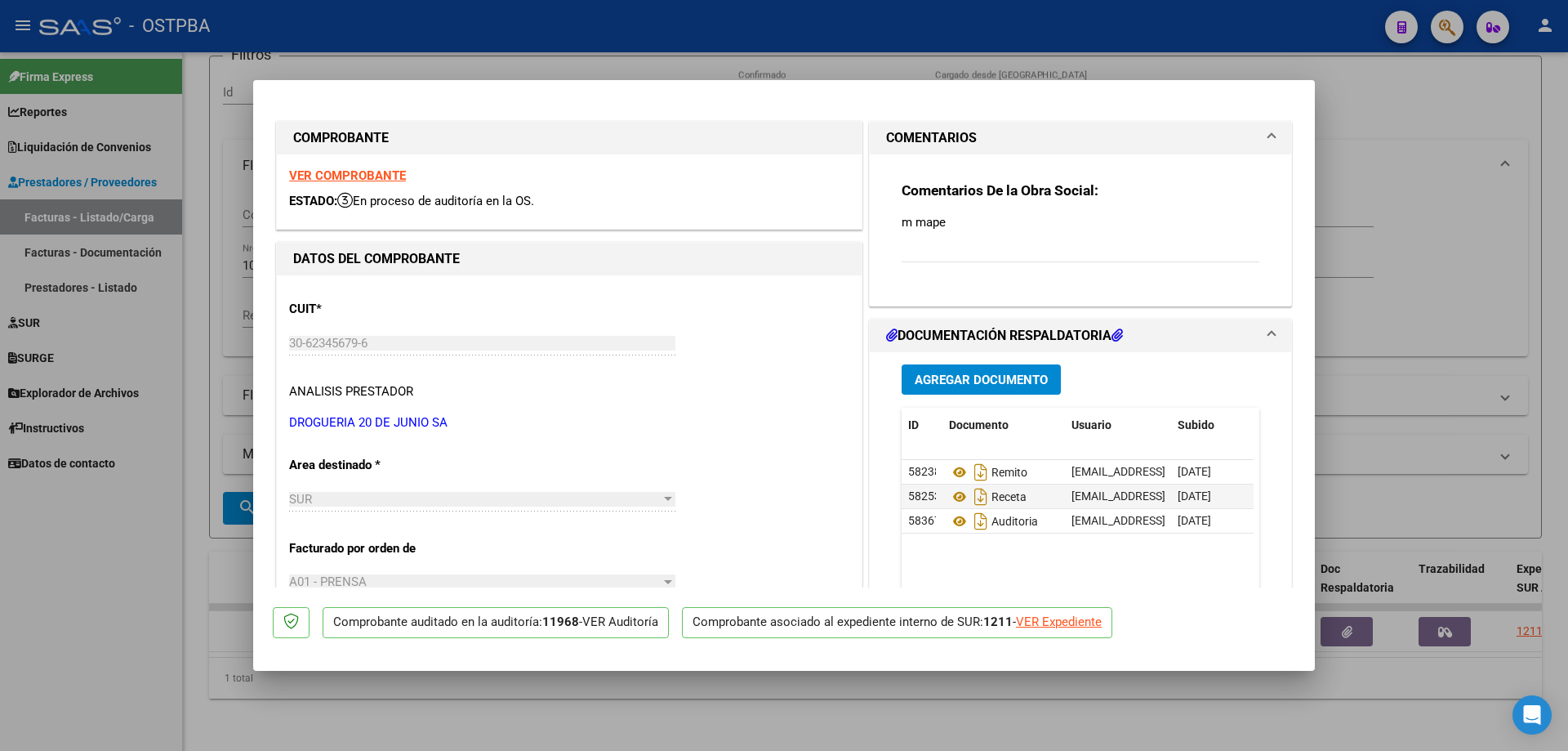
click at [961, 379] on span "Agregar Documento" at bounding box center [981, 379] width 133 height 15
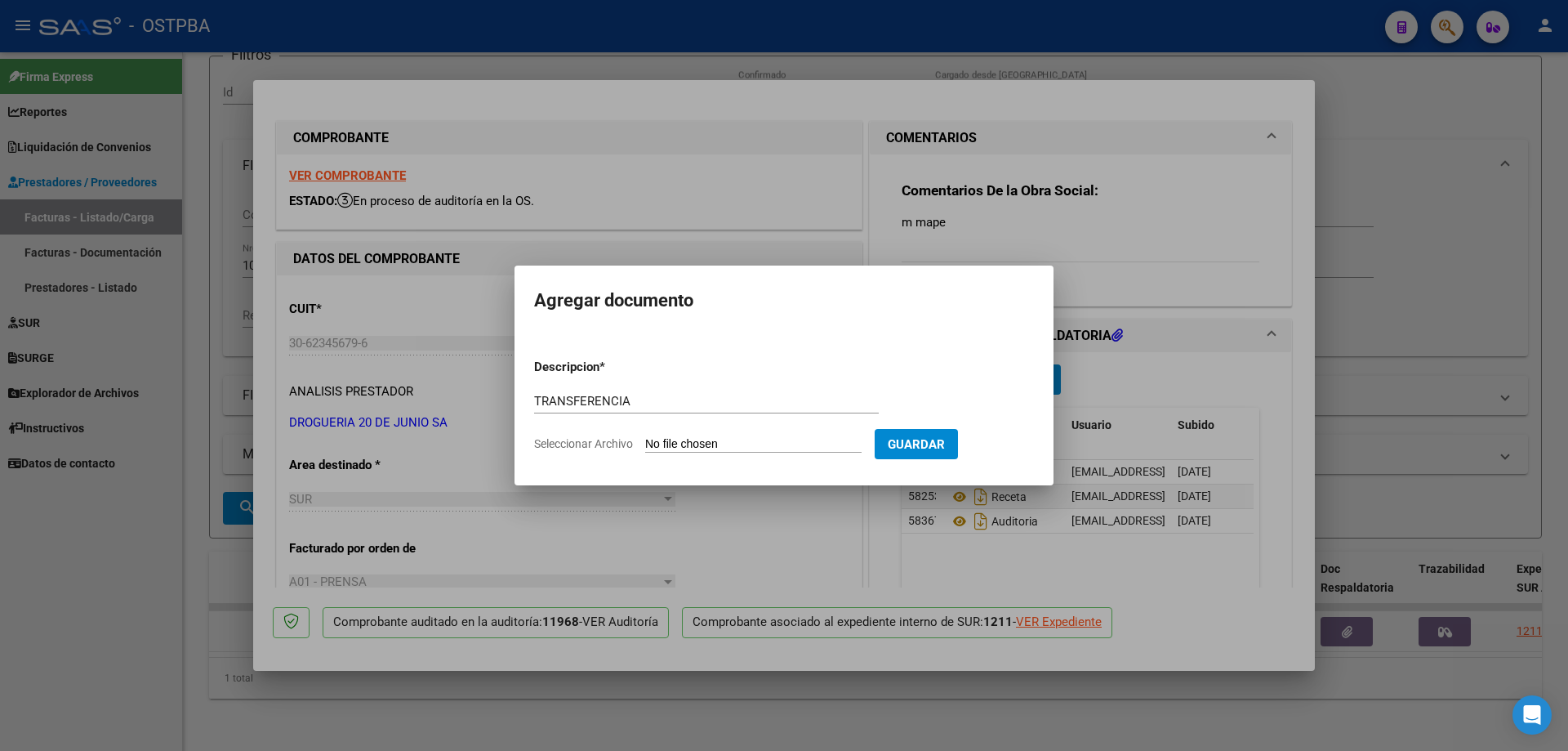
click at [699, 452] on input "Seleccionar Archivo" at bounding box center [753, 445] width 216 height 16
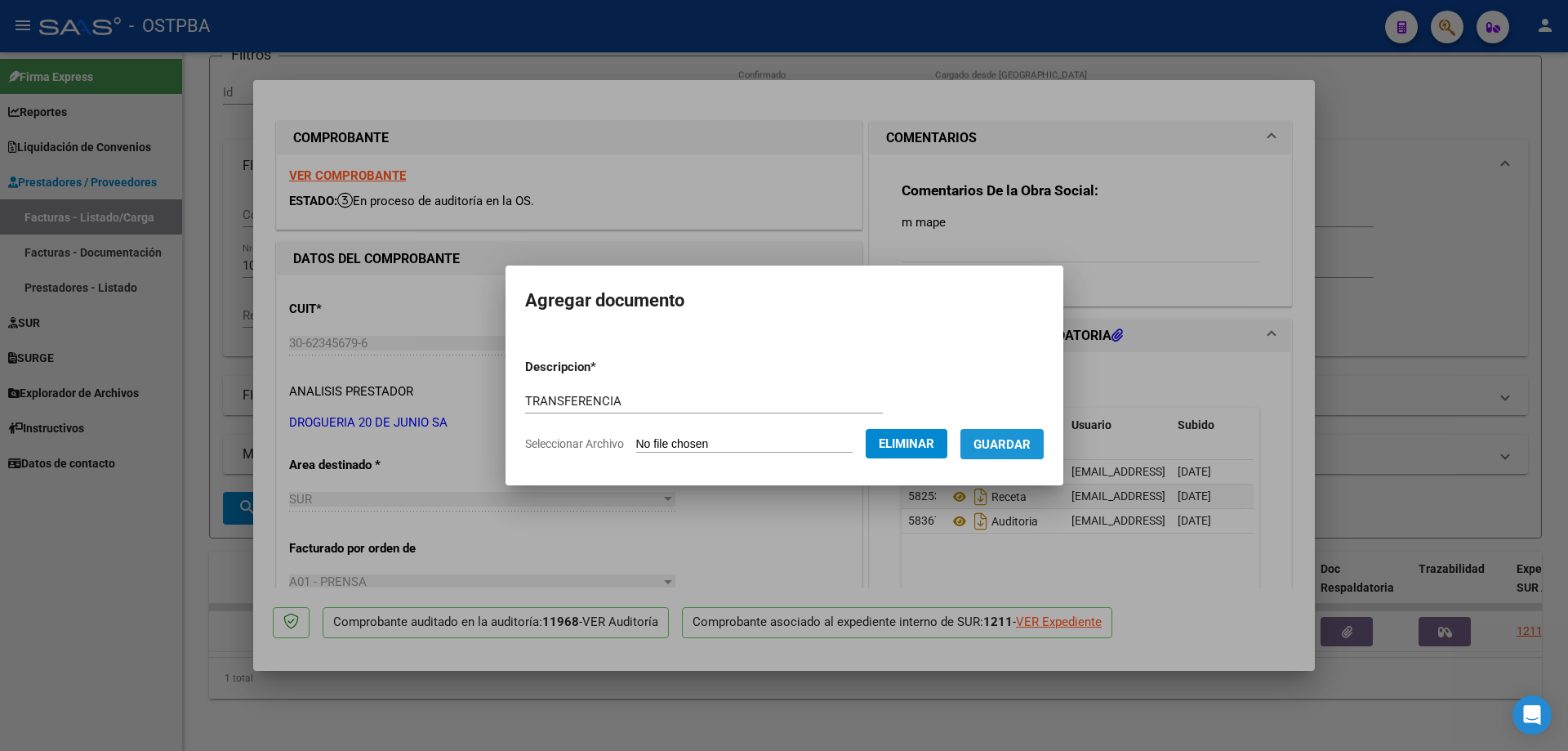
click at [1020, 440] on span "Guardar" at bounding box center [1002, 444] width 57 height 15
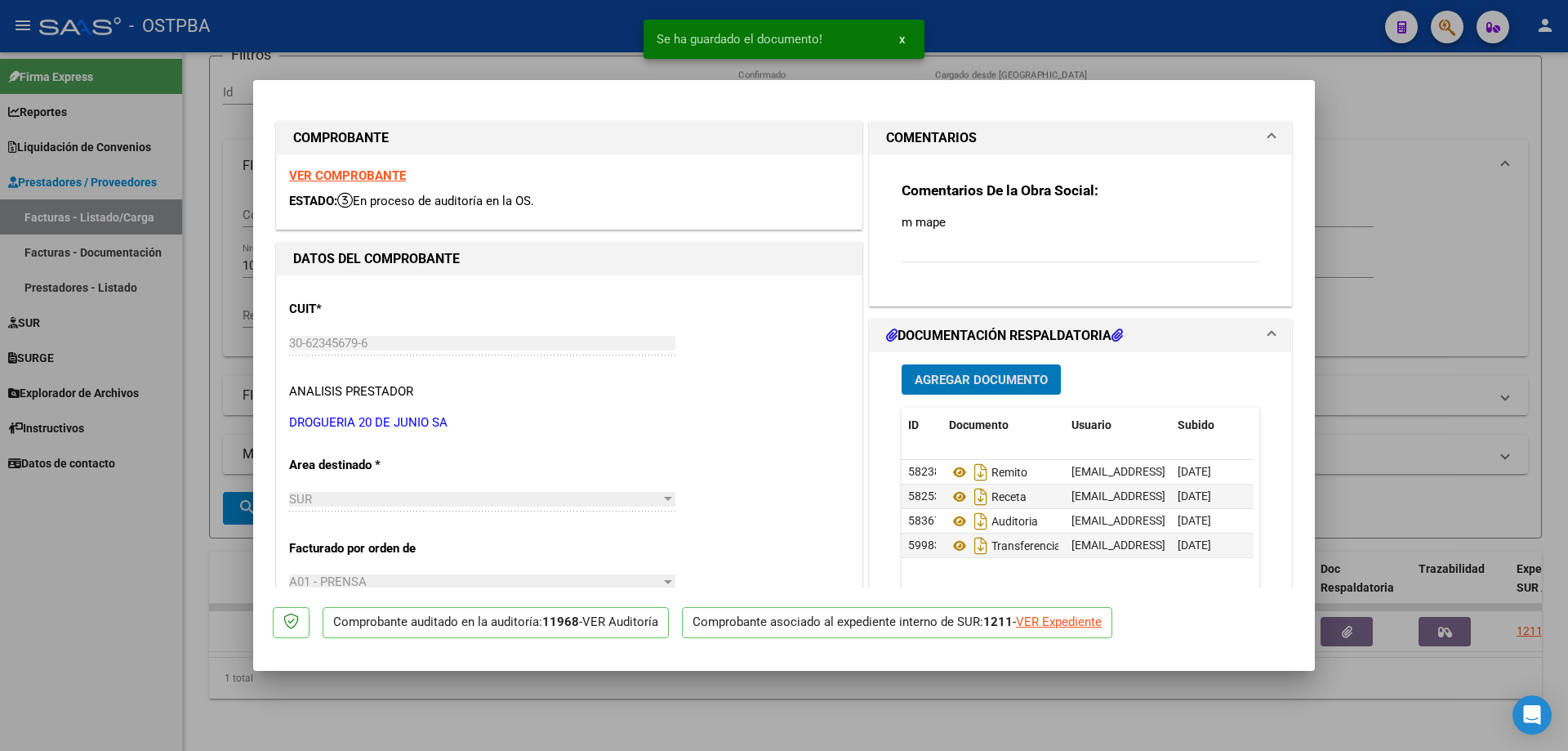
click at [965, 374] on span "Agregar Documento" at bounding box center [981, 379] width 133 height 15
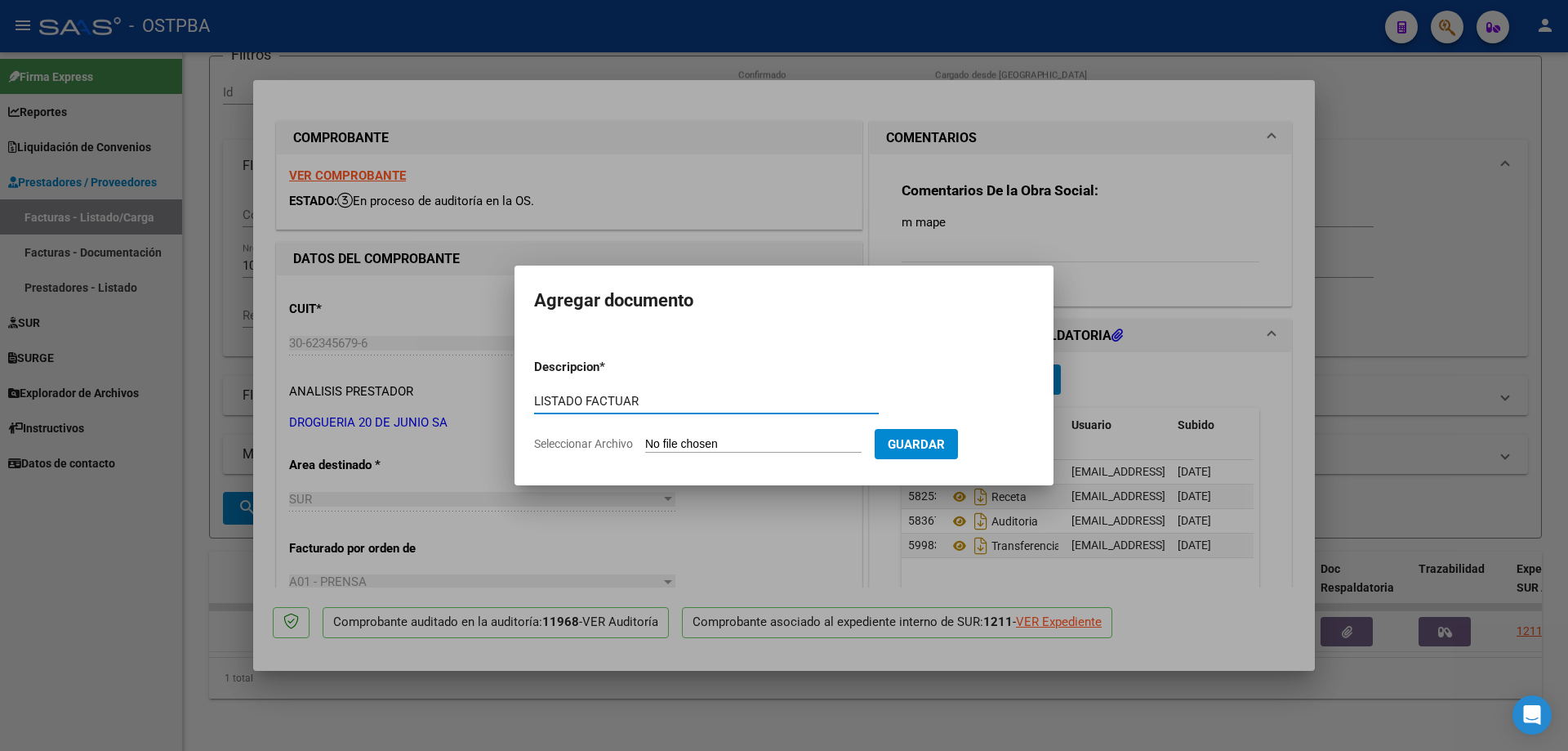
click at [730, 449] on input "Seleccionar Archivo" at bounding box center [753, 445] width 216 height 16
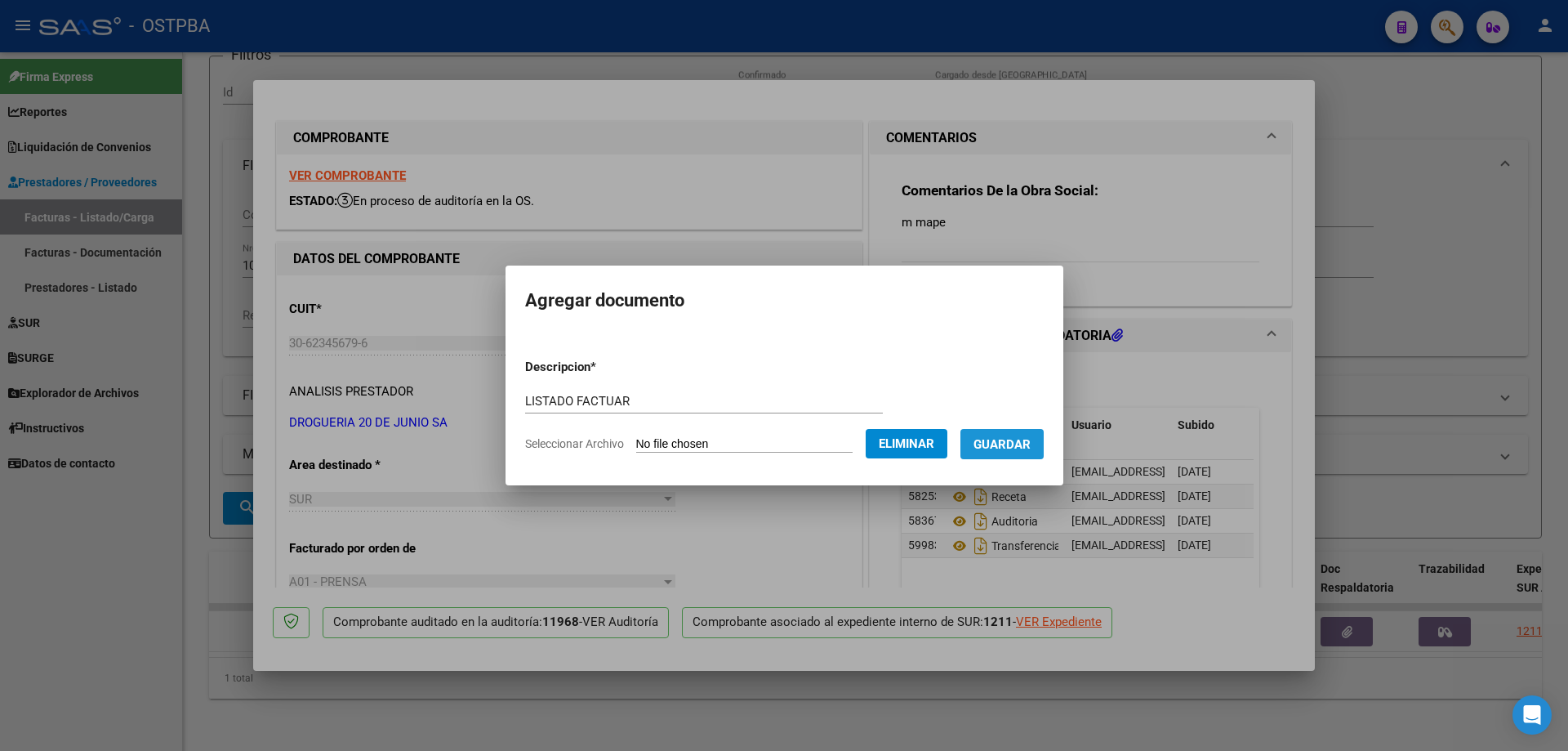
click at [1026, 438] on span "Guardar" at bounding box center [1002, 444] width 57 height 15
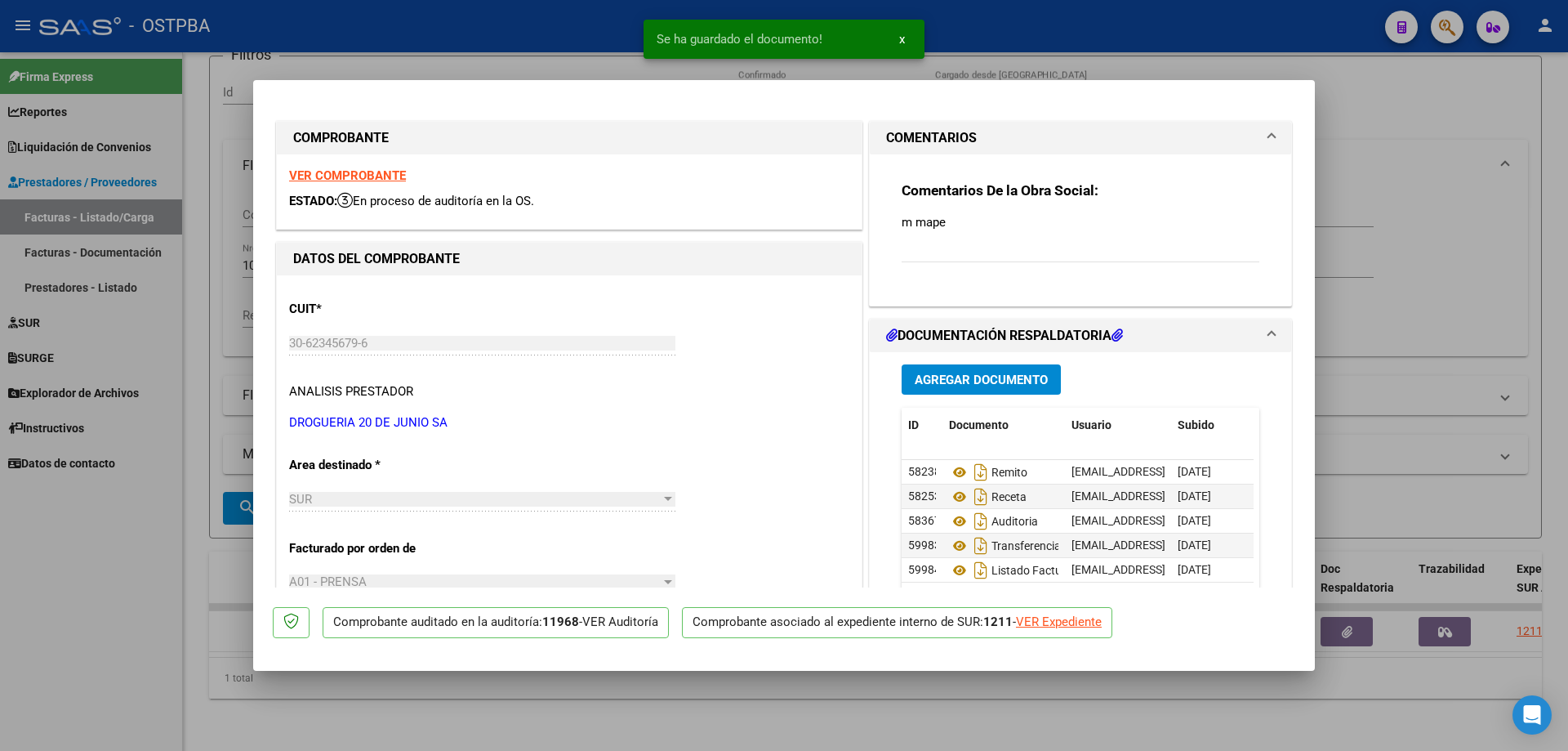
click at [924, 710] on div at bounding box center [784, 376] width 1568 height 751
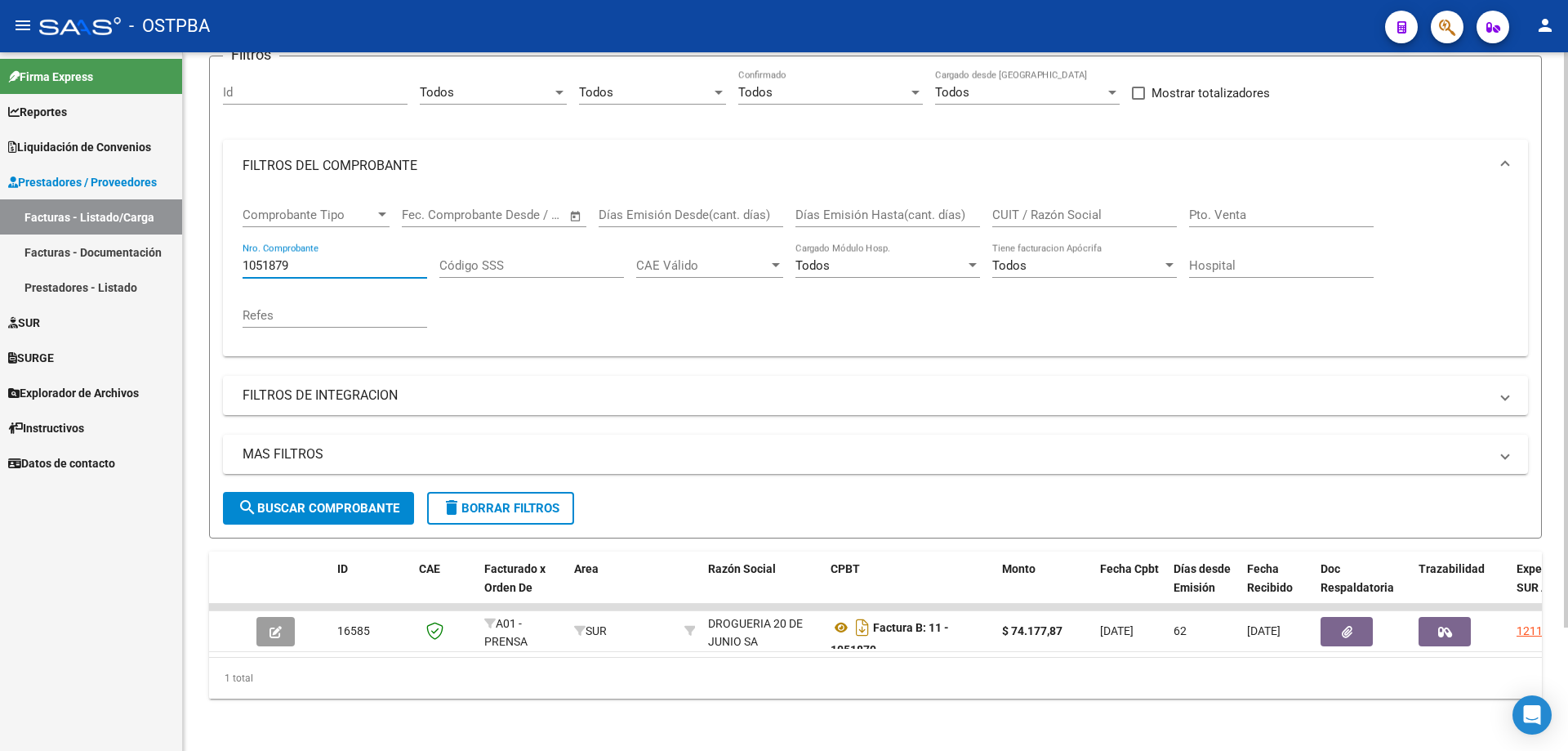
click at [321, 258] on input "1051879" at bounding box center [334, 265] width 185 height 15
click at [305, 501] on span "search Buscar Comprobante" at bounding box center [318, 508] width 161 height 15
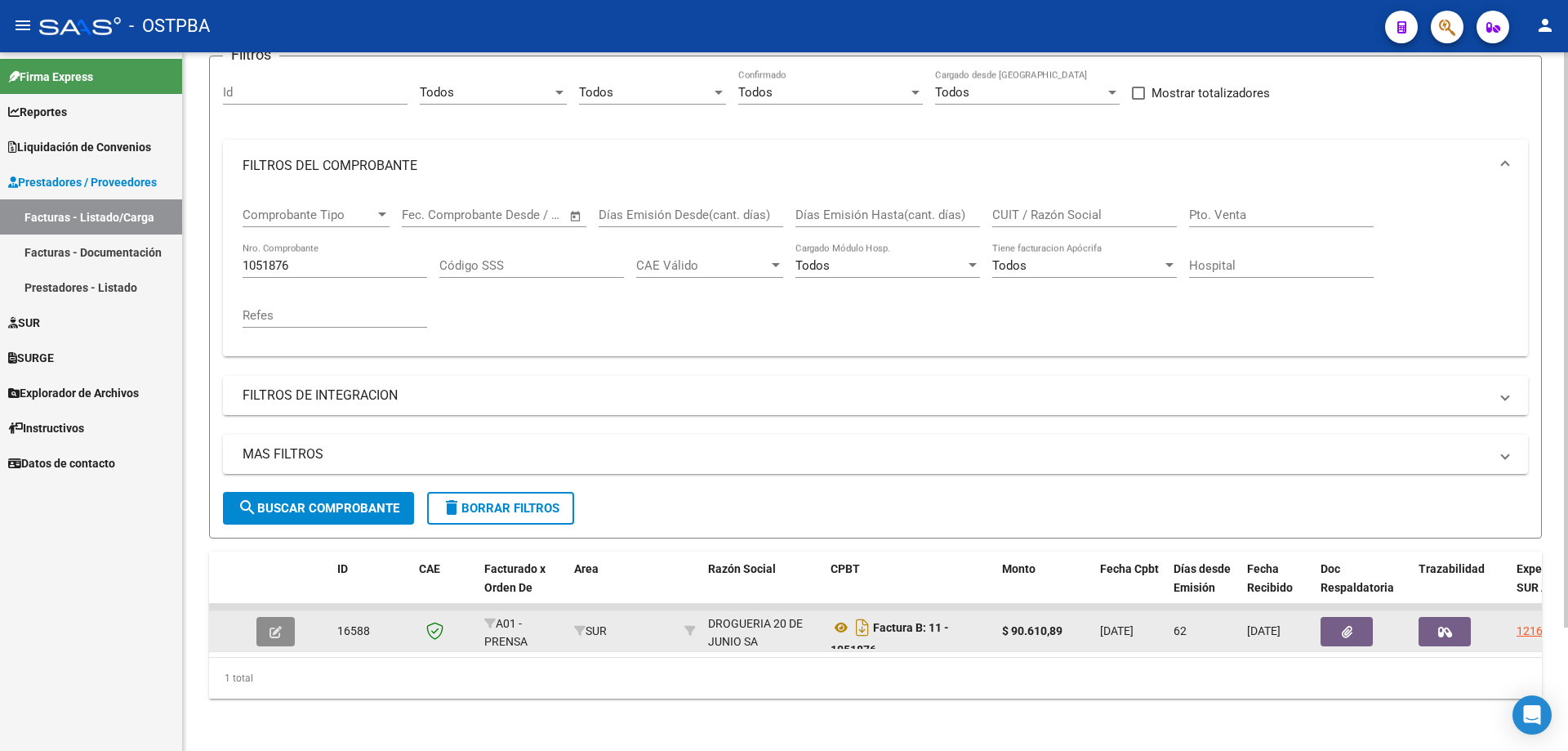
click at [272, 626] on icon "button" at bounding box center [276, 632] width 13 height 13
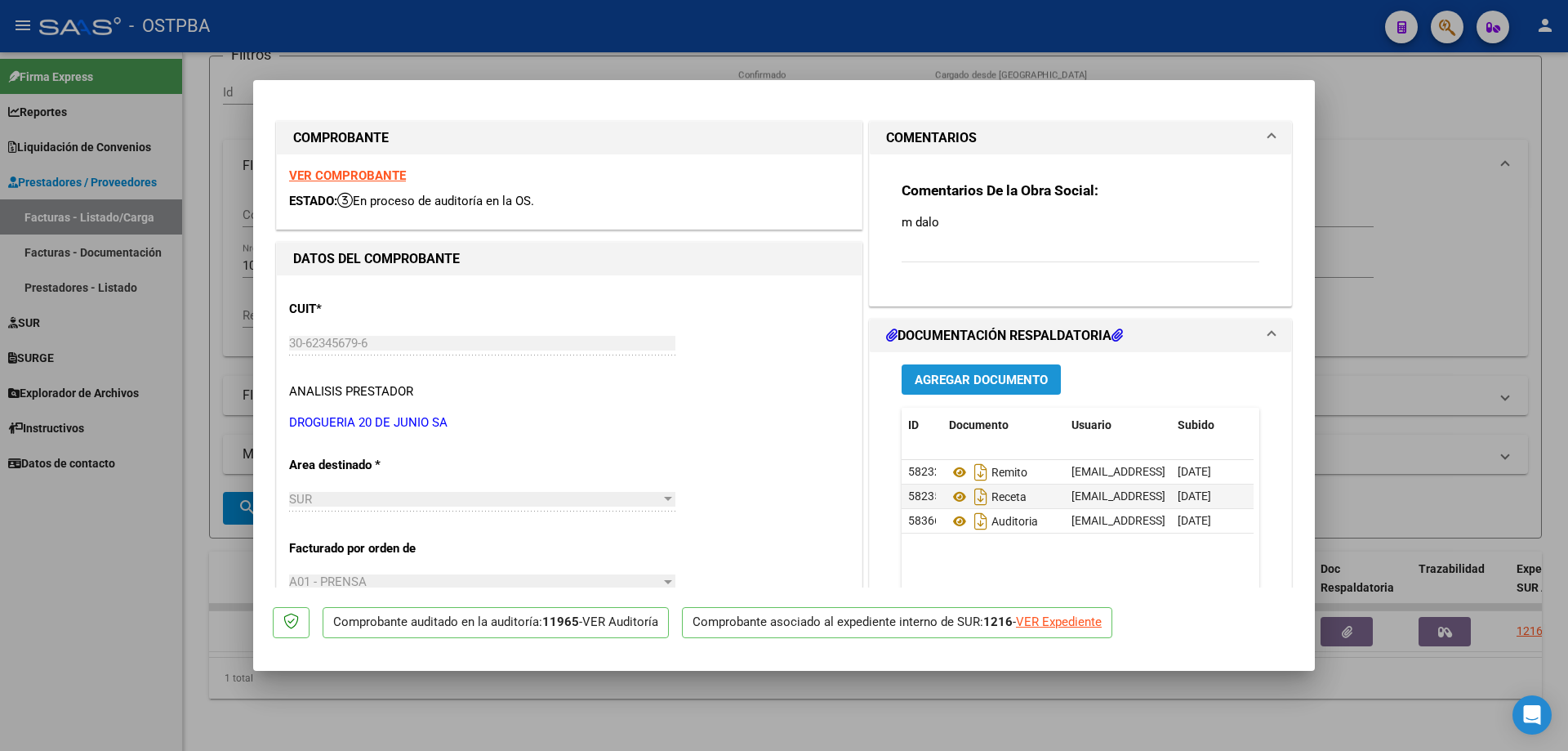
click at [988, 374] on span "Agregar Documento" at bounding box center [981, 379] width 133 height 15
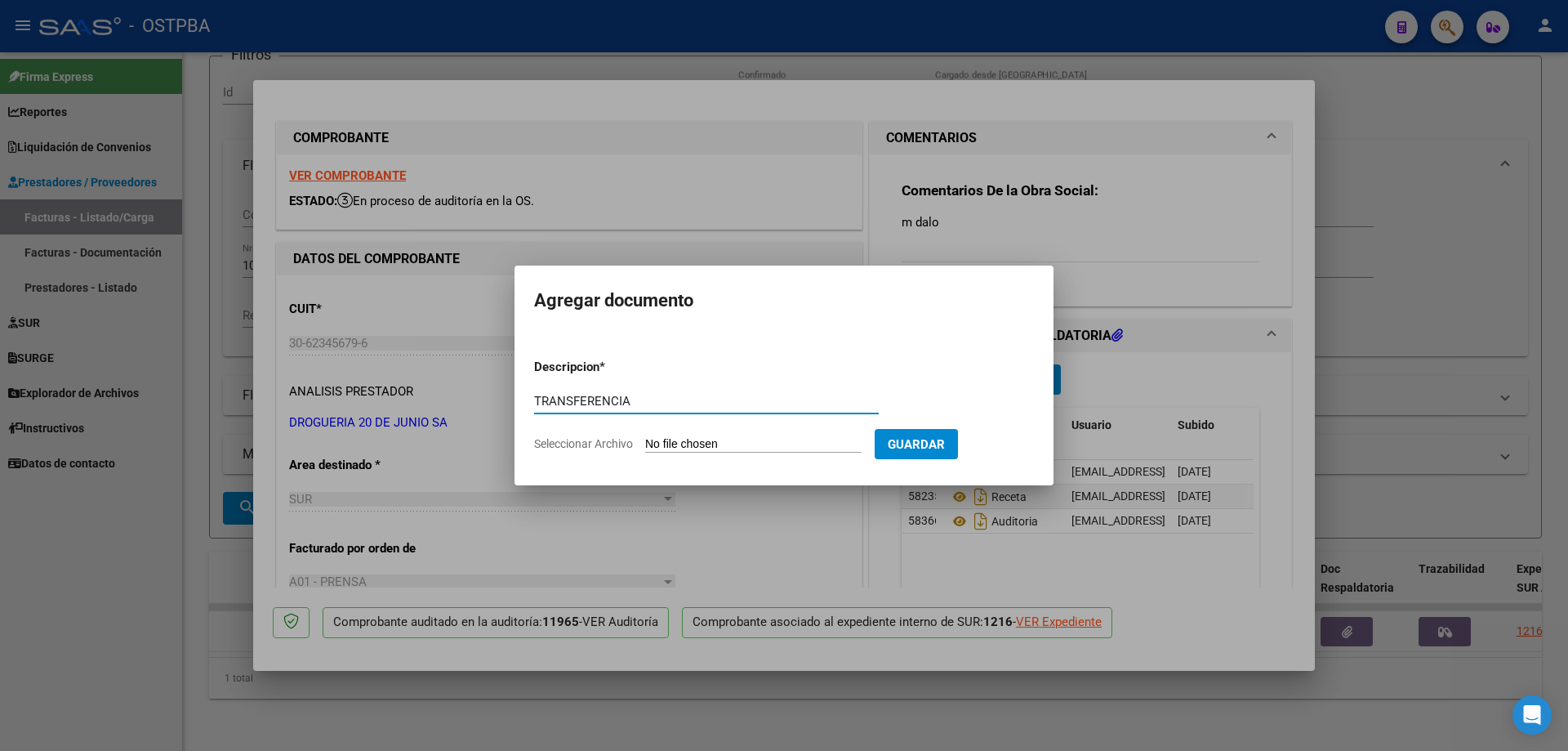
click at [714, 439] on input "Seleccionar Archivo" at bounding box center [753, 445] width 216 height 16
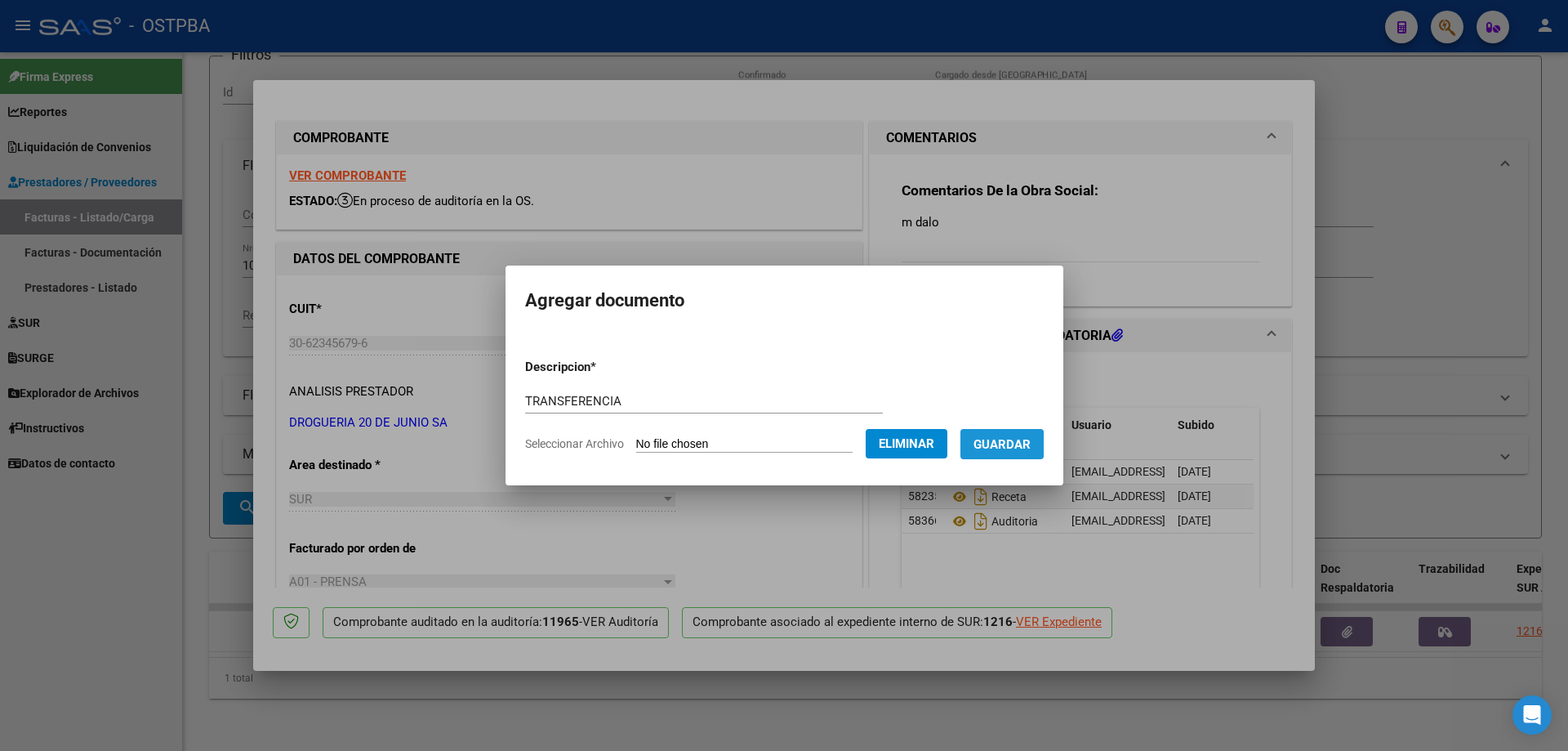
click at [1005, 444] on span "Guardar" at bounding box center [1002, 444] width 57 height 15
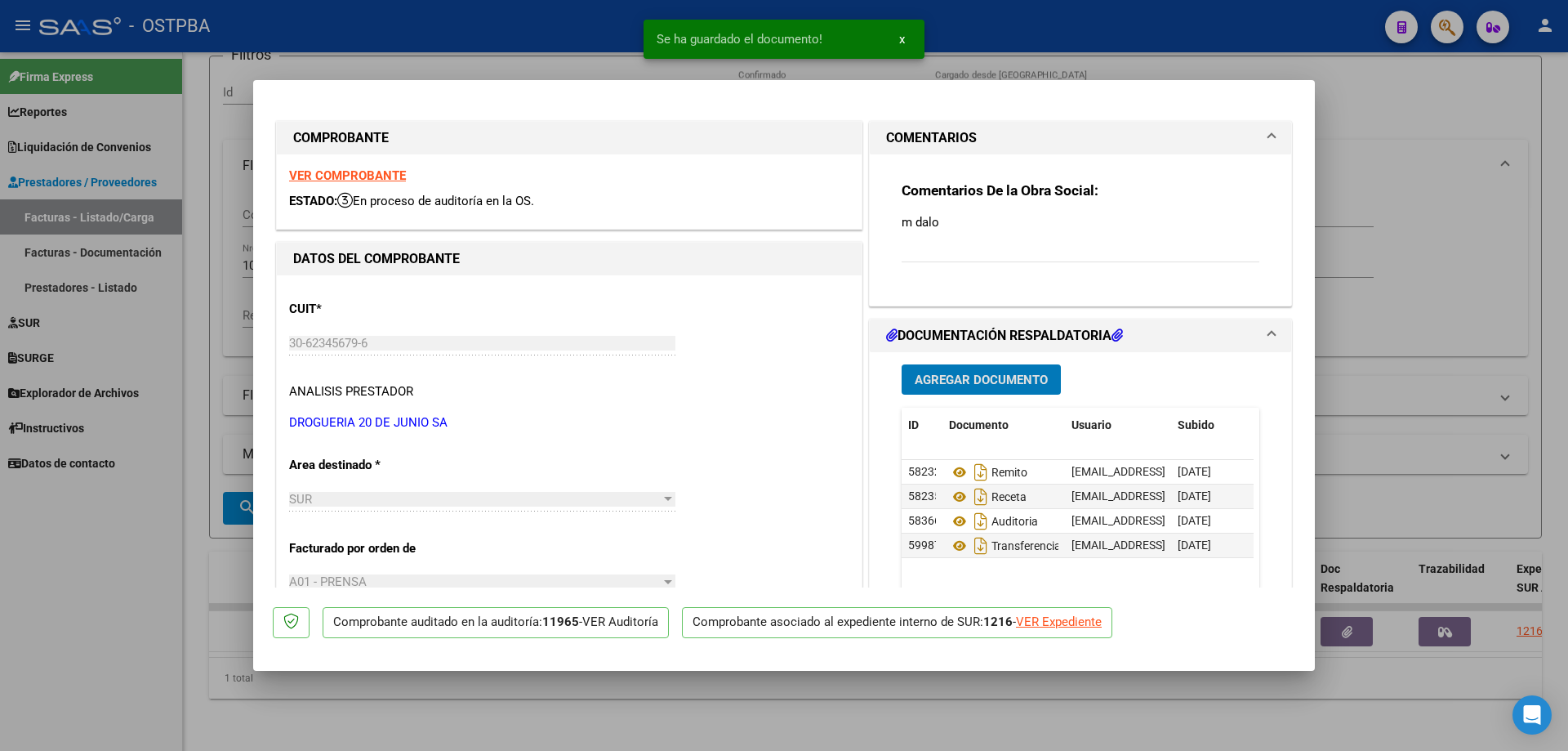
click at [964, 382] on span "Agregar Documento" at bounding box center [981, 379] width 133 height 15
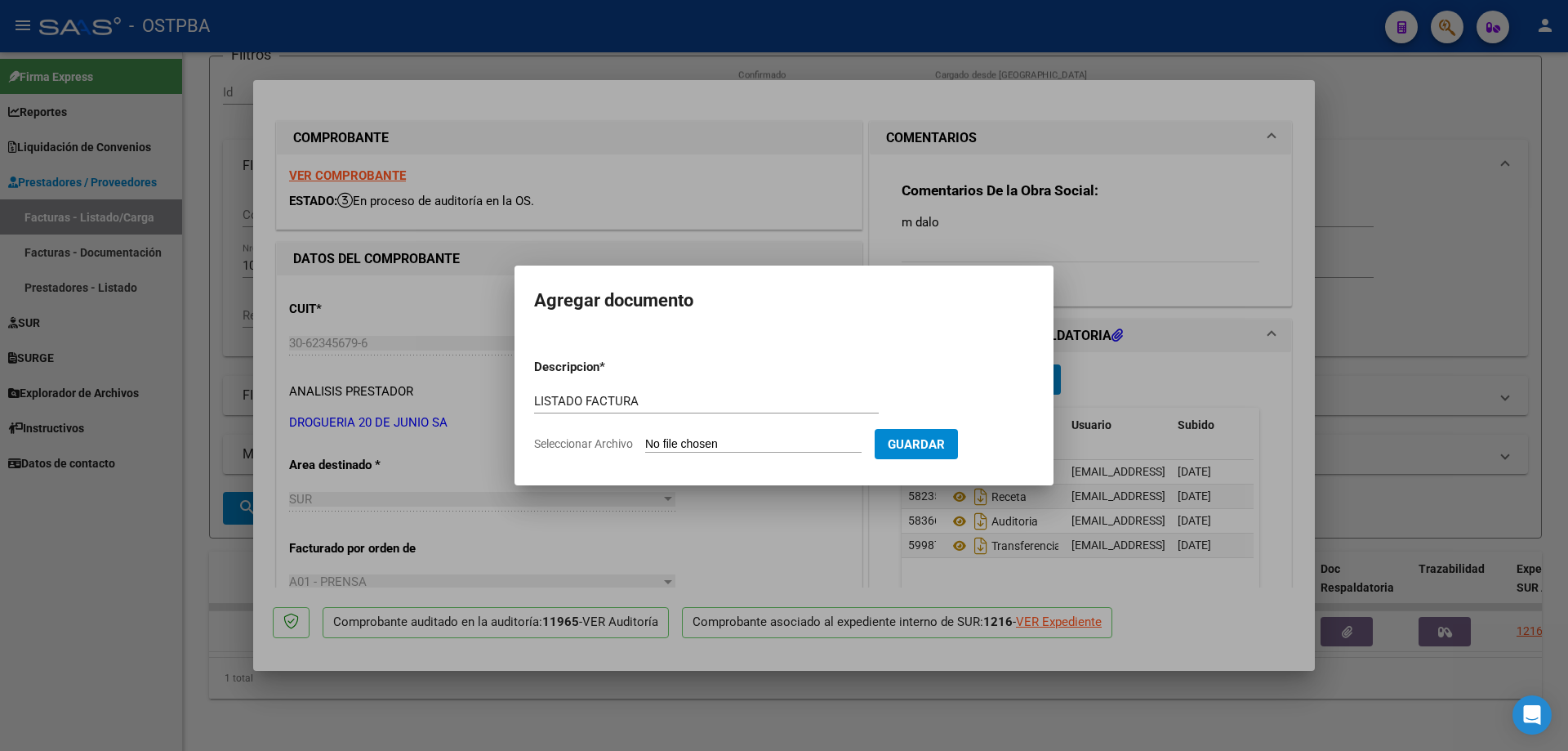
click at [723, 439] on input "Seleccionar Archivo" at bounding box center [753, 445] width 216 height 16
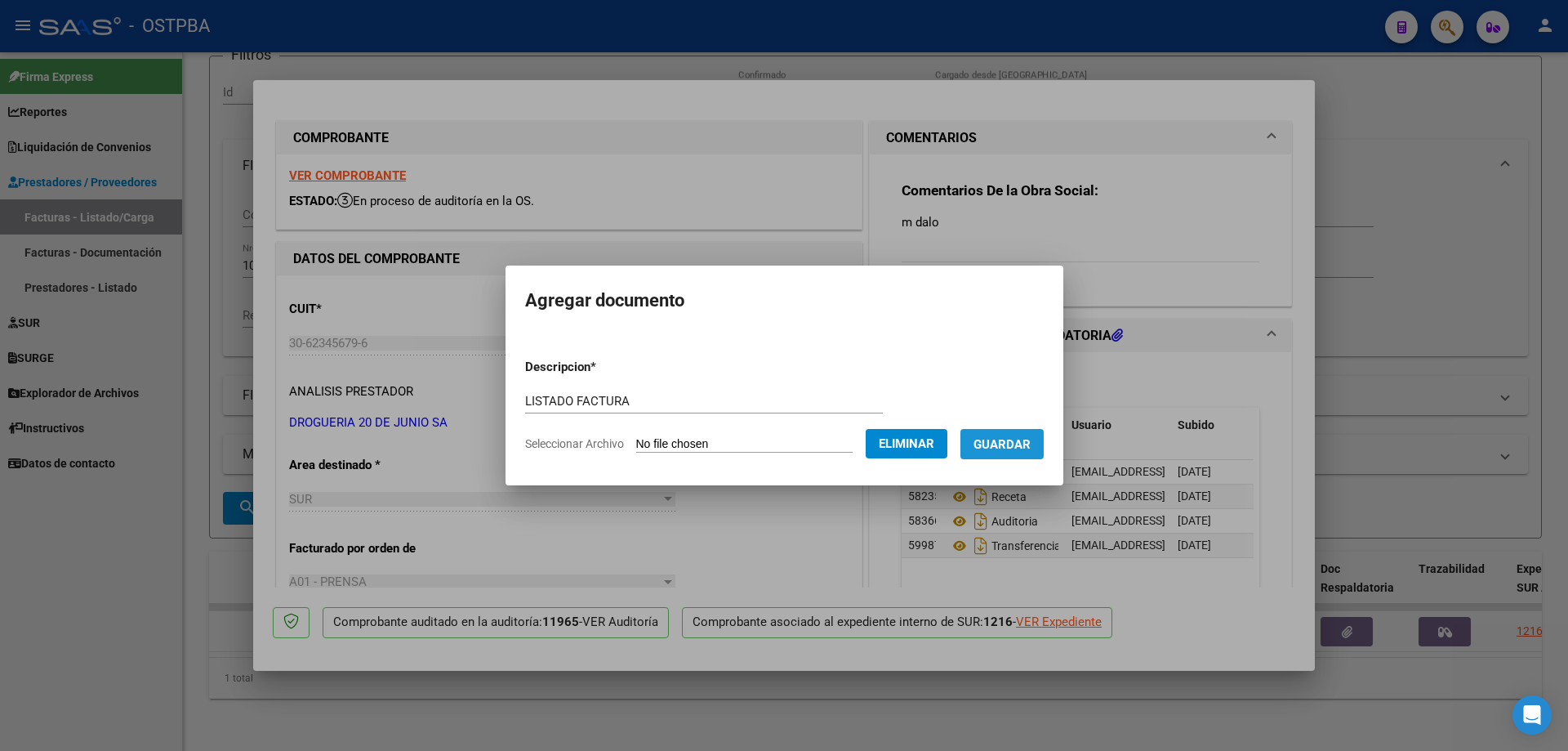
click at [1030, 437] on span "Guardar" at bounding box center [1002, 444] width 57 height 15
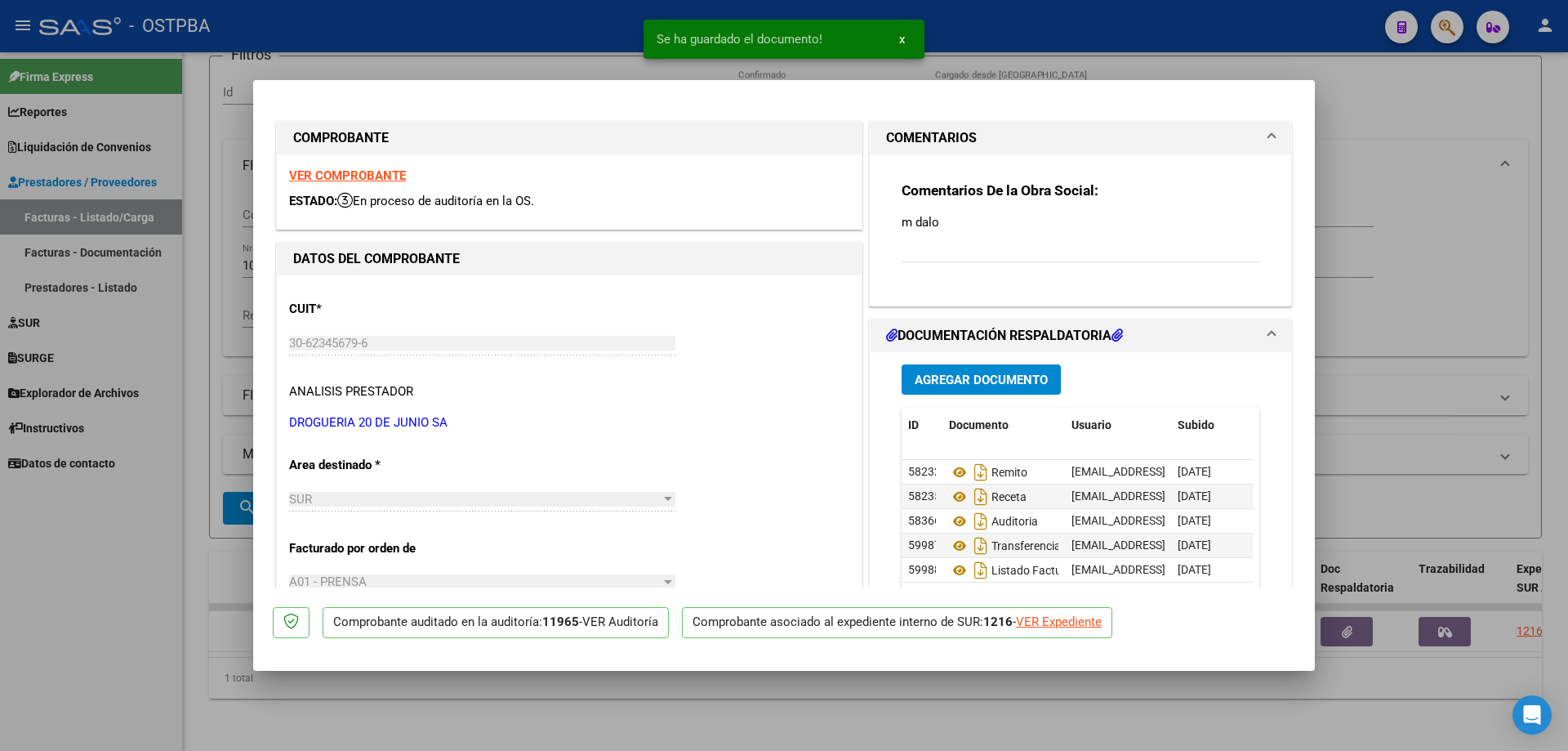
click at [814, 706] on div at bounding box center [784, 376] width 1568 height 751
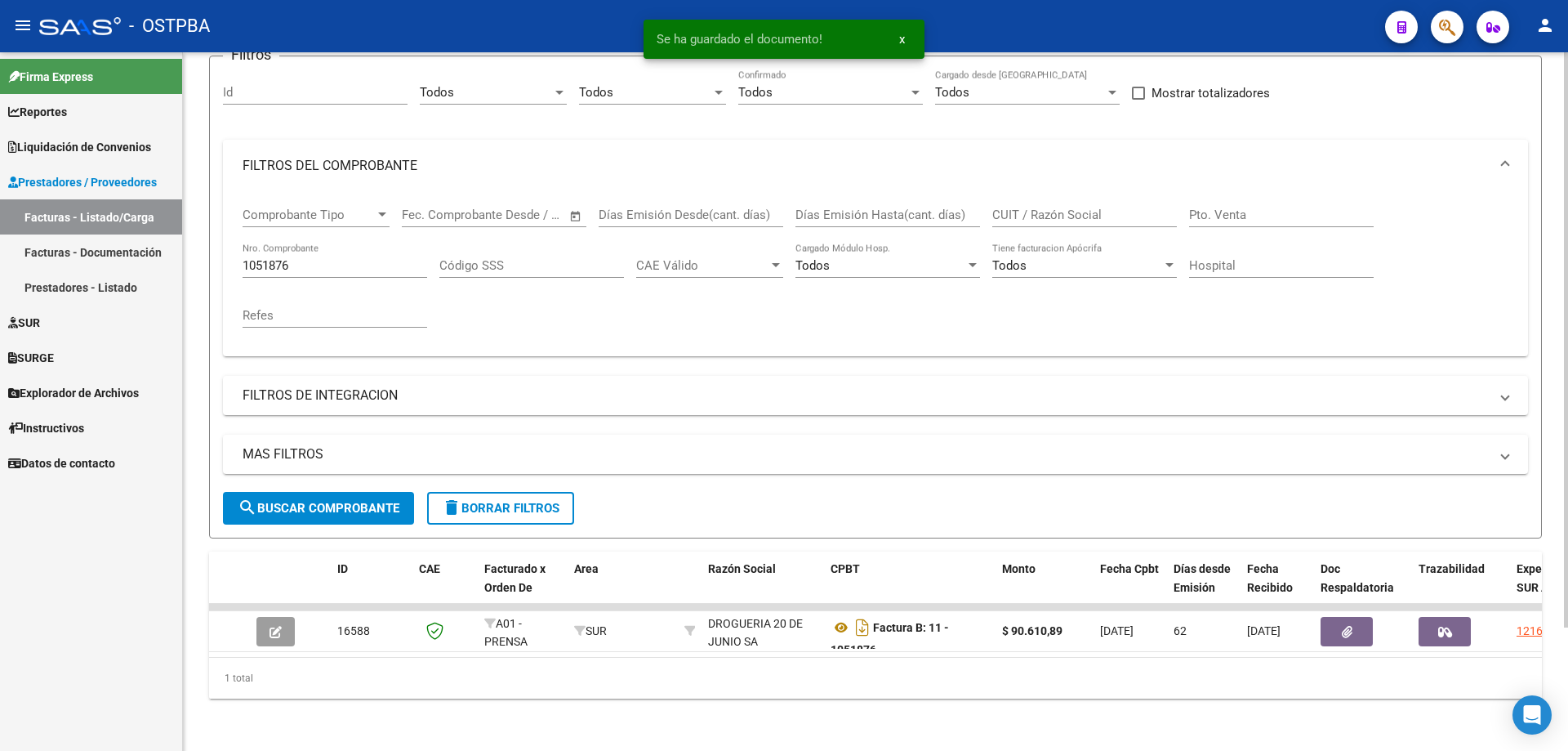
click at [307, 258] on input "1051876" at bounding box center [334, 265] width 185 height 15
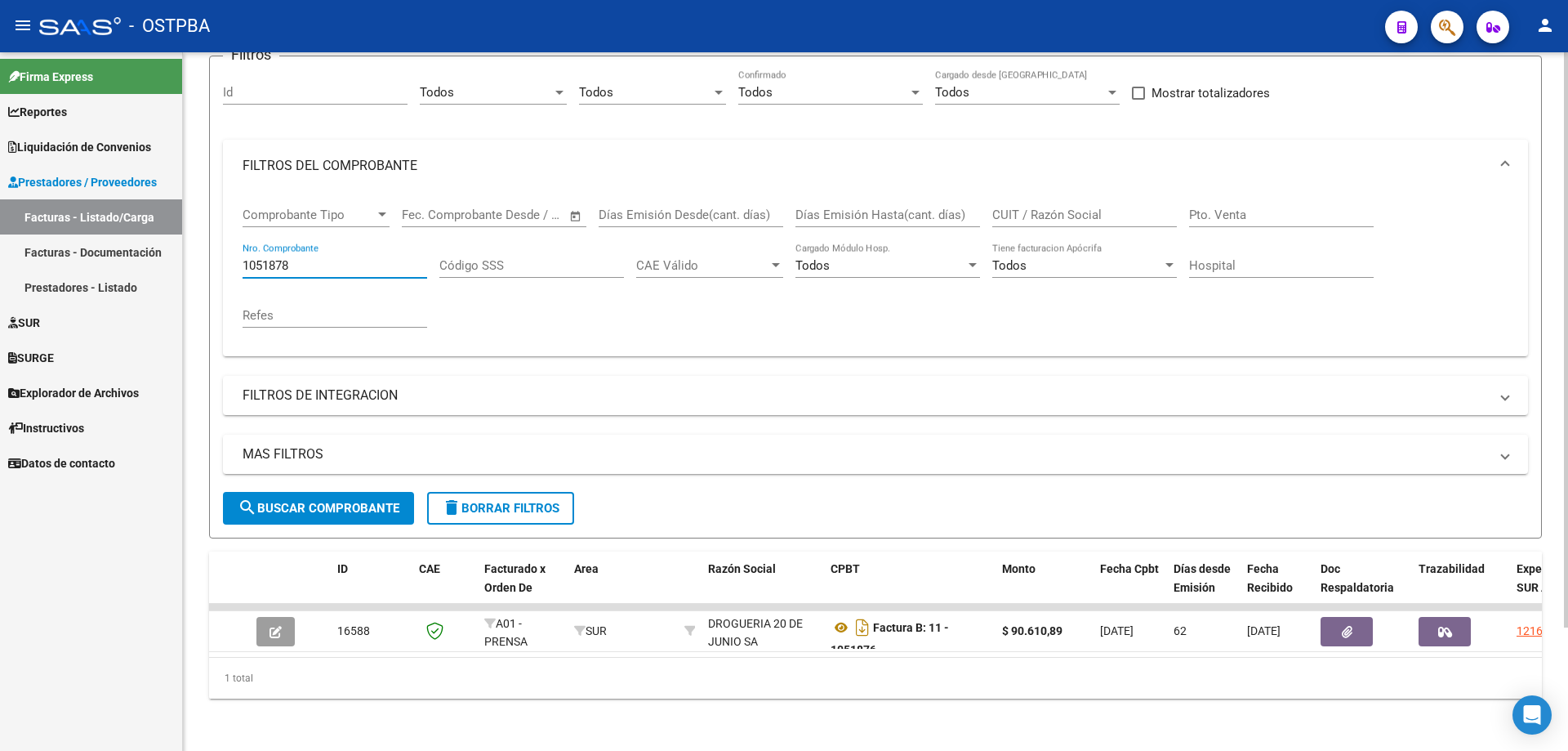
click at [374, 501] on span "search Buscar Comprobante" at bounding box center [318, 508] width 161 height 15
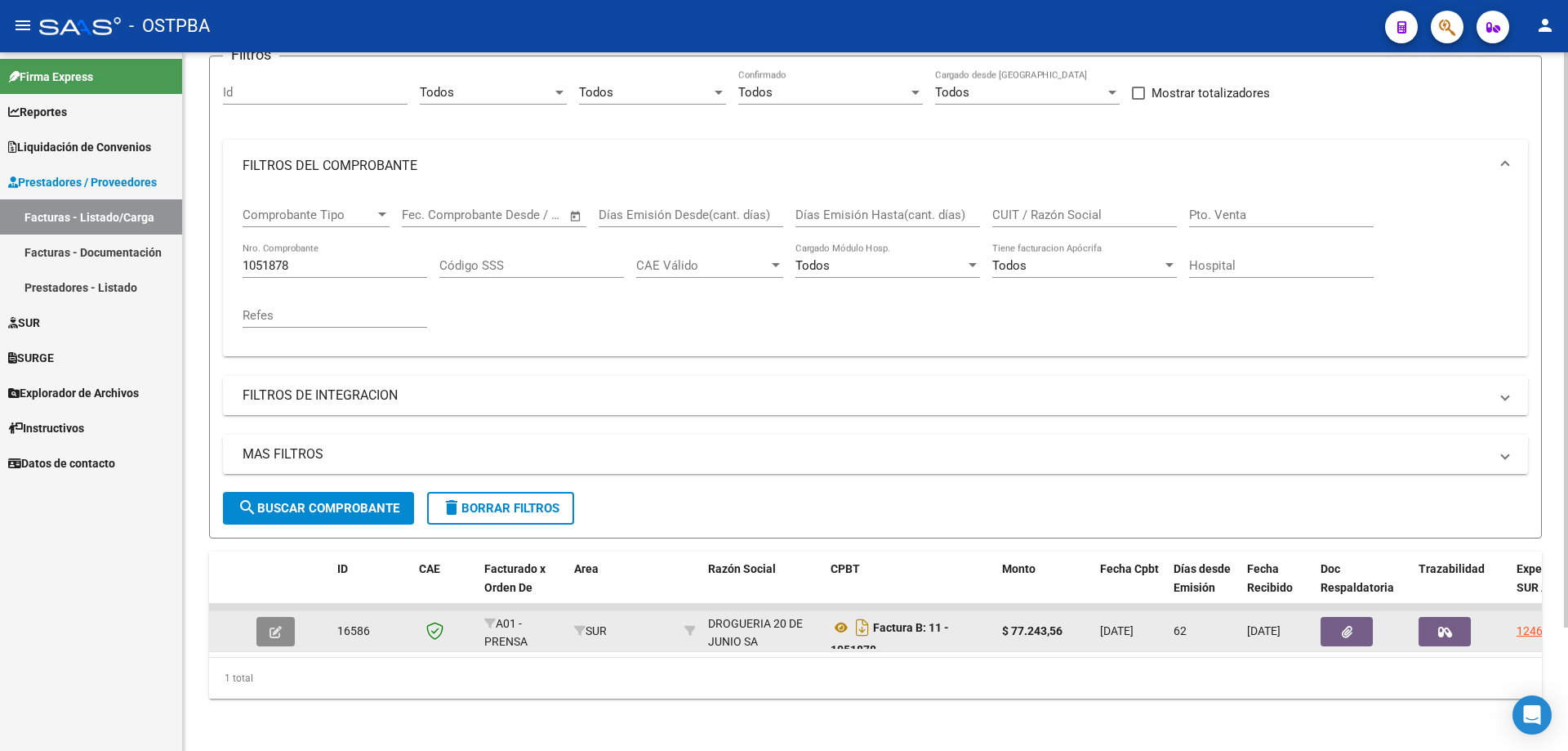
click at [288, 617] on button "button" at bounding box center [275, 632] width 38 height 29
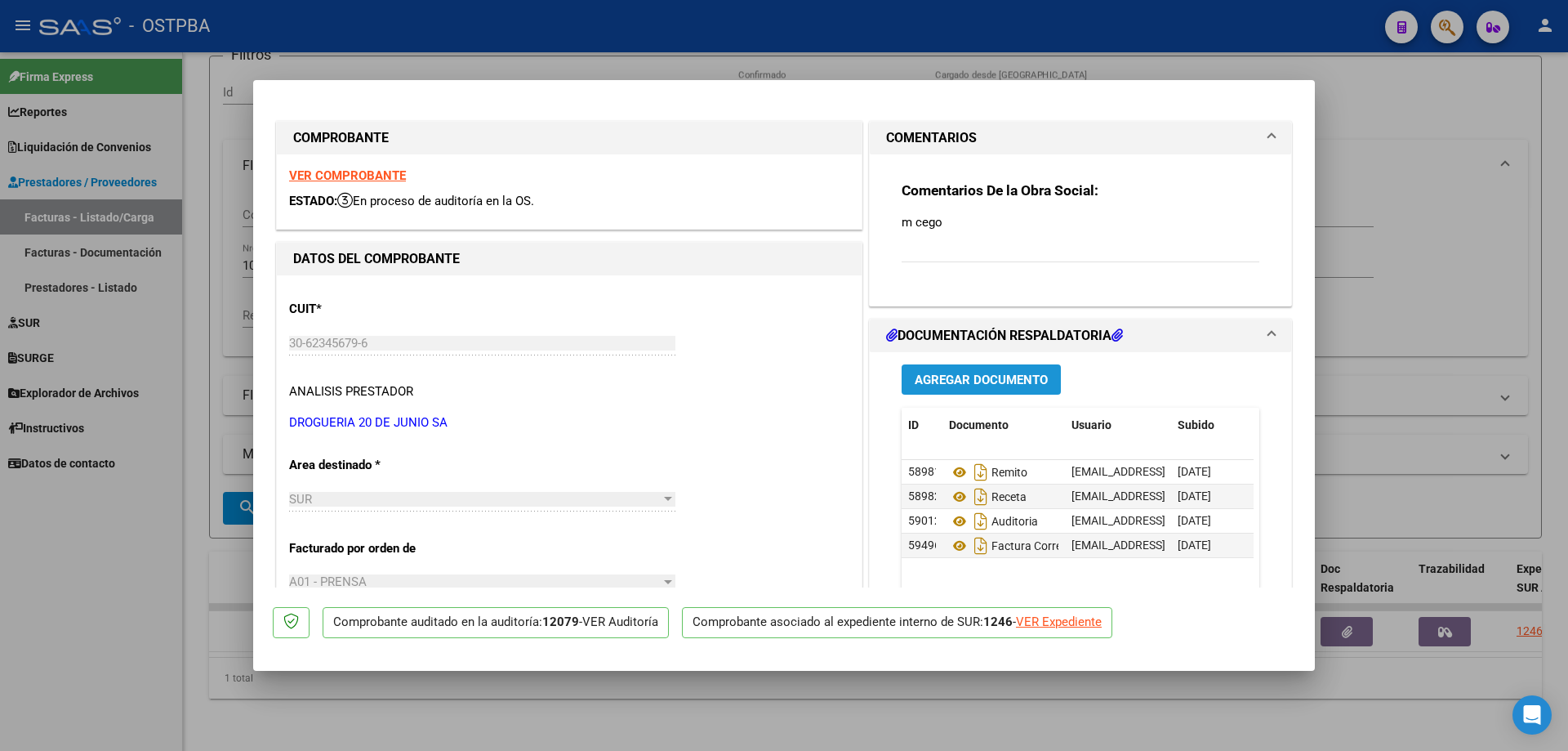
click at [983, 375] on span "Agregar Documento" at bounding box center [981, 379] width 133 height 15
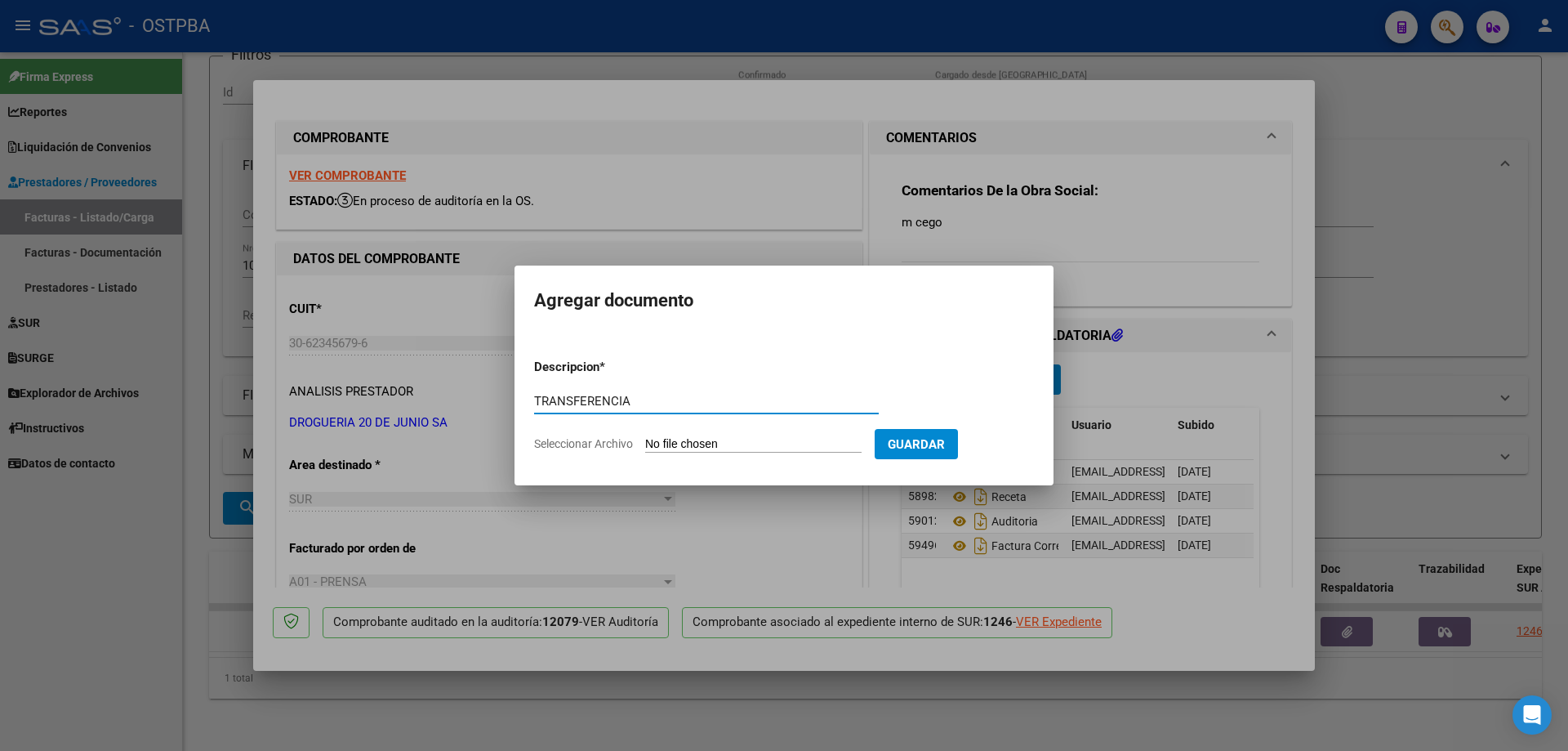
click at [733, 440] on input "Seleccionar Archivo" at bounding box center [753, 445] width 216 height 16
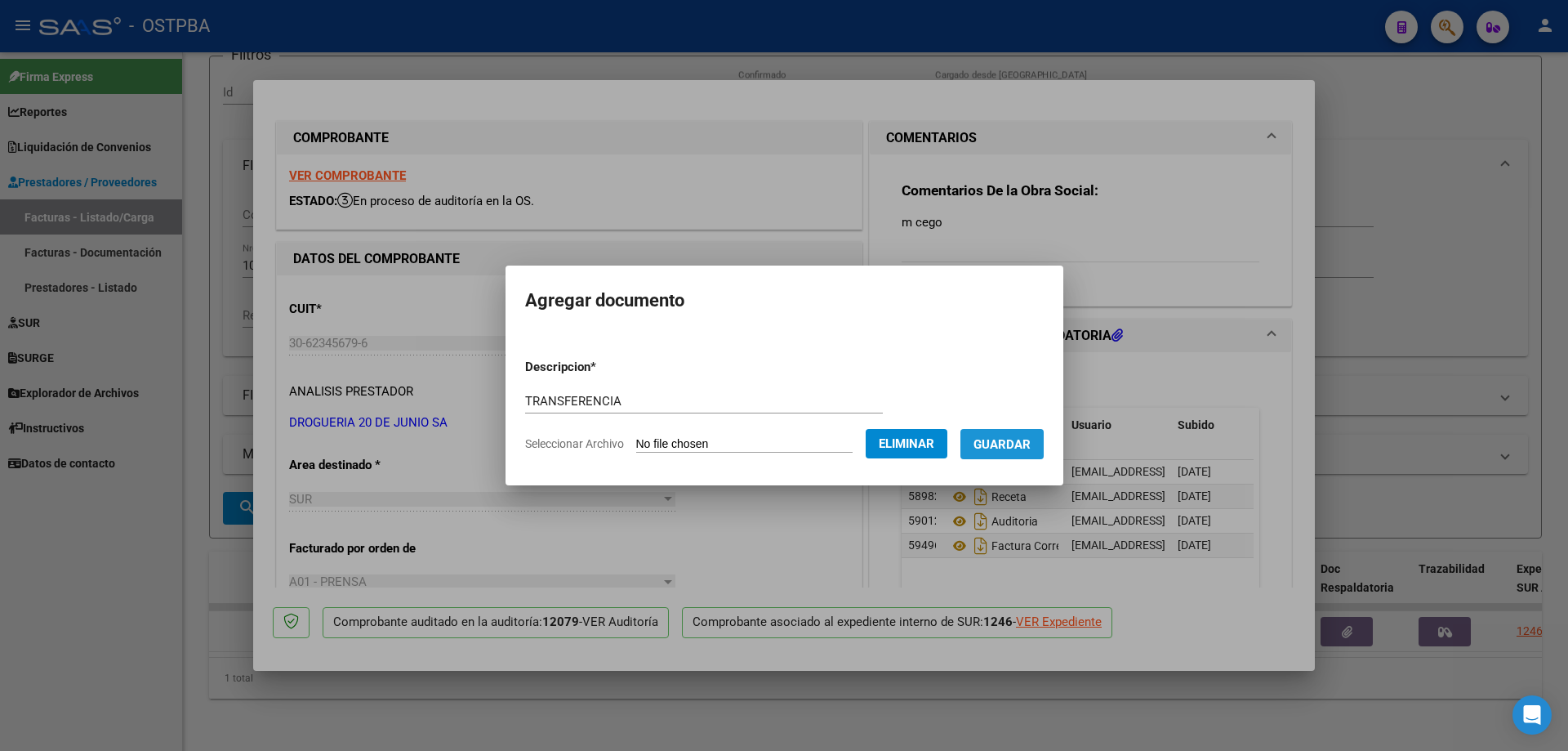
click at [1020, 448] on span "Guardar" at bounding box center [1002, 444] width 57 height 15
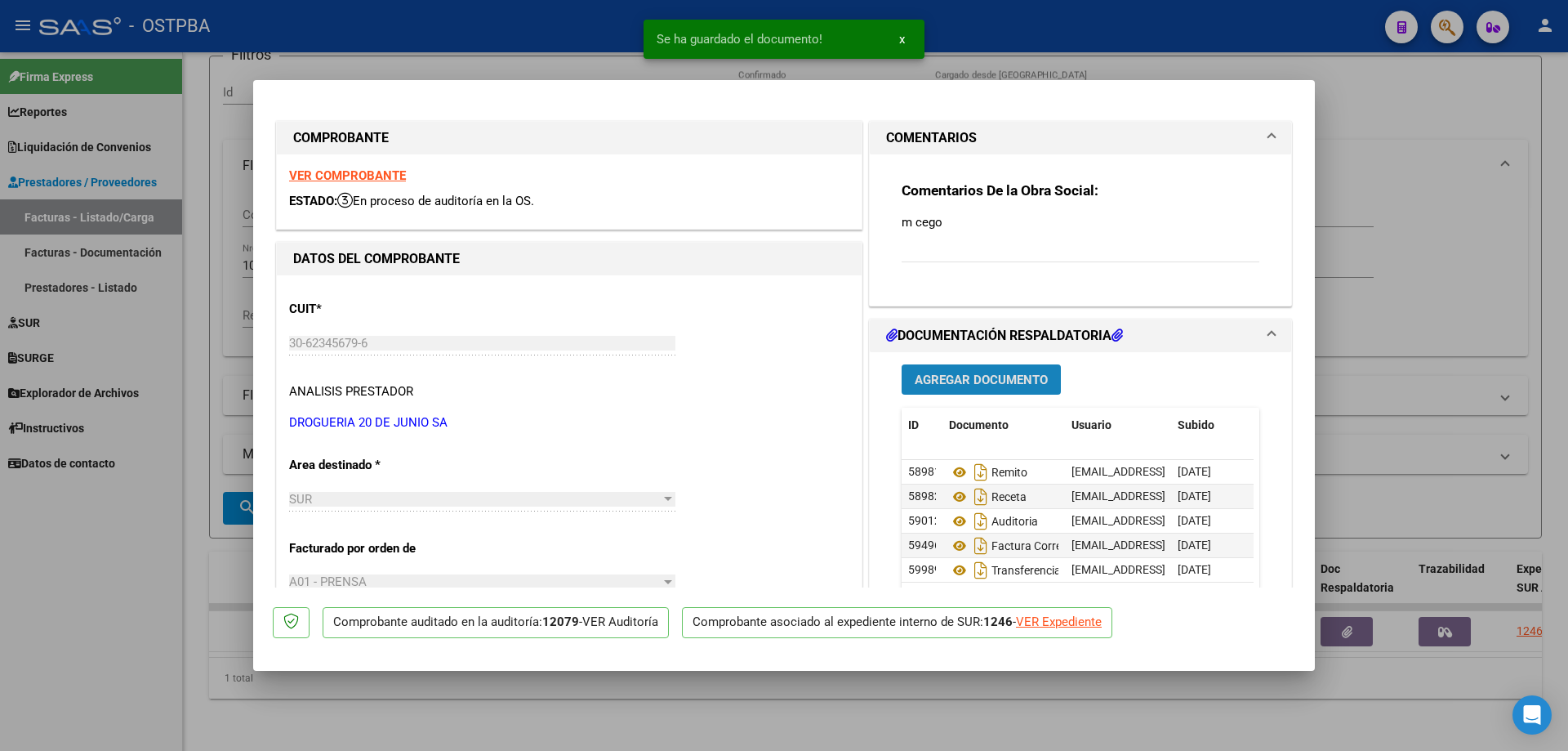
click at [942, 374] on span "Agregar Documento" at bounding box center [981, 379] width 133 height 15
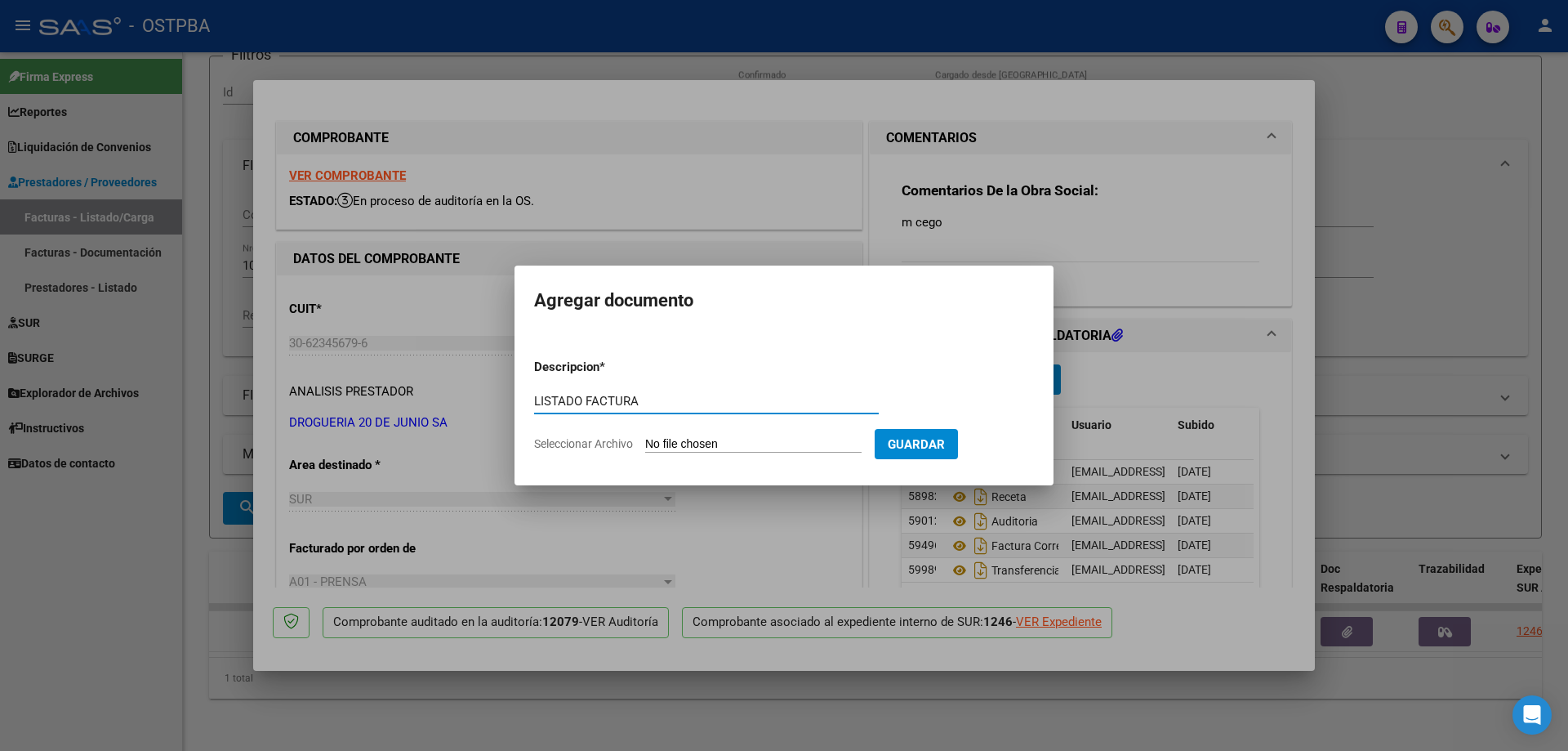
click at [683, 444] on input "Seleccionar Archivo" at bounding box center [753, 445] width 216 height 16
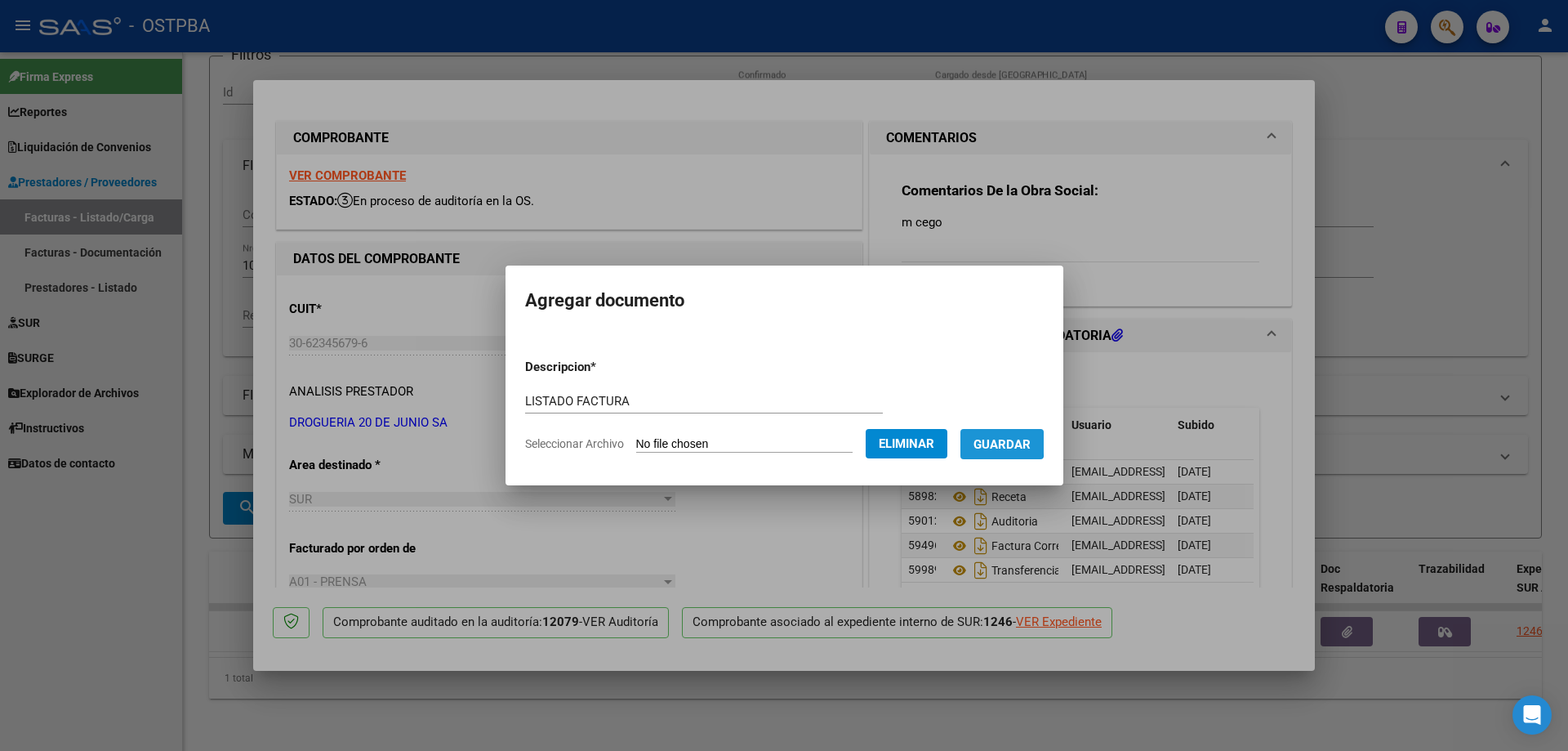
click at [1010, 443] on span "Guardar" at bounding box center [1002, 444] width 57 height 15
